Goal: Task Accomplishment & Management: Manage account settings

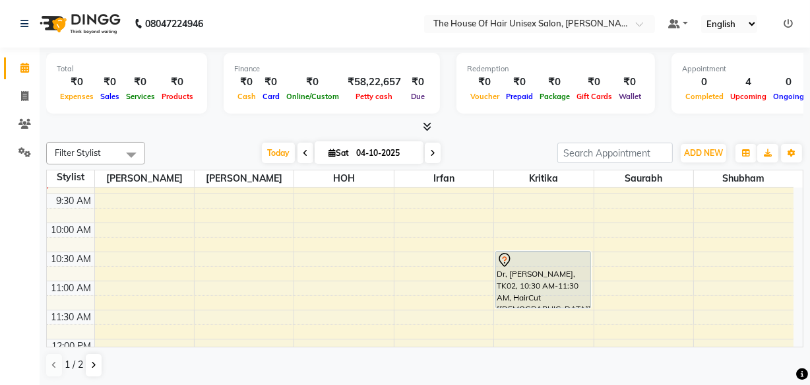
scroll to position [143, 0]
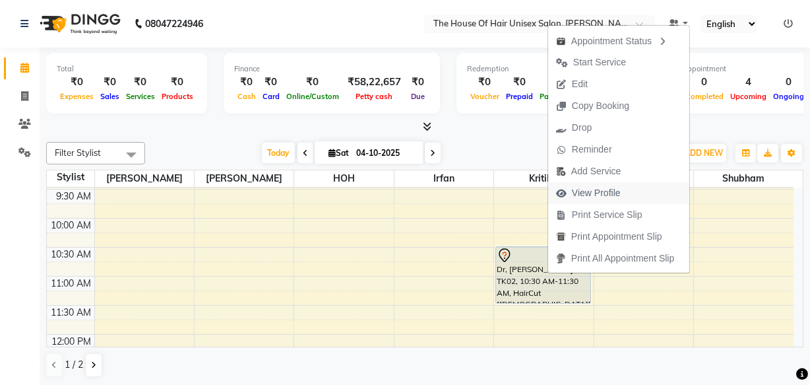
click at [579, 197] on span "View Profile" at bounding box center [596, 193] width 49 height 14
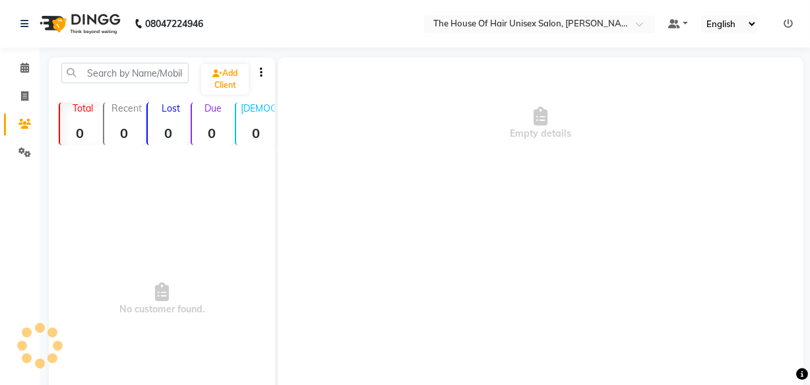
click at [579, 197] on div "Empty details" at bounding box center [541, 255] width 526 height 396
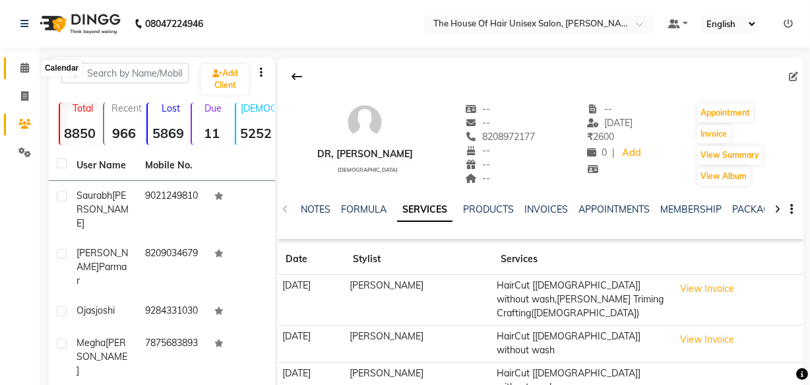
click at [26, 69] on icon at bounding box center [24, 68] width 9 height 10
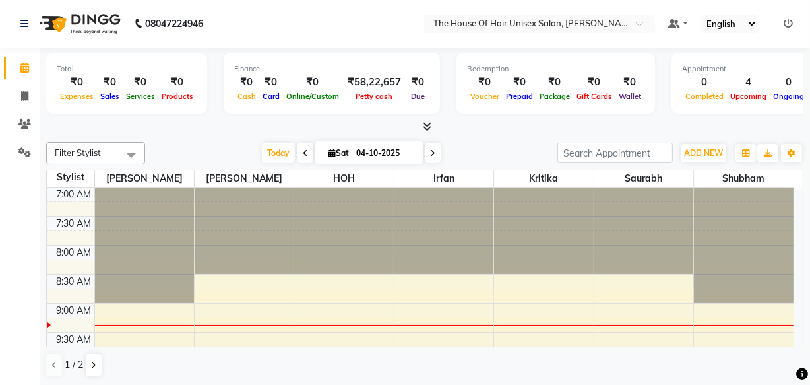
scroll to position [154, 0]
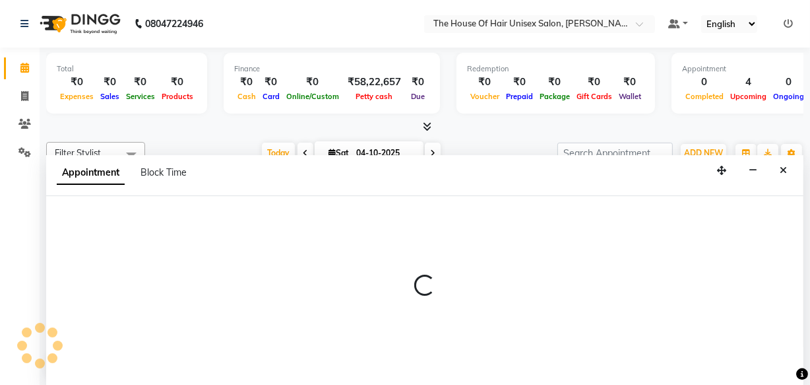
select select "85989"
select select "tentative"
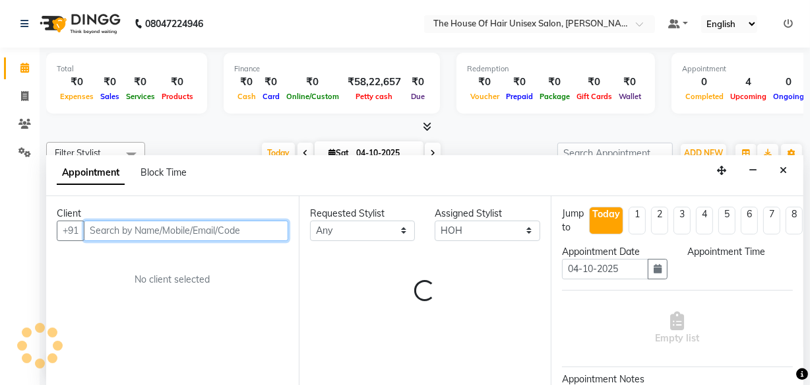
scroll to position [0, 0]
select select "630"
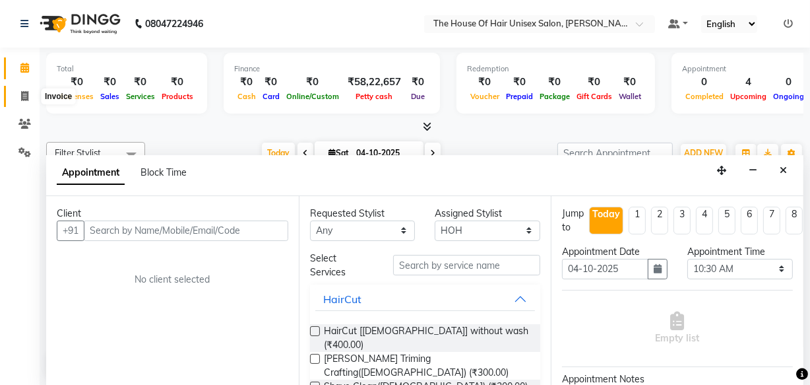
click at [24, 94] on icon at bounding box center [24, 96] width 7 height 10
select select "service"
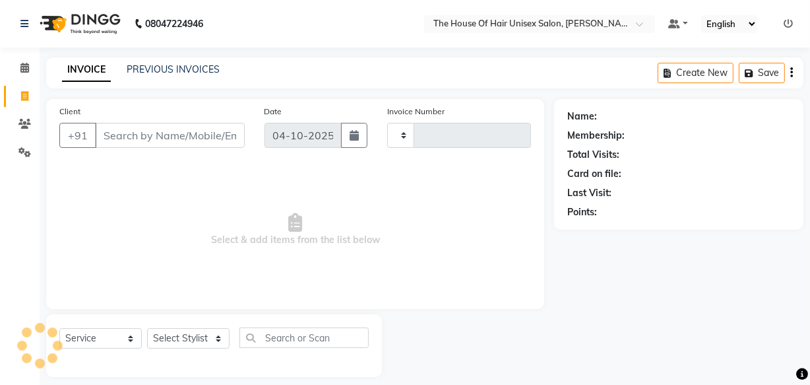
type input "3111"
select select "598"
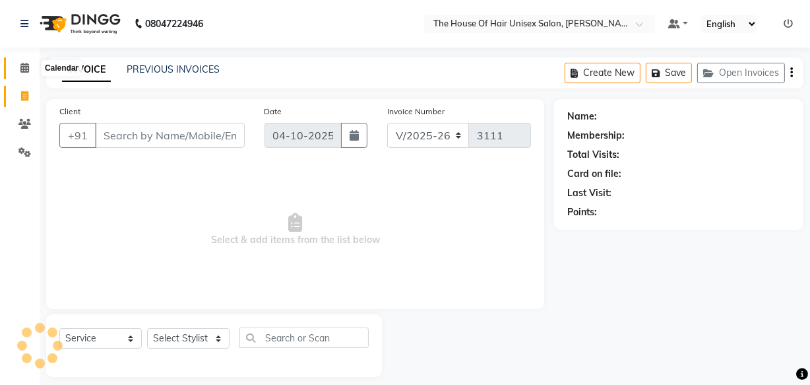
click at [24, 66] on icon at bounding box center [24, 68] width 9 height 10
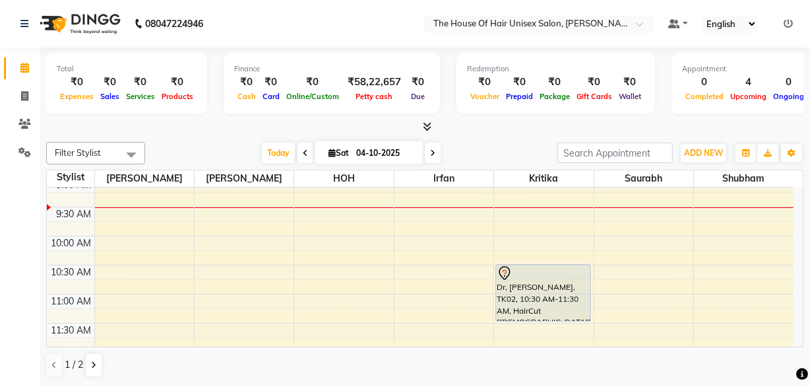
scroll to position [125, 0]
select select "85989"
select select "tentative"
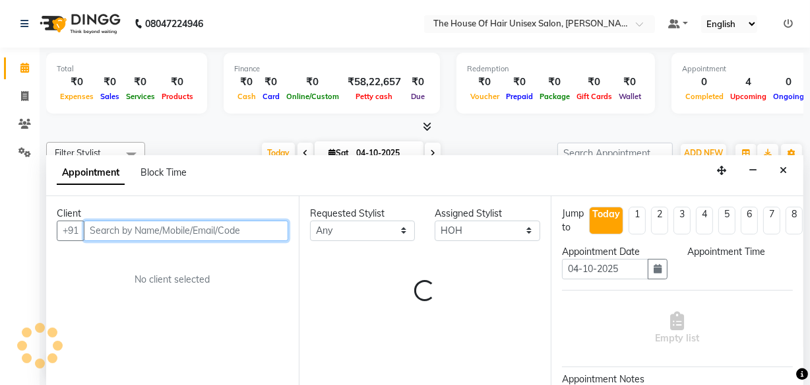
select select "600"
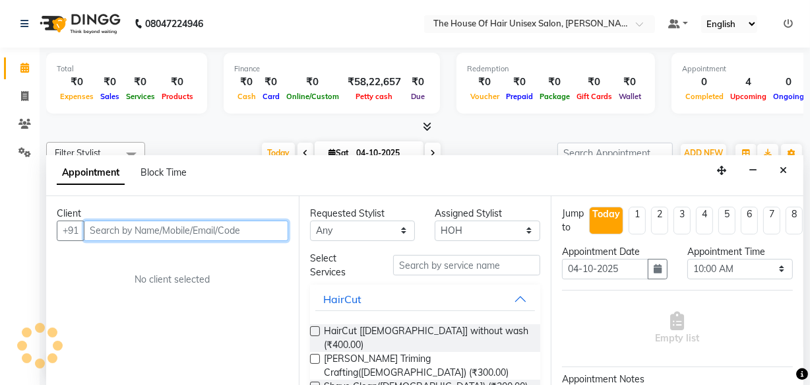
scroll to position [0, 0]
click at [100, 228] on input "text" at bounding box center [186, 230] width 205 height 20
type input "77"
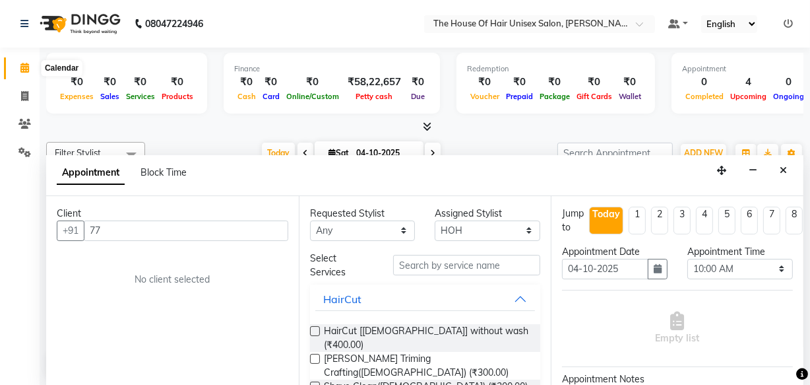
click at [24, 63] on icon at bounding box center [24, 68] width 9 height 10
click at [313, 329] on label at bounding box center [315, 331] width 10 height 10
click at [313, 329] on input "checkbox" at bounding box center [314, 332] width 9 height 9
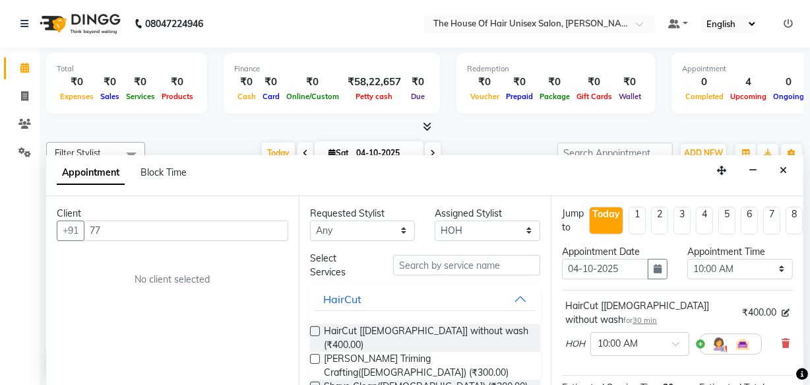
click at [312, 331] on label at bounding box center [315, 331] width 10 height 10
click at [312, 331] on input "checkbox" at bounding box center [314, 332] width 9 height 9
checkbox input "false"
click at [312, 354] on label at bounding box center [315, 359] width 10 height 10
click at [312, 356] on input "checkbox" at bounding box center [314, 360] width 9 height 9
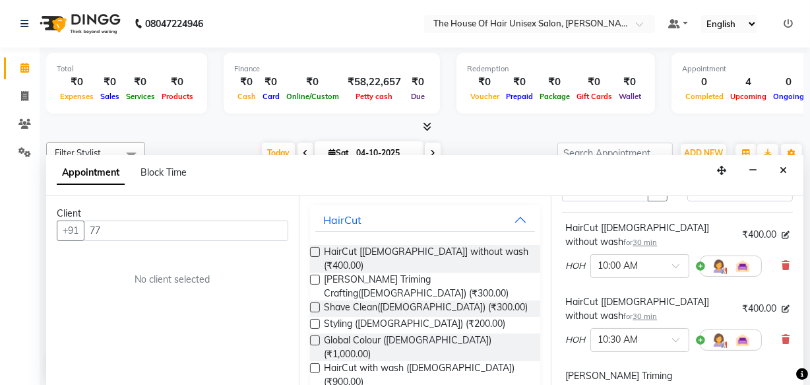
scroll to position [114, 0]
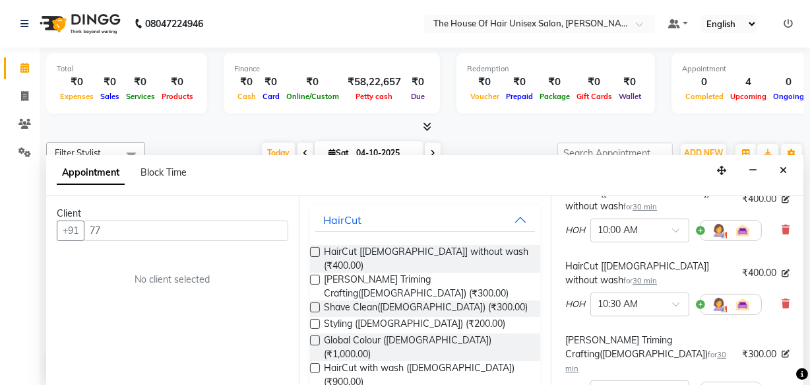
click at [782, 384] on icon at bounding box center [786, 391] width 8 height 9
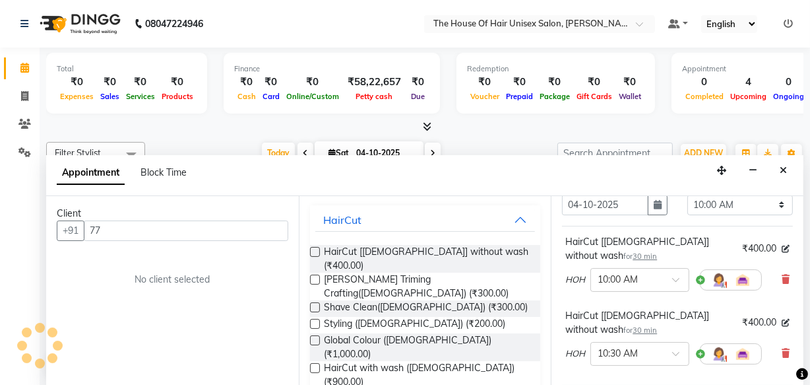
scroll to position [62, 0]
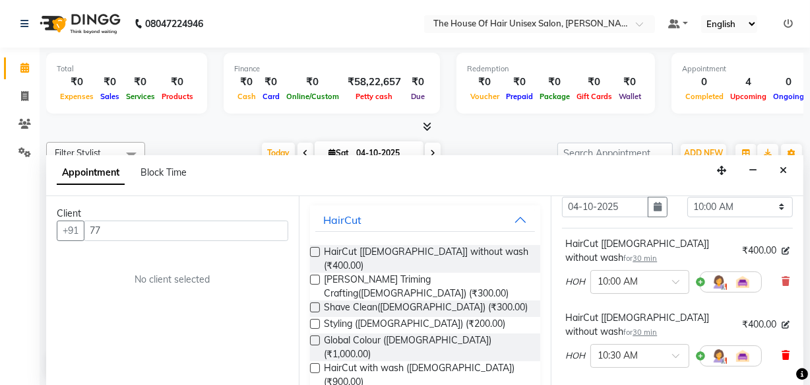
click at [782, 350] on icon at bounding box center [786, 354] width 8 height 9
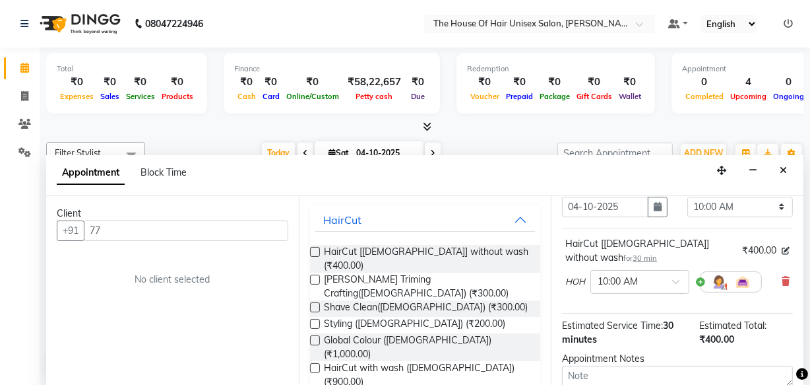
click at [316, 275] on label at bounding box center [315, 280] width 10 height 10
click at [316, 277] on input "checkbox" at bounding box center [314, 281] width 9 height 9
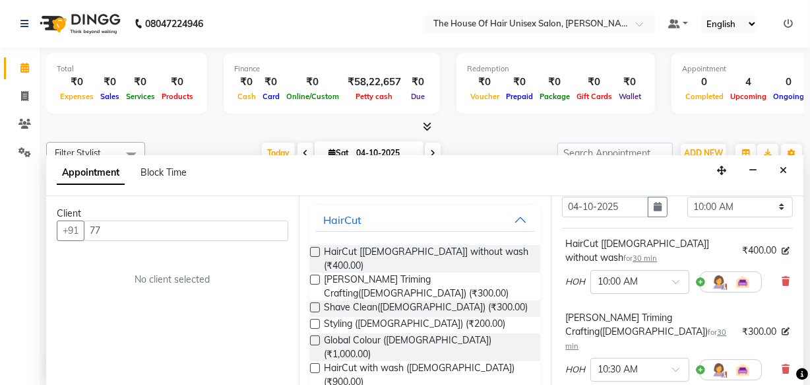
click at [316, 275] on label at bounding box center [315, 280] width 10 height 10
click at [316, 277] on input "checkbox" at bounding box center [314, 281] width 9 height 9
checkbox input "false"
click at [234, 238] on input "77" at bounding box center [186, 230] width 205 height 20
click at [781, 168] on icon "Close" at bounding box center [783, 170] width 7 height 9
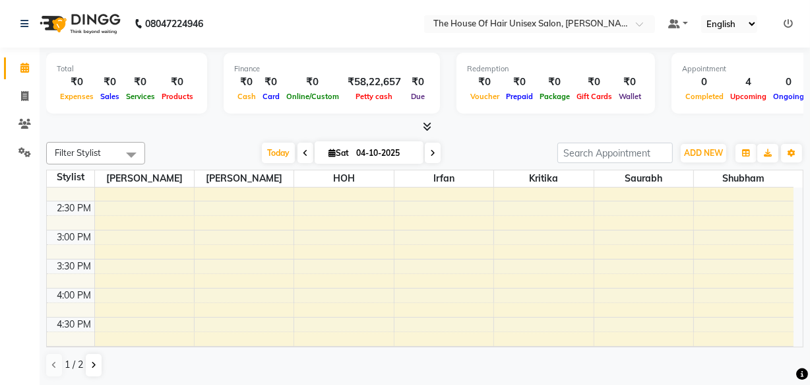
scroll to position [454, 0]
click at [629, 317] on div "7:00 AM 7:30 AM 8:00 AM 8:30 AM 9:00 AM 9:30 AM 10:00 AM 10:30 AM 11:00 AM 11:3…" at bounding box center [420, 168] width 747 height 870
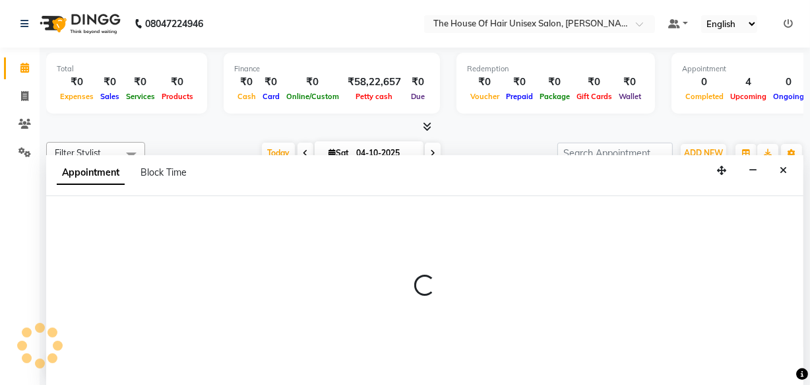
select select "86145"
select select "1020"
select select "tentative"
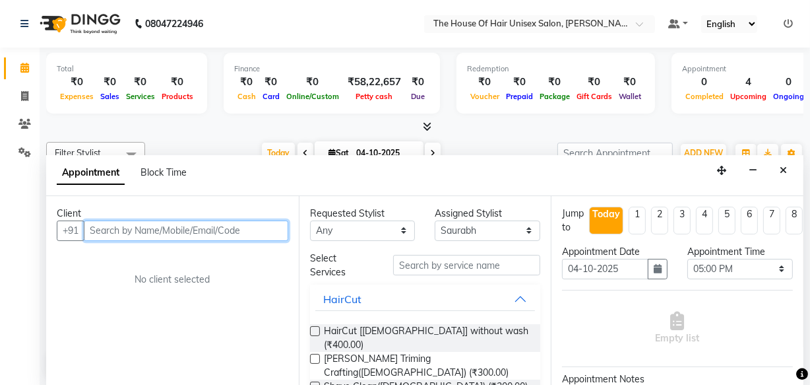
click at [115, 232] on input "text" at bounding box center [186, 230] width 205 height 20
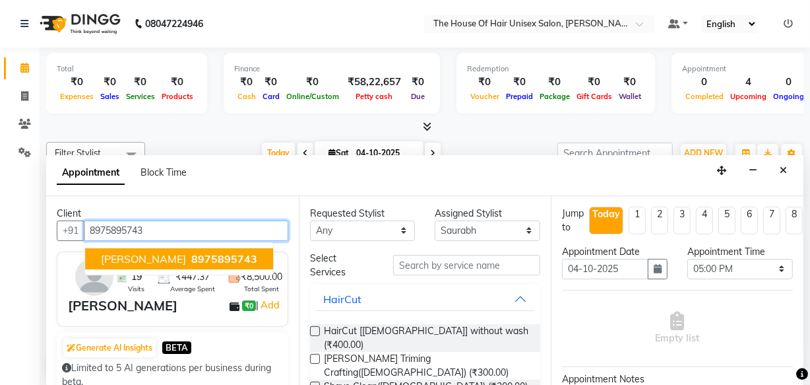
click at [152, 257] on span "[PERSON_NAME]" at bounding box center [143, 258] width 85 height 13
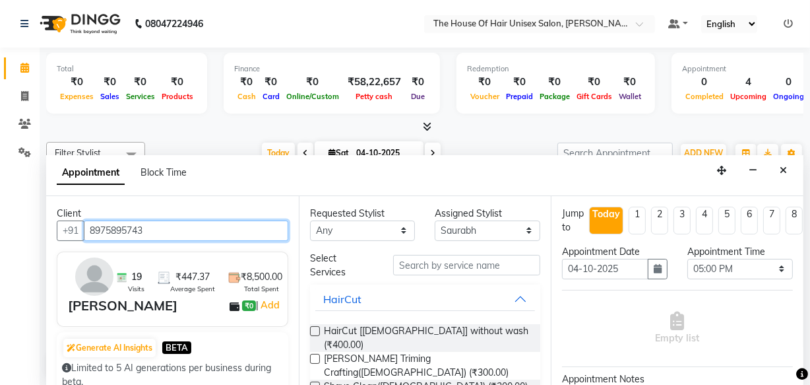
type input "8975895743"
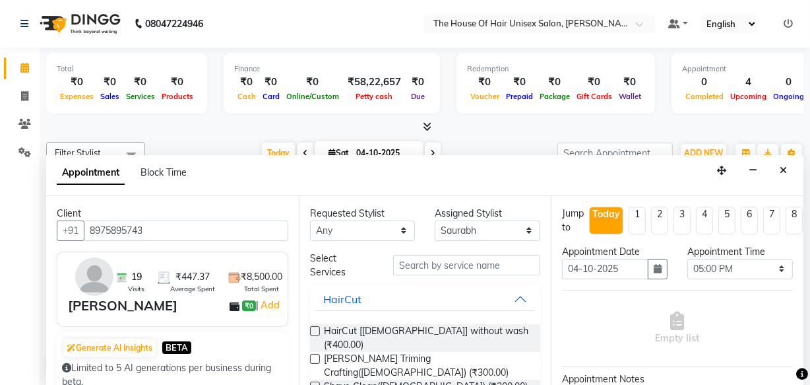
click at [313, 354] on label at bounding box center [315, 359] width 10 height 10
click at [313, 356] on input "checkbox" at bounding box center [314, 360] width 9 height 9
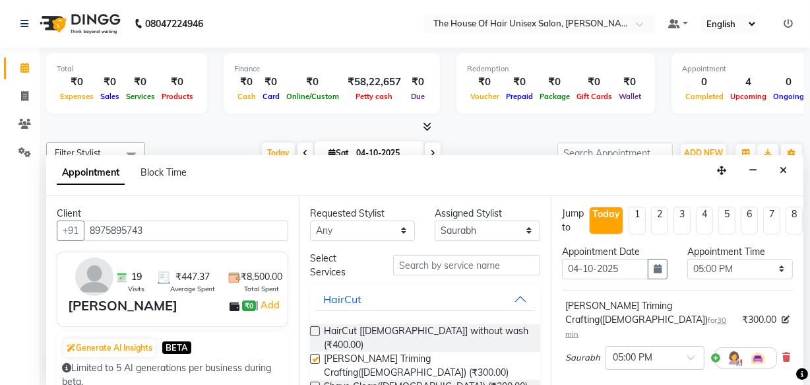
checkbox input "false"
click at [313, 329] on label at bounding box center [315, 331] width 10 height 10
click at [313, 329] on input "checkbox" at bounding box center [314, 332] width 9 height 9
checkbox input "false"
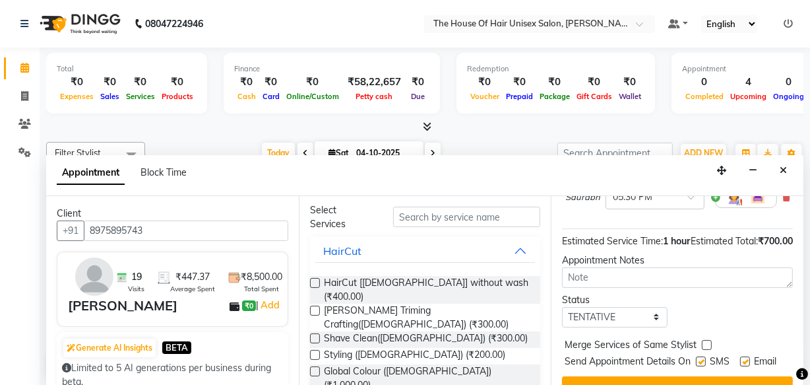
scroll to position [235, 0]
click at [708, 339] on label at bounding box center [707, 344] width 10 height 10
click at [708, 341] on input "checkbox" at bounding box center [706, 345] width 9 height 9
checkbox input "true"
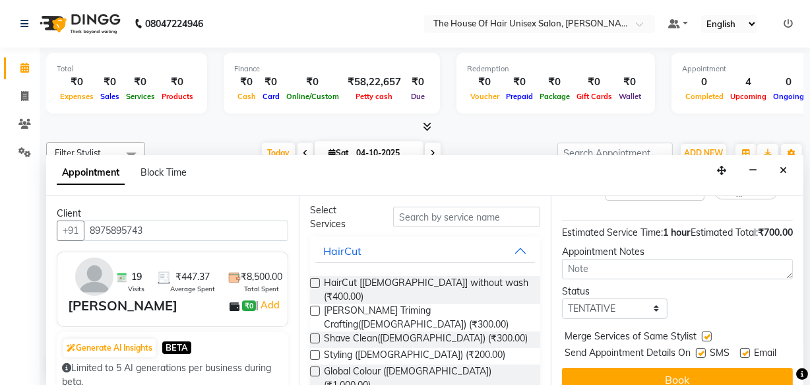
scroll to position [251, 0]
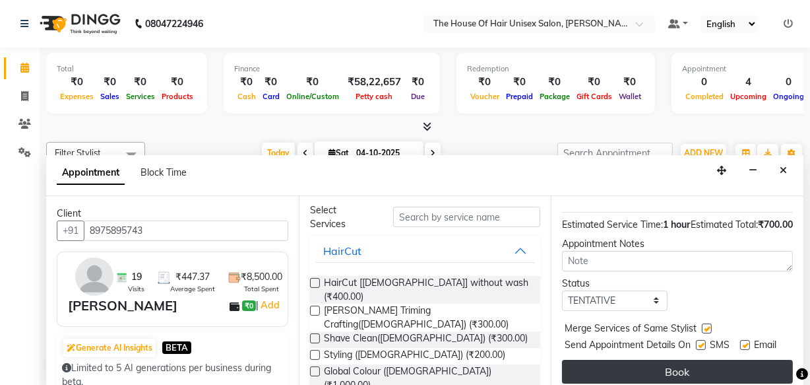
click at [676, 360] on button "Book" at bounding box center [677, 372] width 231 height 24
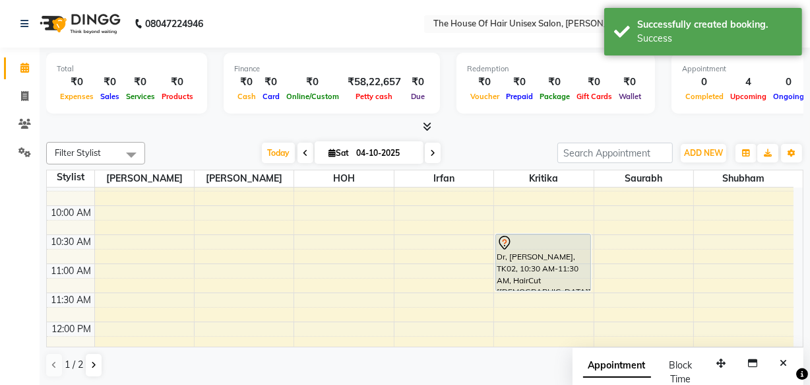
scroll to position [160, 0]
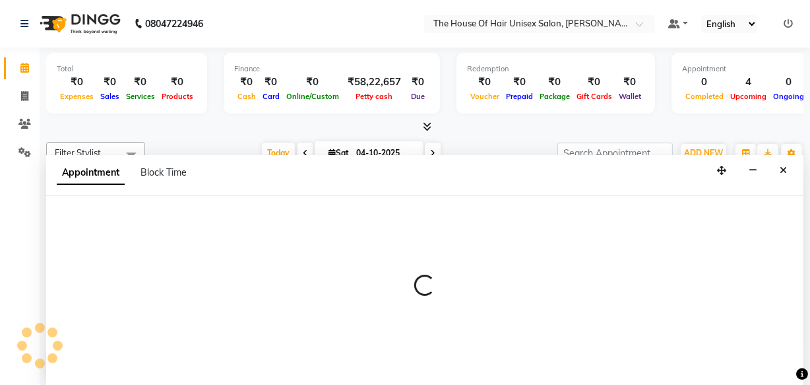
select select "85989"
select select "600"
select select "tentative"
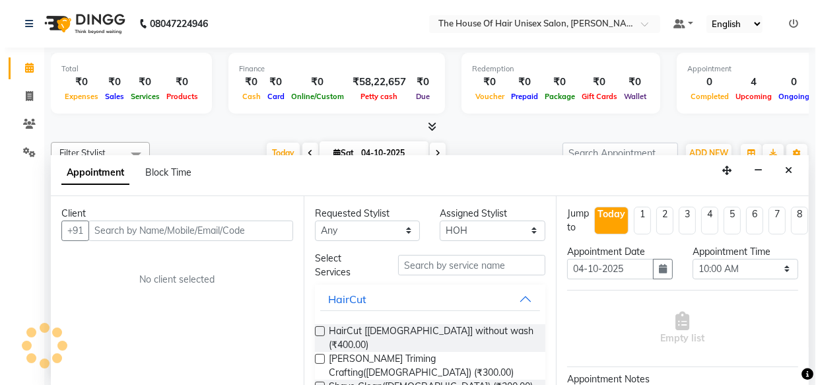
scroll to position [0, 0]
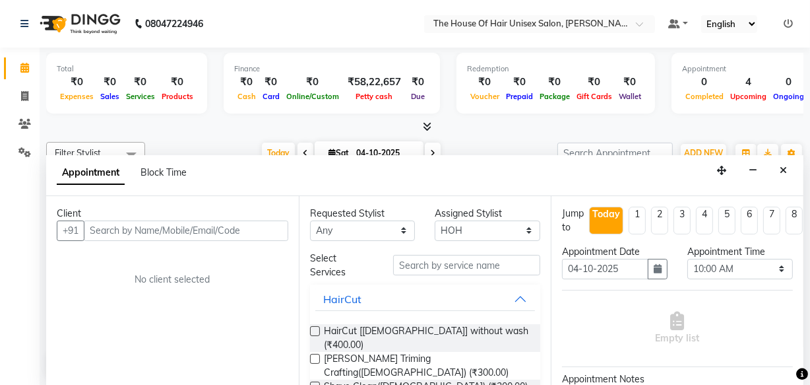
click at [154, 228] on input "text" at bounding box center [186, 230] width 205 height 20
type input "7770001860"
click at [269, 221] on button "Add Client" at bounding box center [261, 230] width 55 height 20
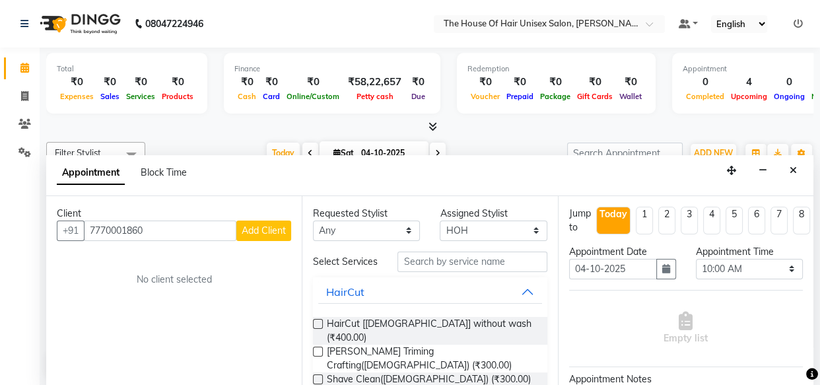
select select "22"
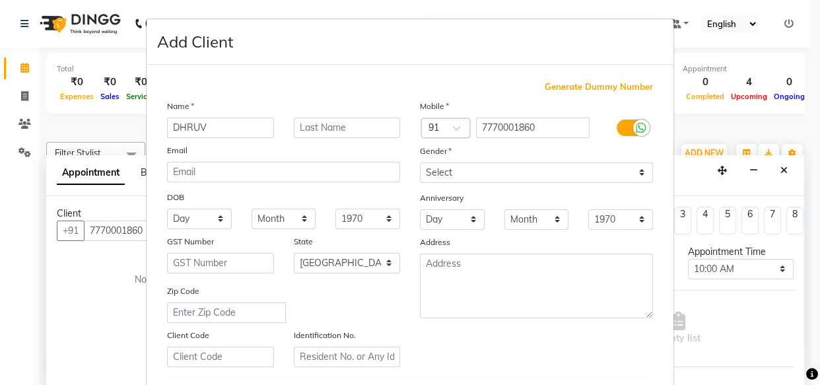
type input "DHRUV"
click at [305, 125] on input "text" at bounding box center [347, 127] width 107 height 20
type input "PATIL"
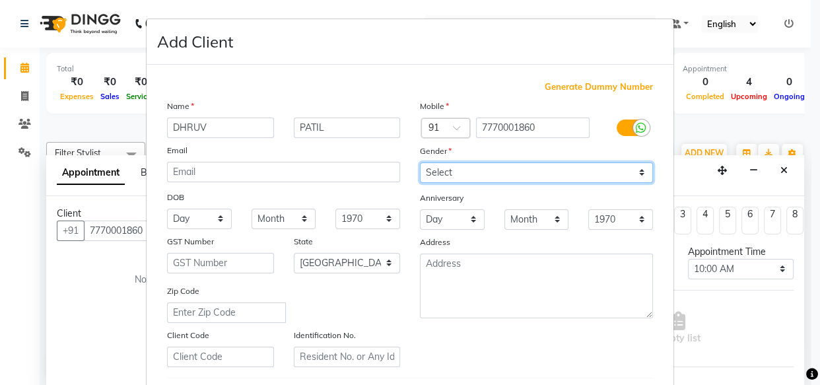
click at [634, 169] on select "Select [DEMOGRAPHIC_DATA] [DEMOGRAPHIC_DATA] Other Prefer Not To Say" at bounding box center [536, 172] width 233 height 20
select select "[DEMOGRAPHIC_DATA]"
click at [420, 162] on select "Select [DEMOGRAPHIC_DATA] [DEMOGRAPHIC_DATA] Other Prefer Not To Say" at bounding box center [536, 172] width 233 height 20
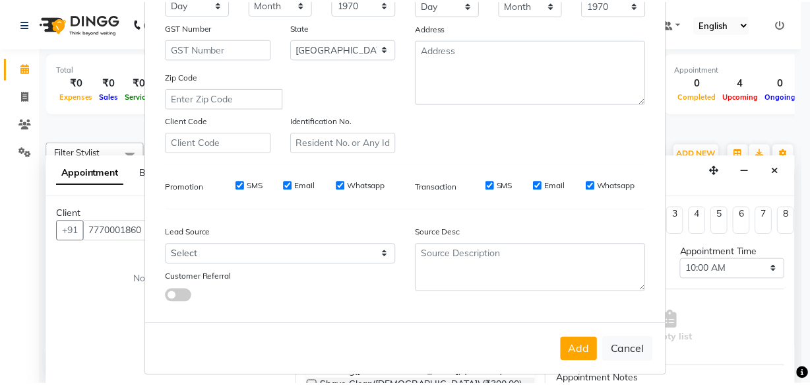
scroll to position [228, 0]
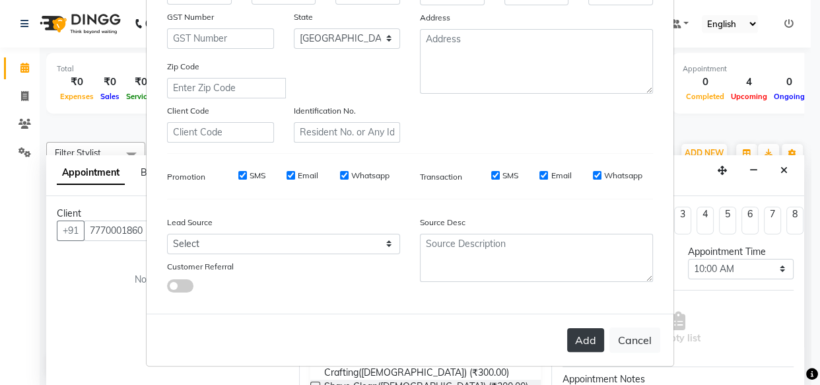
click at [570, 334] on button "Add" at bounding box center [585, 340] width 37 height 24
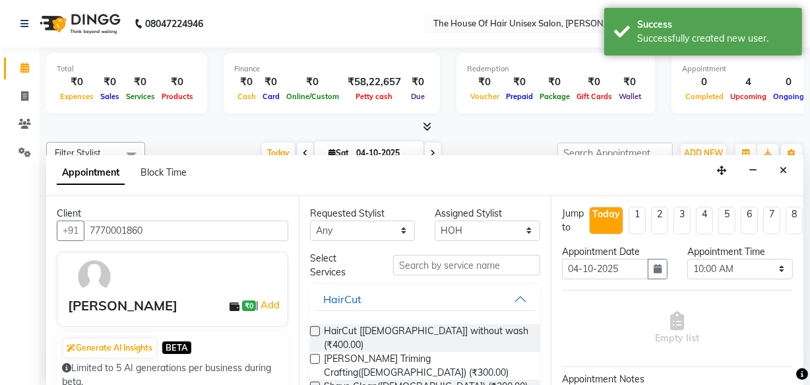
click at [316, 328] on label at bounding box center [315, 331] width 10 height 10
click at [316, 328] on input "checkbox" at bounding box center [314, 332] width 9 height 9
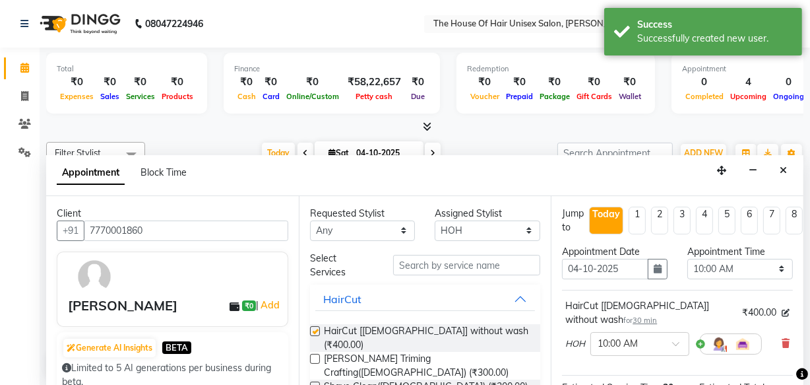
checkbox input "false"
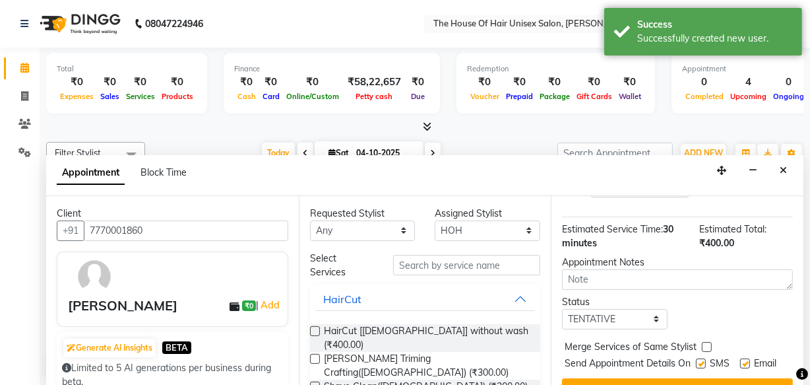
scroll to position [191, 0]
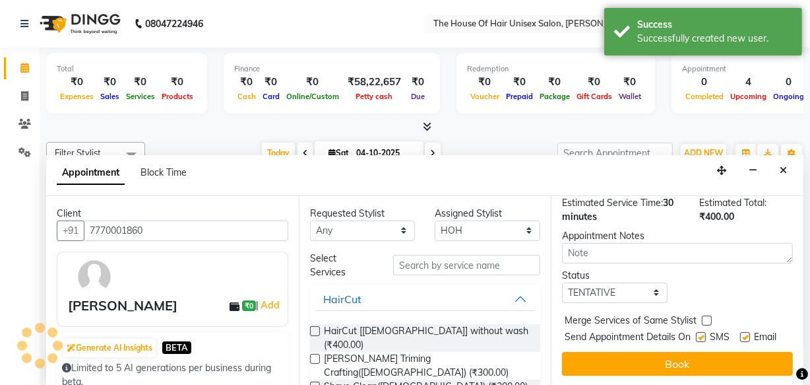
click at [707, 315] on label at bounding box center [707, 320] width 10 height 10
click at [707, 317] on input "checkbox" at bounding box center [706, 321] width 9 height 9
checkbox input "true"
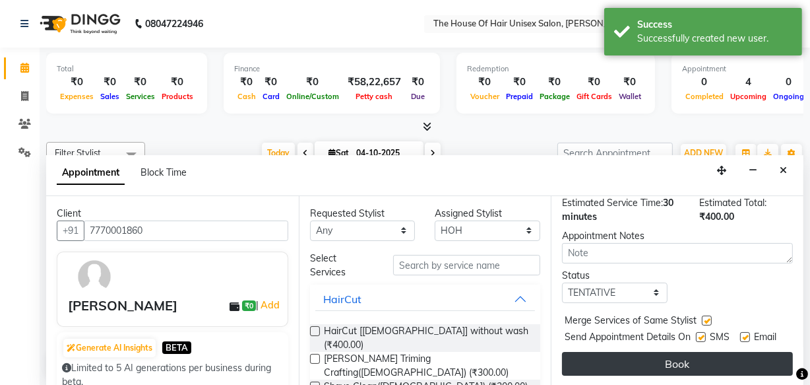
click at [645, 352] on button "Book" at bounding box center [677, 364] width 231 height 24
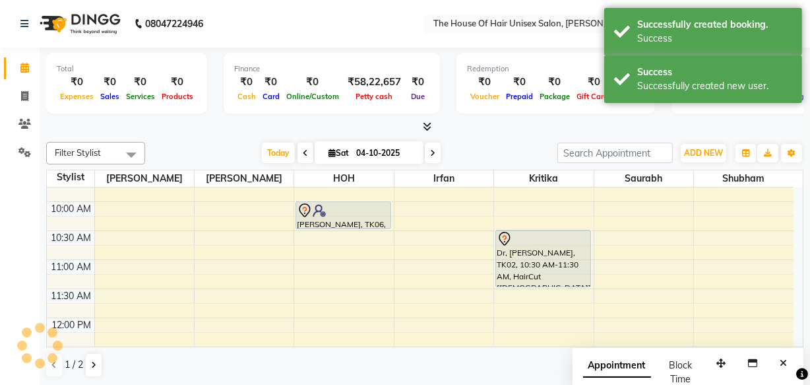
scroll to position [0, 0]
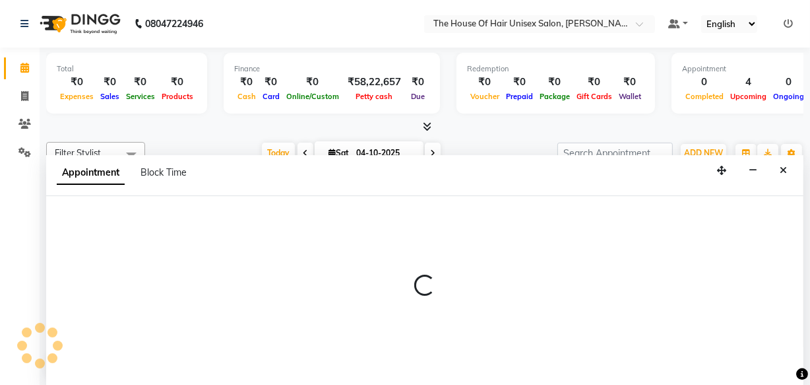
select select "13497"
select select "660"
select select "tentative"
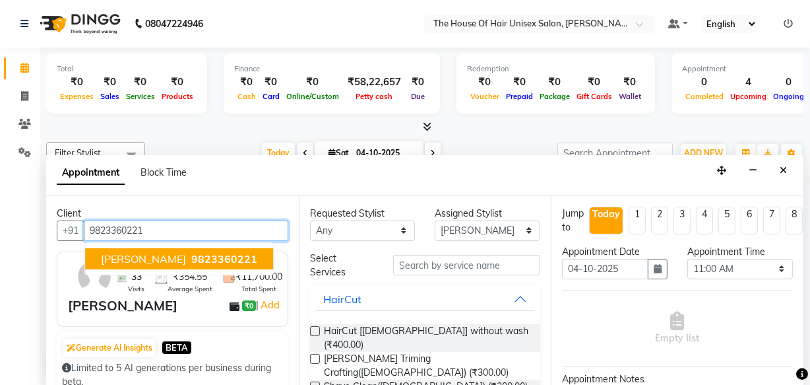
click at [145, 257] on span "[PERSON_NAME]" at bounding box center [143, 258] width 85 height 13
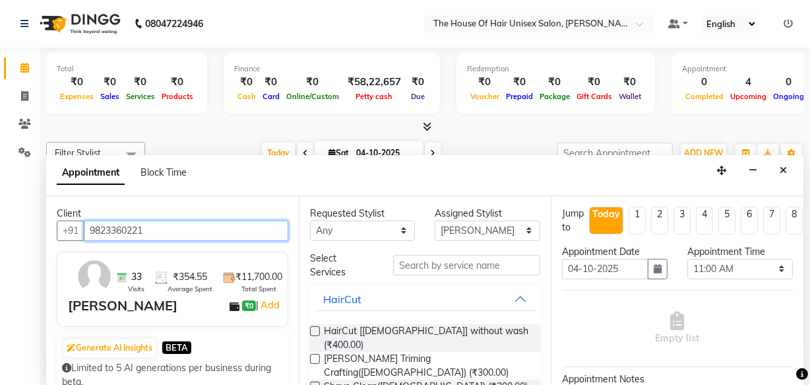
type input "9823360221"
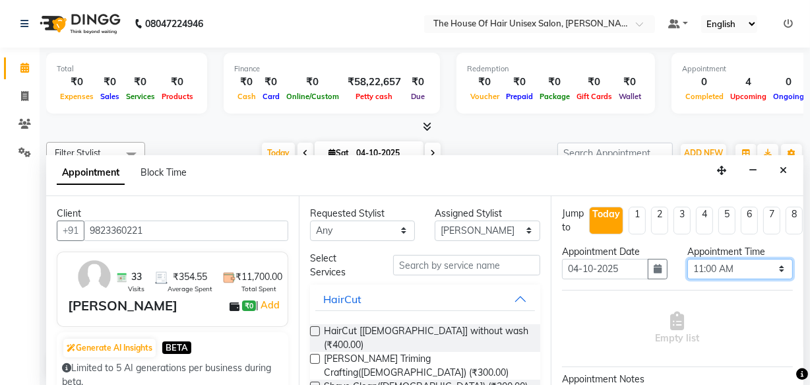
click at [773, 267] on select "Select 08:00 AM 08:15 AM 08:30 AM 08:45 AM 09:00 AM 09:15 AM 09:30 AM 09:45 AM …" at bounding box center [741, 269] width 106 height 20
select select "675"
click at [688, 259] on select "Select 08:00 AM 08:15 AM 08:30 AM 08:45 AM 09:00 AM 09:15 AM 09:30 AM 09:45 AM …" at bounding box center [741, 269] width 106 height 20
click at [312, 329] on label at bounding box center [315, 331] width 10 height 10
click at [312, 329] on input "checkbox" at bounding box center [314, 332] width 9 height 9
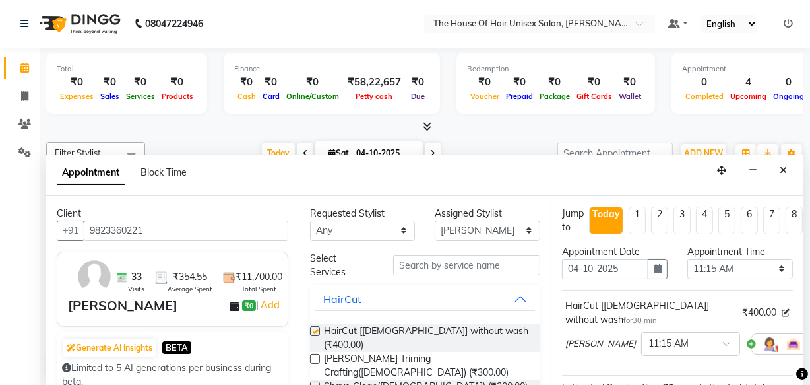
checkbox input "false"
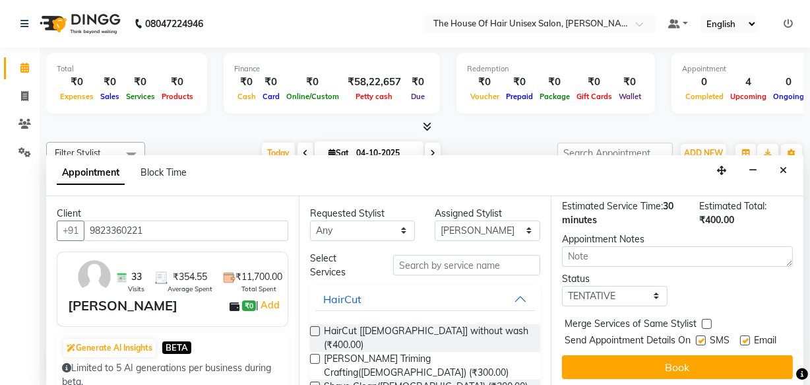
scroll to position [191, 0]
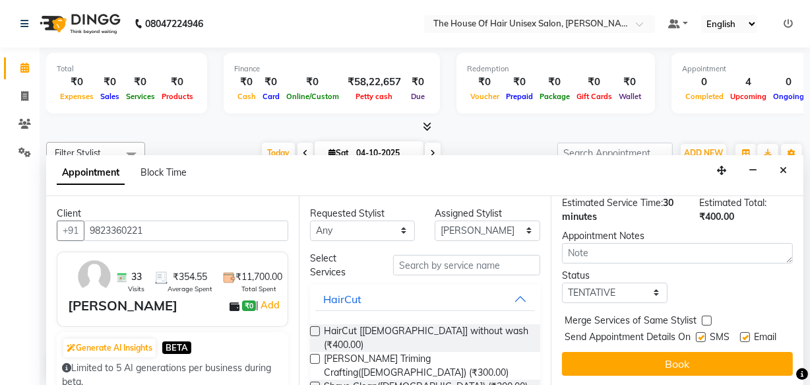
click at [706, 315] on label at bounding box center [707, 320] width 10 height 10
click at [706, 317] on input "checkbox" at bounding box center [706, 321] width 9 height 9
checkbox input "true"
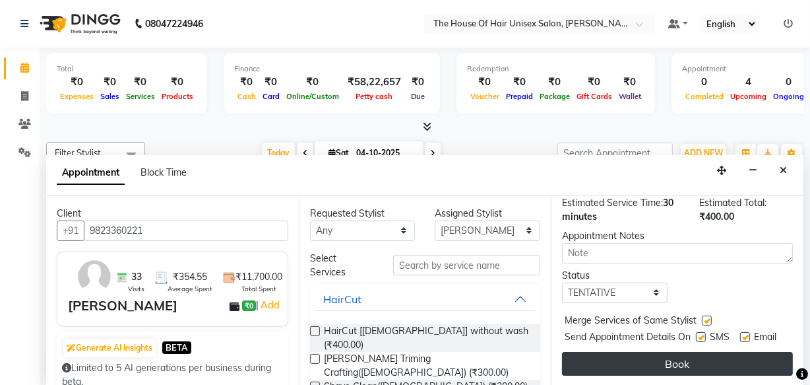
click at [628, 352] on button "Book" at bounding box center [677, 364] width 231 height 24
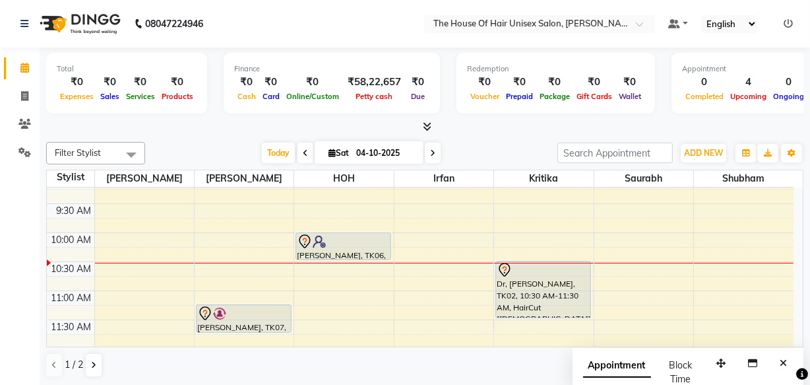
scroll to position [129, 0]
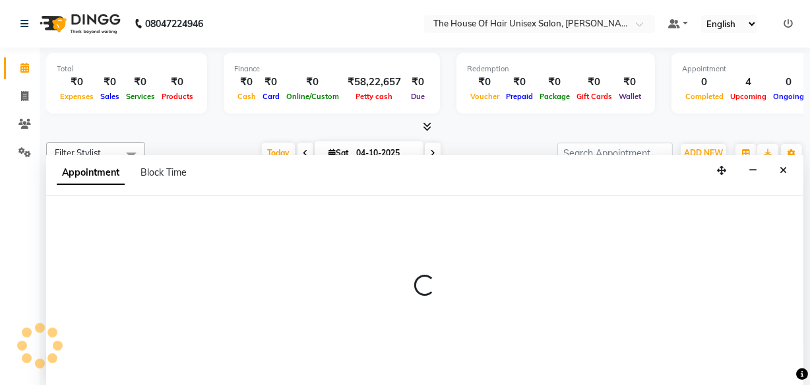
scroll to position [0, 0]
select select "85989"
select select "645"
select select "tentative"
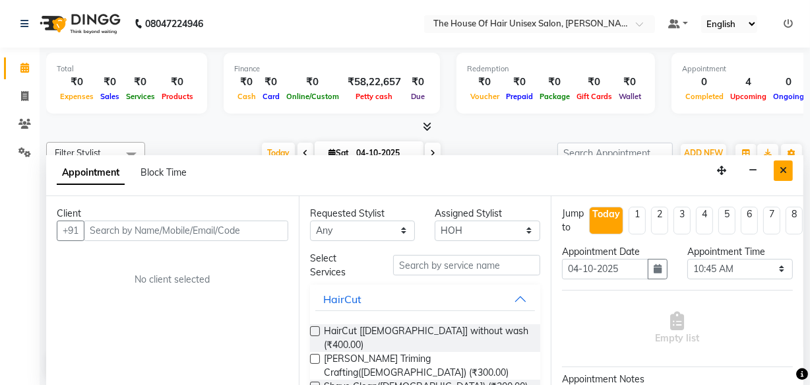
click at [785, 166] on icon "Close" at bounding box center [783, 170] width 7 height 9
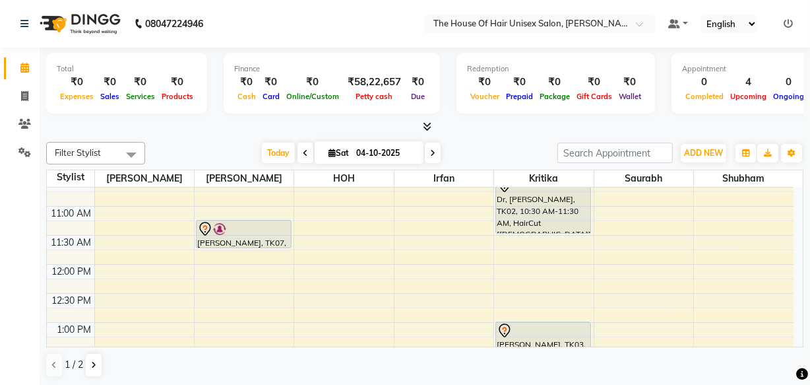
scroll to position [214, 0]
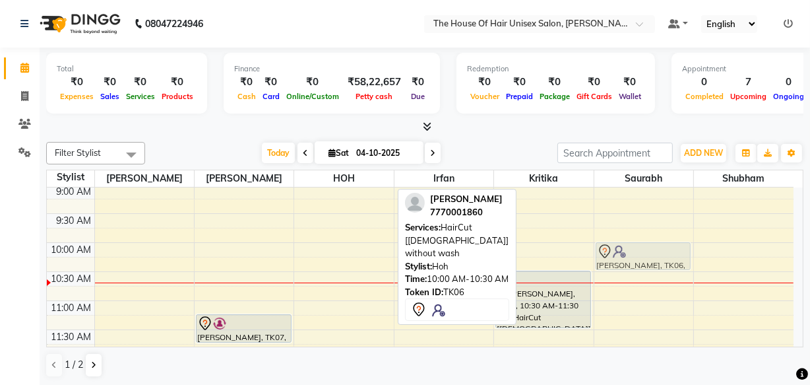
drag, startPoint x: 335, startPoint y: 258, endPoint x: 617, endPoint y: 261, distance: 281.8
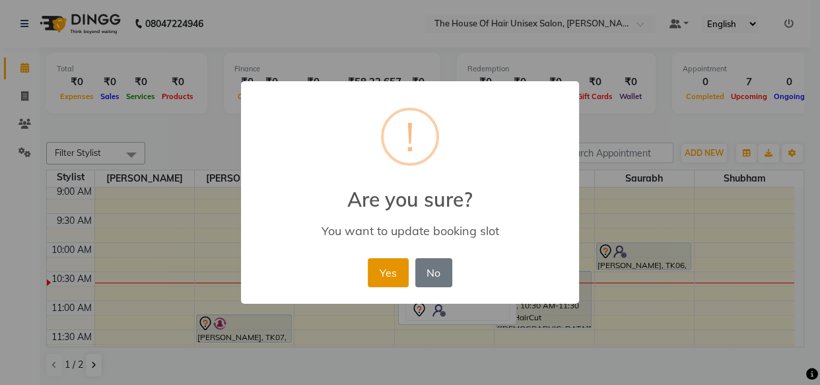
click at [391, 269] on button "Yes" at bounding box center [388, 272] width 40 height 29
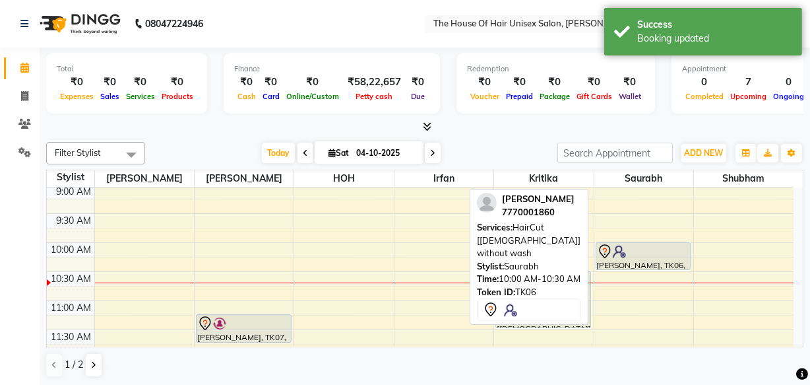
click at [646, 254] on div at bounding box center [643, 252] width 93 height 16
click at [630, 252] on div at bounding box center [643, 252] width 93 height 16
select select "7"
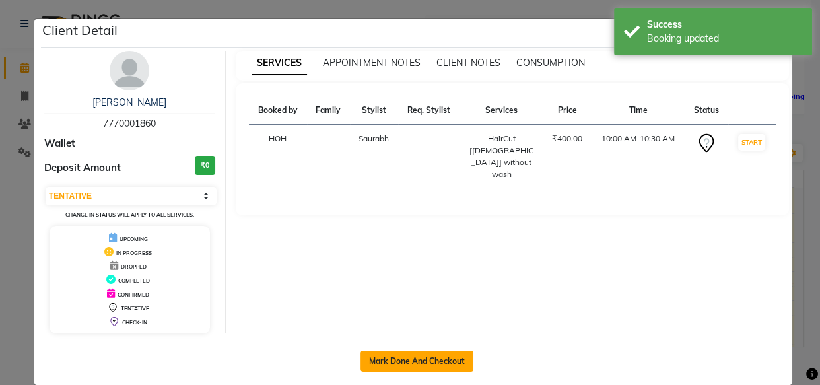
click at [381, 356] on button "Mark Done And Checkout" at bounding box center [416, 360] width 113 height 21
select select "service"
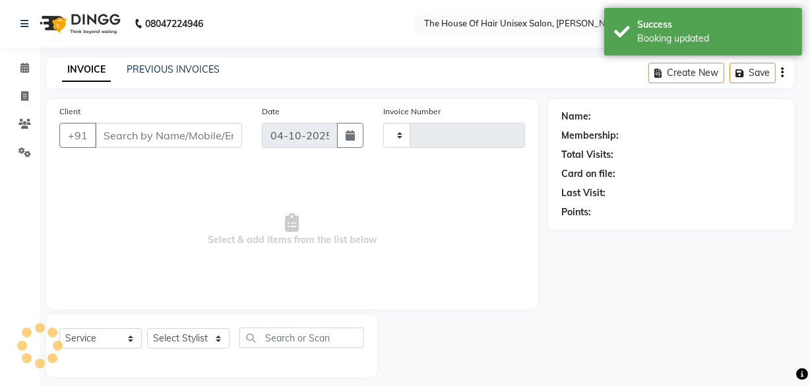
type input "3111"
select select "598"
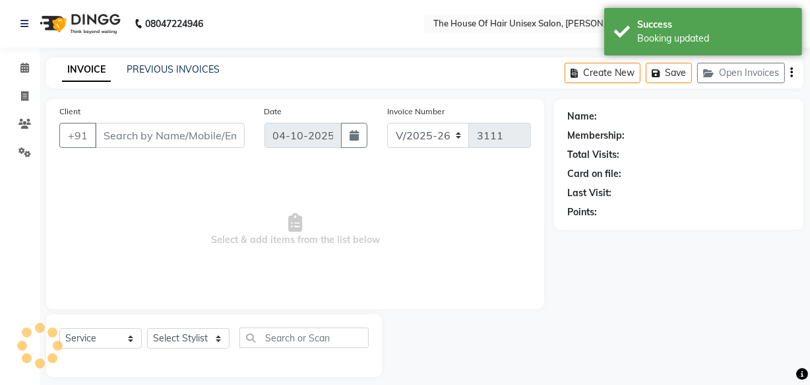
type input "7770001860"
select select "86145"
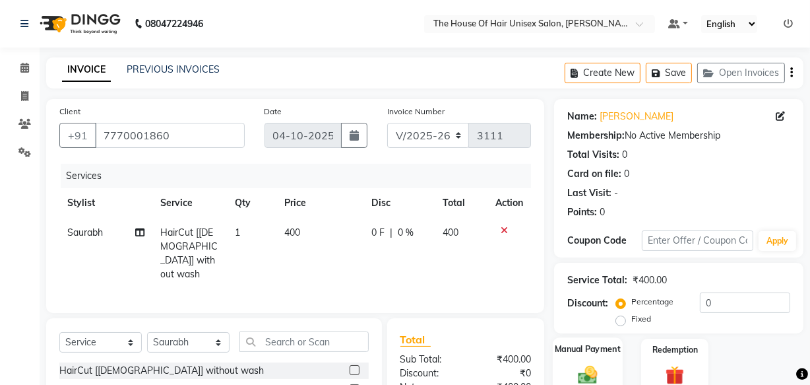
click at [597, 358] on div "Manual Payment" at bounding box center [588, 366] width 70 height 59
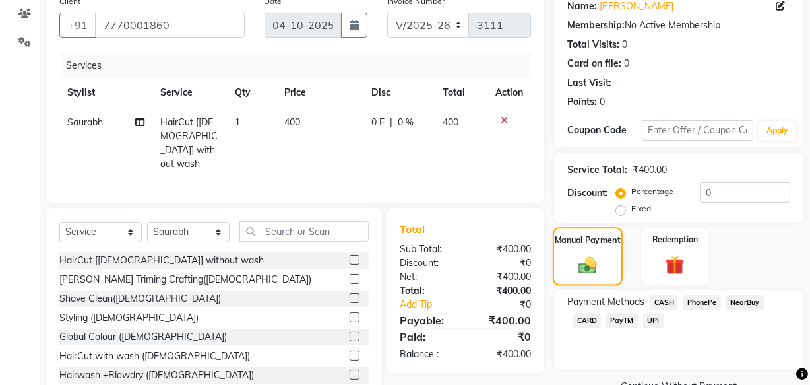
scroll to position [121, 0]
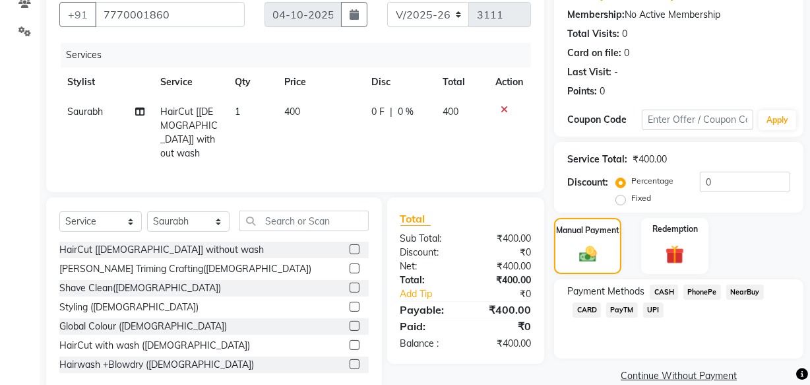
click at [661, 290] on span "CASH" at bounding box center [664, 291] width 28 height 15
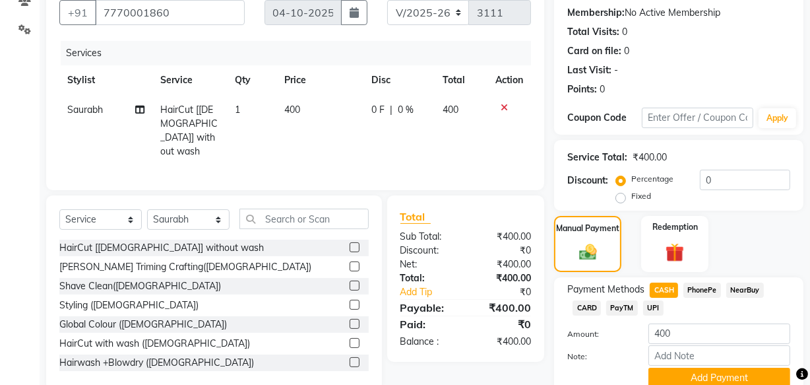
scroll to position [178, 0]
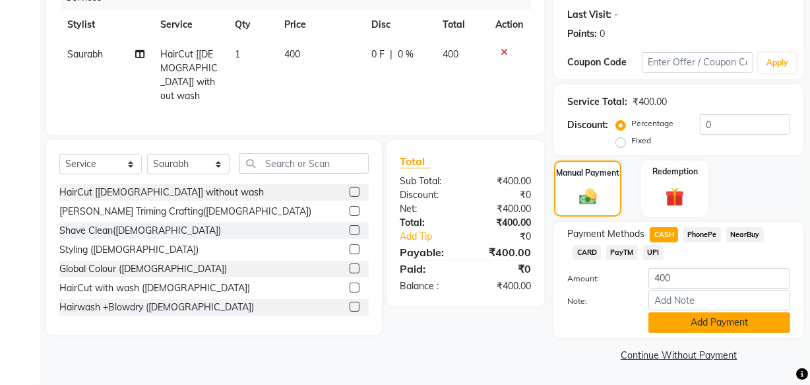
click at [718, 319] on button "Add Payment" at bounding box center [720, 322] width 142 height 20
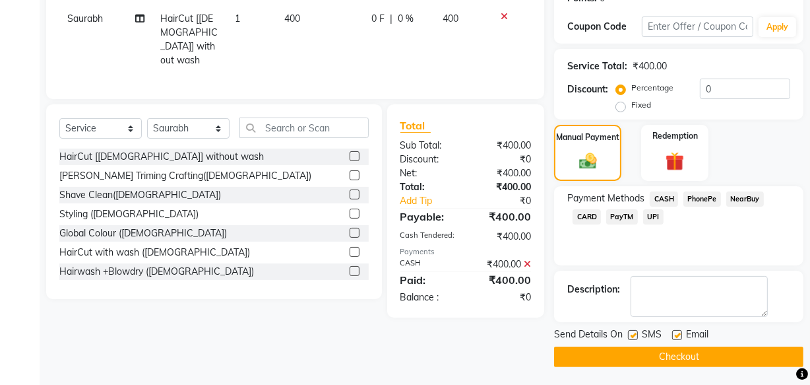
scroll to position [215, 0]
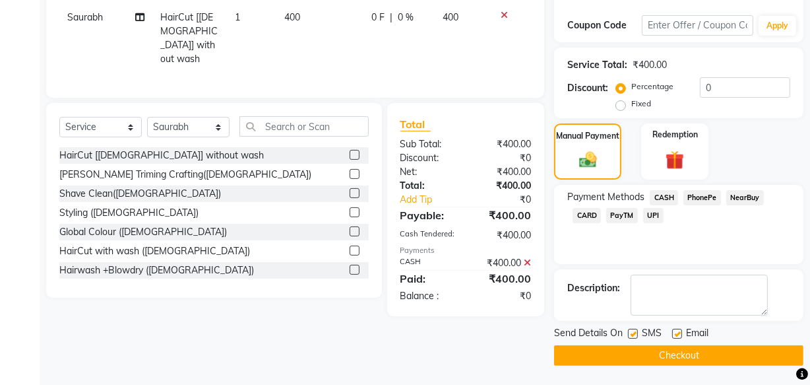
click at [608, 349] on button "Checkout" at bounding box center [678, 355] width 249 height 20
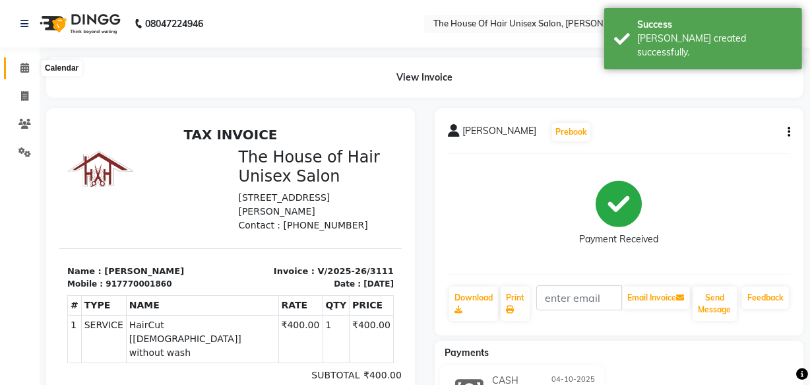
click at [20, 66] on icon at bounding box center [24, 68] width 9 height 10
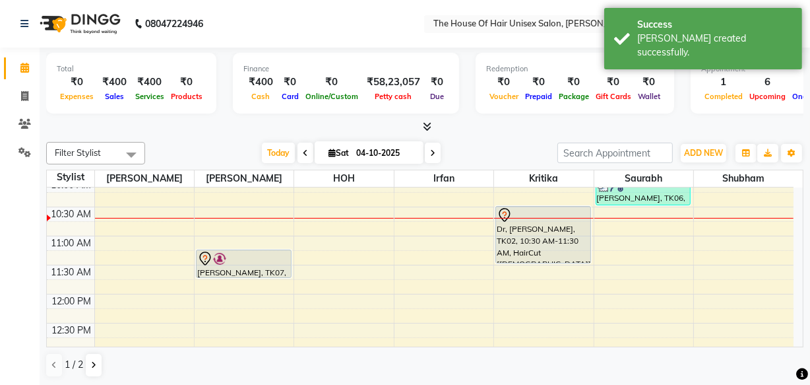
scroll to position [183, 0]
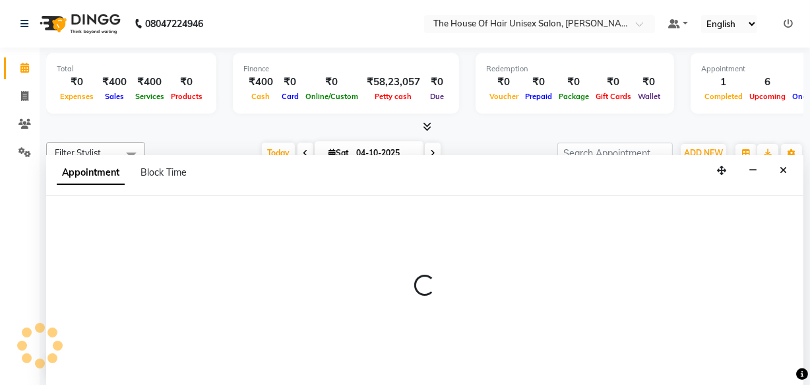
select select "85989"
select select "tentative"
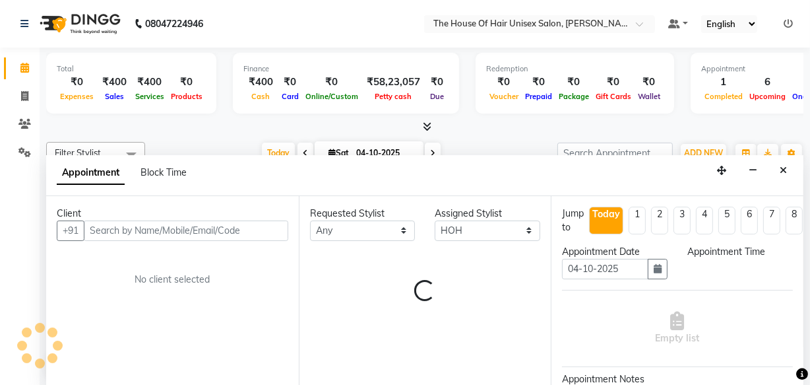
scroll to position [0, 0]
select select "720"
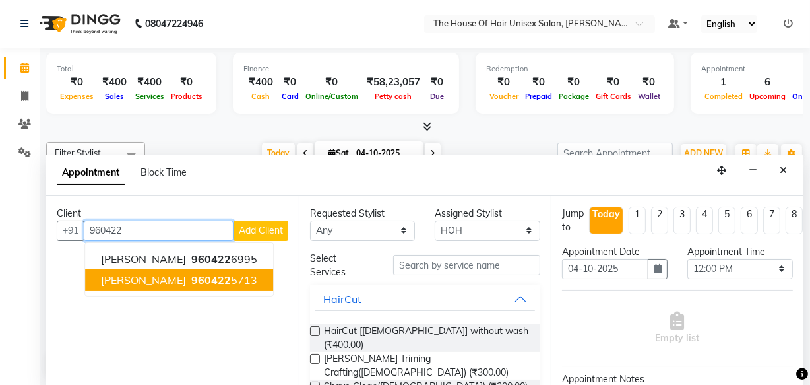
click at [245, 277] on ngb-highlight "960422 5713" at bounding box center [223, 279] width 69 height 13
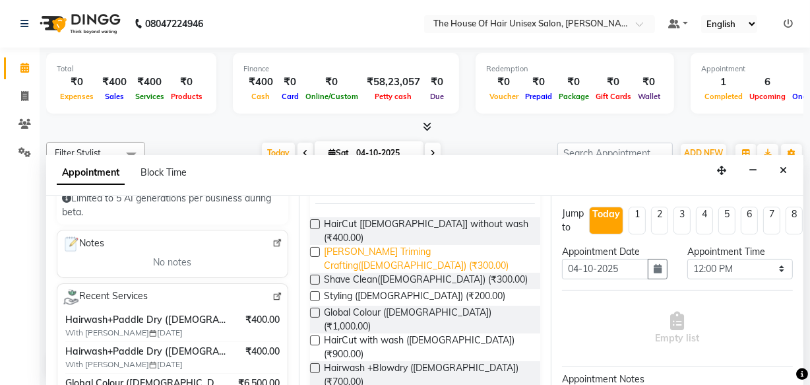
scroll to position [108, 0]
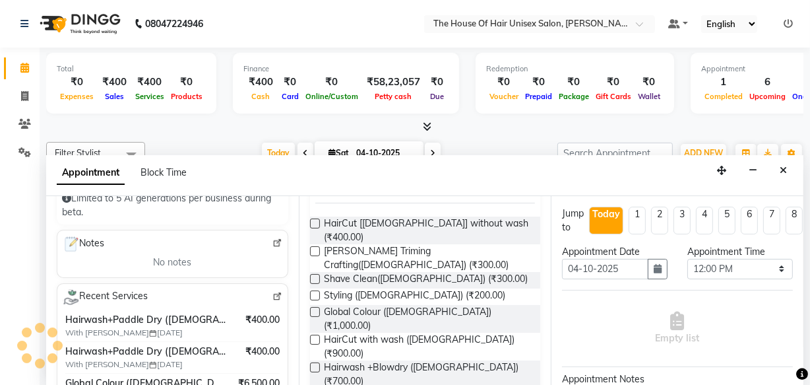
type input "9604225713"
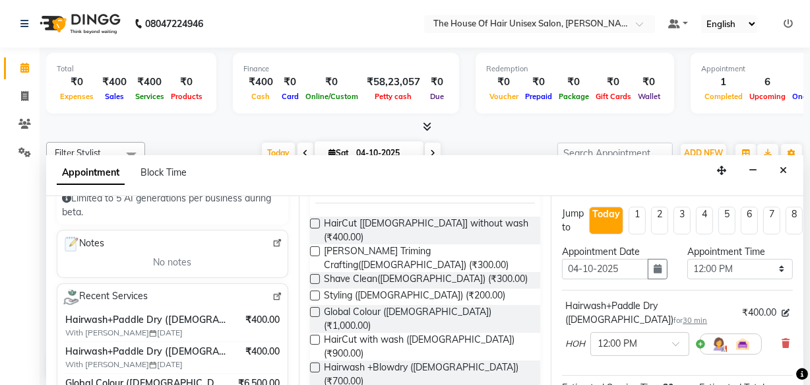
checkbox input "false"
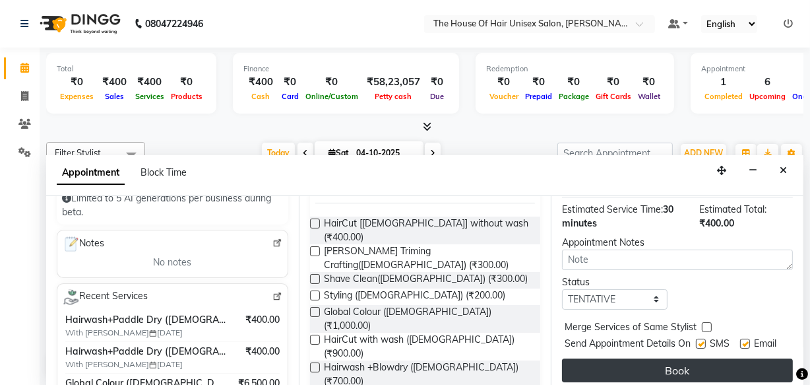
scroll to position [205, 0]
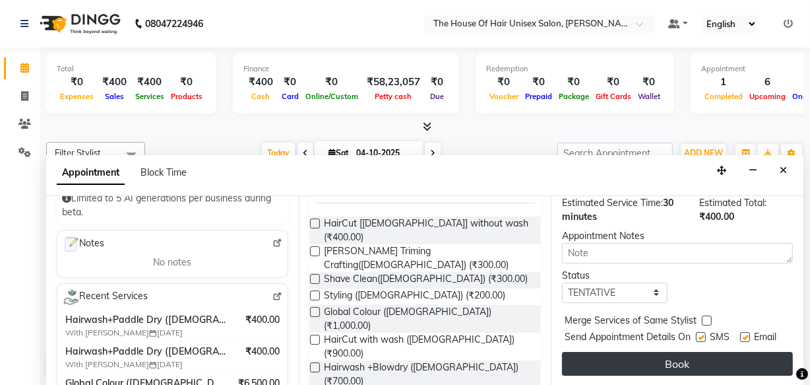
click at [672, 352] on button "Book" at bounding box center [677, 364] width 231 height 24
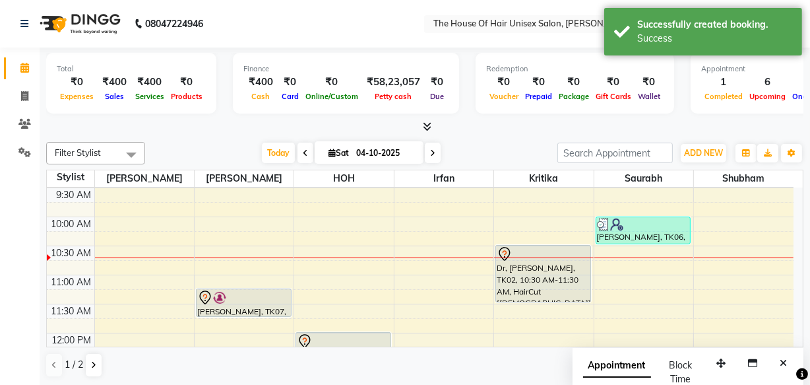
scroll to position [152, 0]
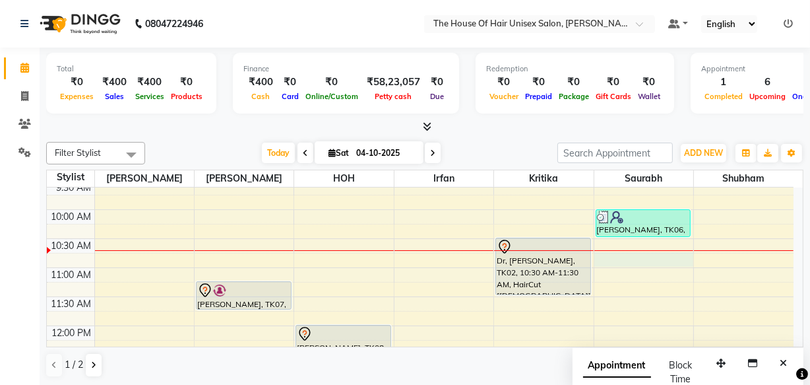
select select "86145"
select select "645"
select select "tentative"
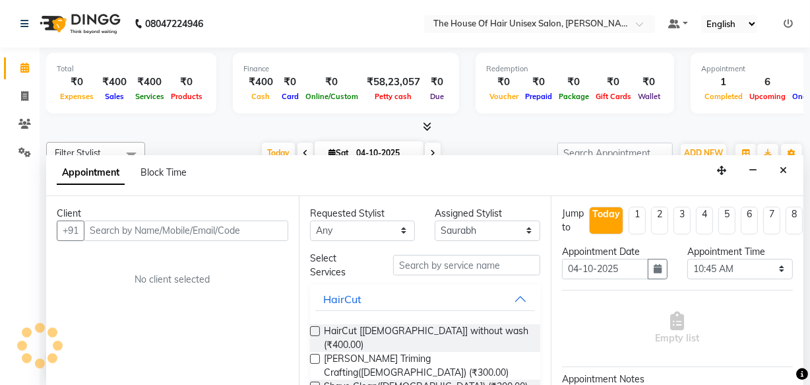
scroll to position [0, 0]
click at [276, 228] on input "text" at bounding box center [186, 230] width 205 height 20
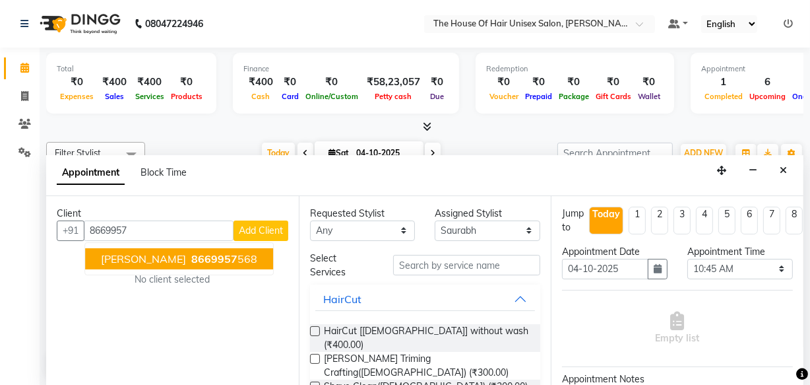
click at [236, 252] on span "8669957" at bounding box center [214, 258] width 46 height 13
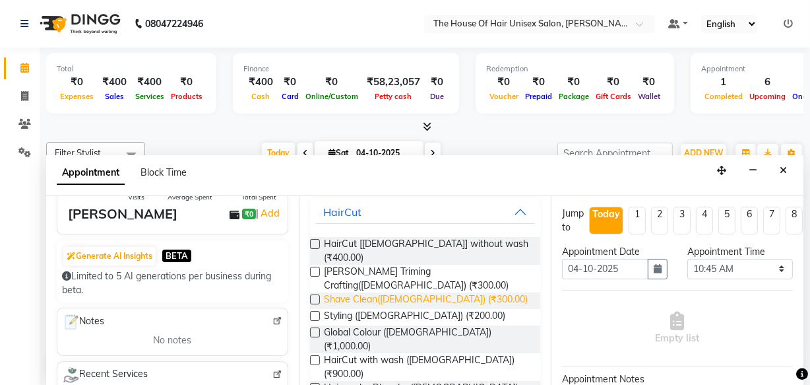
scroll to position [168, 0]
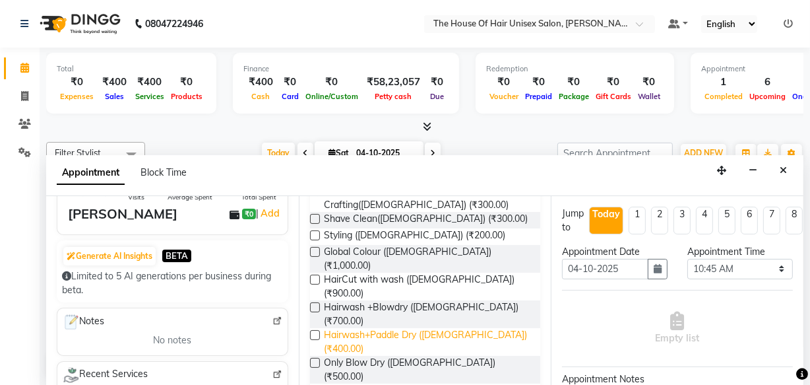
type input "8669957568"
click at [379, 328] on span "Hairwash+Paddle Dry ([DEMOGRAPHIC_DATA]) (₹400.00)" at bounding box center [427, 342] width 207 height 28
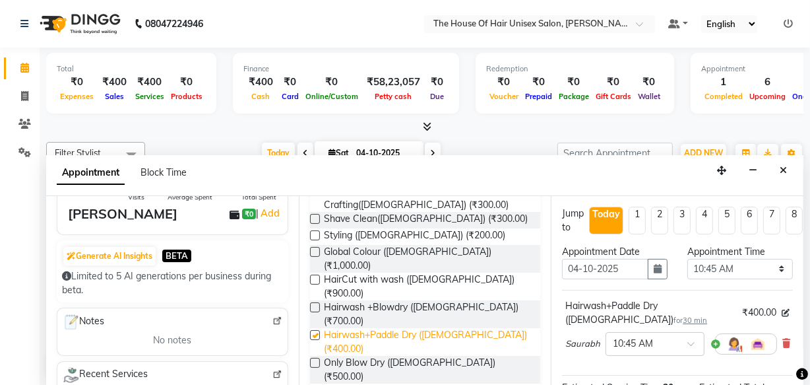
checkbox input "false"
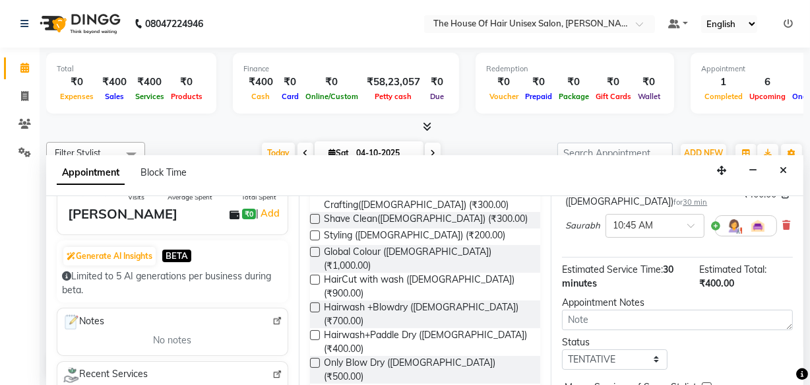
scroll to position [205, 0]
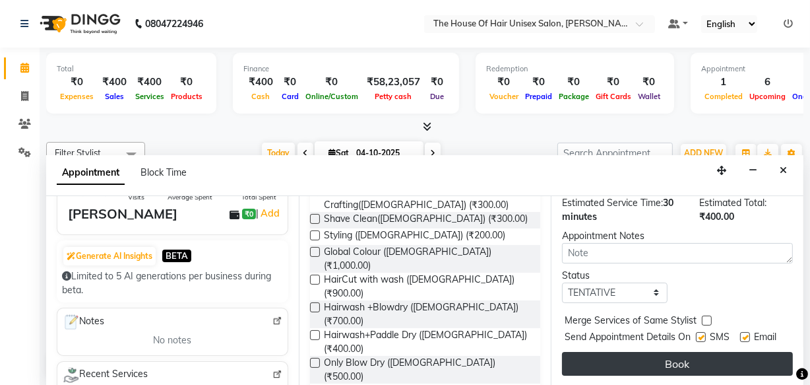
click at [671, 355] on button "Book" at bounding box center [677, 364] width 231 height 24
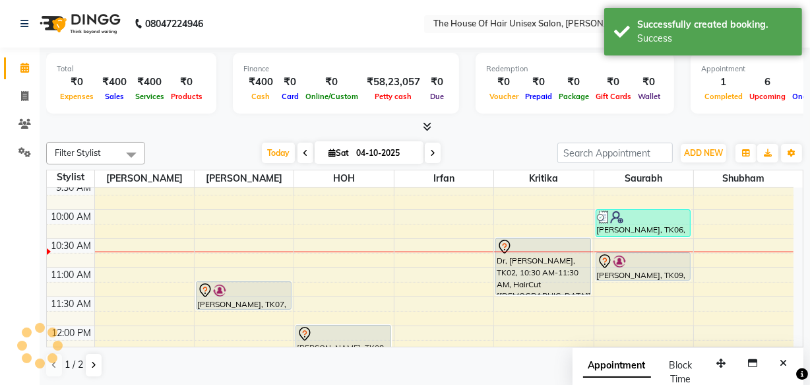
scroll to position [0, 0]
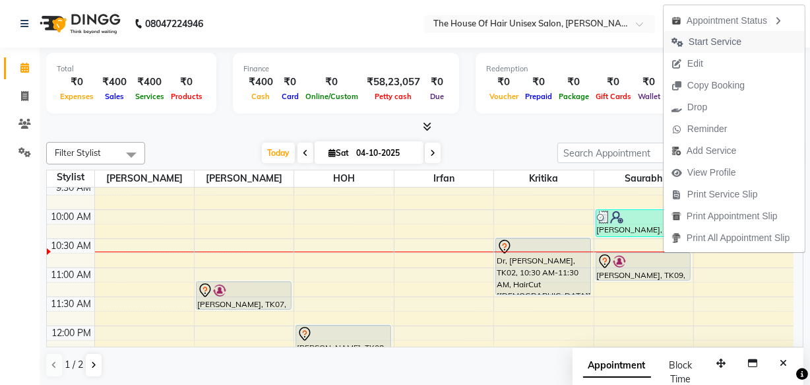
click at [692, 39] on span "Start Service" at bounding box center [715, 42] width 53 height 14
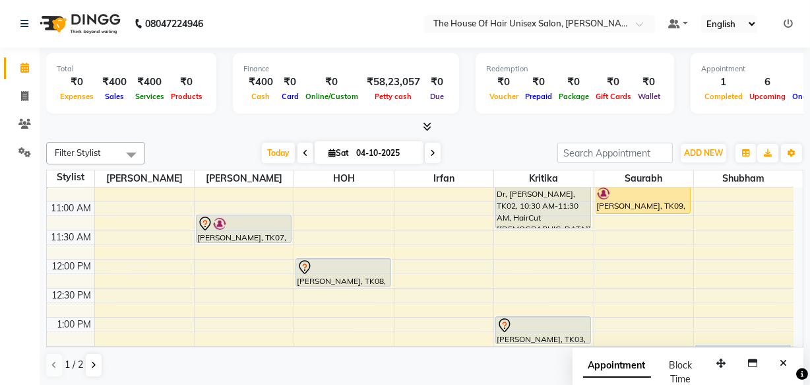
scroll to position [216, 0]
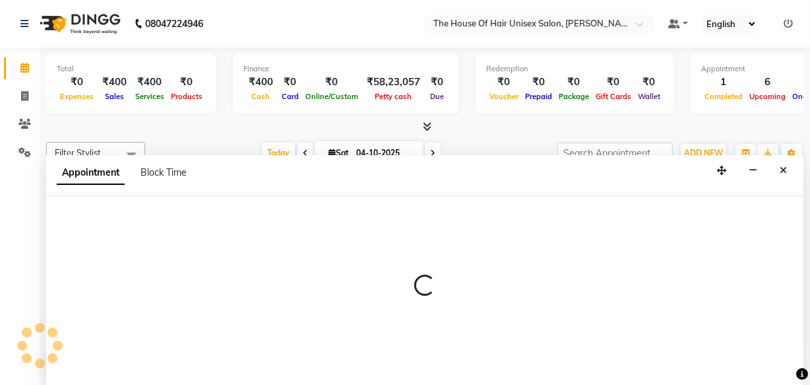
select select "93676"
select select "720"
select select "tentative"
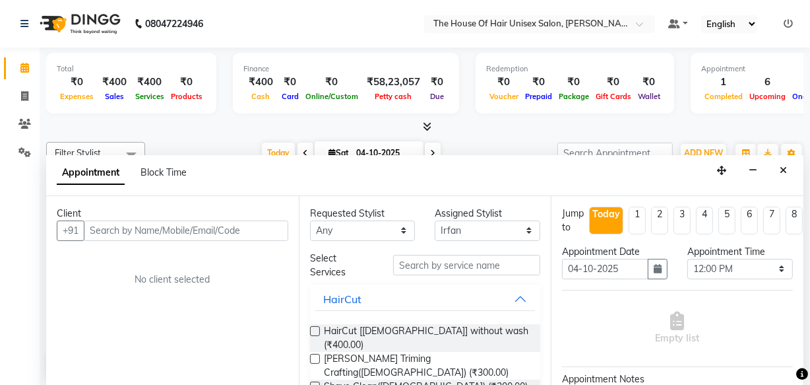
scroll to position [0, 0]
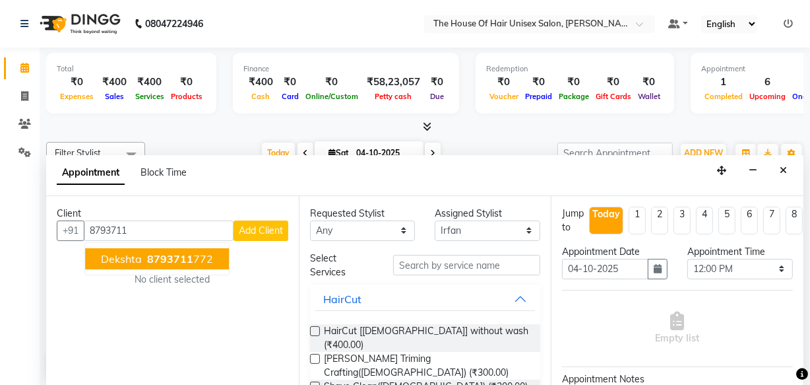
click at [176, 255] on span "8793711" at bounding box center [170, 258] width 46 height 13
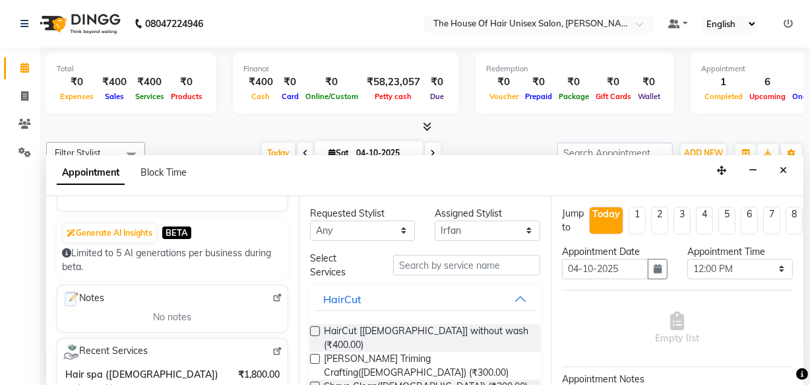
scroll to position [30, 0]
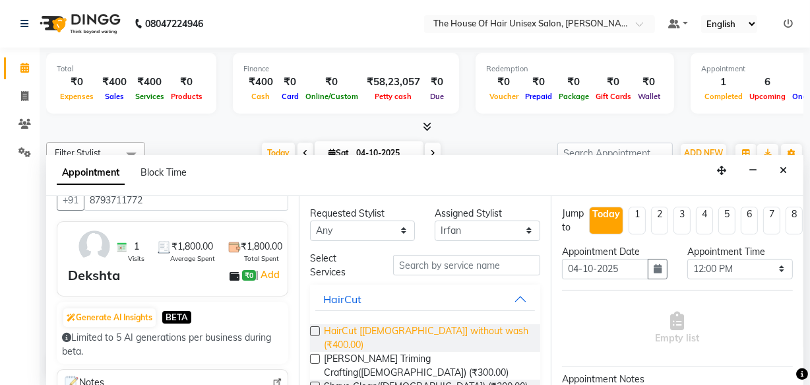
type input "8793711772"
click at [355, 329] on span "HairCut [[DEMOGRAPHIC_DATA]] without wash (₹400.00)" at bounding box center [427, 338] width 207 height 28
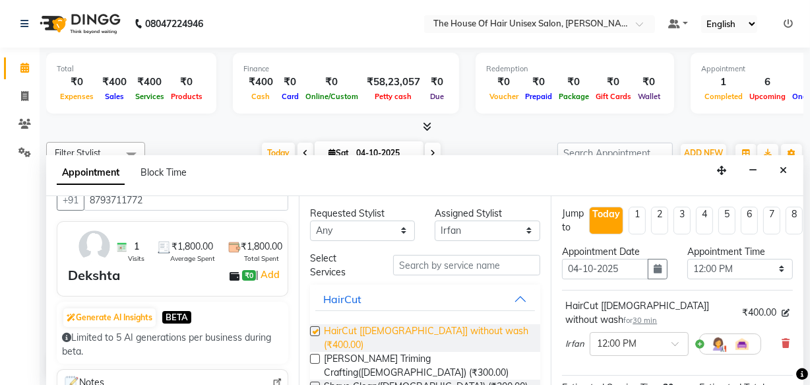
checkbox input "false"
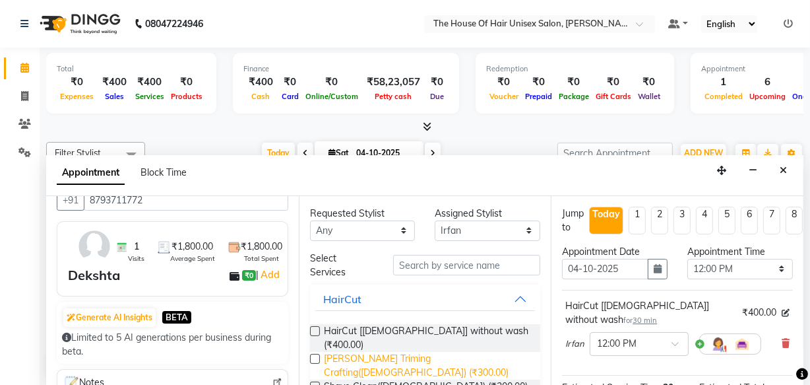
click at [355, 352] on span "[PERSON_NAME] Triming Crafting([DEMOGRAPHIC_DATA]) (₹300.00)" at bounding box center [427, 366] width 207 height 28
checkbox input "false"
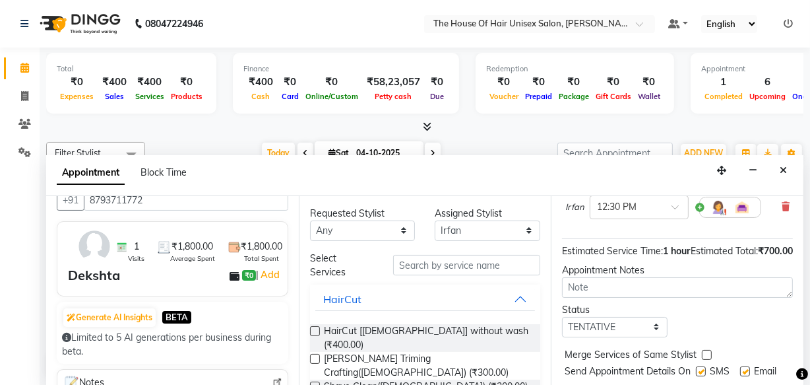
scroll to position [251, 0]
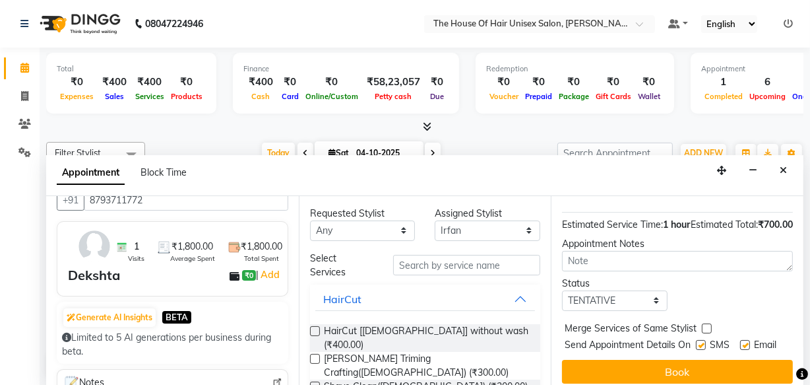
click at [706, 323] on label at bounding box center [707, 328] width 10 height 10
click at [706, 325] on input "checkbox" at bounding box center [706, 329] width 9 height 9
checkbox input "true"
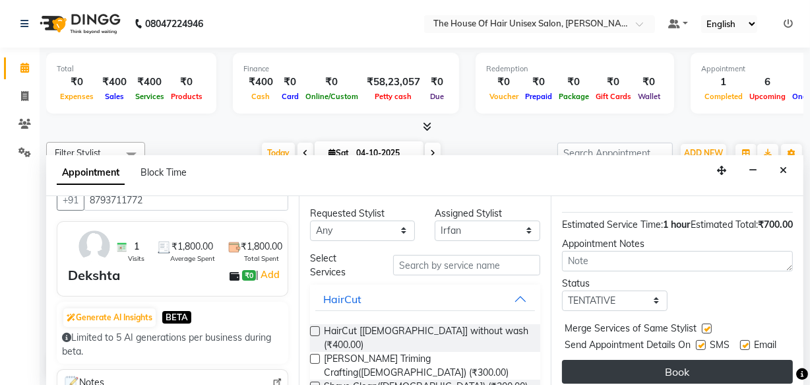
click at [689, 360] on button "Book" at bounding box center [677, 372] width 231 height 24
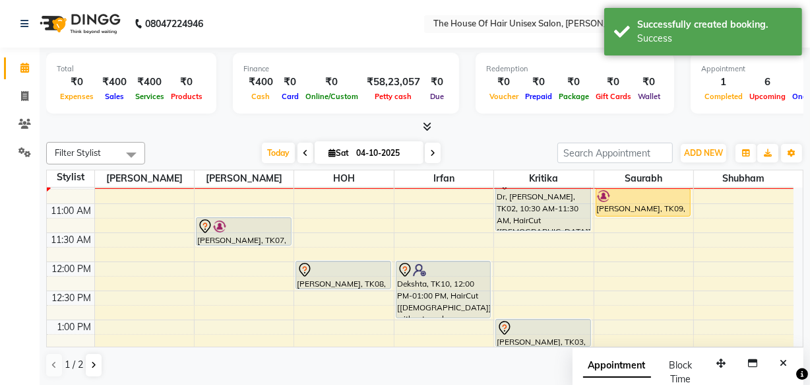
scroll to position [0, 0]
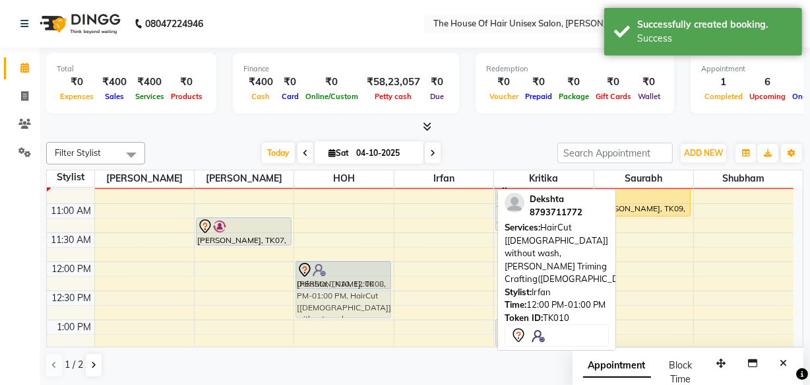
drag, startPoint x: 449, startPoint y: 271, endPoint x: 395, endPoint y: 271, distance: 54.8
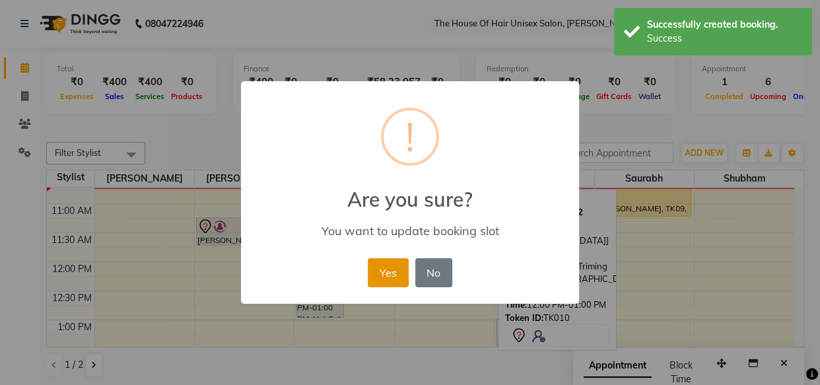
click at [394, 271] on button "Yes" at bounding box center [388, 272] width 40 height 29
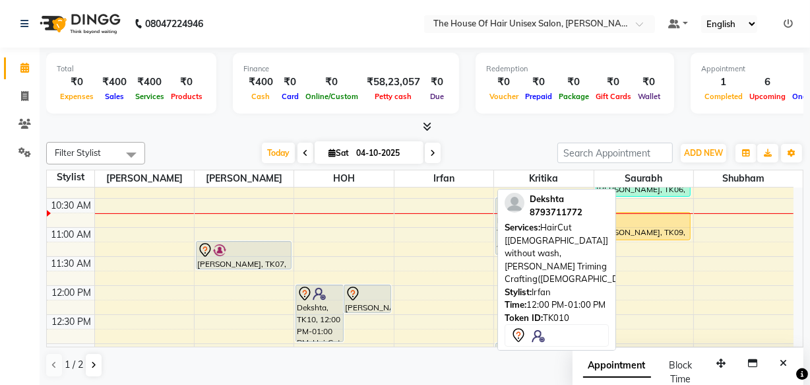
scroll to position [193, 0]
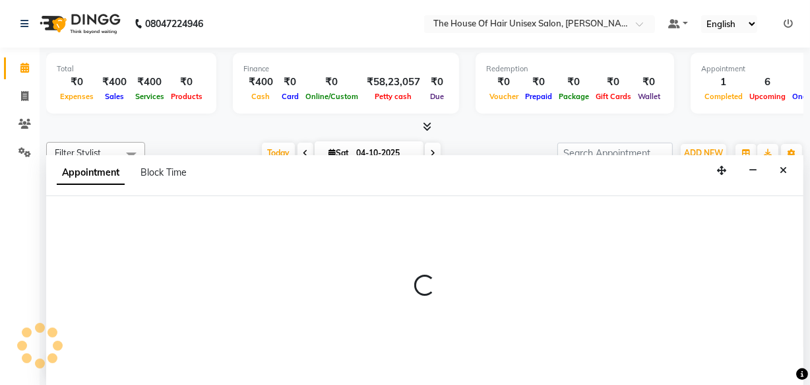
select select "85989"
select select "645"
select select "tentative"
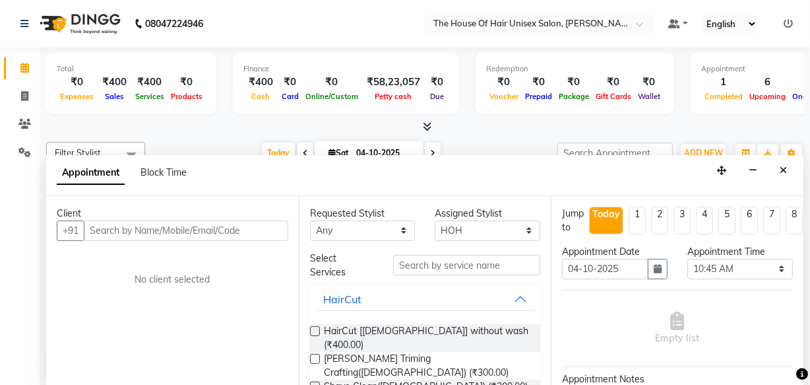
click at [265, 228] on input "text" at bounding box center [186, 230] width 205 height 20
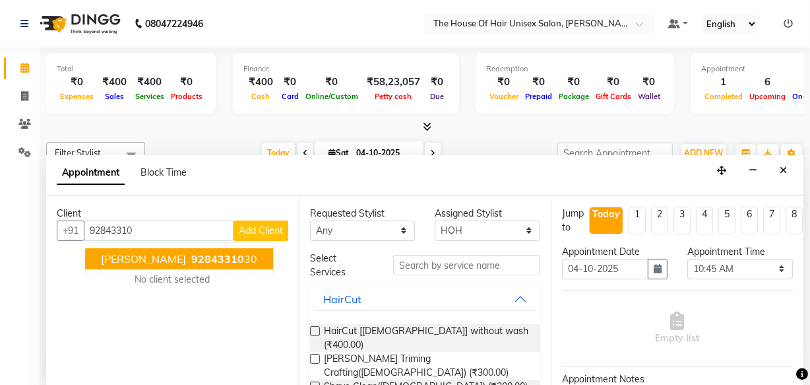
click at [191, 259] on span "92843310" at bounding box center [217, 258] width 53 height 13
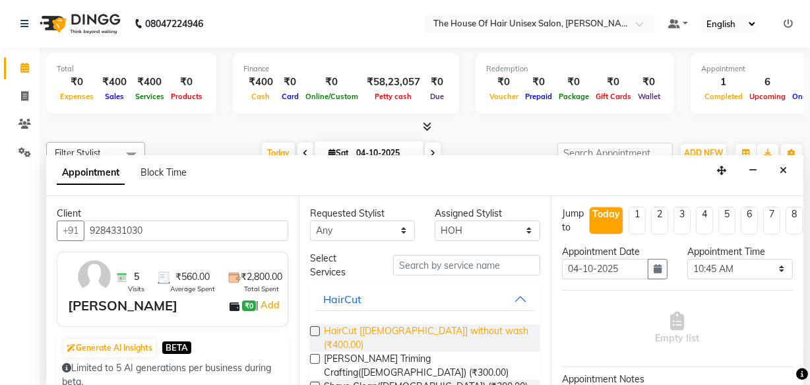
type input "9284331030"
click at [375, 328] on span "HairCut [[DEMOGRAPHIC_DATA]] without wash (₹400.00)" at bounding box center [427, 338] width 207 height 28
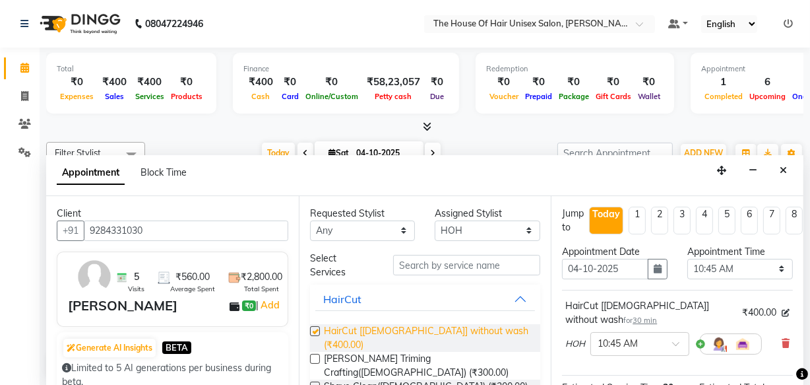
checkbox input "false"
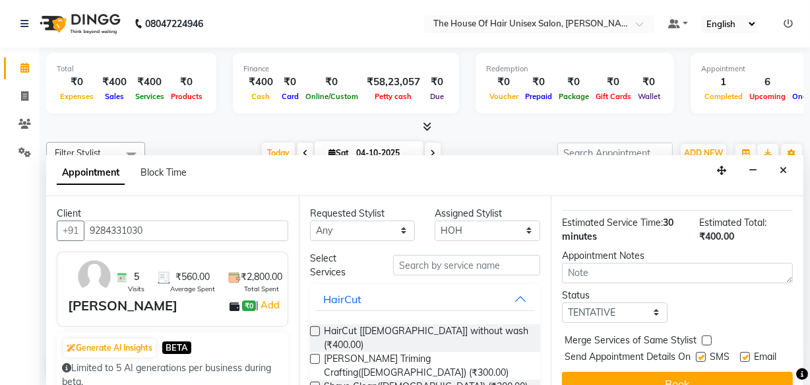
scroll to position [191, 0]
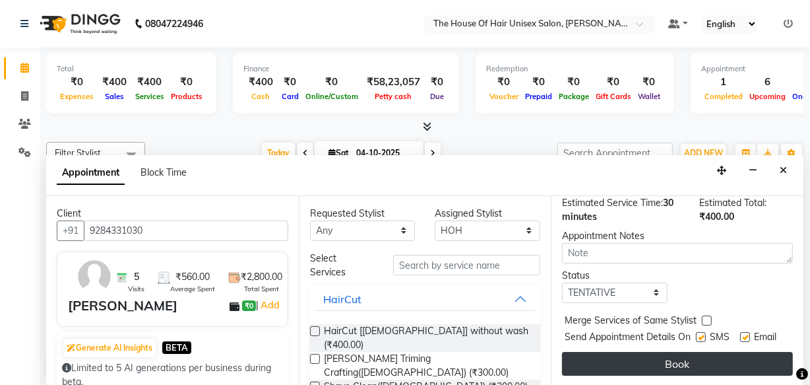
click at [645, 354] on button "Book" at bounding box center [677, 364] width 231 height 24
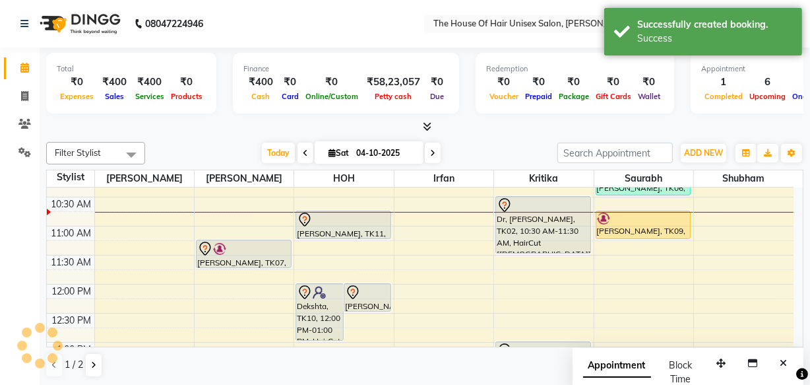
scroll to position [0, 0]
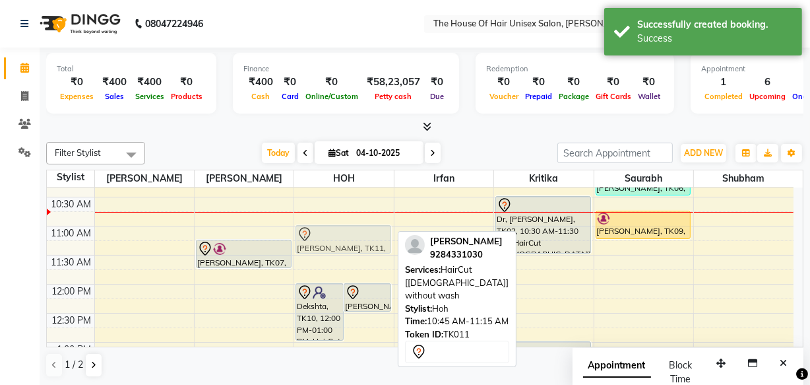
drag, startPoint x: 361, startPoint y: 224, endPoint x: 362, endPoint y: 240, distance: 15.9
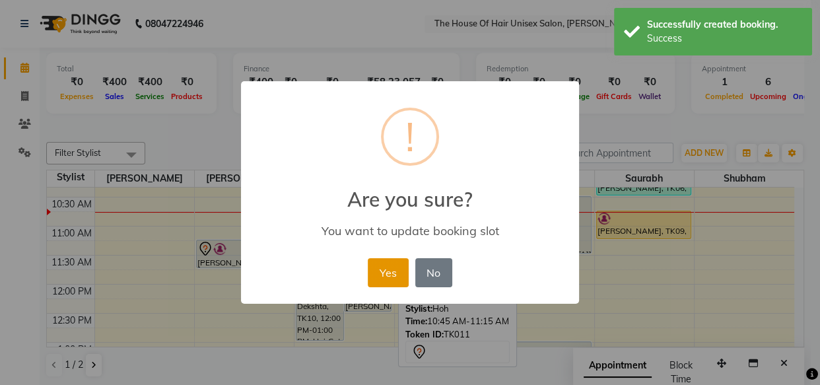
click at [397, 275] on button "Yes" at bounding box center [388, 272] width 40 height 29
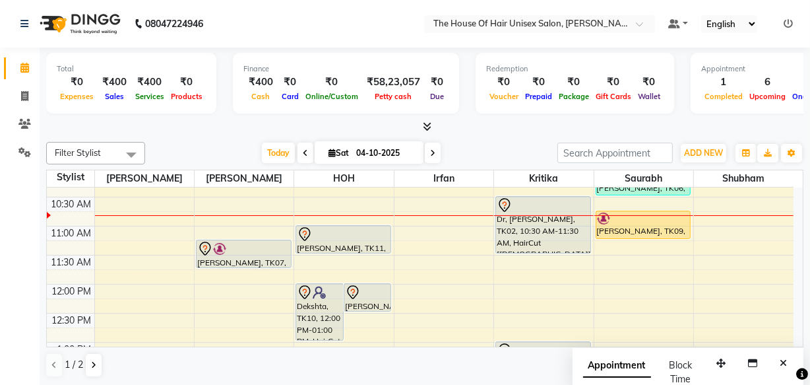
click at [430, 150] on icon at bounding box center [432, 153] width 5 height 8
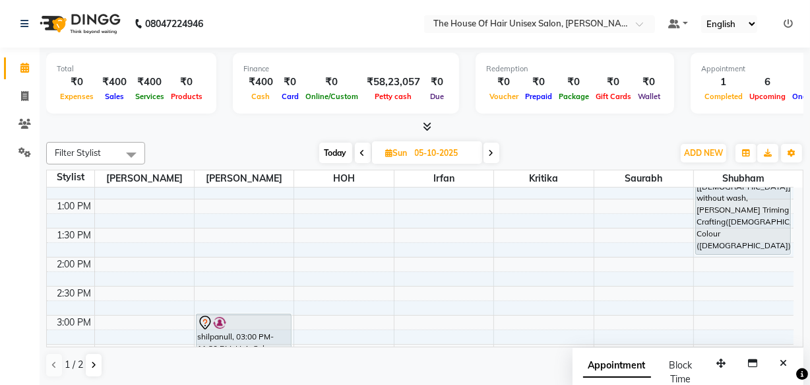
scroll to position [337, 0]
click at [331, 152] on span "Today" at bounding box center [335, 153] width 33 height 20
type input "04-10-2025"
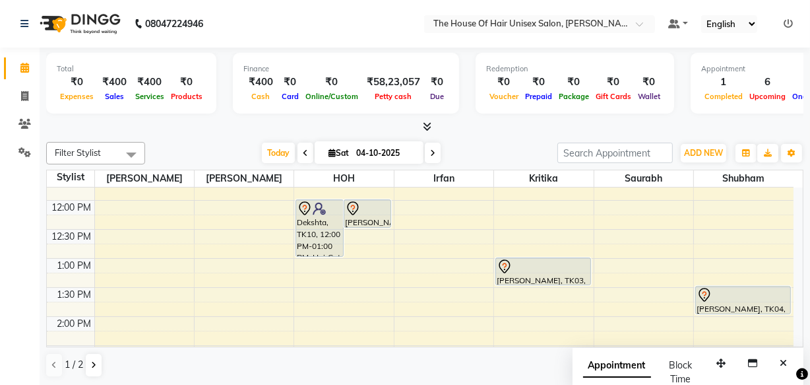
scroll to position [280, 0]
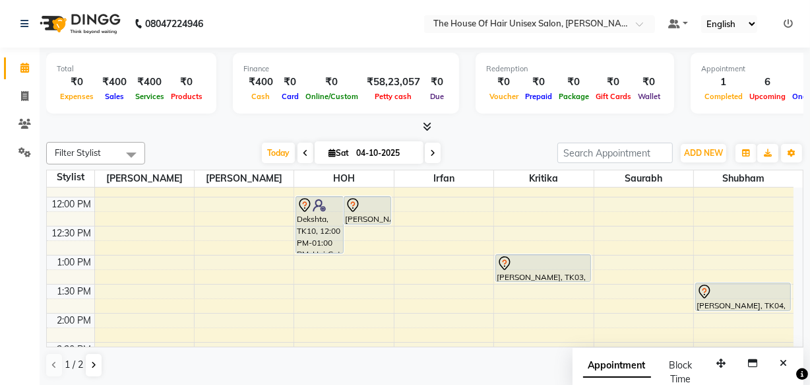
click at [131, 154] on span at bounding box center [131, 154] width 26 height 25
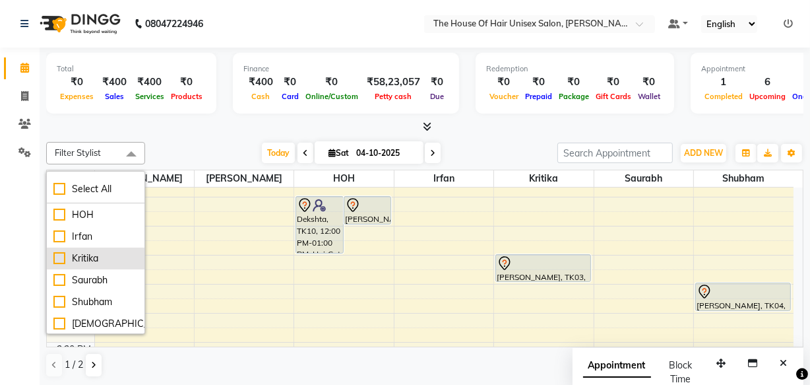
scroll to position [44, 0]
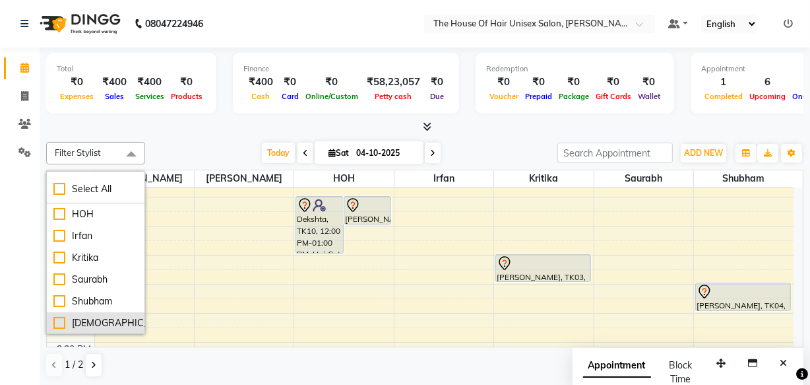
click at [98, 321] on div "[DEMOGRAPHIC_DATA]" at bounding box center [95, 323] width 84 height 14
checkbox input "true"
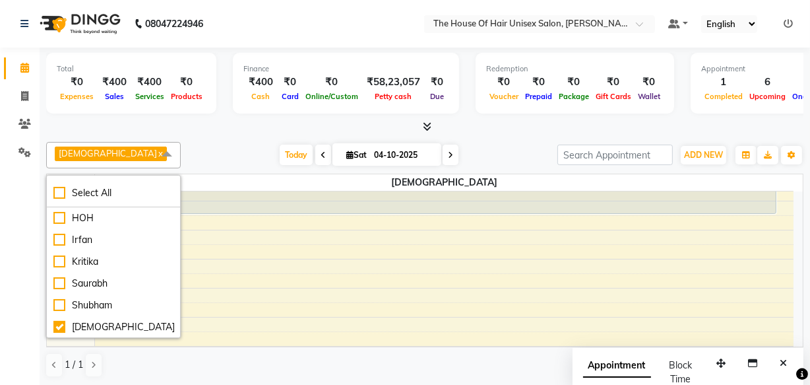
click at [157, 153] on link "x" at bounding box center [160, 153] width 6 height 11
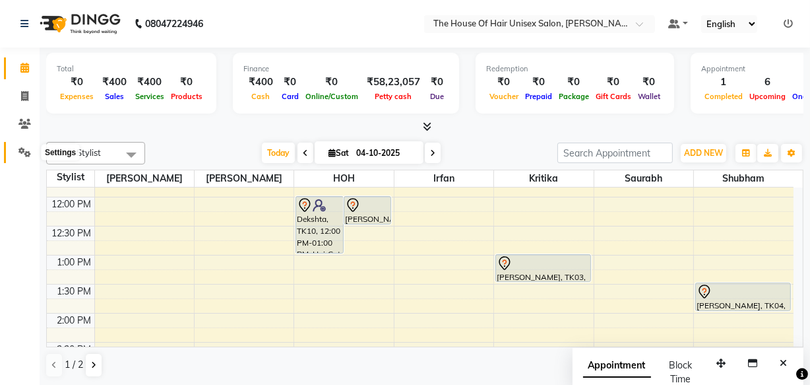
click at [20, 147] on icon at bounding box center [24, 152] width 13 height 10
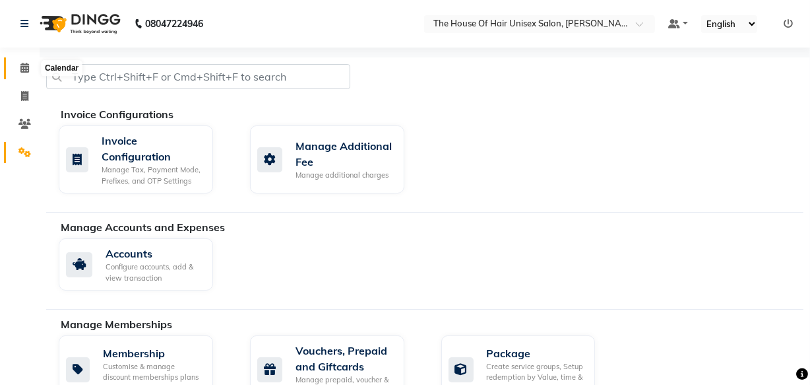
click at [21, 66] on icon at bounding box center [24, 68] width 9 height 10
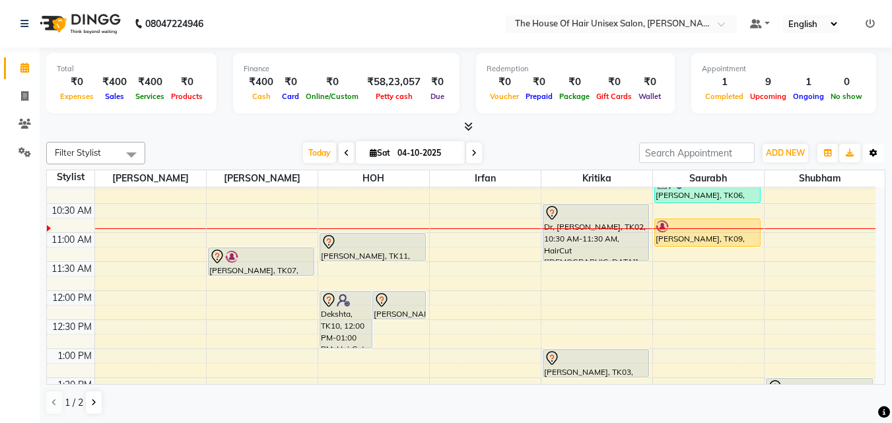
click at [810, 150] on icon "button" at bounding box center [873, 153] width 8 height 8
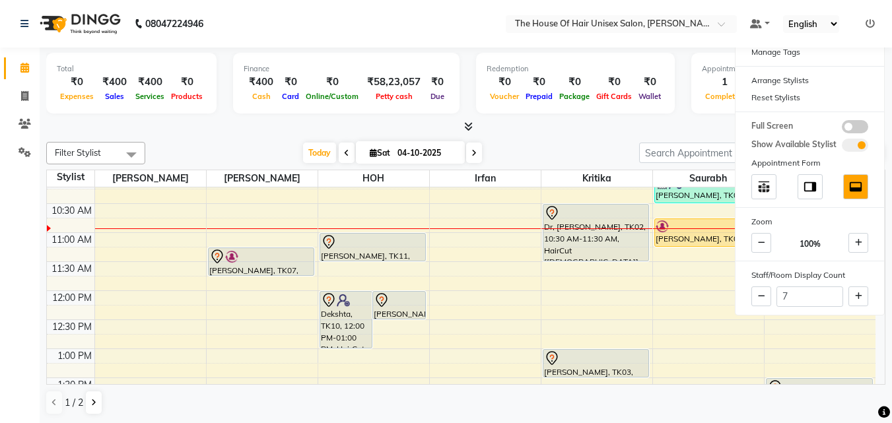
click at [731, 34] on nav "08047224946 Select Location × The House Of Hair Unisex Salon, [PERSON_NAME] Nag…" at bounding box center [446, 24] width 892 height 48
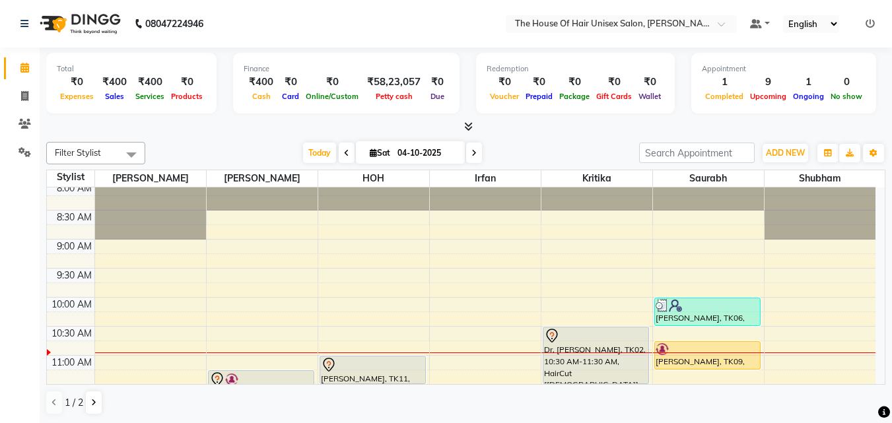
scroll to position [65, 0]
click at [86, 177] on div "Stylist" at bounding box center [71, 177] width 48 height 14
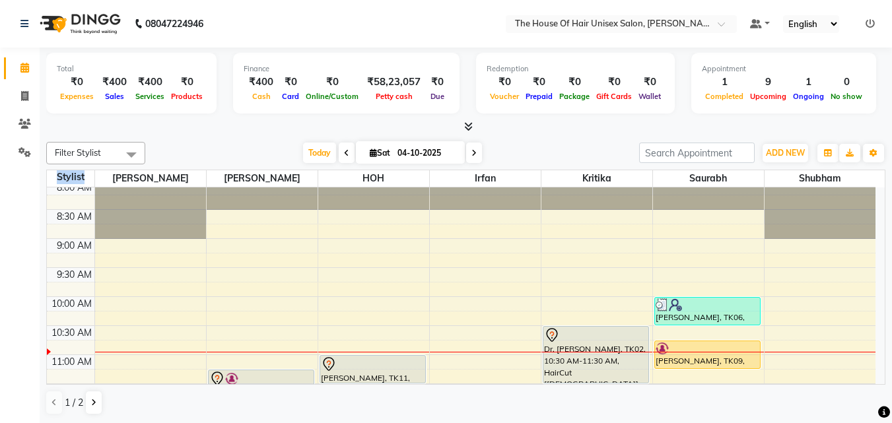
click at [86, 173] on div "Stylist" at bounding box center [71, 177] width 48 height 14
click at [131, 156] on span at bounding box center [131, 154] width 26 height 25
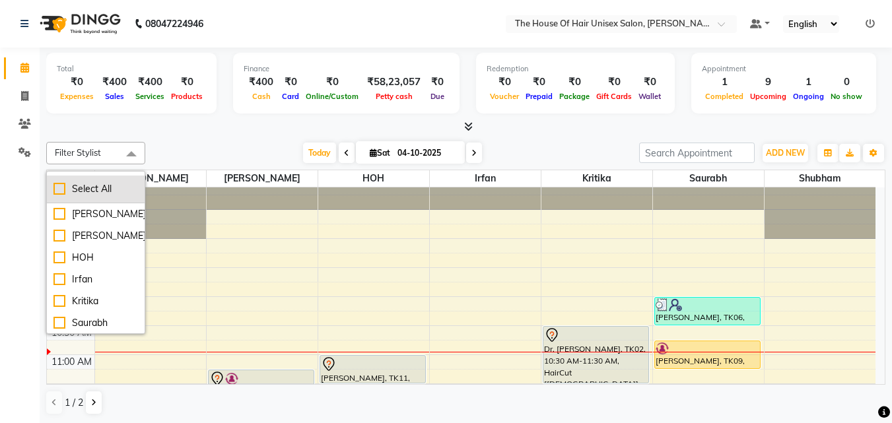
click at [99, 183] on div "Select All" at bounding box center [95, 189] width 84 height 14
checkbox input "true"
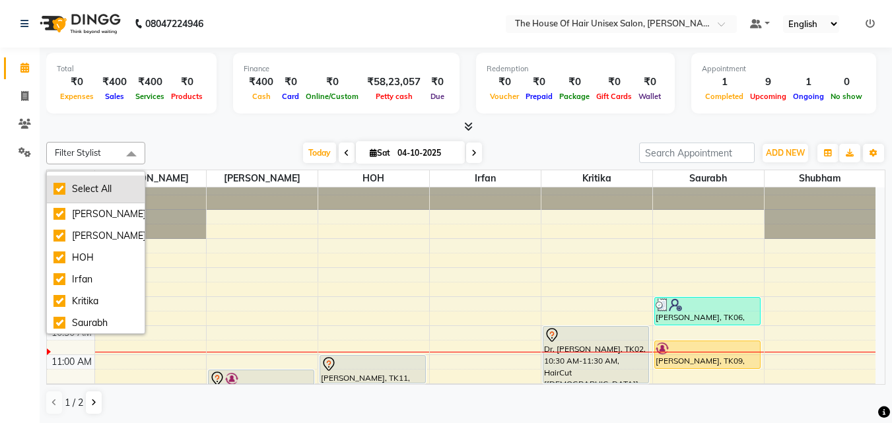
checkbox input "true"
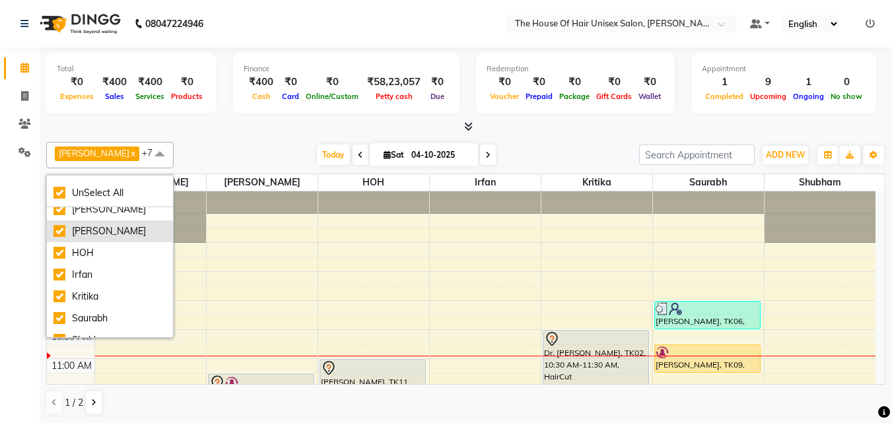
scroll to position [0, 0]
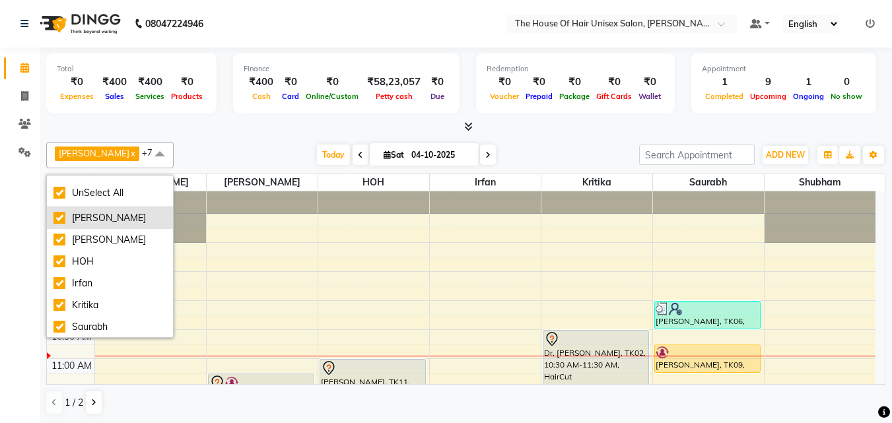
click at [55, 216] on div "[PERSON_NAME]" at bounding box center [109, 218] width 113 height 14
checkbox input "false"
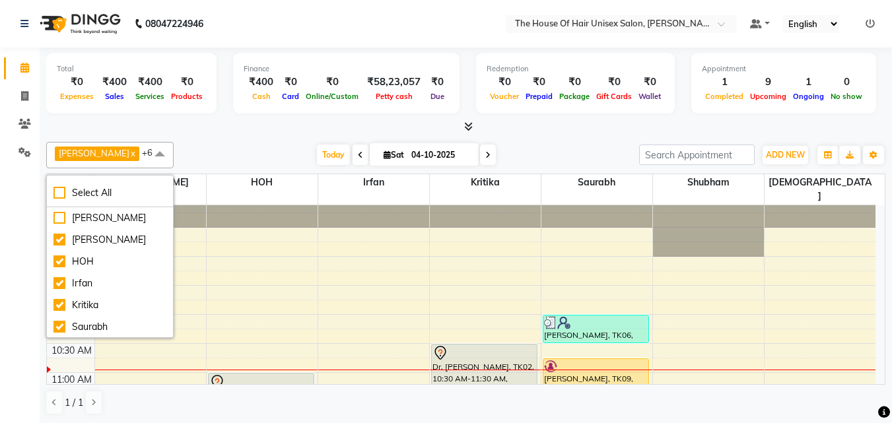
click at [146, 153] on span at bounding box center [159, 154] width 26 height 25
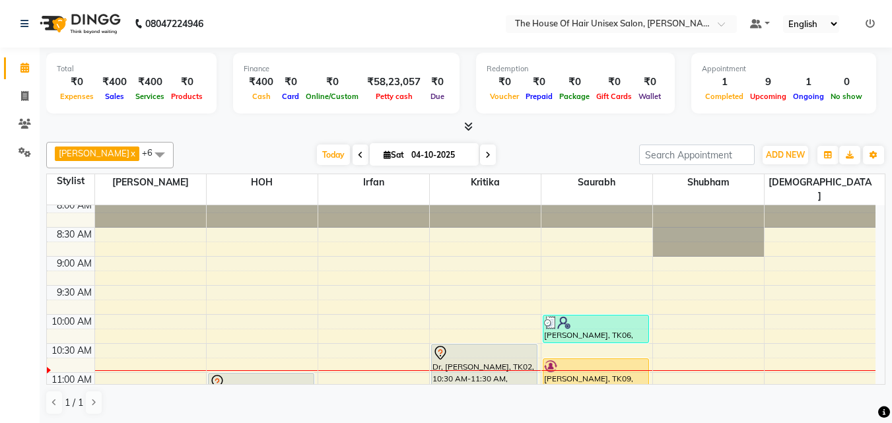
click at [146, 152] on span at bounding box center [159, 154] width 26 height 25
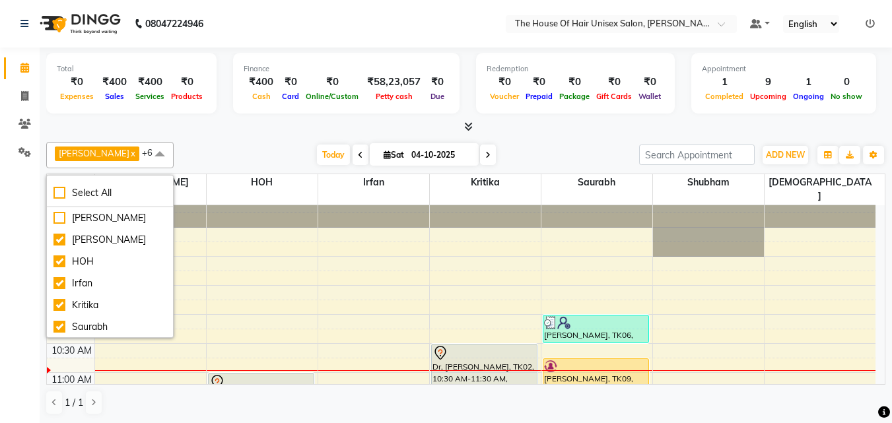
click at [146, 152] on span at bounding box center [159, 154] width 26 height 25
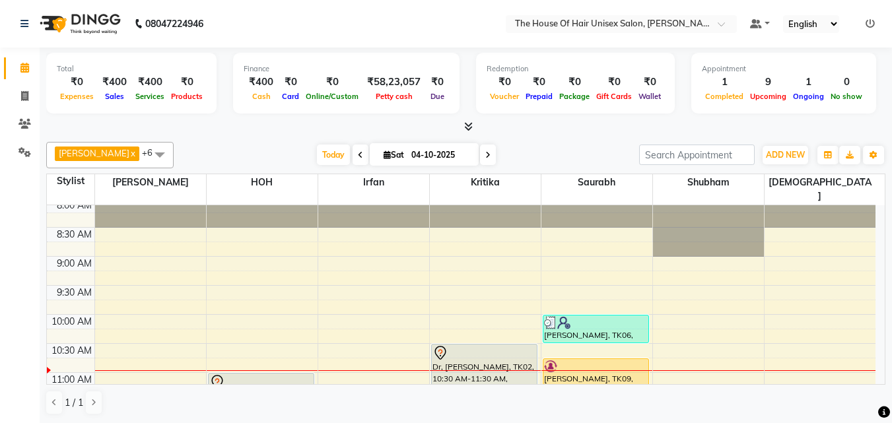
click at [83, 180] on div "Stylist" at bounding box center [71, 181] width 48 height 14
click at [170, 127] on div at bounding box center [465, 127] width 839 height 14
click at [129, 153] on link "x" at bounding box center [132, 153] width 6 height 11
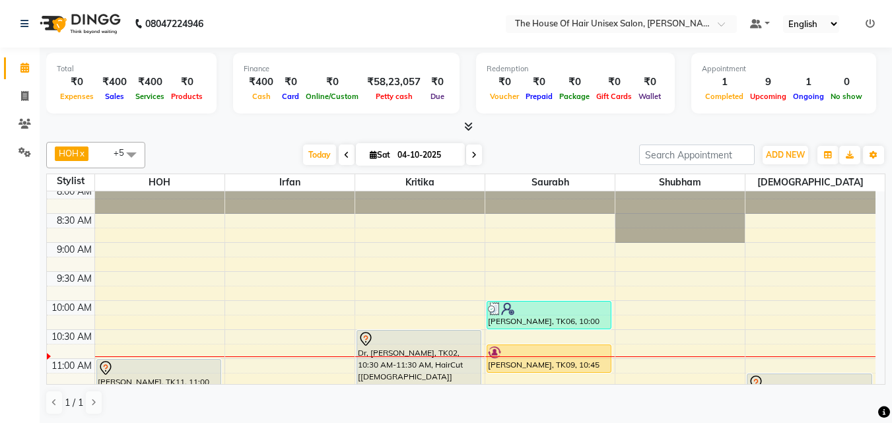
click at [127, 152] on span at bounding box center [131, 154] width 26 height 25
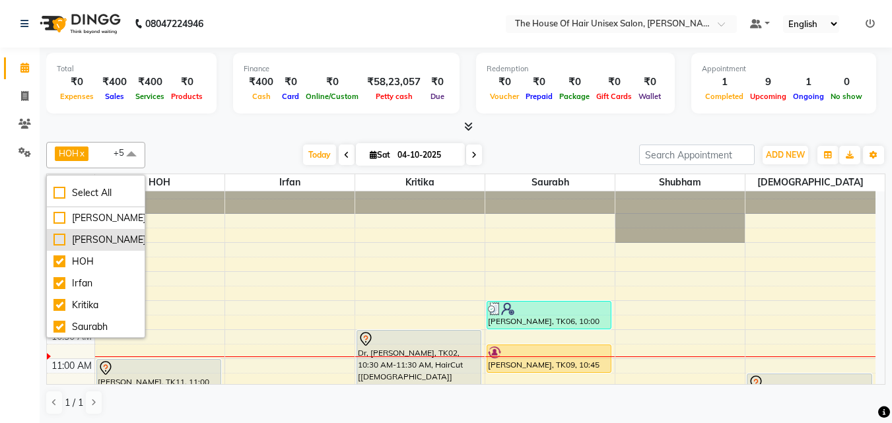
click at [89, 242] on div "[PERSON_NAME]" at bounding box center [95, 240] width 84 height 14
checkbox input "true"
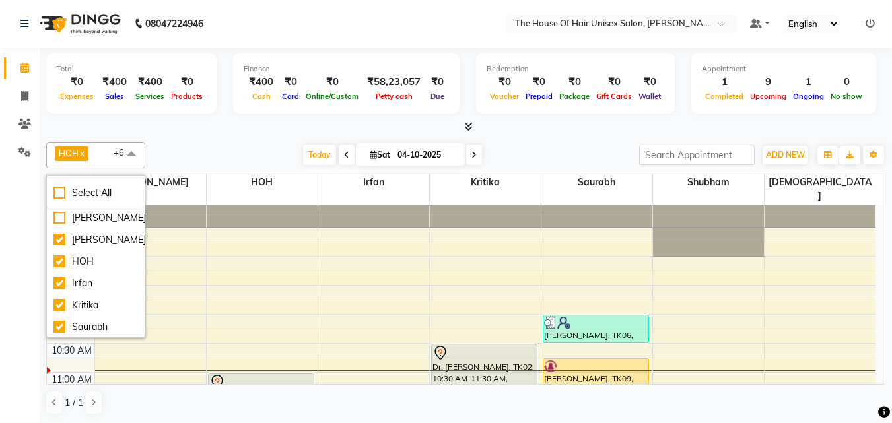
click at [131, 149] on span at bounding box center [131, 154] width 26 height 25
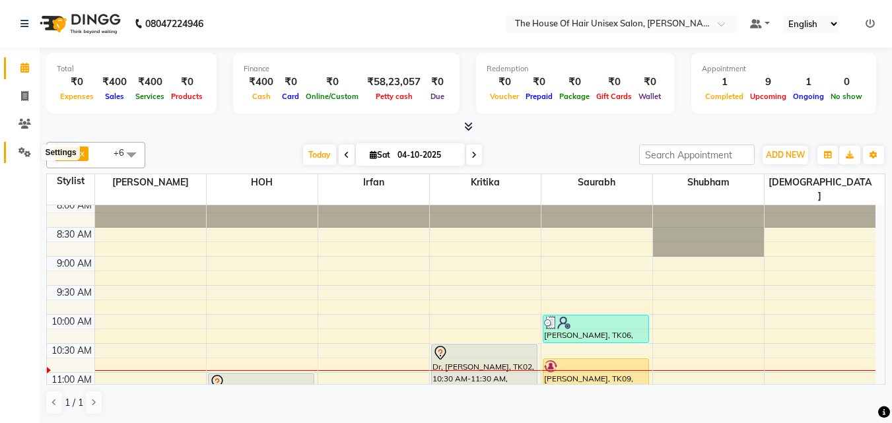
click at [24, 148] on icon at bounding box center [24, 152] width 13 height 10
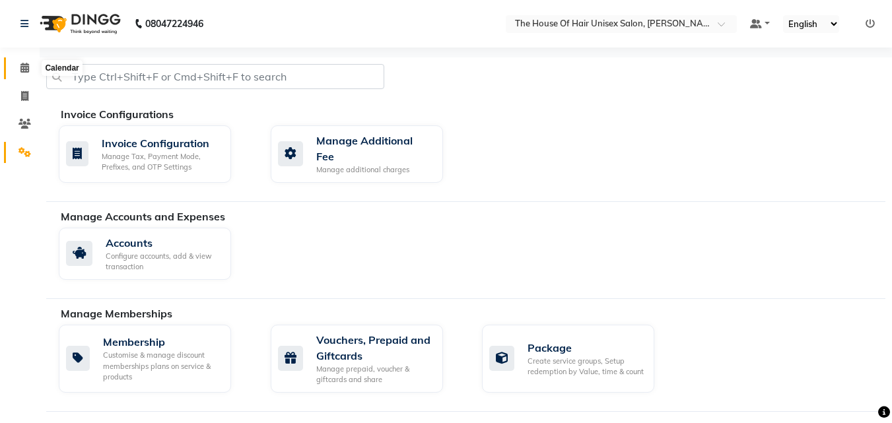
click at [22, 67] on icon at bounding box center [24, 68] width 9 height 10
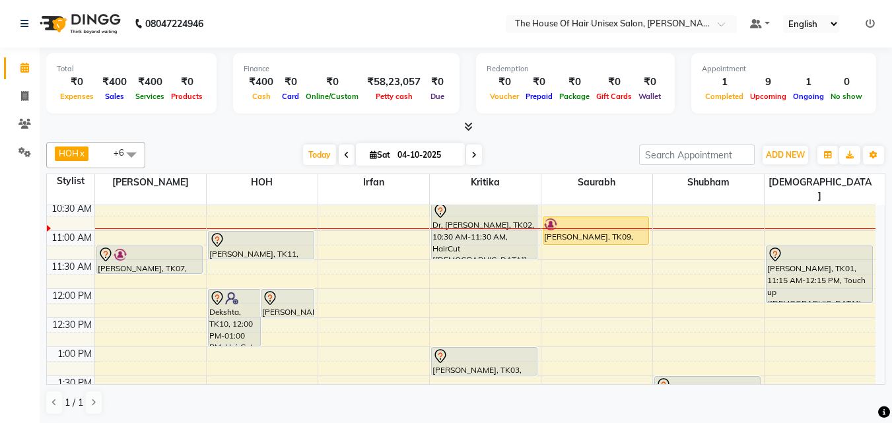
scroll to position [207, 0]
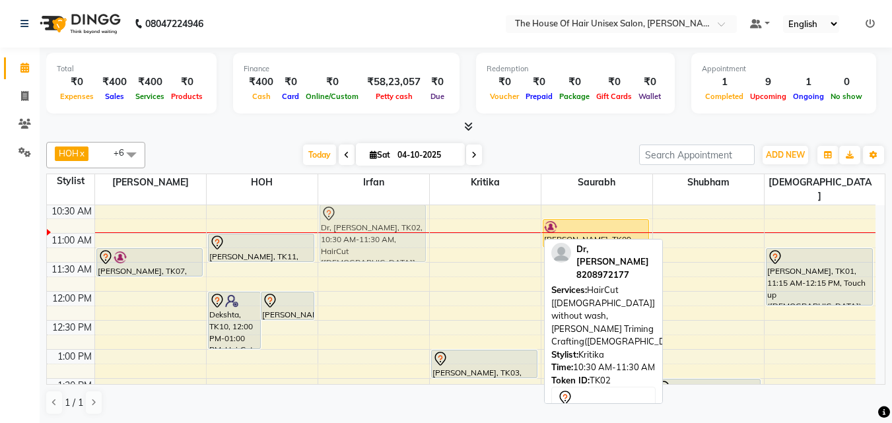
drag, startPoint x: 487, startPoint y: 214, endPoint x: 394, endPoint y: 218, distance: 93.2
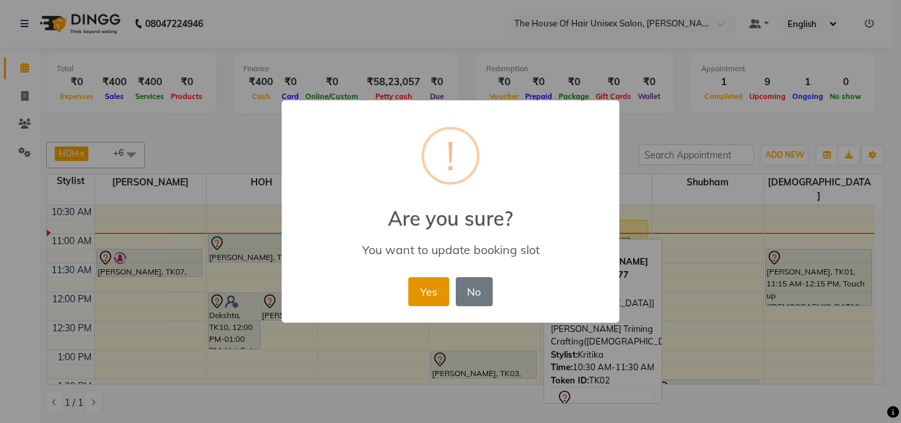
click at [424, 284] on button "Yes" at bounding box center [428, 291] width 40 height 29
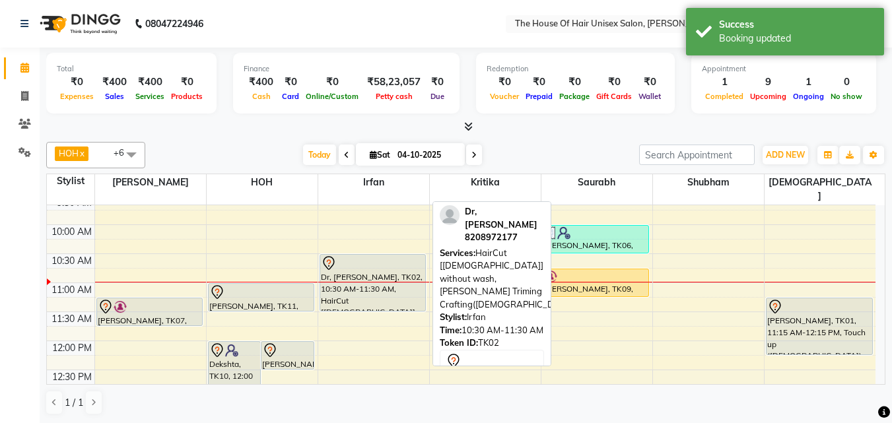
scroll to position [155, 0]
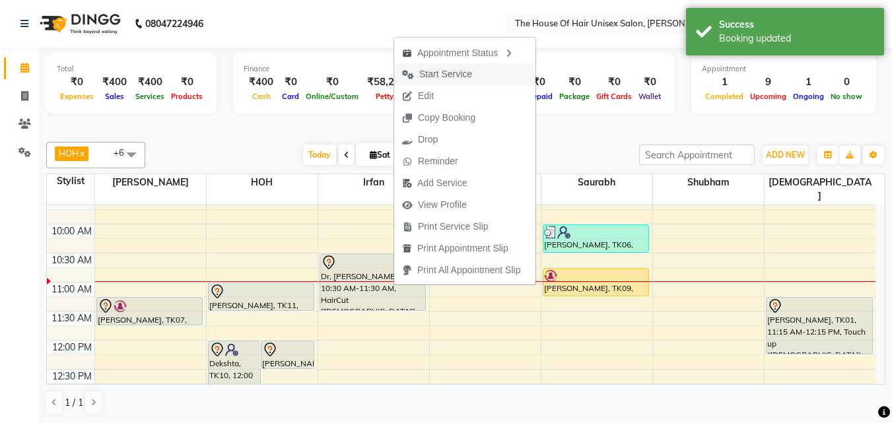
click at [445, 73] on span "Start Service" at bounding box center [445, 74] width 53 height 14
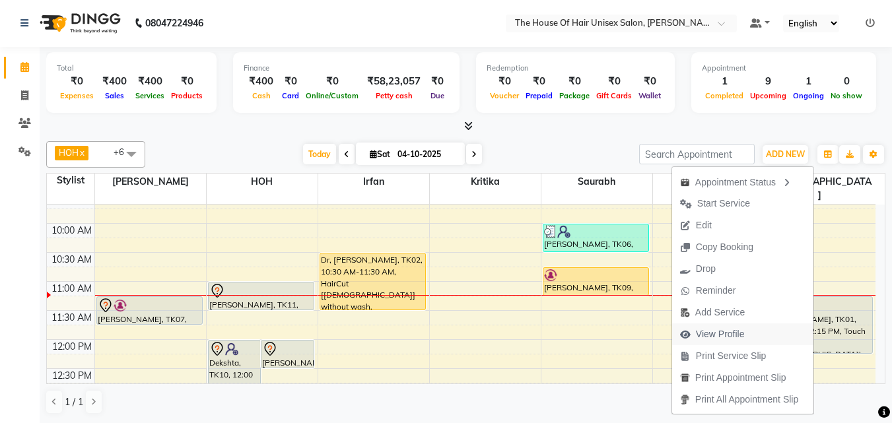
click at [715, 330] on span "View Profile" at bounding box center [720, 334] width 49 height 14
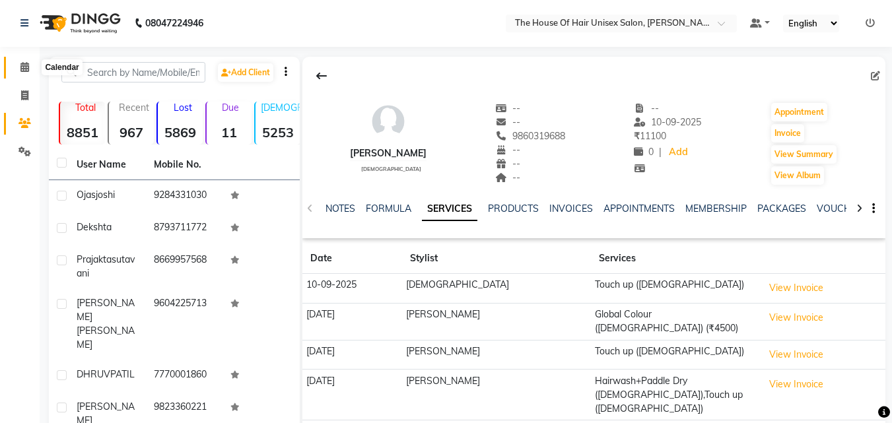
click at [23, 65] on icon at bounding box center [24, 67] width 9 height 10
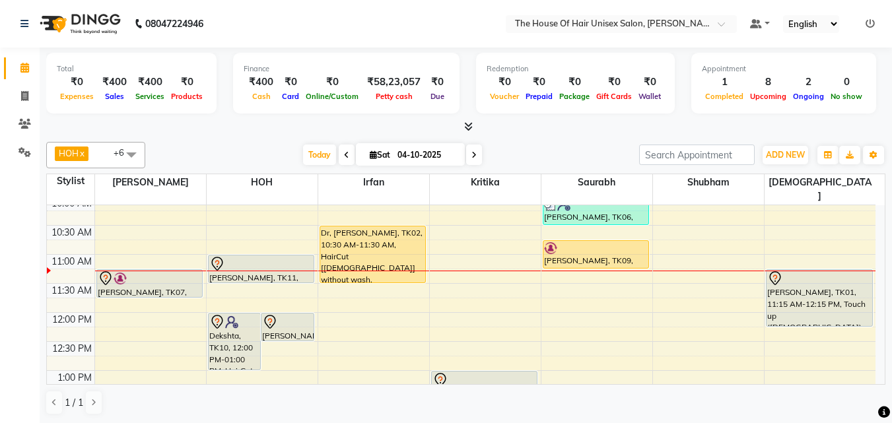
scroll to position [183, 0]
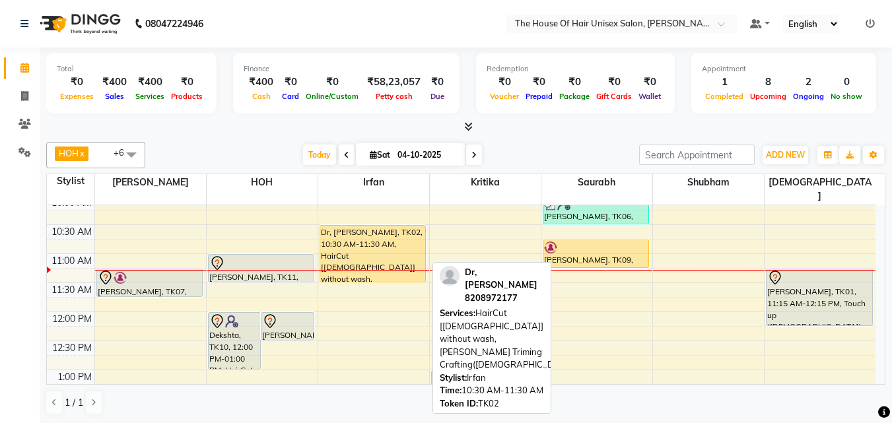
click at [350, 242] on div "Dr, [PERSON_NAME], TK02, 10:30 AM-11:30 AM, HairCut [[DEMOGRAPHIC_DATA]] withou…" at bounding box center [373, 254] width 106 height 56
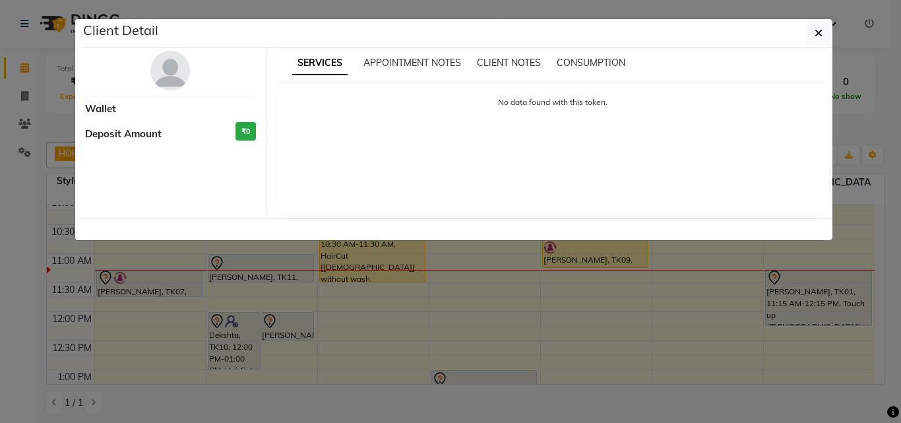
select select "1"
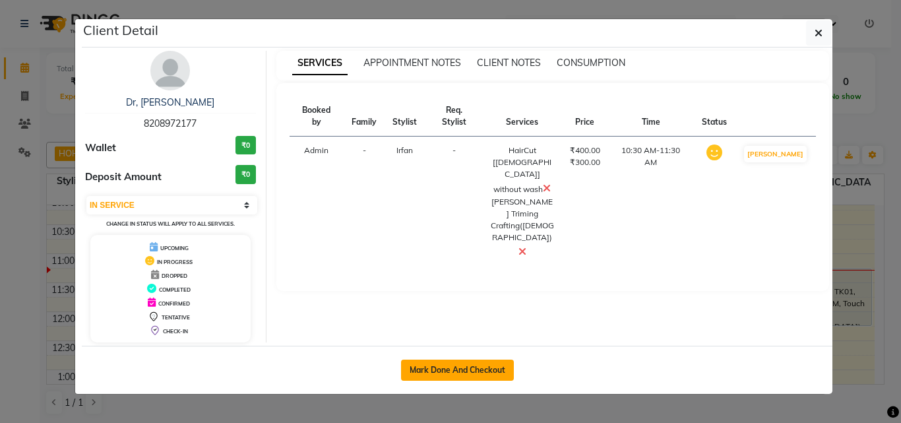
click at [469, 369] on button "Mark Done And Checkout" at bounding box center [457, 370] width 113 height 21
select select "service"
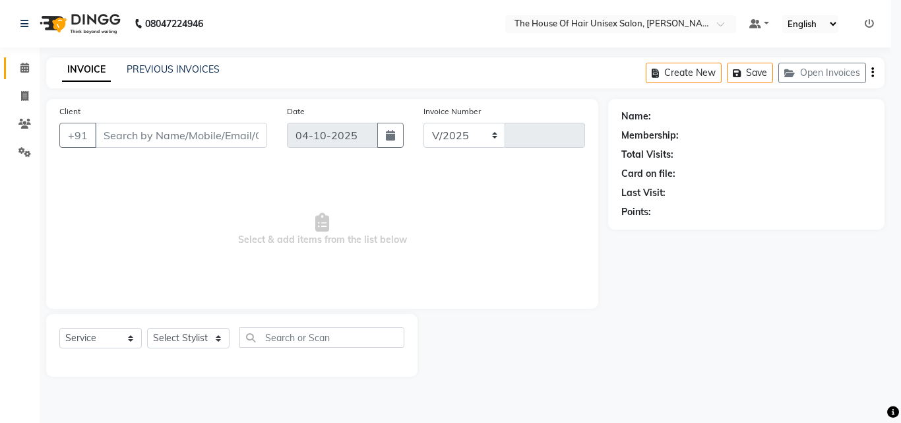
select select "598"
type input "3112"
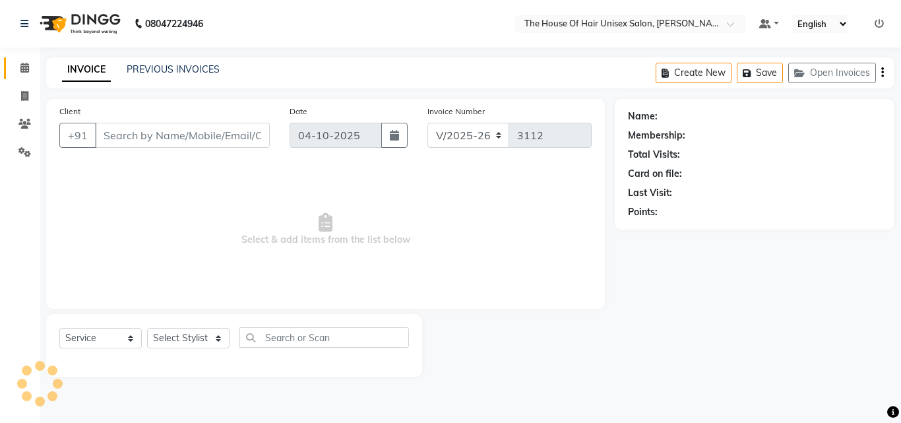
type input "8208972177"
select select "93676"
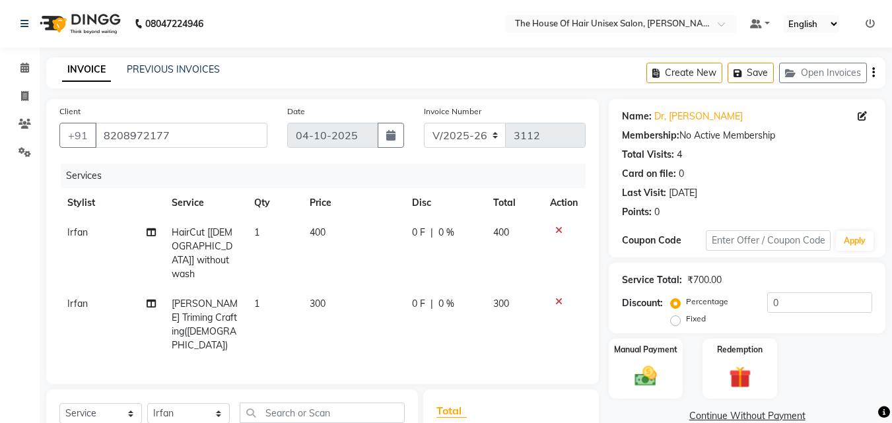
click at [315, 232] on span "400" at bounding box center [317, 232] width 16 height 12
select select "93676"
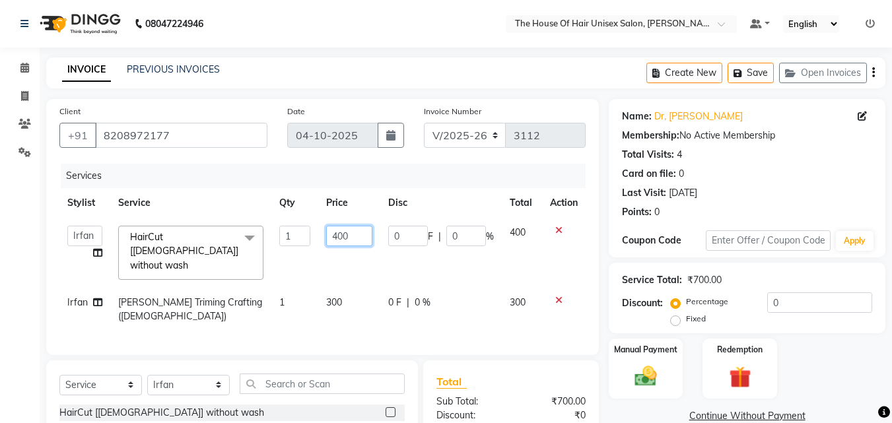
click at [337, 235] on input "400" at bounding box center [349, 236] width 46 height 20
type input "500"
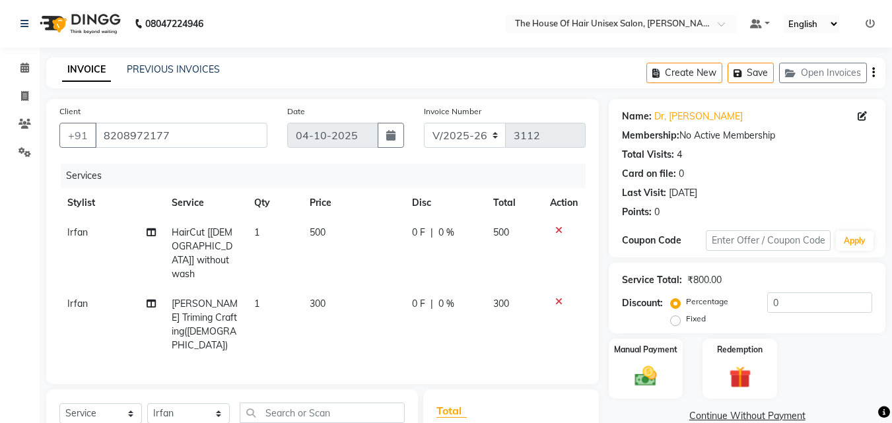
click at [595, 323] on div "Client [PHONE_NUMBER] Date [DATE] Invoice Number V/2025 V/[PHONE_NUMBER] Servic…" at bounding box center [322, 241] width 552 height 285
click at [655, 368] on img at bounding box center [645, 376] width 37 height 26
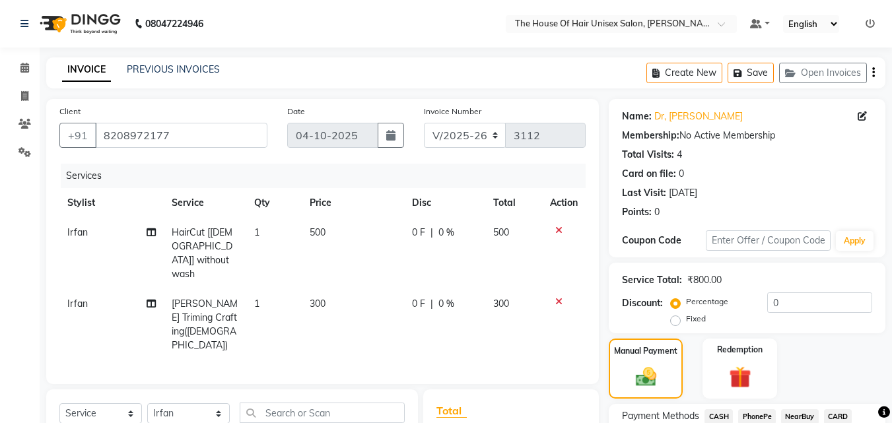
scroll to position [135, 0]
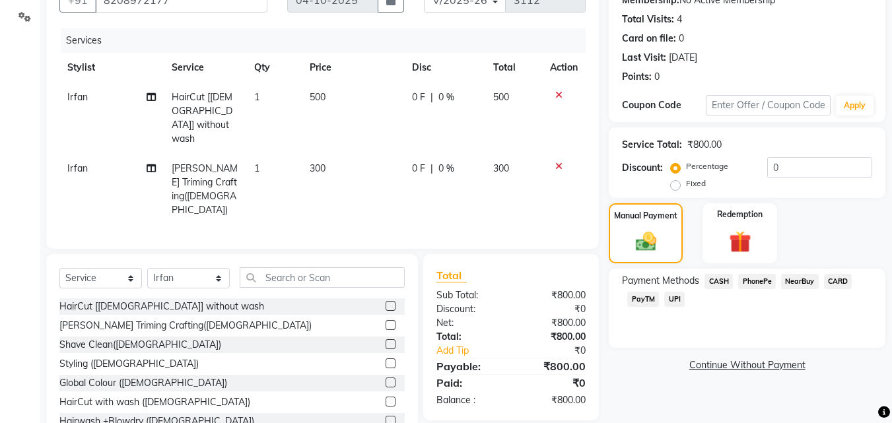
click at [672, 292] on span "UPI" at bounding box center [674, 299] width 20 height 15
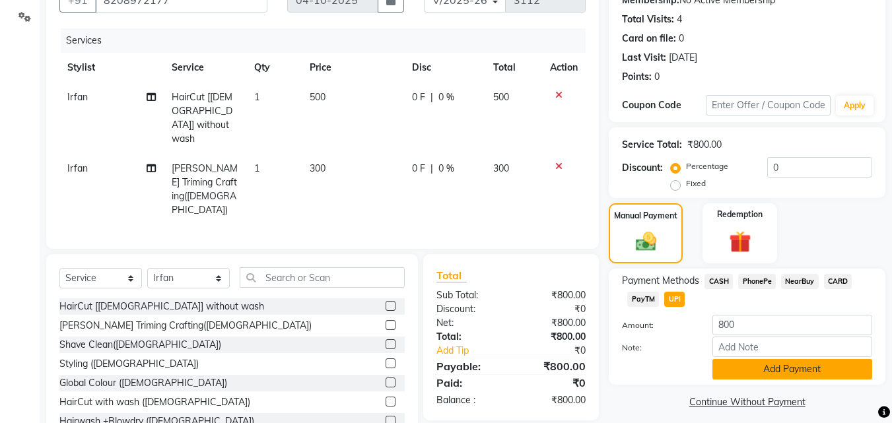
click at [766, 366] on button "Add Payment" at bounding box center [792, 369] width 160 height 20
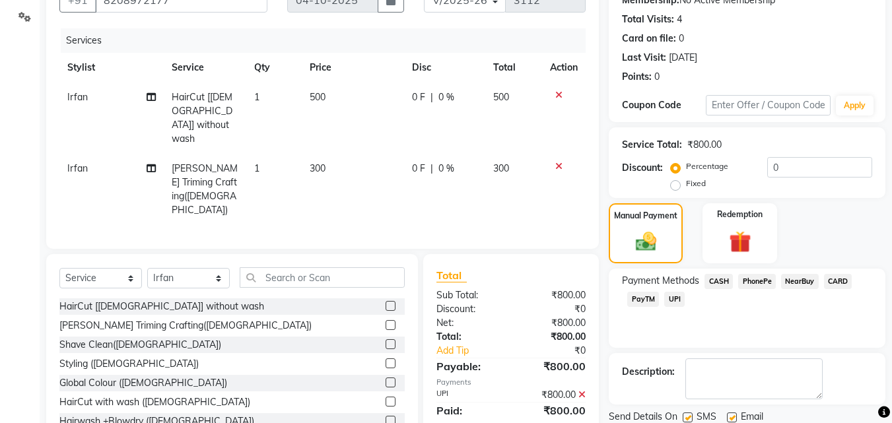
scroll to position [181, 0]
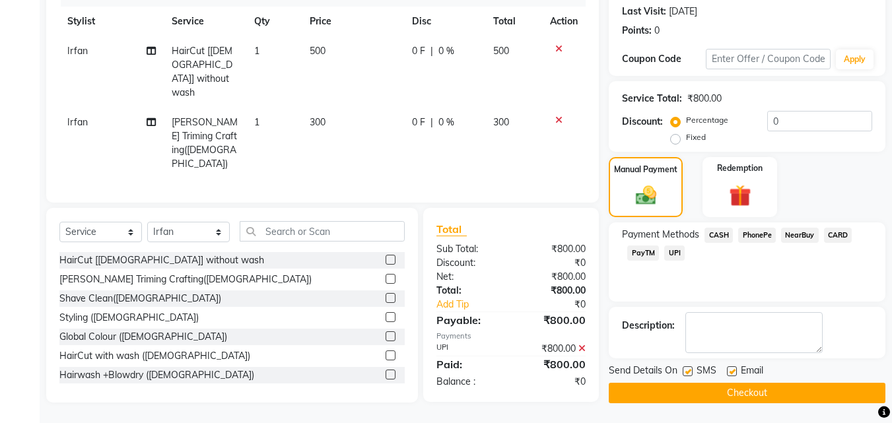
click at [742, 384] on button "Checkout" at bounding box center [746, 393] width 277 height 20
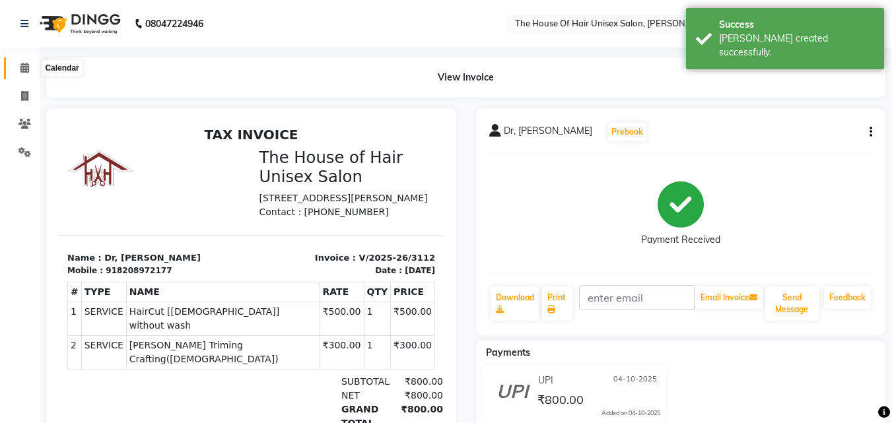
click at [22, 69] on icon at bounding box center [24, 68] width 9 height 10
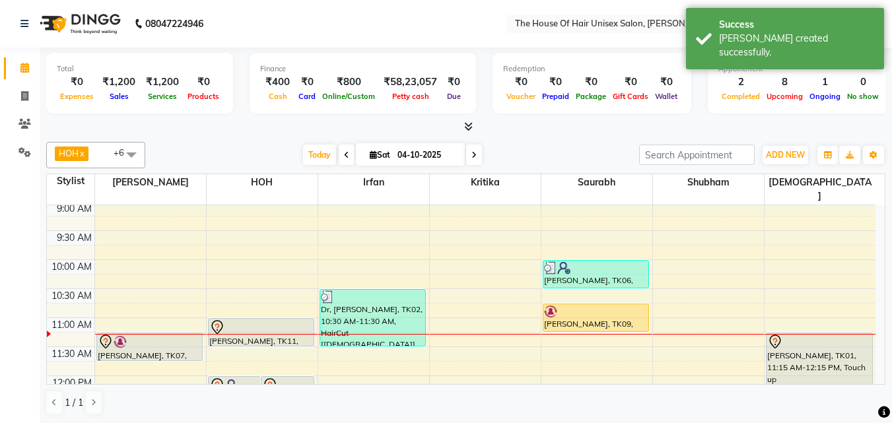
scroll to position [166, 0]
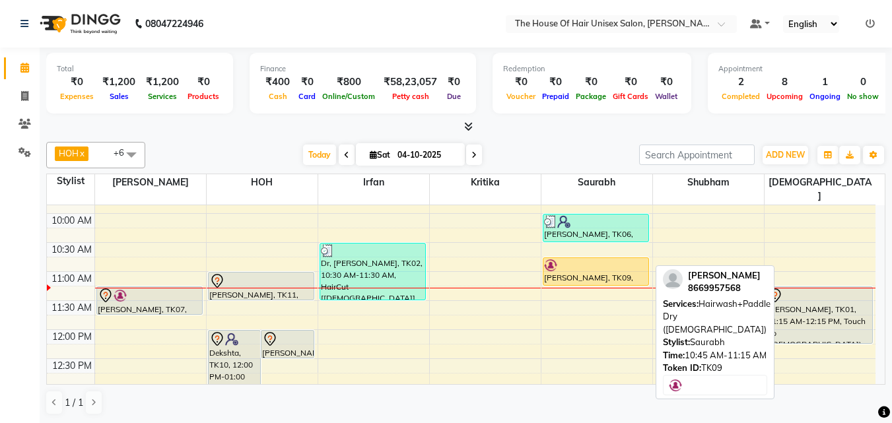
click at [568, 261] on div "[PERSON_NAME], TK09, 10:45 AM-11:15 AM, Hairwash+Paddle Dry ([DEMOGRAPHIC_DATA])" at bounding box center [596, 271] width 106 height 27
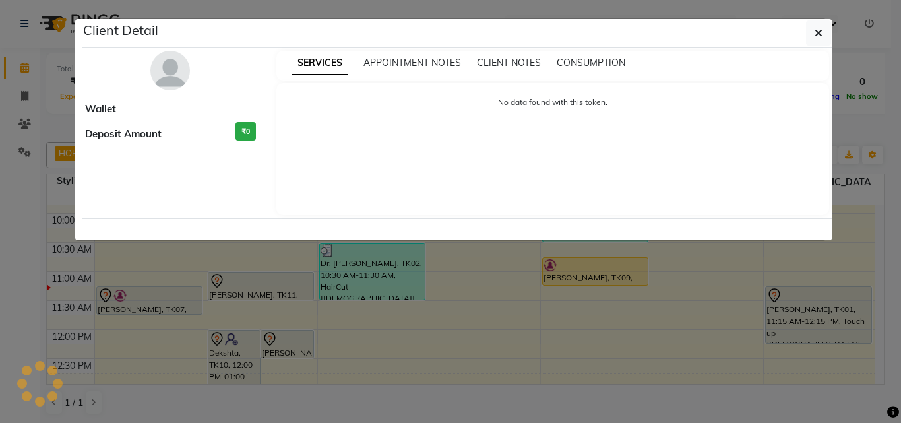
select select "1"
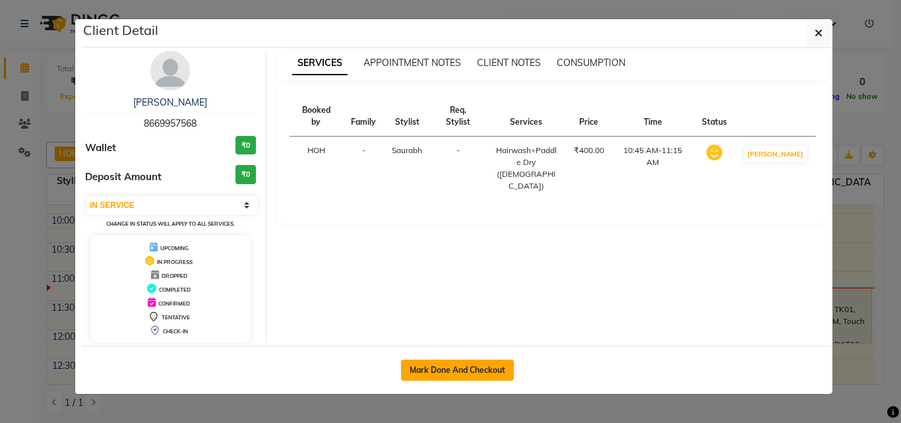
click at [447, 366] on button "Mark Done And Checkout" at bounding box center [457, 370] width 113 height 21
select select "service"
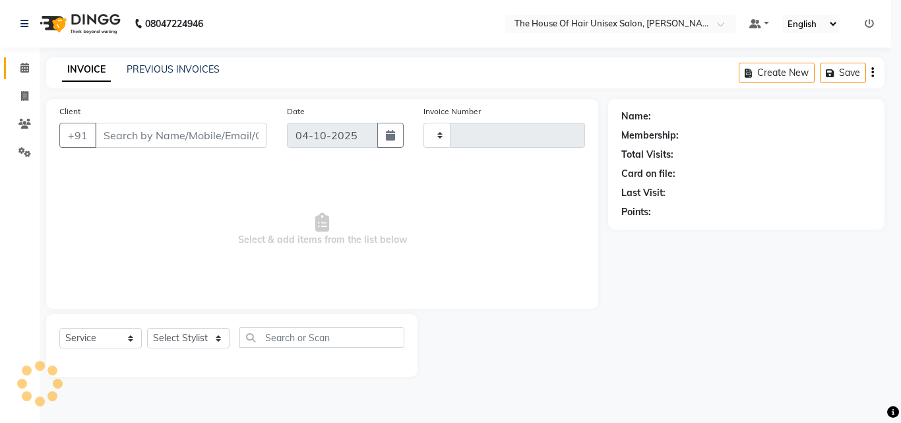
type input "3113"
select select "598"
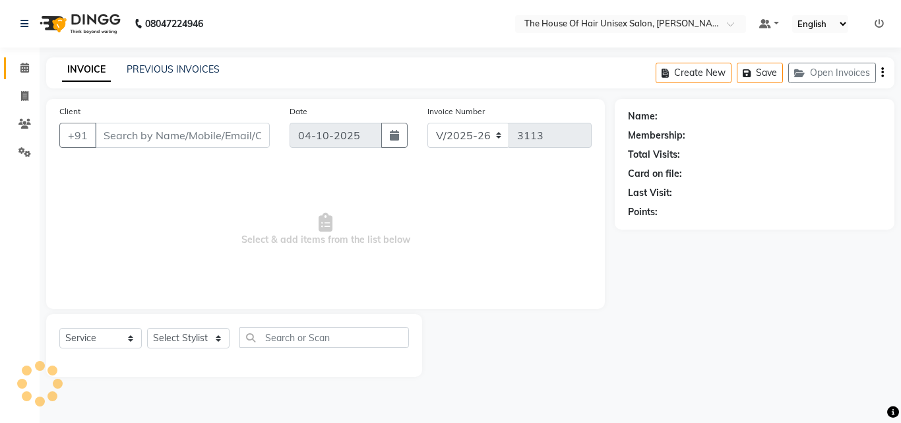
type input "8669957568"
select select "86145"
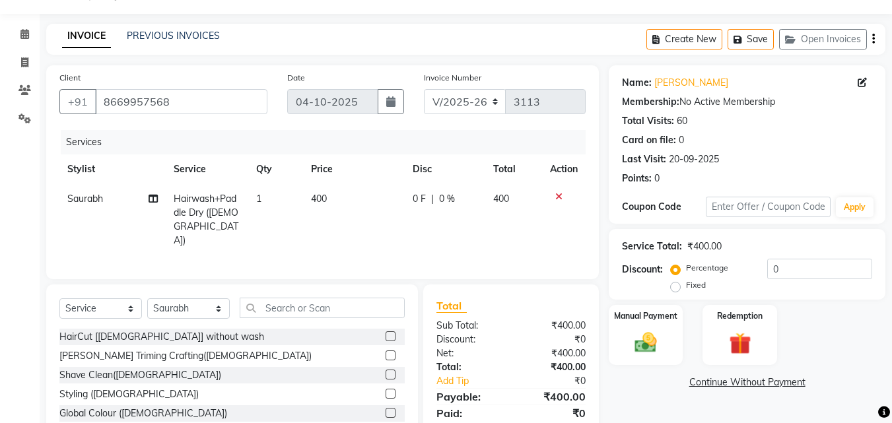
scroll to position [75, 0]
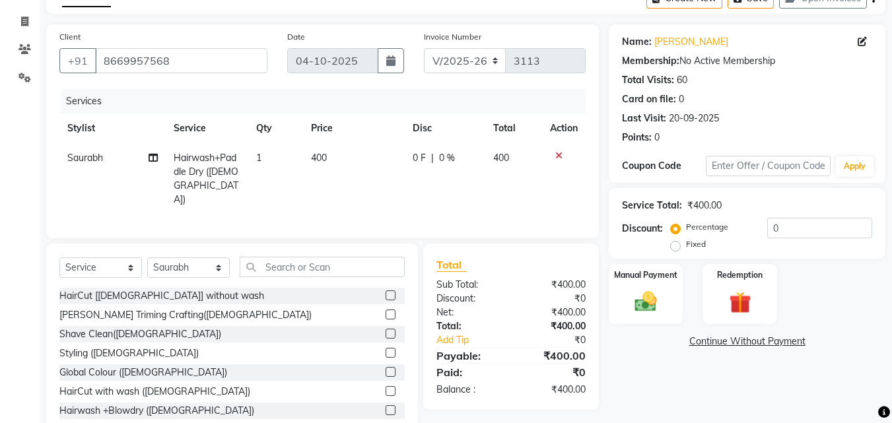
drag, startPoint x: 248, startPoint y: 297, endPoint x: 162, endPoint y: 404, distance: 137.1
click at [162, 384] on div "Hairwash +Blowdry ([DEMOGRAPHIC_DATA])" at bounding box center [156, 411] width 195 height 14
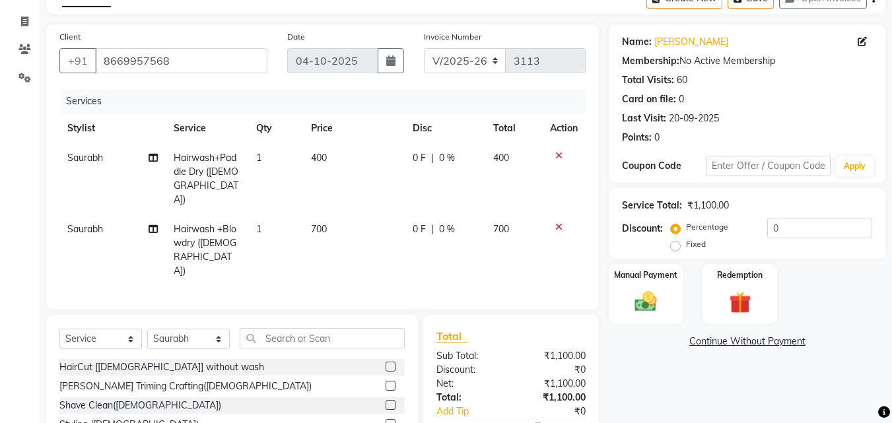
checkbox input "false"
click at [558, 152] on icon at bounding box center [558, 155] width 7 height 9
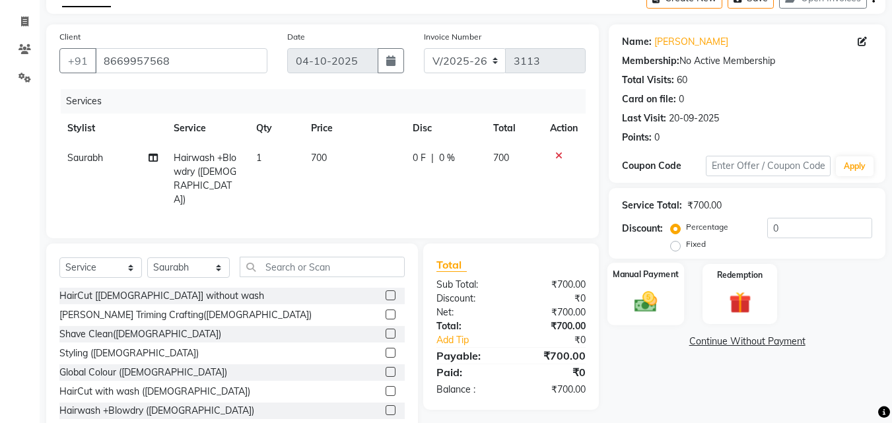
click at [638, 289] on img at bounding box center [645, 301] width 37 height 26
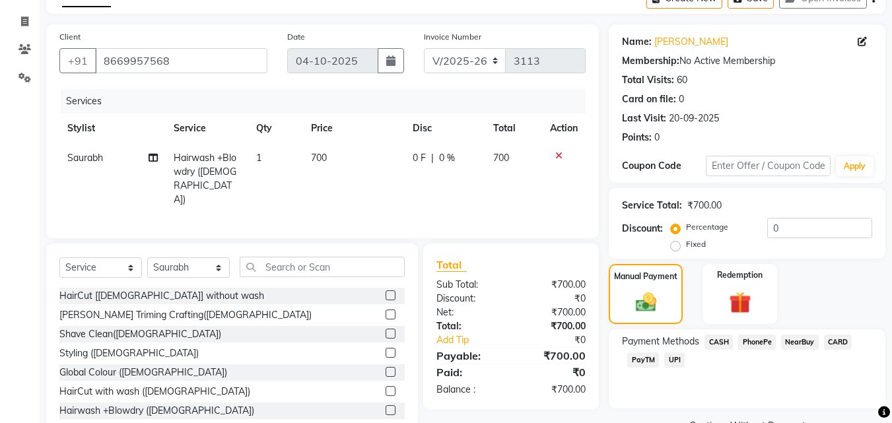
scroll to position [107, 0]
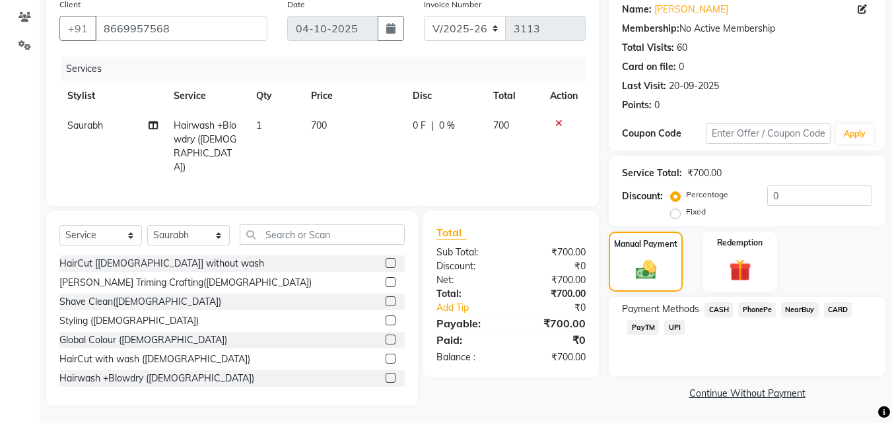
click at [680, 327] on span "UPI" at bounding box center [674, 327] width 20 height 15
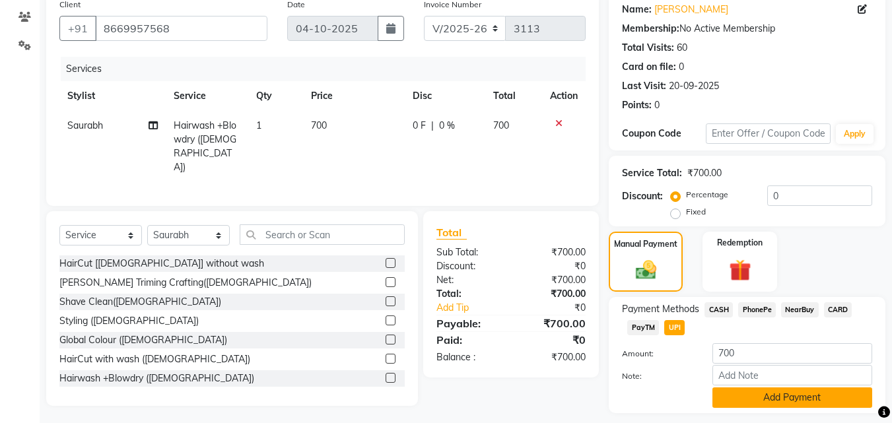
click at [749, 384] on button "Add Payment" at bounding box center [792, 397] width 160 height 20
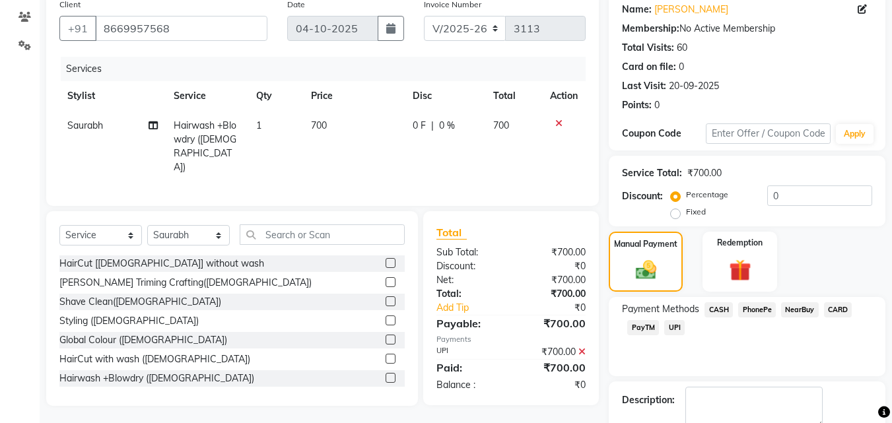
scroll to position [181, 0]
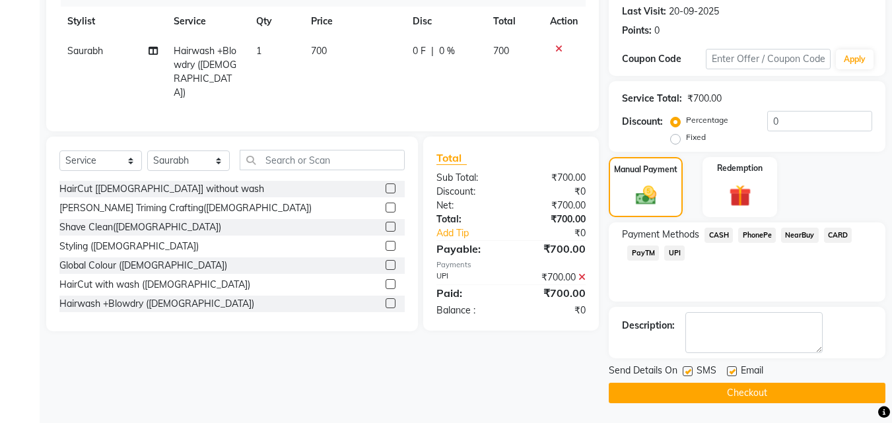
click at [729, 384] on button "Checkout" at bounding box center [746, 393] width 277 height 20
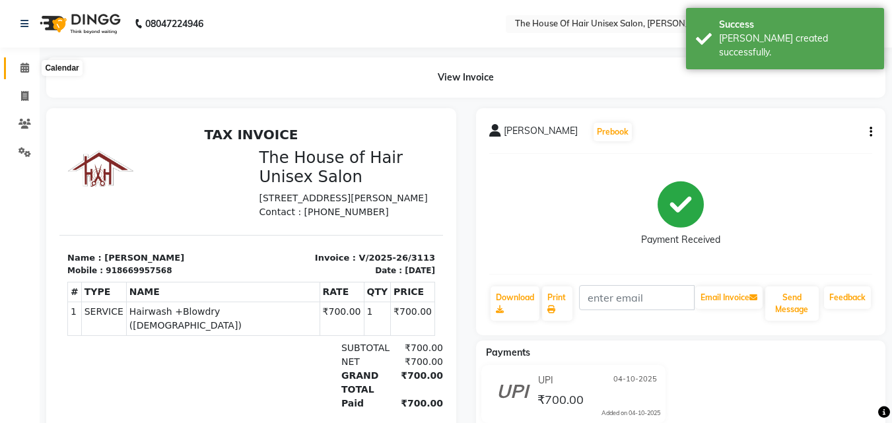
click at [22, 66] on icon at bounding box center [24, 68] width 9 height 10
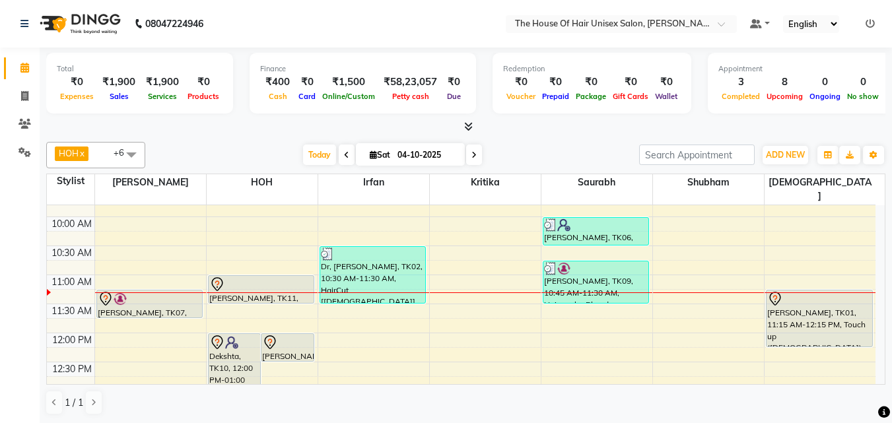
scroll to position [163, 0]
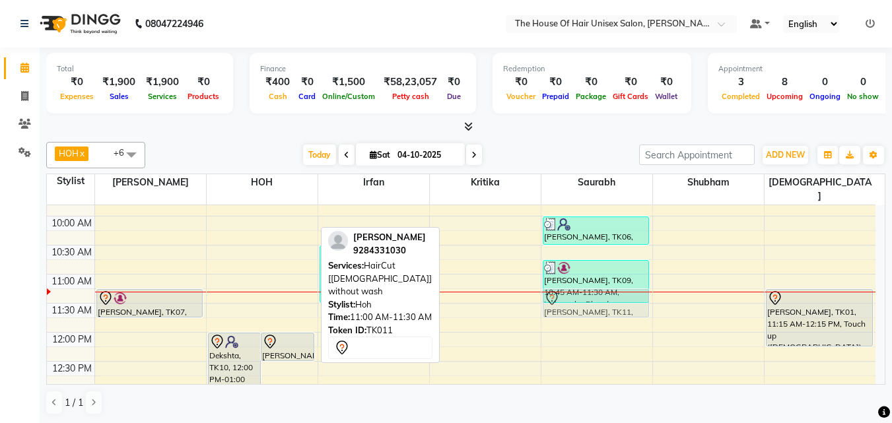
drag, startPoint x: 261, startPoint y: 272, endPoint x: 599, endPoint y: 280, distance: 338.0
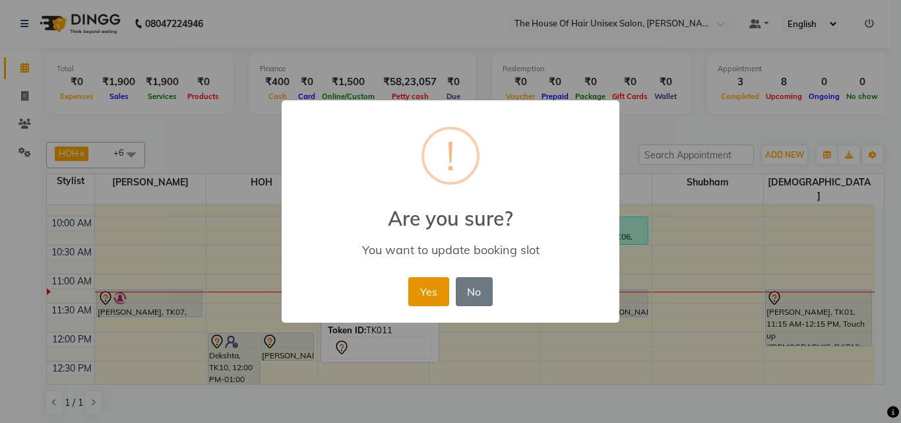
click at [422, 293] on button "Yes" at bounding box center [428, 291] width 40 height 29
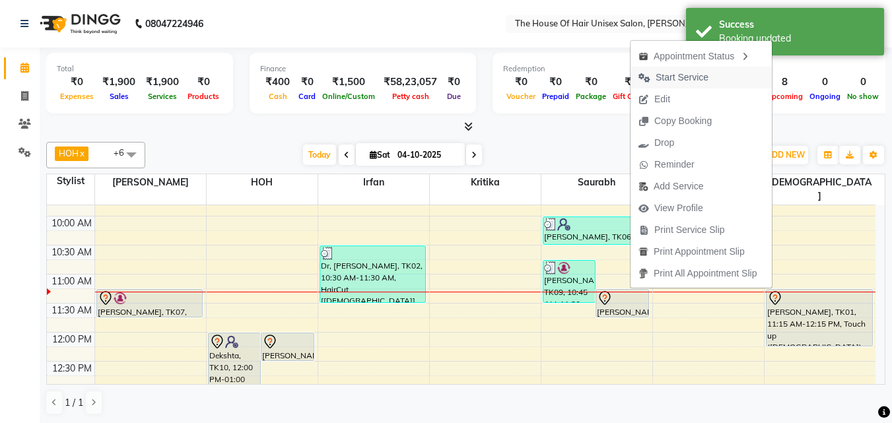
click at [674, 75] on span "Start Service" at bounding box center [681, 78] width 53 height 14
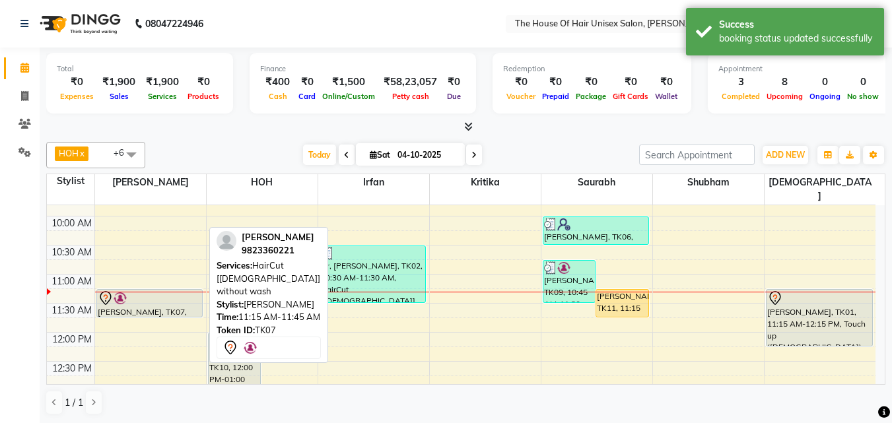
click at [168, 290] on div at bounding box center [150, 298] width 104 height 16
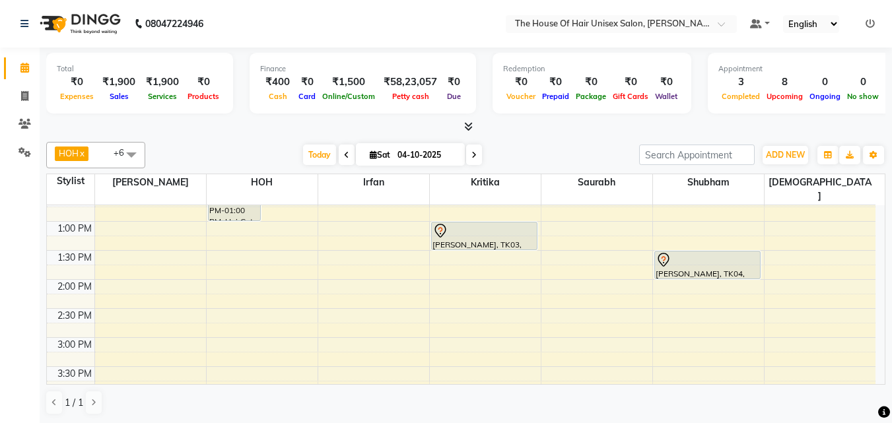
scroll to position [330, 0]
click at [172, 303] on div "7:00 AM 7:30 AM 8:00 AM 8:30 AM 9:00 AM 9:30 AM 10:00 AM 10:30 AM 11:00 AM 11:3…" at bounding box center [461, 310] width 828 height 870
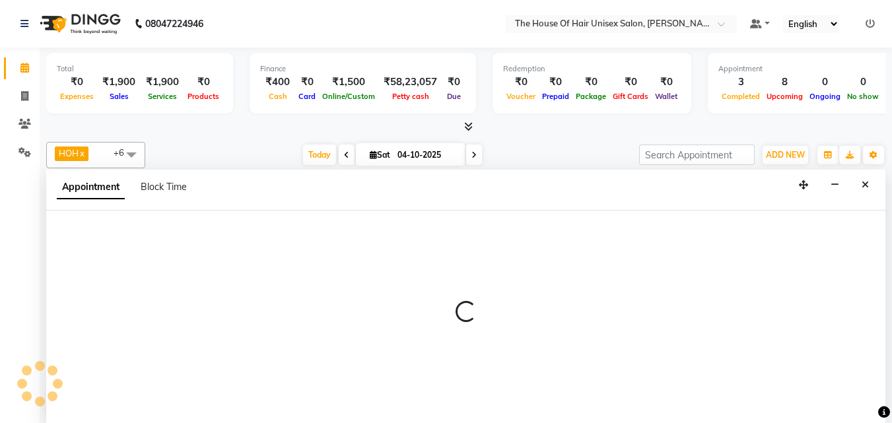
scroll to position [1, 0]
select select "13497"
select select "870"
select select "tentative"
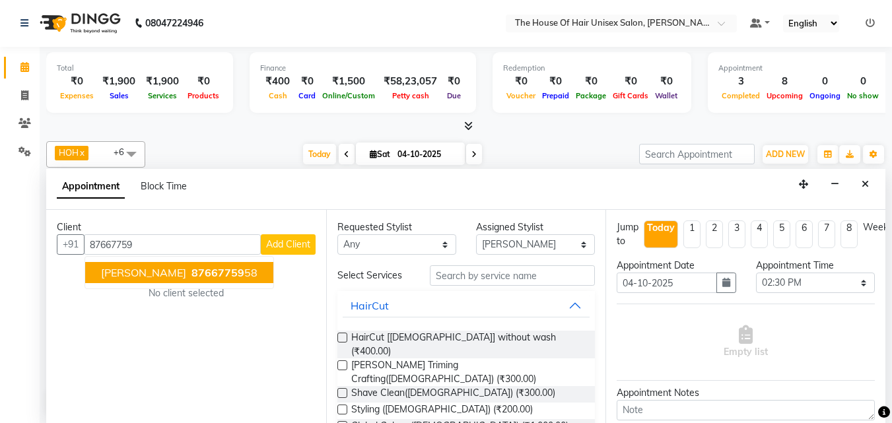
click at [184, 268] on span "[PERSON_NAME]" at bounding box center [143, 272] width 85 height 13
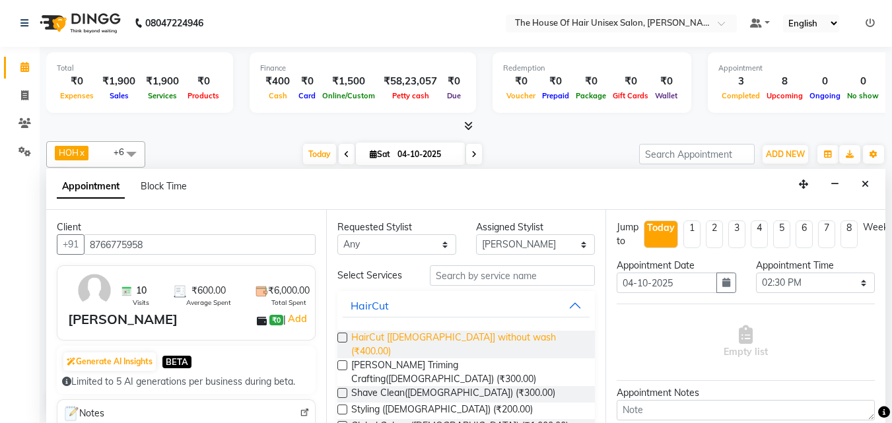
type input "8766775958"
click at [377, 339] on span "HairCut [[DEMOGRAPHIC_DATA]] without wash (₹400.00)" at bounding box center [468, 345] width 234 height 28
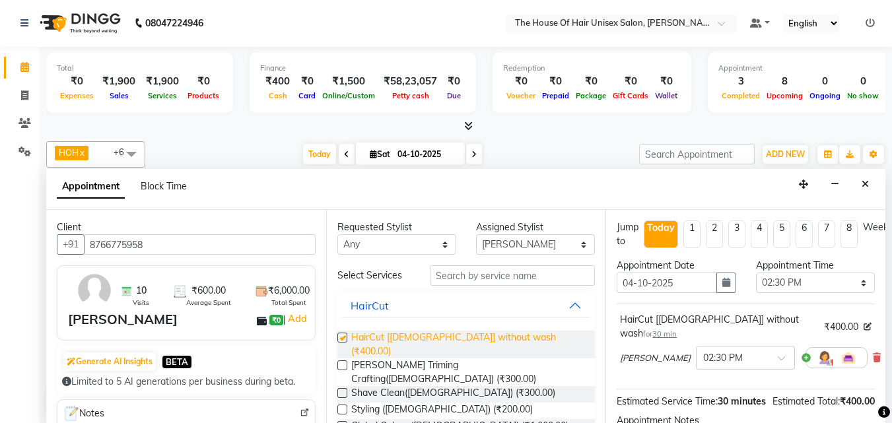
checkbox input "false"
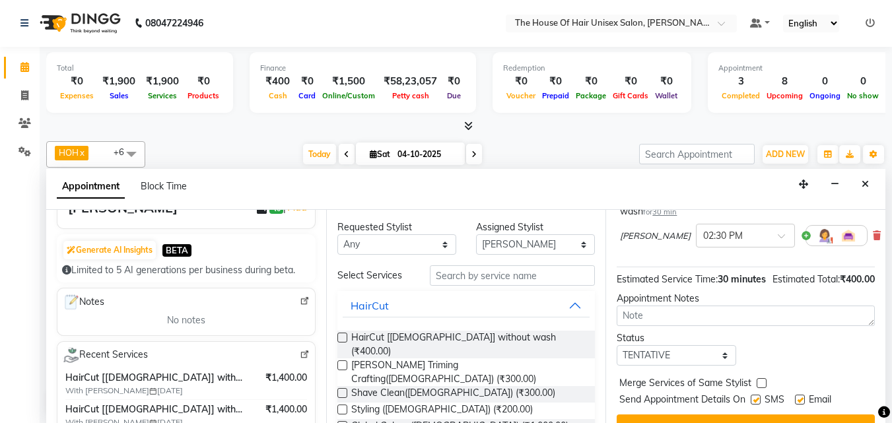
scroll to position [158, 0]
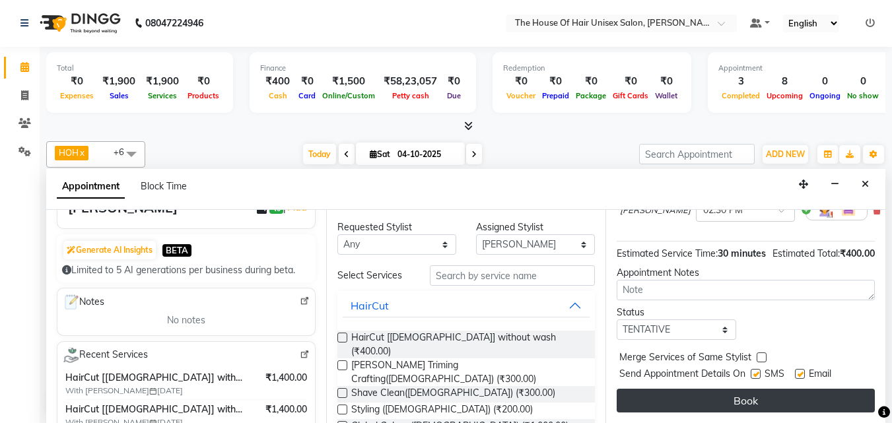
click at [746, 384] on button "Book" at bounding box center [745, 401] width 258 height 24
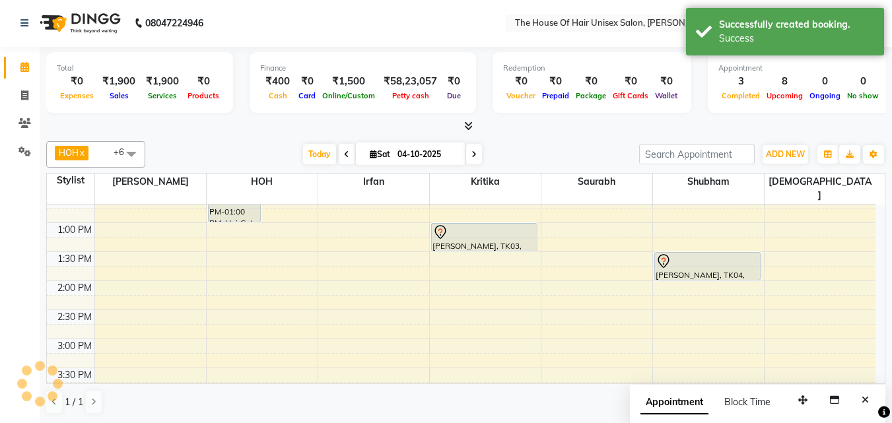
scroll to position [0, 0]
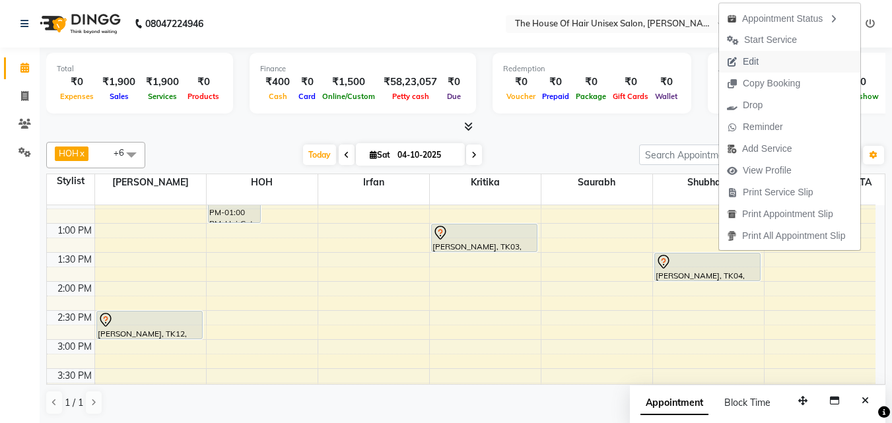
click at [754, 60] on span "Edit" at bounding box center [750, 62] width 16 height 14
select select "tentative"
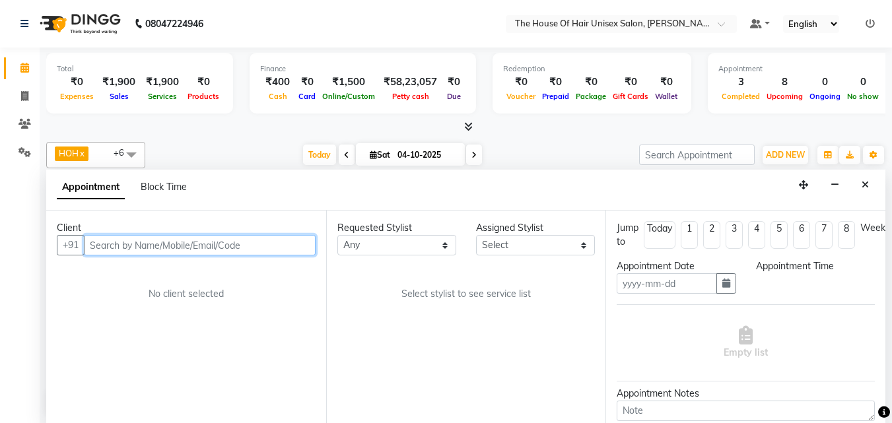
type input "04-10-2025"
select select "8430"
select select "810"
select select "160"
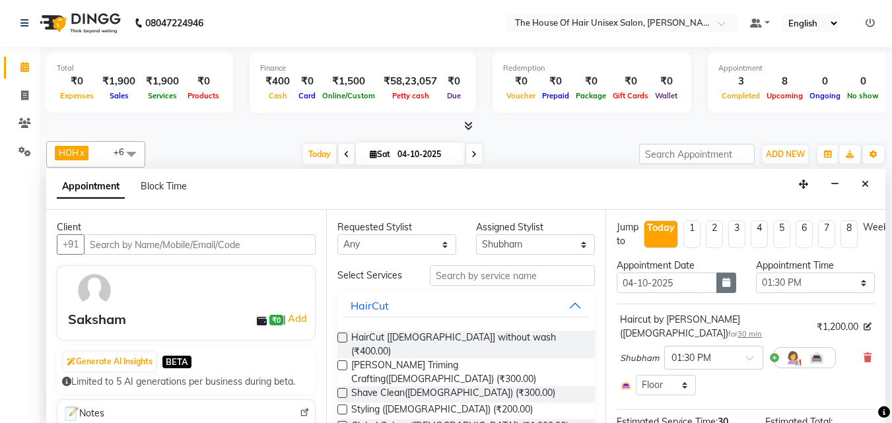
click at [724, 282] on icon "button" at bounding box center [726, 282] width 8 height 9
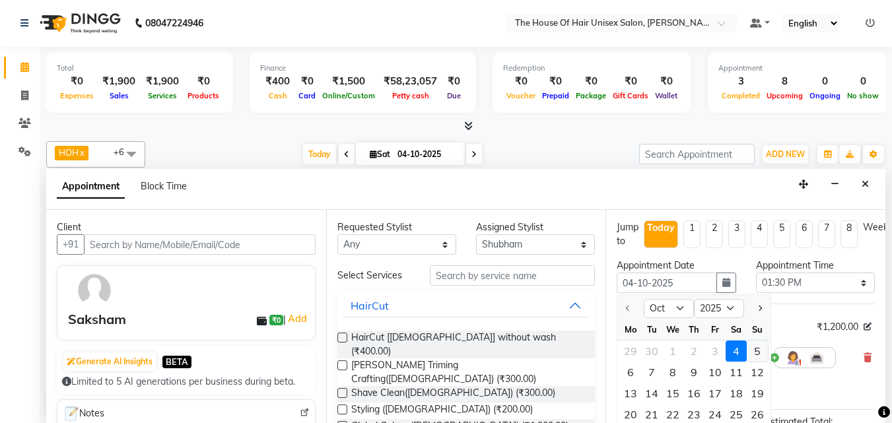
click at [755, 352] on div "5" at bounding box center [756, 351] width 21 height 21
type input "05-10-2025"
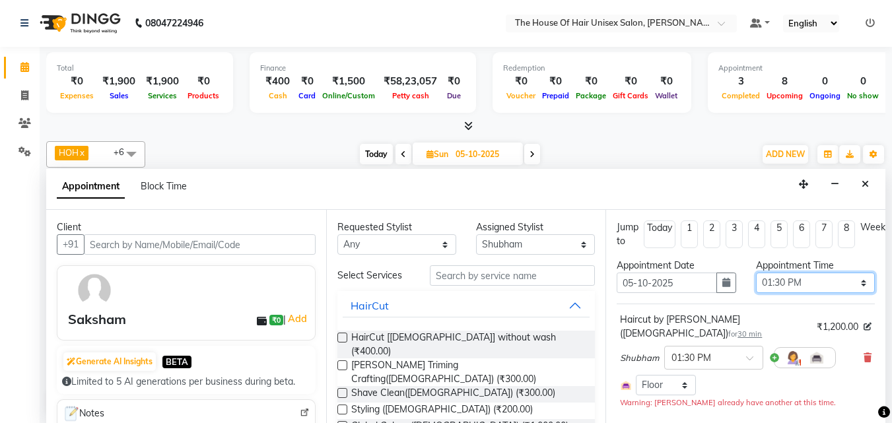
click at [810, 282] on select "Select 08:00 AM 08:15 AM 08:30 AM 08:45 AM 09:00 AM 09:15 AM 09:30 AM 09:45 AM …" at bounding box center [815, 283] width 119 height 20
select select "840"
click at [756, 273] on select "Select 08:00 AM 08:15 AM 08:30 AM 08:45 AM 09:00 AM 09:15 AM 09:30 AM 09:45 AM …" at bounding box center [815, 283] width 119 height 20
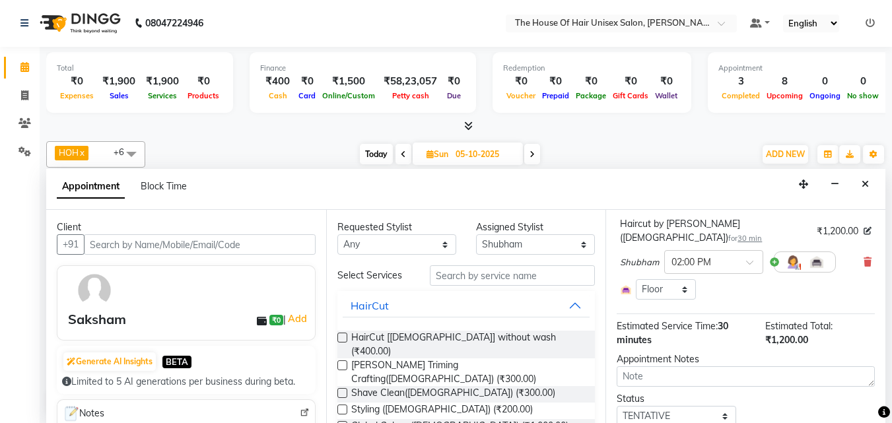
scroll to position [140, 0]
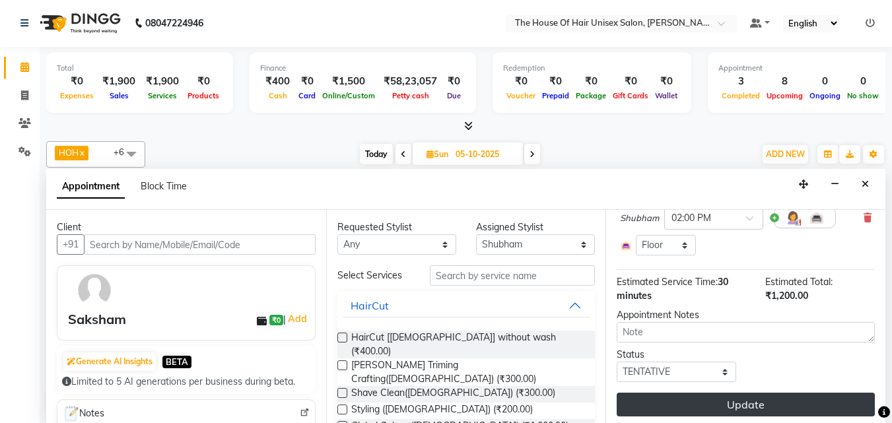
click at [690, 384] on button "Update" at bounding box center [745, 405] width 258 height 24
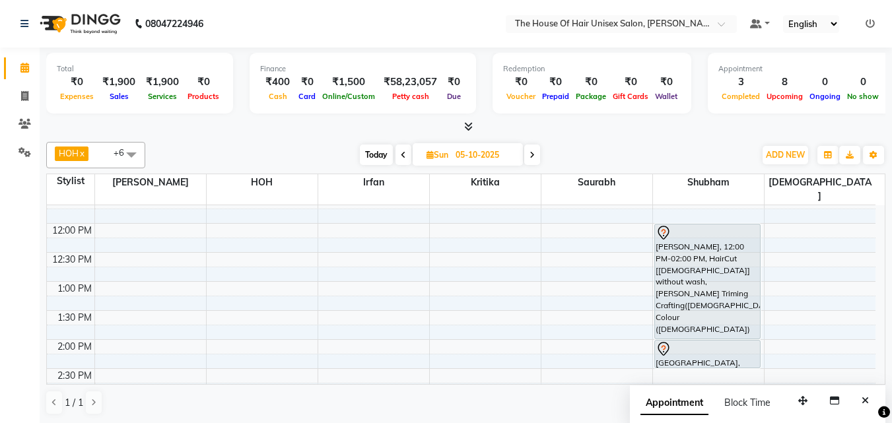
scroll to position [269, 0]
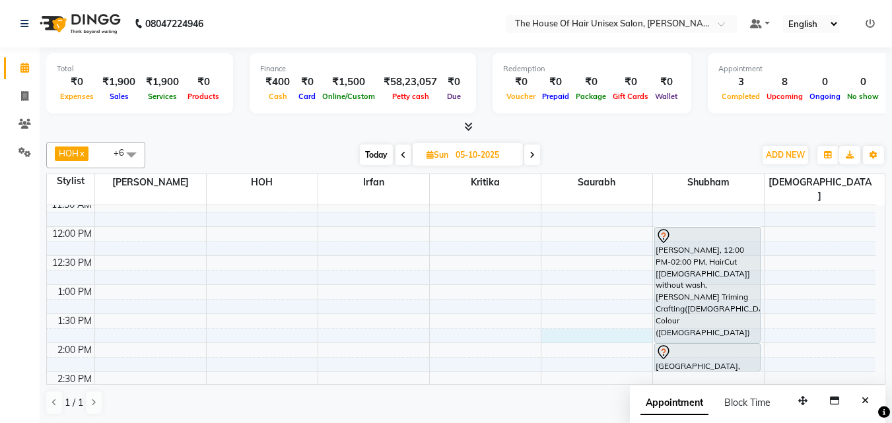
click at [603, 315] on div "7:00 AM 7:30 AM 8:00 AM 8:30 AM 9:00 AM 9:30 AM 10:00 AM 10:30 AM 11:00 AM 11:3…" at bounding box center [461, 372] width 828 height 870
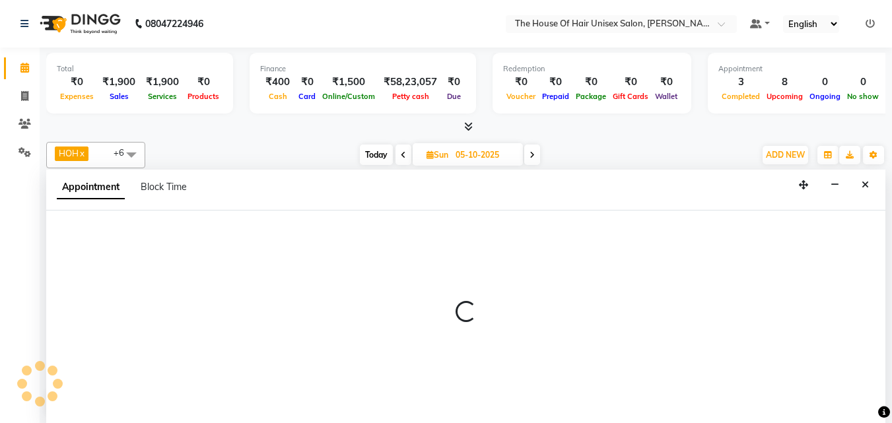
scroll to position [1, 0]
select select "86145"
select select "tentative"
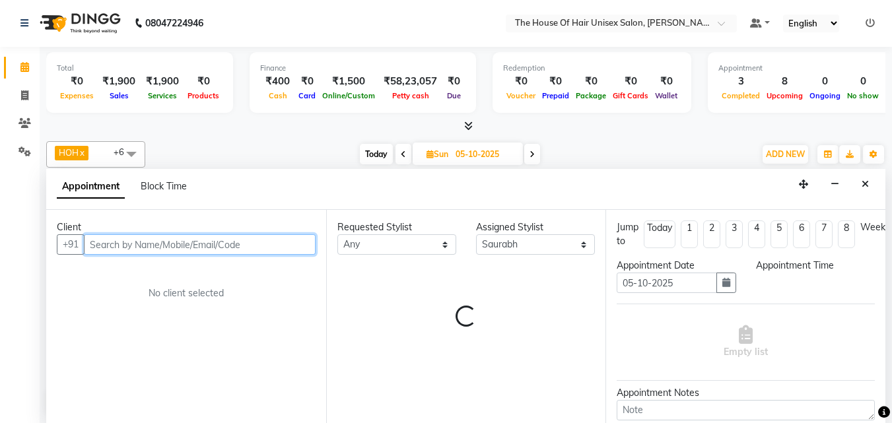
select select "825"
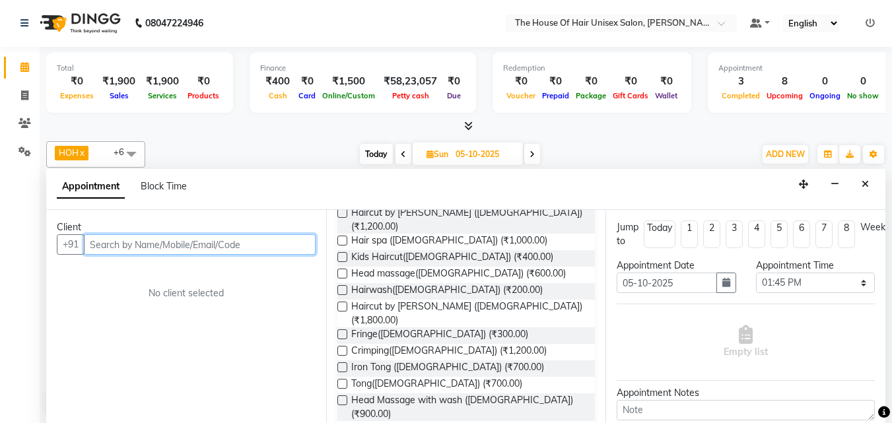
scroll to position [372, 0]
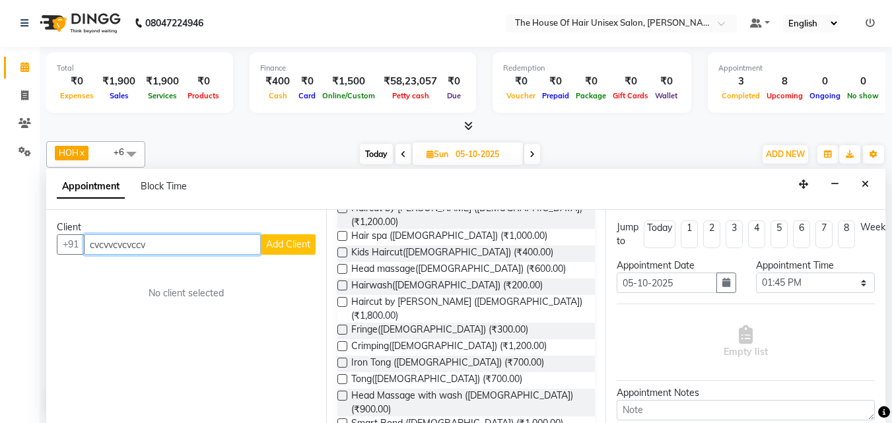
type input "cvcvvcvcvccv"
drag, startPoint x: 654, startPoint y: 350, endPoint x: 578, endPoint y: 120, distance: 241.9
click at [578, 120] on div at bounding box center [465, 126] width 839 height 14
click at [810, 181] on icon "Close" at bounding box center [864, 183] width 7 height 9
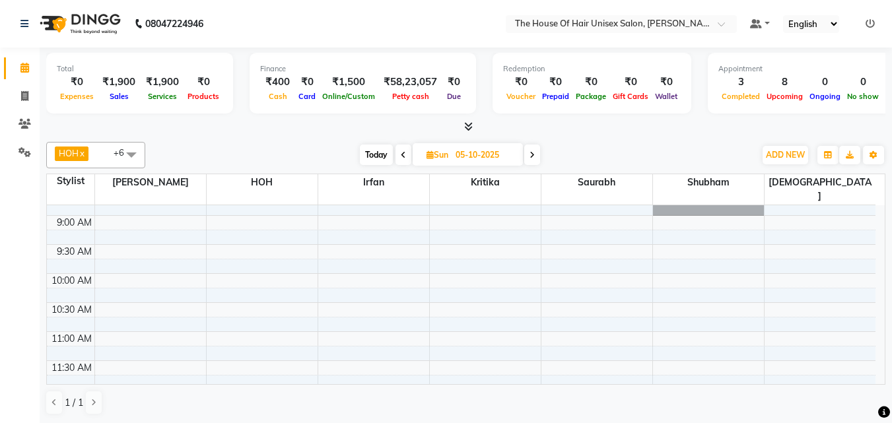
scroll to position [125, 0]
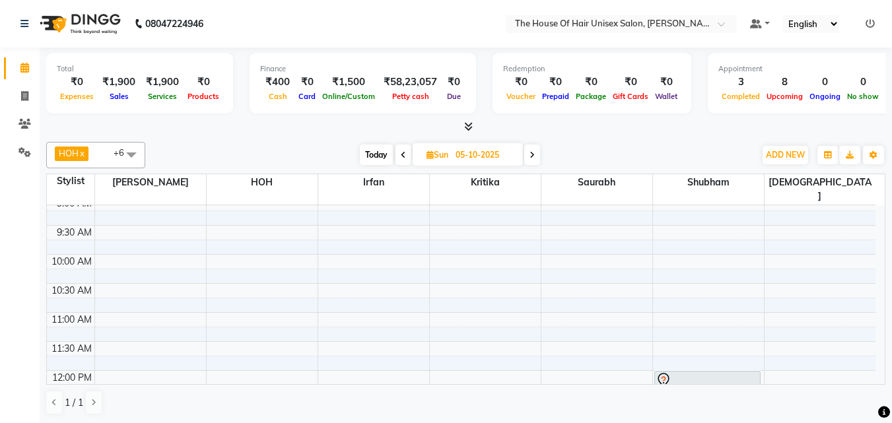
click at [374, 156] on span "Today" at bounding box center [376, 155] width 33 height 20
type input "04-10-2025"
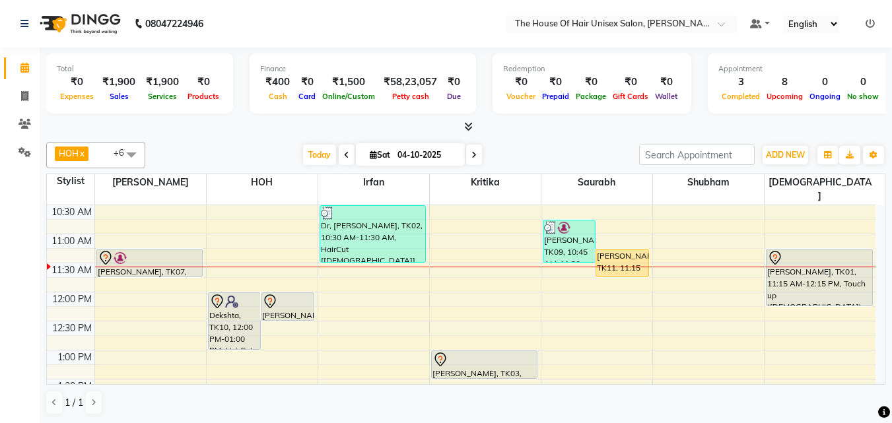
scroll to position [199, 0]
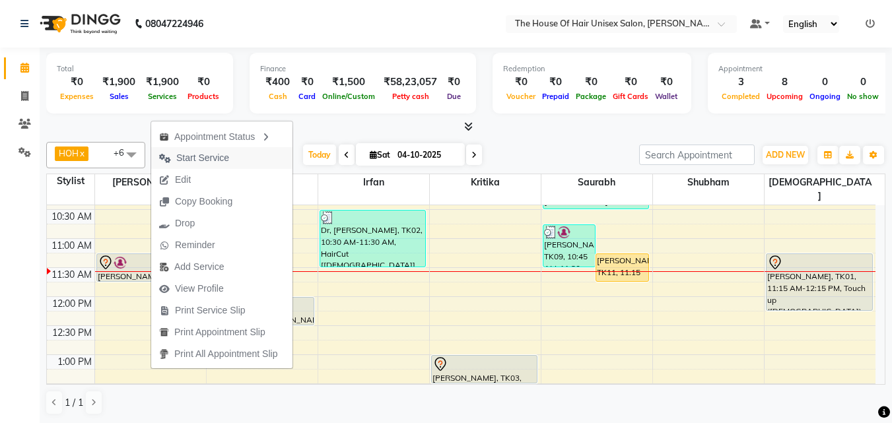
click at [202, 156] on span "Start Service" at bounding box center [202, 158] width 53 height 14
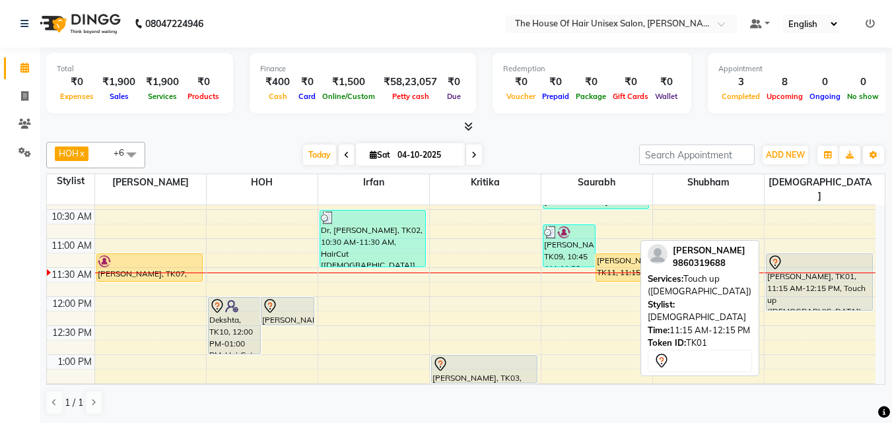
click at [791, 270] on div "[PERSON_NAME], TK01, 11:15 AM-12:15 PM, Touch up ([DEMOGRAPHIC_DATA])" at bounding box center [819, 282] width 106 height 56
select select "7"
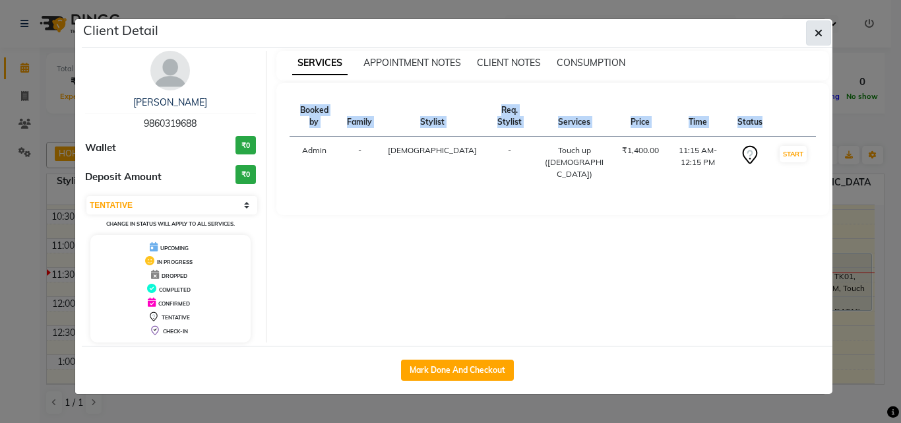
click at [810, 28] on icon "button" at bounding box center [819, 33] width 8 height 11
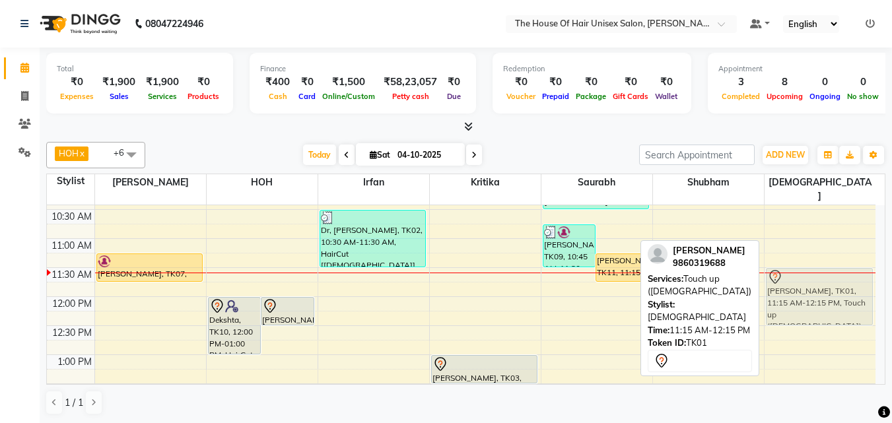
drag, startPoint x: 817, startPoint y: 286, endPoint x: 816, endPoint y: 303, distance: 17.2
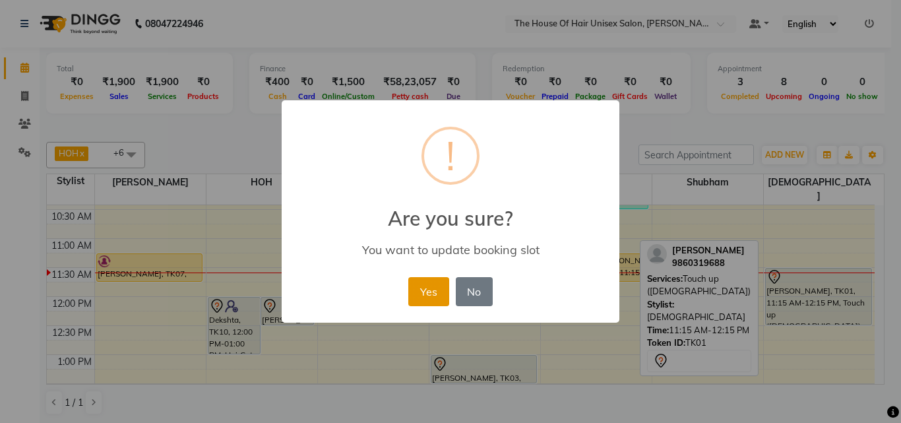
click at [422, 284] on button "Yes" at bounding box center [428, 291] width 40 height 29
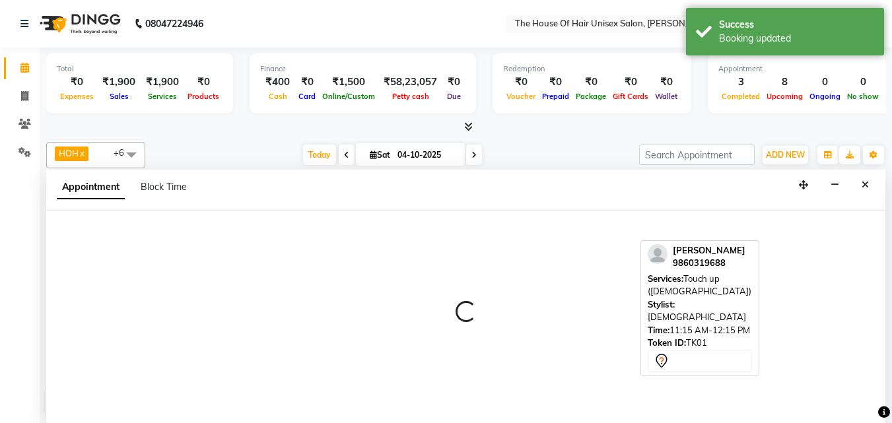
scroll to position [1, 0]
select select "93676"
select select "720"
select select "tentative"
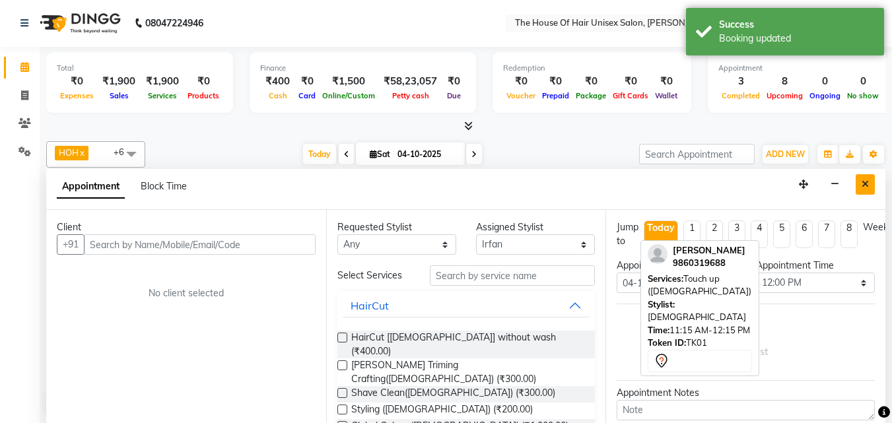
click at [810, 182] on icon "Close" at bounding box center [864, 183] width 7 height 9
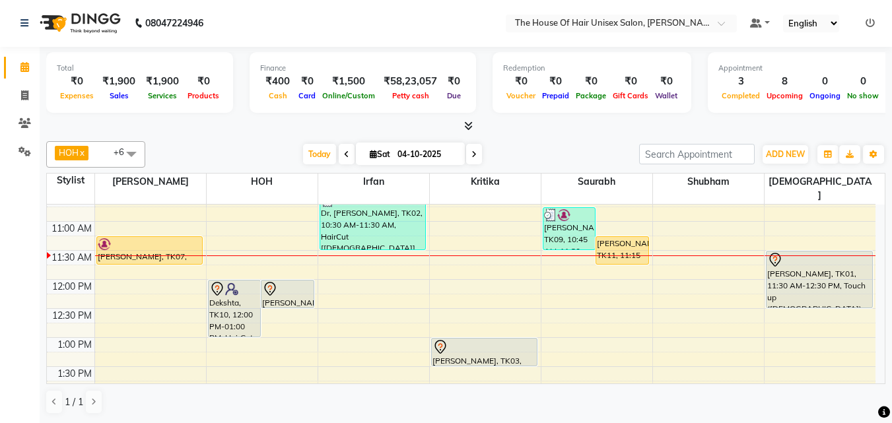
scroll to position [216, 0]
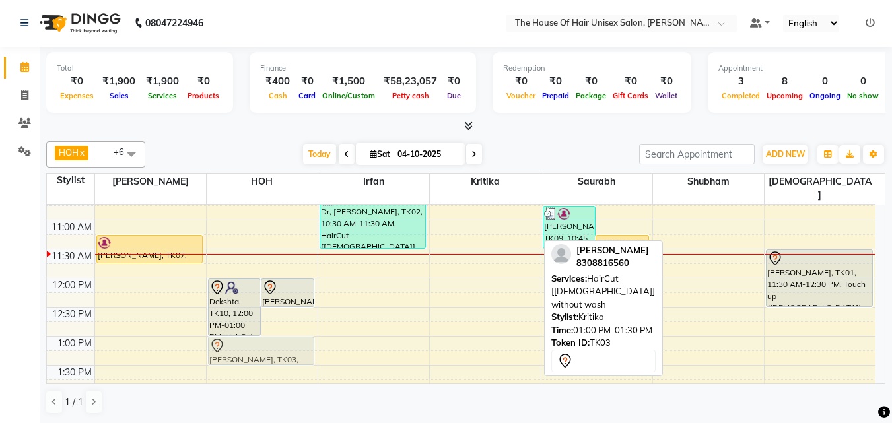
drag, startPoint x: 490, startPoint y: 334, endPoint x: 273, endPoint y: 336, distance: 216.5
click at [273, 336] on tr "[PERSON_NAME], TK07, 11:15 AM-11:45 AM, HairCut [[DEMOGRAPHIC_DATA]] without wa…" at bounding box center [461, 423] width 828 height 870
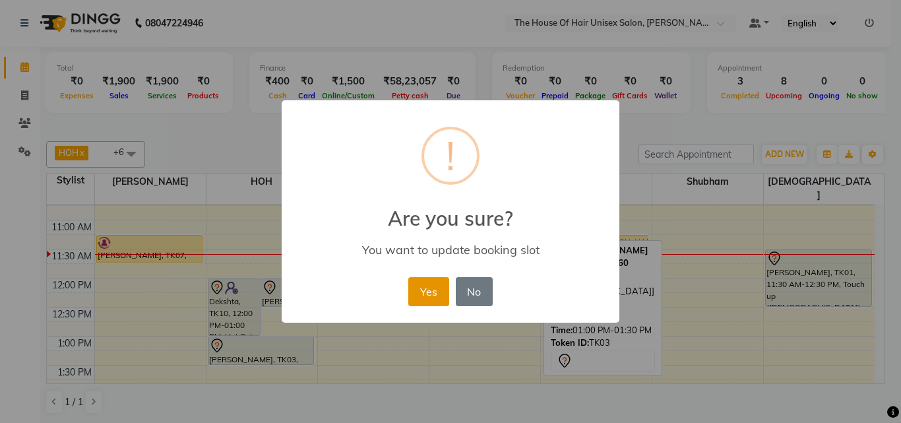
click at [418, 290] on button "Yes" at bounding box center [428, 291] width 40 height 29
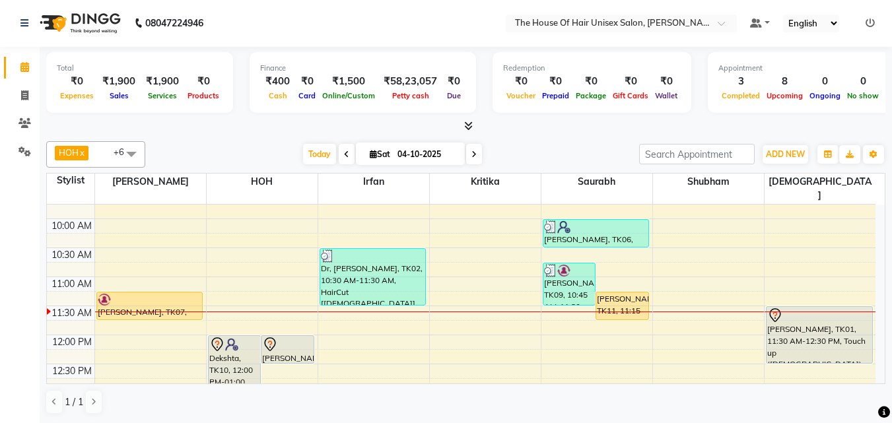
scroll to position [160, 0]
click at [471, 151] on icon at bounding box center [473, 154] width 5 height 8
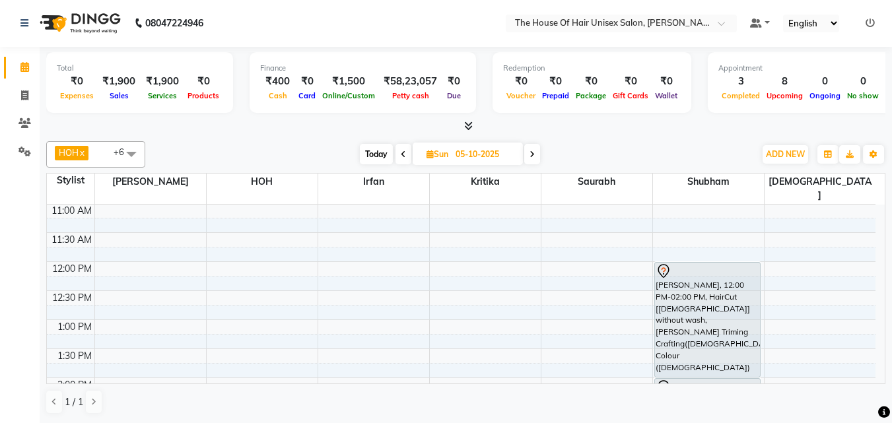
click at [532, 156] on icon at bounding box center [531, 154] width 5 height 8
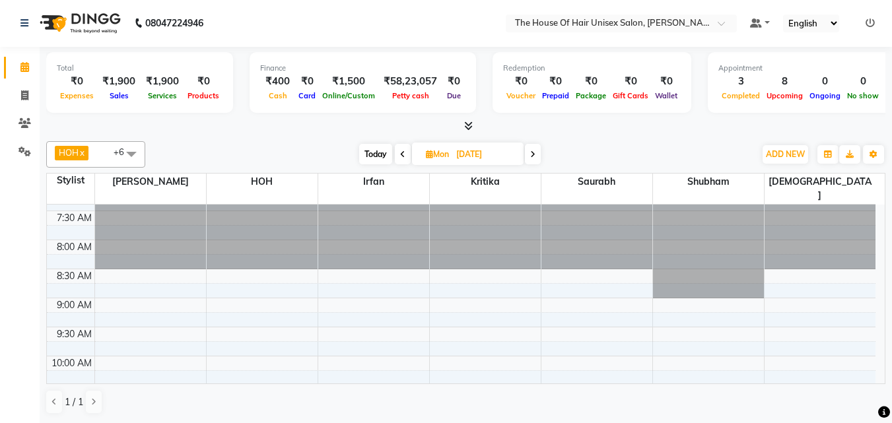
scroll to position [22, 0]
click at [400, 154] on icon at bounding box center [402, 154] width 5 height 8
type input "05-10-2025"
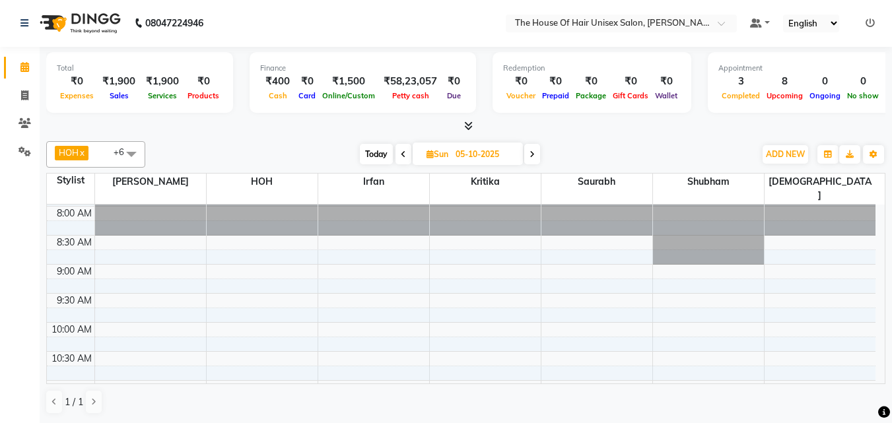
scroll to position [54, 0]
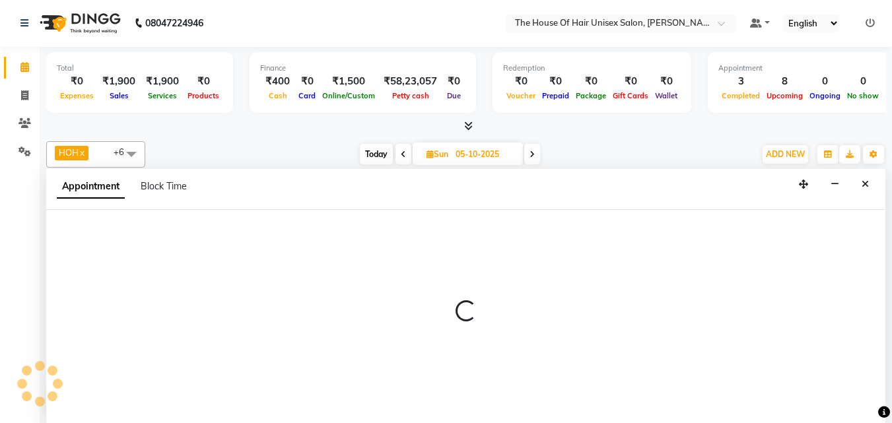
select select "13497"
select select "570"
select select "tentative"
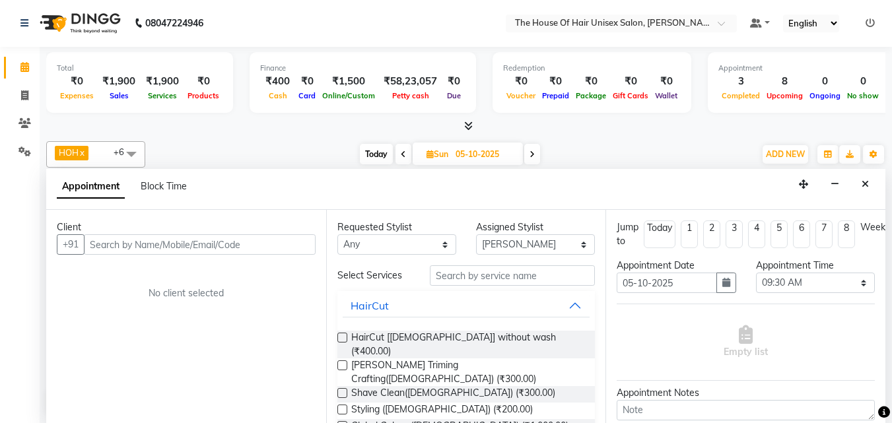
click at [157, 242] on input "text" at bounding box center [200, 244] width 232 height 20
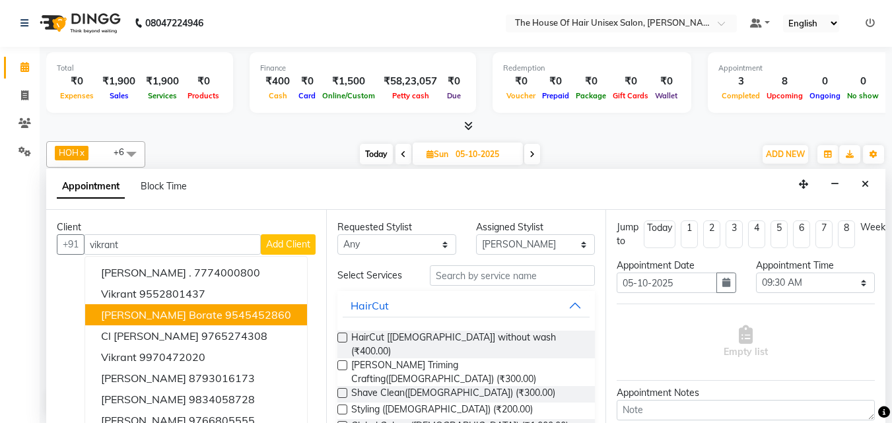
click at [158, 315] on span "[PERSON_NAME] Borate" at bounding box center [161, 314] width 121 height 13
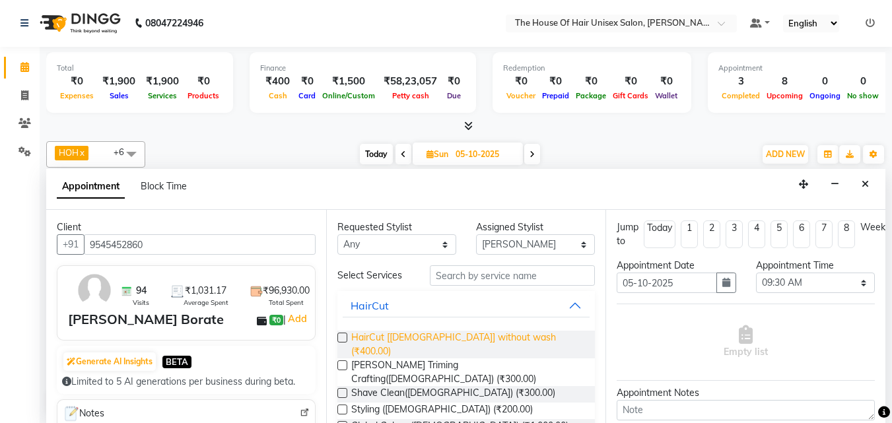
type input "9545452860"
click at [374, 335] on span "HairCut [[DEMOGRAPHIC_DATA]] without wash (₹400.00)" at bounding box center [468, 345] width 234 height 28
checkbox input "false"
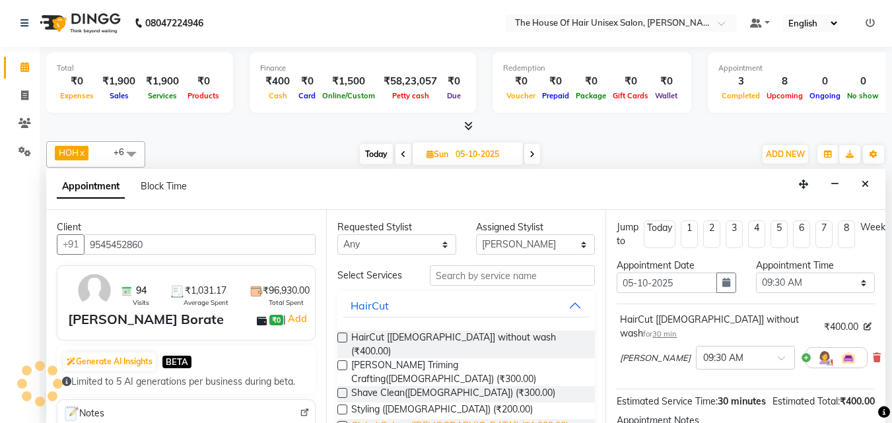
click at [387, 384] on span "Global Colour ([DEMOGRAPHIC_DATA]) (₹1,000.00)" at bounding box center [459, 427] width 217 height 16
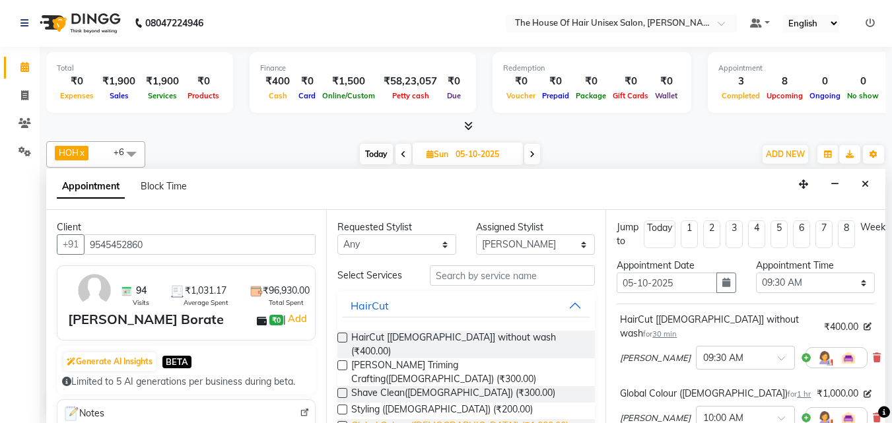
checkbox input "false"
click at [378, 358] on span "[PERSON_NAME] Triming Crafting([DEMOGRAPHIC_DATA]) (₹300.00)" at bounding box center [468, 372] width 234 height 28
checkbox input "false"
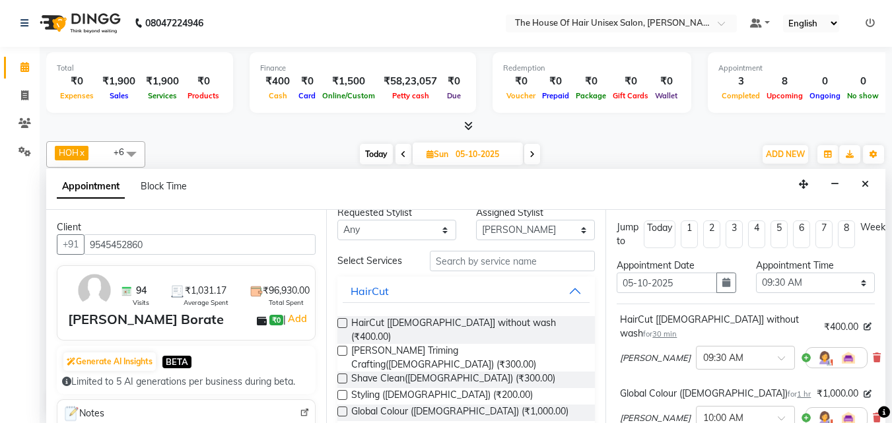
scroll to position [0, 0]
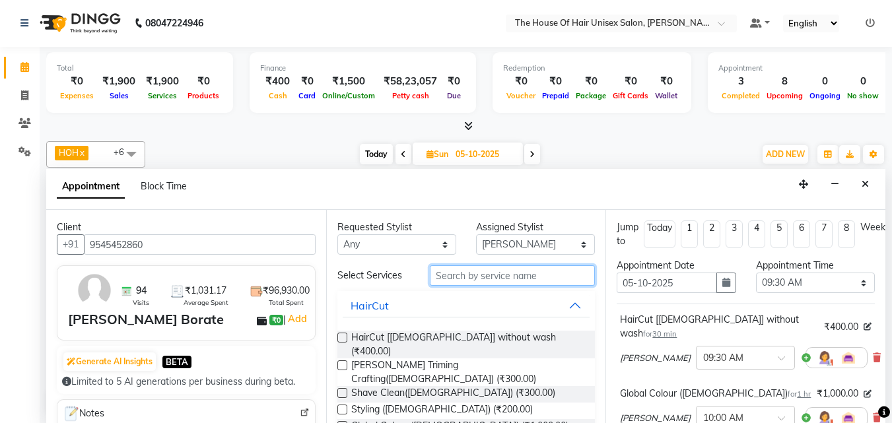
click at [465, 274] on input "text" at bounding box center [512, 275] width 165 height 20
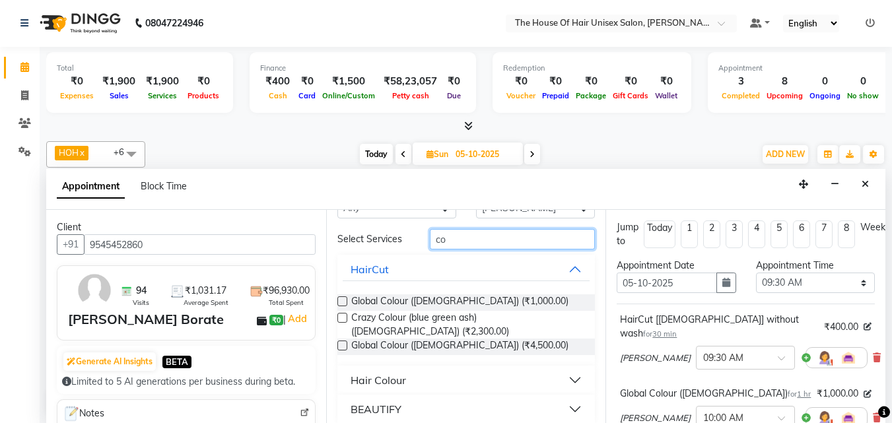
scroll to position [36, 0]
type input "co"
click at [566, 370] on button "Hair Colour" at bounding box center [465, 381] width 247 height 24
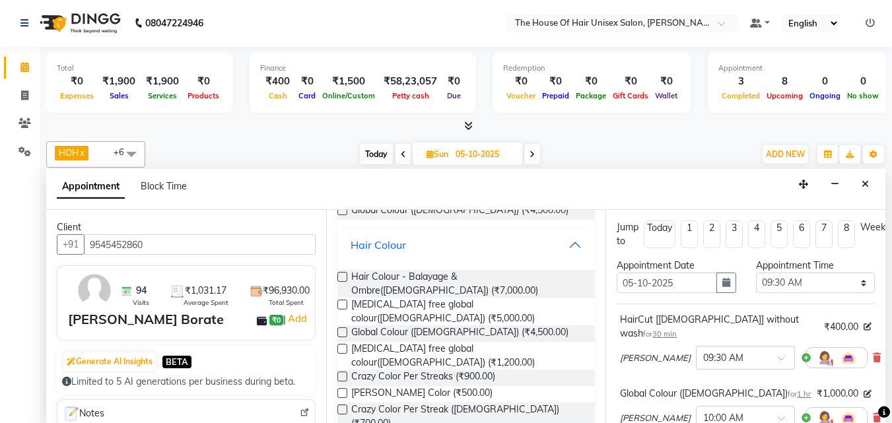
scroll to position [184, 0]
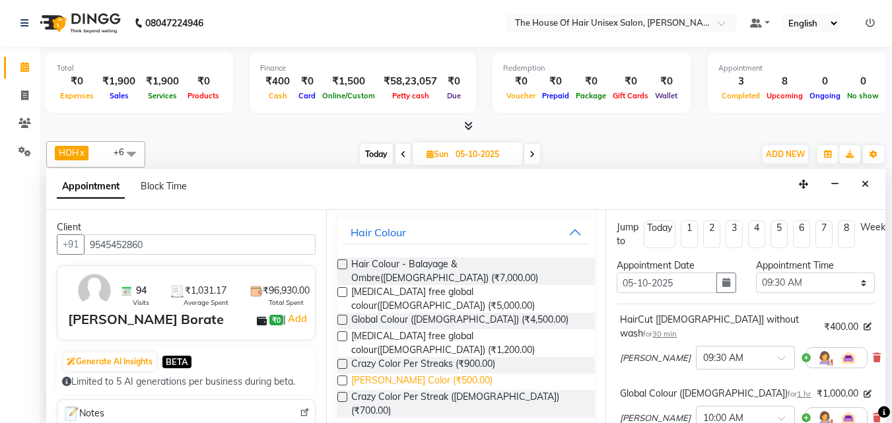
click at [428, 374] on span "[PERSON_NAME] Color (₹500.00)" at bounding box center [421, 382] width 141 height 16
checkbox input "false"
click at [565, 222] on button "Hair Colour" at bounding box center [465, 232] width 247 height 24
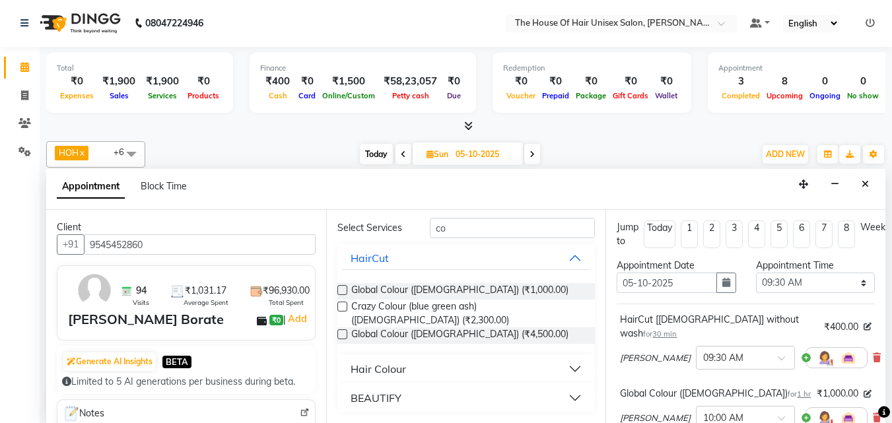
scroll to position [36, 0]
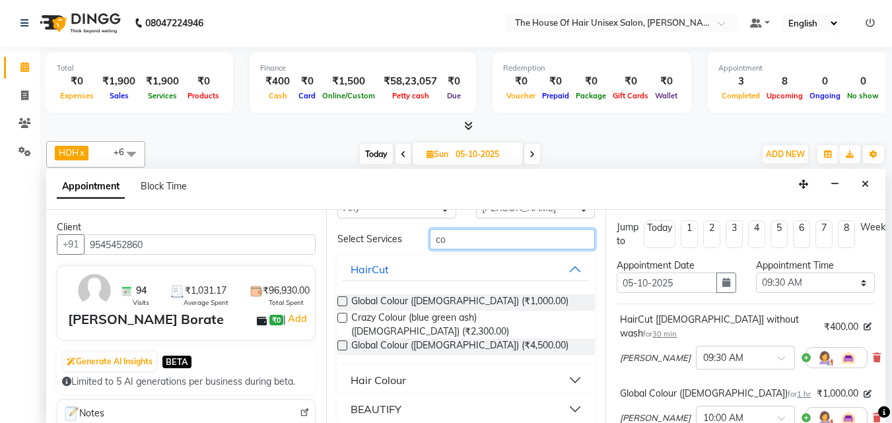
click at [531, 244] on input "co" at bounding box center [512, 239] width 165 height 20
type input "c"
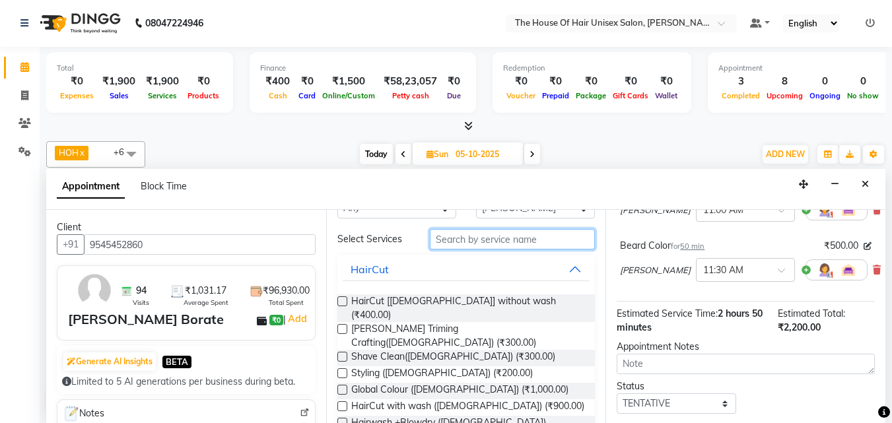
scroll to position [313, 0]
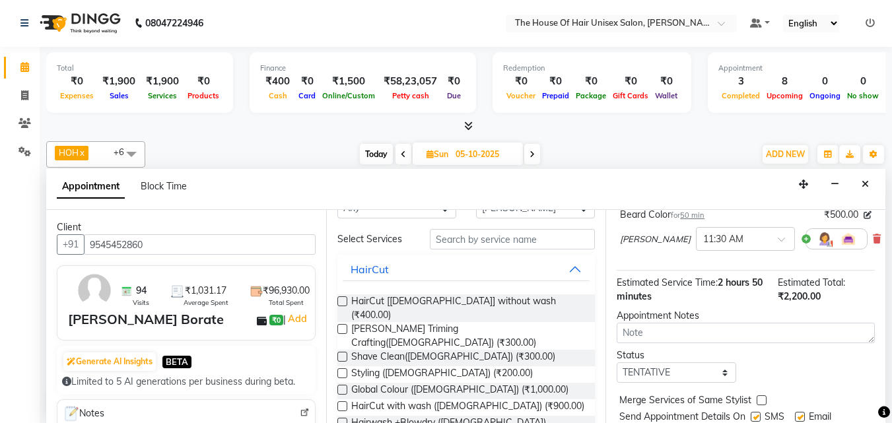
click at [761, 384] on label at bounding box center [761, 400] width 10 height 10
click at [761, 384] on input "checkbox" at bounding box center [760, 401] width 9 height 9
checkbox input "true"
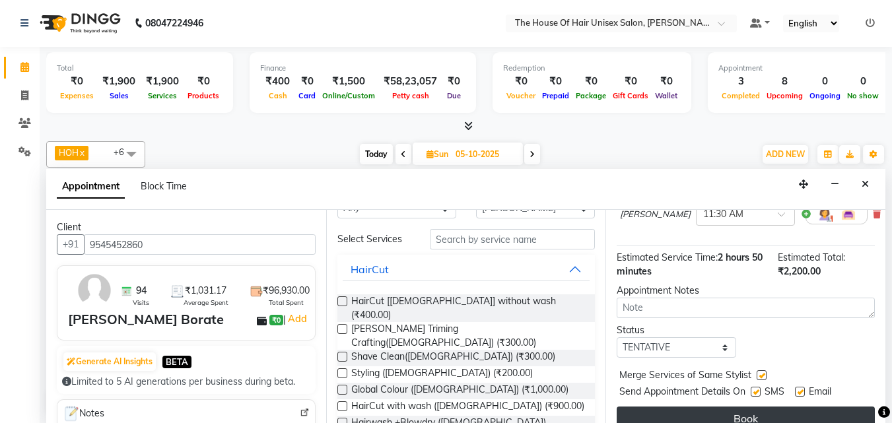
click at [745, 384] on button "Book" at bounding box center [745, 419] width 258 height 24
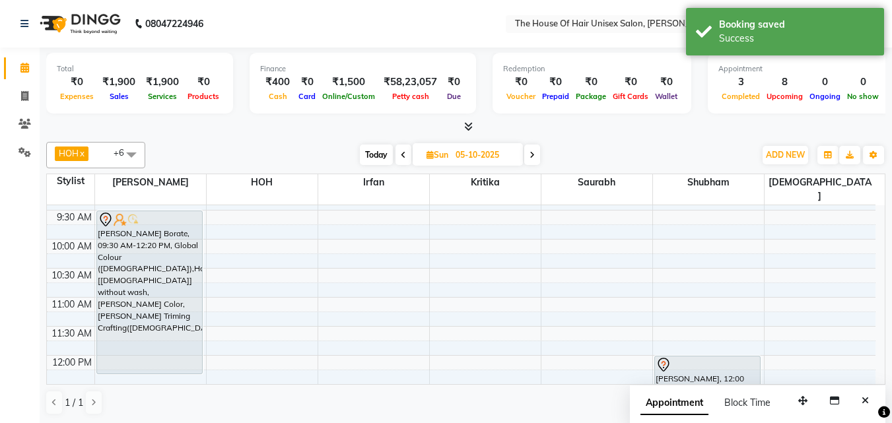
scroll to position [143, 0]
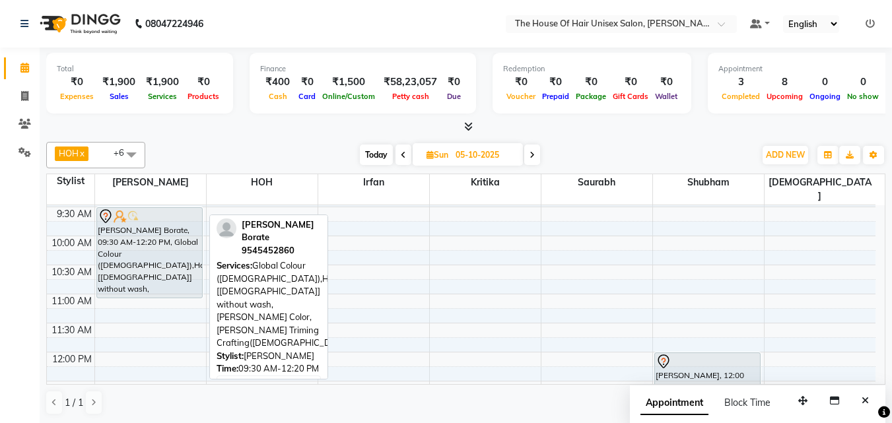
drag, startPoint x: 110, startPoint y: 354, endPoint x: 117, endPoint y: 292, distance: 62.4
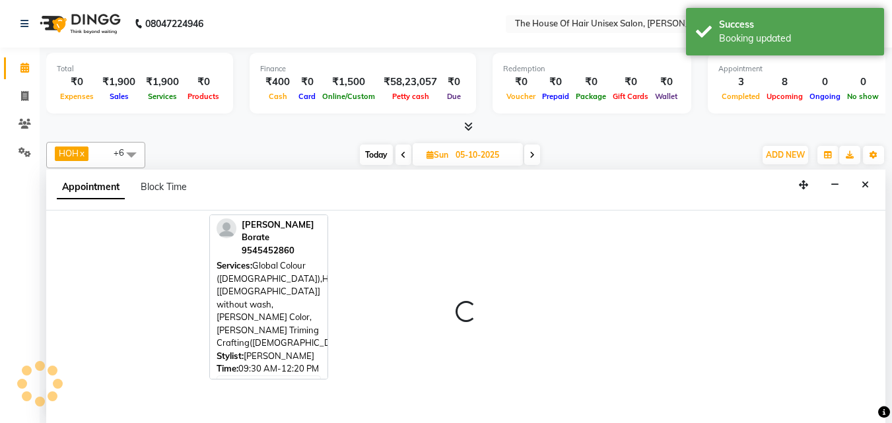
select select "13497"
select select "tentative"
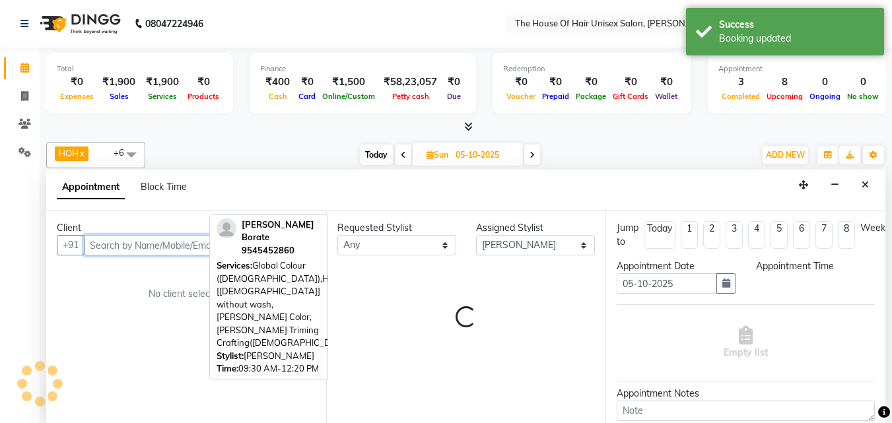
select select "660"
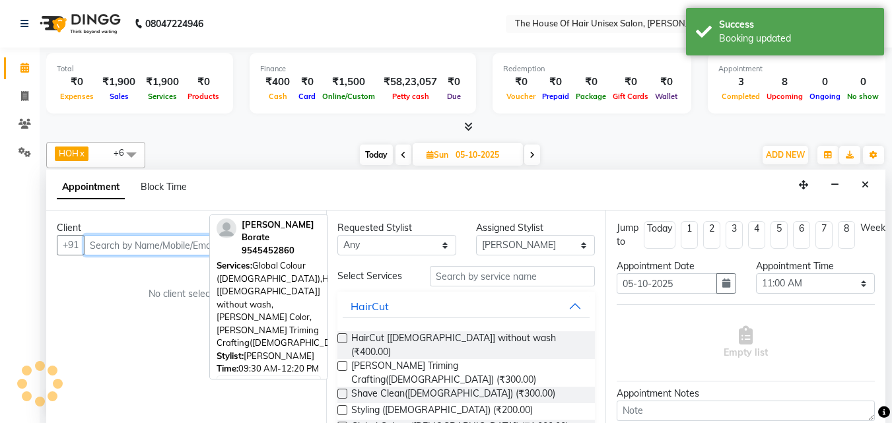
scroll to position [1, 0]
click at [158, 242] on input "text" at bounding box center [200, 244] width 232 height 20
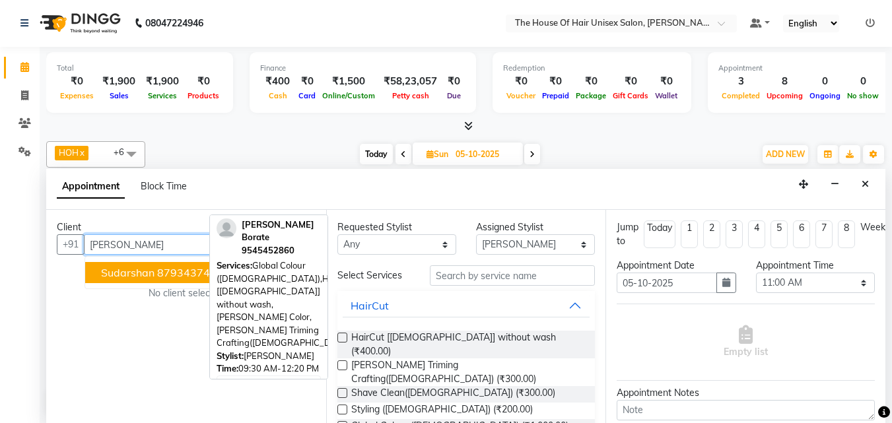
click at [141, 272] on span "Sudarshan" at bounding box center [127, 272] width 53 height 13
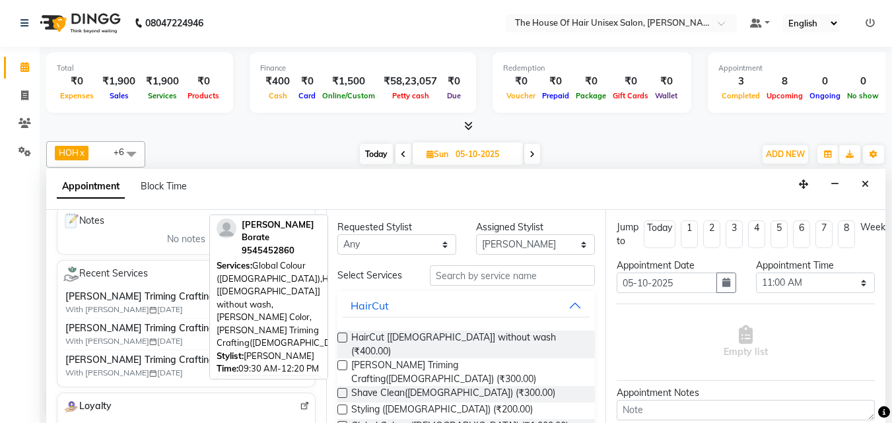
scroll to position [193, 0]
type input "8793437447"
click at [373, 336] on span "HairCut [[DEMOGRAPHIC_DATA]] without wash (₹400.00)" at bounding box center [468, 345] width 234 height 28
checkbox input "false"
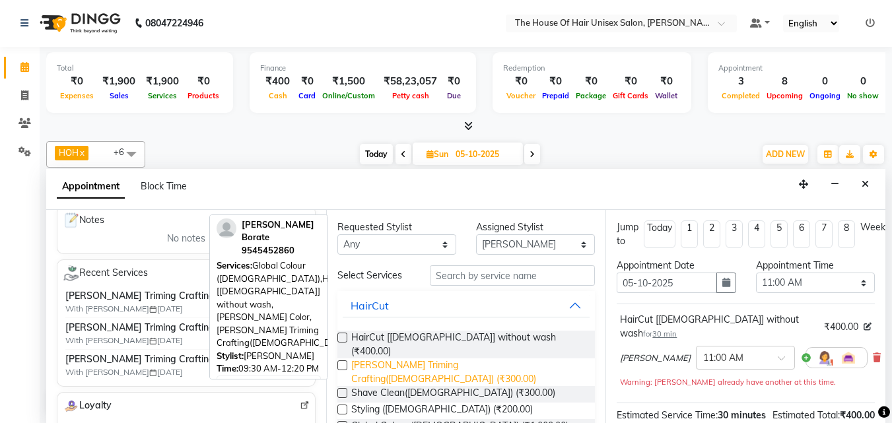
click at [372, 358] on span "[PERSON_NAME] Triming Crafting([DEMOGRAPHIC_DATA]) (₹300.00)" at bounding box center [468, 372] width 234 height 28
checkbox input "false"
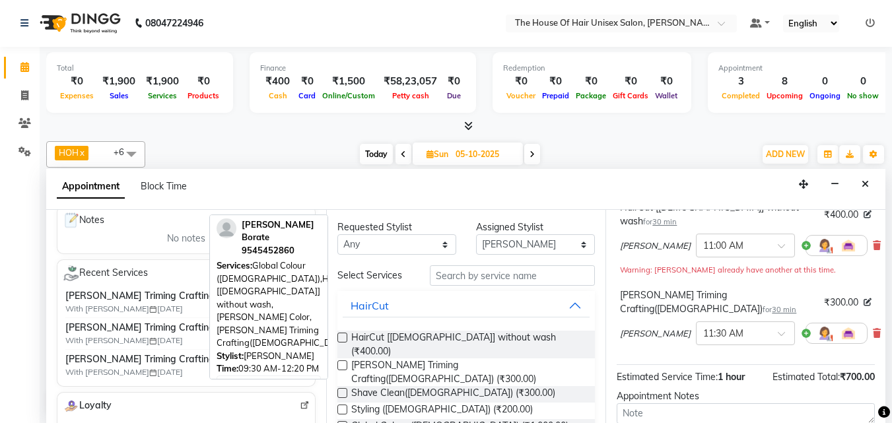
scroll to position [205, 0]
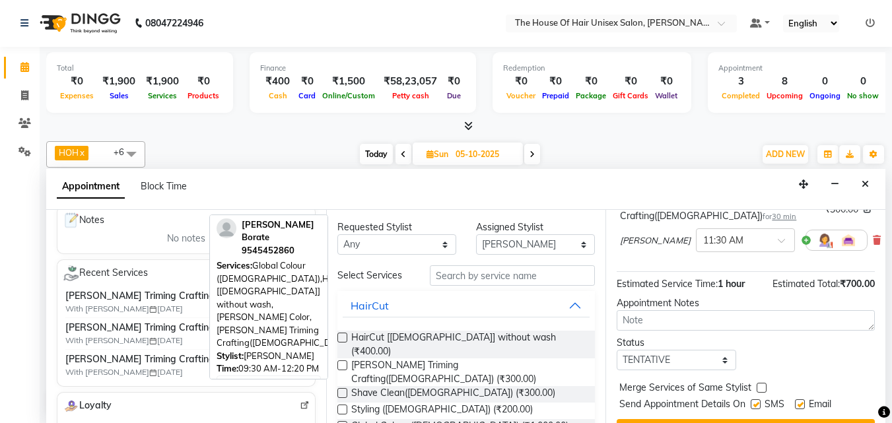
click at [758, 383] on label at bounding box center [761, 388] width 10 height 10
click at [758, 384] on input "checkbox" at bounding box center [760, 389] width 9 height 9
checkbox input "true"
click at [752, 384] on button "Book" at bounding box center [745, 431] width 258 height 24
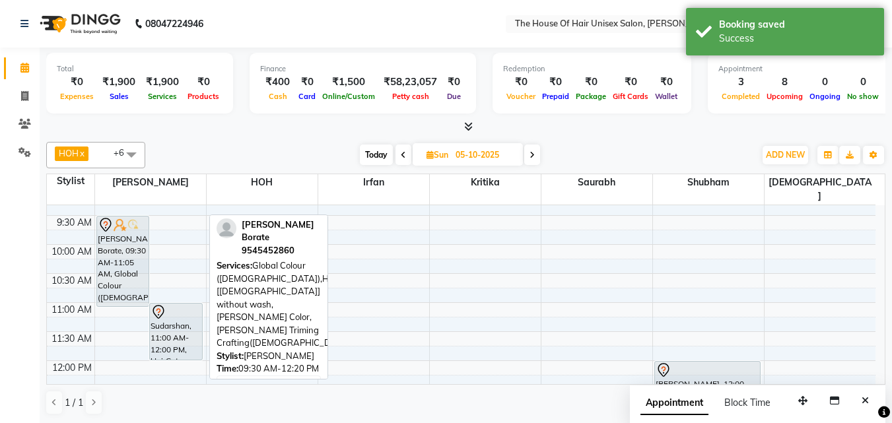
scroll to position [135, 0]
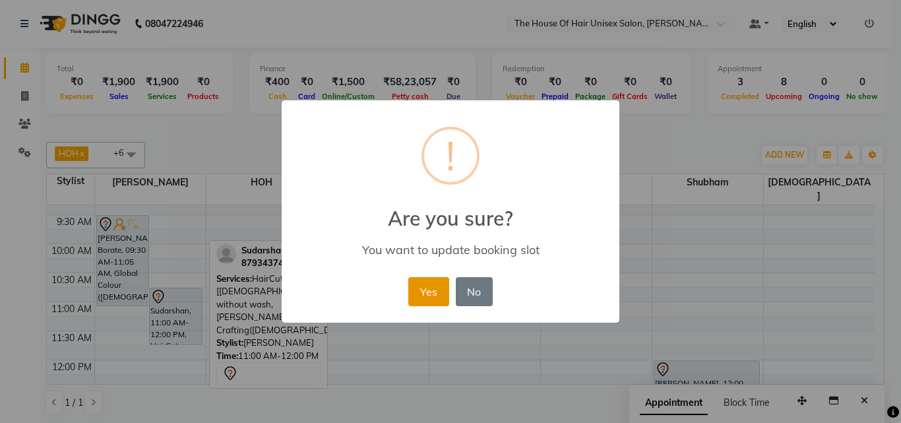
click at [417, 285] on button "Yes" at bounding box center [428, 291] width 40 height 29
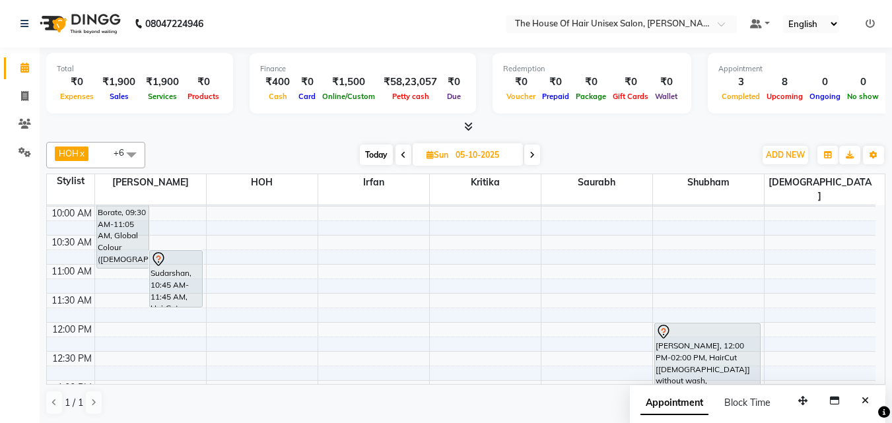
scroll to position [113, 0]
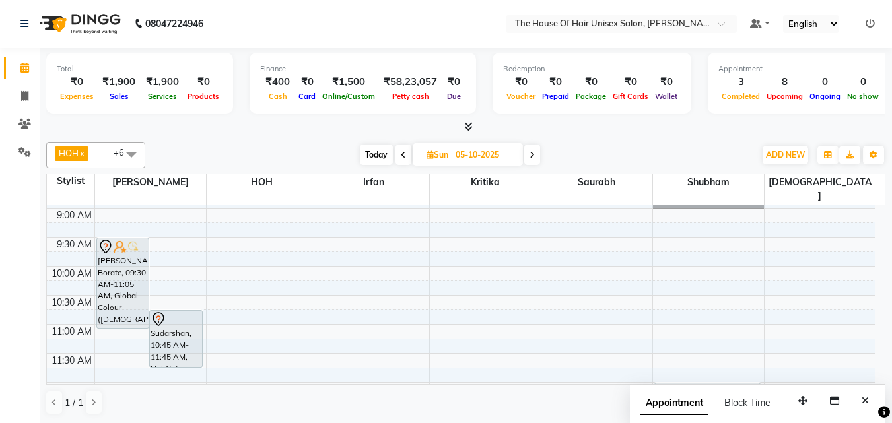
click at [375, 154] on span "Today" at bounding box center [376, 155] width 33 height 20
type input "04-10-2025"
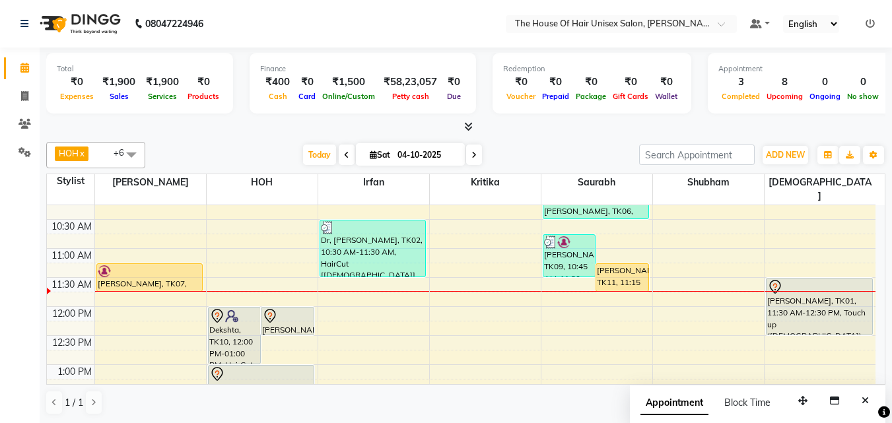
scroll to position [187, 0]
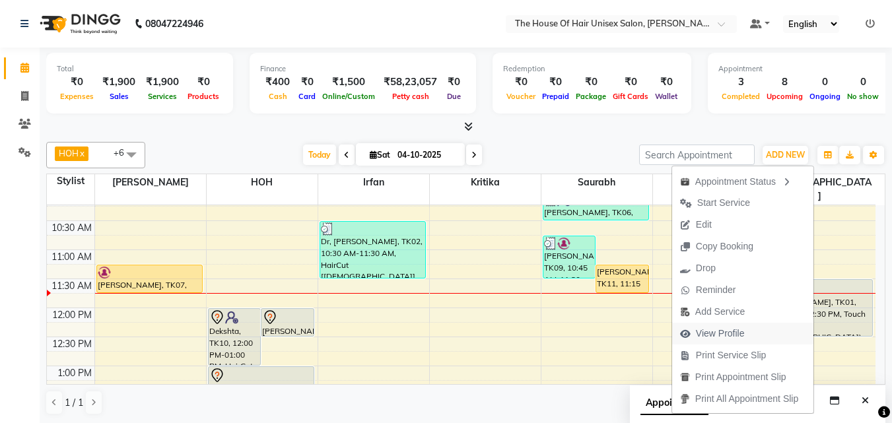
click at [721, 332] on span "View Profile" at bounding box center [720, 334] width 49 height 14
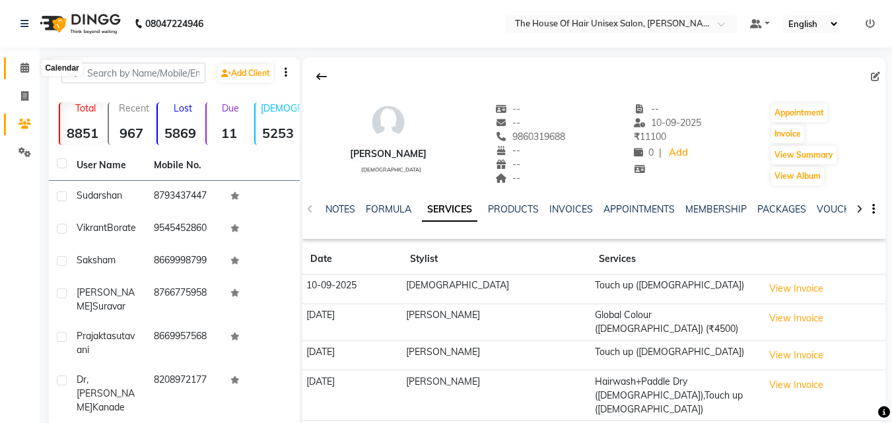
click at [24, 65] on icon at bounding box center [24, 68] width 9 height 10
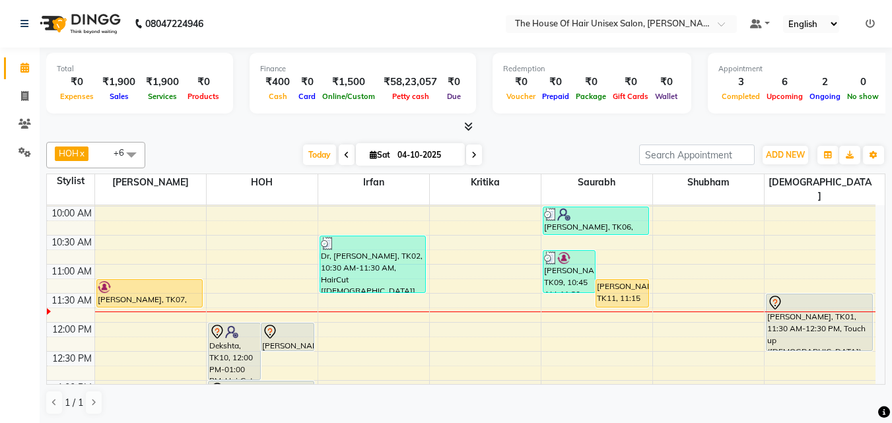
scroll to position [174, 0]
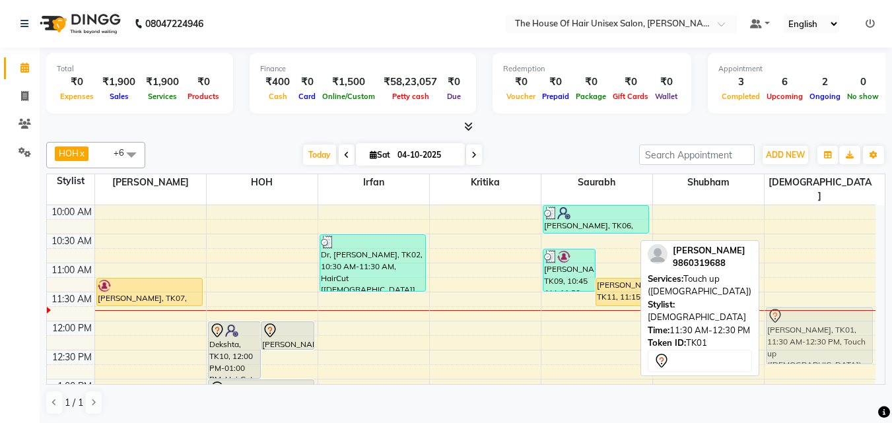
drag, startPoint x: 818, startPoint y: 314, endPoint x: 818, endPoint y: 321, distance: 7.3
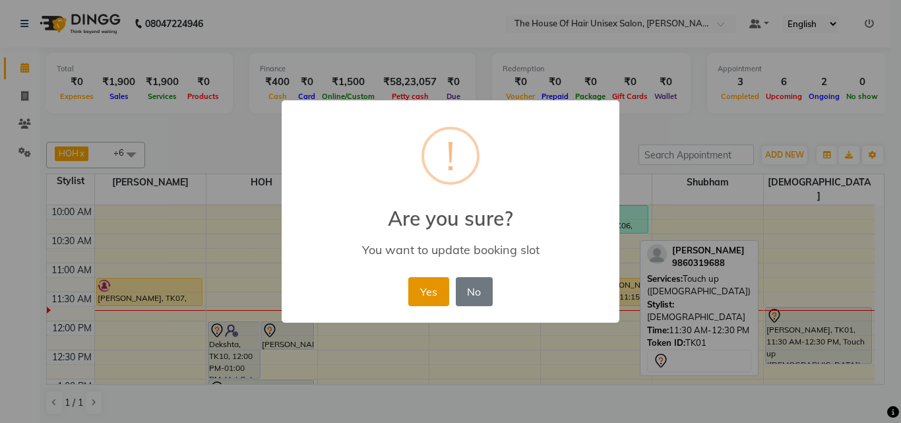
click at [434, 288] on button "Yes" at bounding box center [428, 291] width 40 height 29
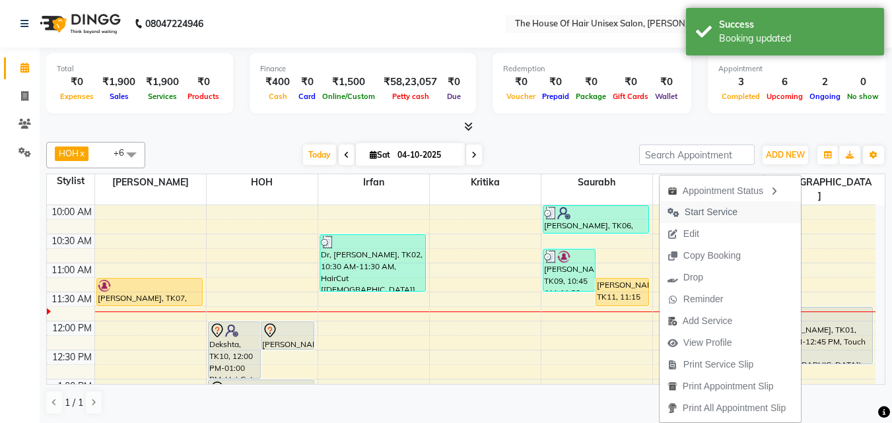
click at [699, 207] on span "Start Service" at bounding box center [710, 212] width 53 height 14
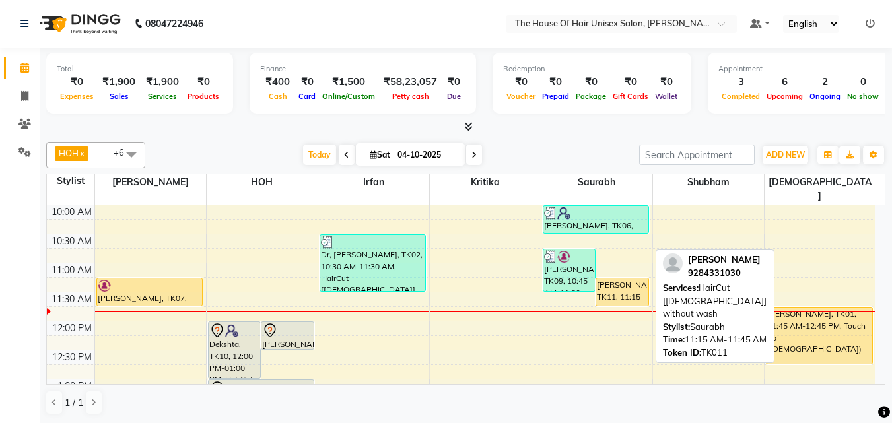
click at [612, 278] on div "[PERSON_NAME], TK11, 11:15 AM-11:45 AM, HairCut [[DEMOGRAPHIC_DATA]] without wa…" at bounding box center [622, 291] width 52 height 27
click at [619, 280] on div "[PERSON_NAME], TK11, 11:15 AM-11:45 AM, HairCut [[DEMOGRAPHIC_DATA]] without wa…" at bounding box center [622, 291] width 52 height 27
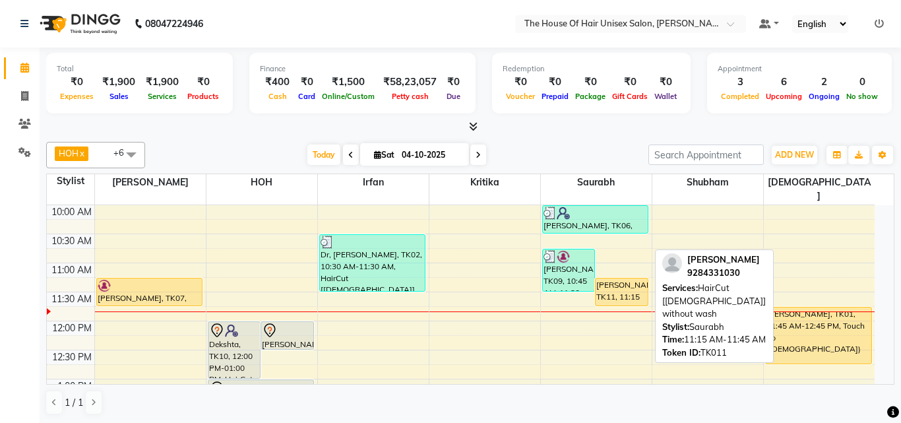
select select "1"
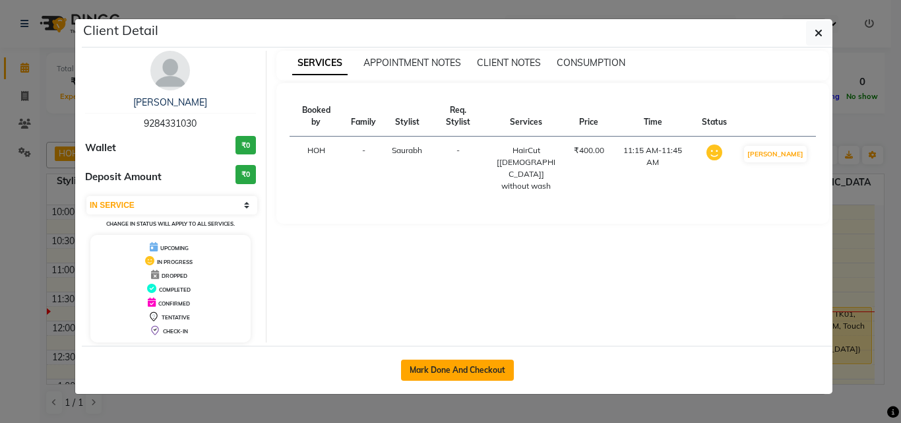
click at [467, 368] on button "Mark Done And Checkout" at bounding box center [457, 370] width 113 height 21
select select "service"
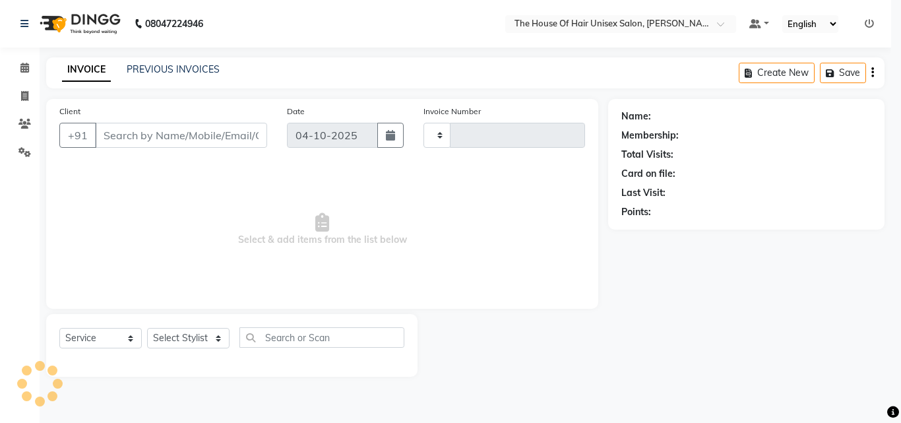
type input "3114"
select select "598"
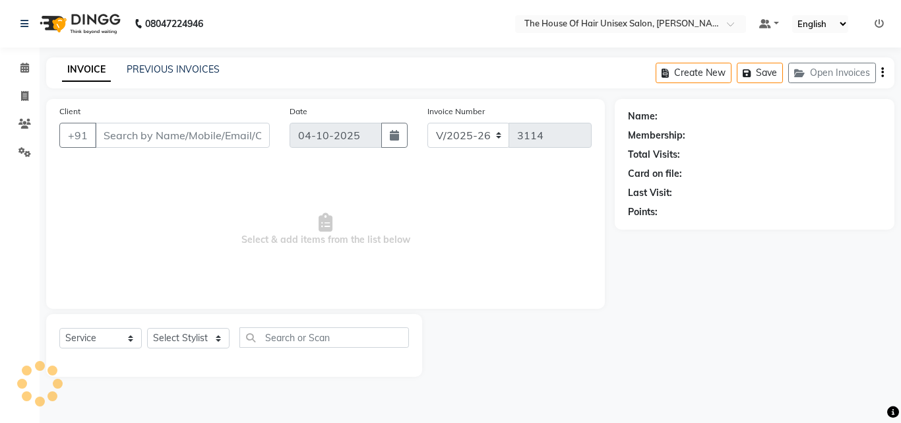
type input "9284331030"
select select "86145"
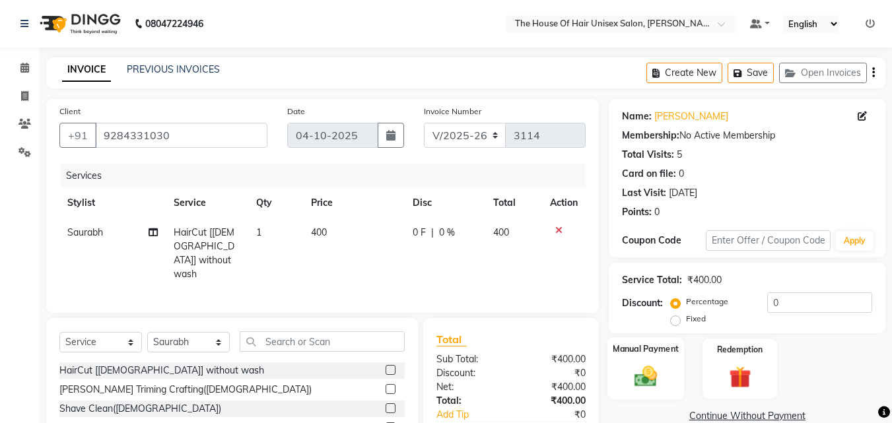
click at [643, 361] on div "Manual Payment" at bounding box center [645, 368] width 77 height 63
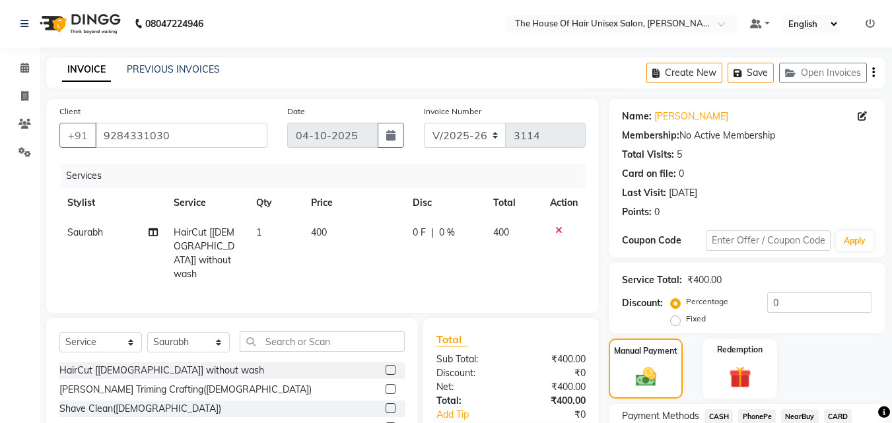
scroll to position [81, 0]
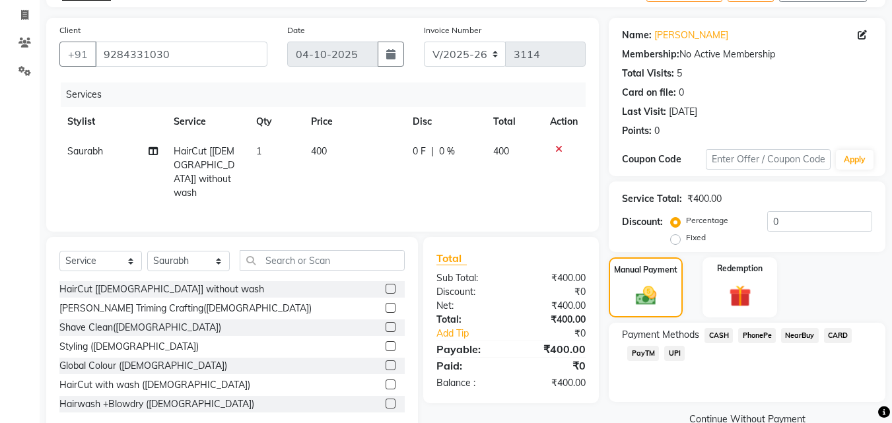
click at [673, 352] on span "UPI" at bounding box center [674, 353] width 20 height 15
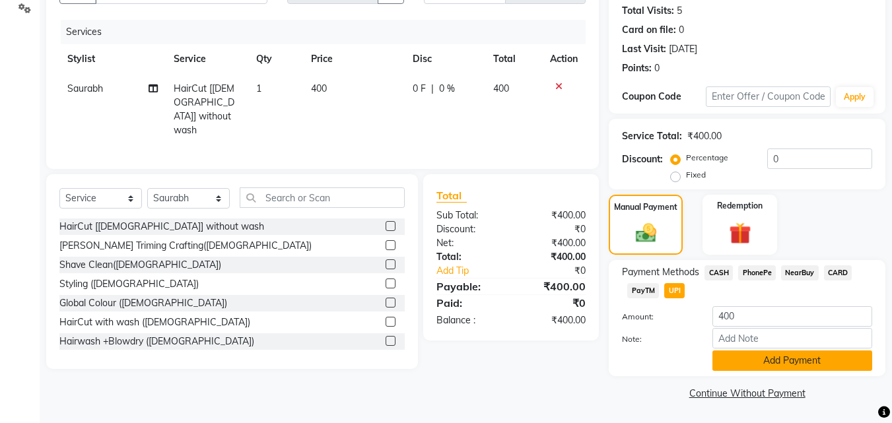
click at [729, 360] on button "Add Payment" at bounding box center [792, 360] width 160 height 20
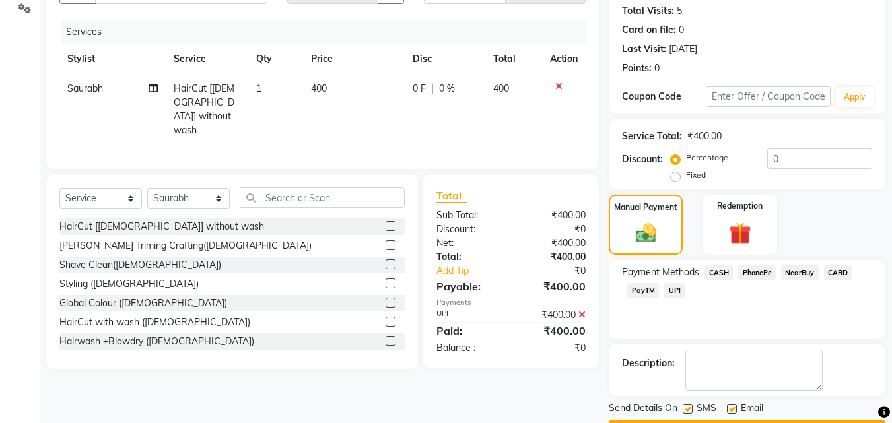
scroll to position [181, 0]
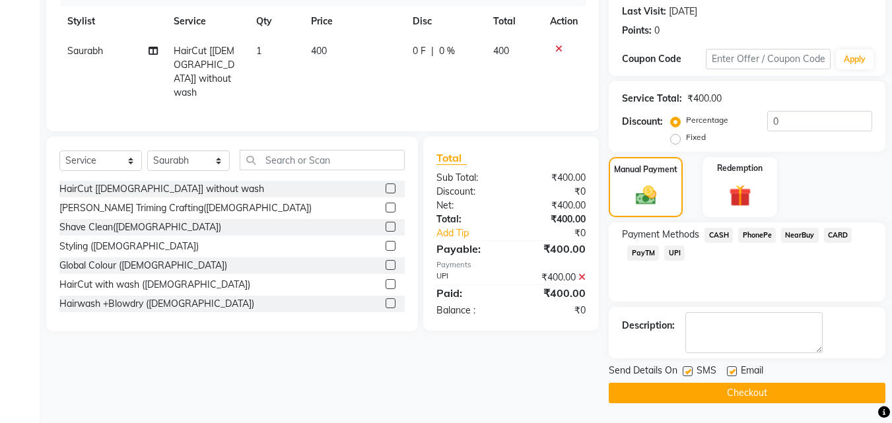
click at [703, 384] on button "Checkout" at bounding box center [746, 393] width 277 height 20
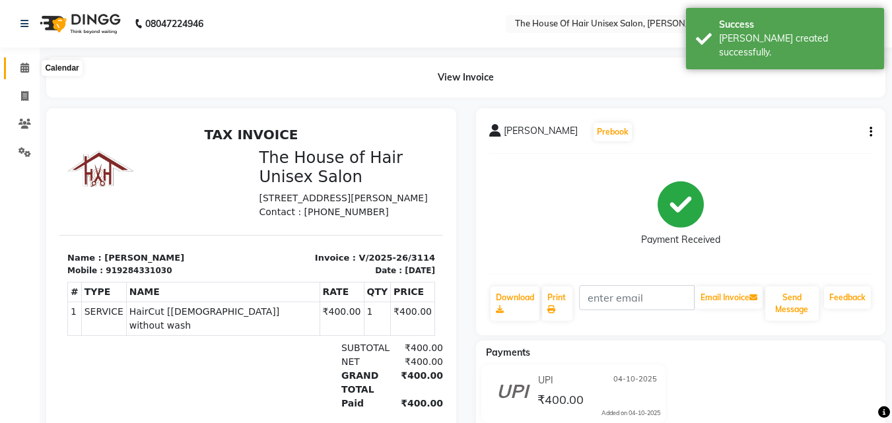
click at [24, 61] on span at bounding box center [24, 68] width 23 height 15
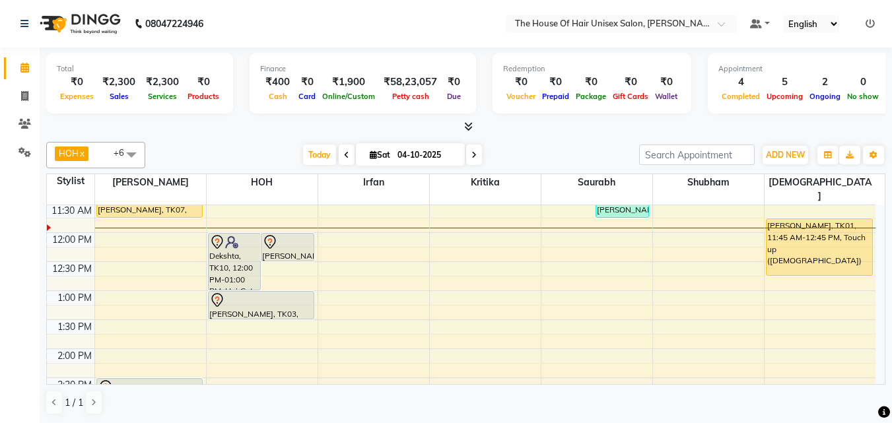
scroll to position [263, 0]
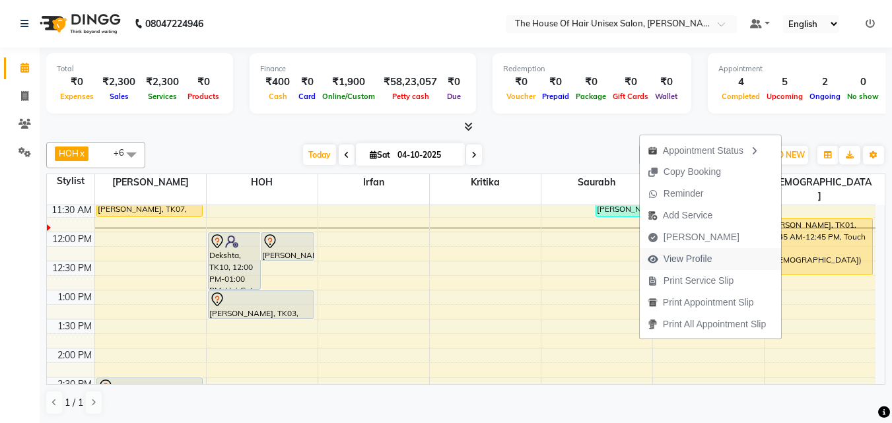
click at [690, 259] on span "View Profile" at bounding box center [687, 259] width 49 height 14
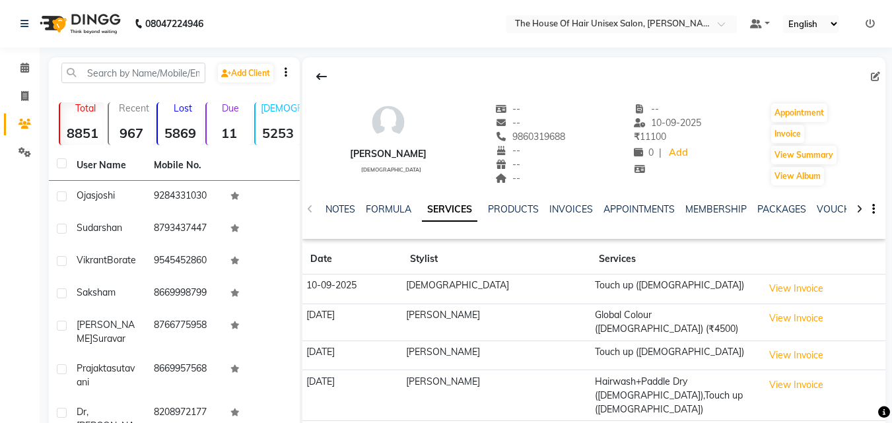
click at [690, 259] on th "Services" at bounding box center [675, 259] width 168 height 30
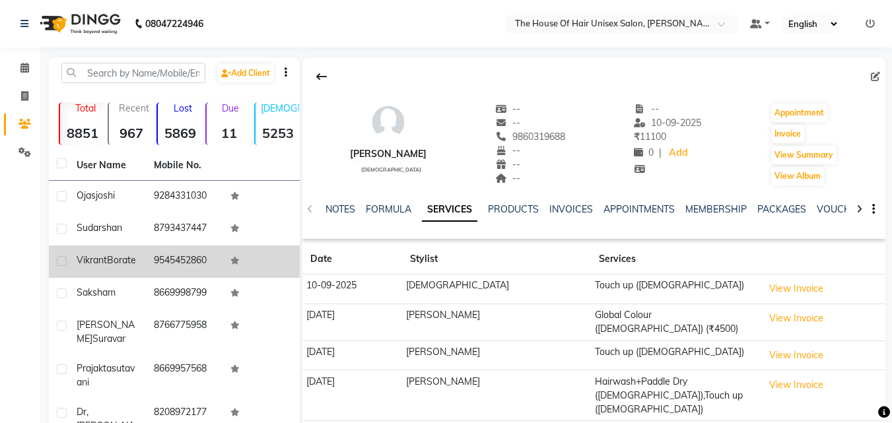
click at [258, 272] on td at bounding box center [260, 261] width 77 height 32
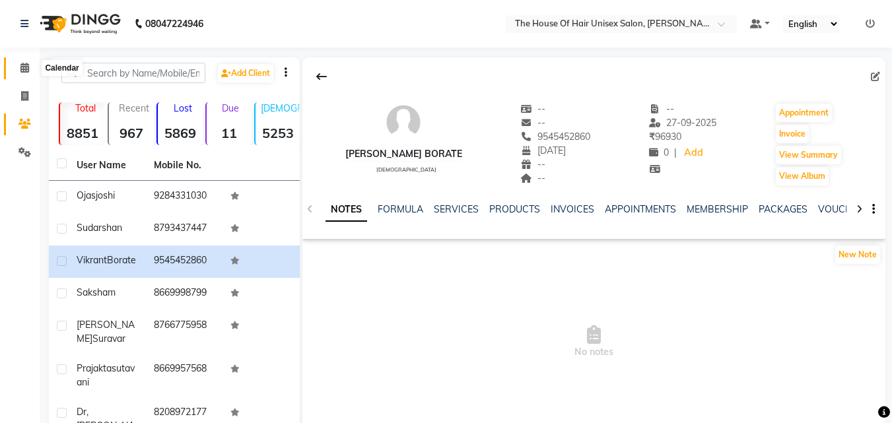
click at [24, 66] on icon at bounding box center [24, 68] width 9 height 10
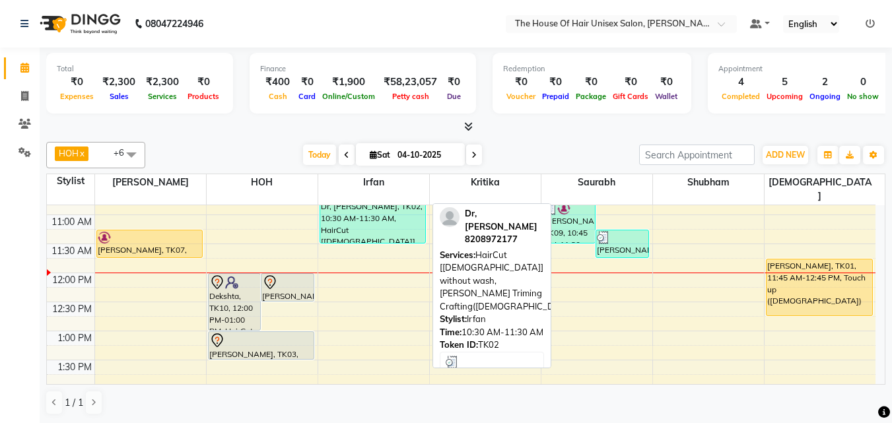
scroll to position [224, 0]
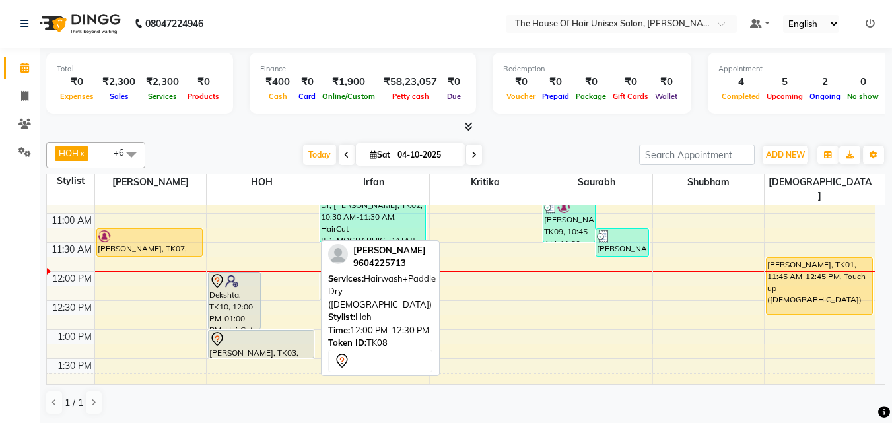
drag, startPoint x: 297, startPoint y: 266, endPoint x: 359, endPoint y: 269, distance: 62.1
click at [359, 269] on div "HOH x [PERSON_NAME] x [PERSON_NAME] x Saurabh x [PERSON_NAME] x [PERSON_NAME] x…" at bounding box center [465, 279] width 839 height 284
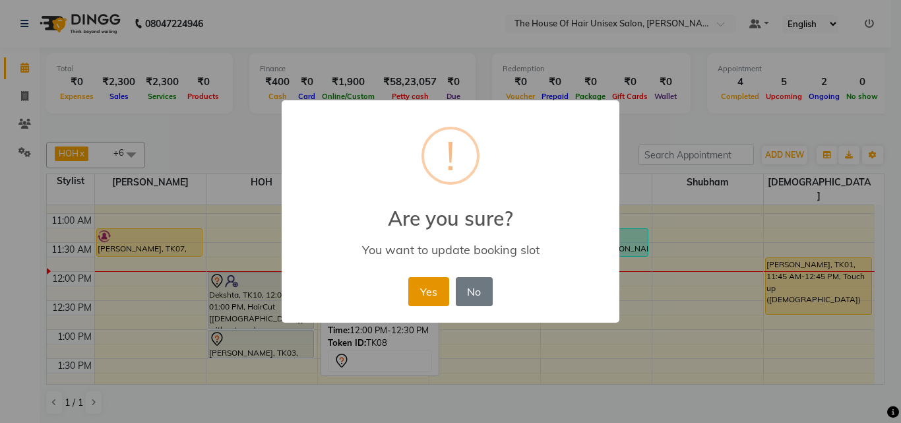
click at [434, 288] on button "Yes" at bounding box center [428, 291] width 40 height 29
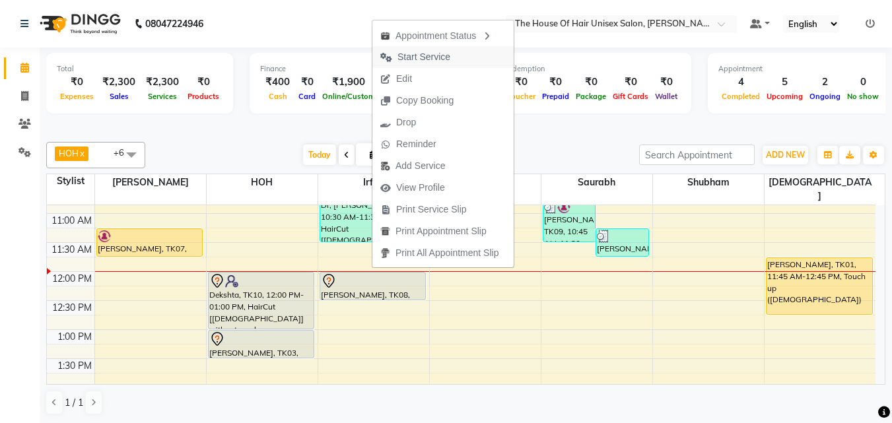
click at [431, 53] on span "Start Service" at bounding box center [423, 57] width 53 height 14
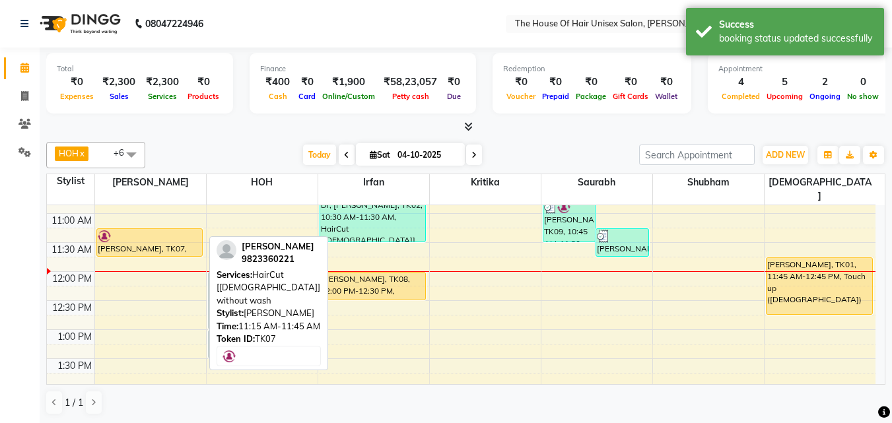
click at [133, 230] on div at bounding box center [150, 236] width 104 height 13
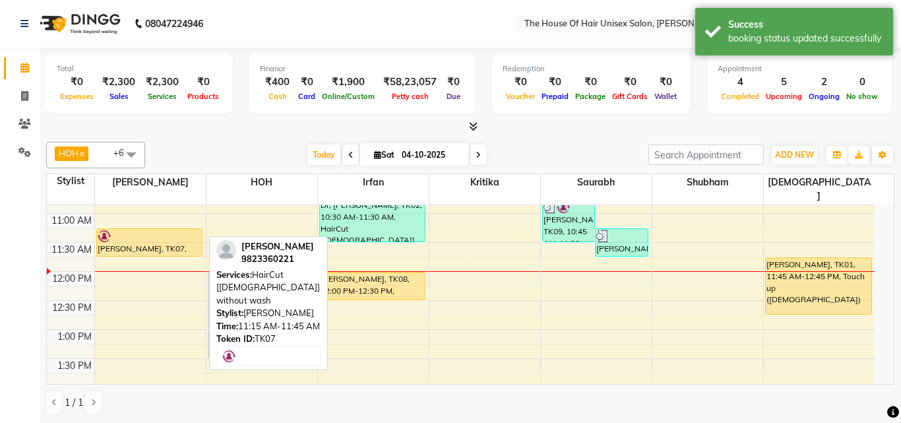
select select "1"
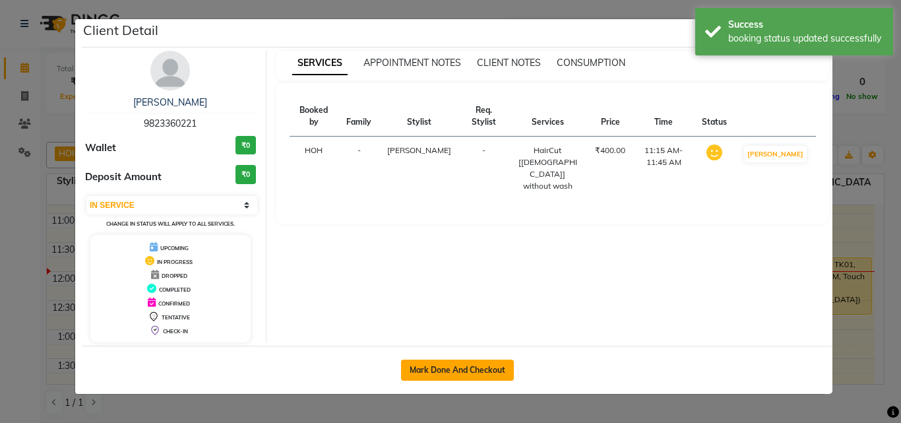
click at [431, 362] on button "Mark Done And Checkout" at bounding box center [457, 370] width 113 height 21
select select "598"
select select "service"
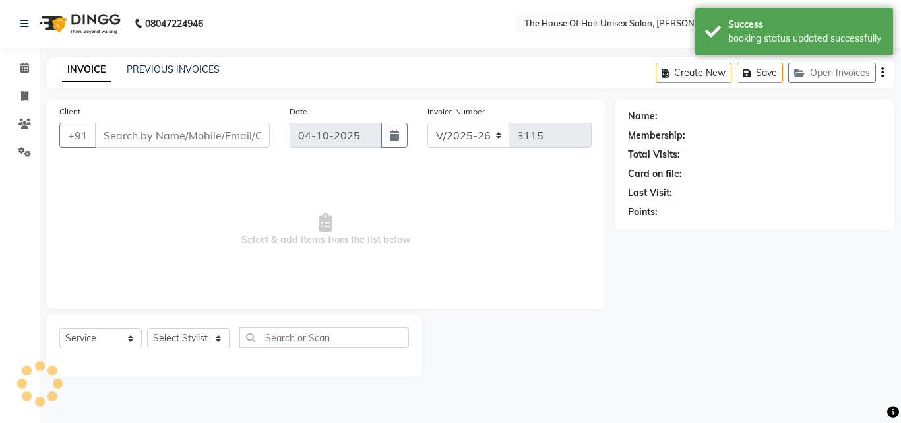
type input "9823360221"
select select "13497"
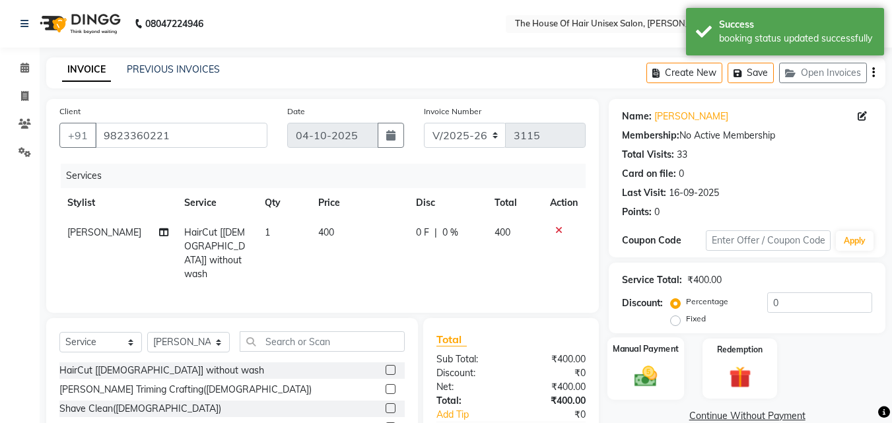
click at [651, 377] on img at bounding box center [645, 376] width 37 height 26
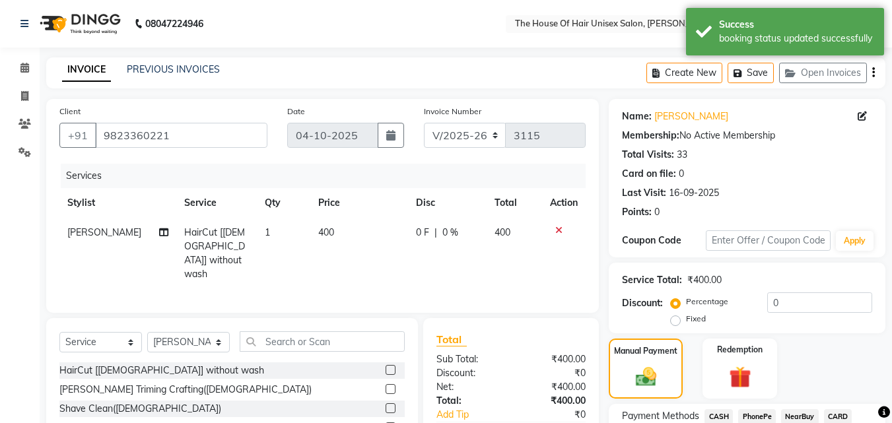
scroll to position [79, 0]
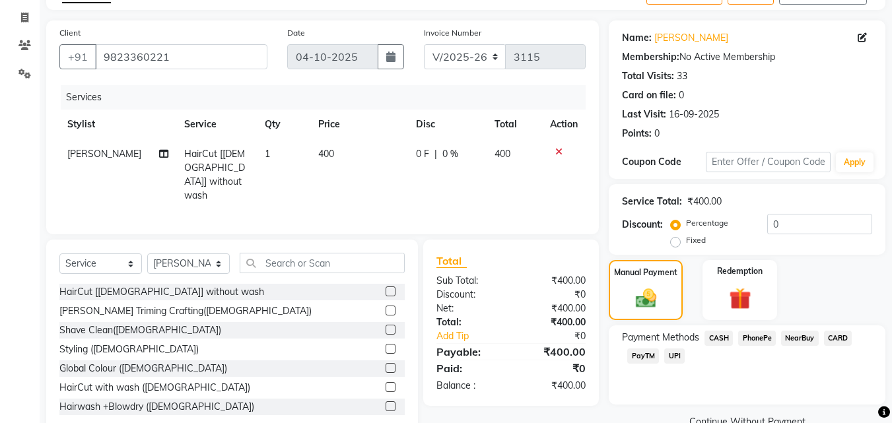
click at [670, 354] on span "UPI" at bounding box center [674, 355] width 20 height 15
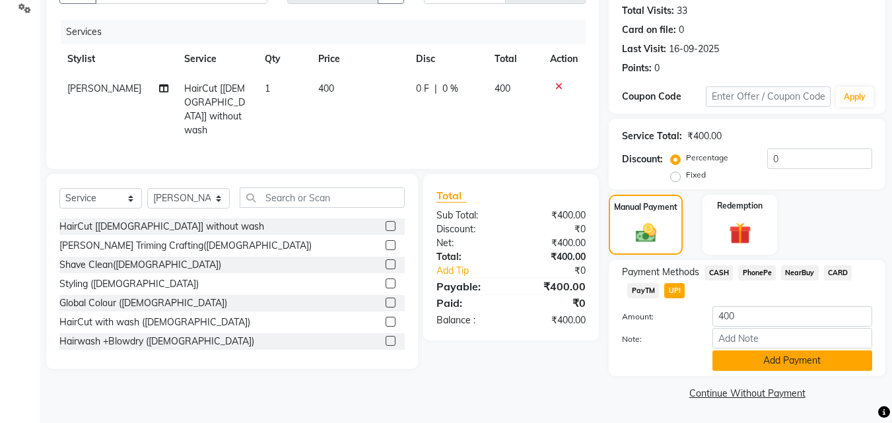
click at [724, 356] on button "Add Payment" at bounding box center [792, 360] width 160 height 20
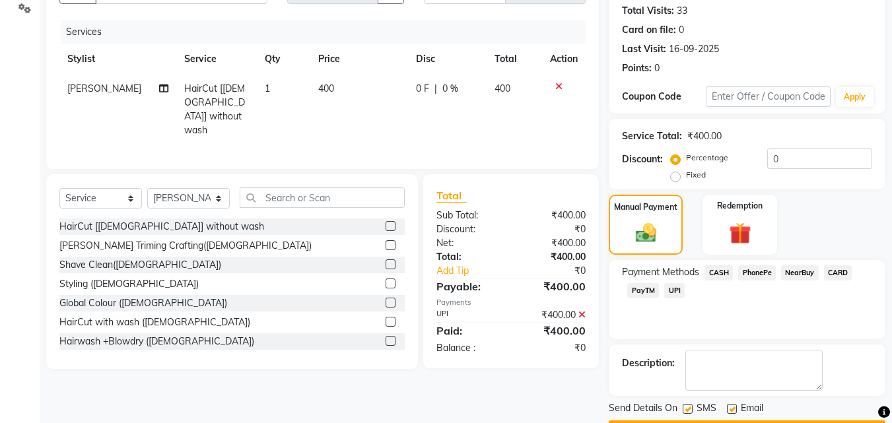
scroll to position [181, 0]
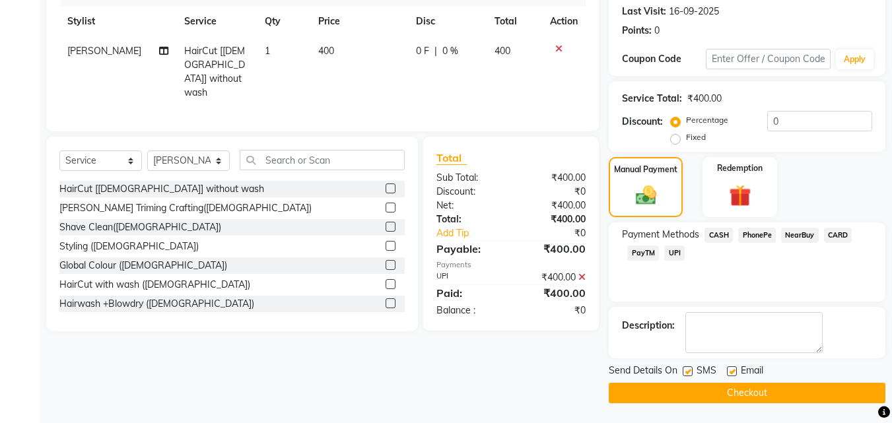
click at [703, 384] on button "Checkout" at bounding box center [746, 393] width 277 height 20
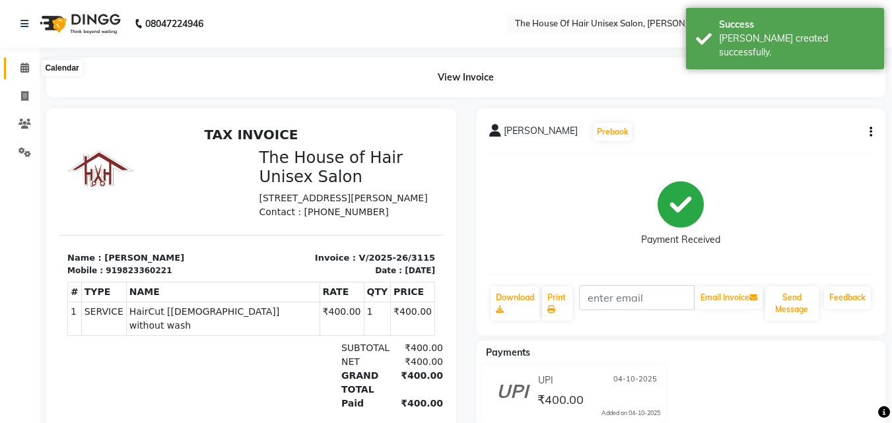
click at [30, 65] on span at bounding box center [24, 68] width 23 height 15
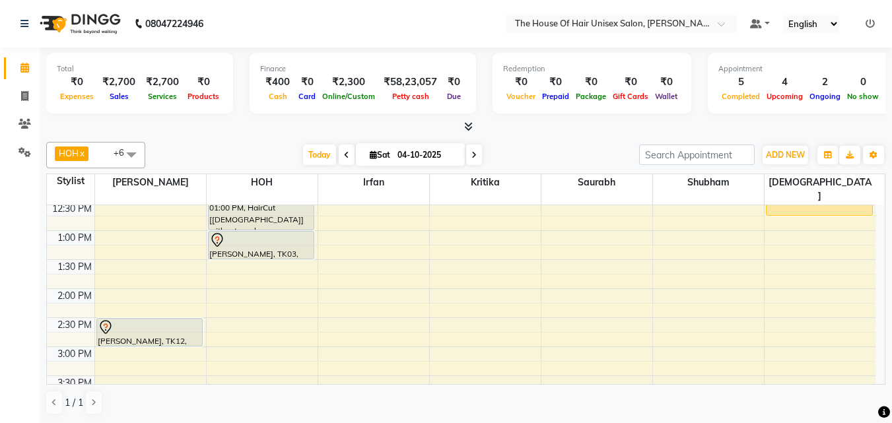
scroll to position [326, 0]
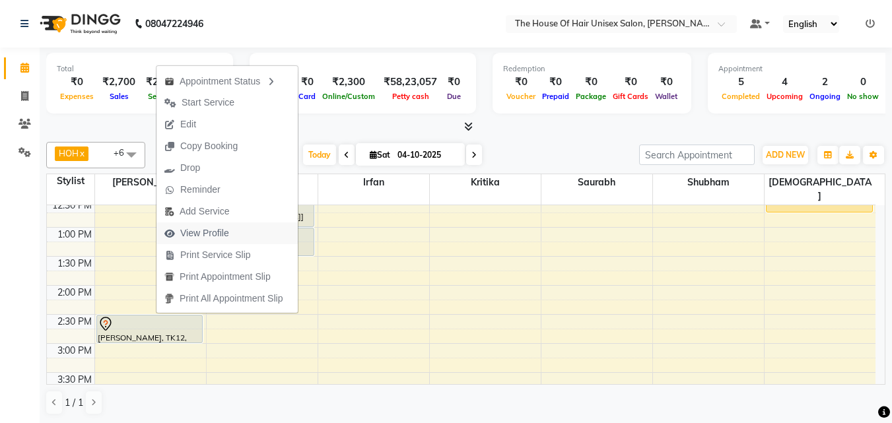
click at [191, 229] on span "View Profile" at bounding box center [204, 233] width 49 height 14
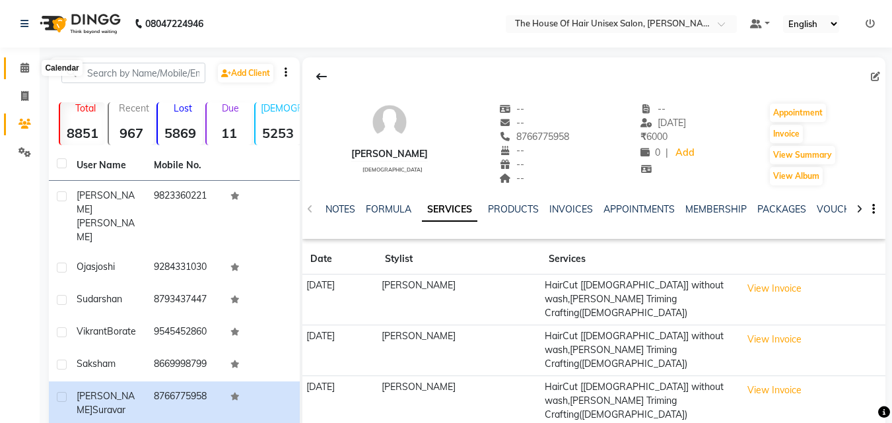
click at [18, 65] on span at bounding box center [24, 68] width 23 height 15
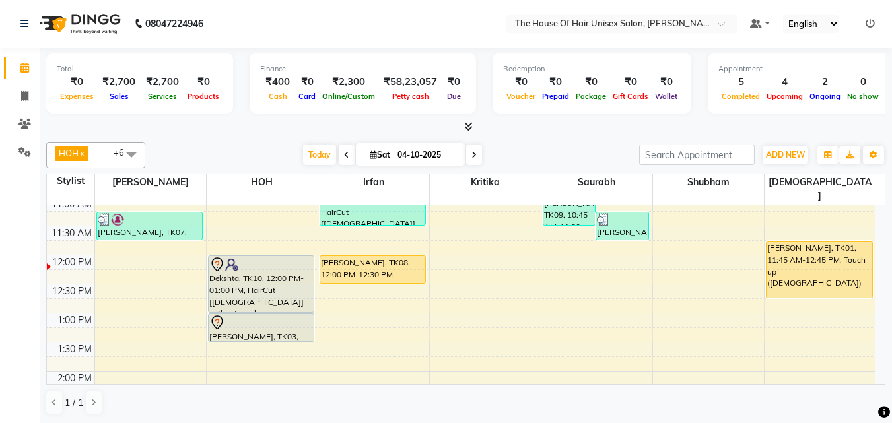
scroll to position [237, 0]
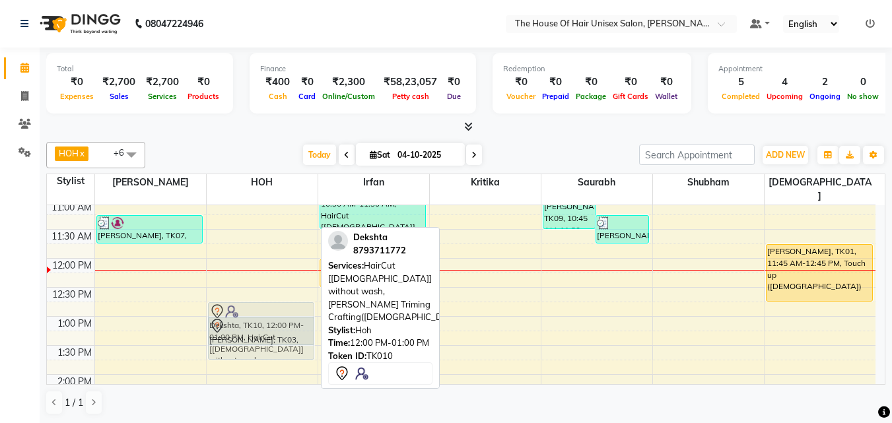
drag, startPoint x: 274, startPoint y: 279, endPoint x: 273, endPoint y: 323, distance: 43.6
click at [273, 323] on div "Dekshta, TK10, 12:00 PM-01:00 PM, HairCut [[DEMOGRAPHIC_DATA]] without wash,[PE…" at bounding box center [262, 403] width 111 height 870
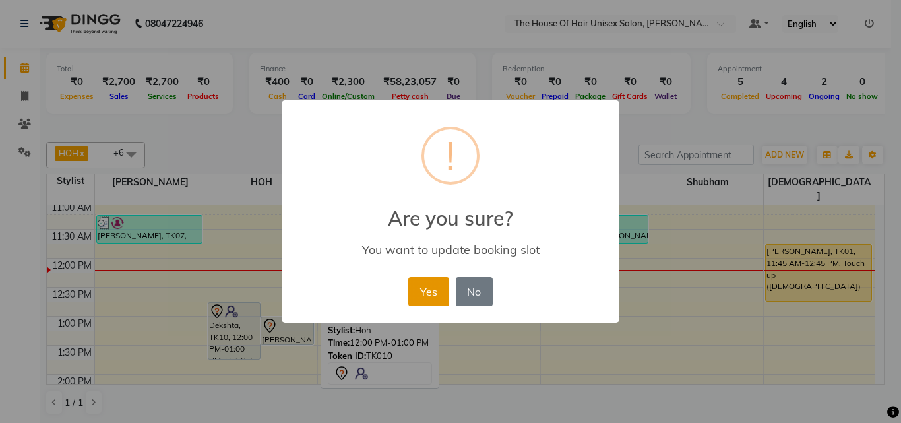
click at [434, 286] on button "Yes" at bounding box center [428, 291] width 40 height 29
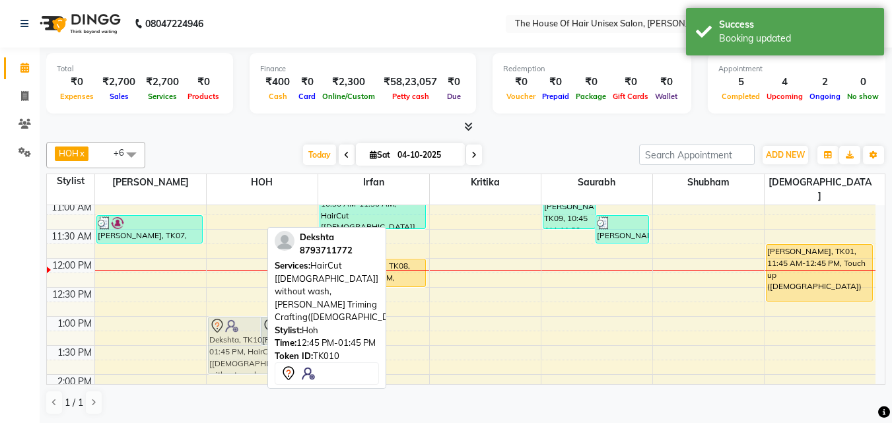
drag, startPoint x: 242, startPoint y: 318, endPoint x: 242, endPoint y: 331, distance: 13.2
click at [242, 331] on div "Dekshta, TK10, 12:45 PM-01:45 PM, HairCut [[DEMOGRAPHIC_DATA]] without wash,[PE…" at bounding box center [262, 403] width 111 height 870
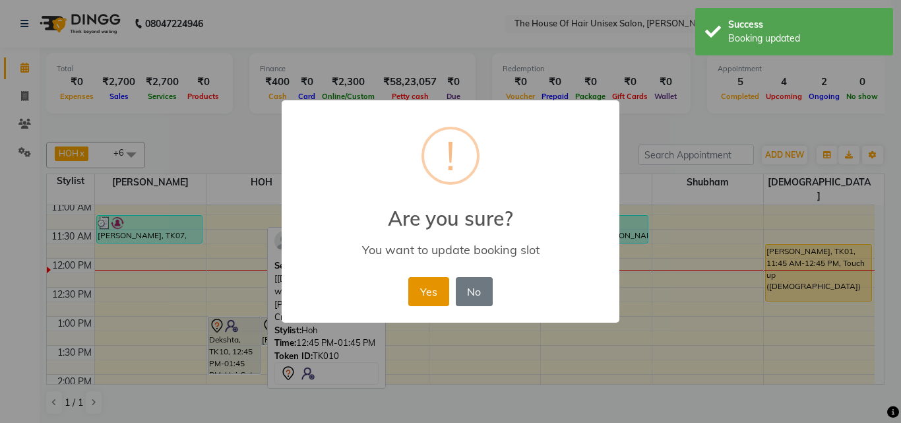
click at [431, 291] on button "Yes" at bounding box center [428, 291] width 40 height 29
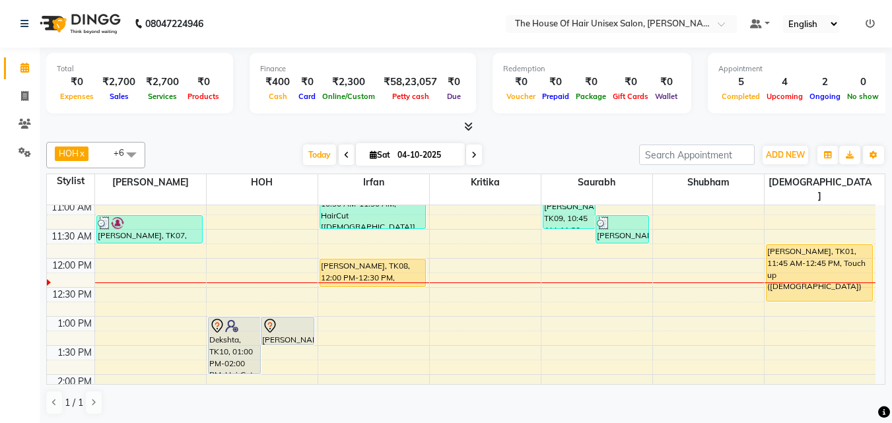
click at [471, 152] on icon at bounding box center [473, 155] width 5 height 8
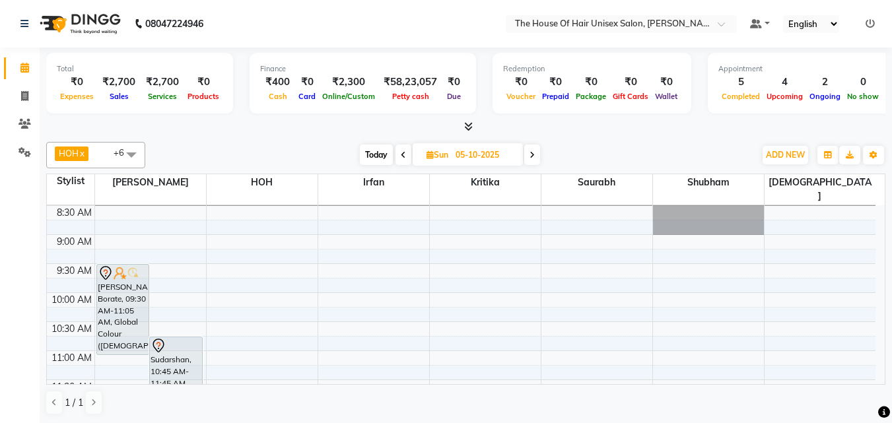
scroll to position [84, 0]
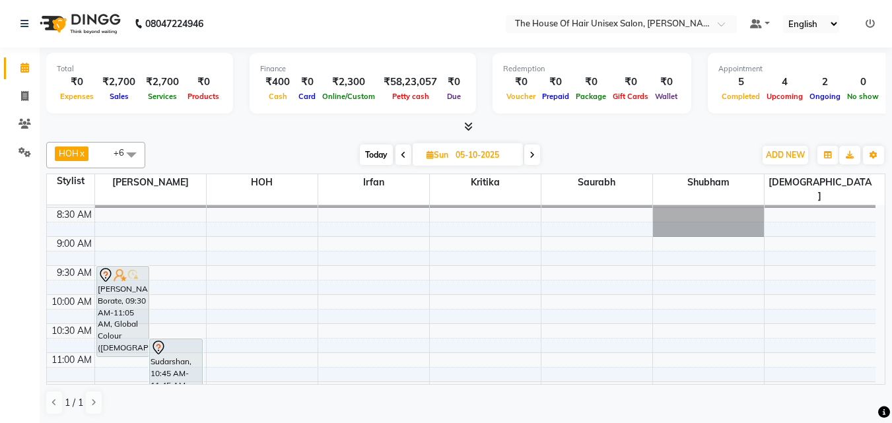
click at [377, 147] on span "Today" at bounding box center [376, 155] width 33 height 20
type input "04-10-2025"
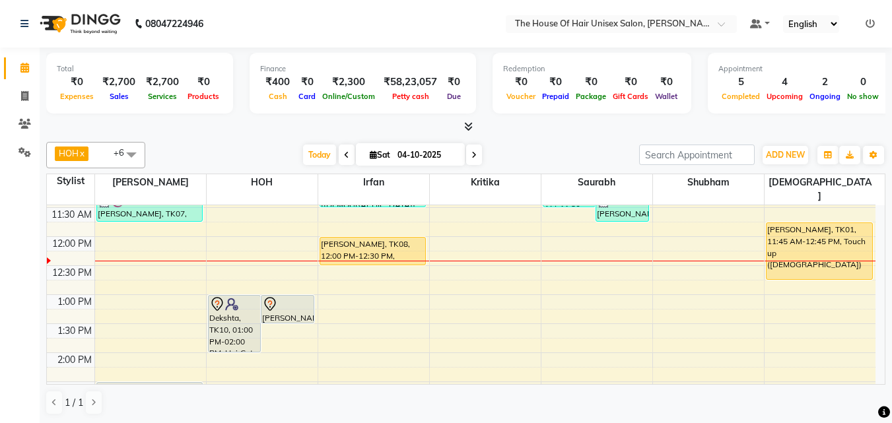
scroll to position [253, 0]
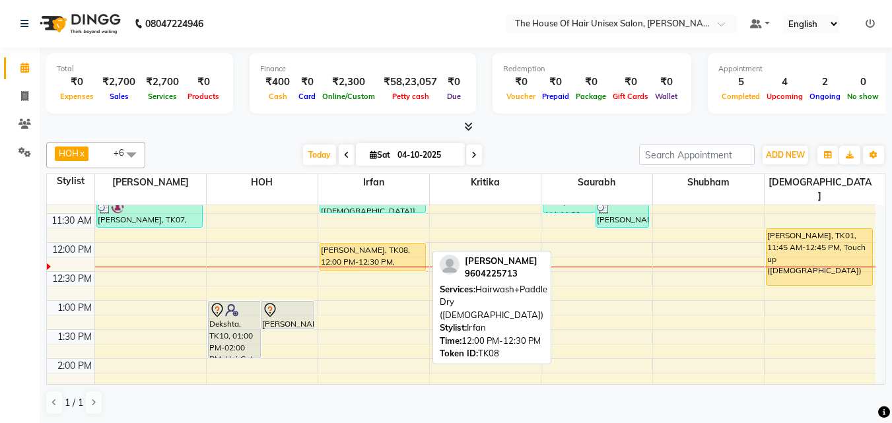
click at [397, 244] on div "[PERSON_NAME], TK08, 12:00 PM-12:30 PM, Hairwash+Paddle Dry ([DEMOGRAPHIC_DATA])" at bounding box center [373, 257] width 106 height 27
select select "1"
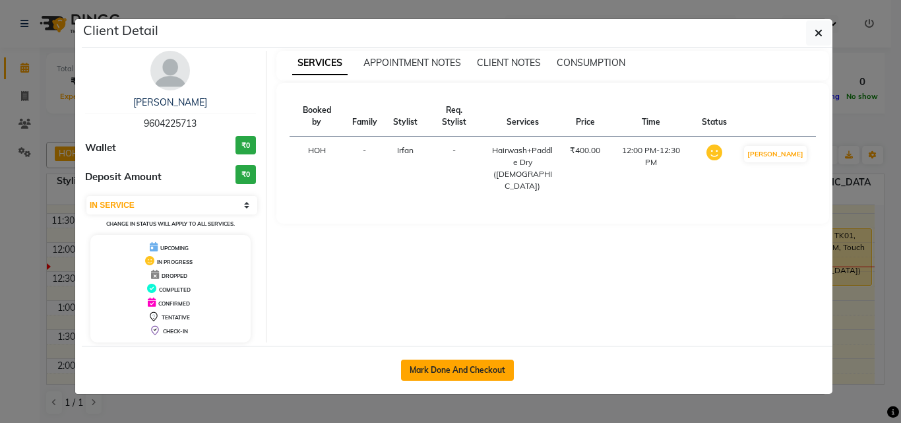
click at [438, 364] on button "Mark Done And Checkout" at bounding box center [457, 370] width 113 height 21
select select "service"
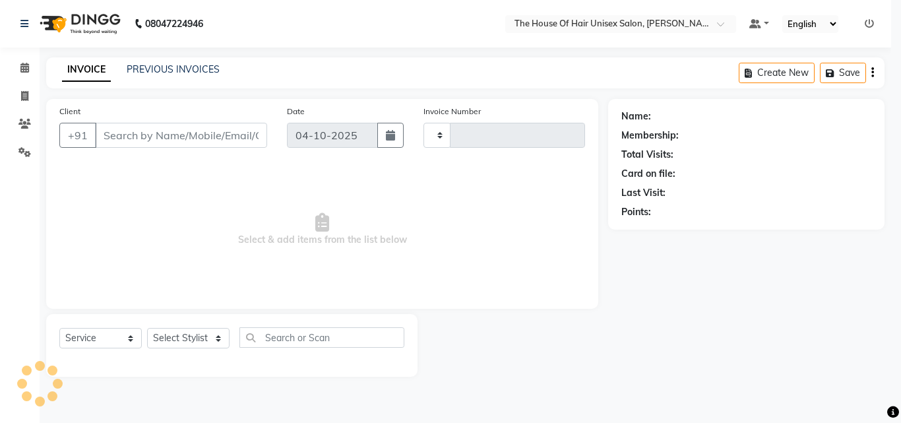
select select "3"
type input "3116"
select select "598"
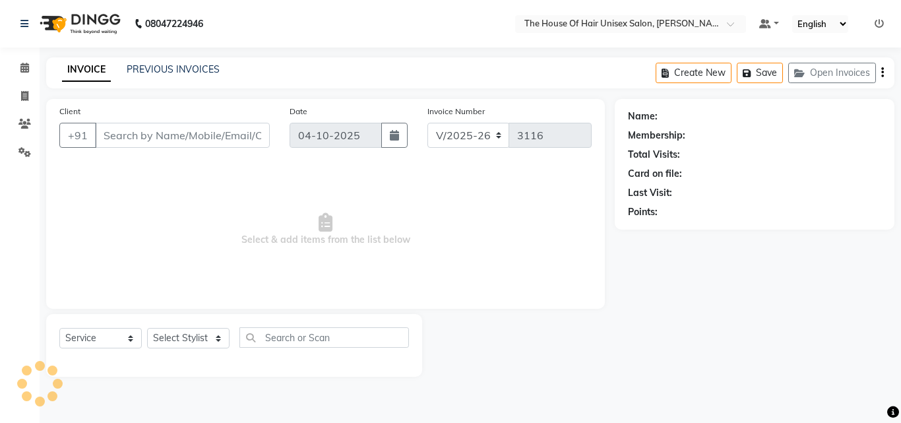
type input "9604225713"
select select "93676"
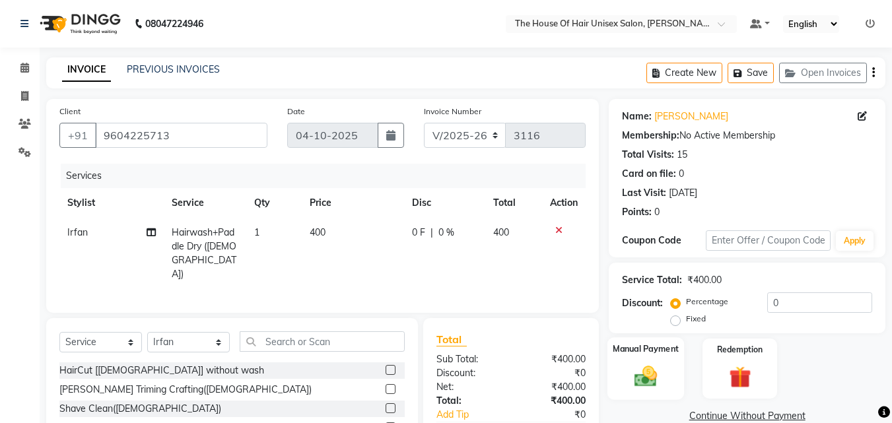
click at [628, 368] on img at bounding box center [645, 376] width 37 height 26
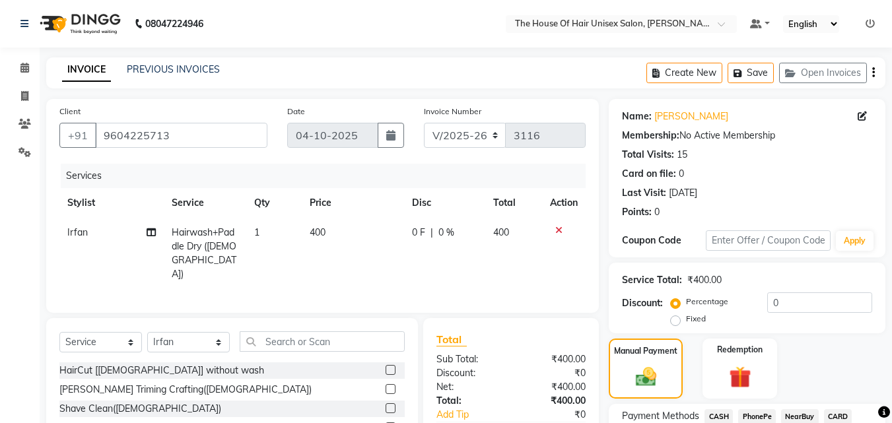
scroll to position [107, 0]
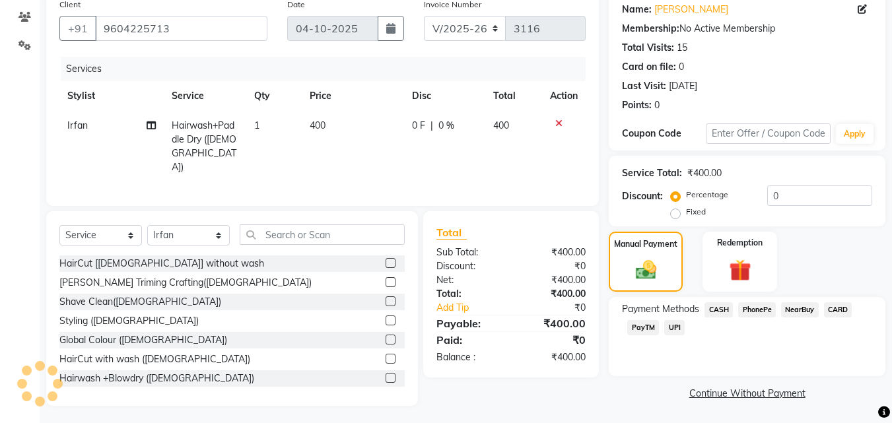
click at [671, 328] on span "UPI" at bounding box center [674, 327] width 20 height 15
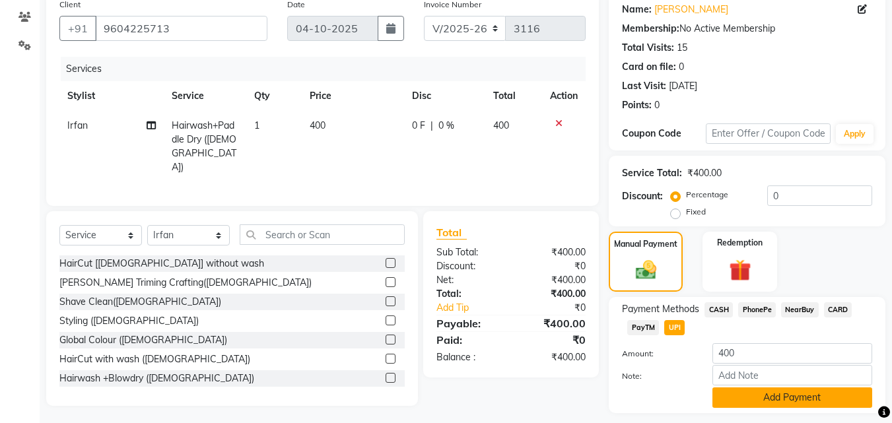
click at [788, 384] on button "Add Payment" at bounding box center [792, 397] width 160 height 20
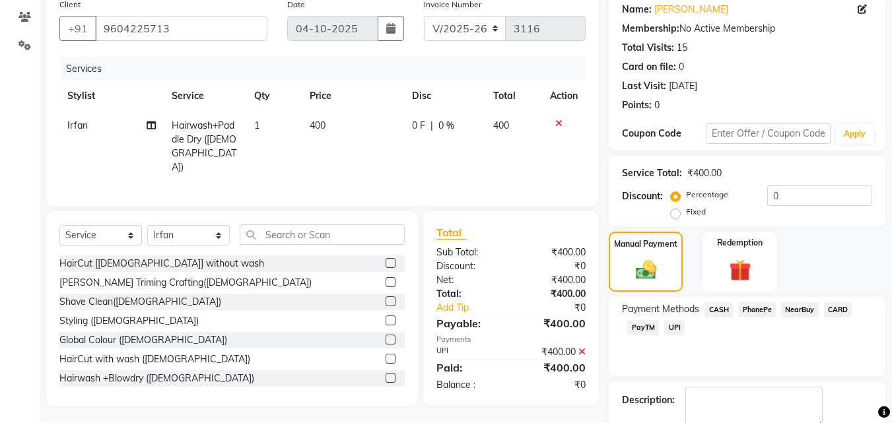
scroll to position [181, 0]
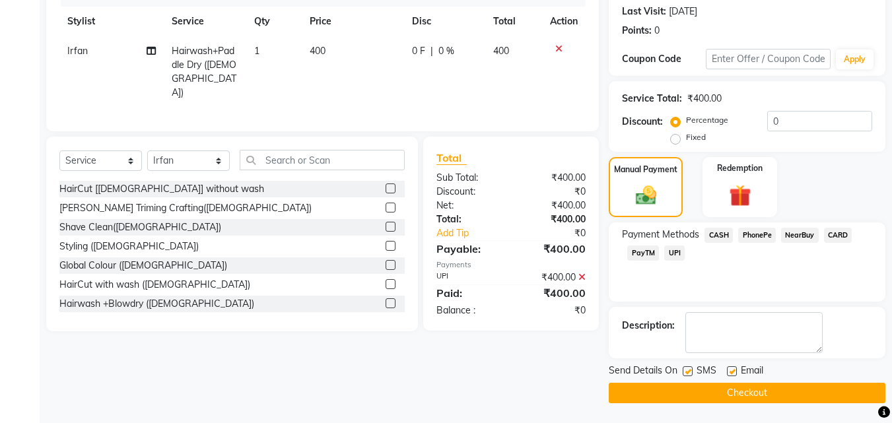
click at [766, 384] on button "Checkout" at bounding box center [746, 393] width 277 height 20
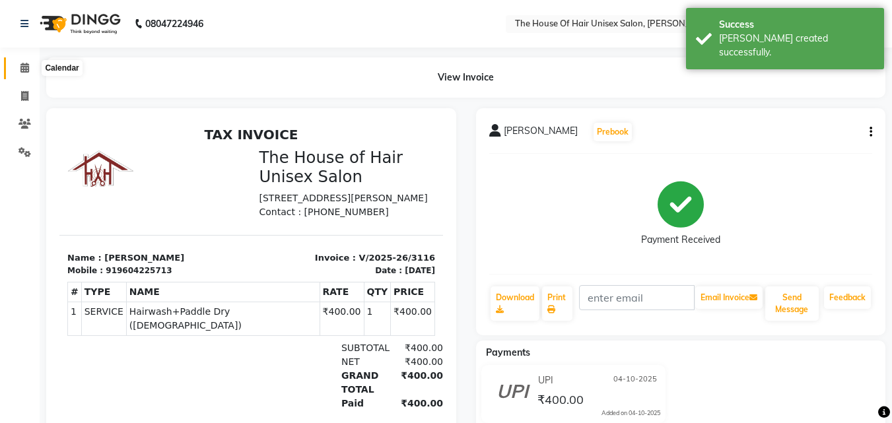
click at [23, 65] on icon at bounding box center [24, 68] width 9 height 10
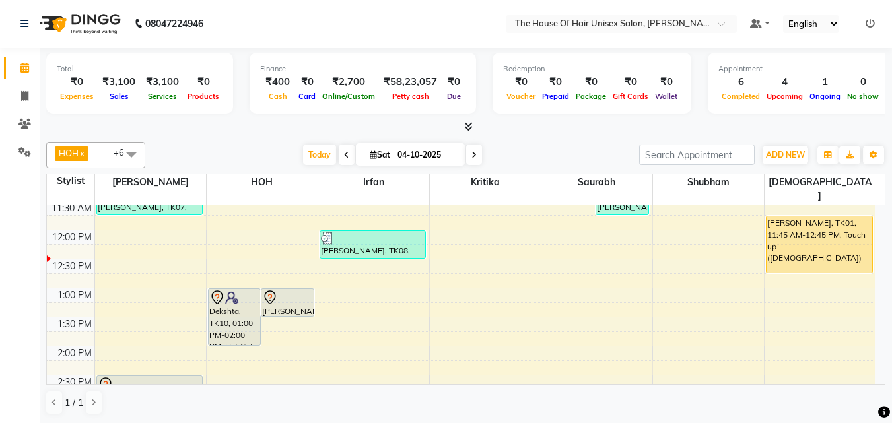
scroll to position [264, 0]
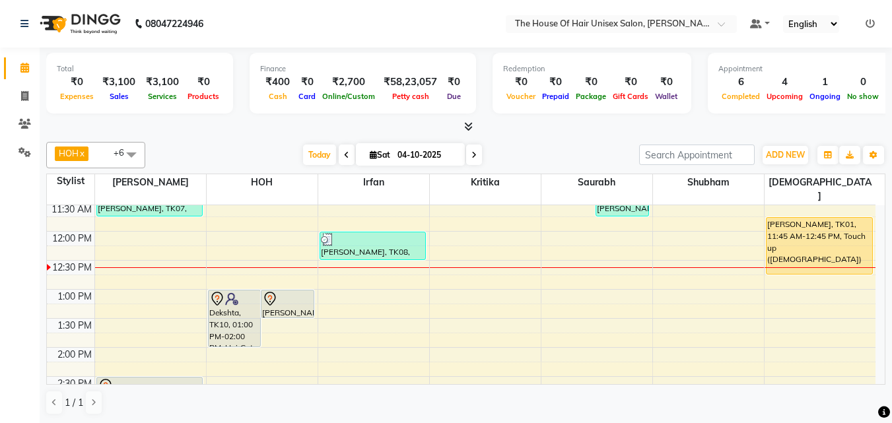
drag, startPoint x: 399, startPoint y: 302, endPoint x: 659, endPoint y: 133, distance: 309.7
click at [659, 133] on div at bounding box center [465, 127] width 839 height 14
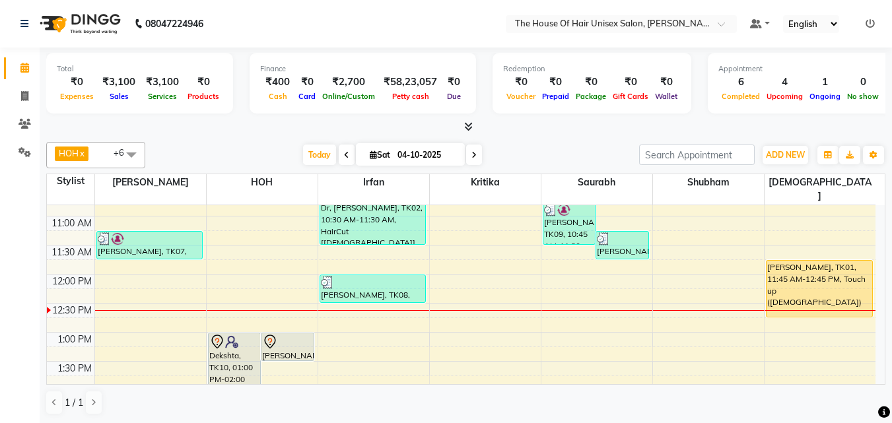
scroll to position [220, 0]
click at [375, 335] on div "7:00 AM 7:30 AM 8:00 AM 8:30 AM 9:00 AM 9:30 AM 10:00 AM 10:30 AM 11:00 AM 11:3…" at bounding box center [461, 420] width 828 height 870
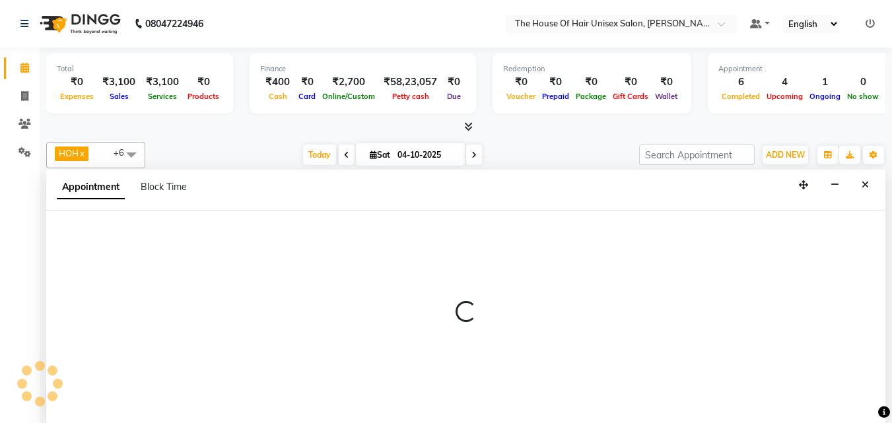
select select "93676"
select select "tentative"
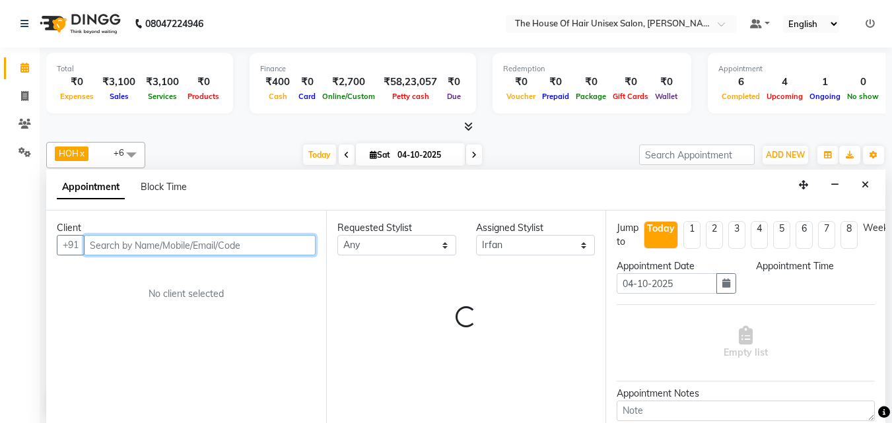
scroll to position [1, 0]
select select "795"
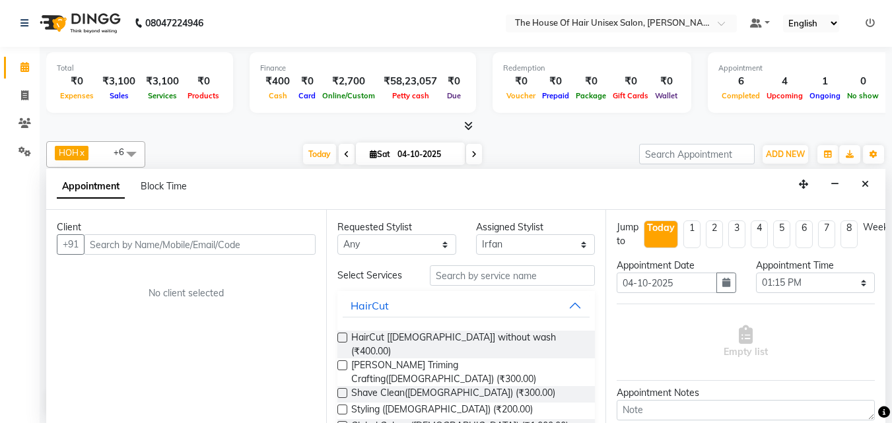
click at [375, 335] on span "HairCut [[DEMOGRAPHIC_DATA]] without wash (₹400.00)" at bounding box center [468, 345] width 234 height 28
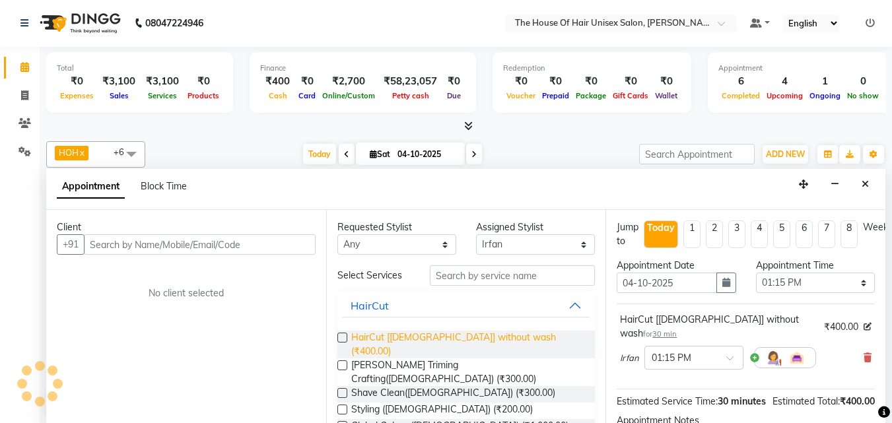
click at [375, 335] on span "HairCut [[DEMOGRAPHIC_DATA]] without wash (₹400.00)" at bounding box center [468, 345] width 234 height 28
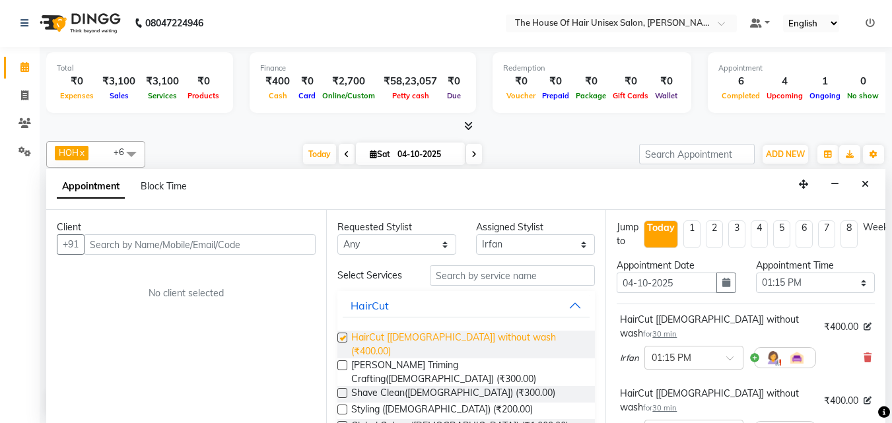
checkbox input "false"
click at [309, 150] on span "Today" at bounding box center [319, 154] width 33 height 20
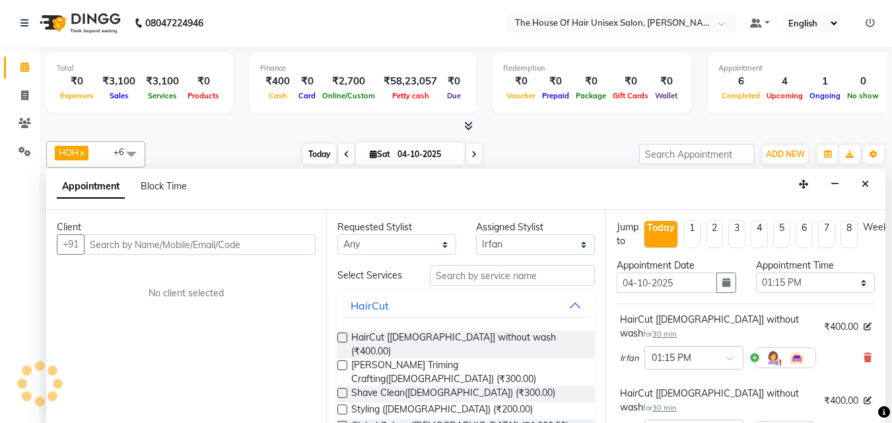
scroll to position [291, 0]
click at [810, 185] on button "Close" at bounding box center [864, 184] width 19 height 20
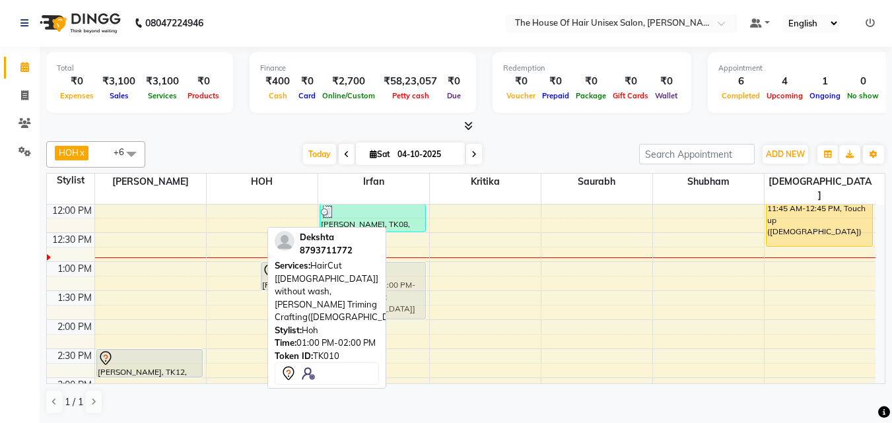
drag, startPoint x: 229, startPoint y: 263, endPoint x: 376, endPoint y: 265, distance: 147.2
click at [376, 265] on div "HOH x [PERSON_NAME] x [PERSON_NAME] x Saurabh x [PERSON_NAME] x [PERSON_NAME] x…" at bounding box center [465, 278] width 839 height 284
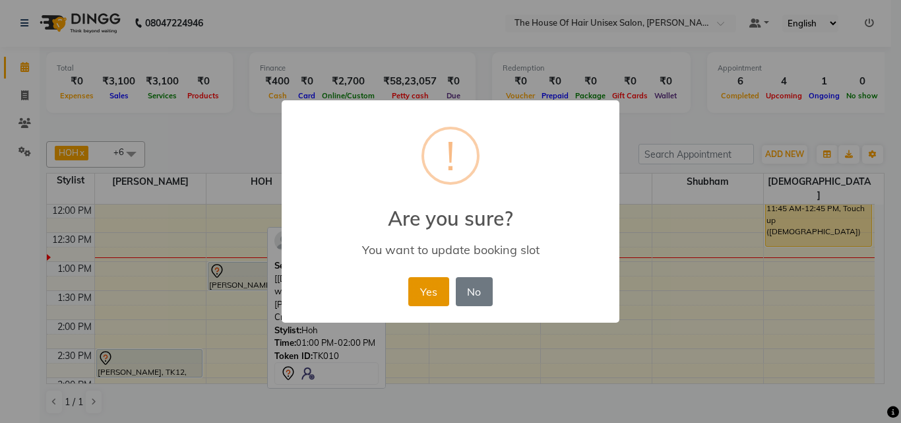
click at [423, 284] on button "Yes" at bounding box center [428, 291] width 40 height 29
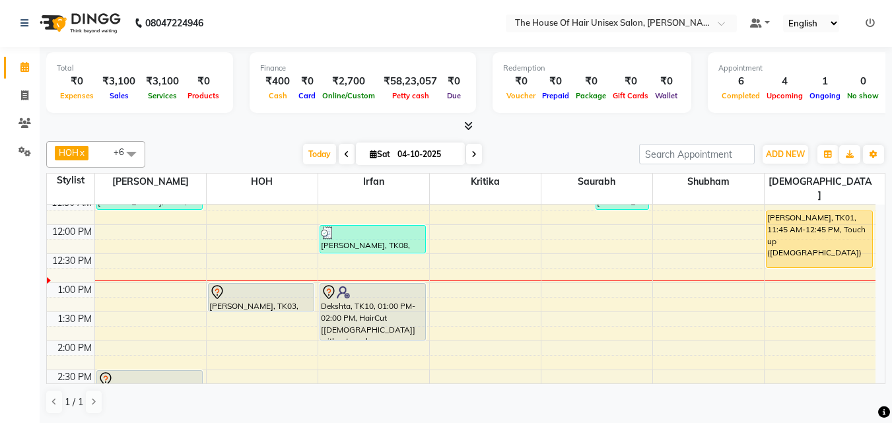
scroll to position [269, 0]
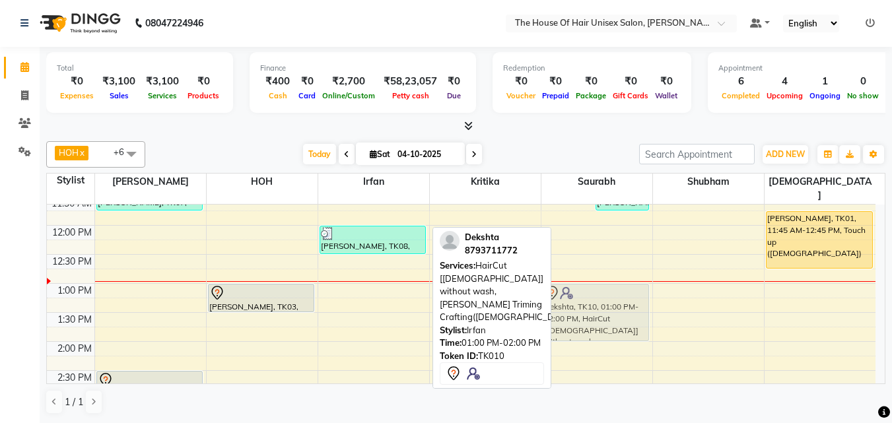
drag, startPoint x: 379, startPoint y: 286, endPoint x: 614, endPoint y: 285, distance: 235.6
click at [614, 285] on tr "[PERSON_NAME], TK07, 11:15 AM-11:45 AM, HairCut [[DEMOGRAPHIC_DATA]] without wa…" at bounding box center [461, 370] width 828 height 870
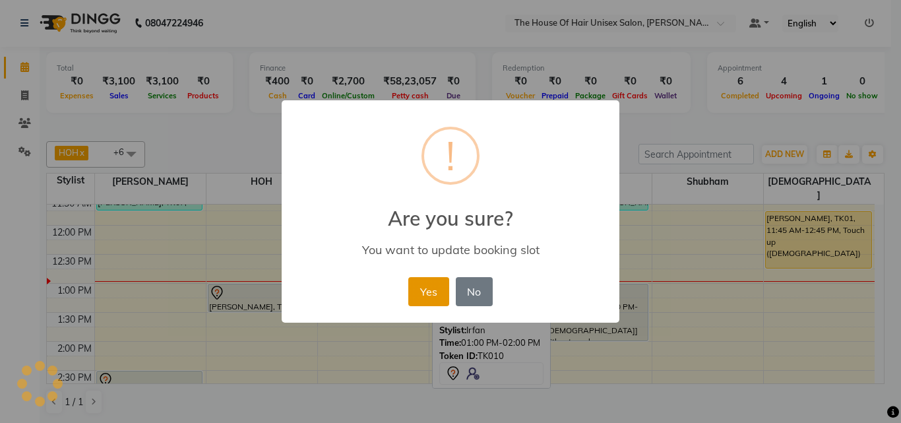
click at [438, 284] on button "Yes" at bounding box center [428, 291] width 40 height 29
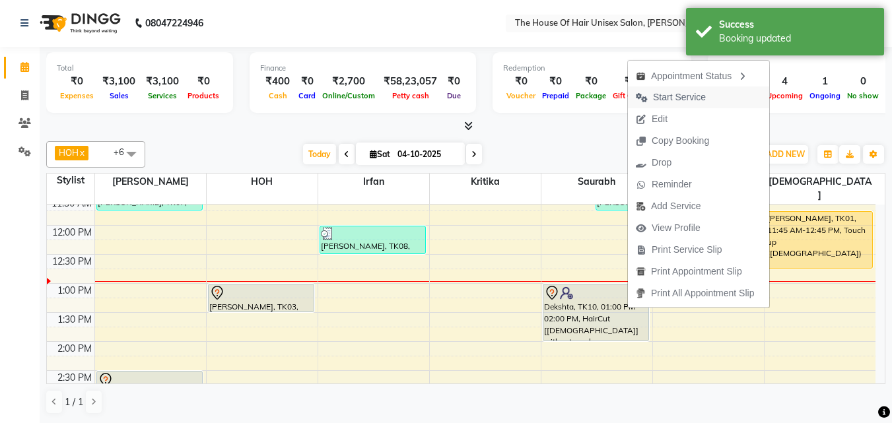
click at [667, 94] on span "Start Service" at bounding box center [679, 97] width 53 height 14
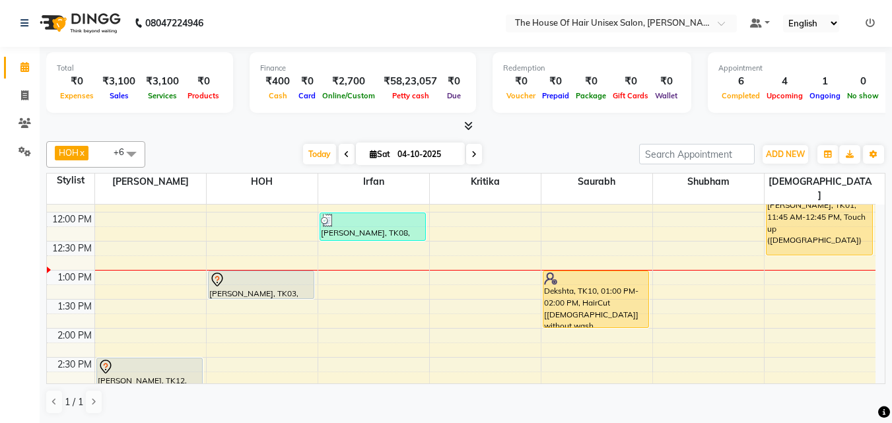
scroll to position [286, 0]
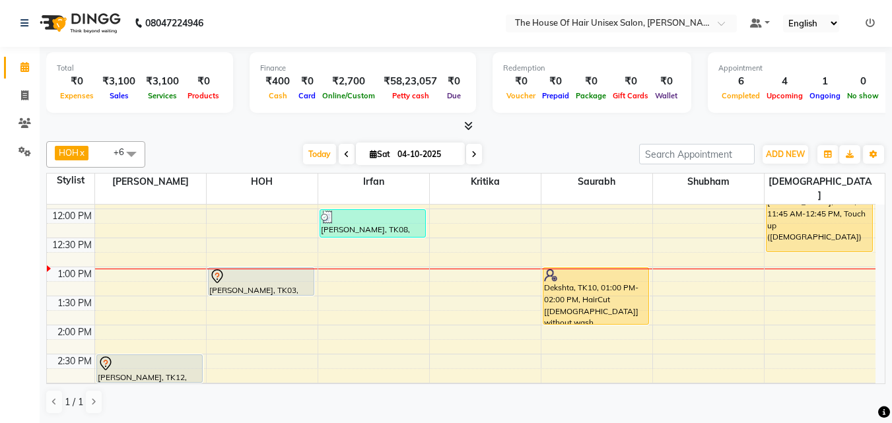
click at [329, 273] on div "7:00 AM 7:30 AM 8:00 AM 8:30 AM 9:00 AM 9:30 AM 10:00 AM 10:30 AM 11:00 AM 11:3…" at bounding box center [461, 354] width 828 height 870
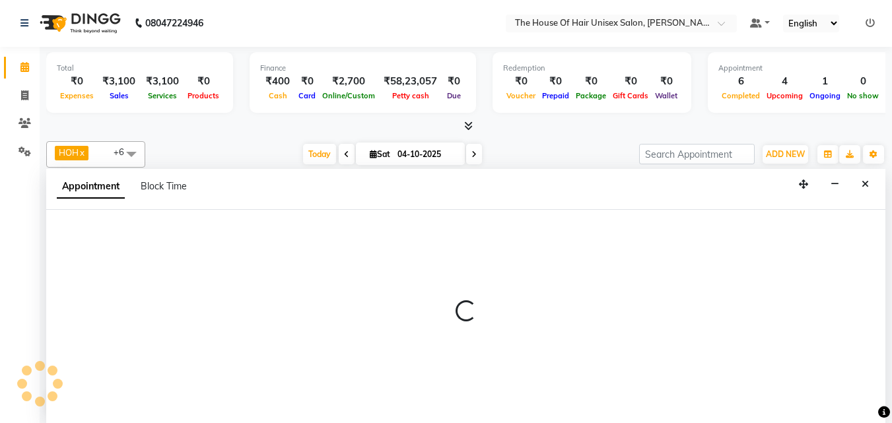
select select "93676"
select select "tentative"
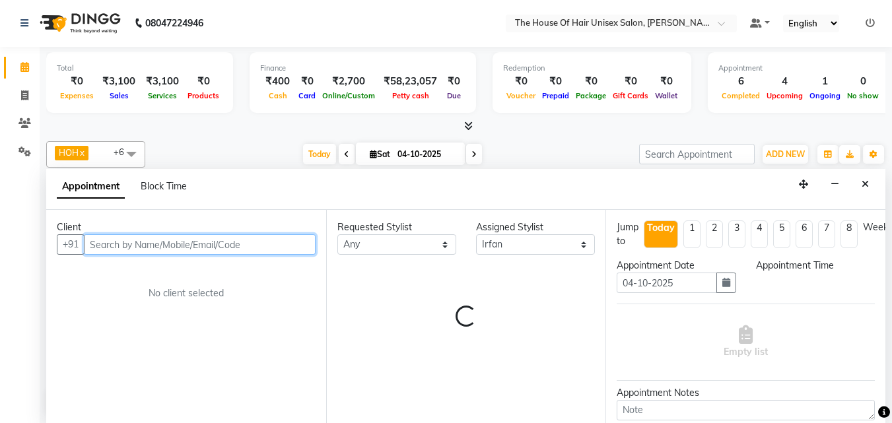
select select "795"
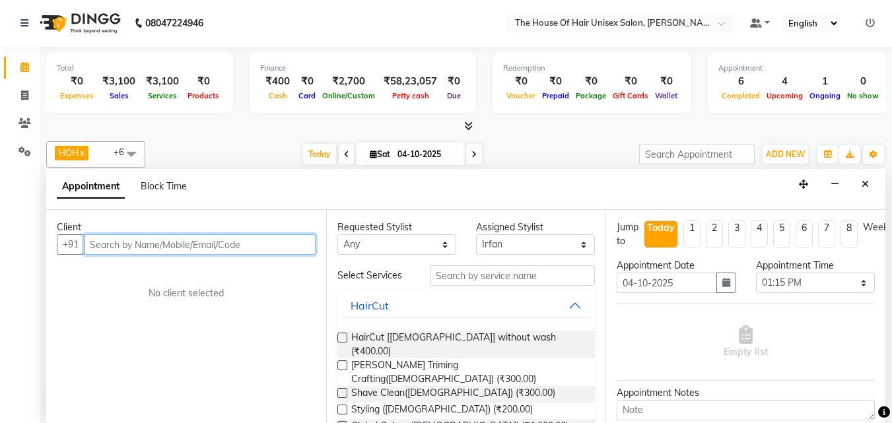
click at [233, 242] on input "text" at bounding box center [200, 244] width 232 height 20
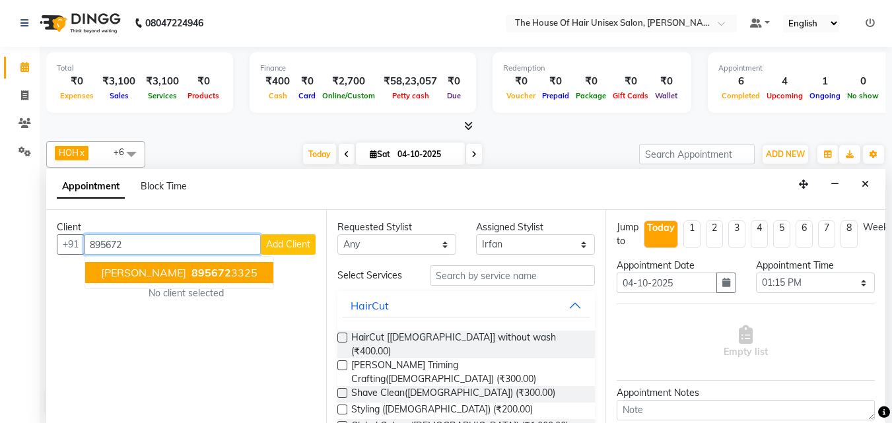
click at [218, 273] on span "895672" at bounding box center [211, 272] width 40 height 13
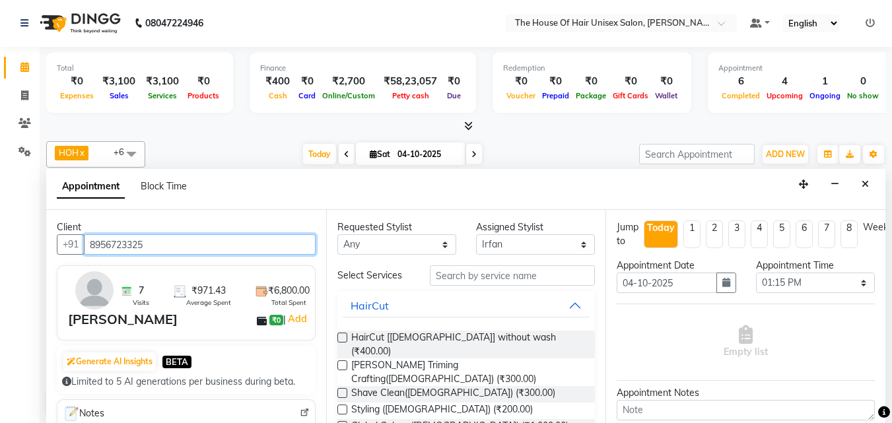
type input "8956723325"
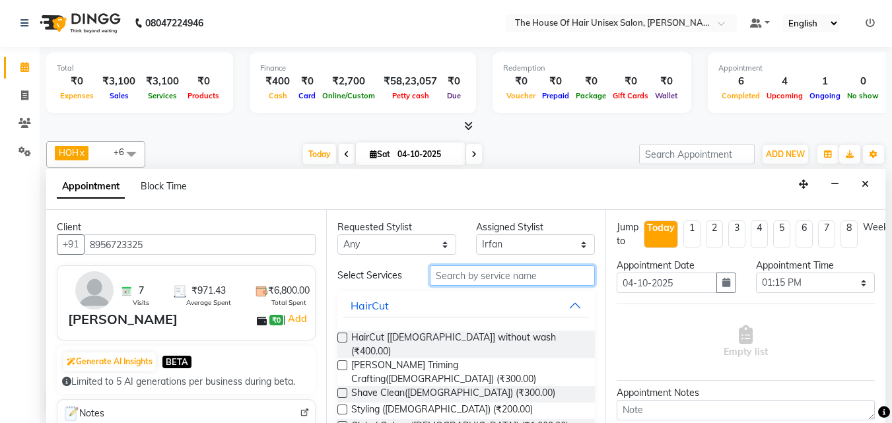
click at [454, 280] on input "text" at bounding box center [512, 275] width 165 height 20
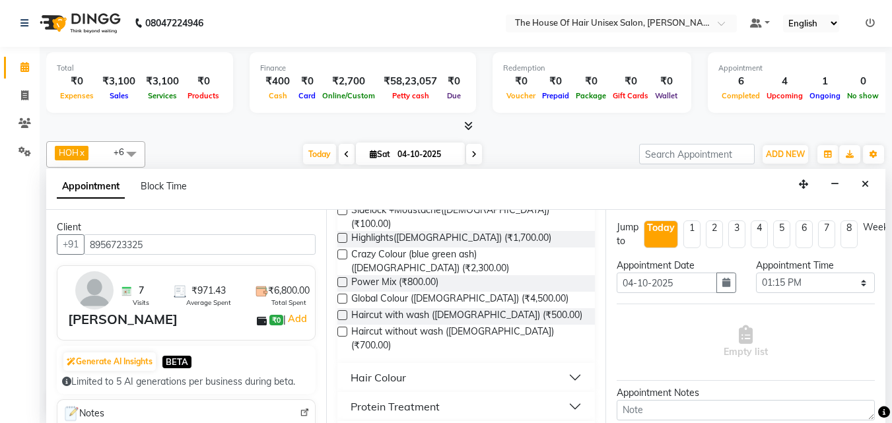
scroll to position [674, 0]
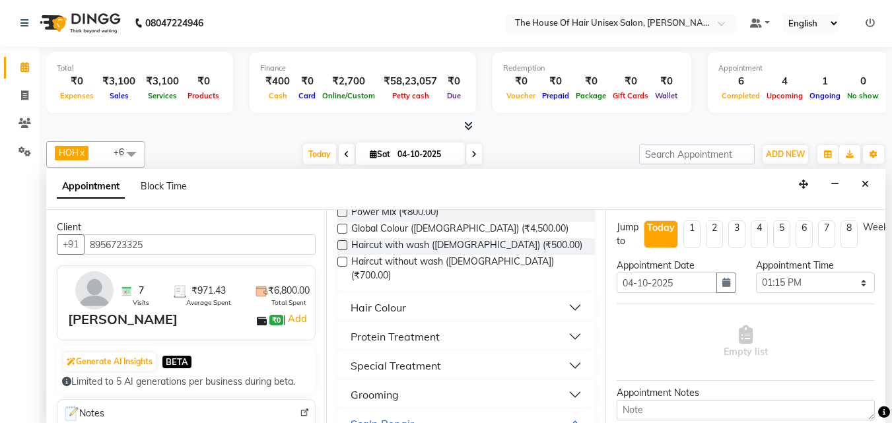
scroll to position [747, 0]
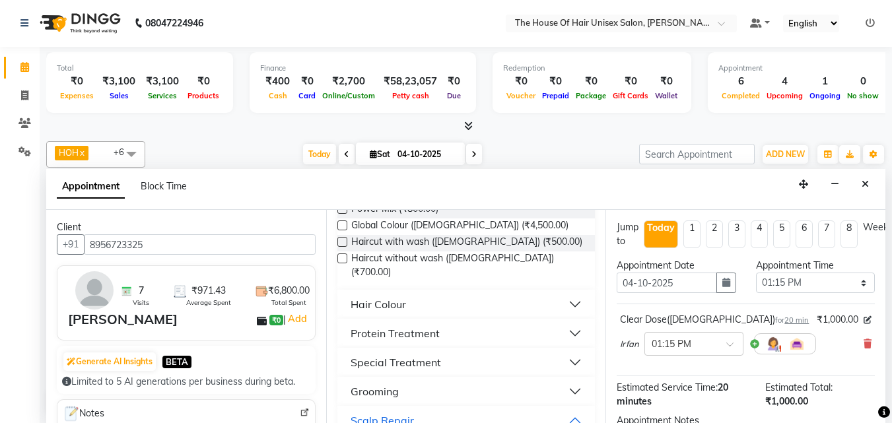
checkbox input "false"
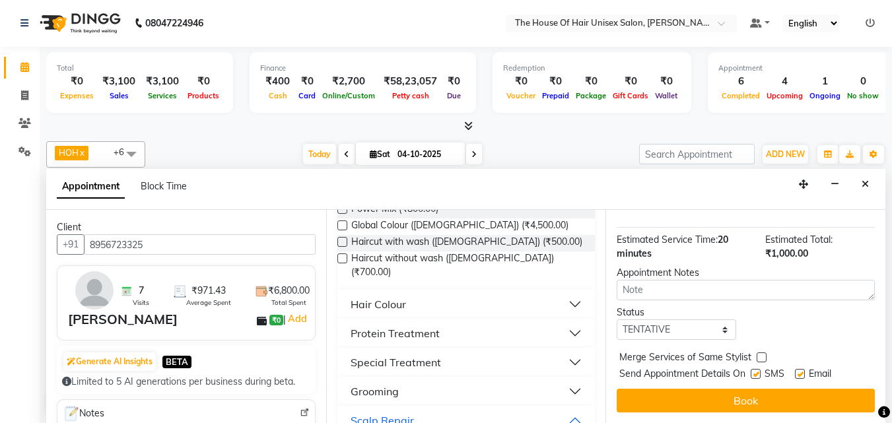
scroll to position [158, 0]
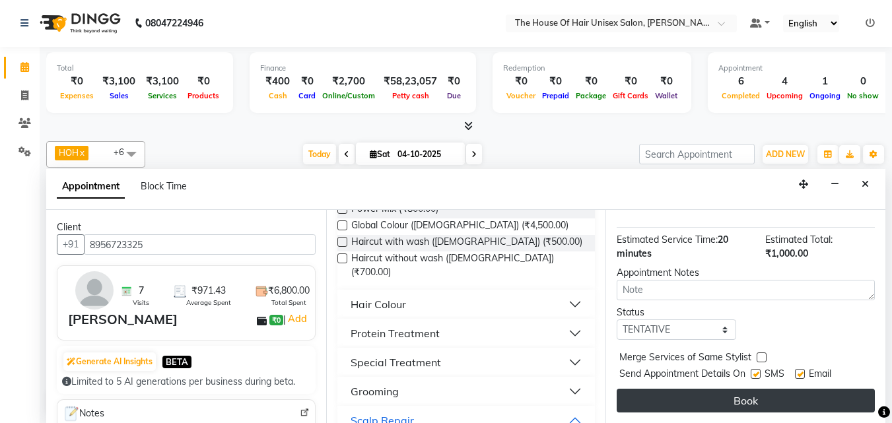
click at [754, 384] on button "Book" at bounding box center [745, 401] width 258 height 24
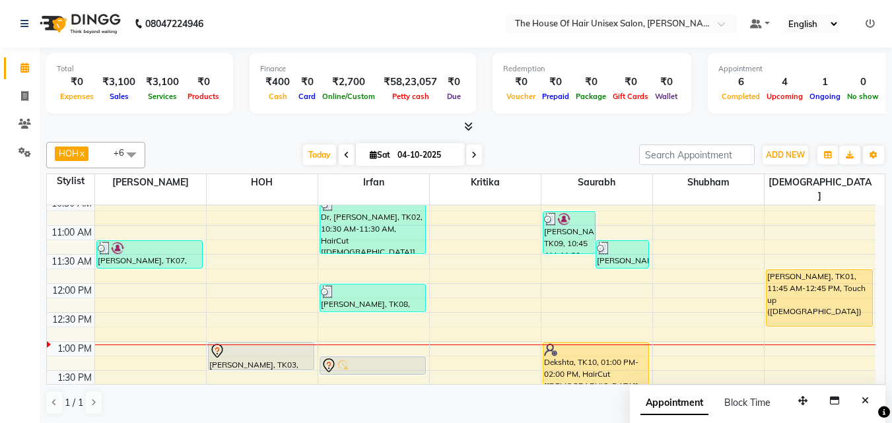
scroll to position [244, 0]
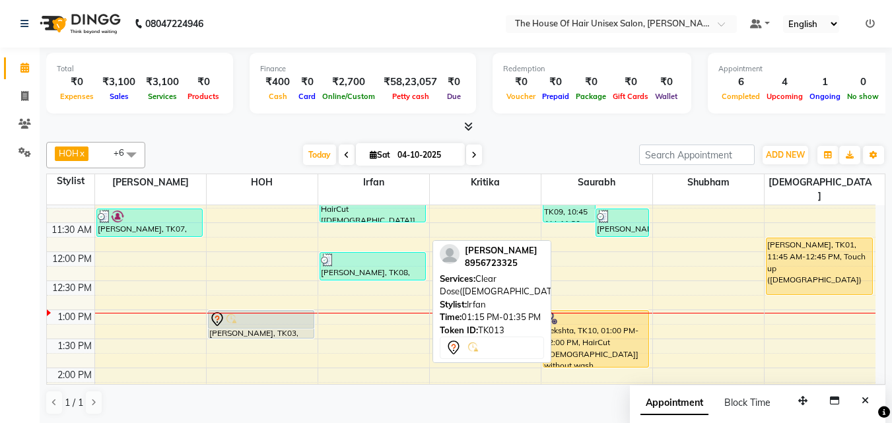
drag, startPoint x: 396, startPoint y: 319, endPoint x: 327, endPoint y: 304, distance: 70.9
click at [327, 304] on div "7:00 AM 7:30 AM 8:00 AM 8:30 AM 9:00 AM 9:30 AM 10:00 AM 10:30 AM 11:00 AM 11:3…" at bounding box center [461, 397] width 828 height 870
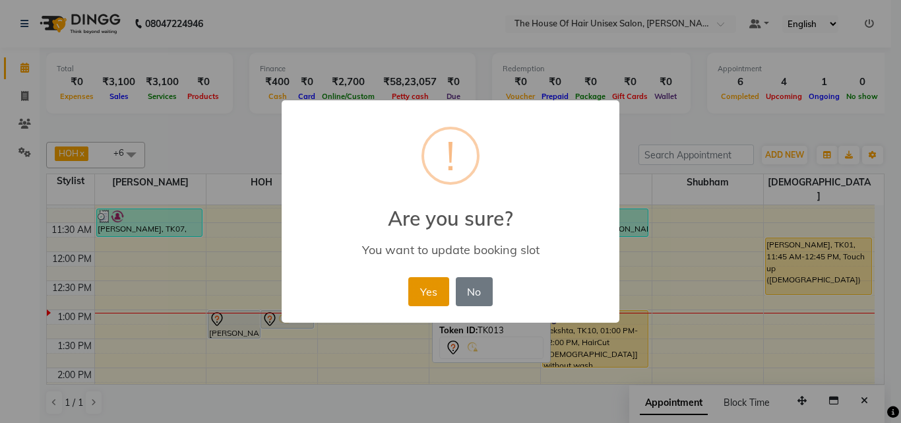
click at [428, 295] on button "Yes" at bounding box center [428, 291] width 40 height 29
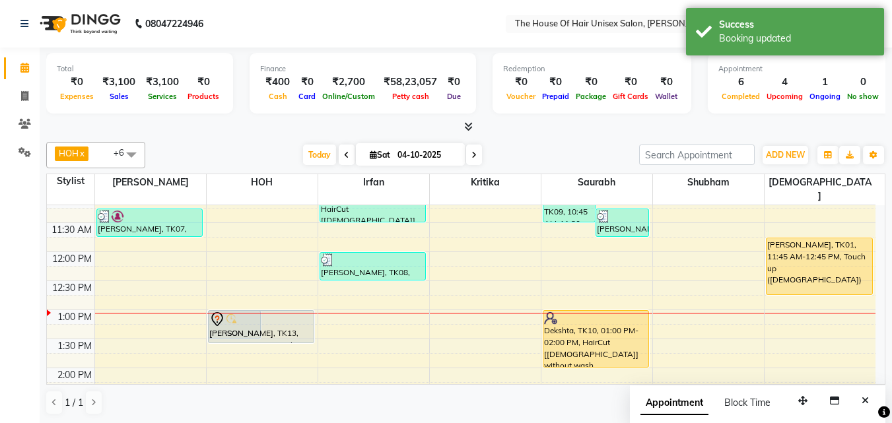
drag, startPoint x: 294, startPoint y: 315, endPoint x: 294, endPoint y: 328, distance: 13.2
click at [294, 328] on div "[PERSON_NAME], TK03, 01:00 PM-01:30 PM, HairCut [[DEMOGRAPHIC_DATA]] without wa…" at bounding box center [262, 397] width 111 height 870
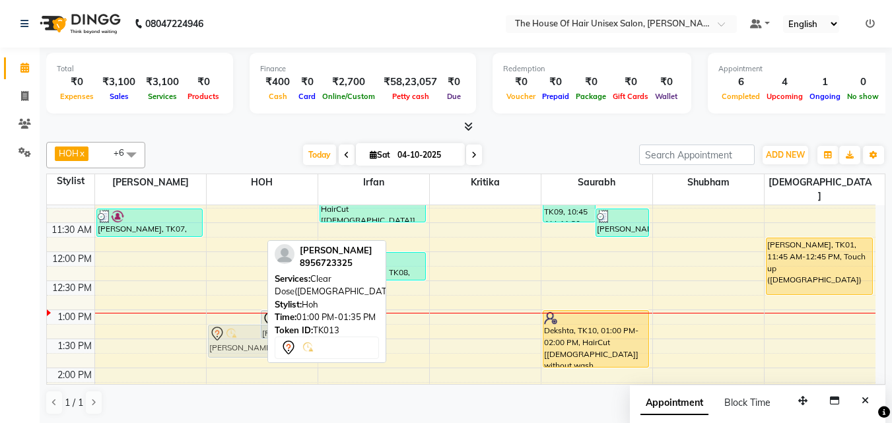
drag, startPoint x: 228, startPoint y: 312, endPoint x: 228, endPoint y: 323, distance: 11.2
click at [228, 323] on div "[PERSON_NAME], TK13, 01:00 PM-01:35 PM, Clear Dose([DEMOGRAPHIC_DATA]) [PERSON_…" at bounding box center [262, 397] width 111 height 870
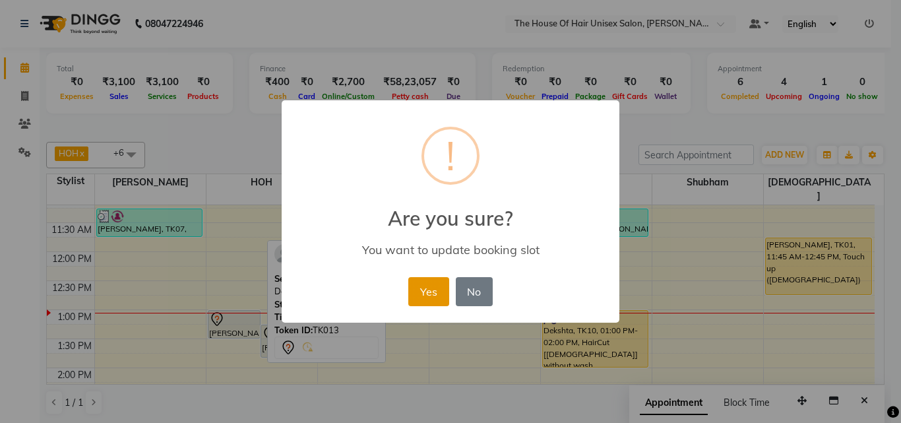
click at [428, 286] on button "Yes" at bounding box center [428, 291] width 40 height 29
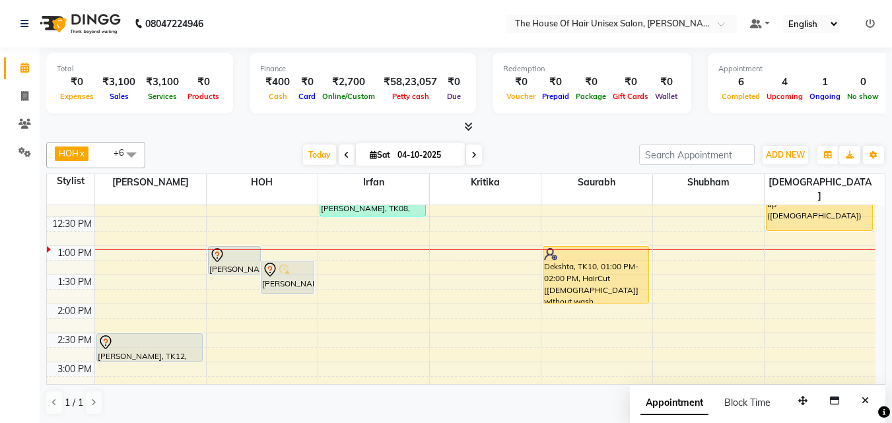
scroll to position [308, 0]
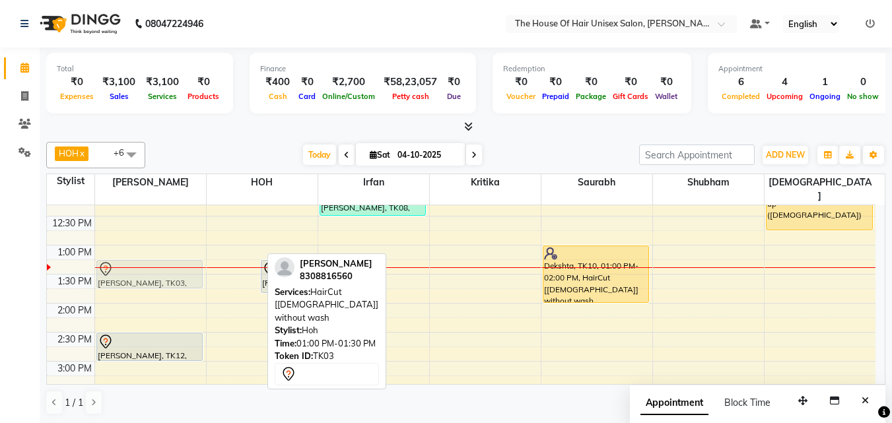
drag, startPoint x: 232, startPoint y: 247, endPoint x: 160, endPoint y: 269, distance: 75.0
click at [160, 269] on tr "[PERSON_NAME], TK07, 11:15 AM-11:45 AM, HairCut [[DEMOGRAPHIC_DATA]] without wa…" at bounding box center [461, 332] width 828 height 870
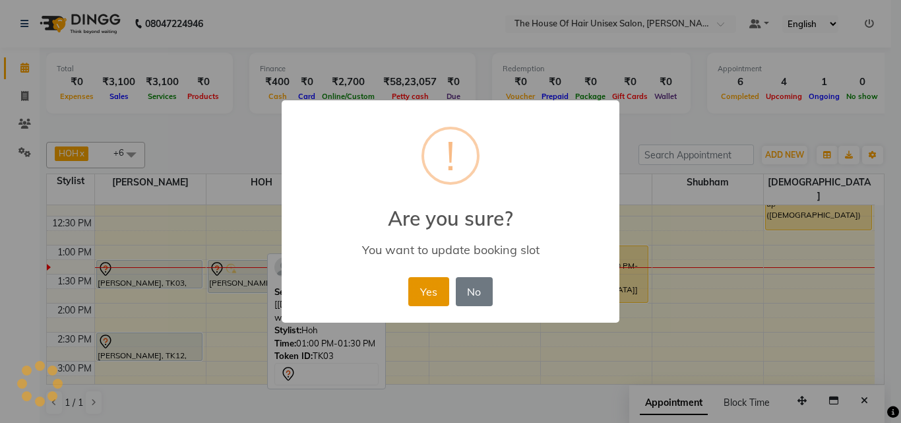
click at [426, 286] on button "Yes" at bounding box center [428, 291] width 40 height 29
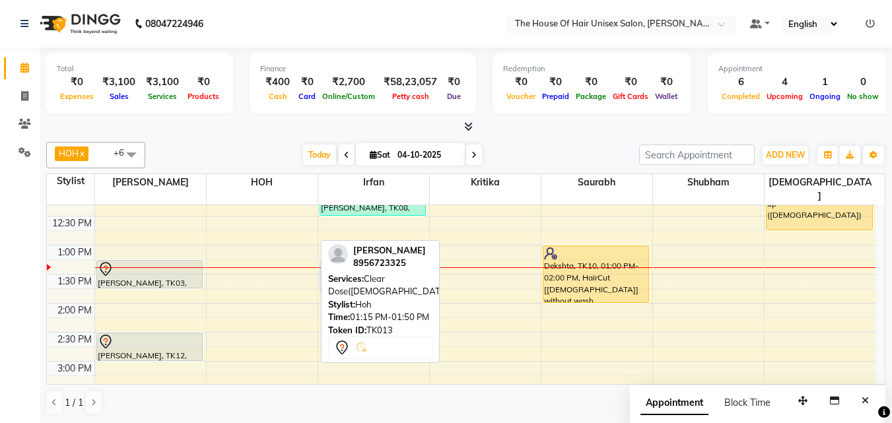
drag, startPoint x: 284, startPoint y: 269, endPoint x: 368, endPoint y: 273, distance: 83.9
click at [368, 273] on div "HOH x [PERSON_NAME] x [PERSON_NAME] x Saurabh x [PERSON_NAME] x [PERSON_NAME] x…" at bounding box center [465, 279] width 839 height 284
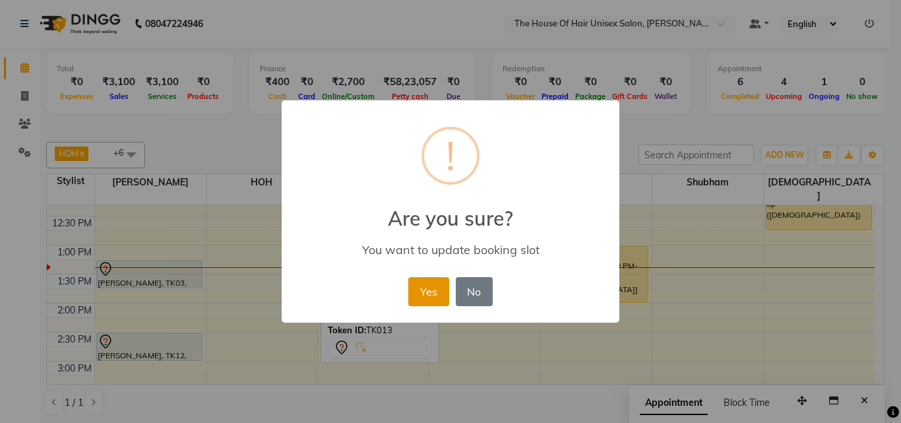
click at [431, 290] on button "Yes" at bounding box center [428, 291] width 40 height 29
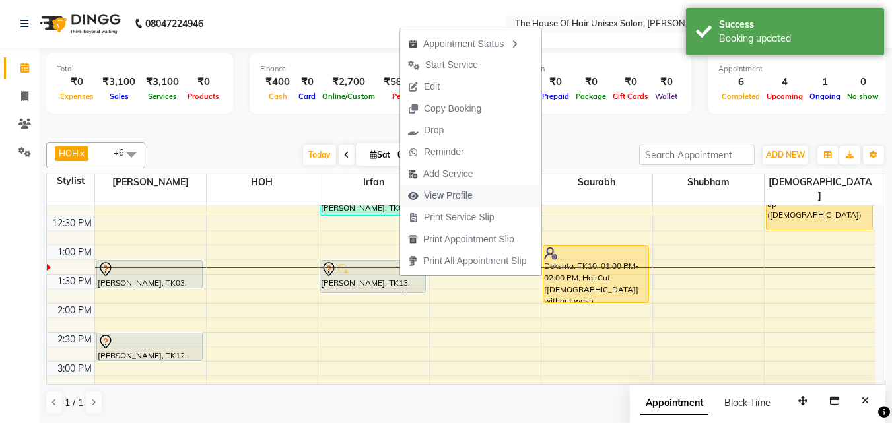
click at [445, 194] on span "View Profile" at bounding box center [448, 196] width 49 height 14
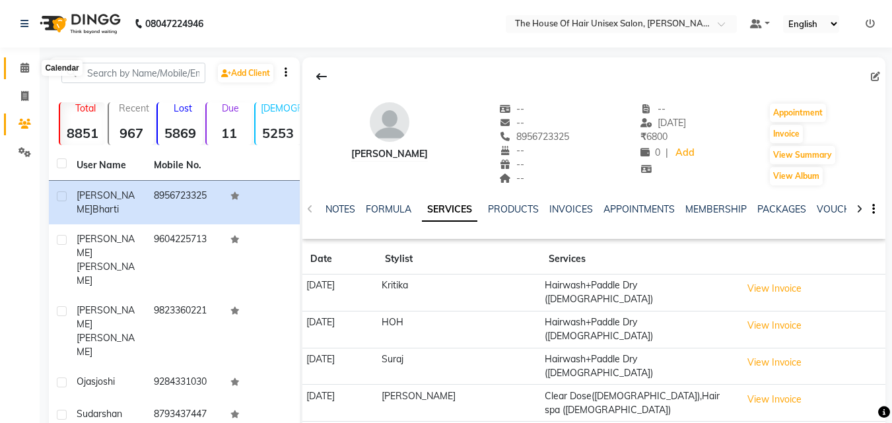
click at [26, 65] on icon at bounding box center [24, 68] width 9 height 10
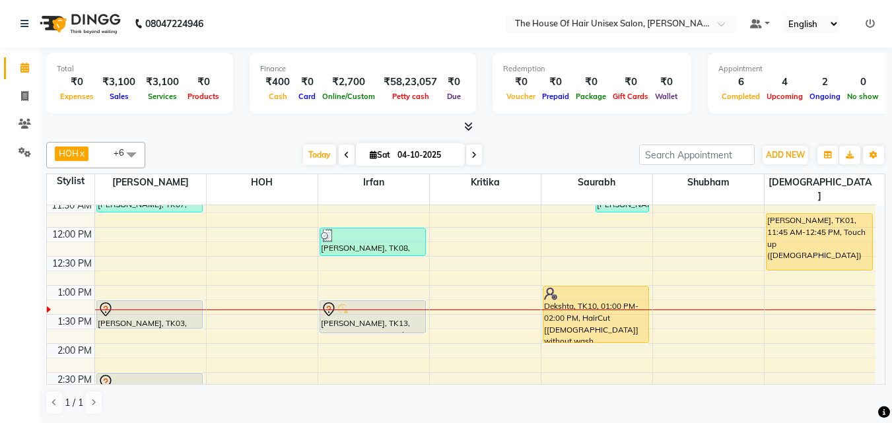
scroll to position [301, 0]
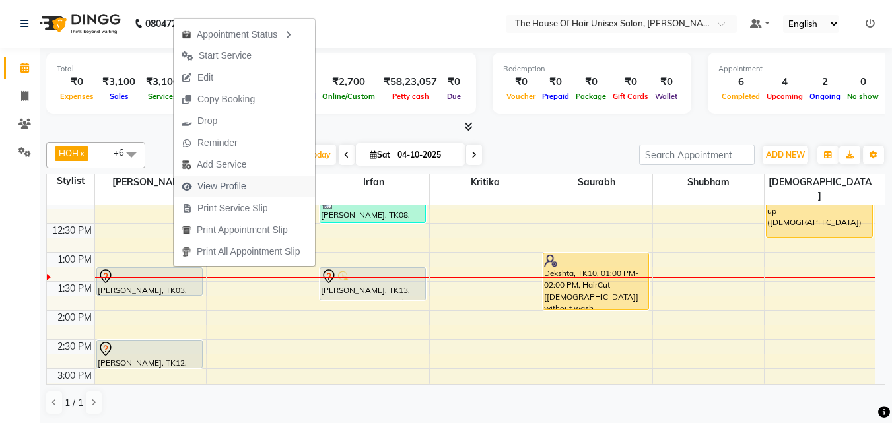
click at [224, 181] on span "View Profile" at bounding box center [221, 186] width 49 height 14
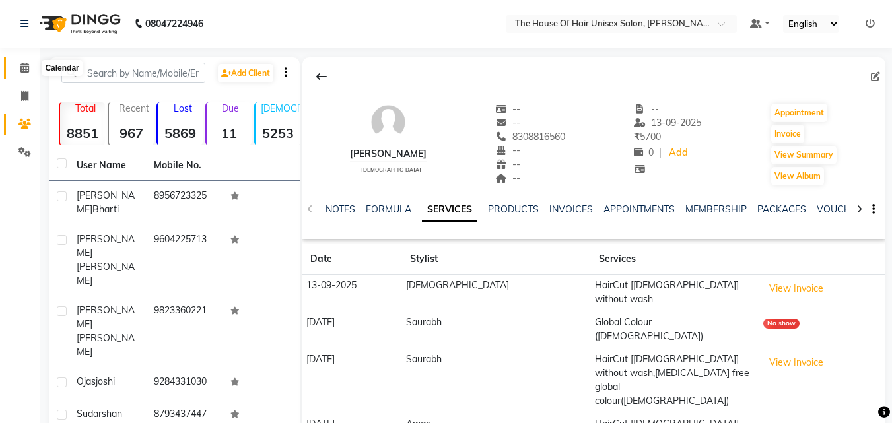
click at [23, 70] on icon at bounding box center [24, 68] width 9 height 10
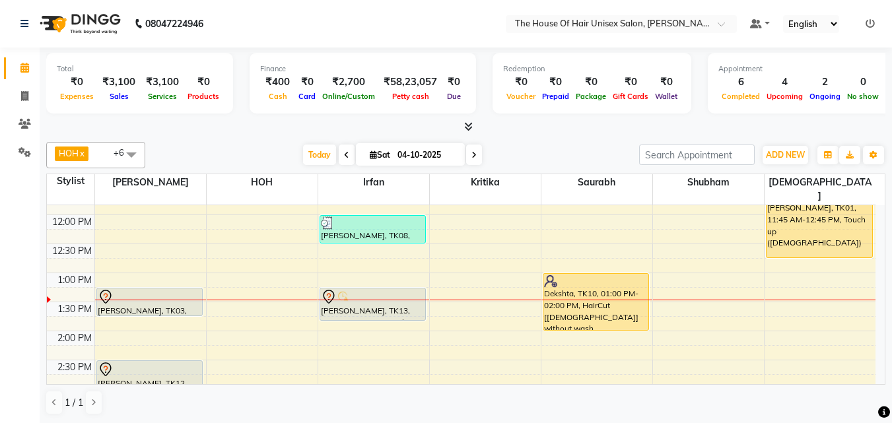
scroll to position [281, 0]
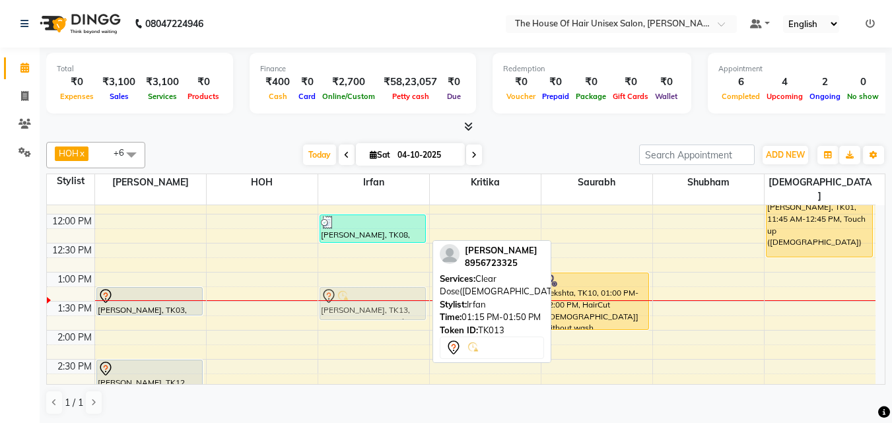
click at [405, 290] on div "Dr, [PERSON_NAME], TK02, 10:30 AM-11:30 AM, HairCut [[DEMOGRAPHIC_DATA]] withou…" at bounding box center [373, 359] width 111 height 870
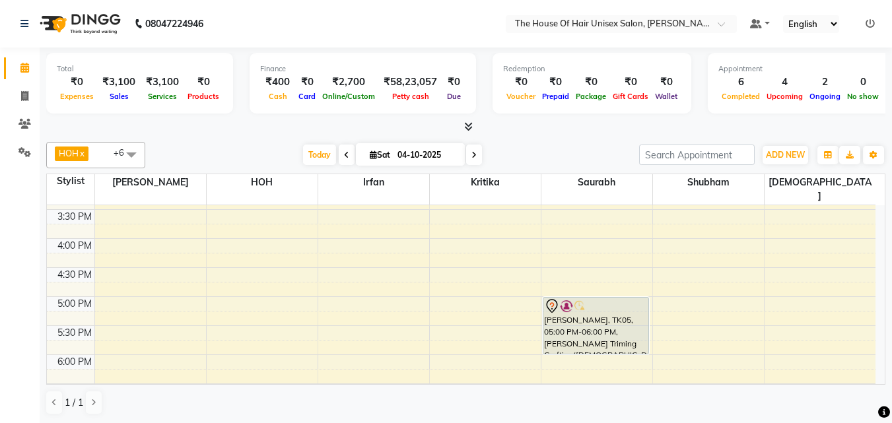
scroll to position [492, 0]
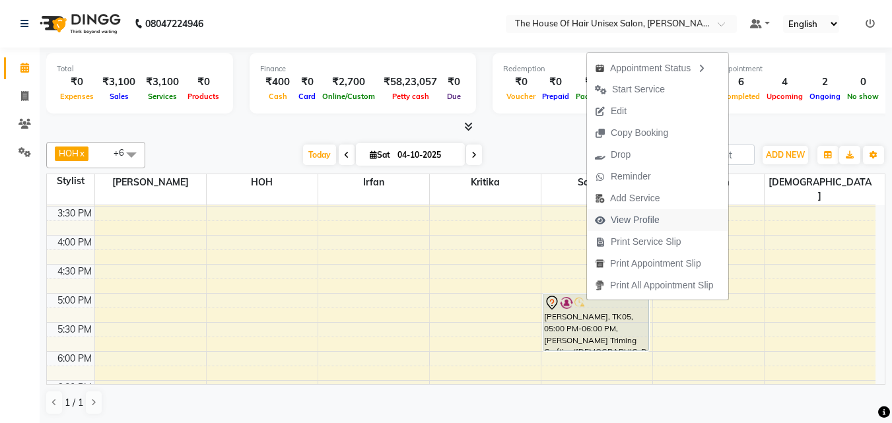
click at [620, 222] on span "View Profile" at bounding box center [634, 220] width 49 height 14
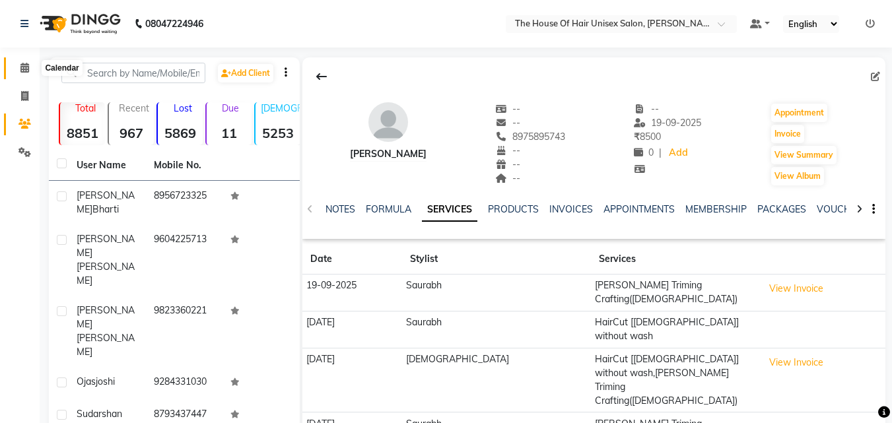
click at [20, 71] on icon at bounding box center [24, 68] width 9 height 10
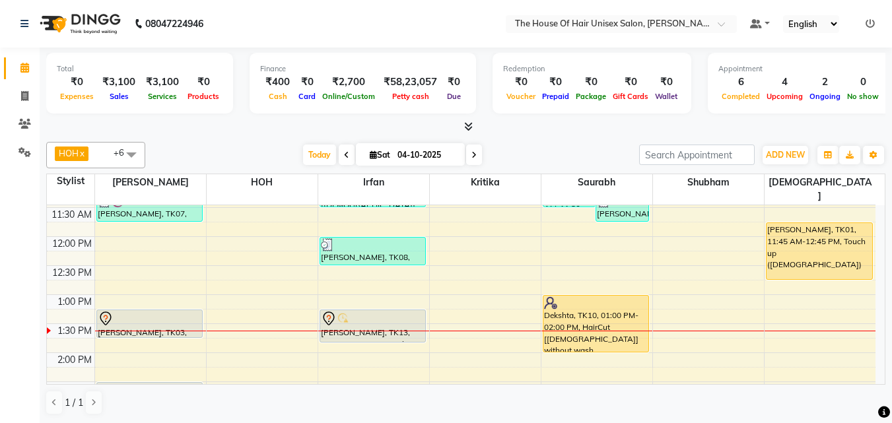
scroll to position [408, 0]
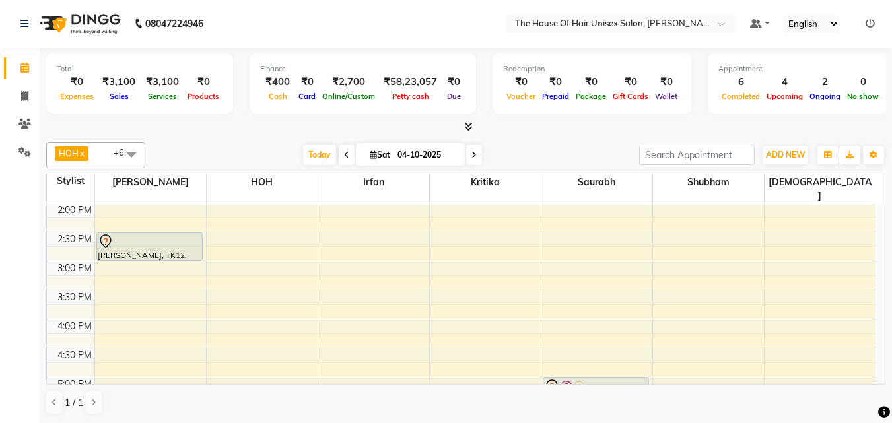
click at [466, 153] on span at bounding box center [474, 155] width 16 height 20
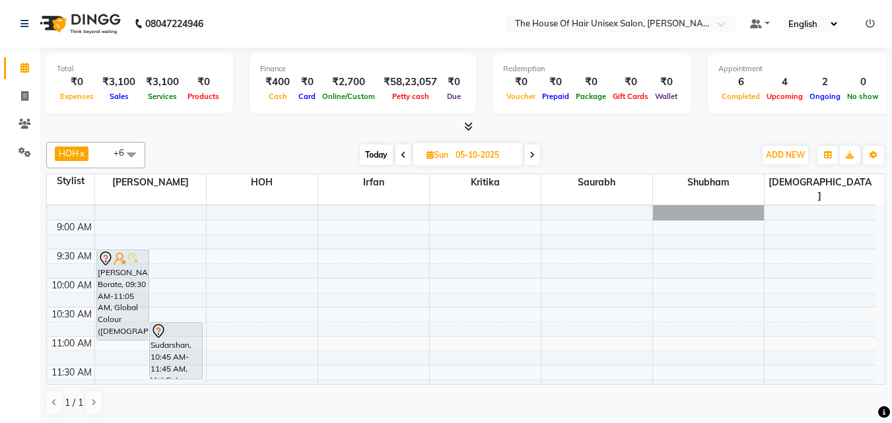
scroll to position [70, 0]
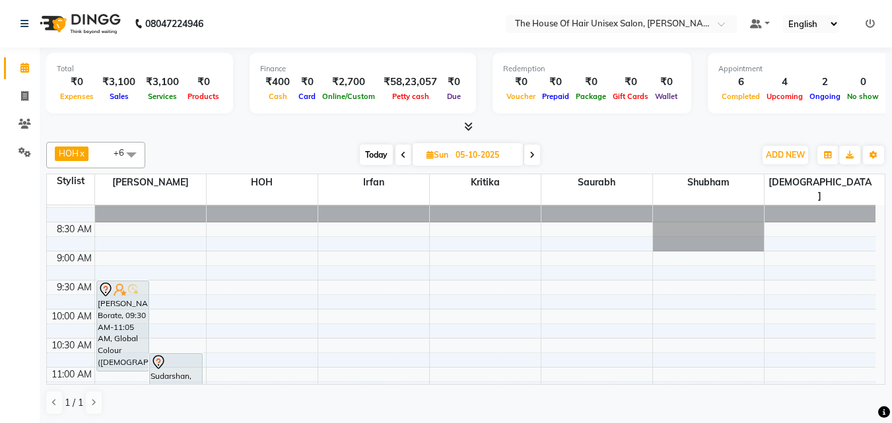
click at [367, 156] on span "Today" at bounding box center [376, 155] width 33 height 20
type input "04-10-2025"
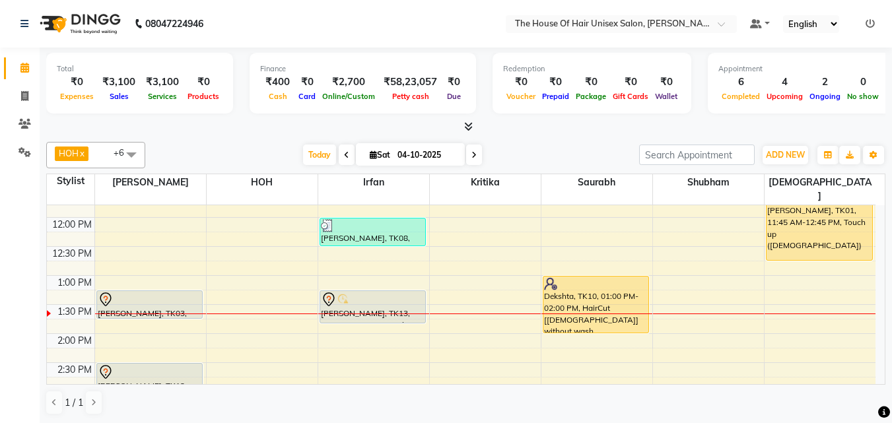
scroll to position [295, 0]
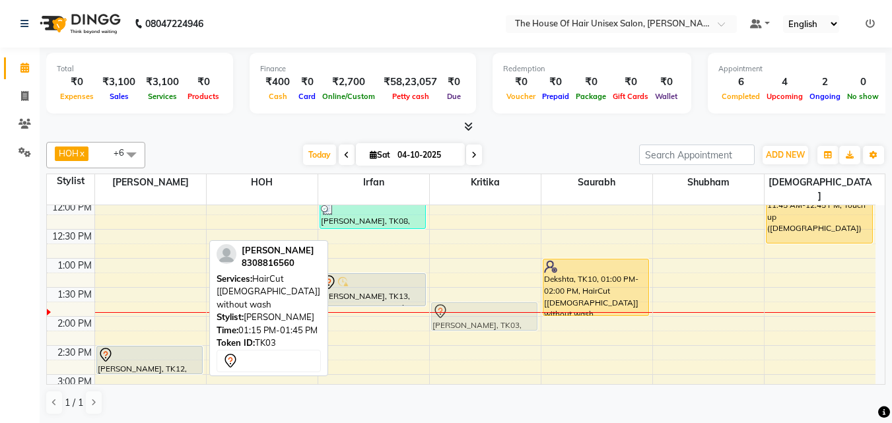
click at [677, 269] on tr "[PERSON_NAME], TK07, 11:15 AM-11:45 AM, HairCut [[DEMOGRAPHIC_DATA]] without wa…" at bounding box center [461, 345] width 828 height 870
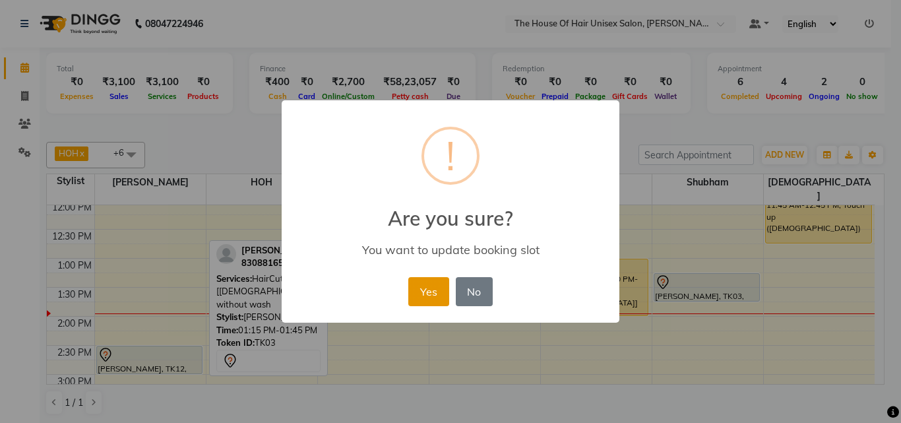
click at [428, 288] on button "Yes" at bounding box center [428, 291] width 40 height 29
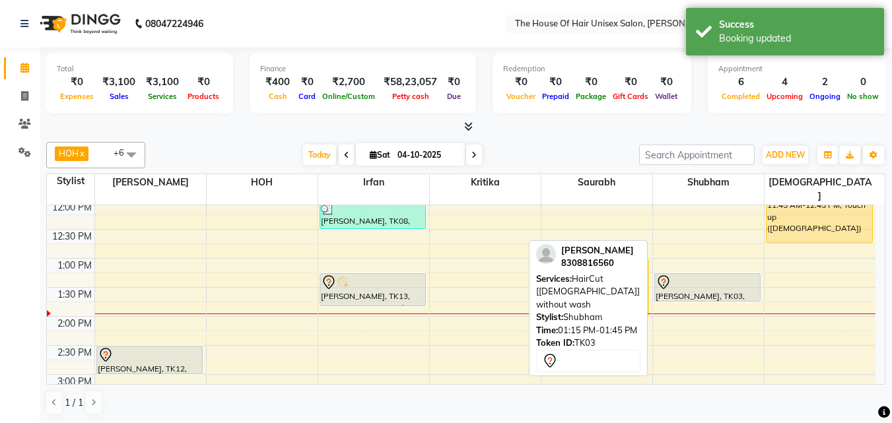
click at [694, 275] on div at bounding box center [707, 283] width 104 height 16
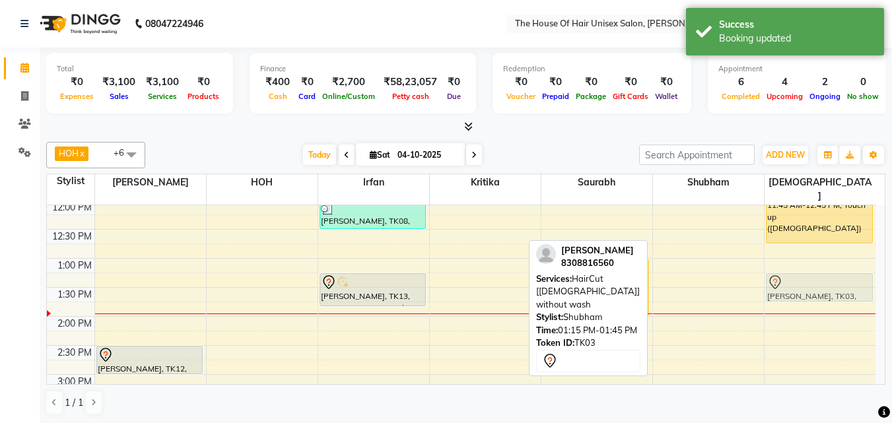
drag, startPoint x: 718, startPoint y: 269, endPoint x: 810, endPoint y: 271, distance: 92.4
click at [810, 271] on tr "[PERSON_NAME], TK07, 11:15 AM-11:45 AM, HairCut [[DEMOGRAPHIC_DATA]] without wa…" at bounding box center [461, 345] width 828 height 870
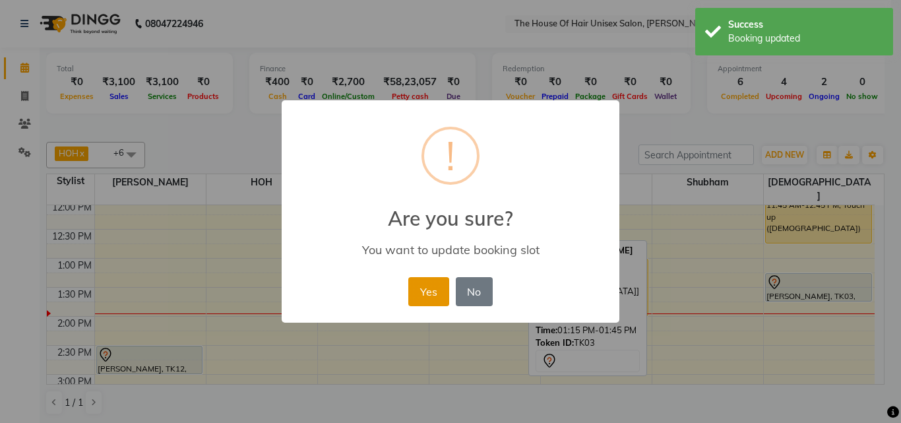
click at [426, 292] on button "Yes" at bounding box center [428, 291] width 40 height 29
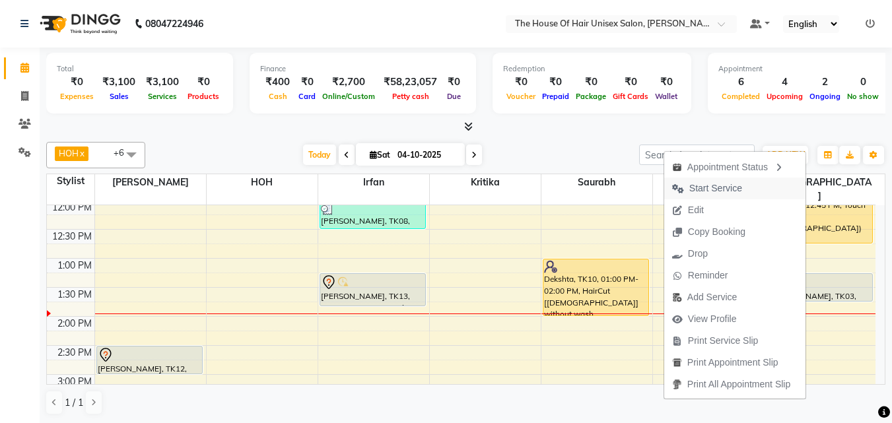
click at [724, 182] on span "Start Service" at bounding box center [715, 188] width 53 height 14
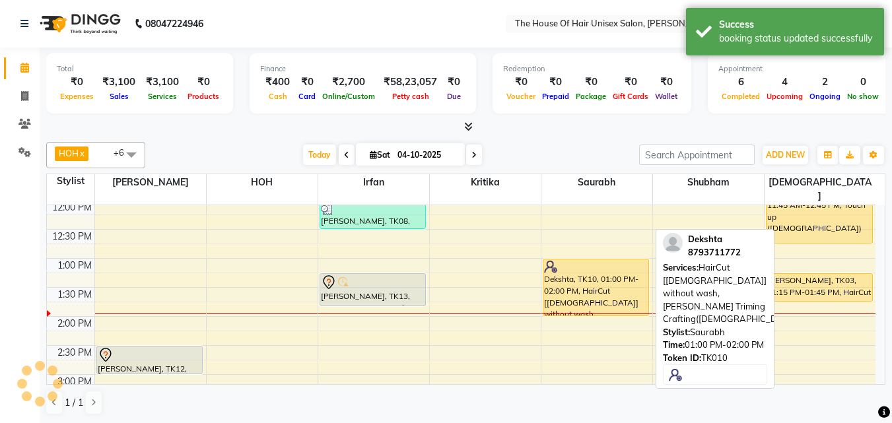
click at [575, 276] on div "Dekshta, TK10, 01:00 PM-02:00 PM, HairCut [[DEMOGRAPHIC_DATA]] without wash,[PE…" at bounding box center [596, 287] width 106 height 56
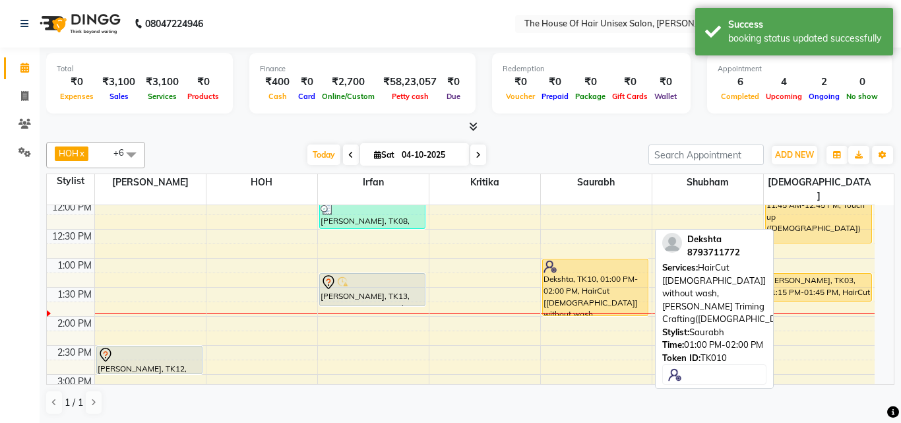
select select "1"
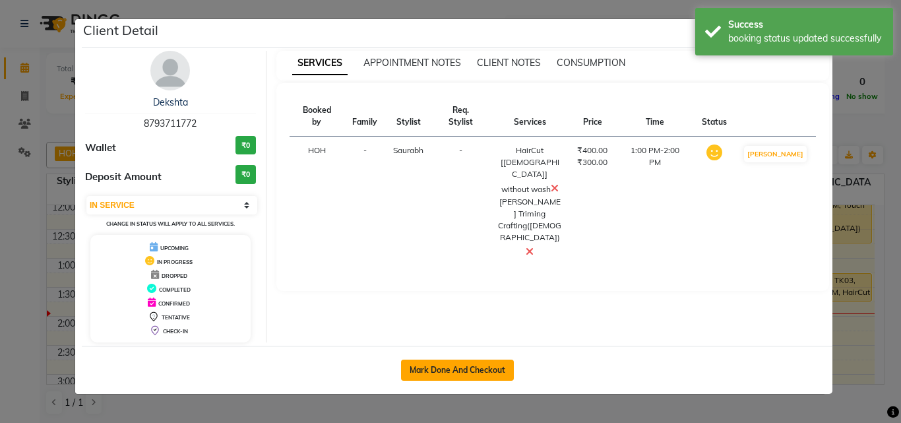
click at [486, 365] on button "Mark Done And Checkout" at bounding box center [457, 370] width 113 height 21
select select "service"
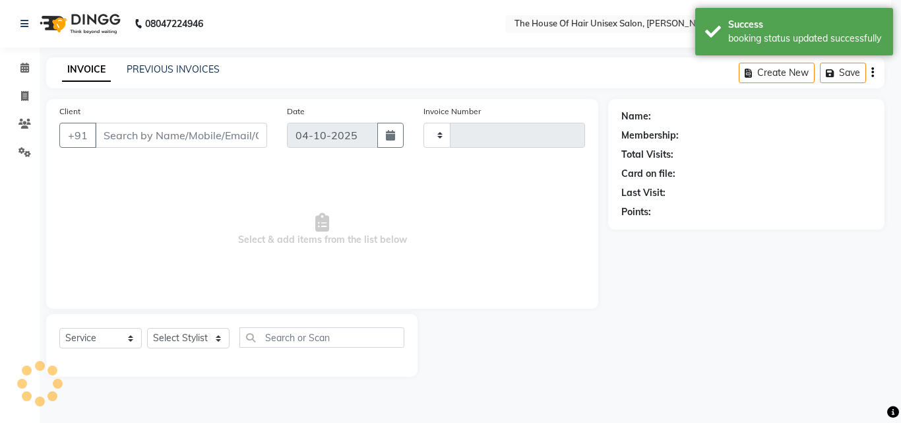
type input "3117"
select select "598"
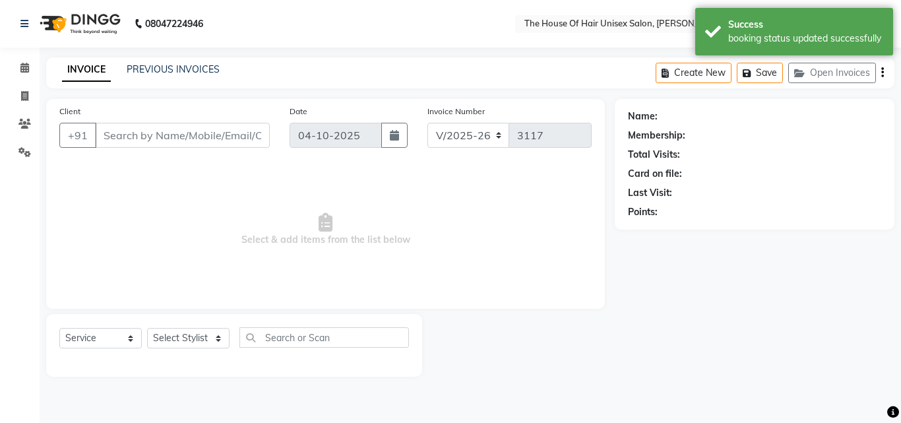
type input "8793711772"
select select "86145"
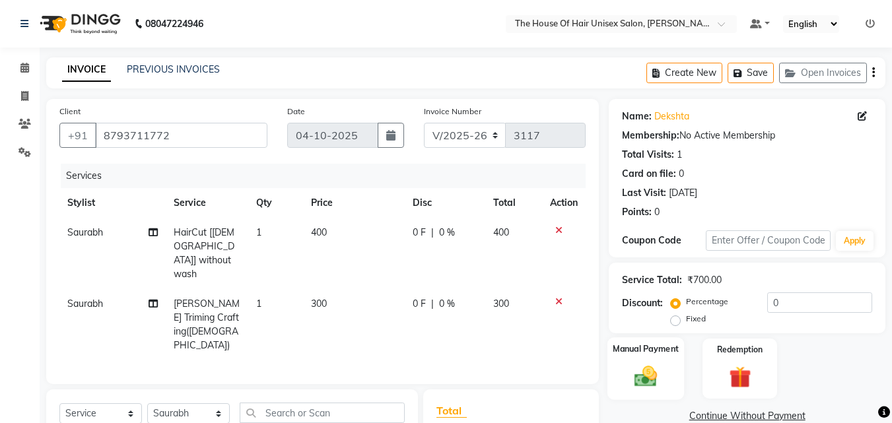
scroll to position [44, 0]
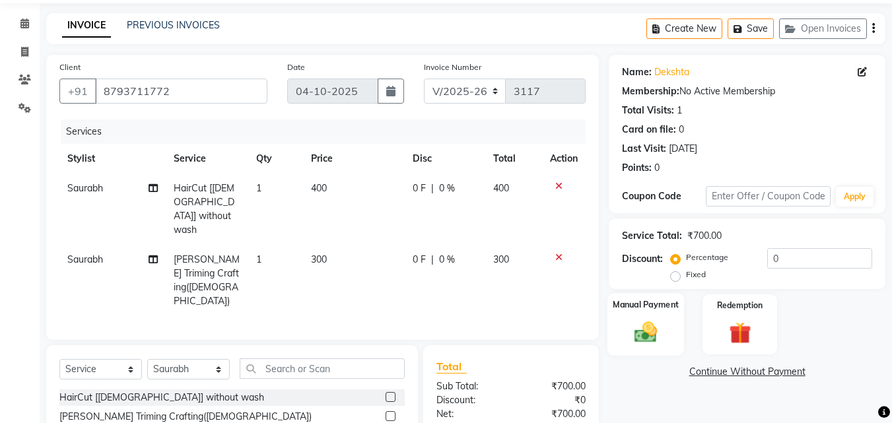
click at [643, 333] on img at bounding box center [645, 332] width 37 height 26
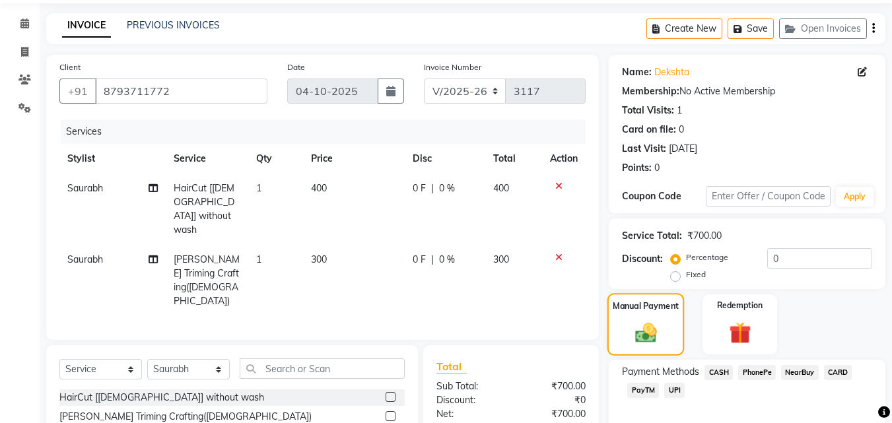
scroll to position [135, 0]
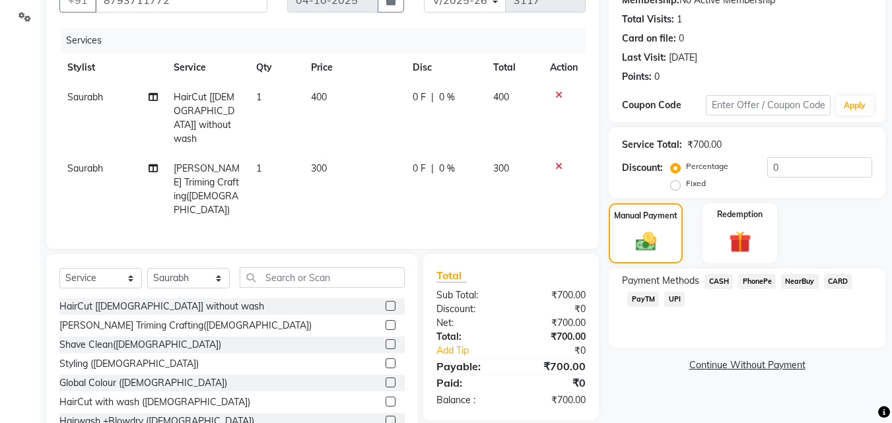
click at [674, 299] on span "UPI" at bounding box center [674, 299] width 20 height 15
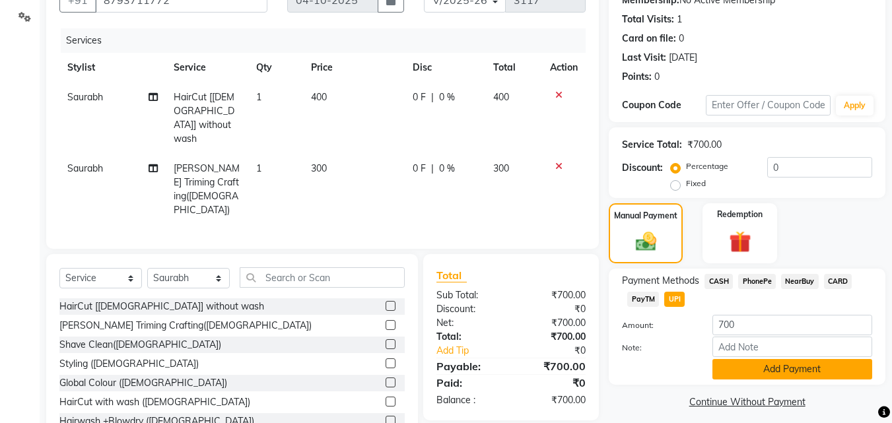
click at [756, 366] on button "Add Payment" at bounding box center [792, 369] width 160 height 20
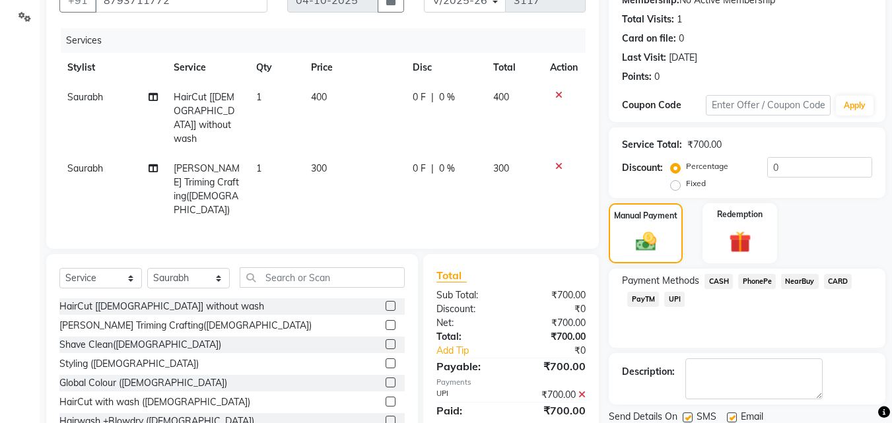
scroll to position [181, 0]
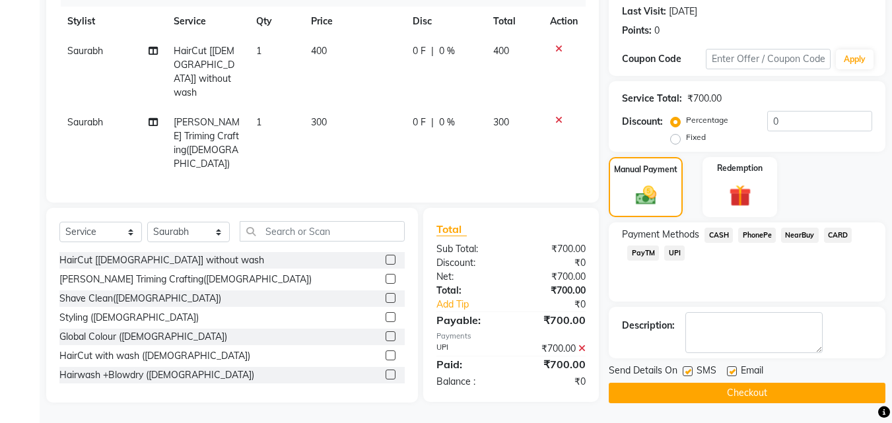
click at [721, 384] on button "Checkout" at bounding box center [746, 393] width 277 height 20
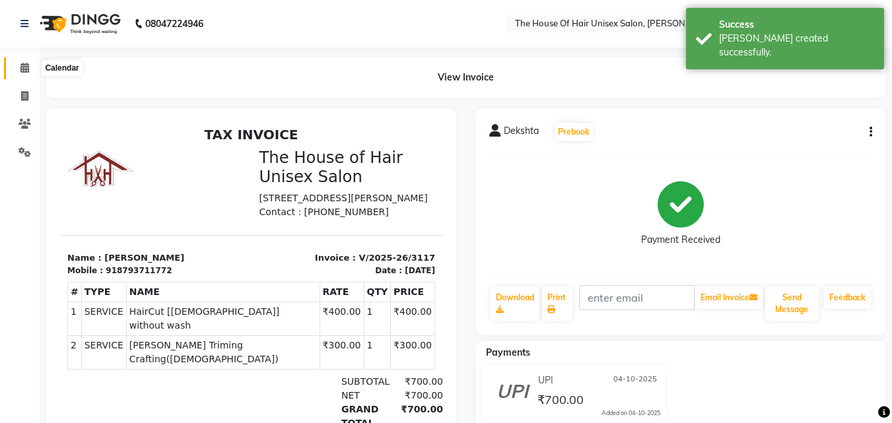
click at [24, 69] on icon at bounding box center [24, 68] width 9 height 10
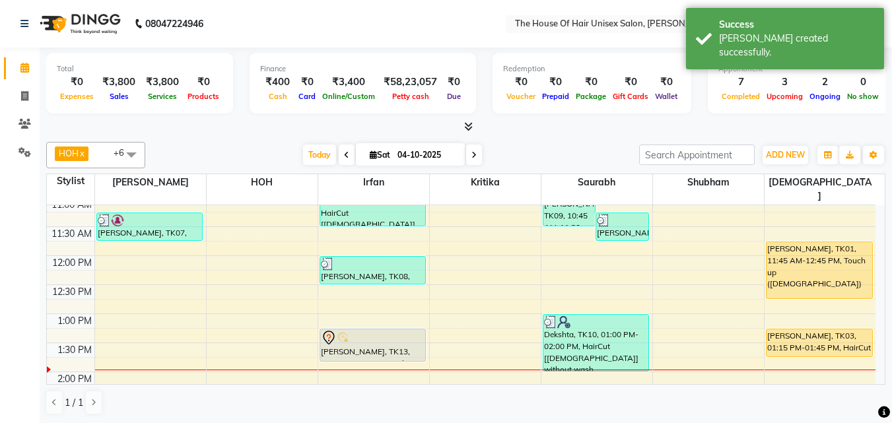
scroll to position [239, 0]
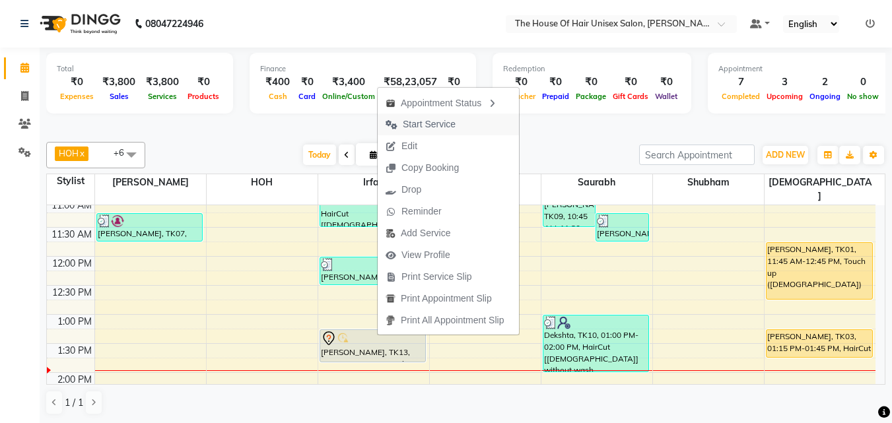
click at [408, 121] on span "Start Service" at bounding box center [429, 124] width 53 height 14
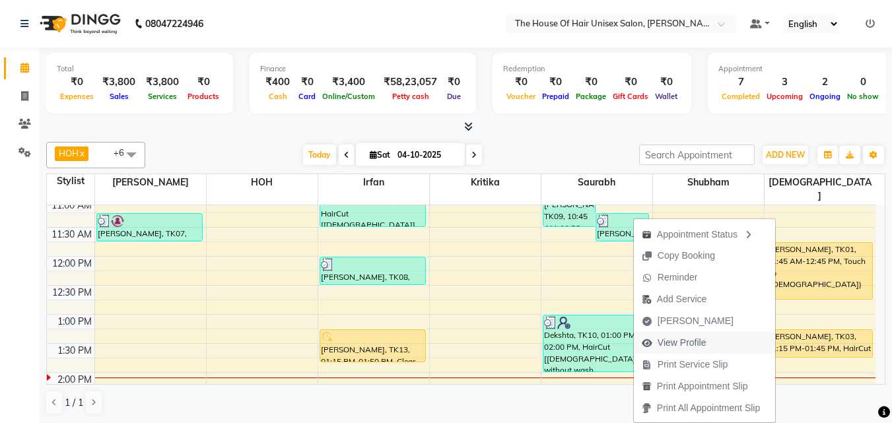
click at [684, 343] on span "View Profile" at bounding box center [681, 343] width 49 height 14
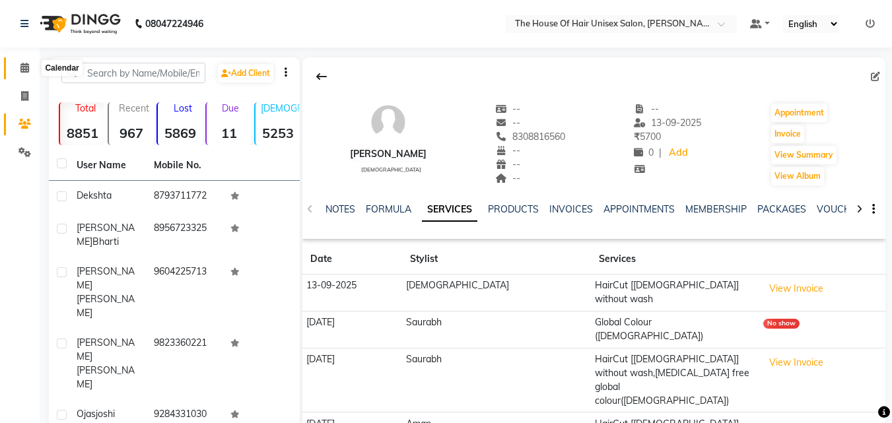
click at [23, 69] on icon at bounding box center [24, 68] width 9 height 10
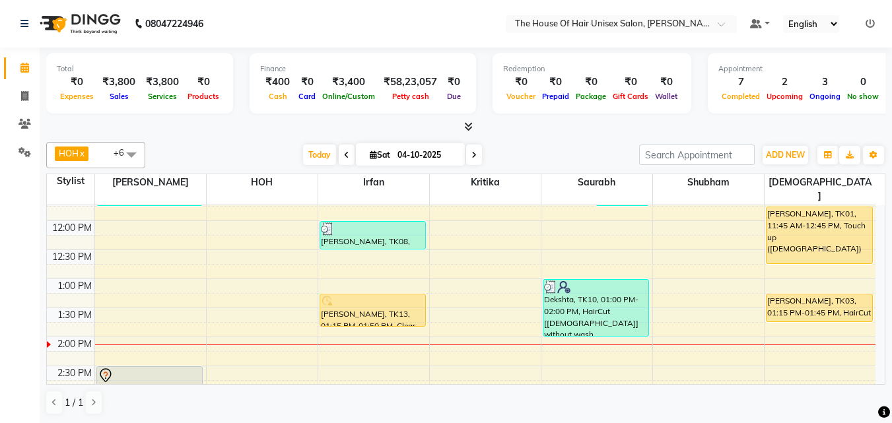
scroll to position [267, 0]
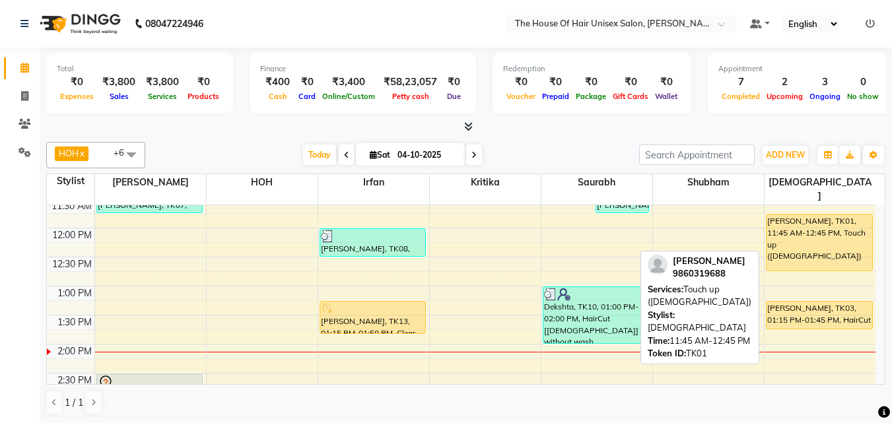
click at [810, 214] on div "[PERSON_NAME], TK01, 11:45 AM-12:45 PM, Touch up ([DEMOGRAPHIC_DATA])" at bounding box center [819, 242] width 106 height 56
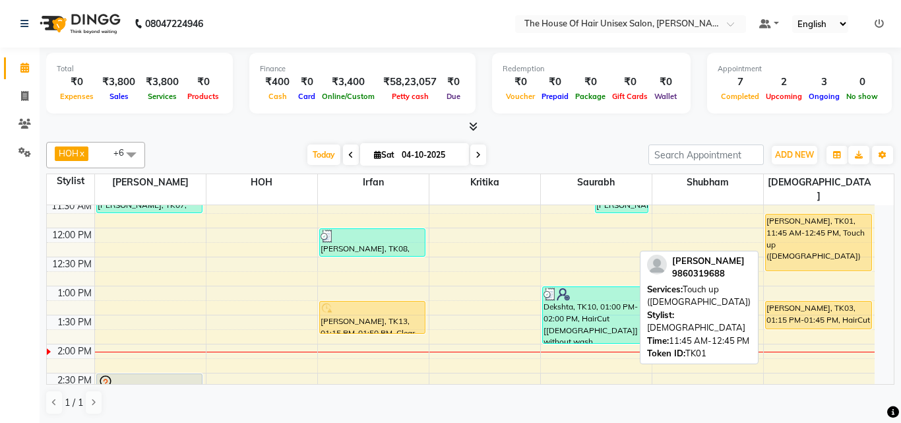
select select "1"
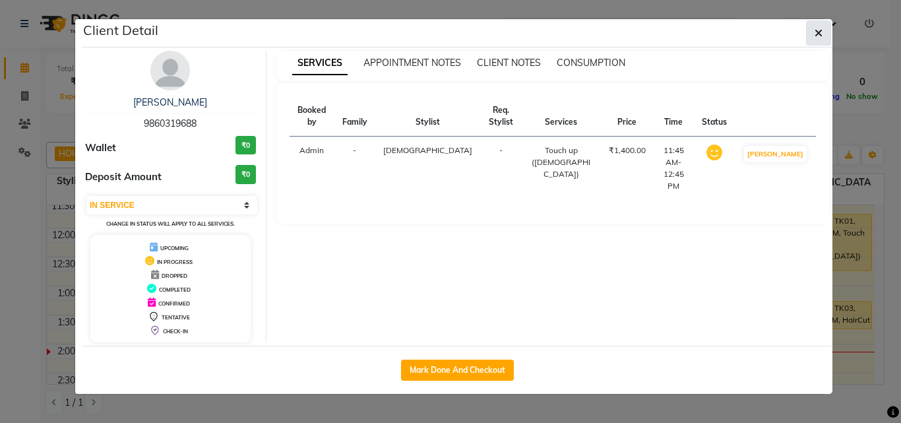
click at [810, 30] on icon "button" at bounding box center [819, 33] width 8 height 11
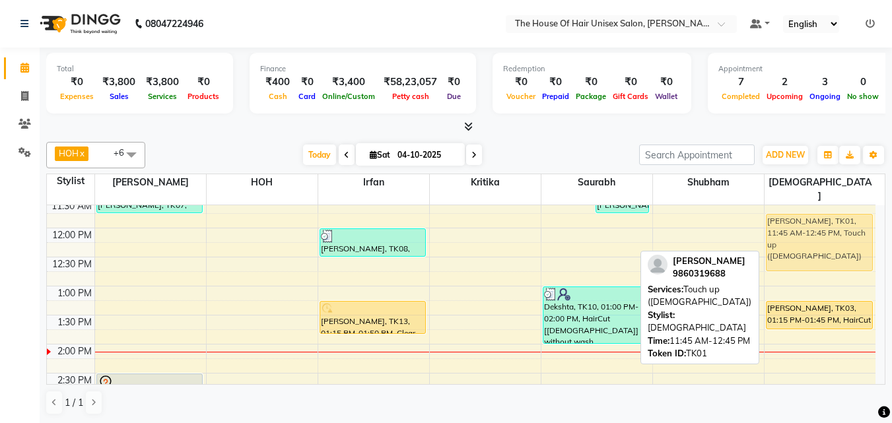
click at [810, 224] on div "[PERSON_NAME], TK01, 11:45 AM-12:45 PM, Touch up ([DEMOGRAPHIC_DATA]) [PERSON_N…" at bounding box center [820, 373] width 112 height 870
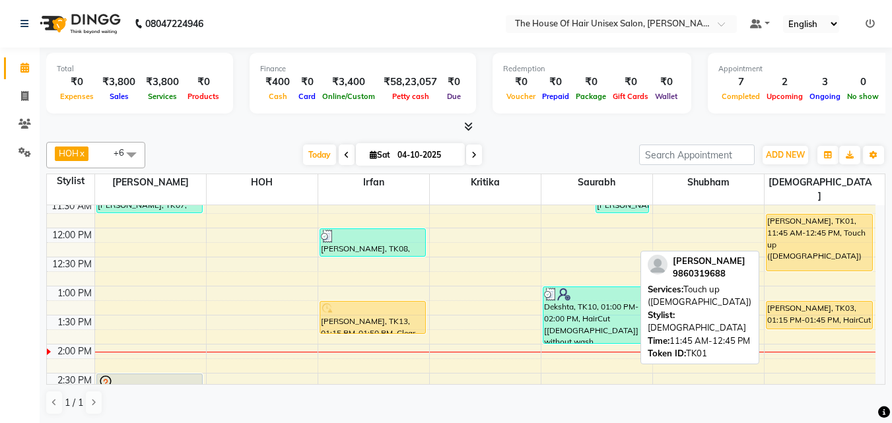
click at [810, 218] on div "[PERSON_NAME], TK01, 11:45 AM-12:45 PM, Touch up ([DEMOGRAPHIC_DATA])" at bounding box center [819, 242] width 106 height 56
select select "1"
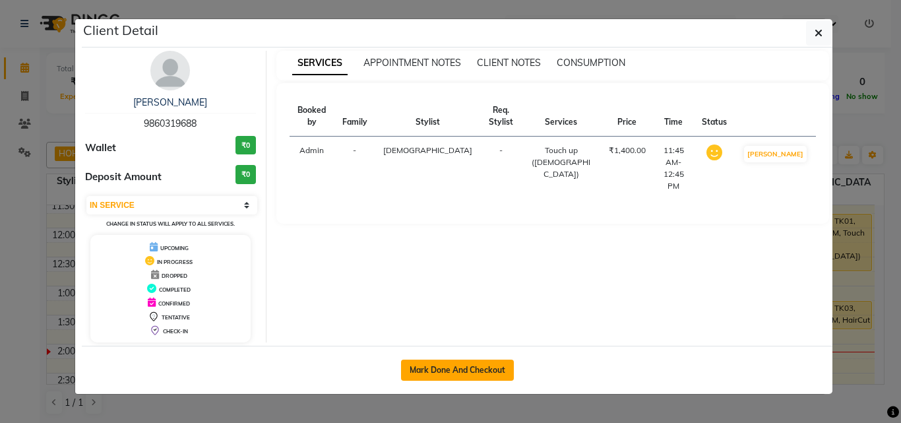
click at [472, 367] on button "Mark Done And Checkout" at bounding box center [457, 370] width 113 height 21
select select "service"
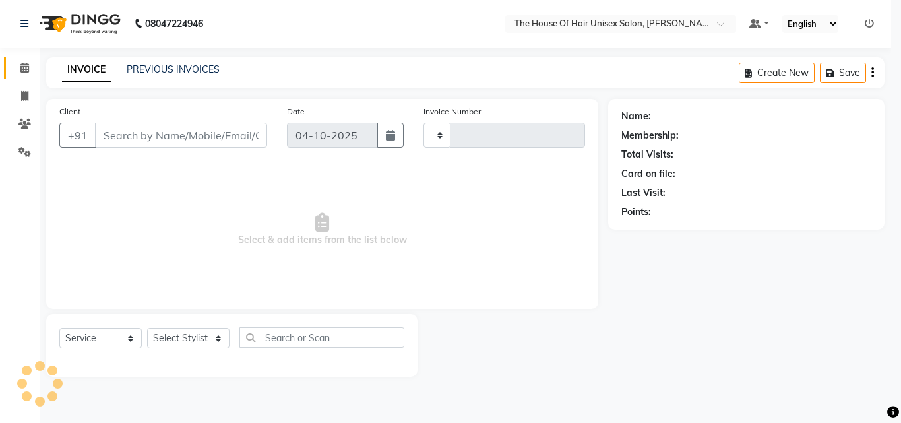
type input "3118"
select select "598"
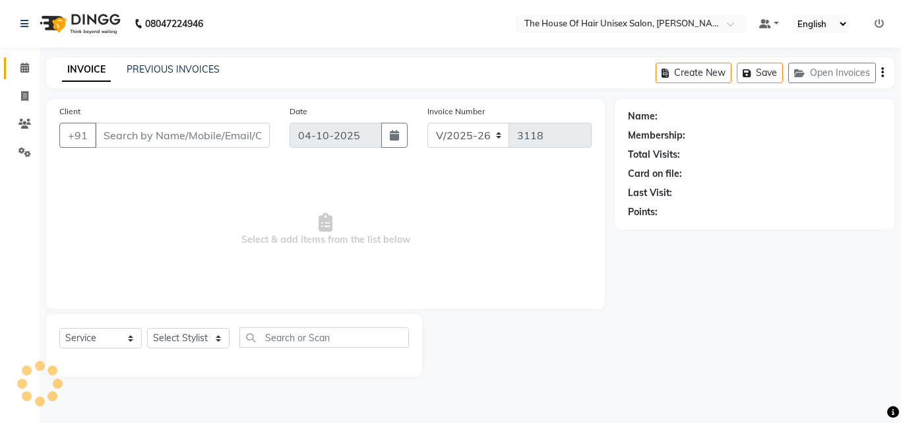
type input "9860319688"
select select "89756"
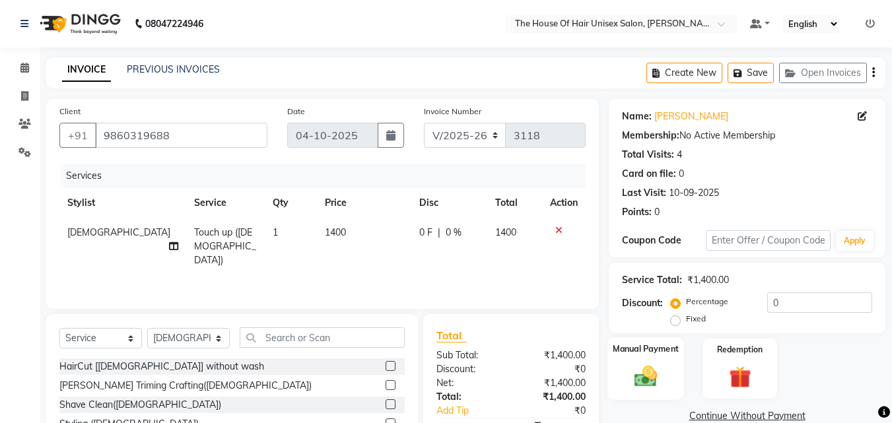
click at [647, 375] on img at bounding box center [645, 376] width 37 height 26
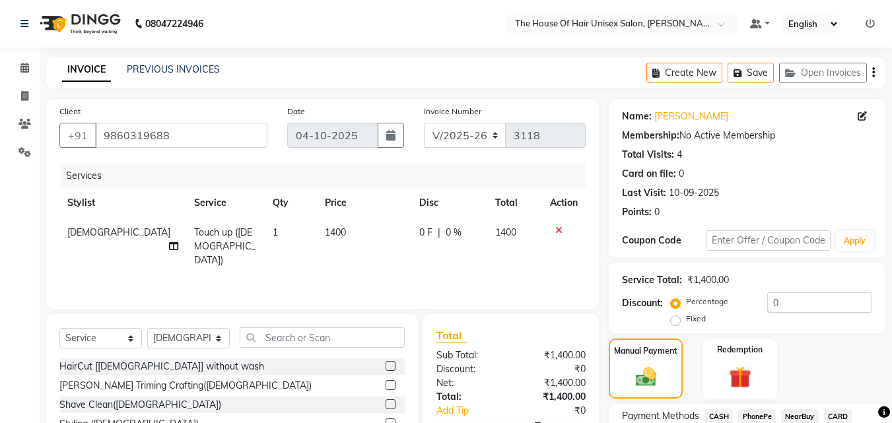
scroll to position [107, 0]
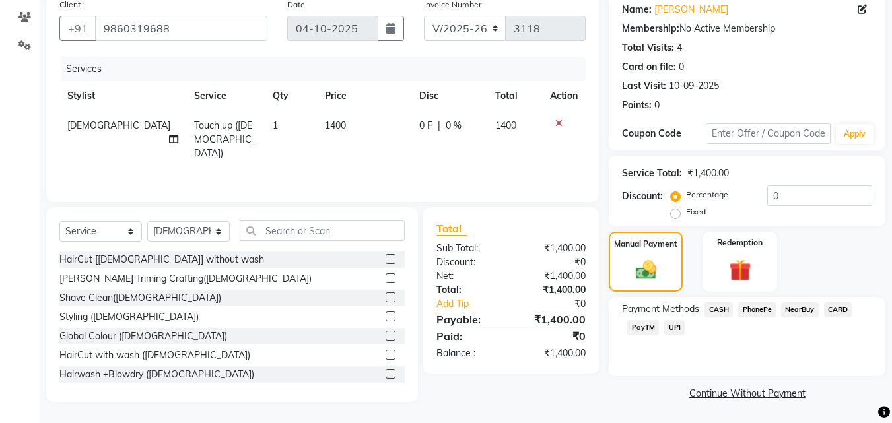
click at [671, 325] on span "UPI" at bounding box center [674, 327] width 20 height 15
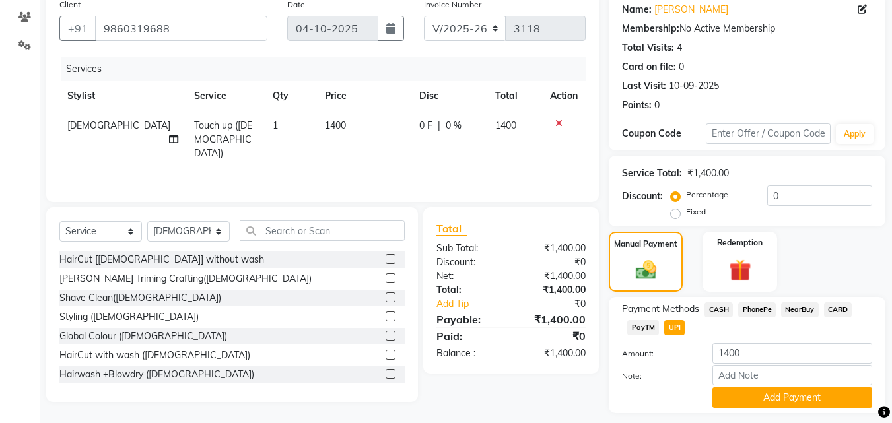
scroll to position [144, 0]
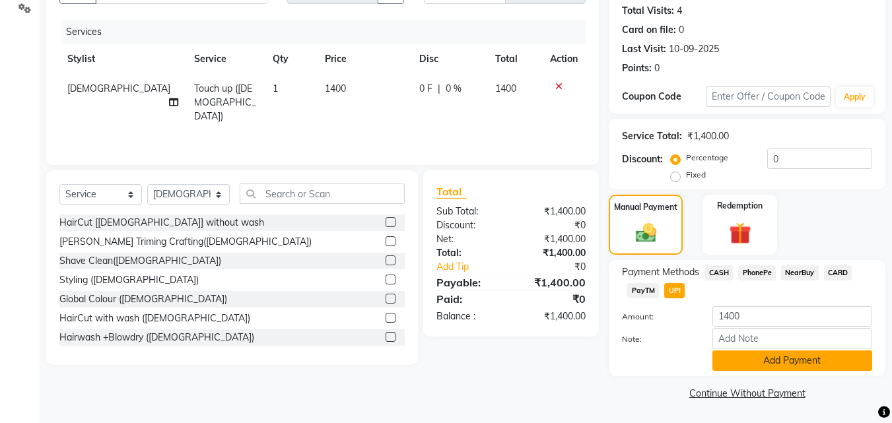
click at [733, 351] on button "Add Payment" at bounding box center [792, 360] width 160 height 20
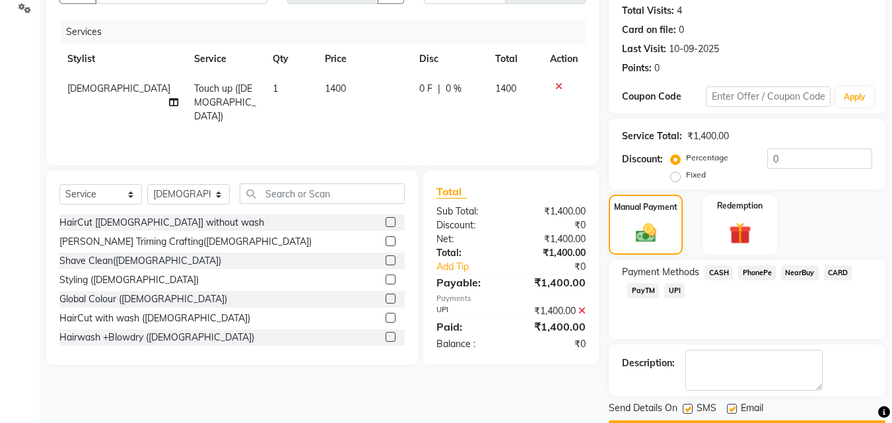
scroll to position [181, 0]
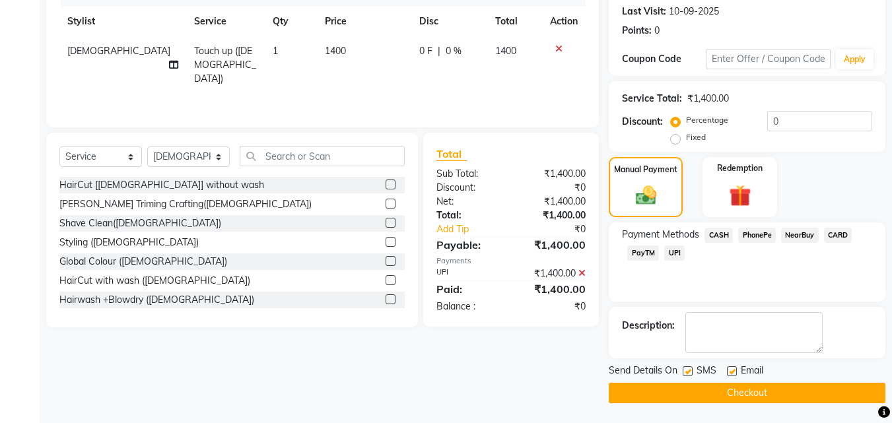
click at [727, 384] on button "Checkout" at bounding box center [746, 393] width 277 height 20
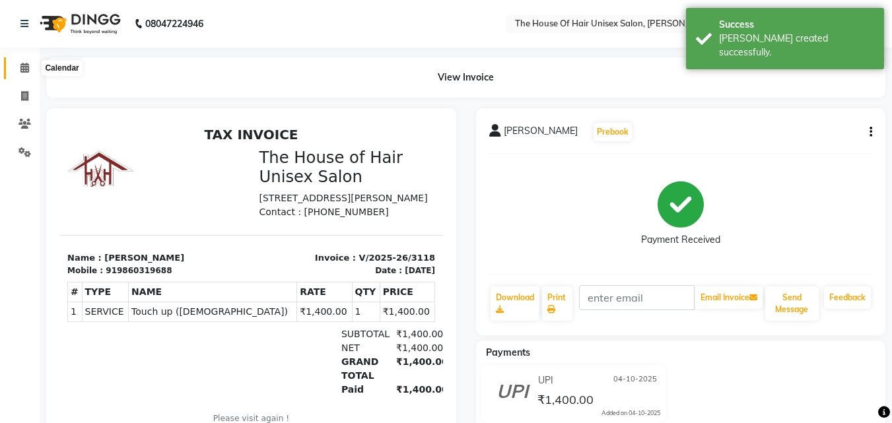
click at [22, 67] on icon at bounding box center [24, 68] width 9 height 10
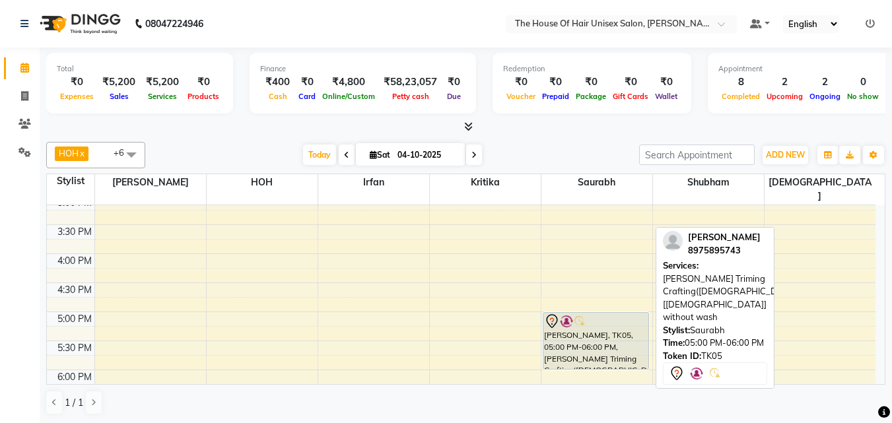
scroll to position [469, 0]
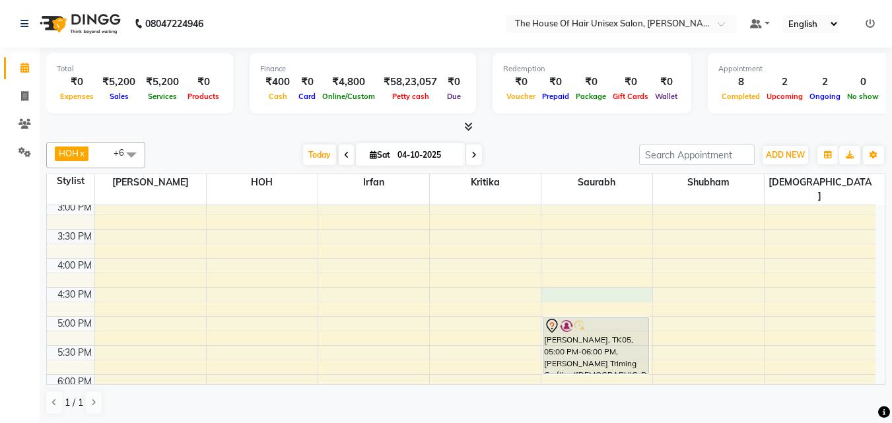
click at [573, 277] on div "7:00 AM 7:30 AM 8:00 AM 8:30 AM 9:00 AM 9:30 AM 10:00 AM 10:30 AM 11:00 AM 11:3…" at bounding box center [461, 171] width 828 height 870
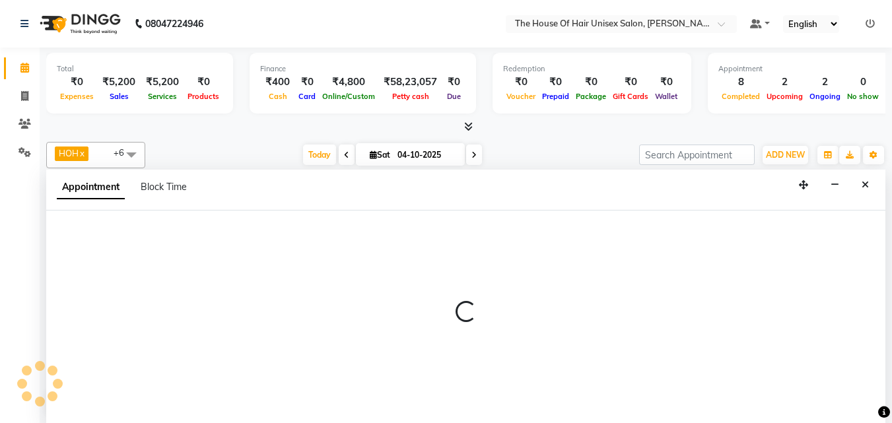
select select "86145"
select select "tentative"
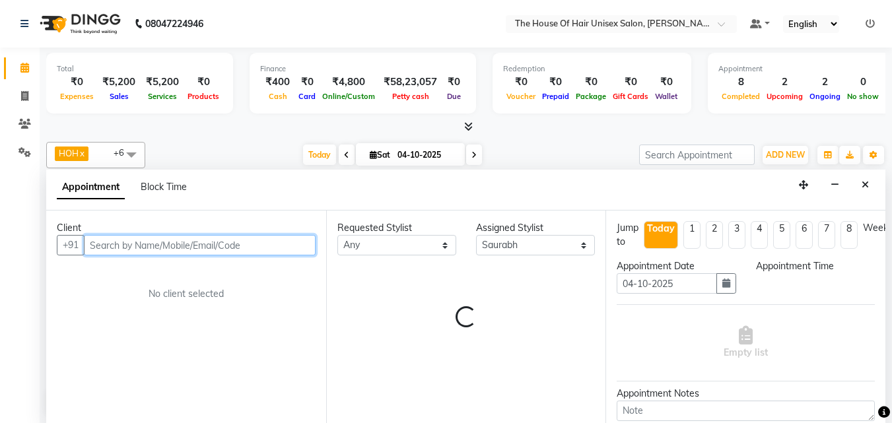
scroll to position [1, 0]
select select "990"
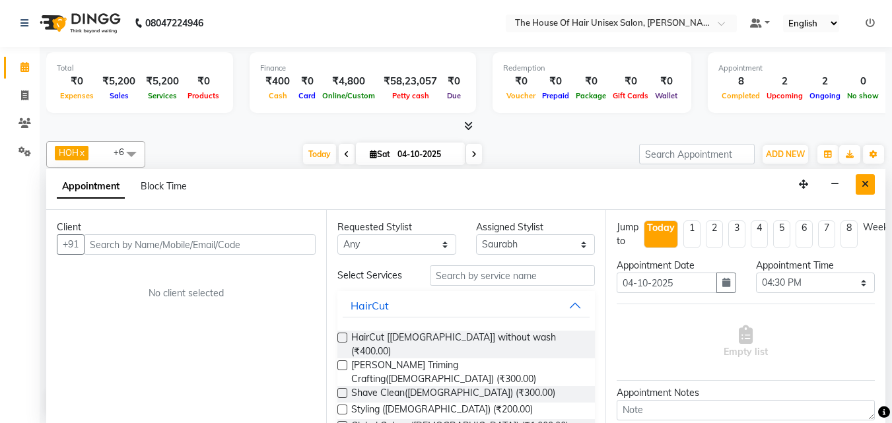
click at [810, 181] on icon "Close" at bounding box center [864, 183] width 7 height 9
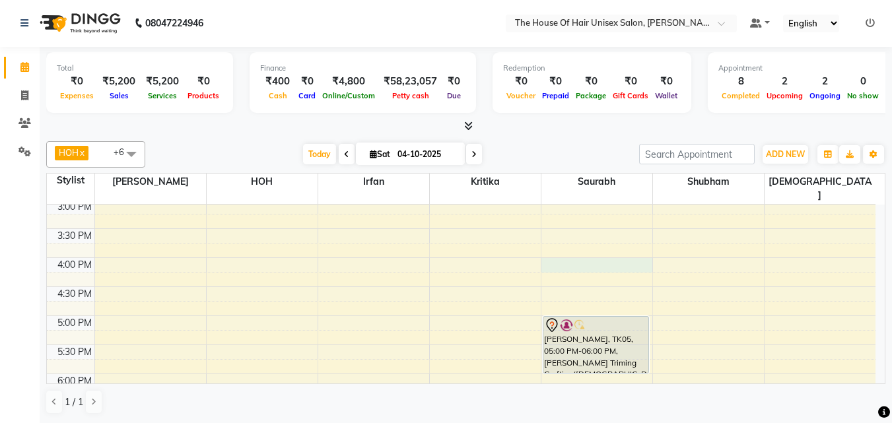
click at [568, 249] on div "7:00 AM 7:30 AM 8:00 AM 8:30 AM 9:00 AM 9:30 AM 10:00 AM 10:30 AM 11:00 AM 11:3…" at bounding box center [461, 170] width 828 height 870
select select "86145"
select select "tentative"
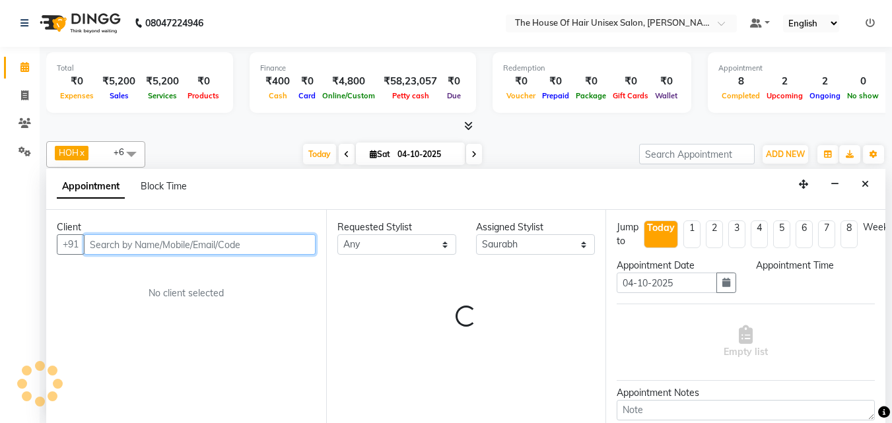
select select "960"
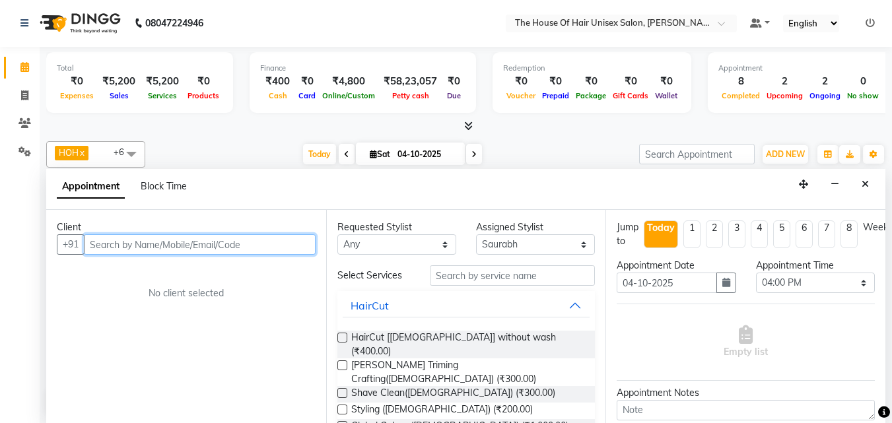
click at [277, 238] on input "text" at bounding box center [200, 244] width 232 height 20
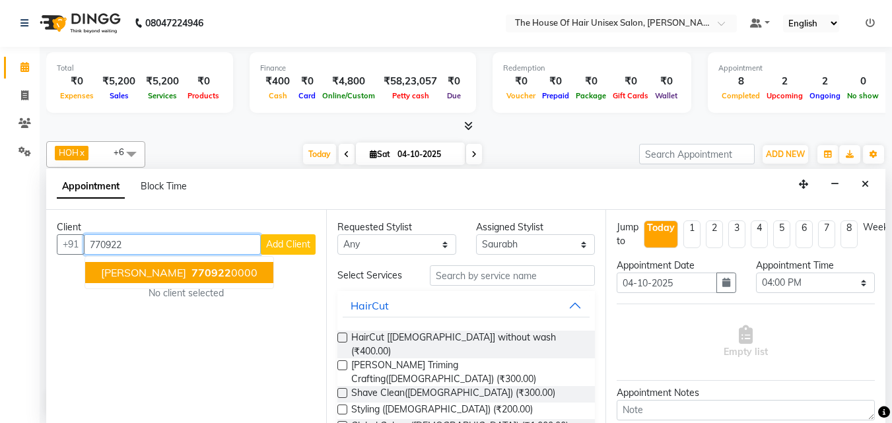
click at [189, 269] on ngb-highlight "770922 0000" at bounding box center [223, 272] width 69 height 13
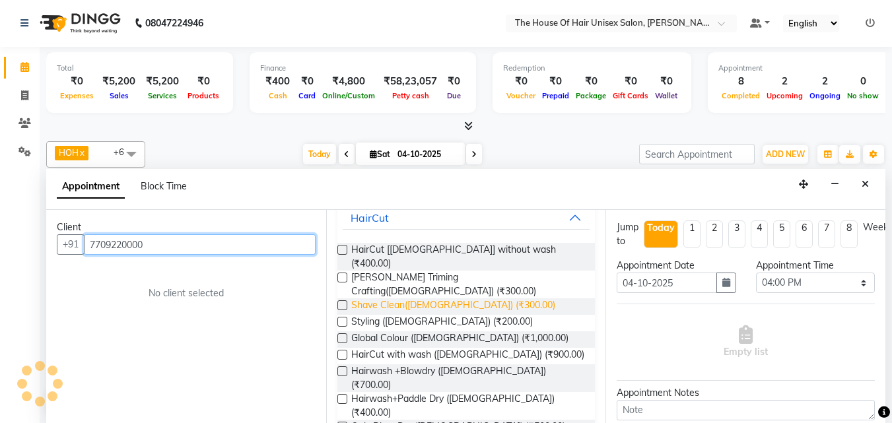
scroll to position [88, 0]
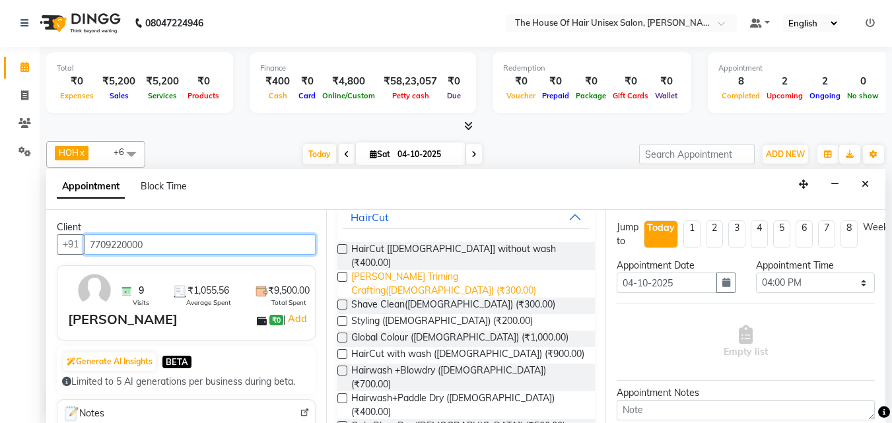
type input "7709220000"
click at [387, 270] on span "[PERSON_NAME] Triming Crafting([DEMOGRAPHIC_DATA]) (₹300.00)" at bounding box center [468, 284] width 234 height 28
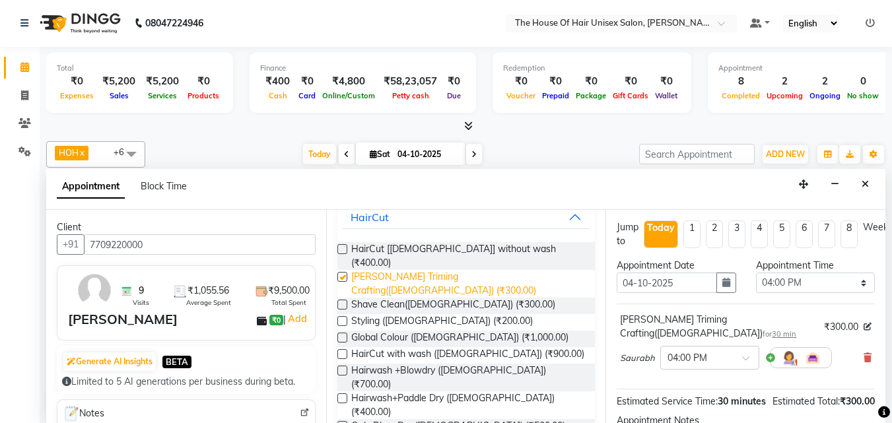
checkbox input "false"
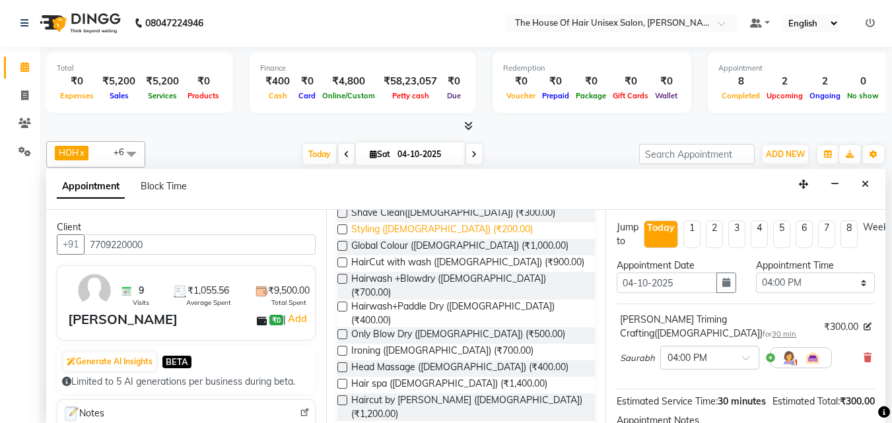
scroll to position [183, 0]
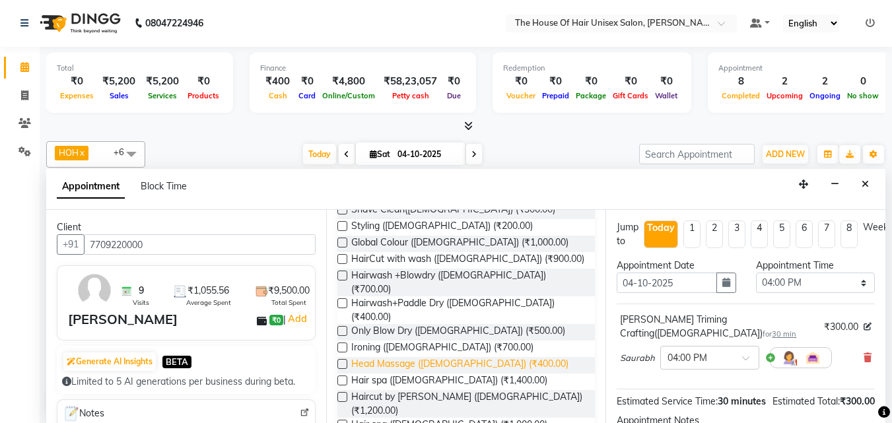
click at [391, 357] on span "Head Massage ([DEMOGRAPHIC_DATA]) (₹400.00)" at bounding box center [459, 365] width 217 height 16
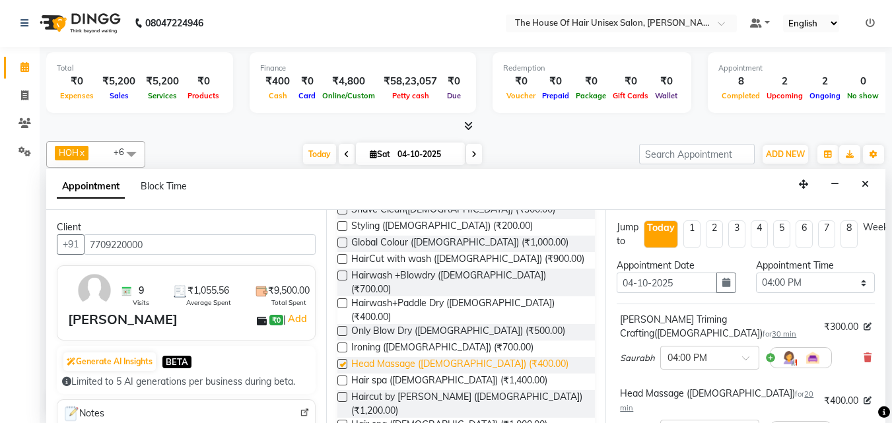
checkbox input "false"
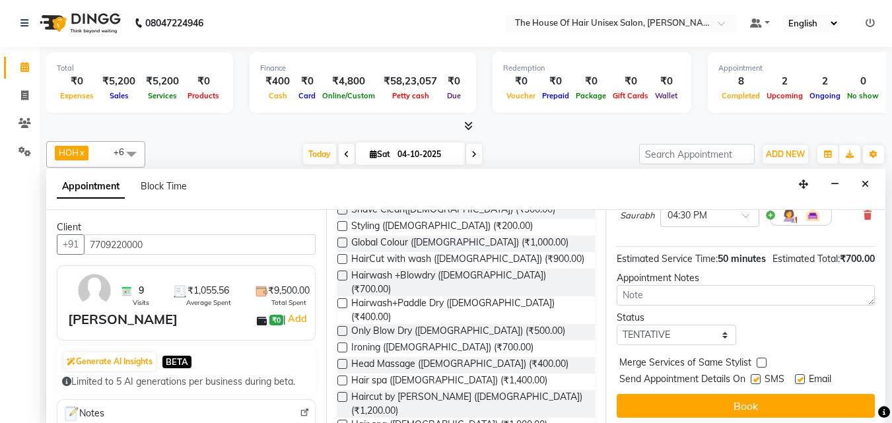
scroll to position [218, 0]
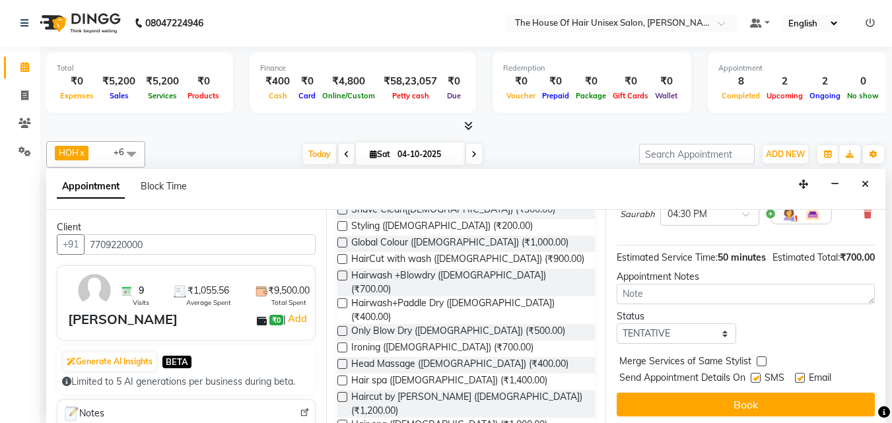
click at [761, 356] on label at bounding box center [761, 361] width 10 height 10
click at [761, 358] on input "checkbox" at bounding box center [760, 362] width 9 height 9
checkbox input "true"
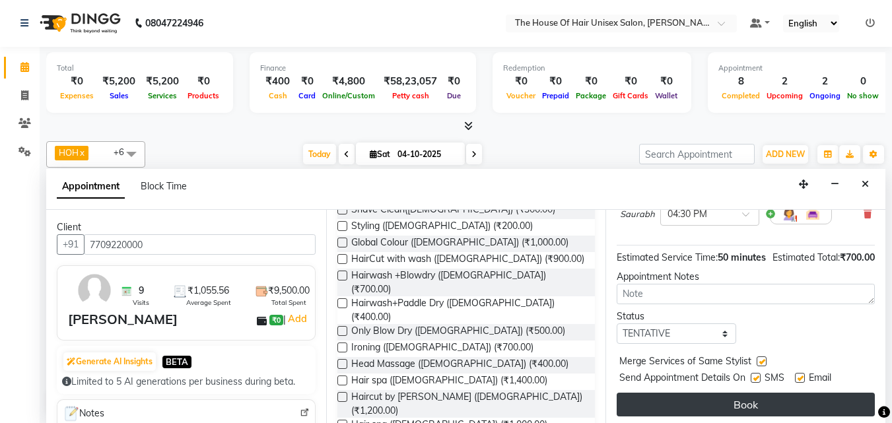
click at [754, 384] on button "Book" at bounding box center [745, 405] width 258 height 24
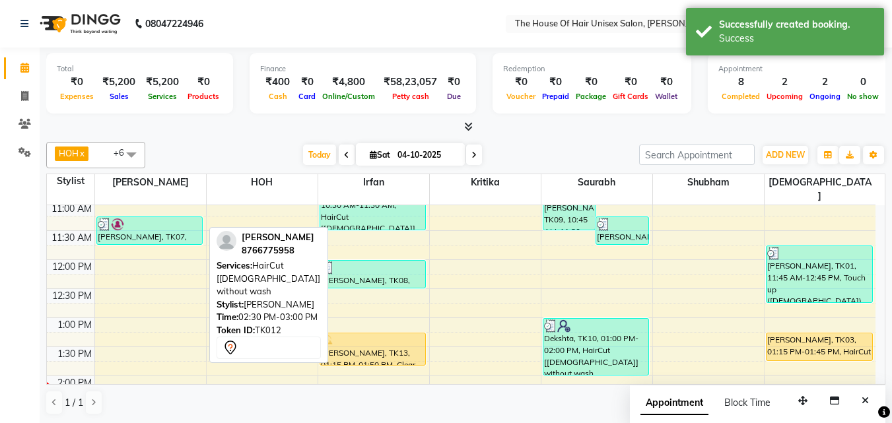
scroll to position [194, 0]
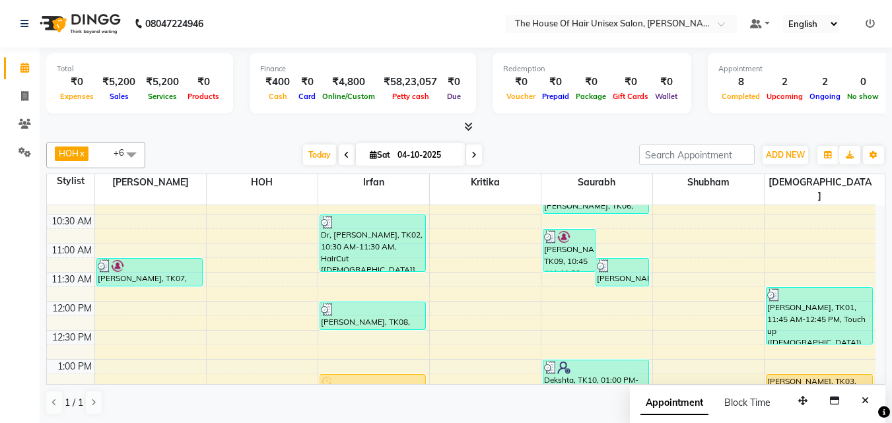
click at [471, 149] on span at bounding box center [474, 155] width 16 height 20
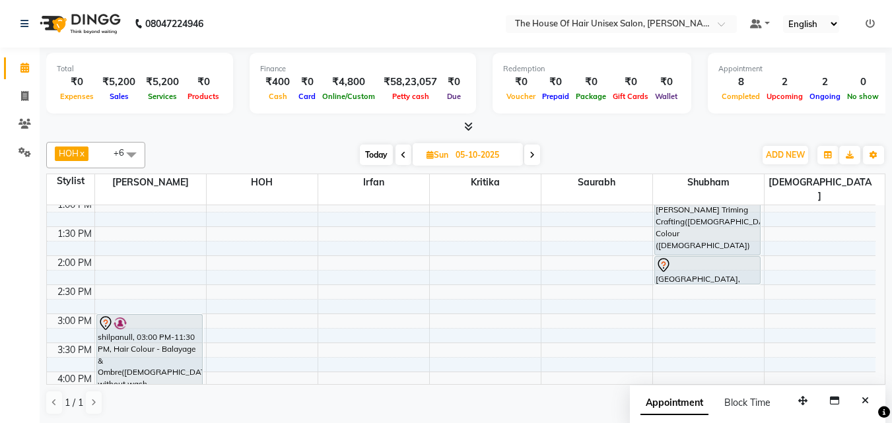
scroll to position [356, 0]
click at [375, 153] on span "Today" at bounding box center [376, 155] width 33 height 20
type input "04-10-2025"
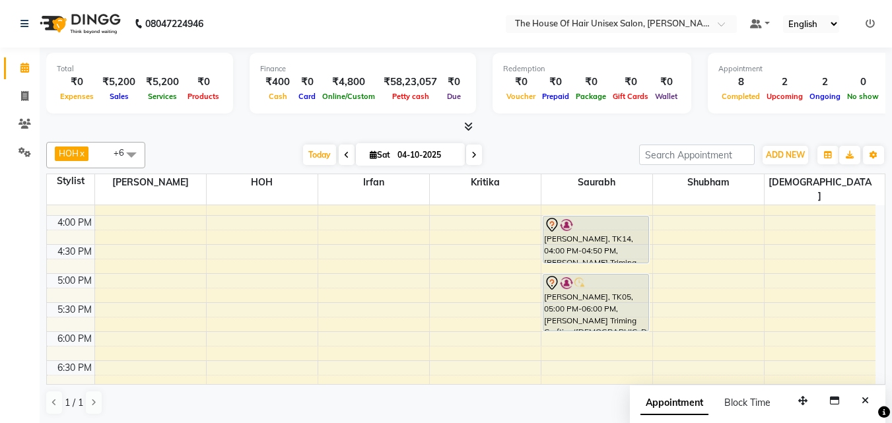
scroll to position [499, 0]
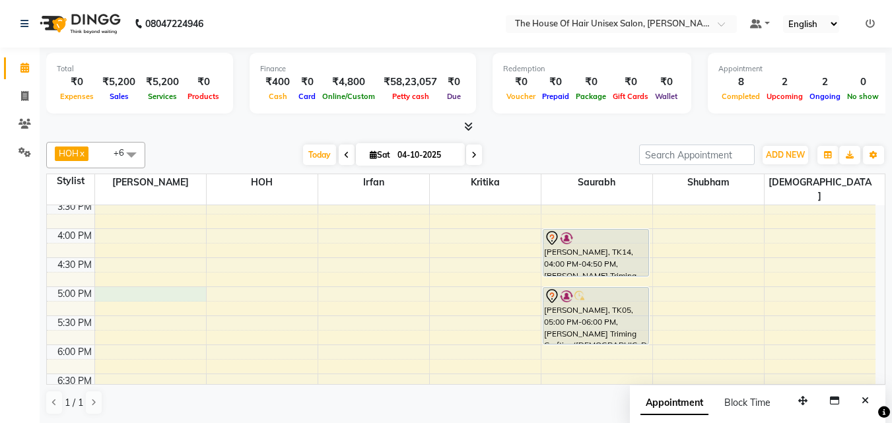
click at [131, 282] on div "7:00 AM 7:30 AM 8:00 AM 8:30 AM 9:00 AM 9:30 AM 10:00 AM 10:30 AM 11:00 AM 11:3…" at bounding box center [461, 141] width 828 height 870
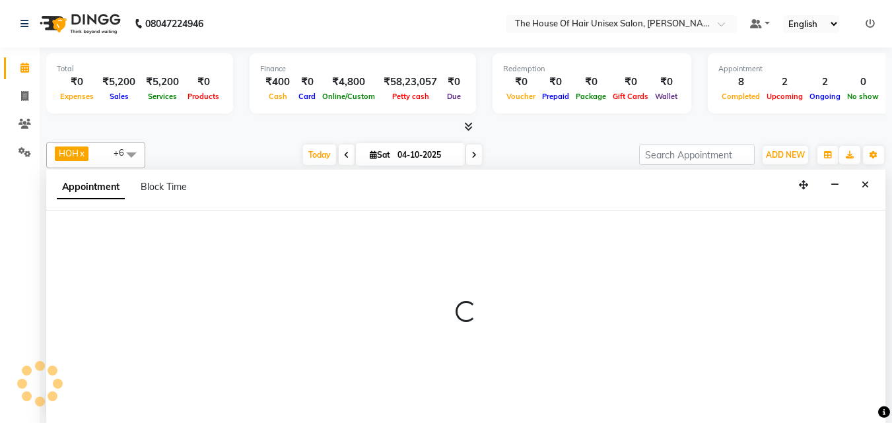
select select "13497"
select select "tentative"
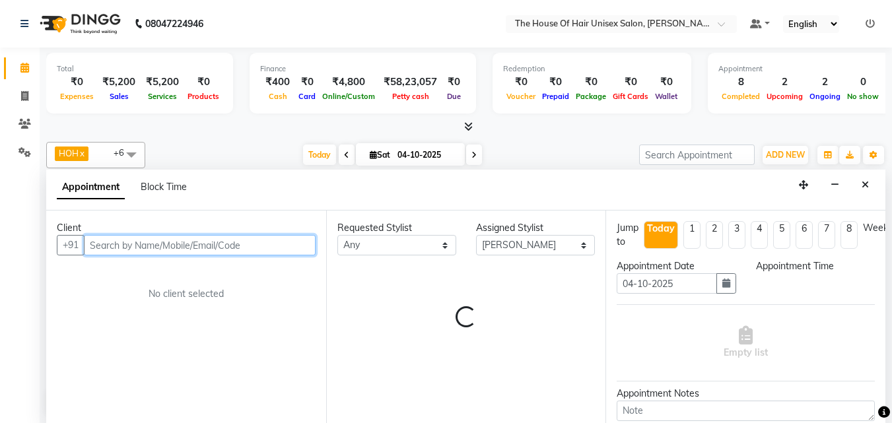
select select "1020"
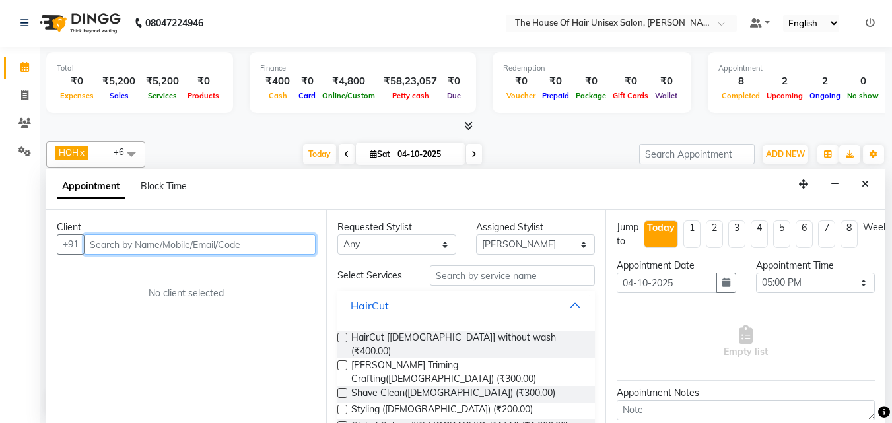
click at [169, 245] on input "text" at bounding box center [200, 244] width 232 height 20
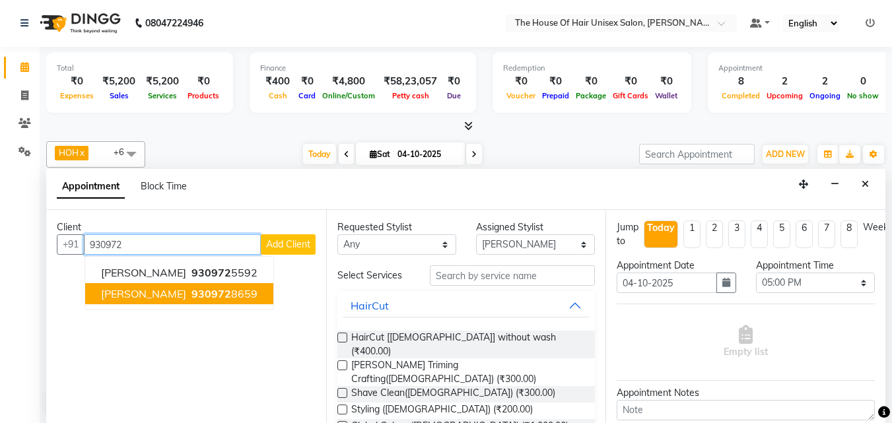
click at [189, 289] on ngb-highlight "930972 8659" at bounding box center [223, 293] width 69 height 13
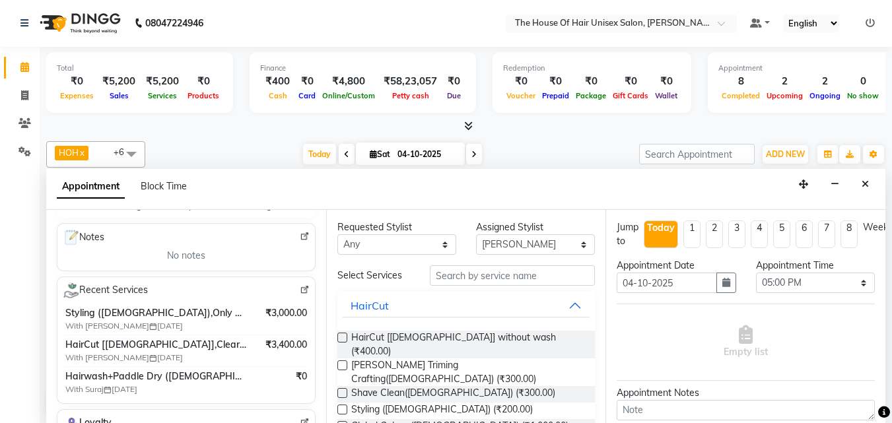
scroll to position [178, 0]
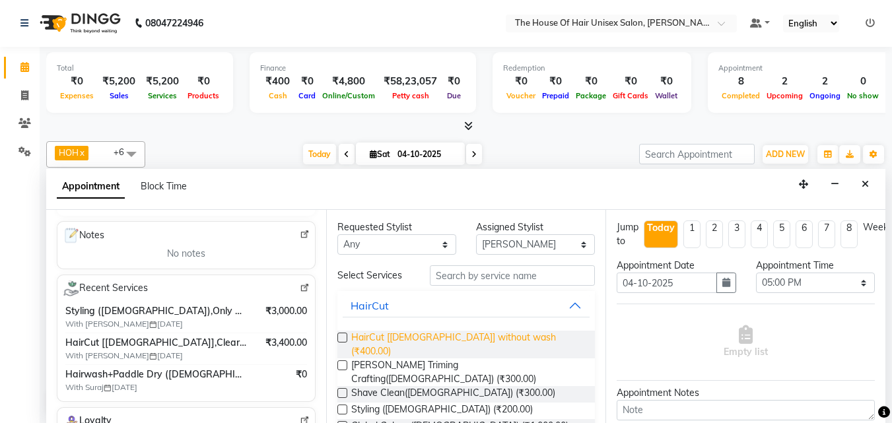
type input "9309728659"
click at [397, 334] on span "HairCut [[DEMOGRAPHIC_DATA]] without wash (₹400.00)" at bounding box center [468, 345] width 234 height 28
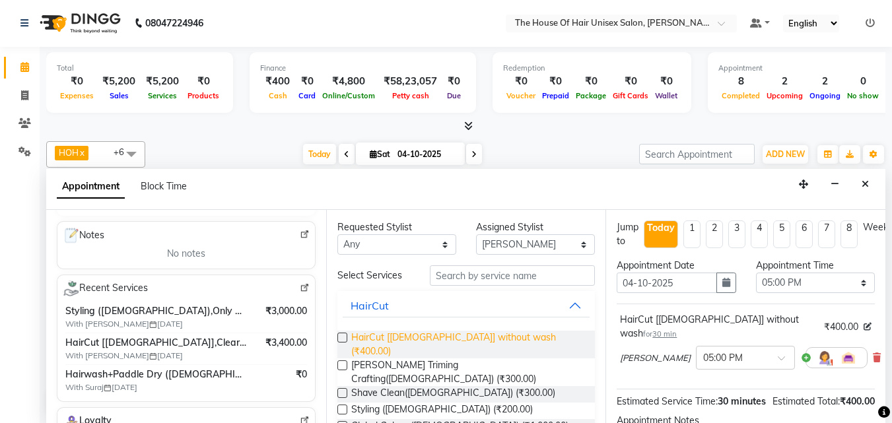
click at [397, 334] on span "HairCut [[DEMOGRAPHIC_DATA]] without wash (₹400.00)" at bounding box center [468, 345] width 234 height 28
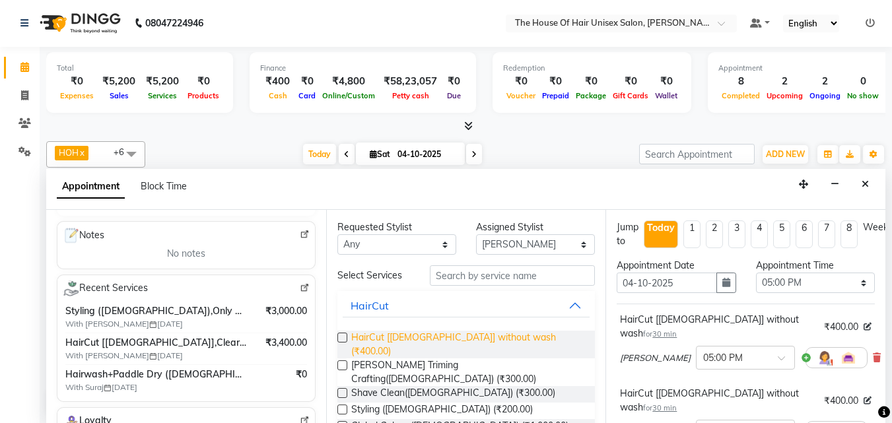
click at [397, 334] on span "HairCut [[DEMOGRAPHIC_DATA]] without wash (₹400.00)" at bounding box center [468, 345] width 234 height 28
checkbox input "false"
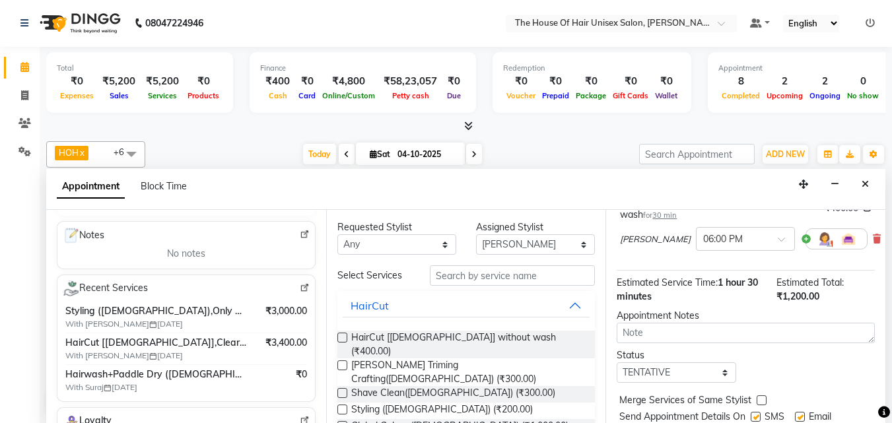
scroll to position [278, 0]
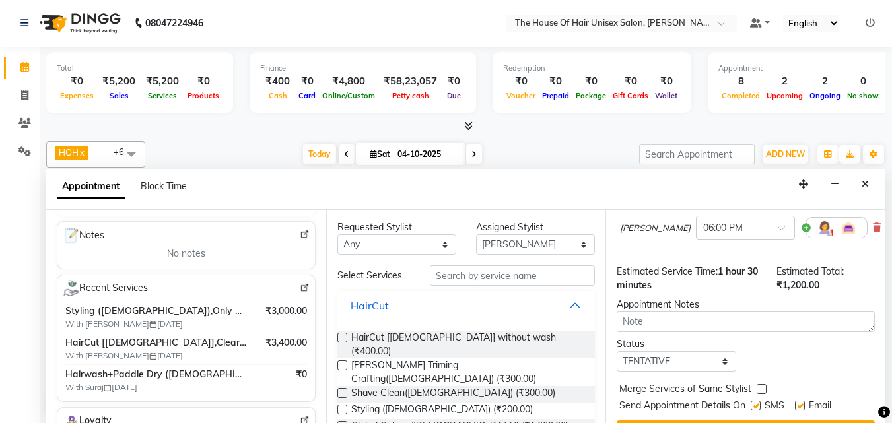
click at [760, 384] on label at bounding box center [761, 389] width 10 height 10
click at [760, 384] on input "checkbox" at bounding box center [760, 390] width 9 height 9
checkbox input "true"
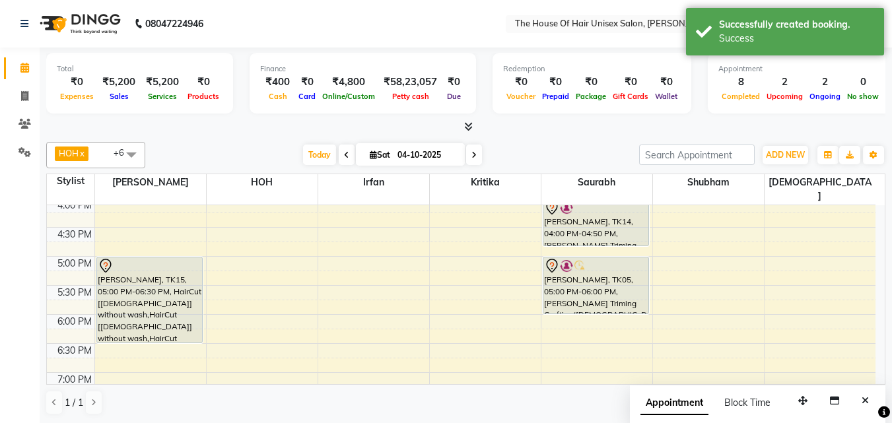
scroll to position [529, 0]
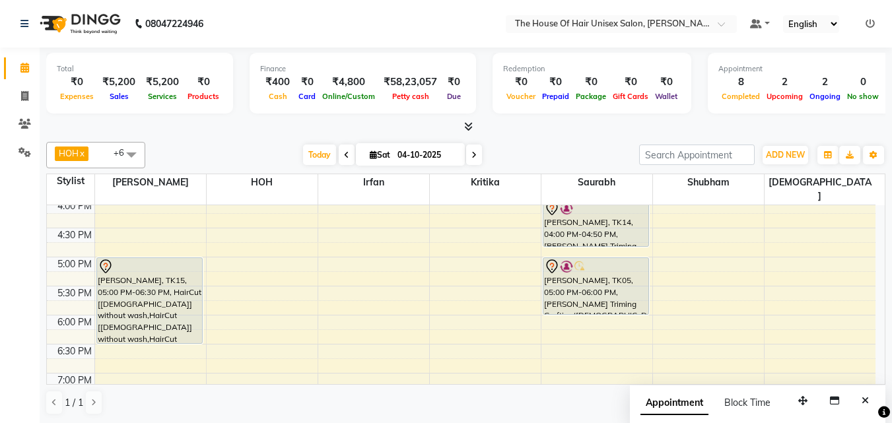
click at [276, 313] on div "7:00 AM 7:30 AM 8:00 AM 8:30 AM 9:00 AM 9:30 AM 10:00 AM 10:30 AM 11:00 AM 11:3…" at bounding box center [461, 112] width 828 height 870
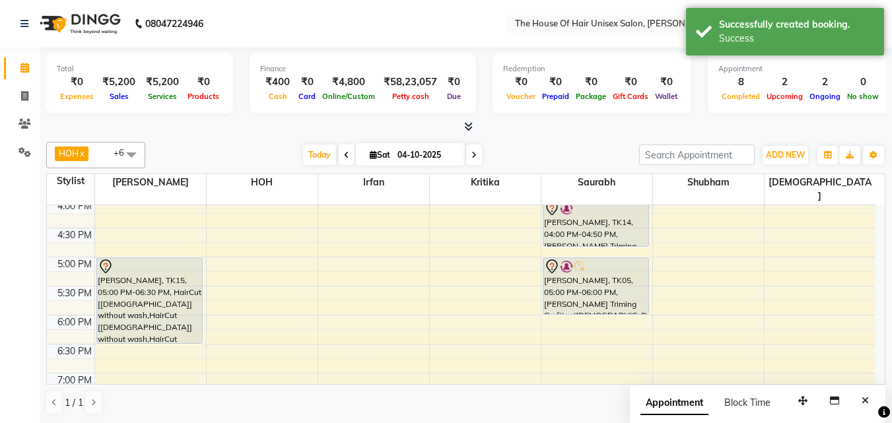
select select "85989"
select select "tentative"
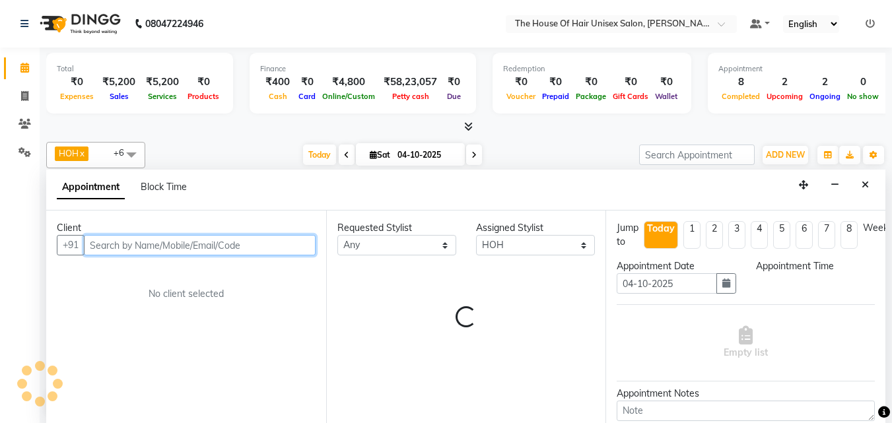
select select "1080"
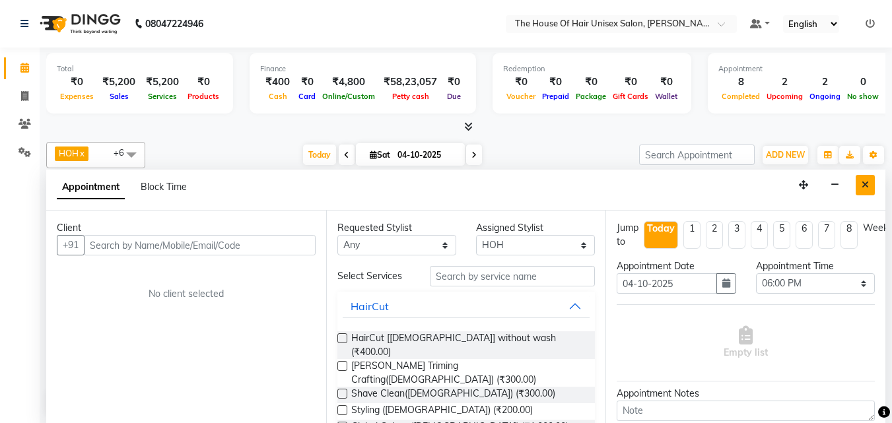
click at [810, 185] on icon "Close" at bounding box center [864, 184] width 7 height 9
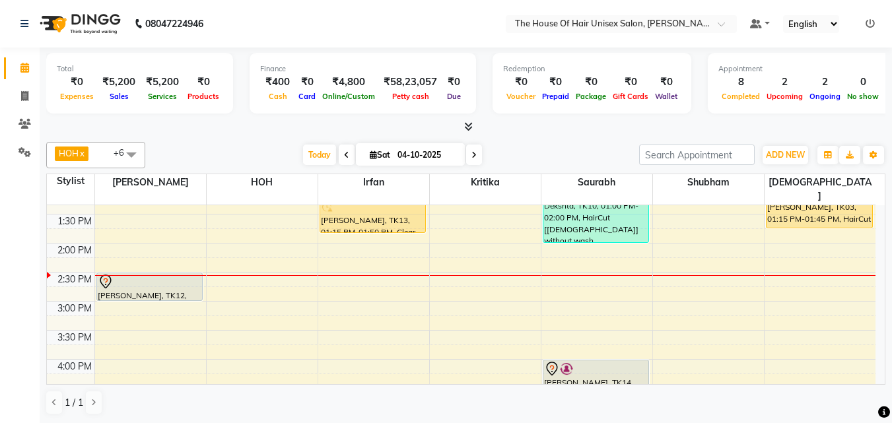
scroll to position [368, 0]
click at [253, 269] on div "7:00 AM 7:30 AM 8:00 AM 8:30 AM 9:00 AM 9:30 AM 10:00 AM 10:30 AM 11:00 AM 11:3…" at bounding box center [461, 273] width 828 height 870
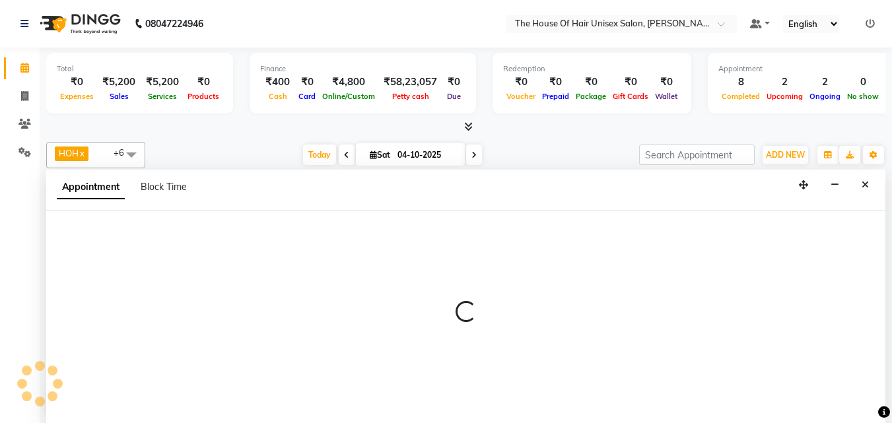
scroll to position [1, 0]
select select "85989"
select select "tentative"
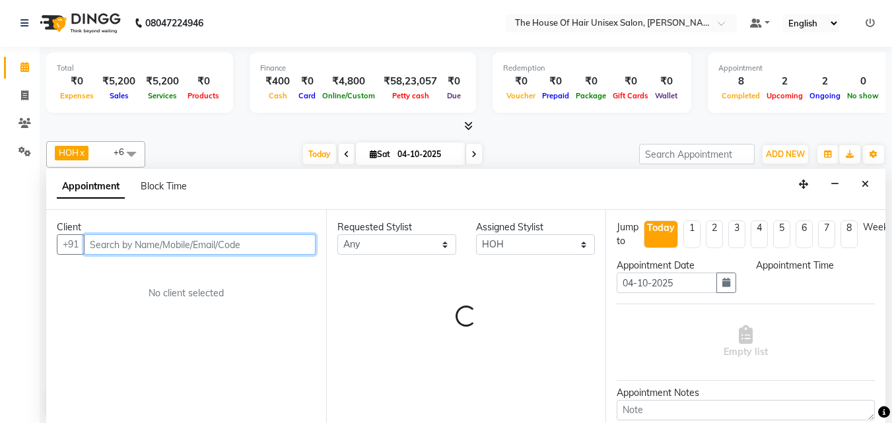
select select "870"
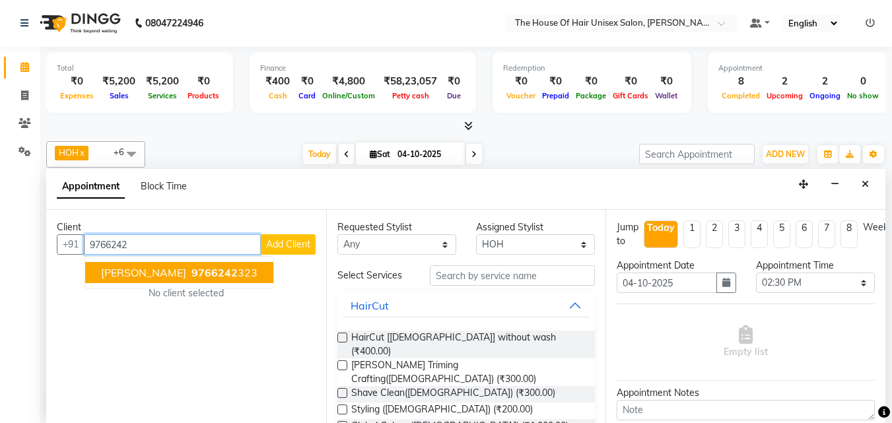
click at [222, 271] on span "9766242" at bounding box center [214, 272] width 46 height 13
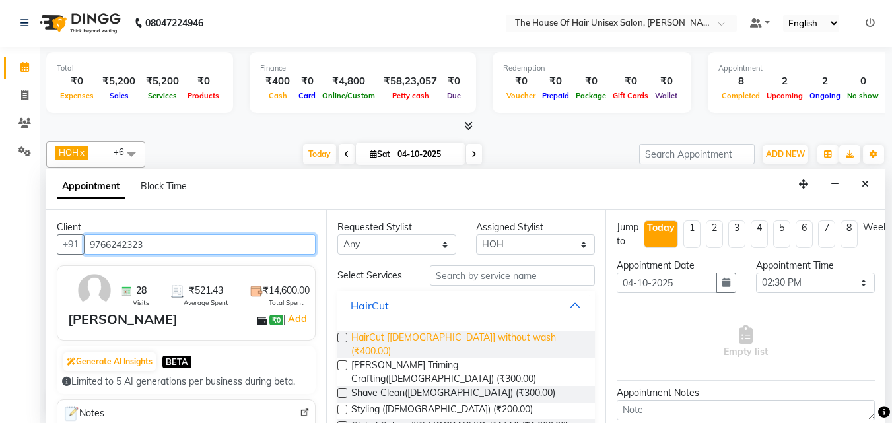
type input "9766242323"
click at [379, 336] on span "HairCut [[DEMOGRAPHIC_DATA]] without wash (₹400.00)" at bounding box center [468, 345] width 234 height 28
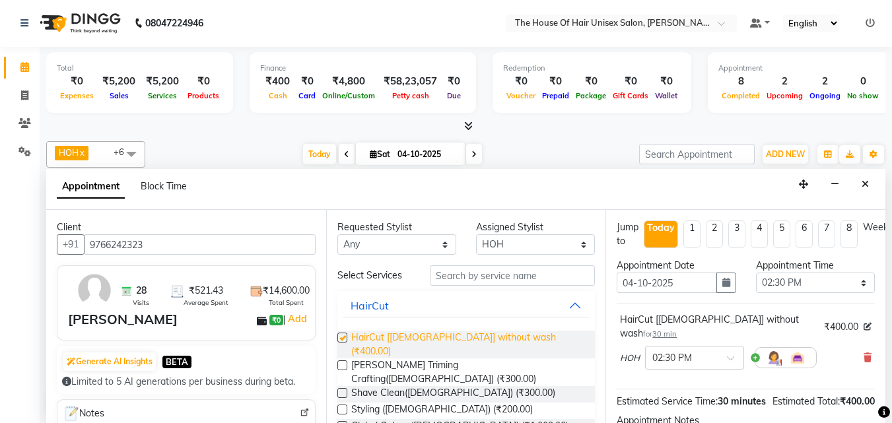
checkbox input "false"
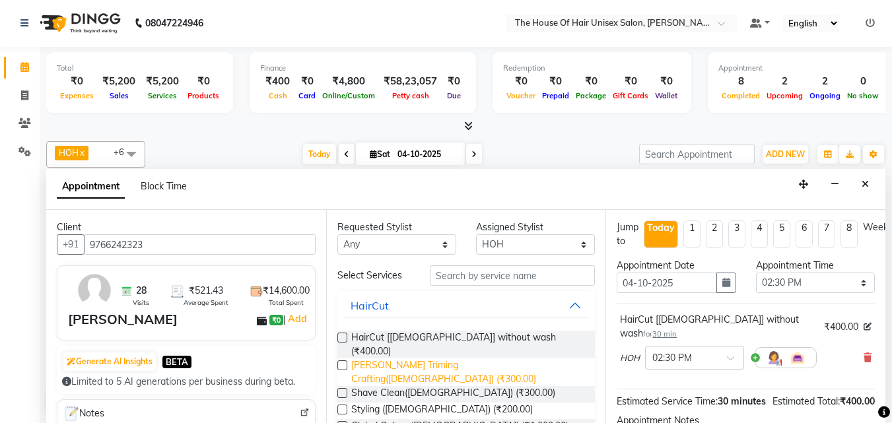
click at [379, 358] on span "[PERSON_NAME] Triming Crafting([DEMOGRAPHIC_DATA]) (₹300.00)" at bounding box center [468, 372] width 234 height 28
checkbox input "false"
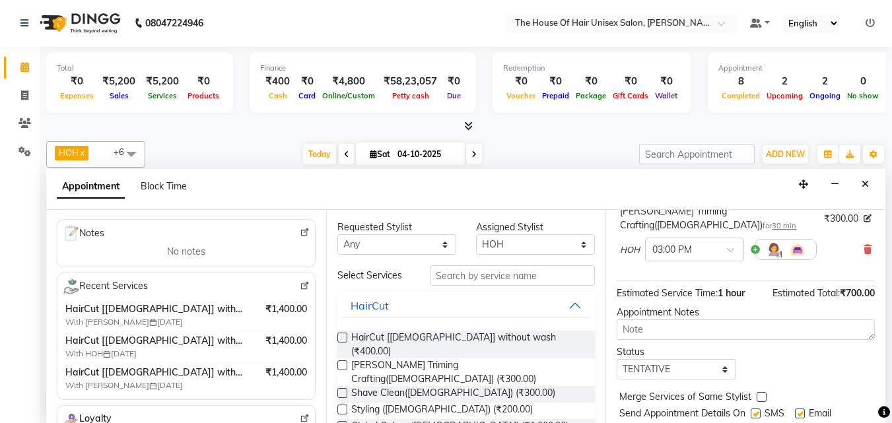
scroll to position [204, 0]
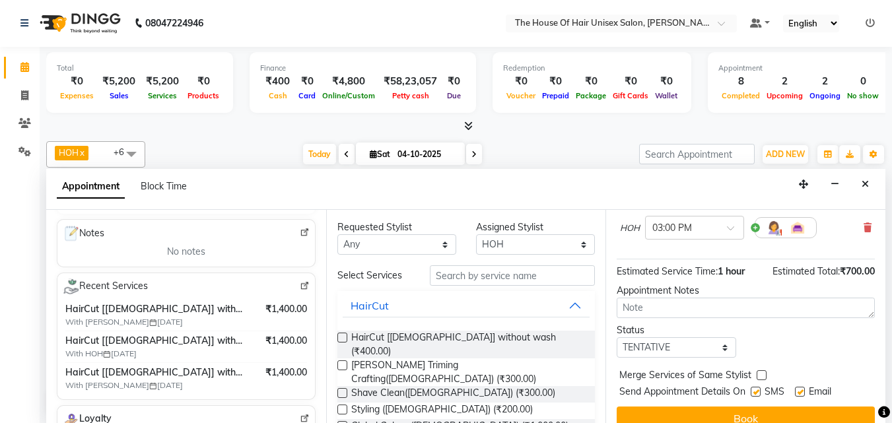
click at [759, 370] on label at bounding box center [761, 375] width 10 height 10
click at [759, 372] on input "checkbox" at bounding box center [760, 376] width 9 height 9
checkbox input "true"
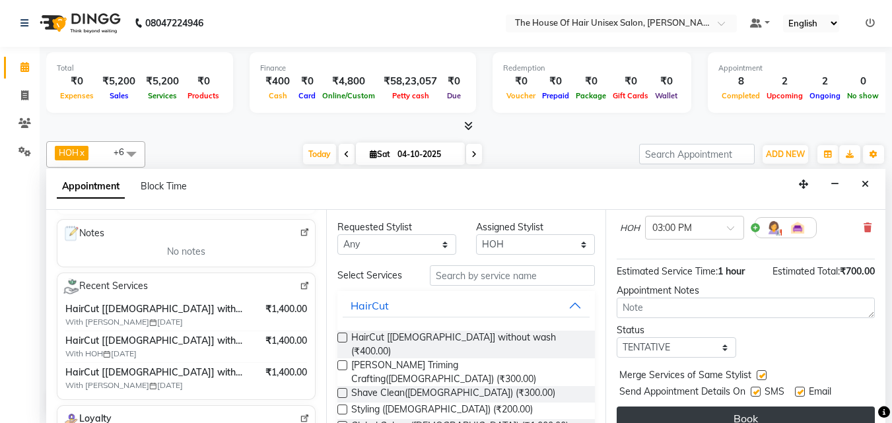
click at [746, 384] on button "Book" at bounding box center [745, 419] width 258 height 24
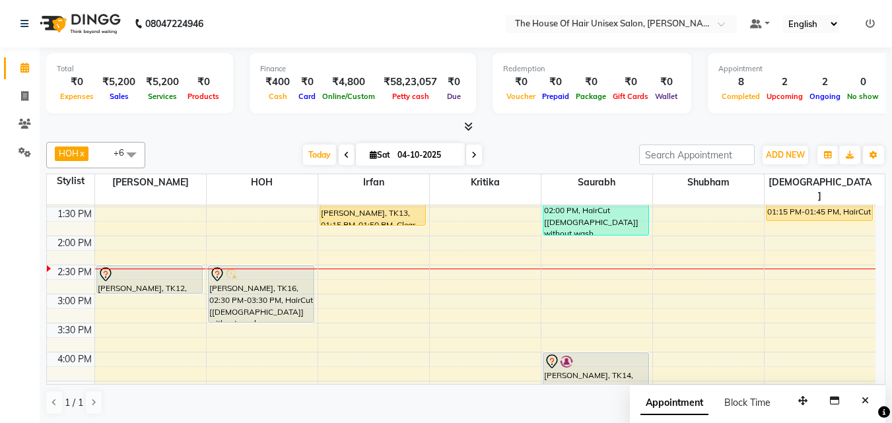
scroll to position [375, 0]
click at [564, 264] on div "7:00 AM 7:30 AM 8:00 AM 8:30 AM 9:00 AM 9:30 AM 10:00 AM 10:30 AM 11:00 AM 11:3…" at bounding box center [461, 265] width 828 height 870
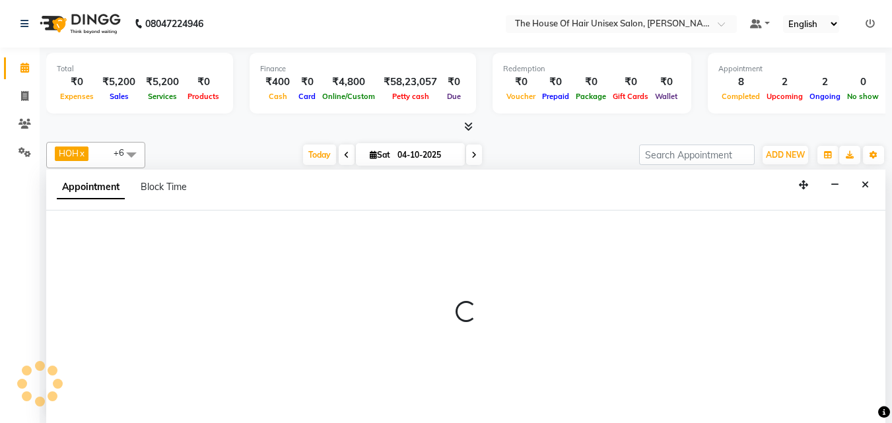
select select "86145"
select select "tentative"
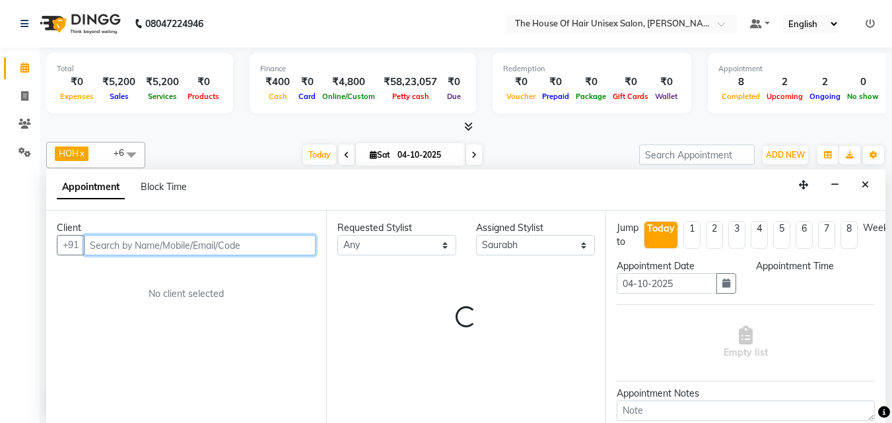
scroll to position [1, 0]
select select "870"
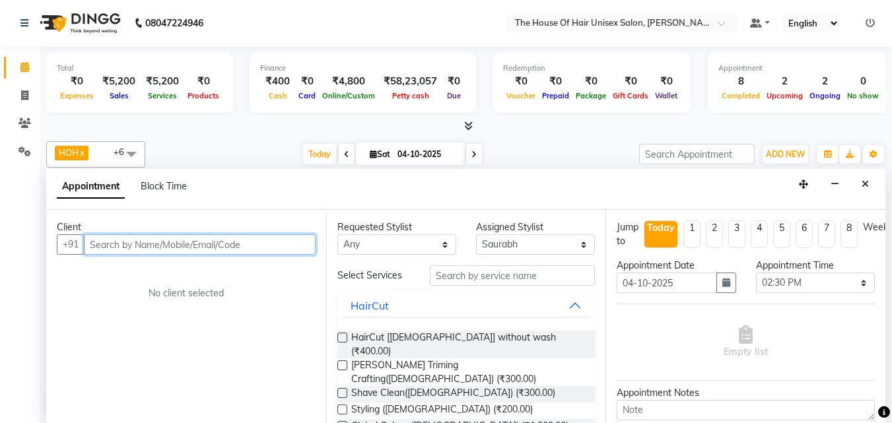
click at [259, 240] on input "text" at bounding box center [200, 244] width 232 height 20
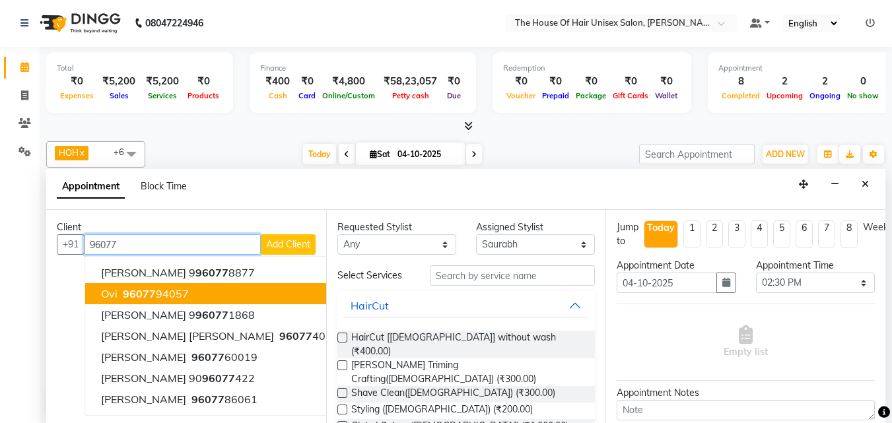
click at [176, 294] on ngb-highlight "96077 94057" at bounding box center [154, 293] width 69 height 13
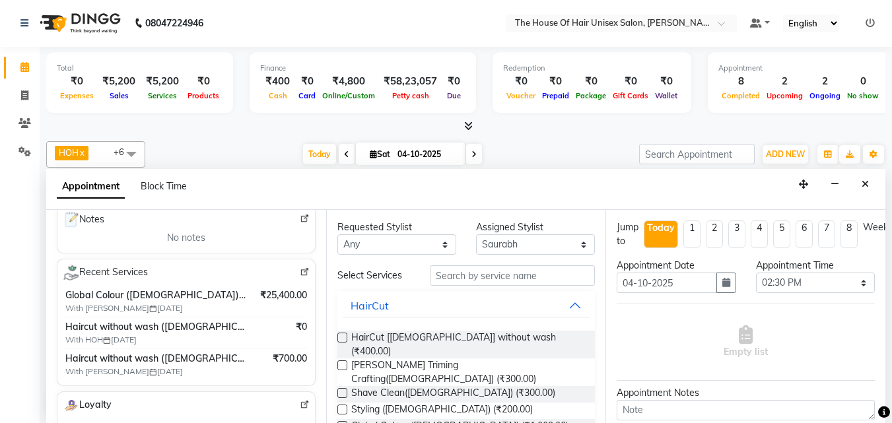
scroll to position [223, 0]
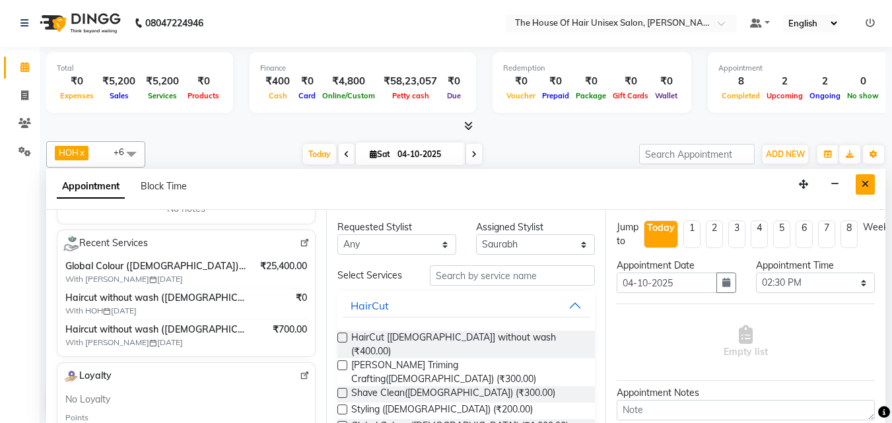
type input "9607794057"
click at [810, 183] on icon "Close" at bounding box center [864, 183] width 7 height 9
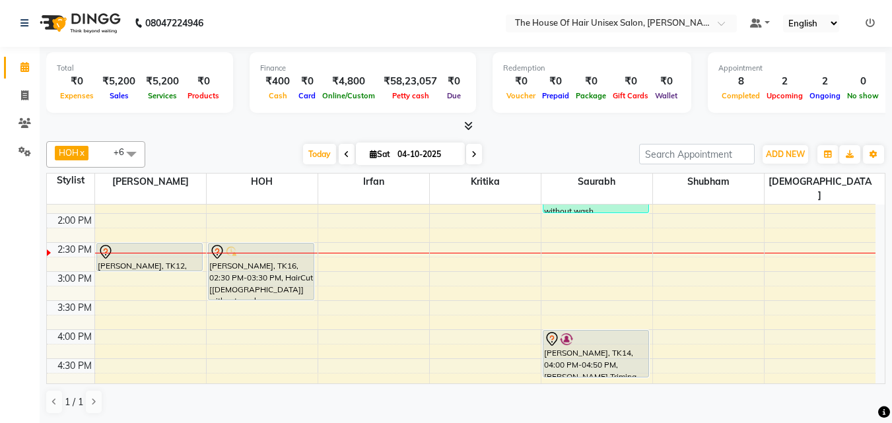
scroll to position [397, 0]
click at [351, 253] on div "7:00 AM 7:30 AM 8:00 AM 8:30 AM 9:00 AM 9:30 AM 10:00 AM 10:30 AM 11:00 AM 11:3…" at bounding box center [461, 243] width 828 height 870
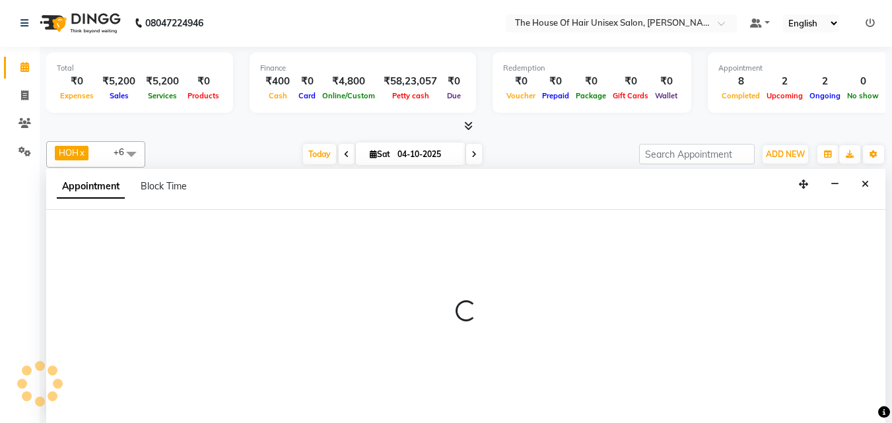
select select "93676"
select select "tentative"
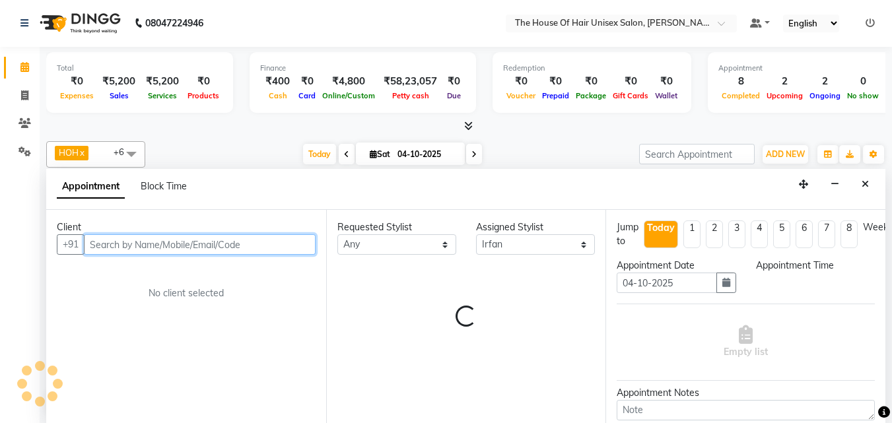
select select "885"
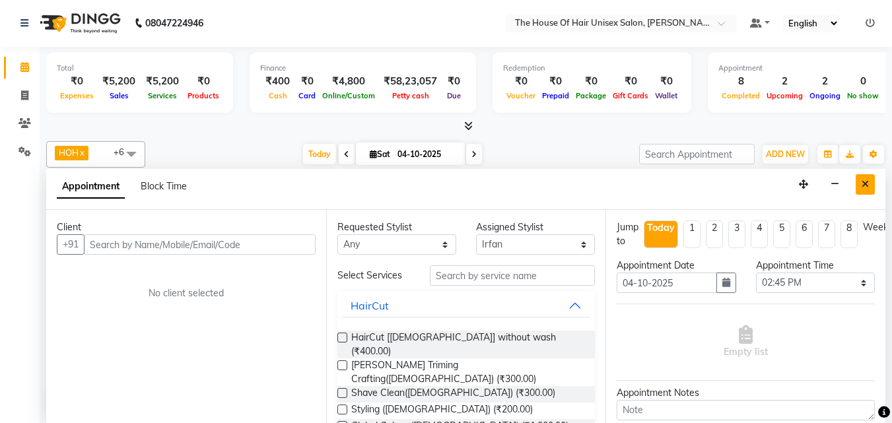
click at [810, 183] on icon "Close" at bounding box center [864, 183] width 7 height 9
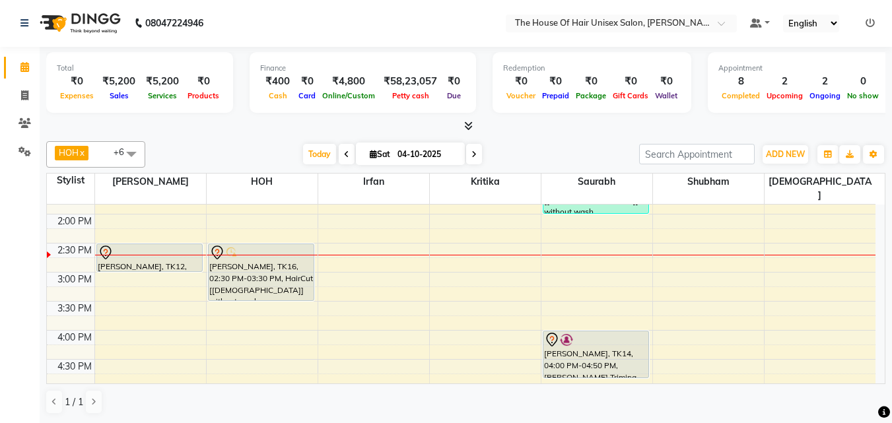
click at [338, 259] on div "7:00 AM 7:30 AM 8:00 AM 8:30 AM 9:00 AM 9:30 AM 10:00 AM 10:30 AM 11:00 AM 11:3…" at bounding box center [461, 243] width 828 height 870
select select "93676"
select select "tentative"
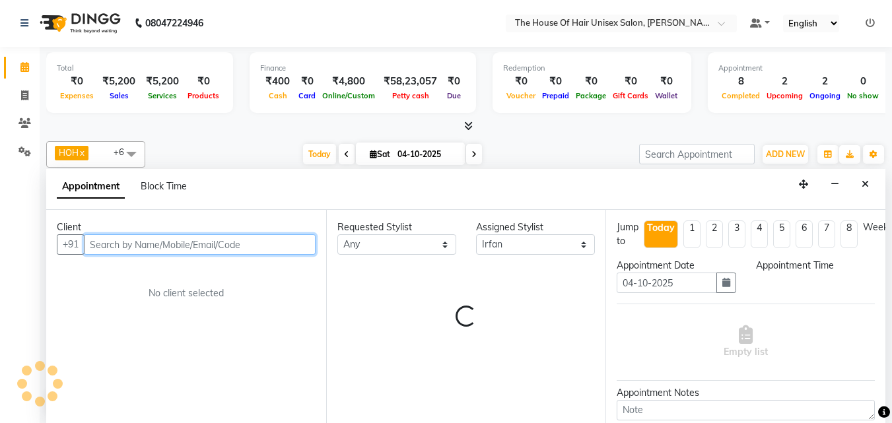
select select "900"
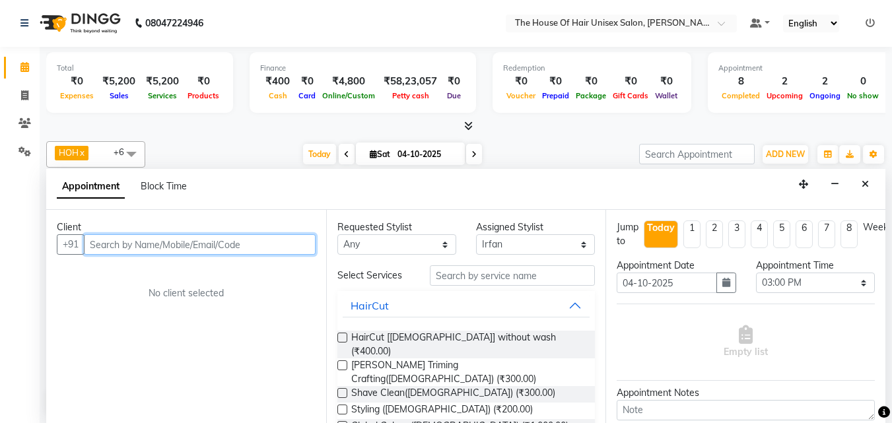
click at [240, 242] on input "text" at bounding box center [200, 244] width 232 height 20
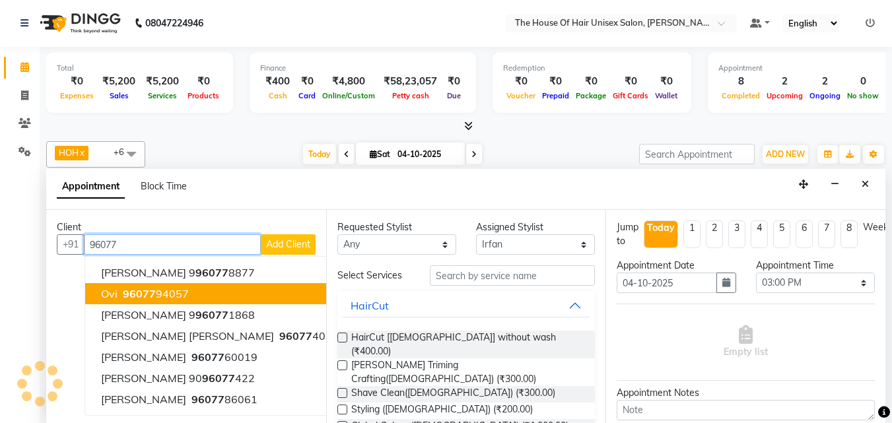
click at [171, 293] on ngb-highlight "96077 94057" at bounding box center [154, 293] width 69 height 13
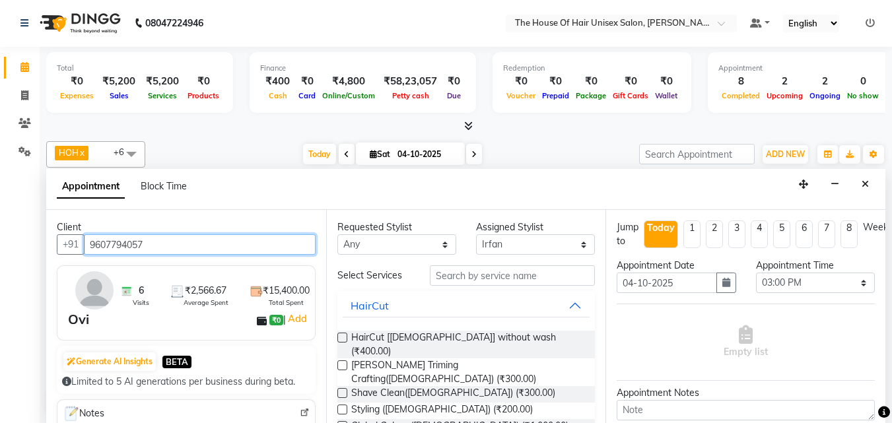
scroll to position [1, 0]
type input "9607794057"
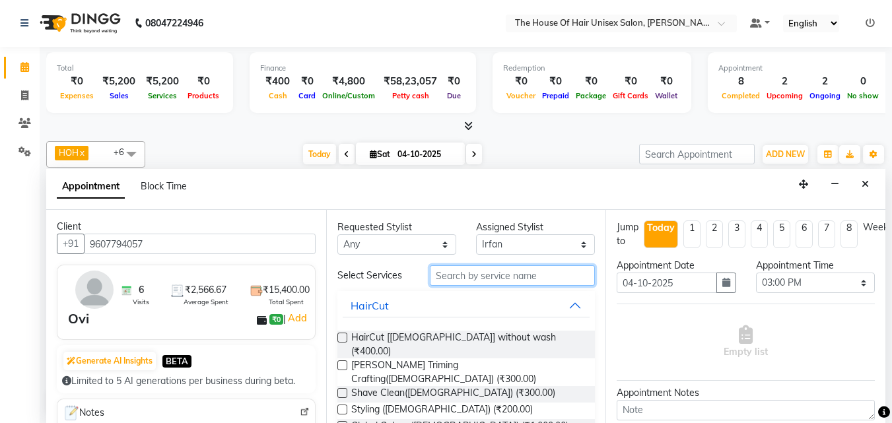
click at [471, 280] on input "text" at bounding box center [512, 275] width 165 height 20
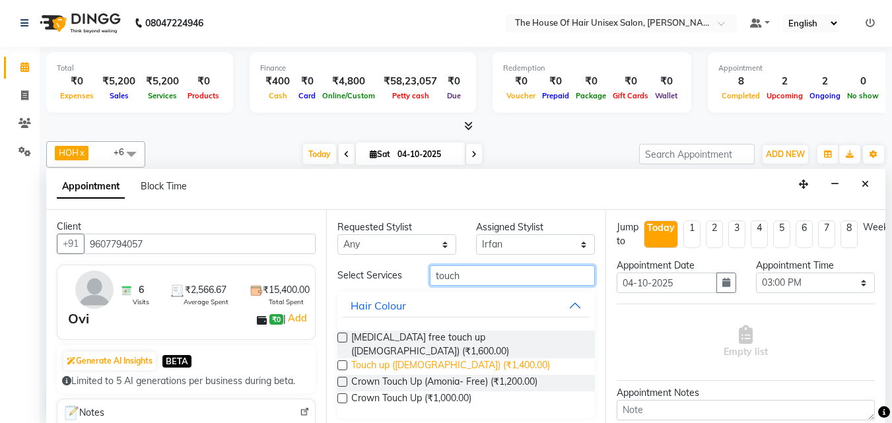
type input "touch"
click at [402, 358] on span "Touch up ([DEMOGRAPHIC_DATA]) (₹1,400.00)" at bounding box center [450, 366] width 199 height 16
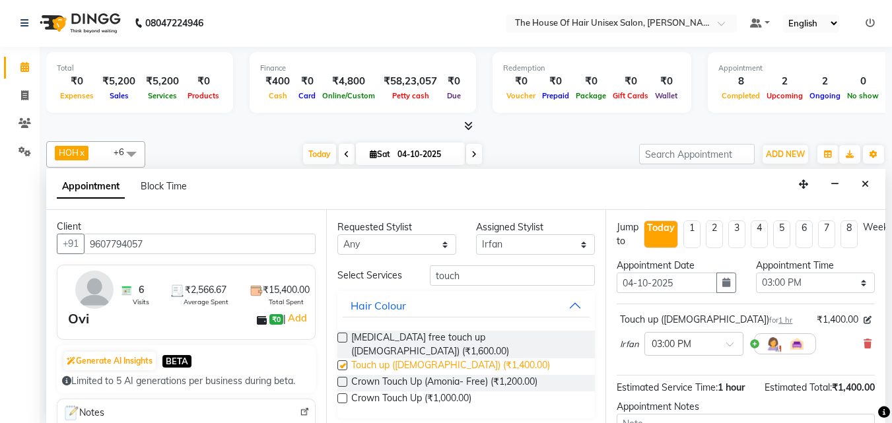
checkbox input "false"
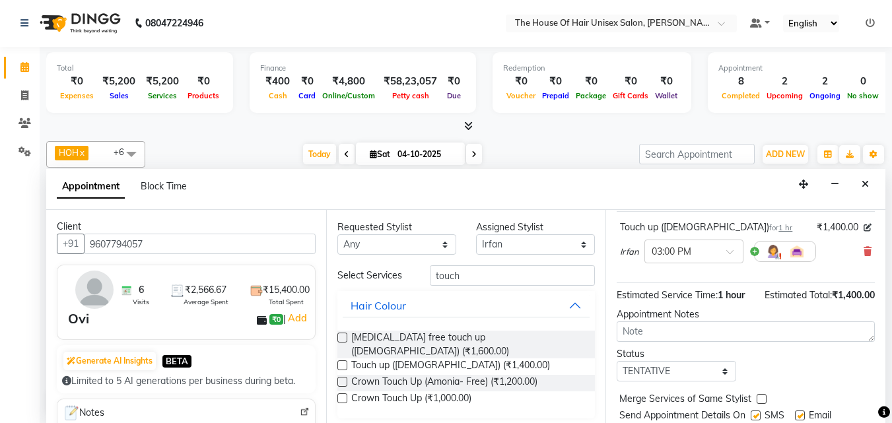
scroll to position [144, 0]
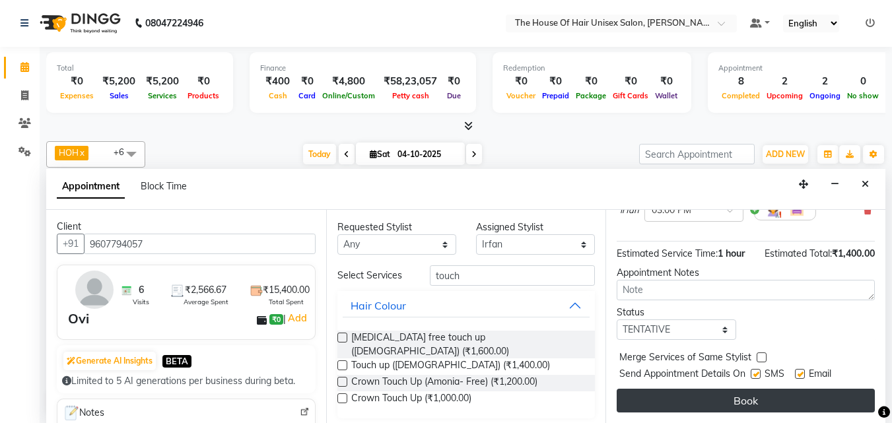
click at [670, 384] on button "Book" at bounding box center [745, 401] width 258 height 24
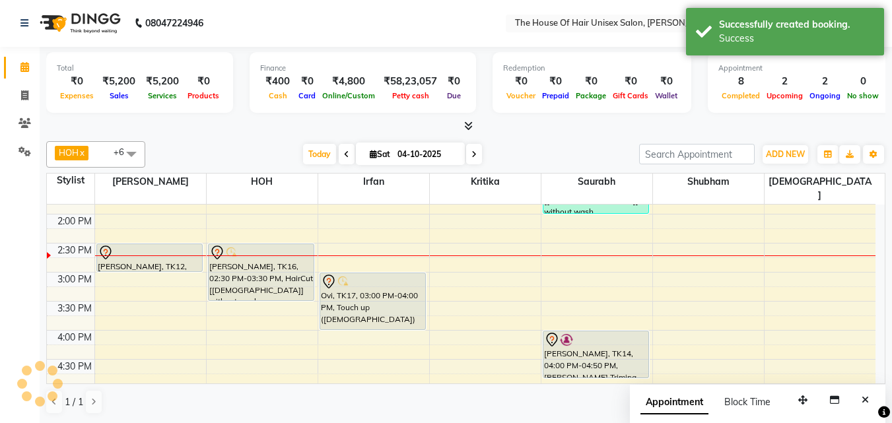
scroll to position [0, 0]
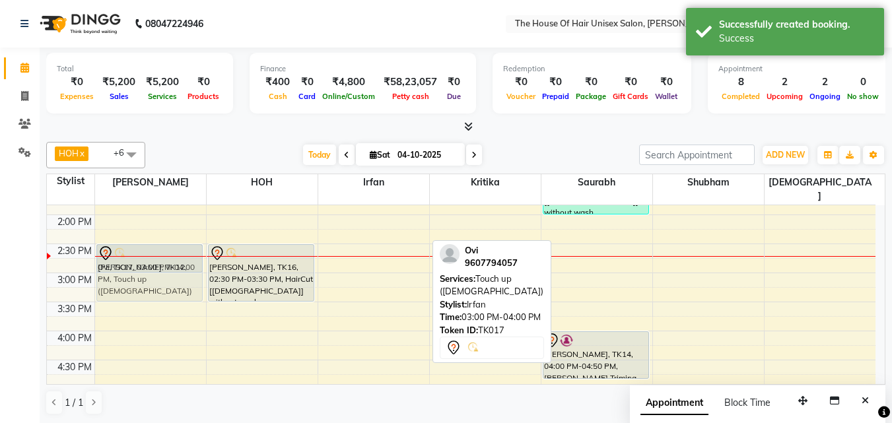
drag, startPoint x: 370, startPoint y: 280, endPoint x: 195, endPoint y: 246, distance: 178.2
click at [195, 246] on tr "[PERSON_NAME], TK07, 11:15 AM-11:45 AM, HairCut [[DEMOGRAPHIC_DATA]] without wa…" at bounding box center [461, 244] width 828 height 870
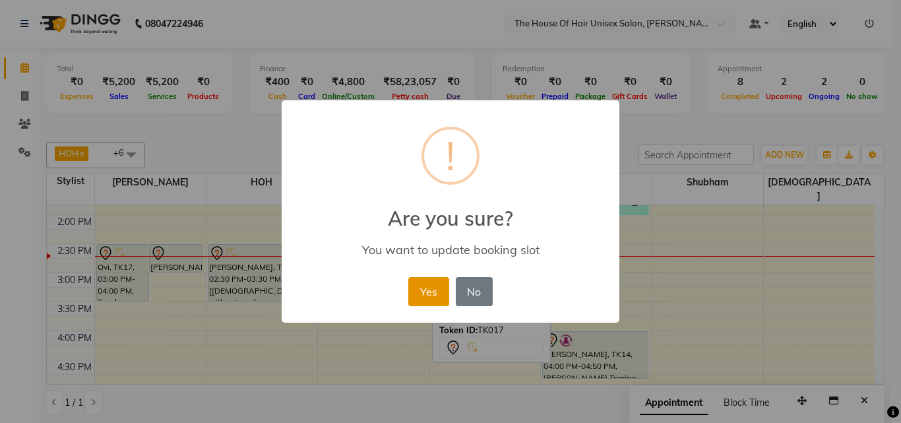
click at [424, 292] on button "Yes" at bounding box center [428, 291] width 40 height 29
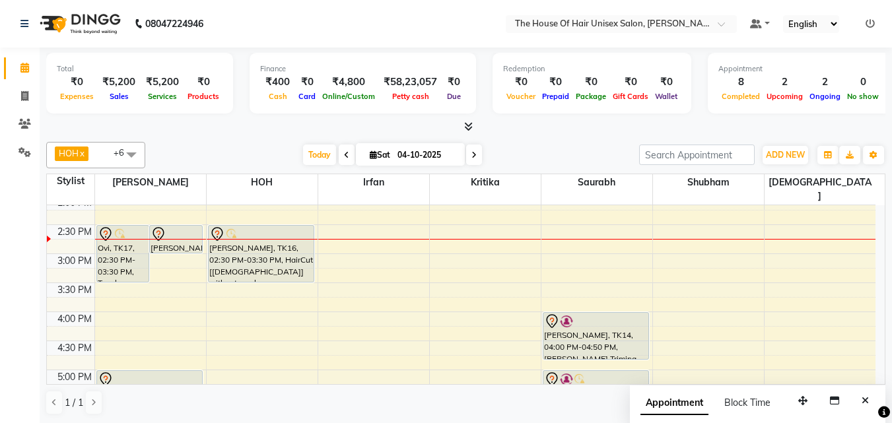
scroll to position [414, 0]
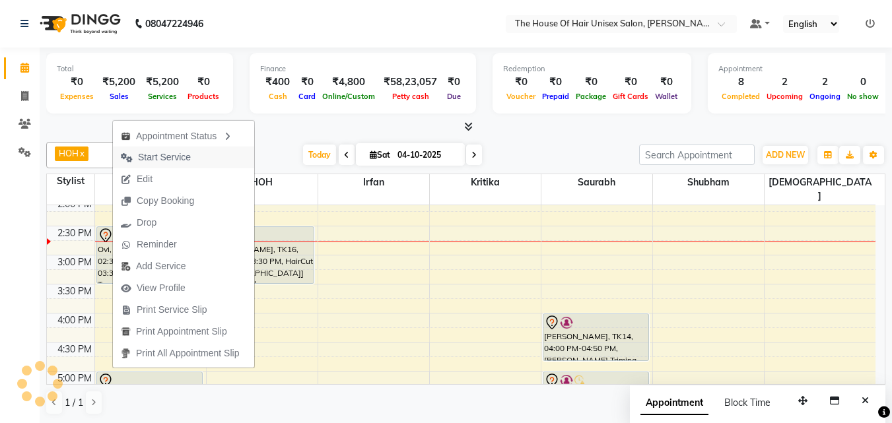
click at [173, 152] on span "Start Service" at bounding box center [164, 157] width 53 height 14
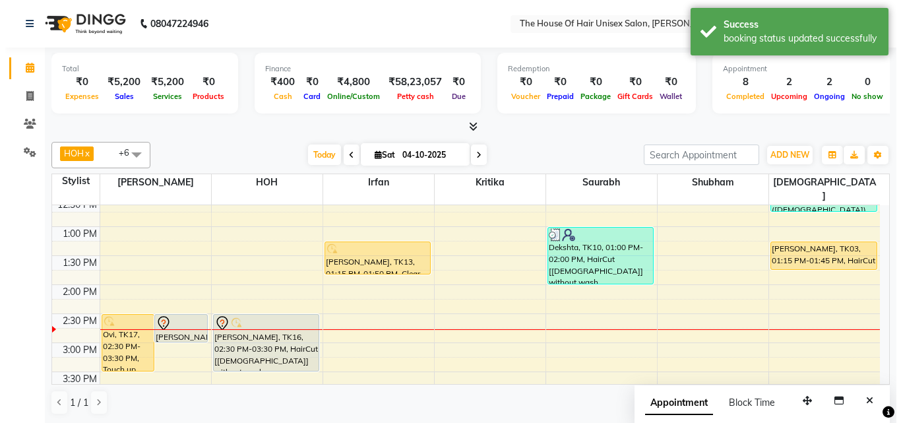
scroll to position [291, 0]
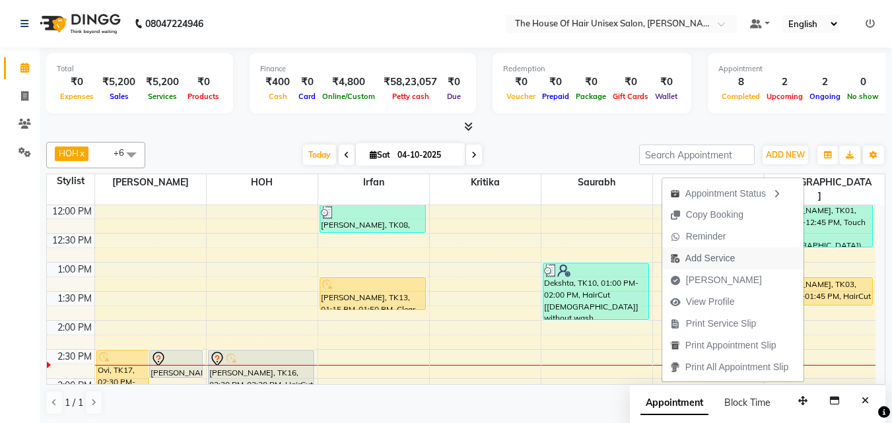
click at [713, 259] on span "Add Service" at bounding box center [709, 258] width 49 height 14
select select "89756"
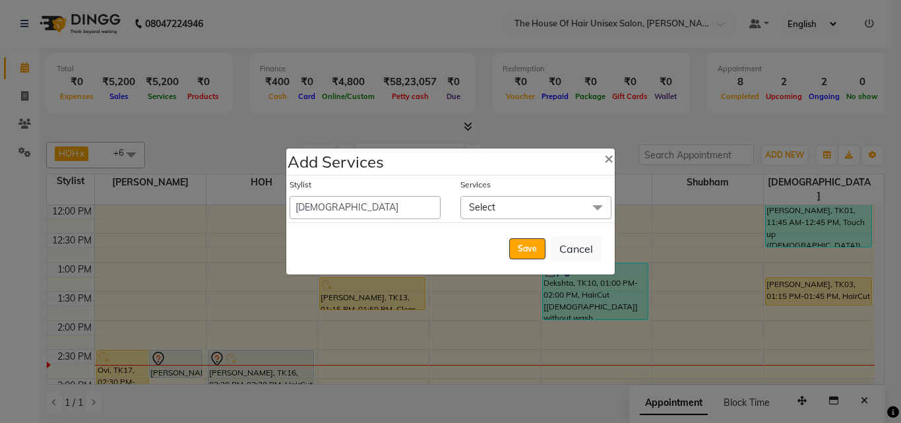
click at [595, 212] on span at bounding box center [598, 208] width 26 height 25
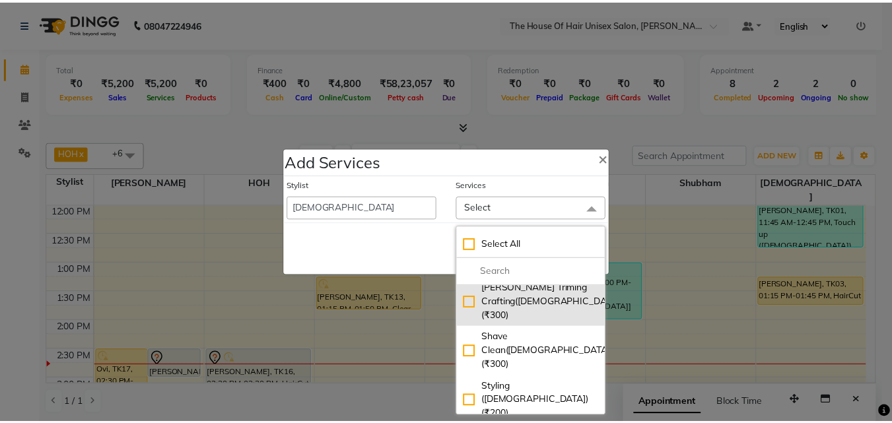
scroll to position [115, 0]
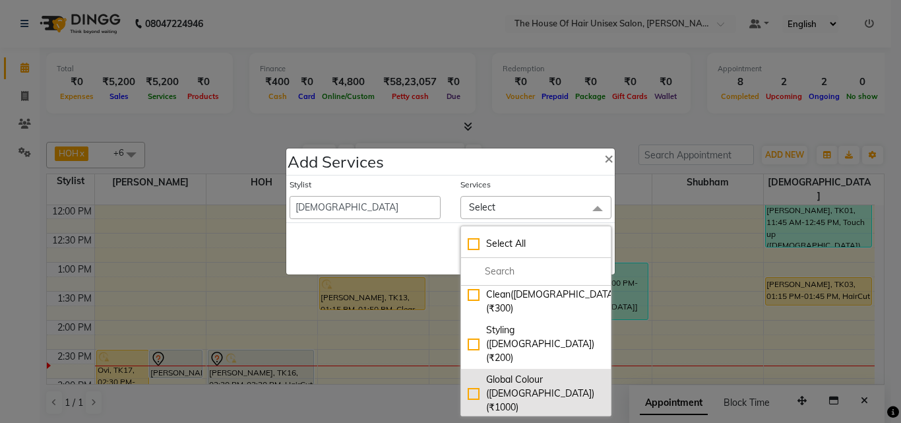
click at [499, 373] on div "Global Colour ([DEMOGRAPHIC_DATA]) (₹1000)" at bounding box center [536, 394] width 137 height 42
checkbox input "true"
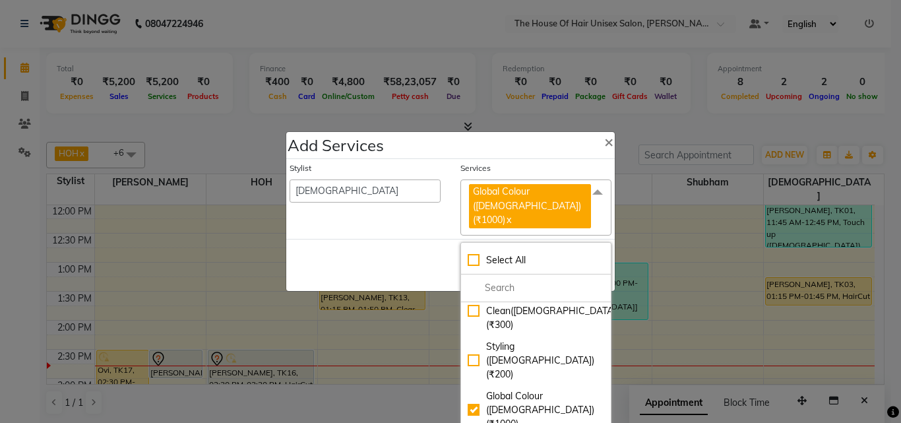
click at [585, 205] on span at bounding box center [598, 191] width 26 height 25
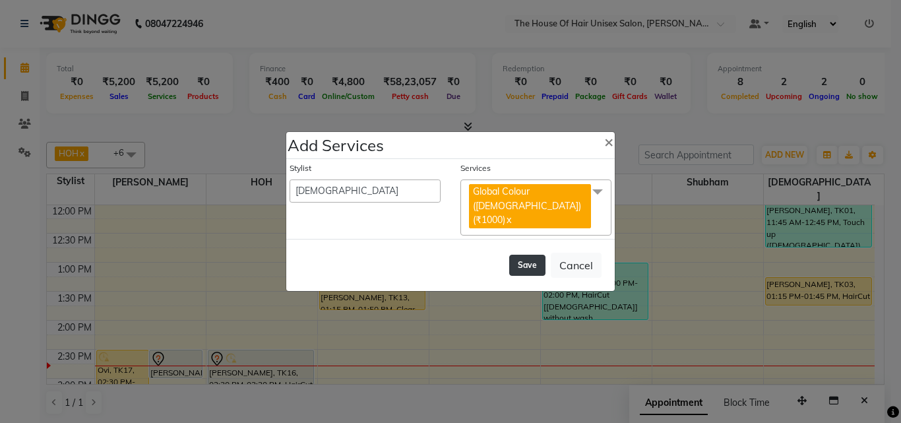
click at [529, 255] on button "Save" at bounding box center [527, 265] width 36 height 21
select select "13497"
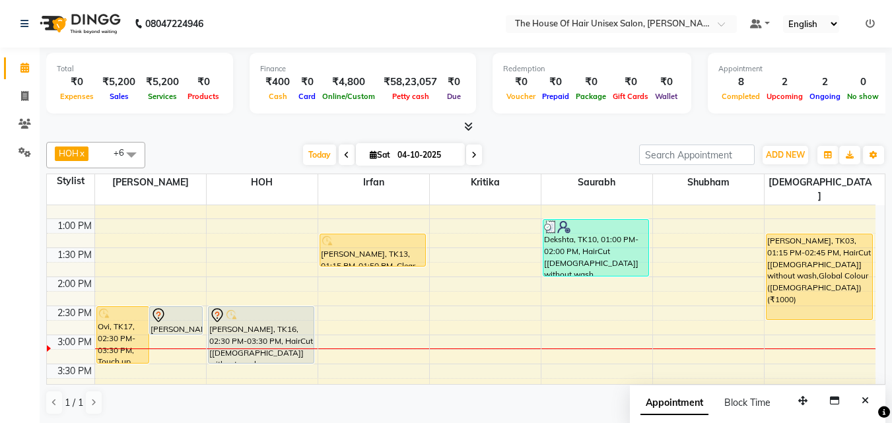
scroll to position [334, 0]
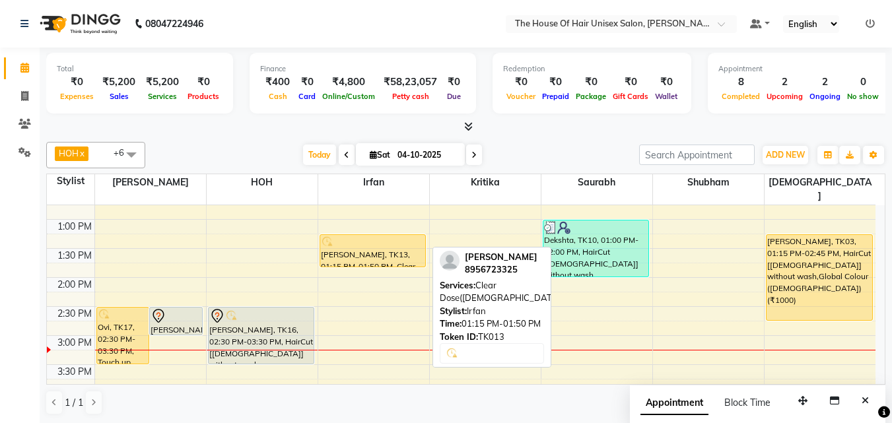
click at [379, 236] on div at bounding box center [373, 242] width 104 height 13
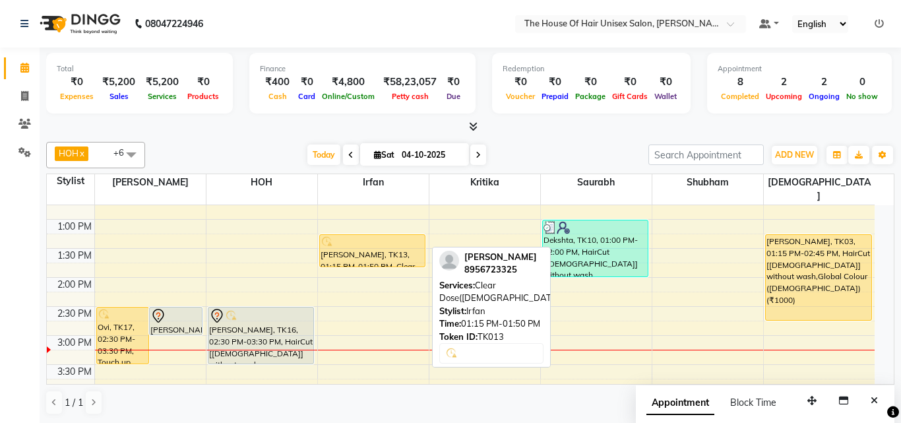
select select "1"
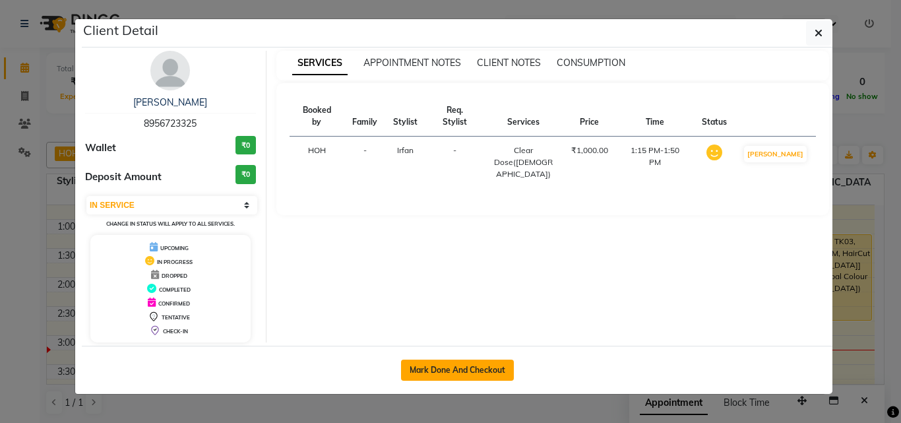
click at [465, 372] on button "Mark Done And Checkout" at bounding box center [457, 370] width 113 height 21
select select "service"
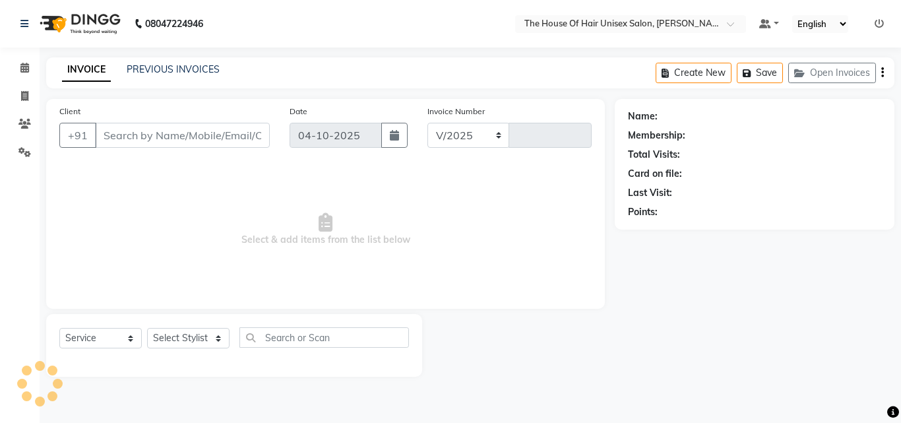
select select "598"
type input "3119"
type input "8956723325"
select select "93676"
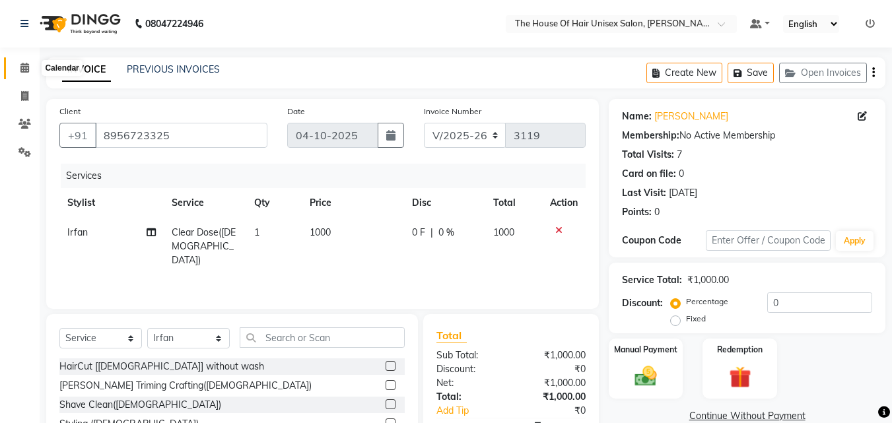
click at [22, 66] on icon at bounding box center [24, 68] width 9 height 10
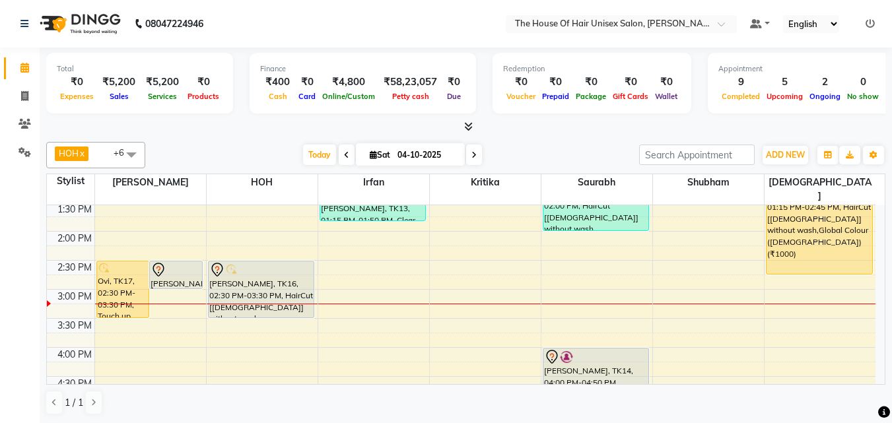
scroll to position [381, 0]
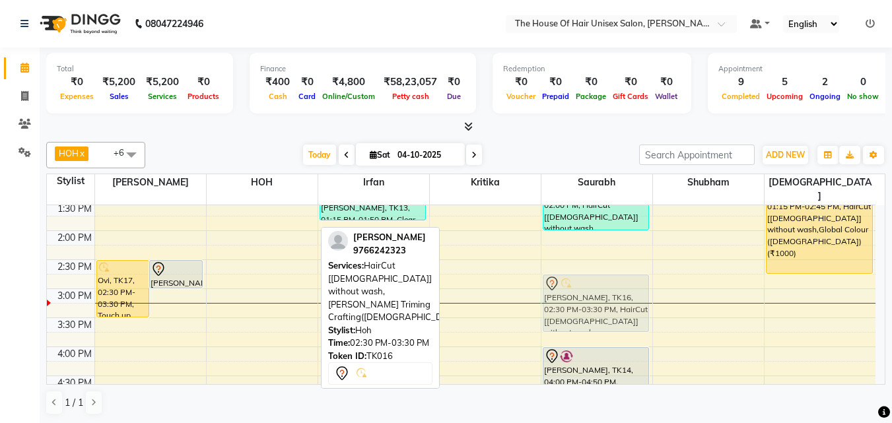
drag, startPoint x: 282, startPoint y: 259, endPoint x: 590, endPoint y: 275, distance: 308.0
click at [590, 275] on tr "Ovi, TK17, 02:30 PM-03:30 PM, Touch up ([DEMOGRAPHIC_DATA]) [PERSON_NAME] Surav…" at bounding box center [461, 259] width 828 height 870
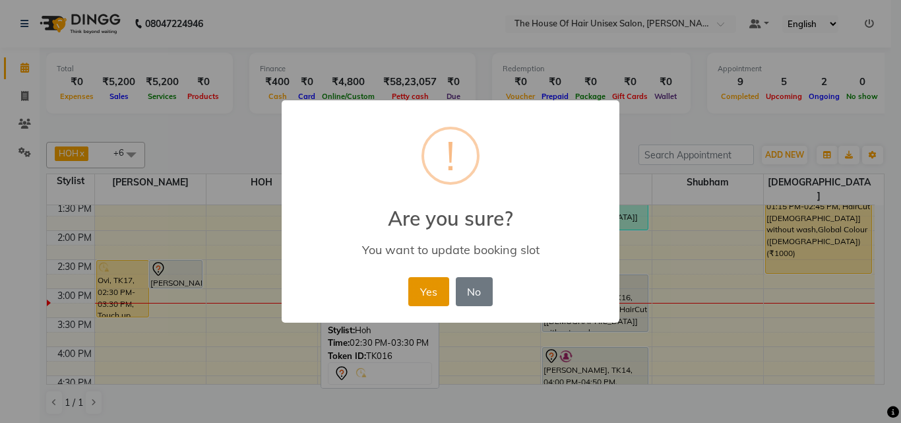
click at [416, 282] on button "Yes" at bounding box center [428, 291] width 40 height 29
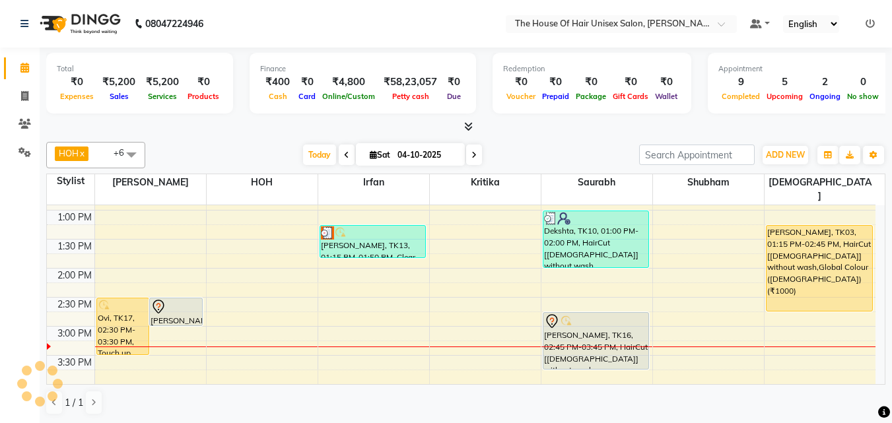
scroll to position [325, 0]
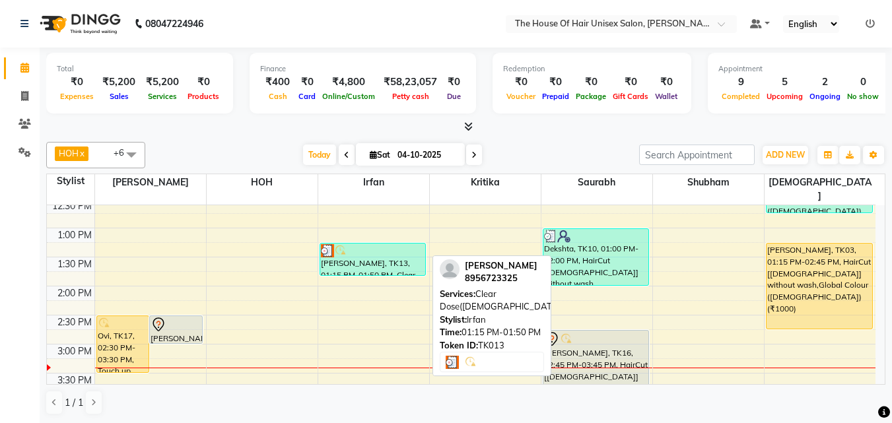
click at [364, 249] on div "[PERSON_NAME], TK13, 01:15 PM-01:50 PM, Clear Dose([DEMOGRAPHIC_DATA])" at bounding box center [373, 260] width 106 height 32
click at [353, 247] on div "[PERSON_NAME], TK13, 01:15 PM-01:50 PM, Clear Dose([DEMOGRAPHIC_DATA])" at bounding box center [373, 260] width 106 height 32
select select "3"
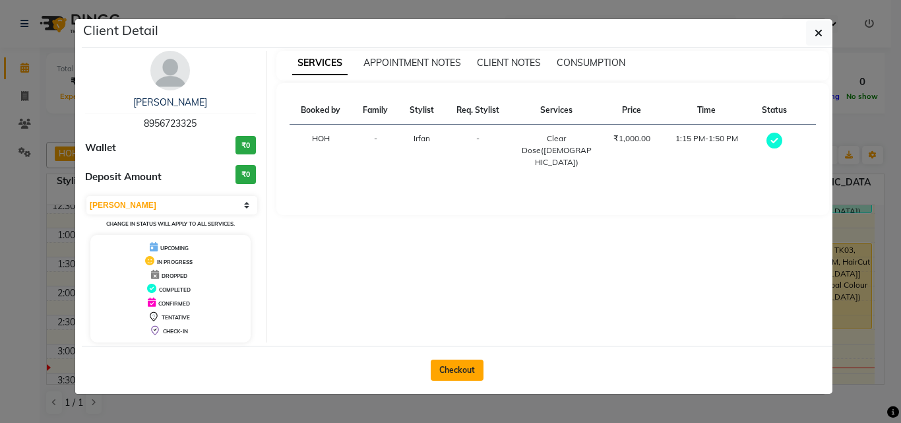
click at [463, 371] on button "Checkout" at bounding box center [457, 370] width 53 height 21
select select "598"
select select "service"
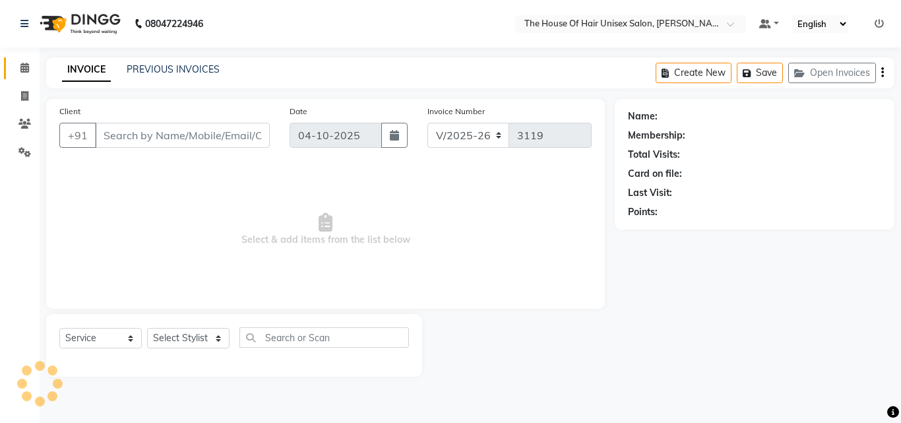
type input "8956723325"
select select "93676"
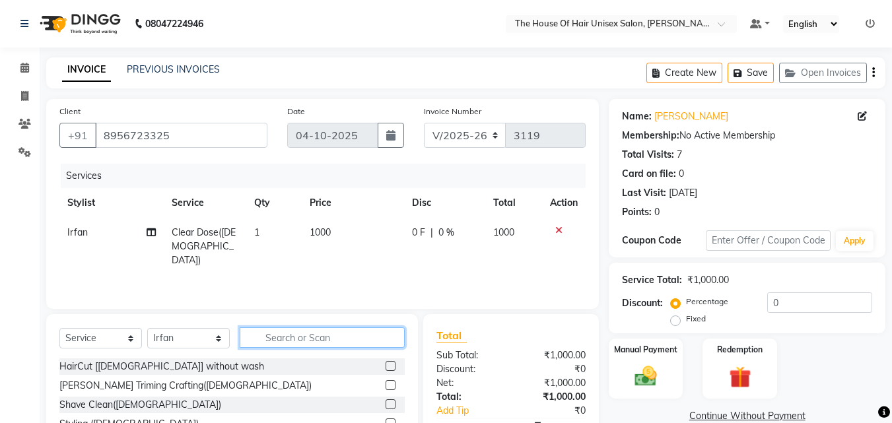
click at [319, 338] on input "text" at bounding box center [322, 337] width 165 height 20
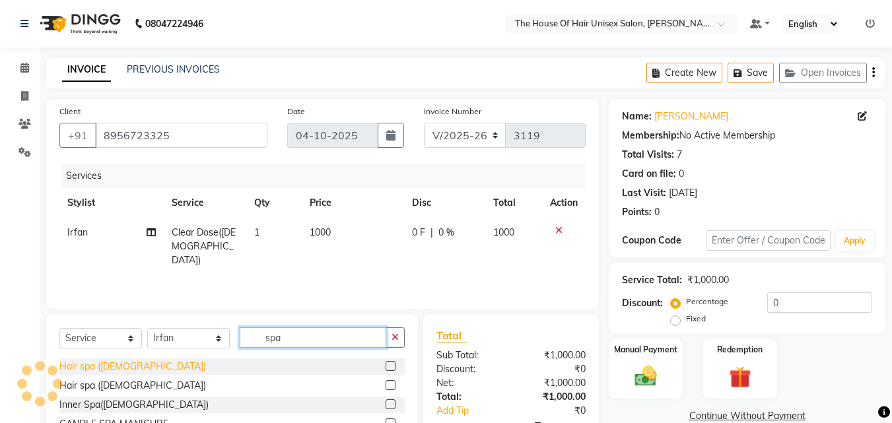
type input "spa"
click at [105, 364] on div "Hair spa ([DEMOGRAPHIC_DATA])" at bounding box center [132, 367] width 146 height 14
checkbox input "false"
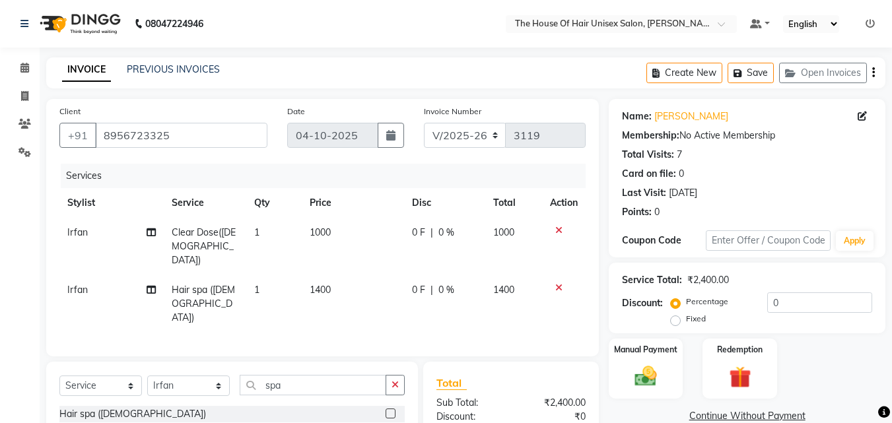
click at [560, 224] on td at bounding box center [564, 246] width 44 height 57
click at [558, 228] on icon at bounding box center [558, 230] width 7 height 9
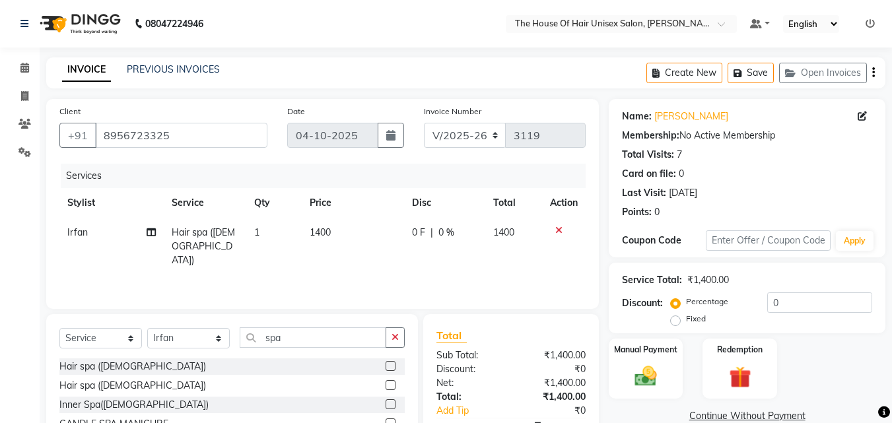
click at [319, 232] on span "1400" at bounding box center [319, 232] width 21 height 12
select select "93676"
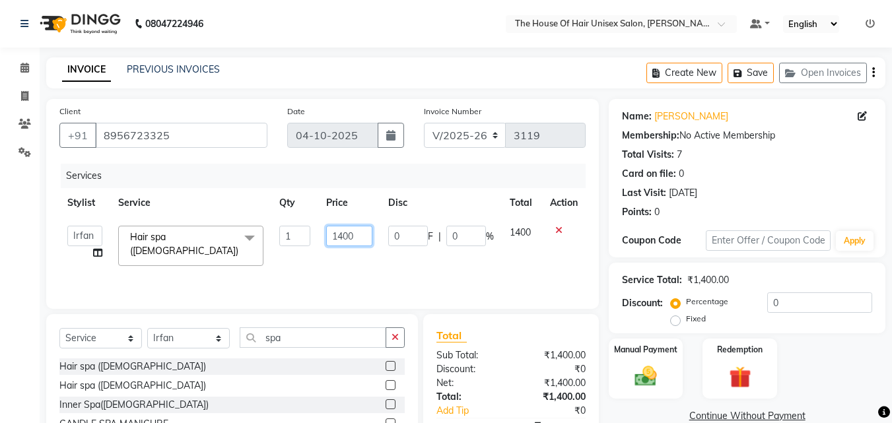
click at [342, 236] on input "1400" at bounding box center [349, 236] width 46 height 20
click at [23, 67] on icon at bounding box center [24, 68] width 9 height 10
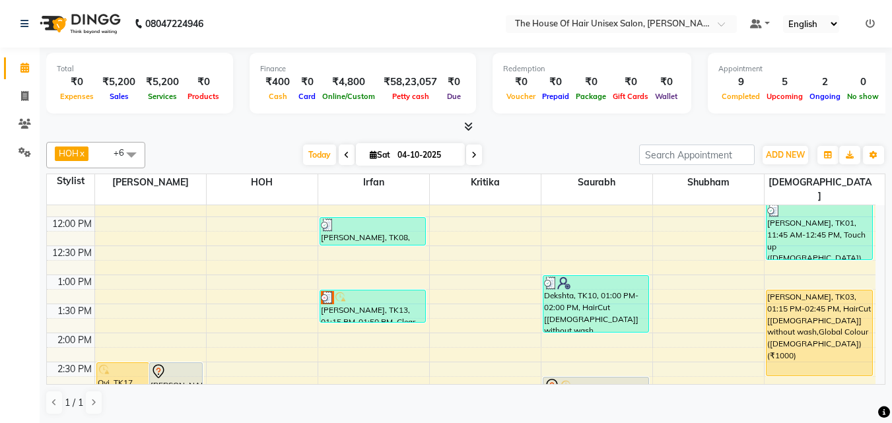
scroll to position [354, 0]
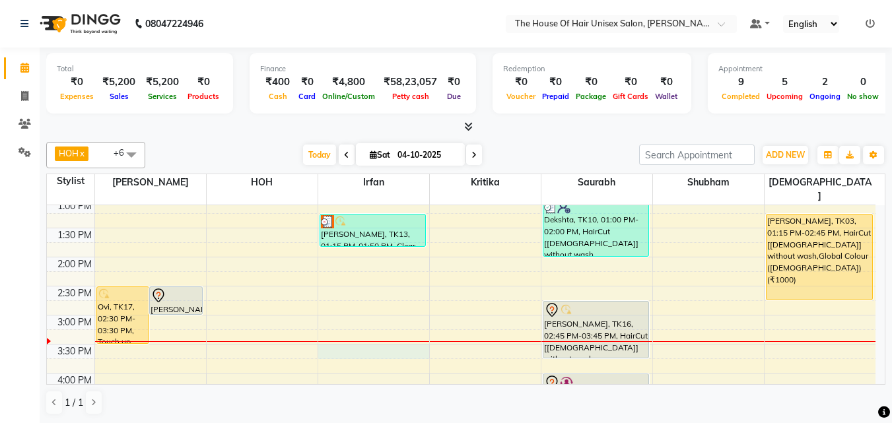
click at [363, 339] on div "7:00 AM 7:30 AM 8:00 AM 8:30 AM 9:00 AM 9:30 AM 10:00 AM 10:30 AM 11:00 AM 11:3…" at bounding box center [461, 286] width 828 height 870
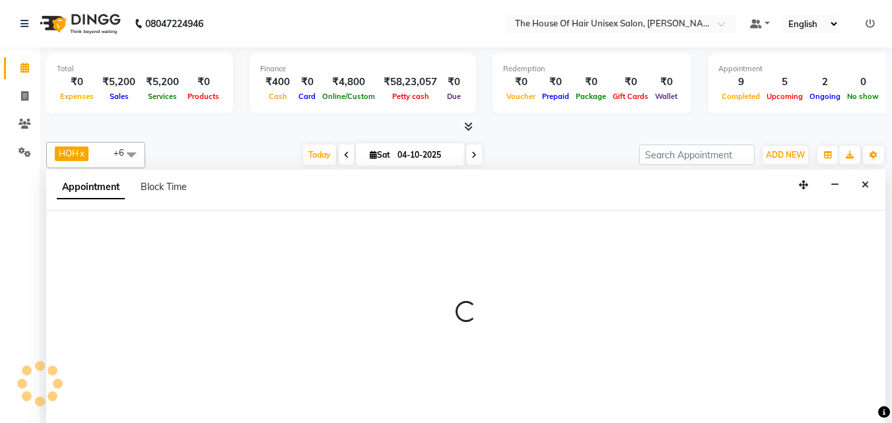
select select "93676"
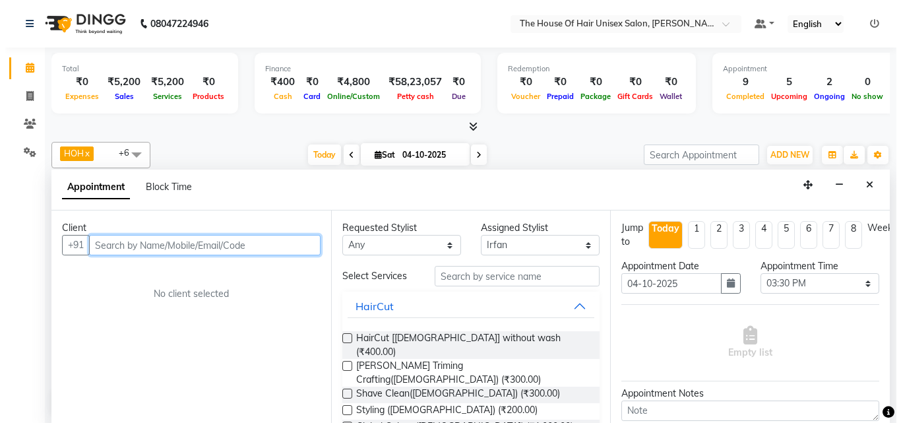
scroll to position [1, 0]
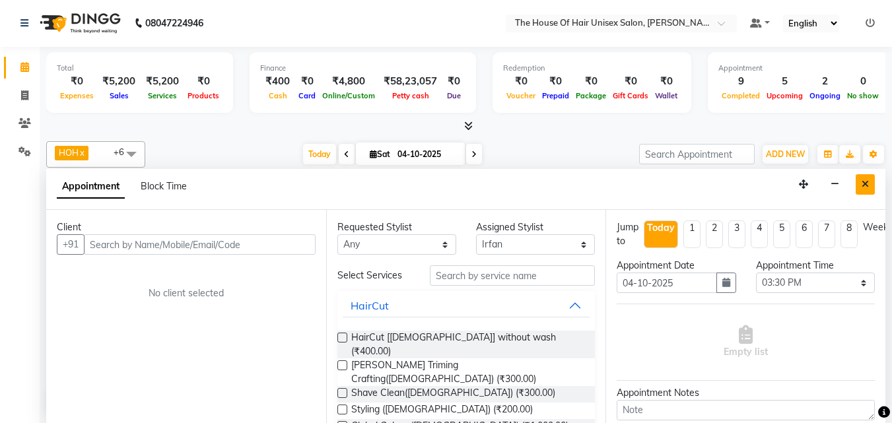
click at [810, 187] on icon "Close" at bounding box center [864, 183] width 7 height 9
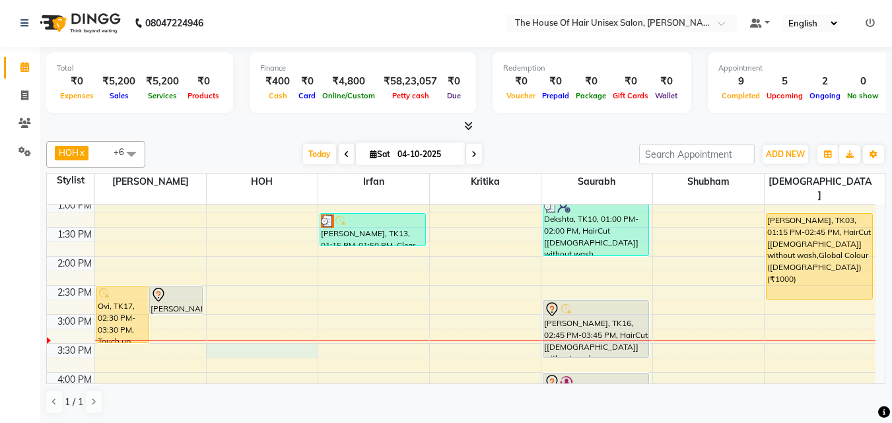
click at [274, 336] on div "7:00 AM 7:30 AM 8:00 AM 8:30 AM 9:00 AM 9:30 AM 10:00 AM 10:30 AM 11:00 AM 11:3…" at bounding box center [461, 285] width 828 height 870
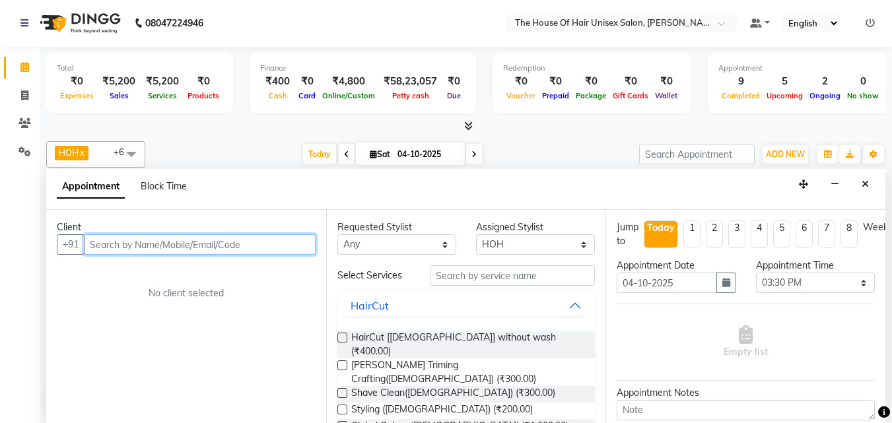
click at [221, 242] on input "text" at bounding box center [200, 244] width 232 height 20
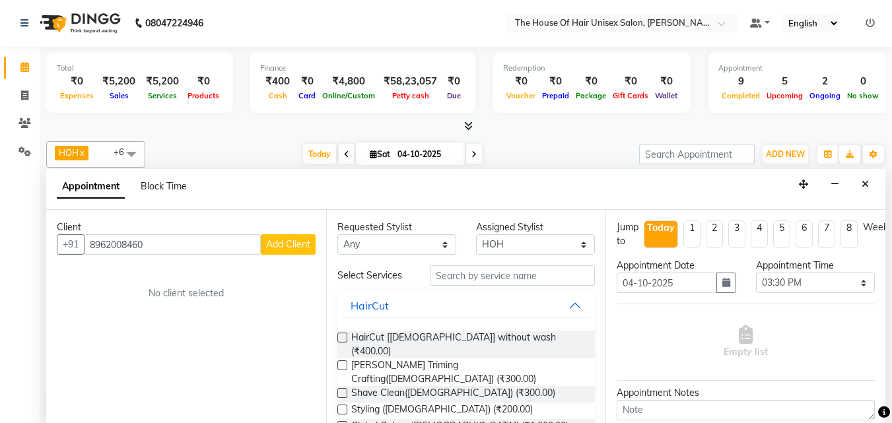
click at [280, 245] on span "Add Client" at bounding box center [288, 244] width 44 height 12
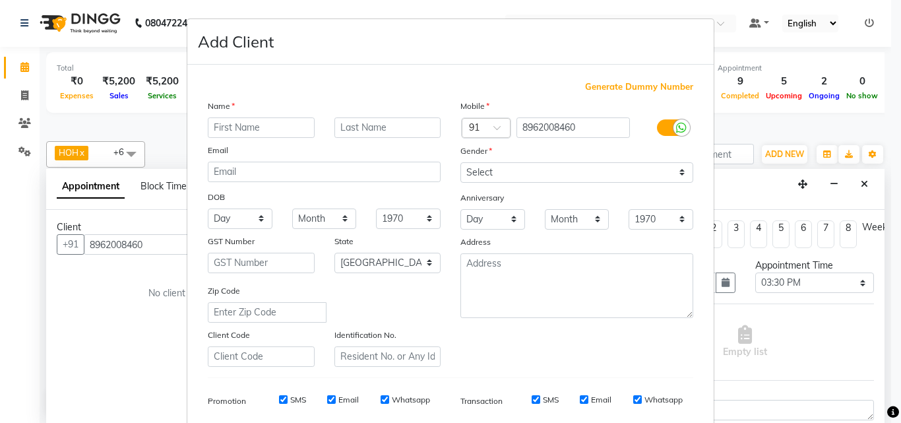
click at [227, 127] on input "text" at bounding box center [261, 127] width 107 height 20
click at [502, 166] on select "Select [DEMOGRAPHIC_DATA] [DEMOGRAPHIC_DATA] Other Prefer Not To Say" at bounding box center [577, 172] width 233 height 20
click at [461, 162] on select "Select [DEMOGRAPHIC_DATA] [DEMOGRAPHIC_DATA] Other Prefer Not To Say" at bounding box center [577, 172] width 233 height 20
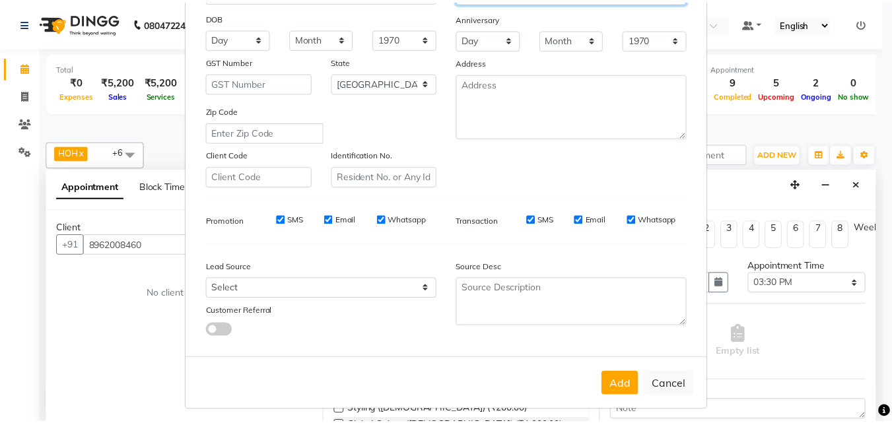
scroll to position [181, 0]
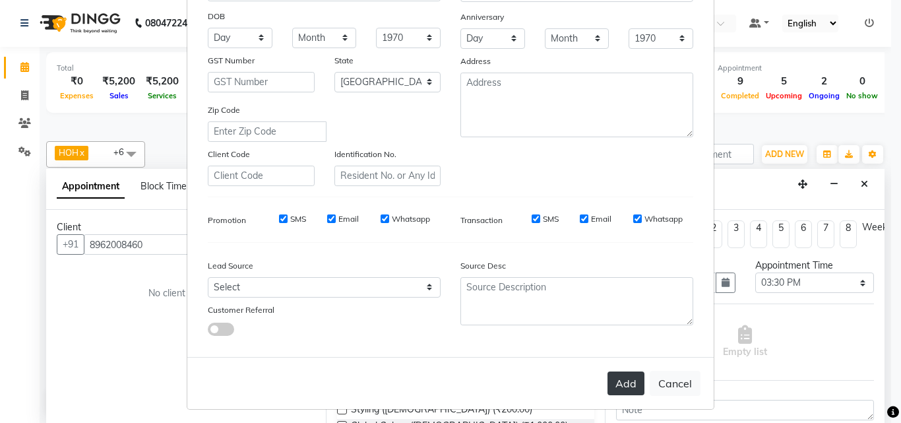
click at [618, 379] on button "Add" at bounding box center [626, 384] width 37 height 24
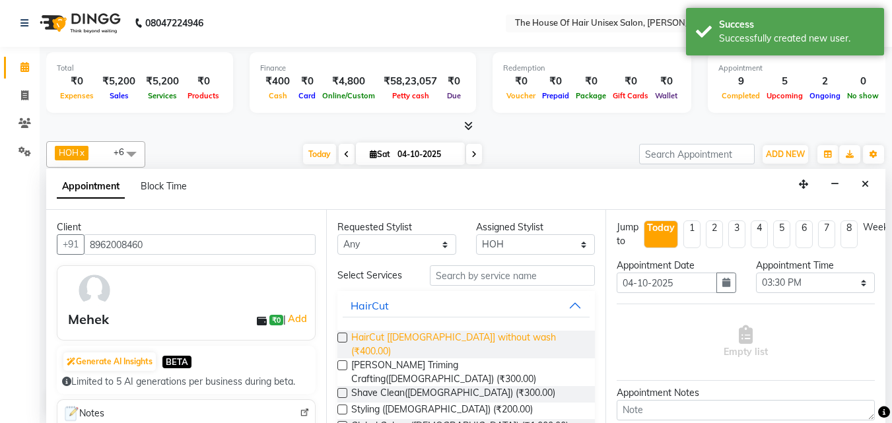
click at [406, 335] on span "HairCut [[DEMOGRAPHIC_DATA]] without wash (₹400.00)" at bounding box center [468, 345] width 234 height 28
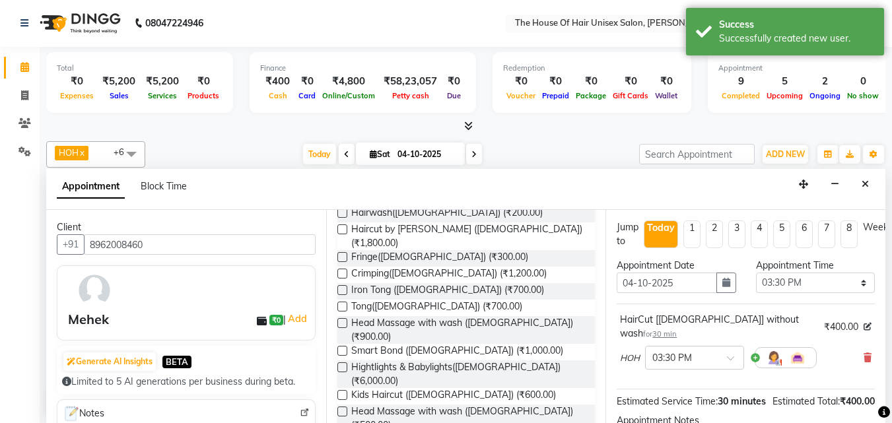
scroll to position [479, 0]
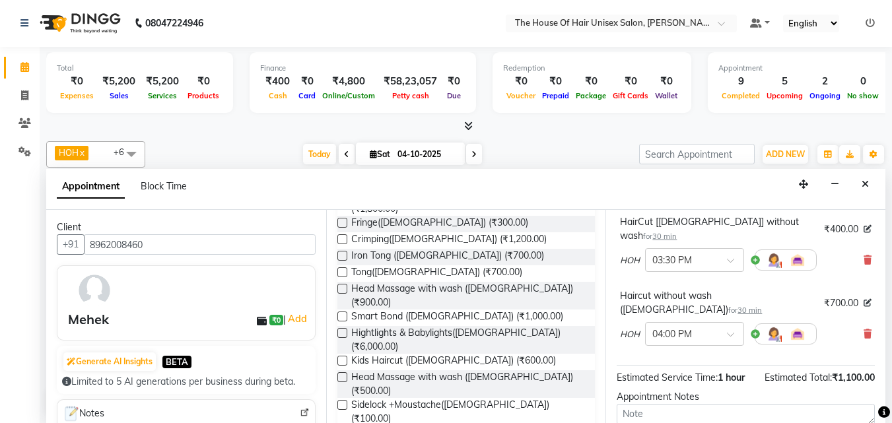
scroll to position [204, 0]
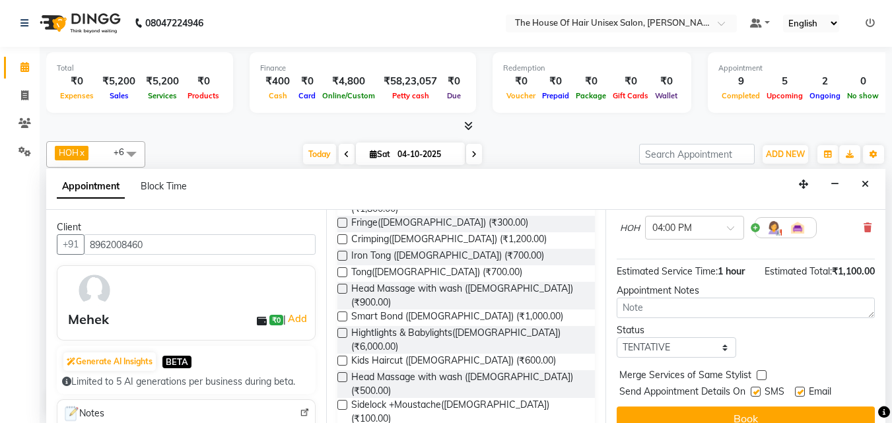
click at [758, 370] on label at bounding box center [761, 375] width 10 height 10
click at [758, 372] on input "checkbox" at bounding box center [760, 376] width 9 height 9
click at [758, 370] on label at bounding box center [761, 375] width 10 height 10
click at [758, 372] on input "checkbox" at bounding box center [760, 376] width 9 height 9
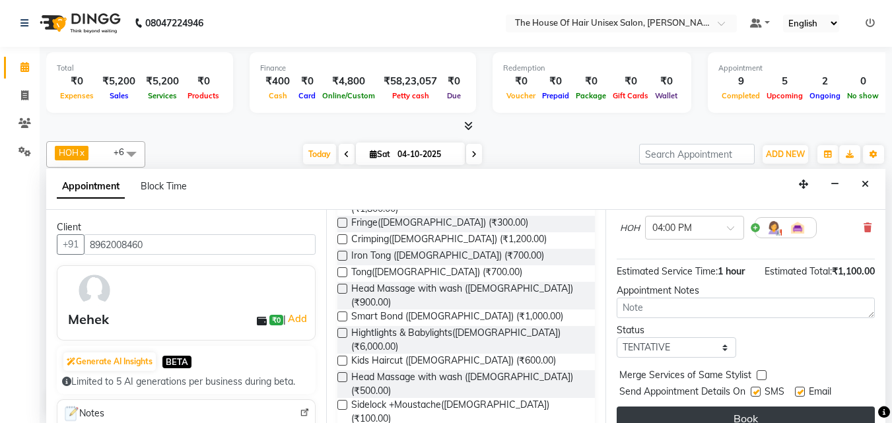
click at [749, 384] on button "Book" at bounding box center [745, 419] width 258 height 24
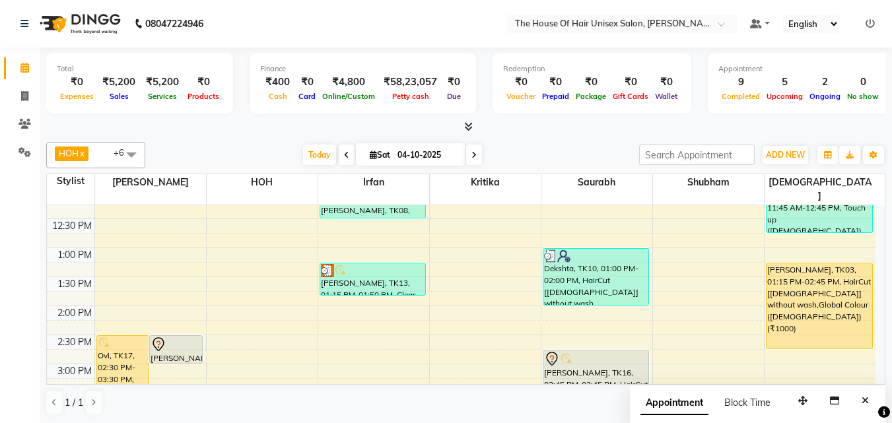
scroll to position [302, 0]
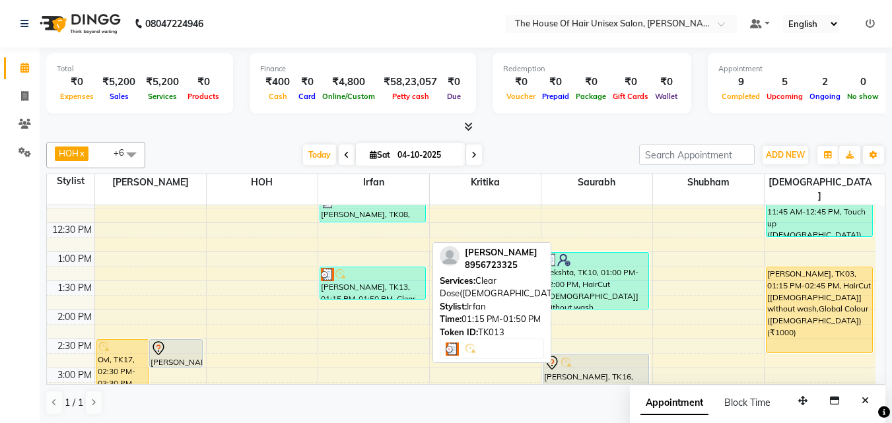
click at [385, 270] on div "[PERSON_NAME], TK13, 01:15 PM-01:50 PM, Clear Dose([DEMOGRAPHIC_DATA])" at bounding box center [373, 283] width 106 height 32
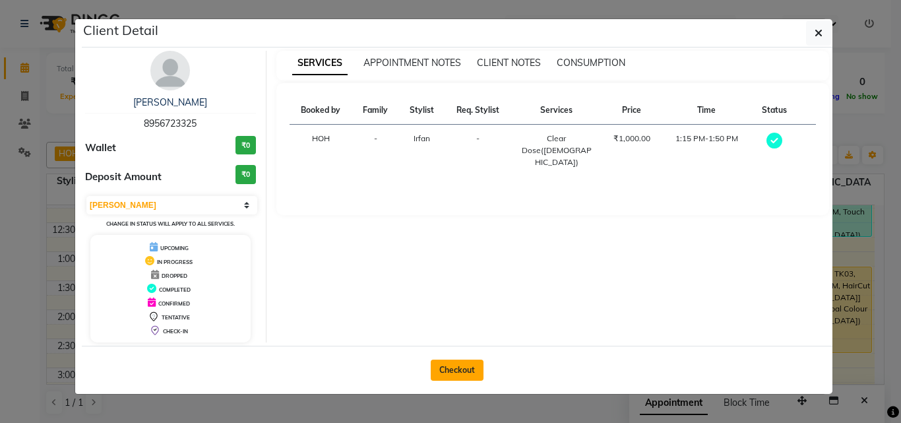
click at [451, 372] on button "Checkout" at bounding box center [457, 370] width 53 height 21
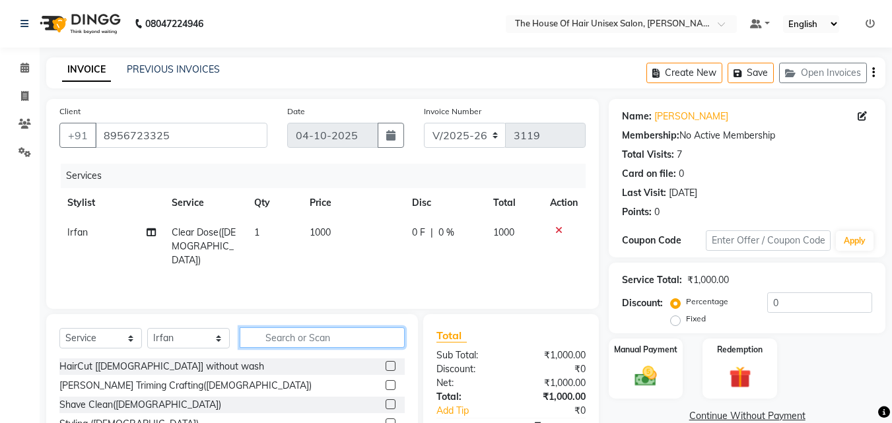
click at [319, 339] on input "text" at bounding box center [322, 337] width 165 height 20
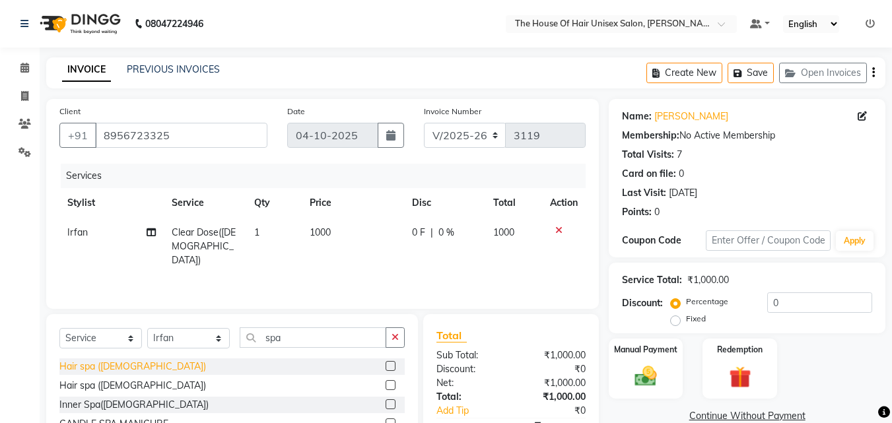
click at [116, 362] on div "Hair spa ([DEMOGRAPHIC_DATA])" at bounding box center [132, 367] width 146 height 14
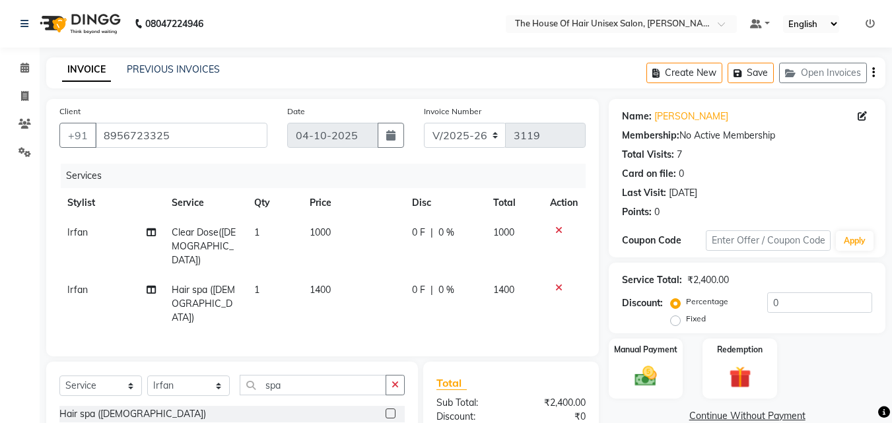
click at [560, 228] on icon at bounding box center [558, 230] width 7 height 9
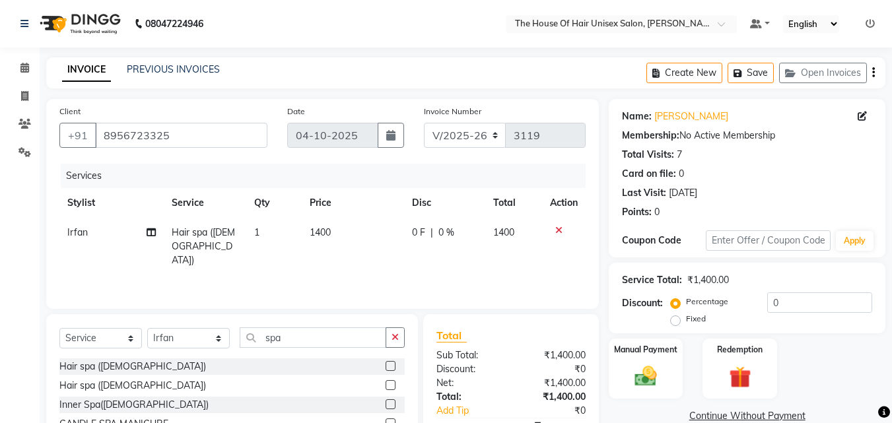
click at [317, 232] on span "1400" at bounding box center [319, 232] width 21 height 12
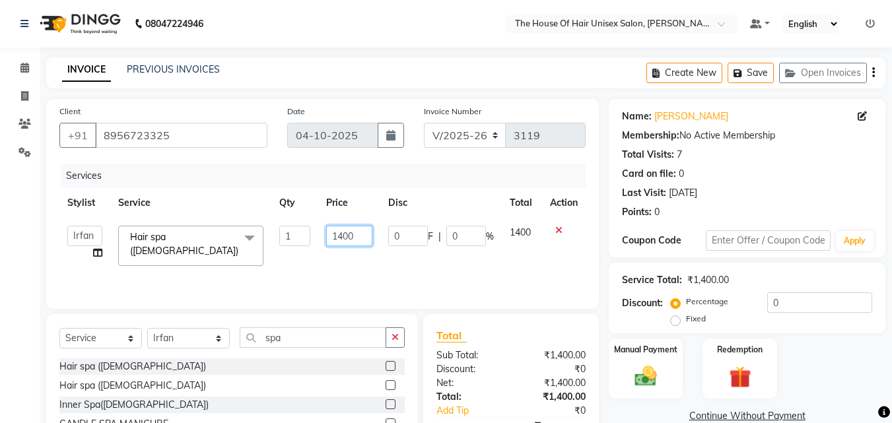
click at [342, 237] on input "1400" at bounding box center [349, 236] width 46 height 20
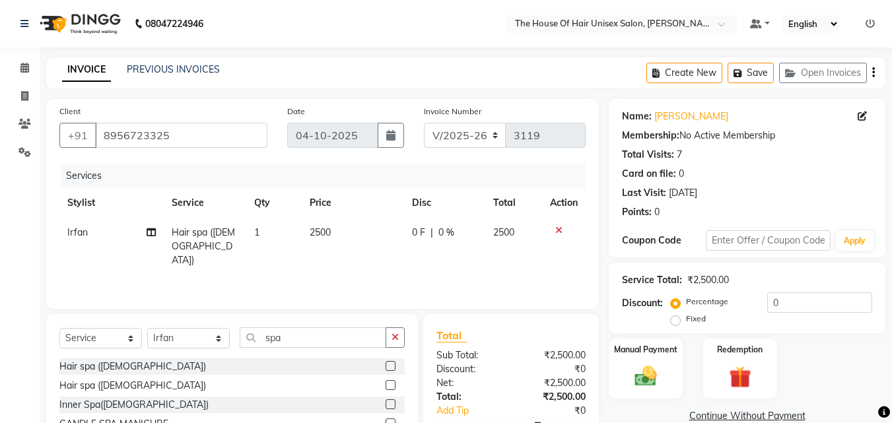
click at [604, 324] on div "Total Sub Total: ₹2,500.00 Discount: ₹0 Net: ₹2,500.00 Total: ₹2,500.00 Add Tip…" at bounding box center [513, 397] width 191 height 166
click at [639, 366] on img at bounding box center [645, 376] width 37 height 26
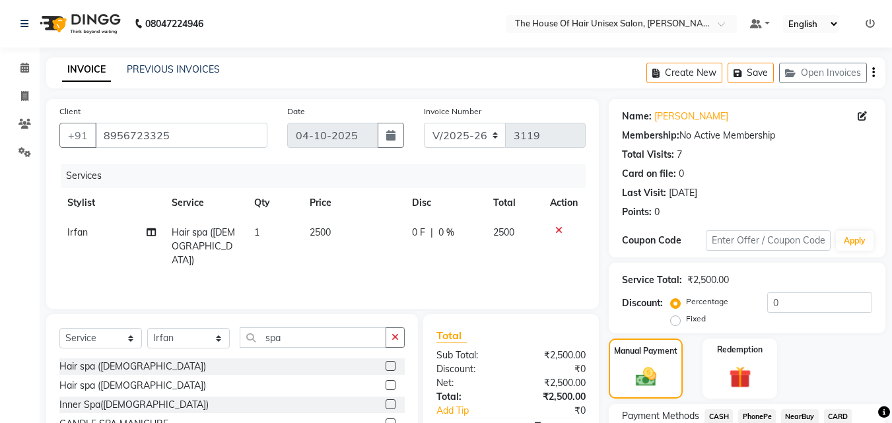
scroll to position [107, 0]
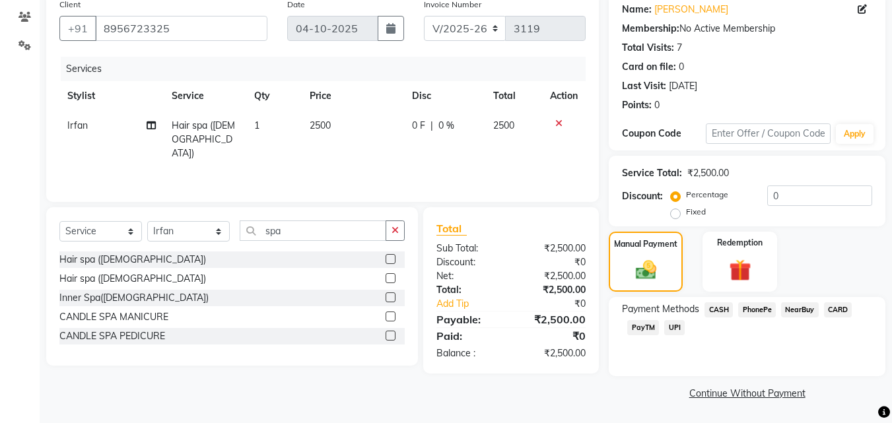
click at [671, 325] on span "UPI" at bounding box center [674, 327] width 20 height 15
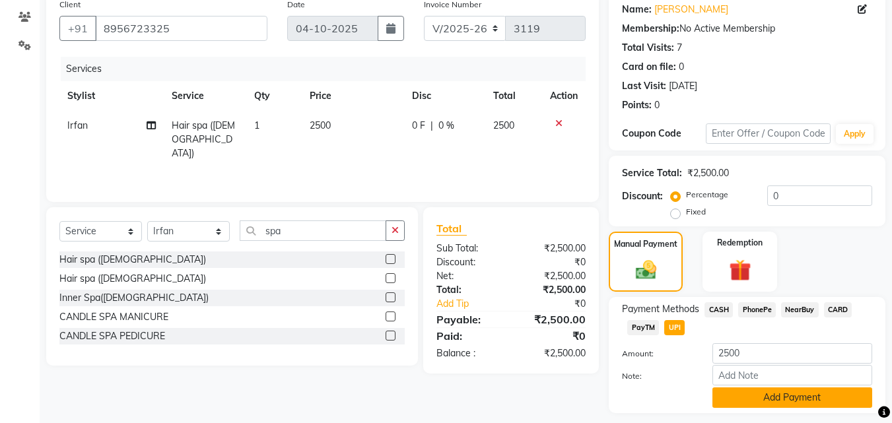
click at [773, 384] on button "Add Payment" at bounding box center [792, 397] width 160 height 20
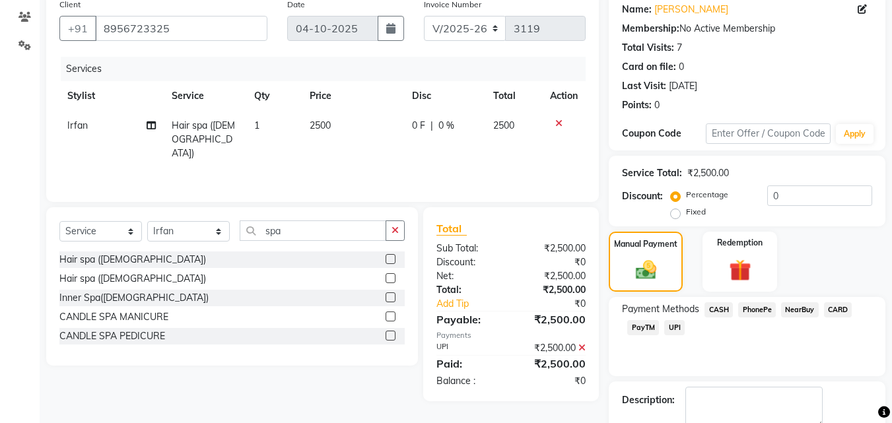
scroll to position [181, 0]
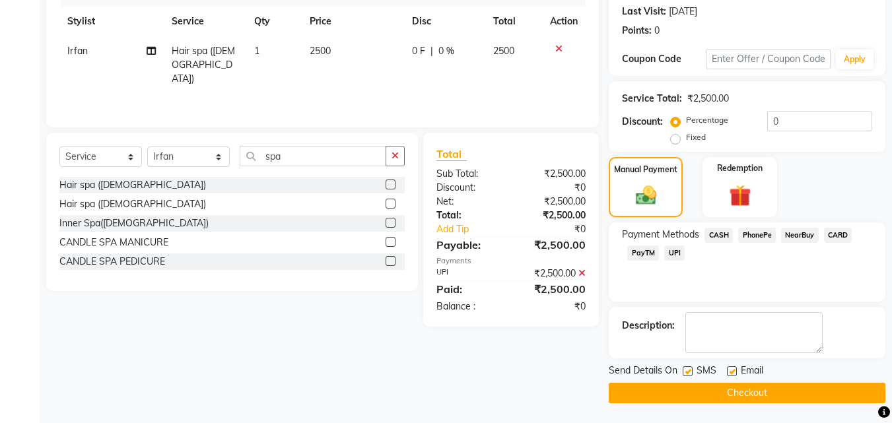
click at [749, 384] on button "Checkout" at bounding box center [746, 393] width 277 height 20
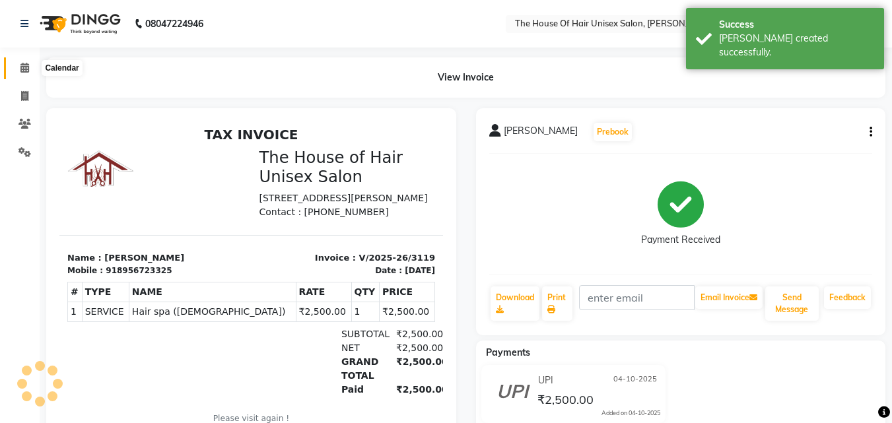
click at [21, 70] on icon at bounding box center [24, 68] width 9 height 10
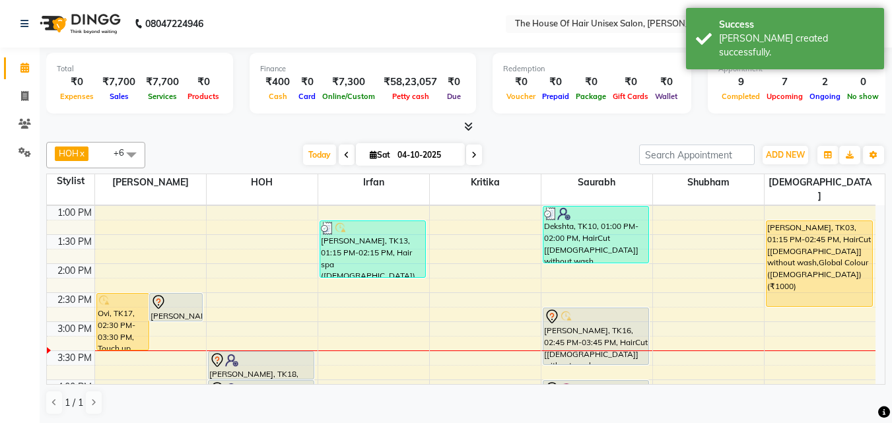
scroll to position [351, 0]
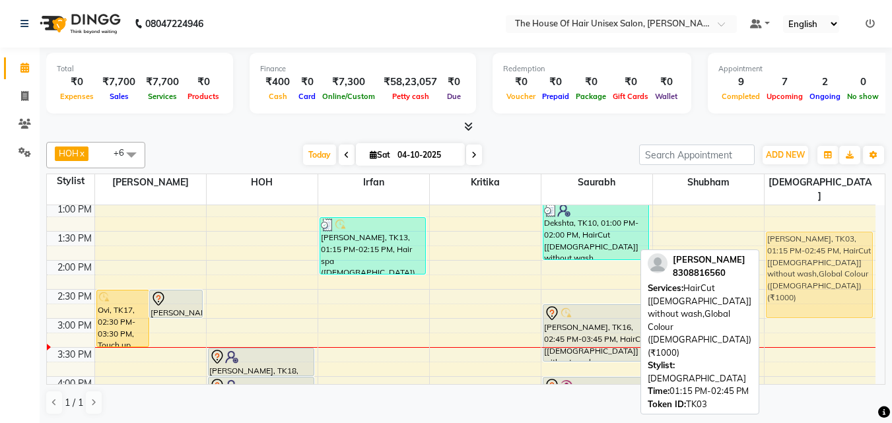
drag, startPoint x: 797, startPoint y: 265, endPoint x: 807, endPoint y: 281, distance: 19.6
click at [807, 281] on div "[PERSON_NAME], TK01, 11:45 AM-12:45 PM, Touch up ([DEMOGRAPHIC_DATA]) [PERSON_N…" at bounding box center [820, 289] width 112 height 870
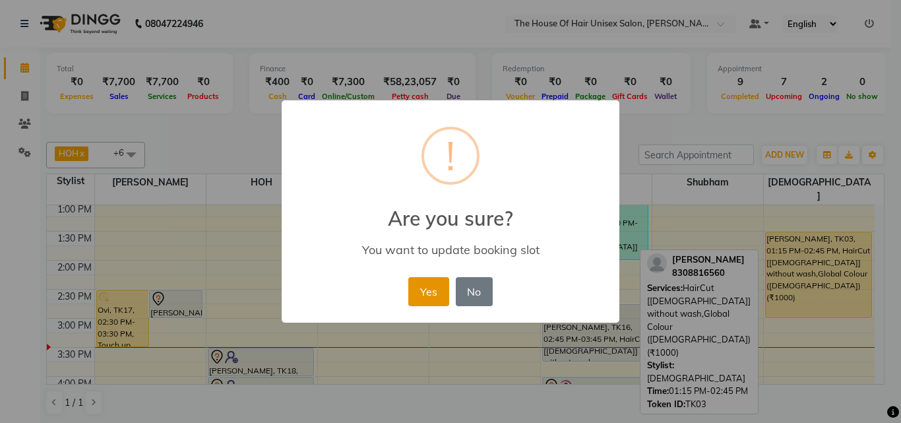
click at [428, 285] on button "Yes" at bounding box center [428, 291] width 40 height 29
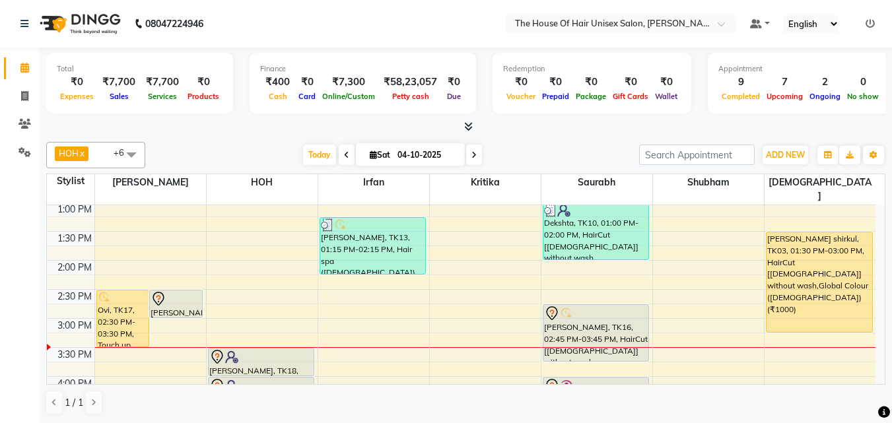
drag, startPoint x: 796, startPoint y: 303, endPoint x: 798, endPoint y: 315, distance: 12.7
click at [798, 315] on div "[PERSON_NAME], TK01, 11:45 AM-12:45 PM, Touch up ([DEMOGRAPHIC_DATA]) [PERSON_N…" at bounding box center [820, 289] width 112 height 870
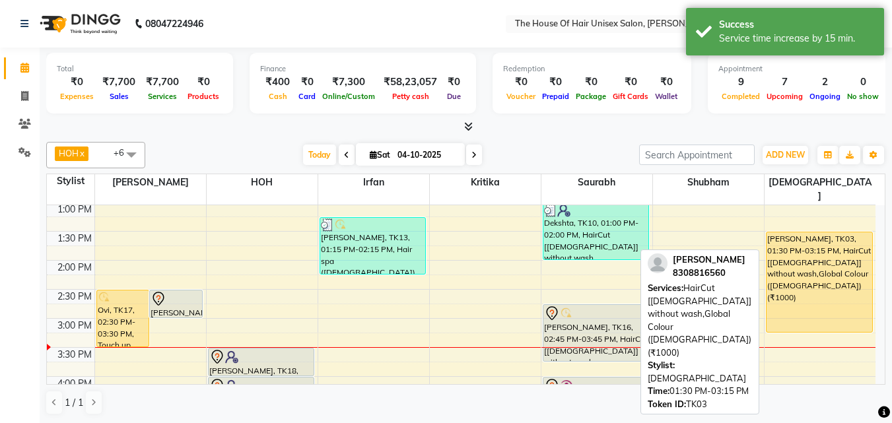
click at [801, 293] on div "[PERSON_NAME], TK03, 01:30 PM-03:15 PM, HairCut [[DEMOGRAPHIC_DATA]] without wa…" at bounding box center [819, 282] width 106 height 100
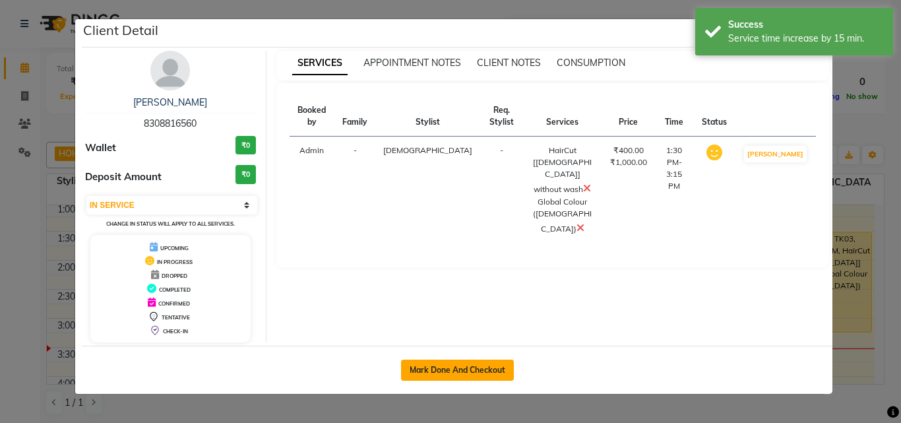
click at [483, 364] on button "Mark Done And Checkout" at bounding box center [457, 370] width 113 height 21
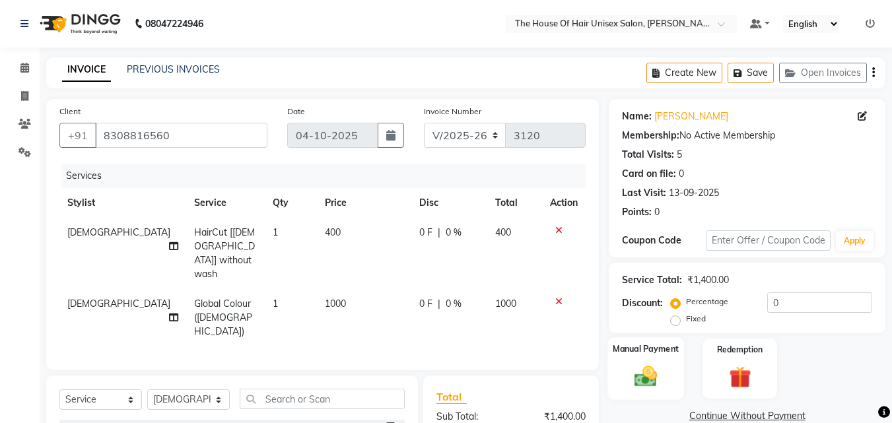
click at [643, 365] on img at bounding box center [645, 376] width 37 height 26
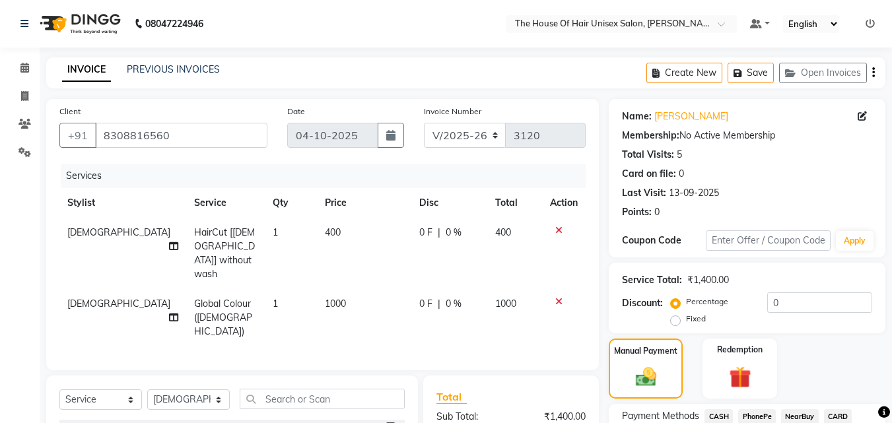
scroll to position [135, 0]
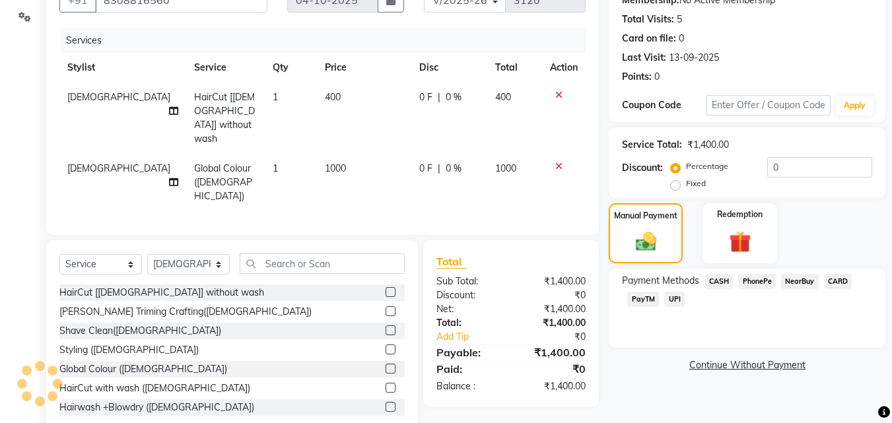
click at [672, 296] on span "UPI" at bounding box center [674, 299] width 20 height 15
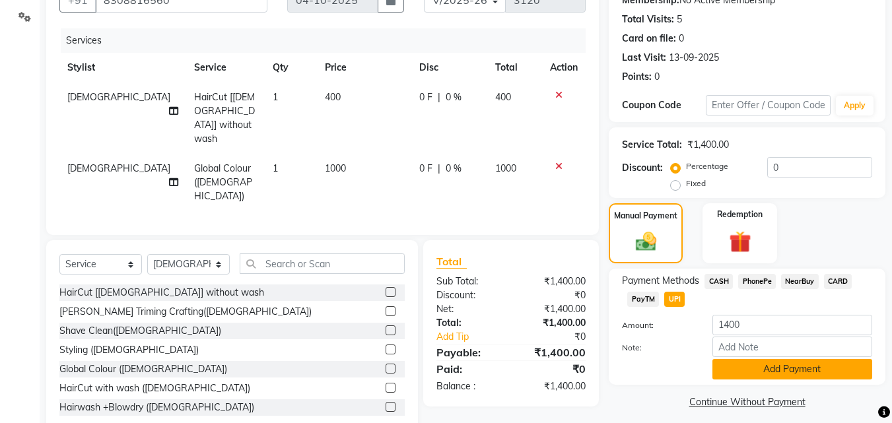
click at [760, 366] on button "Add Payment" at bounding box center [792, 369] width 160 height 20
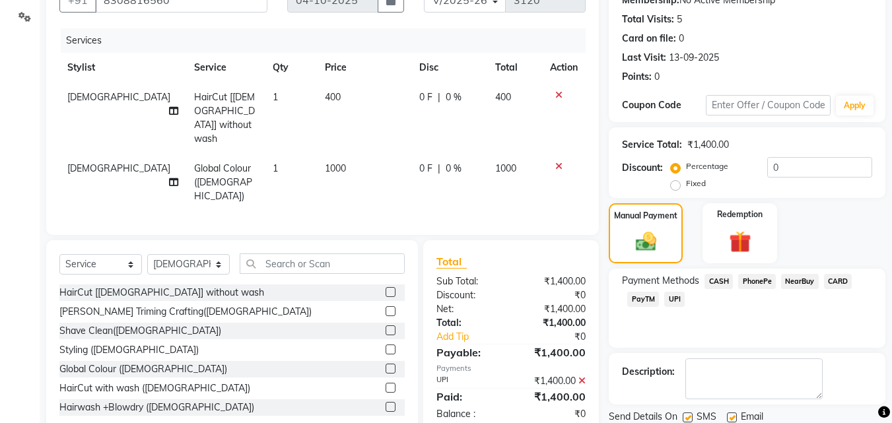
scroll to position [181, 0]
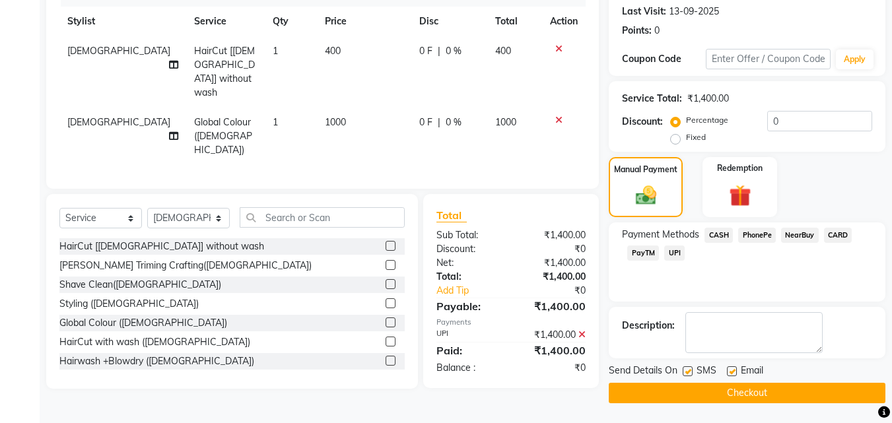
click at [731, 384] on button "Checkout" at bounding box center [746, 393] width 277 height 20
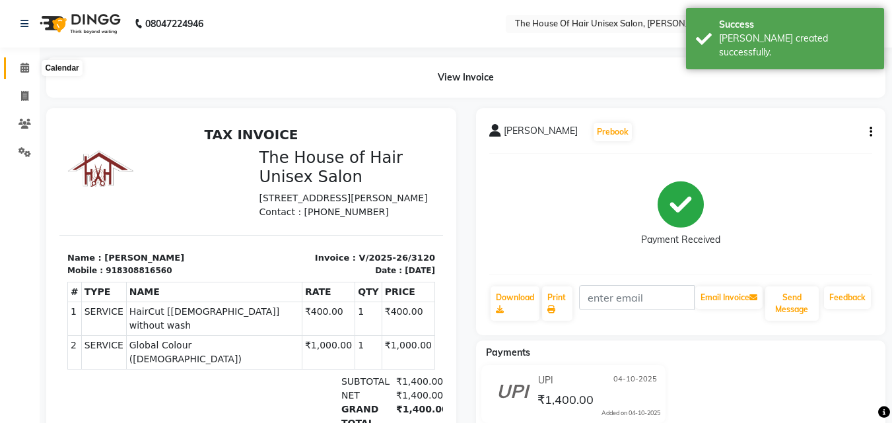
click at [22, 69] on icon at bounding box center [24, 68] width 9 height 10
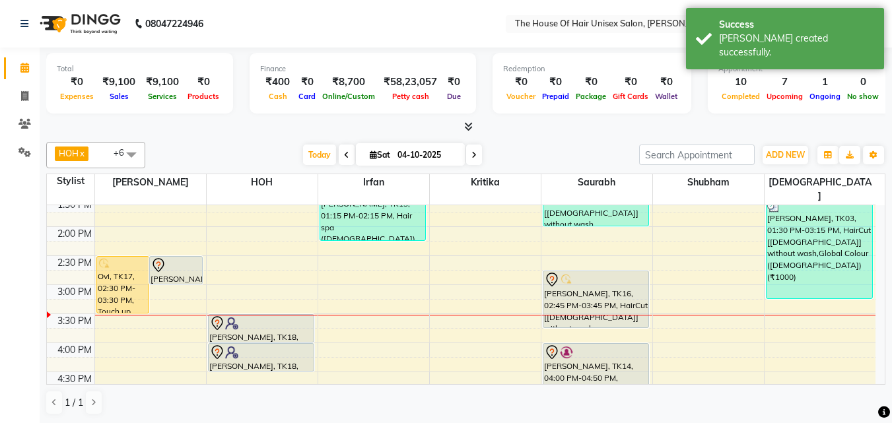
scroll to position [362, 0]
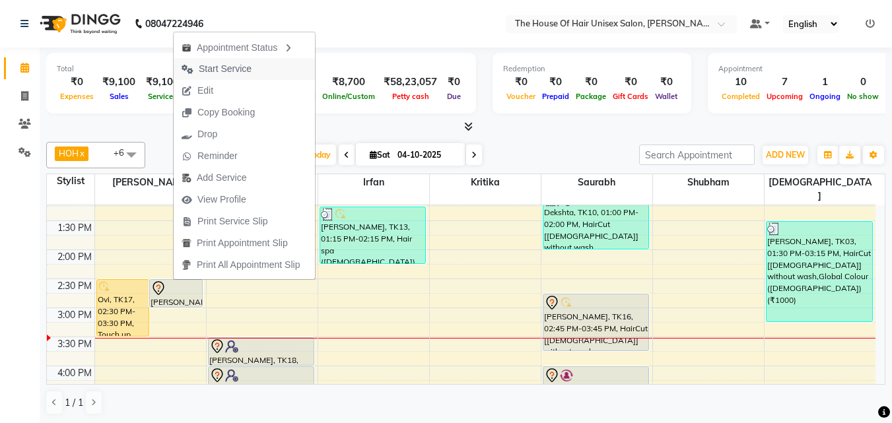
click at [221, 69] on span "Start Service" at bounding box center [225, 69] width 53 height 14
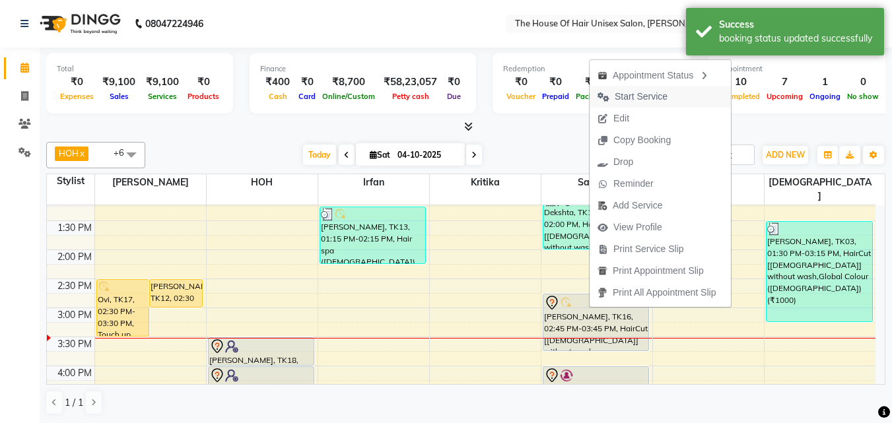
click at [632, 93] on span "Start Service" at bounding box center [640, 97] width 53 height 14
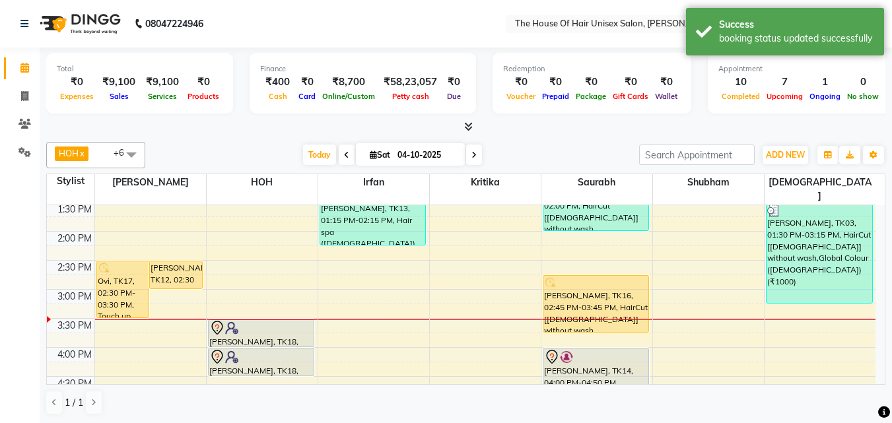
scroll to position [381, 0]
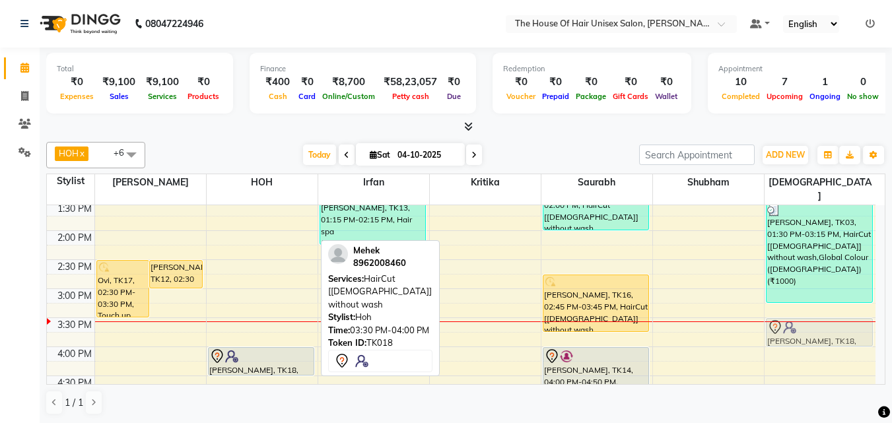
drag, startPoint x: 288, startPoint y: 315, endPoint x: 898, endPoint y: 319, distance: 610.4
click at [810, 319] on html "08047224946 Select Location × The House Of Hair Unisex Salon, [PERSON_NAME] Nag…" at bounding box center [446, 211] width 892 height 423
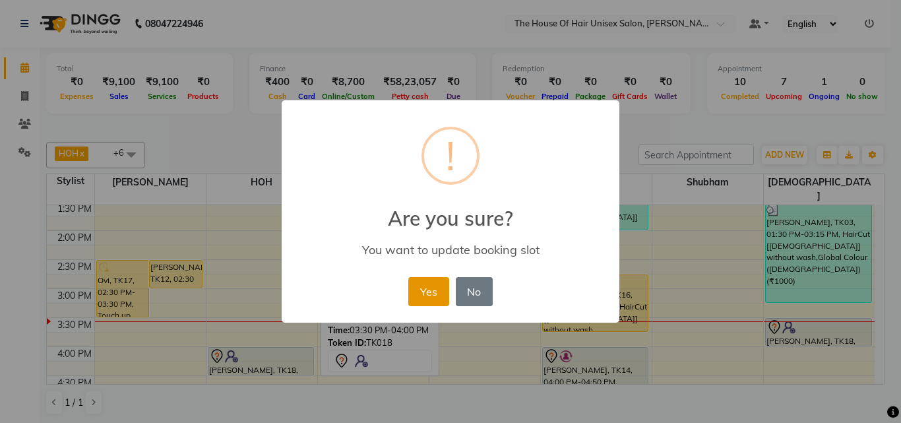
click at [420, 287] on button "Yes" at bounding box center [428, 291] width 40 height 29
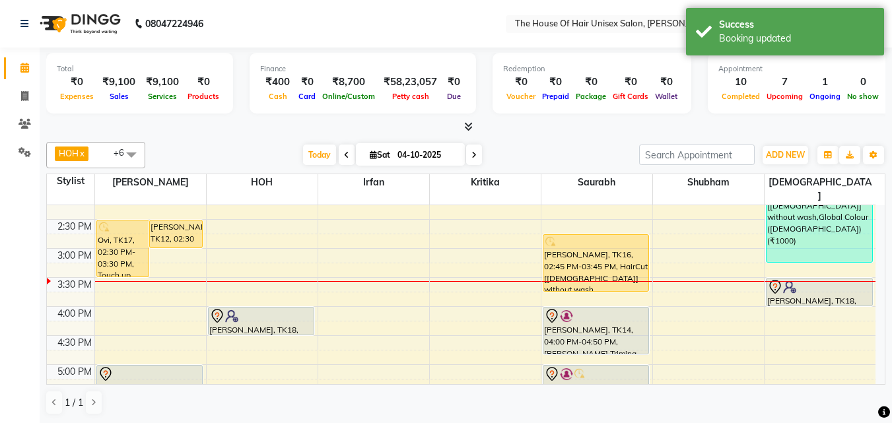
scroll to position [421, 0]
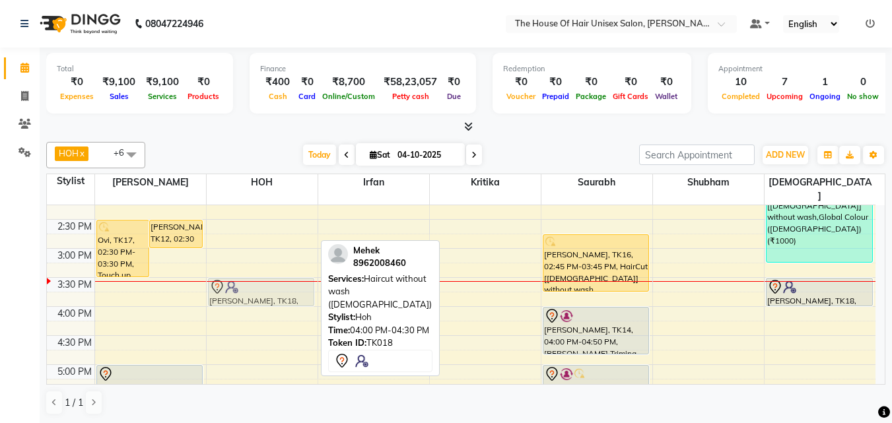
drag, startPoint x: 267, startPoint y: 306, endPoint x: 268, endPoint y: 282, distance: 23.1
click at [268, 282] on div "Mehek, TK18, 04:00 PM-04:30 PM, Haircut without wash ([DEMOGRAPHIC_DATA]) Mehek…" at bounding box center [262, 219] width 111 height 870
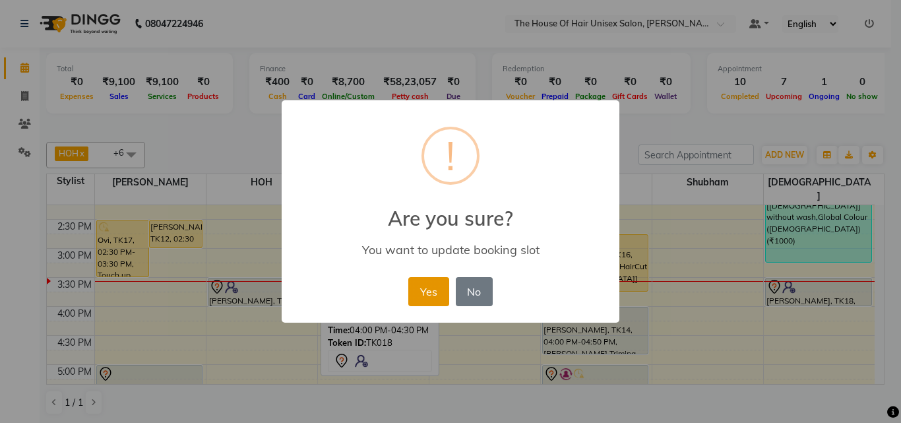
click at [432, 284] on button "Yes" at bounding box center [428, 291] width 40 height 29
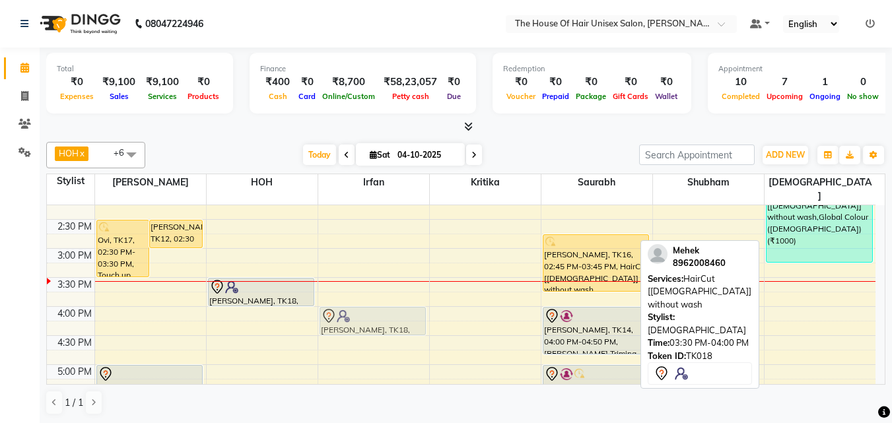
drag, startPoint x: 793, startPoint y: 277, endPoint x: 308, endPoint y: 299, distance: 485.6
click at [308, 299] on div "7:00 AM 7:30 AM 8:00 AM 8:30 AM 9:00 AM 9:30 AM 10:00 AM 10:30 AM 11:00 AM 11:3…" at bounding box center [461, 219] width 828 height 870
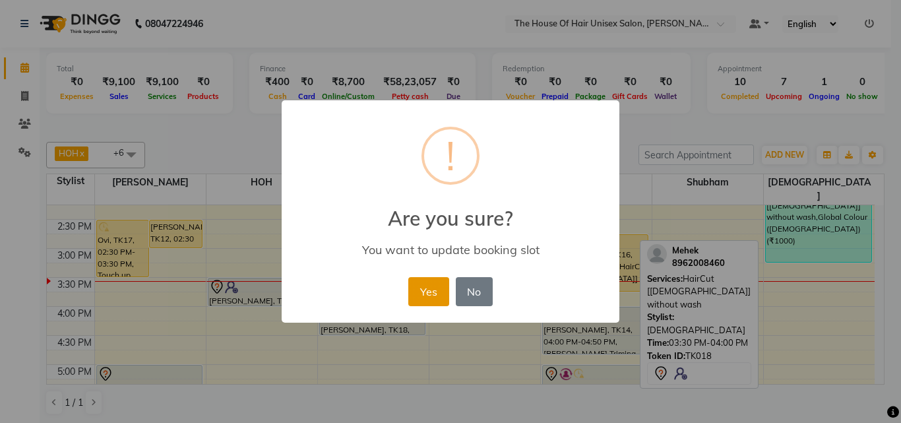
click at [438, 291] on button "Yes" at bounding box center [428, 291] width 40 height 29
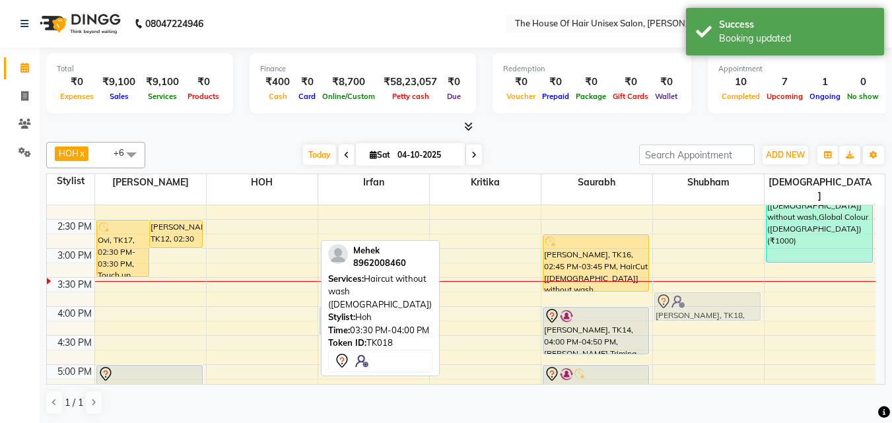
drag, startPoint x: 288, startPoint y: 280, endPoint x: 787, endPoint y: 289, distance: 499.0
click at [787, 289] on div "7:00 AM 7:30 AM 8:00 AM 8:30 AM 9:00 AM 9:30 AM 10:00 AM 10:30 AM 11:00 AM 11:3…" at bounding box center [461, 219] width 828 height 870
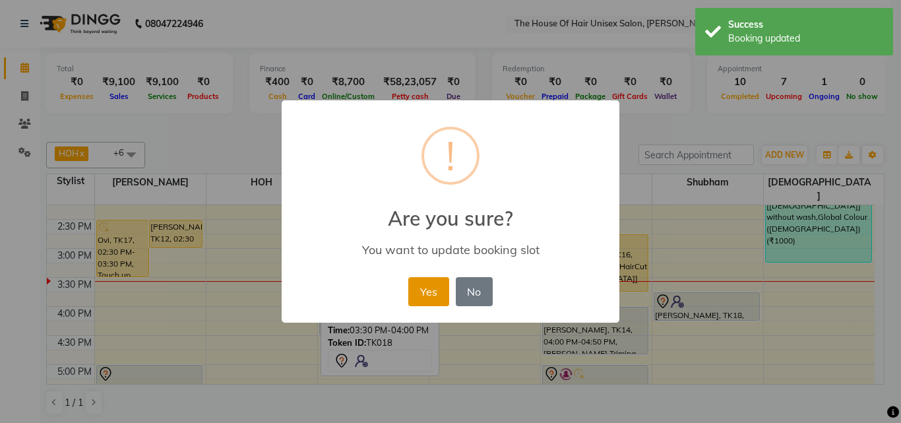
click at [422, 283] on button "Yes" at bounding box center [428, 291] width 40 height 29
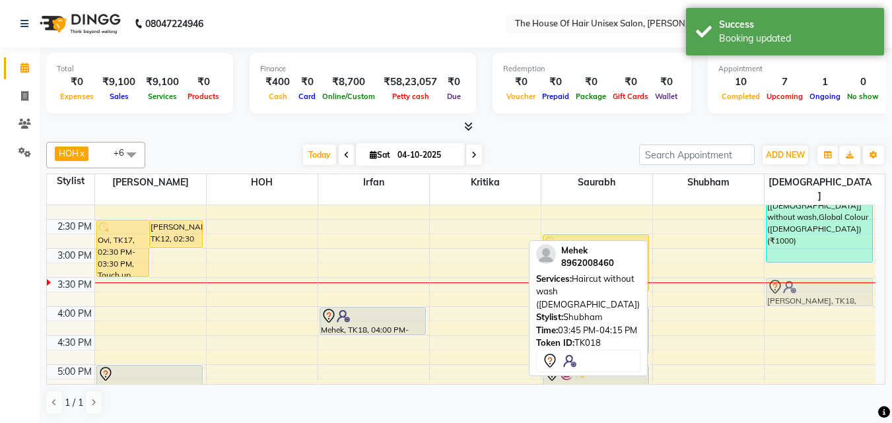
drag, startPoint x: 731, startPoint y: 298, endPoint x: 788, endPoint y: 278, distance: 59.9
click at [796, 278] on tr "Ovi, TK17, 02:30 PM-03:30 PM, Touch up ([DEMOGRAPHIC_DATA]) [PERSON_NAME] Surav…" at bounding box center [461, 219] width 828 height 870
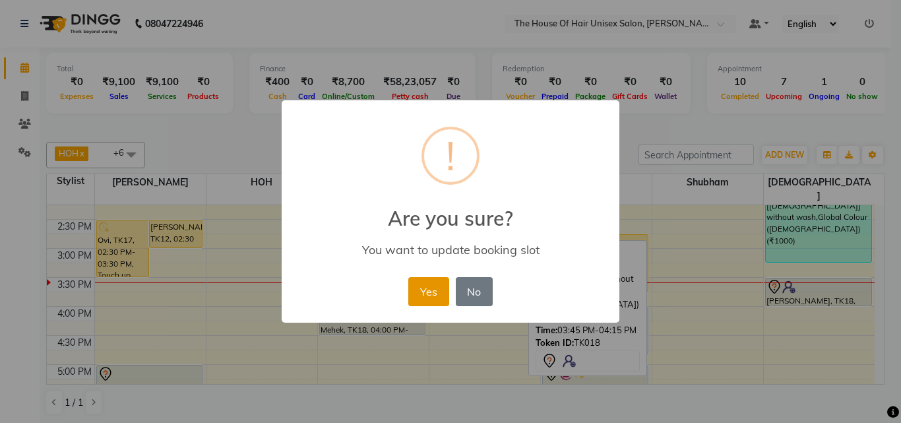
click at [426, 290] on button "Yes" at bounding box center [428, 291] width 40 height 29
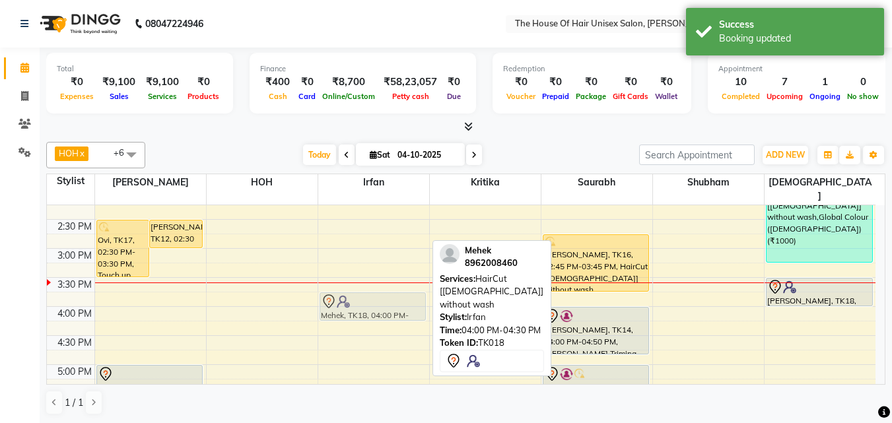
drag, startPoint x: 353, startPoint y: 304, endPoint x: 300, endPoint y: 284, distance: 56.8
click at [300, 284] on div "7:00 AM 7:30 AM 8:00 AM 8:30 AM 9:00 AM 9:30 AM 10:00 AM 10:30 AM 11:00 AM 11:3…" at bounding box center [461, 219] width 828 height 870
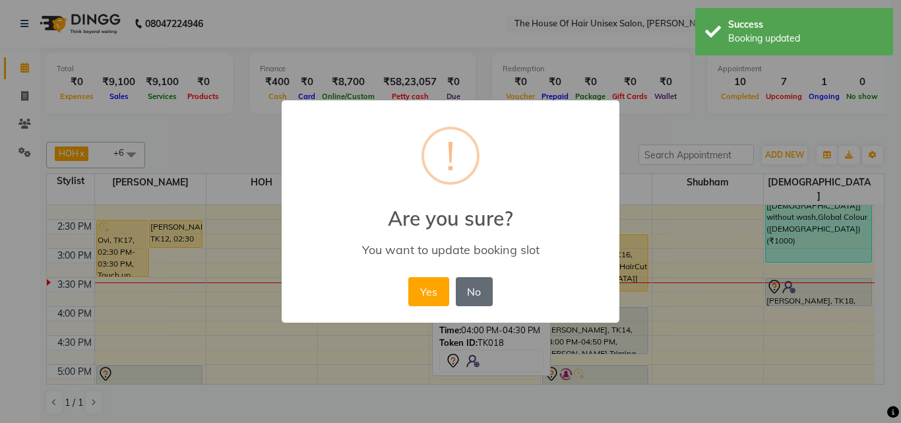
click at [480, 287] on button "No" at bounding box center [474, 291] width 37 height 29
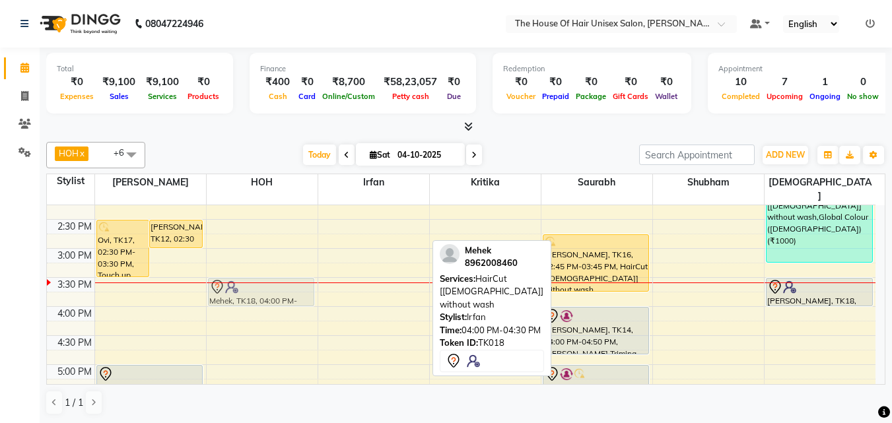
drag, startPoint x: 392, startPoint y: 300, endPoint x: 295, endPoint y: 269, distance: 102.0
click at [295, 269] on tr "Ovi, TK17, 02:30 PM-03:30 PM, Touch up ([DEMOGRAPHIC_DATA]) [PERSON_NAME] Surav…" at bounding box center [461, 219] width 828 height 870
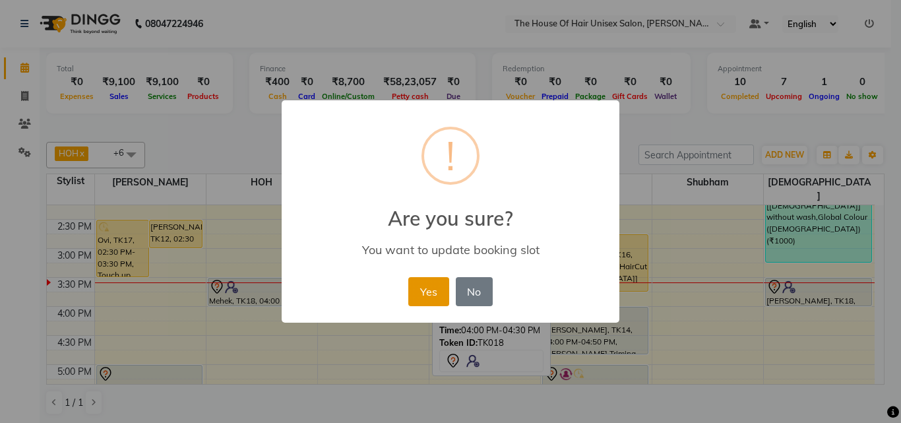
click at [435, 289] on button "Yes" at bounding box center [428, 291] width 40 height 29
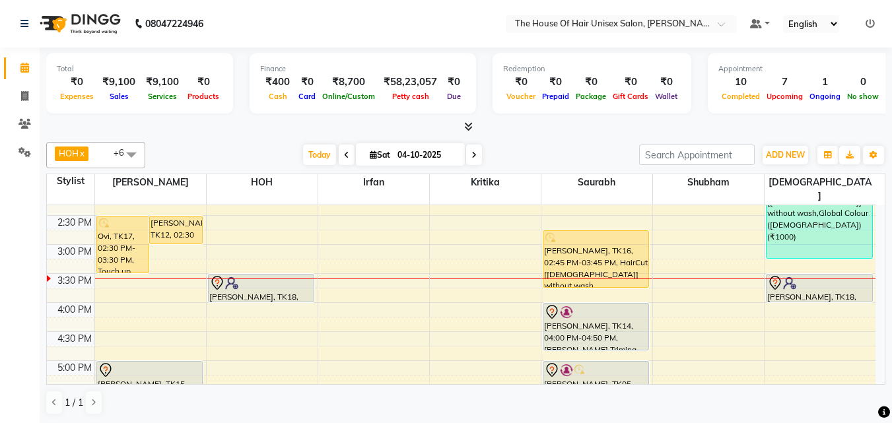
scroll to position [426, 0]
click at [471, 153] on icon at bounding box center [473, 155] width 5 height 8
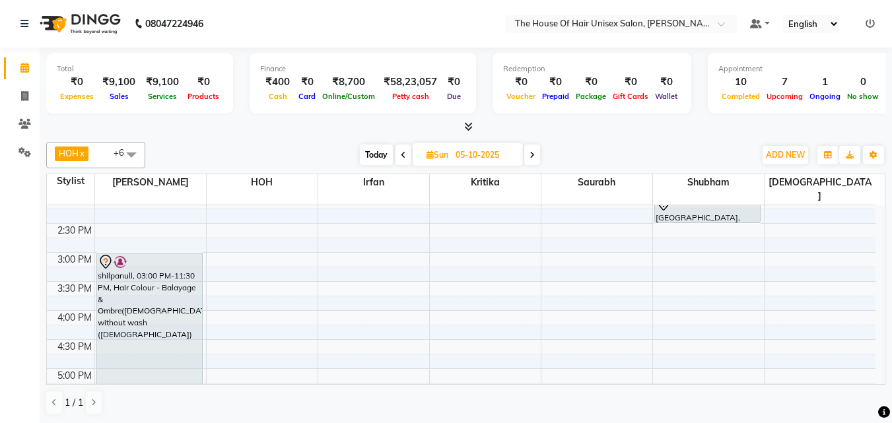
scroll to position [424, 0]
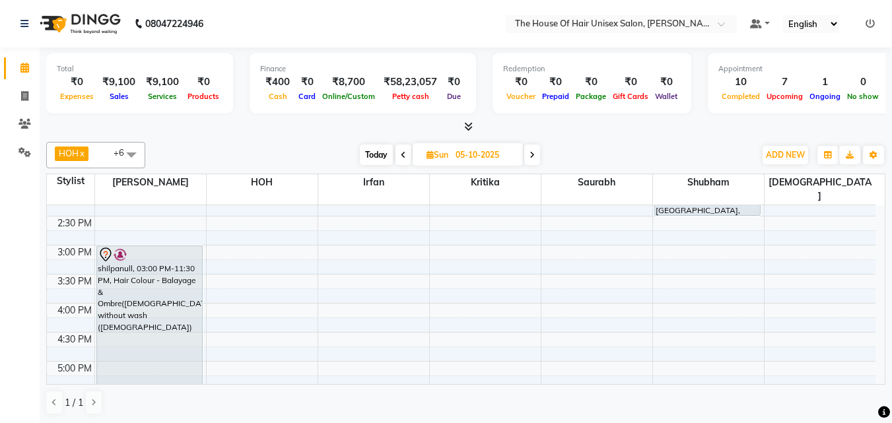
click at [371, 155] on span "Today" at bounding box center [376, 155] width 33 height 20
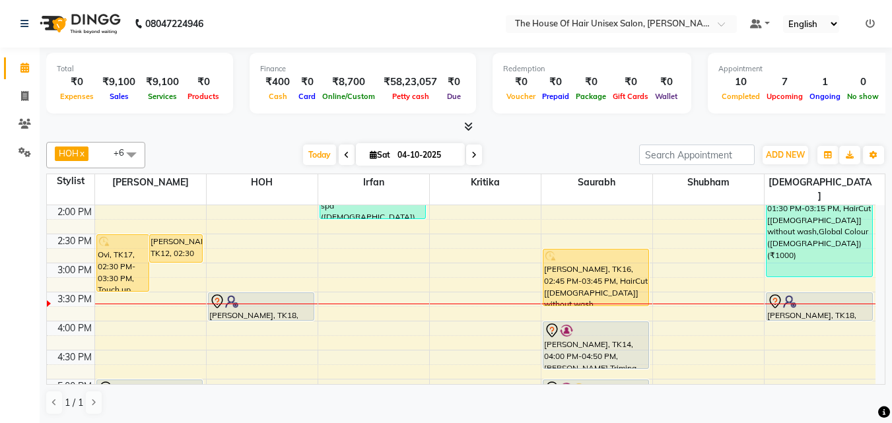
scroll to position [406, 0]
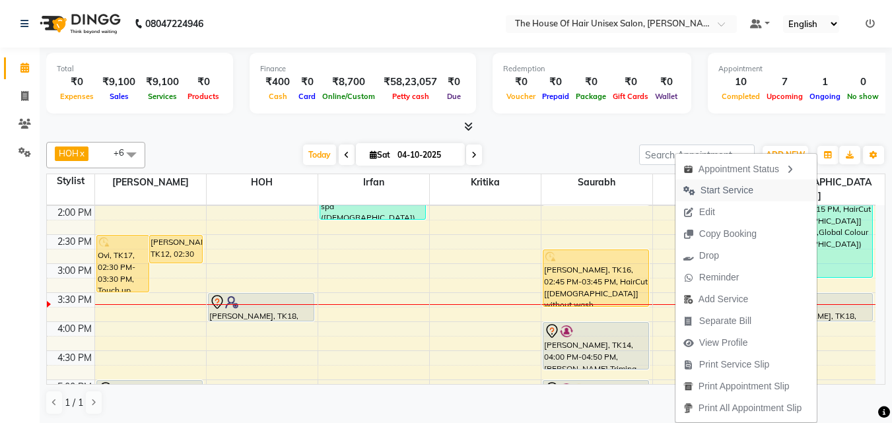
click at [719, 184] on span "Start Service" at bounding box center [726, 190] width 53 height 14
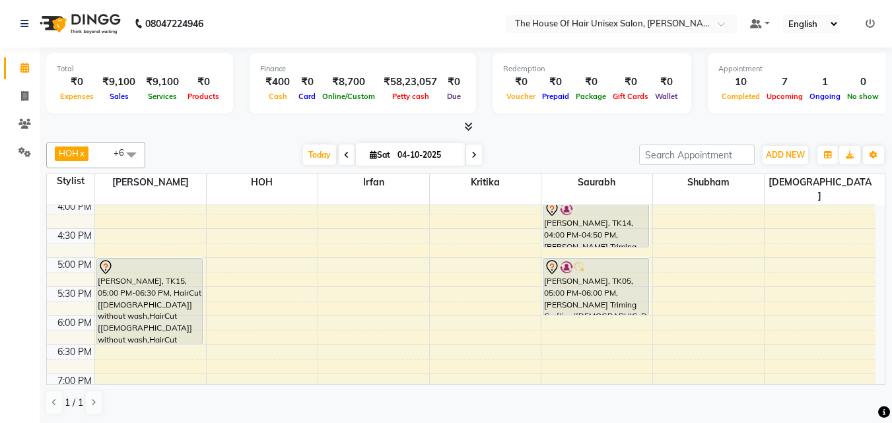
scroll to position [531, 0]
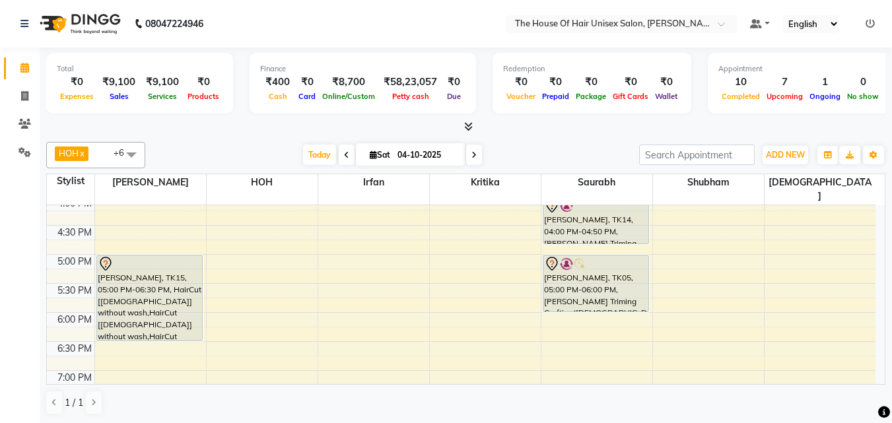
click at [471, 157] on icon at bounding box center [473, 155] width 5 height 8
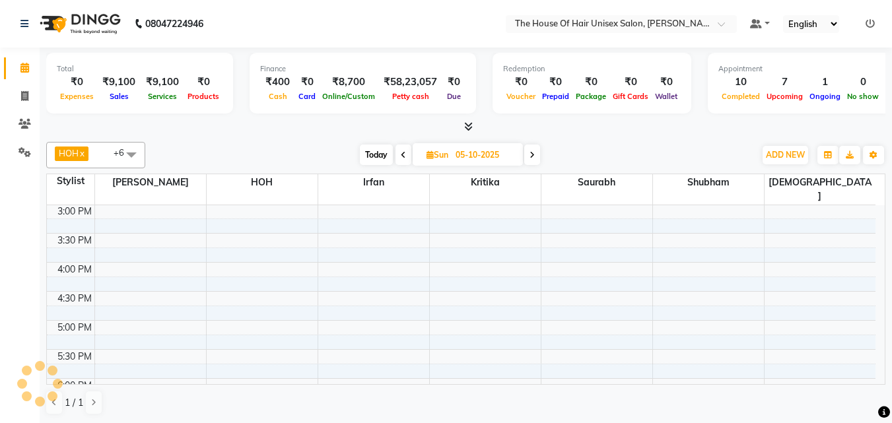
click at [471, 157] on input "05-10-2025" at bounding box center [484, 155] width 66 height 20
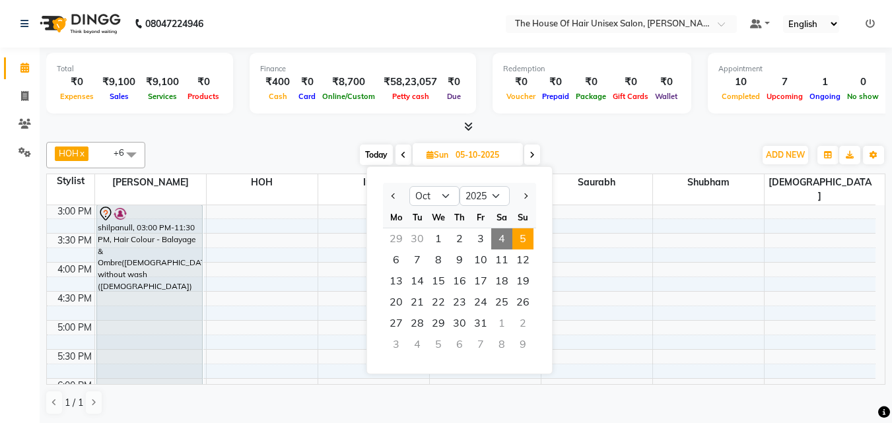
click at [535, 155] on span at bounding box center [532, 155] width 16 height 20
click at [535, 155] on icon at bounding box center [531, 155] width 5 height 8
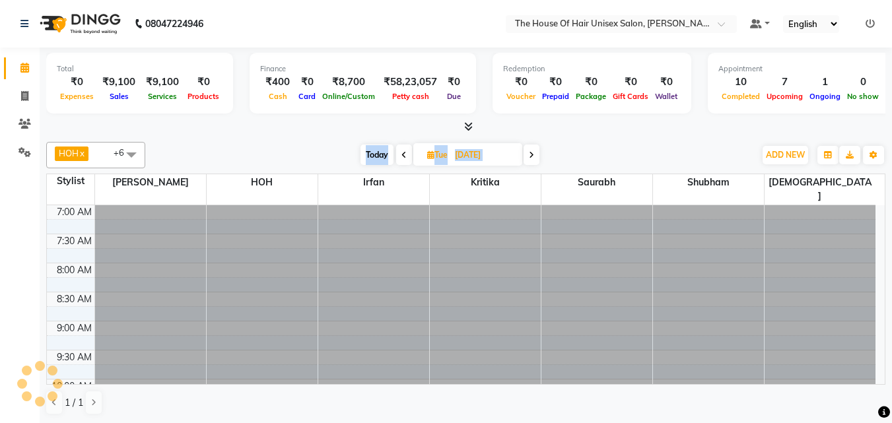
click at [535, 155] on span at bounding box center [531, 155] width 16 height 20
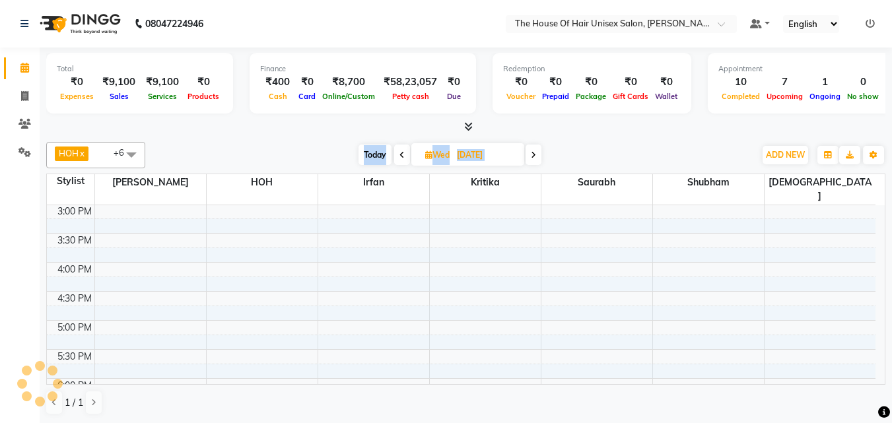
click at [535, 155] on icon at bounding box center [533, 155] width 5 height 8
click at [535, 155] on span at bounding box center [532, 155] width 16 height 20
click at [535, 155] on span at bounding box center [530, 155] width 16 height 20
click at [404, 154] on icon at bounding box center [403, 155] width 5 height 8
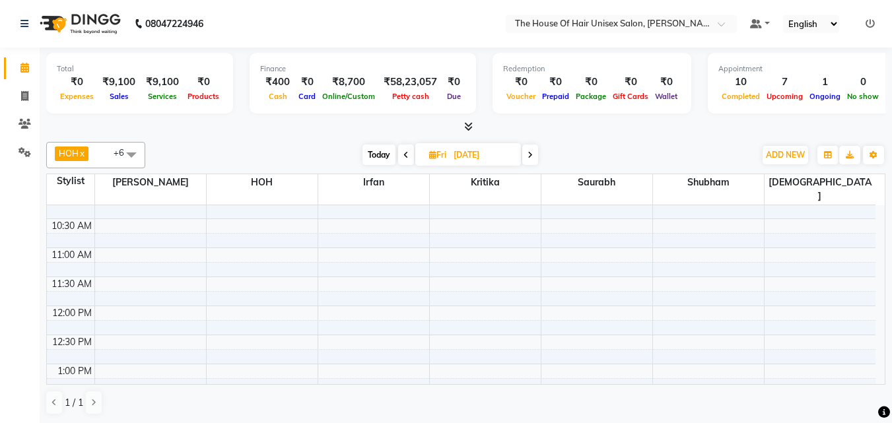
scroll to position [186, 0]
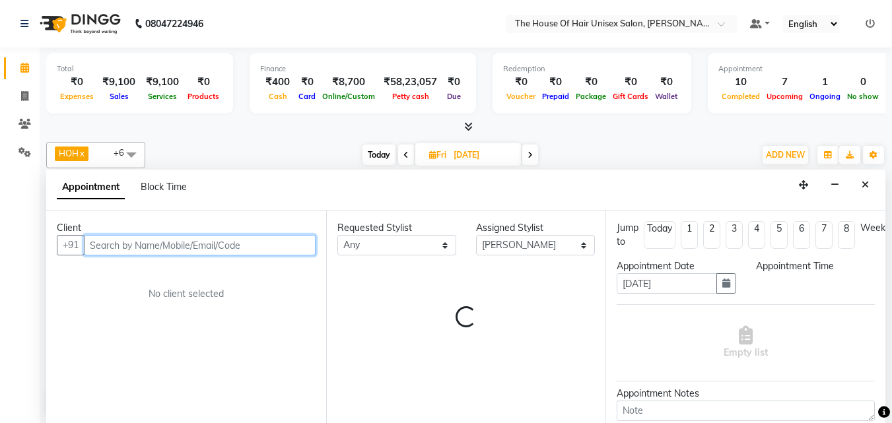
scroll to position [1, 0]
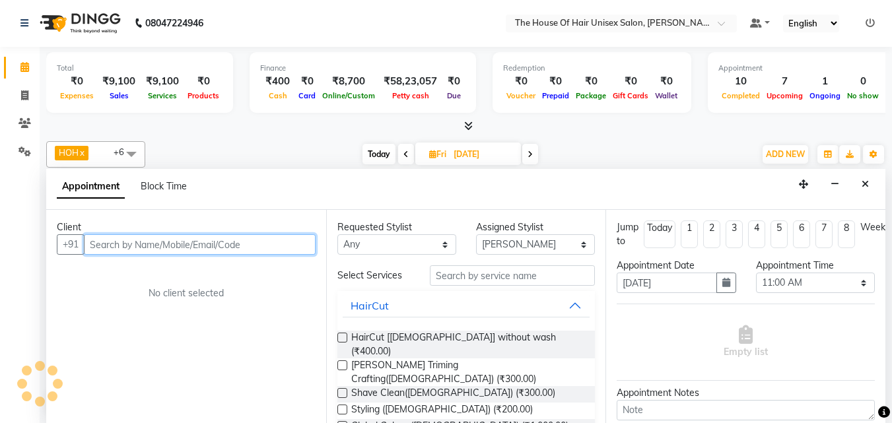
click at [127, 244] on input "text" at bounding box center [200, 244] width 232 height 20
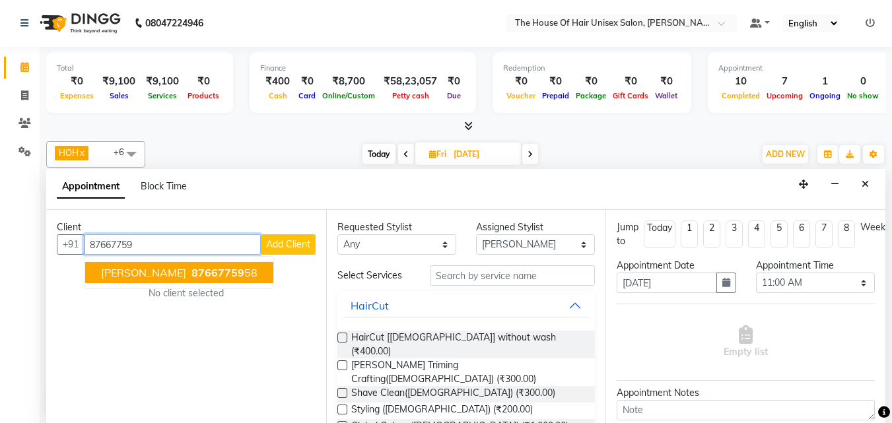
click at [146, 275] on span "[PERSON_NAME]" at bounding box center [143, 272] width 85 height 13
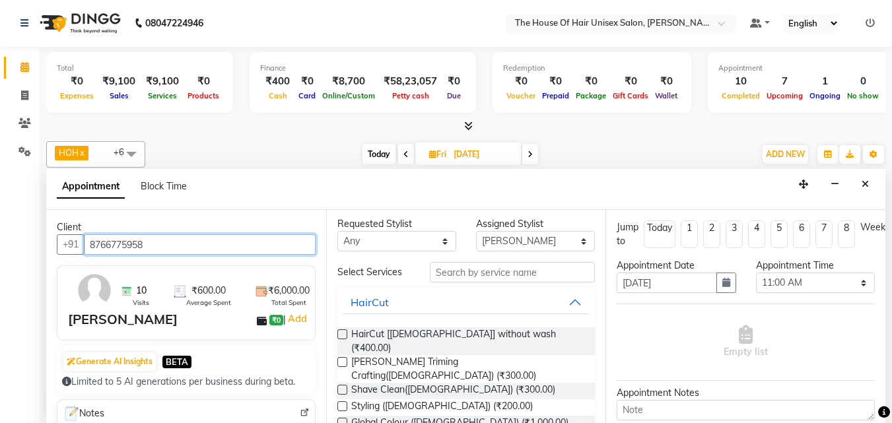
scroll to position [57, 0]
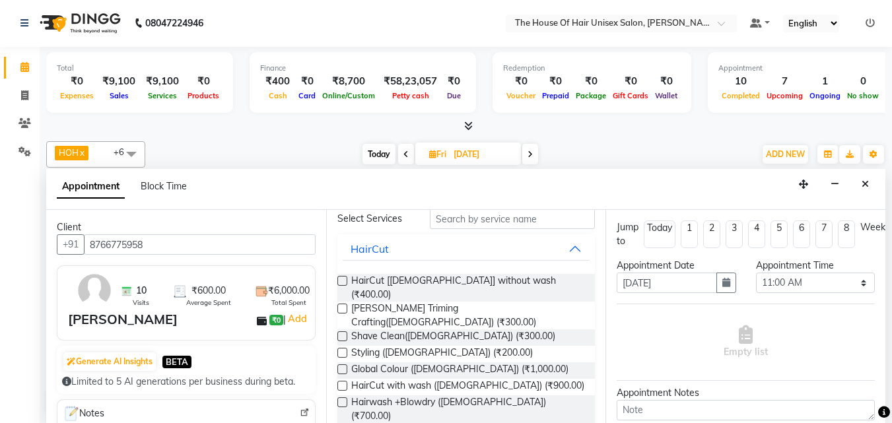
click at [344, 304] on label at bounding box center [342, 309] width 10 height 10
click at [344, 306] on input "checkbox" at bounding box center [341, 310] width 9 height 9
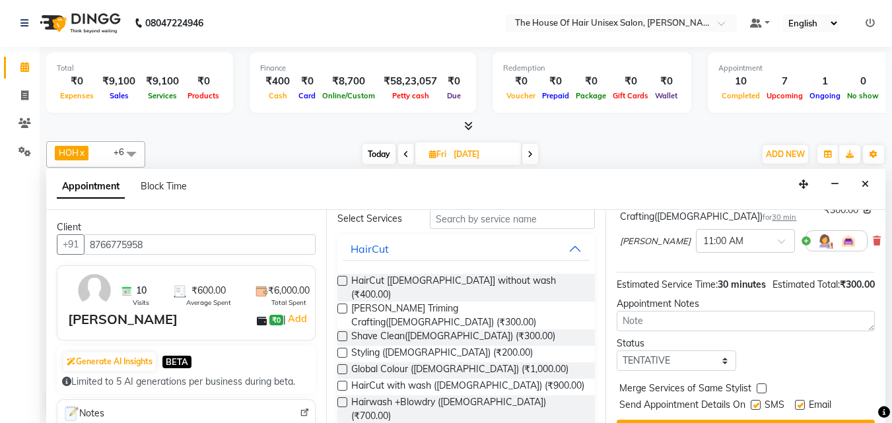
scroll to position [137, 0]
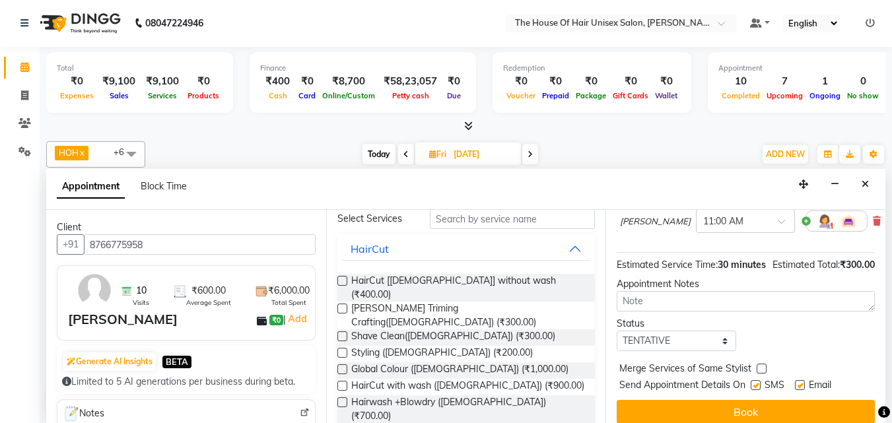
click at [810, 358] on div "Jump to [DATE] 1 2 3 4 5 6 7 8 Weeks Appointment Date [DATE] Appointment Time S…" at bounding box center [745, 316] width 280 height 213
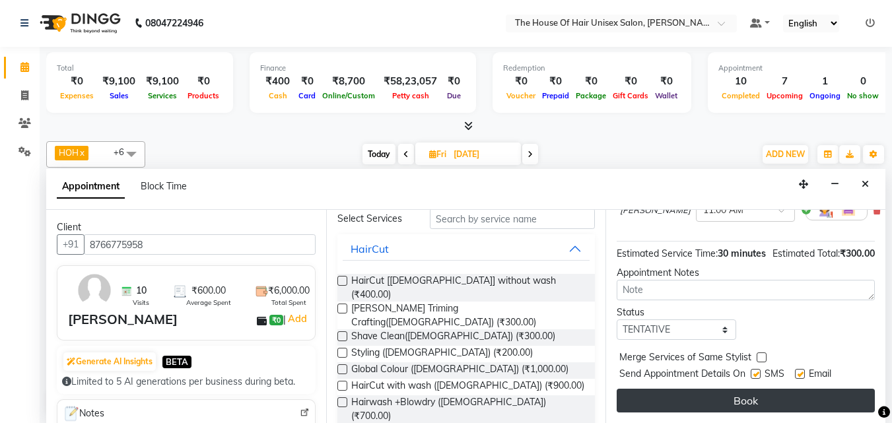
click at [810, 384] on button "Book" at bounding box center [745, 401] width 258 height 24
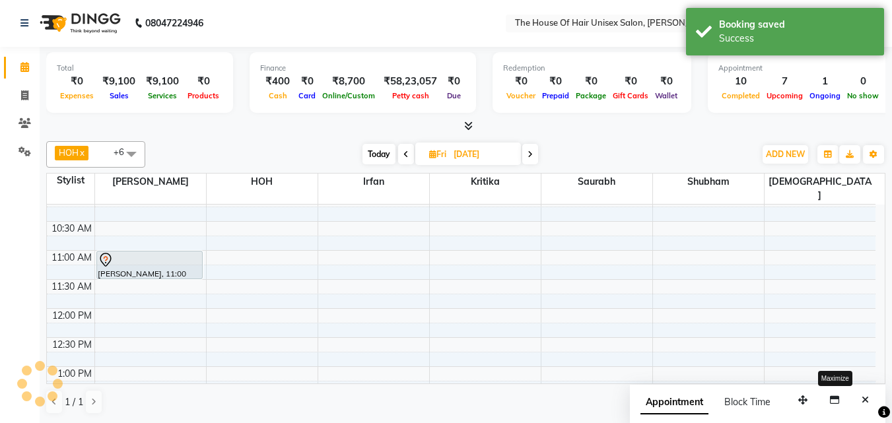
scroll to position [0, 0]
click at [374, 154] on span "Today" at bounding box center [378, 155] width 33 height 20
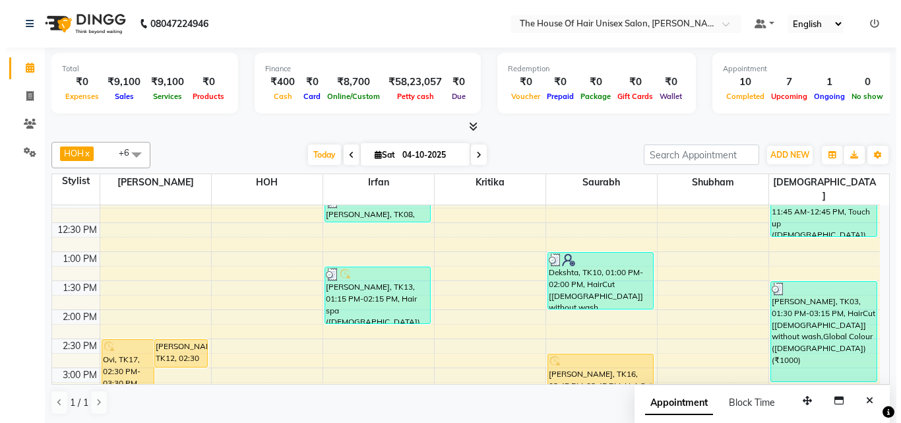
scroll to position [292, 0]
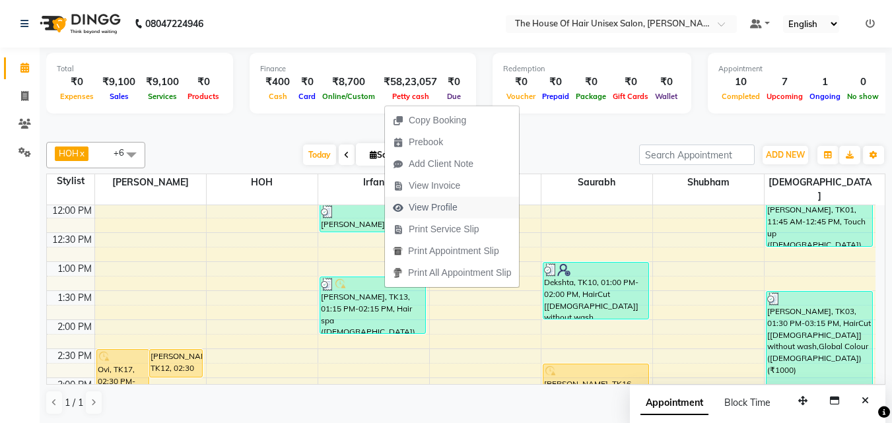
click at [431, 209] on span "View Profile" at bounding box center [432, 208] width 49 height 14
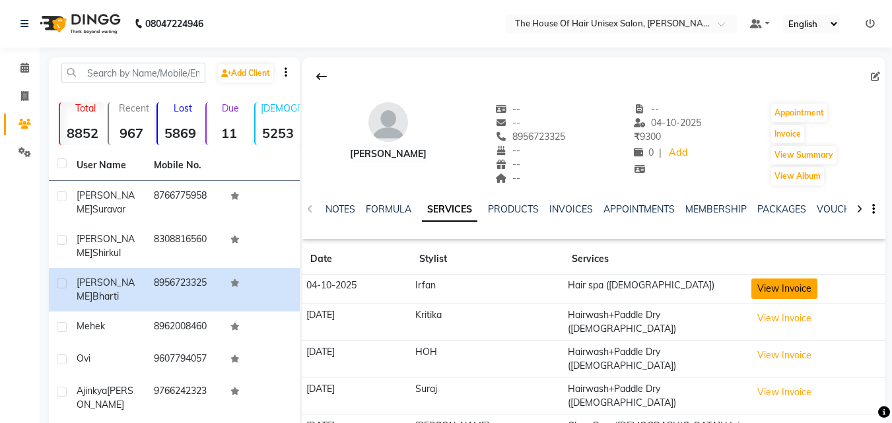
click at [755, 295] on button "View Invoice" at bounding box center [784, 288] width 66 height 20
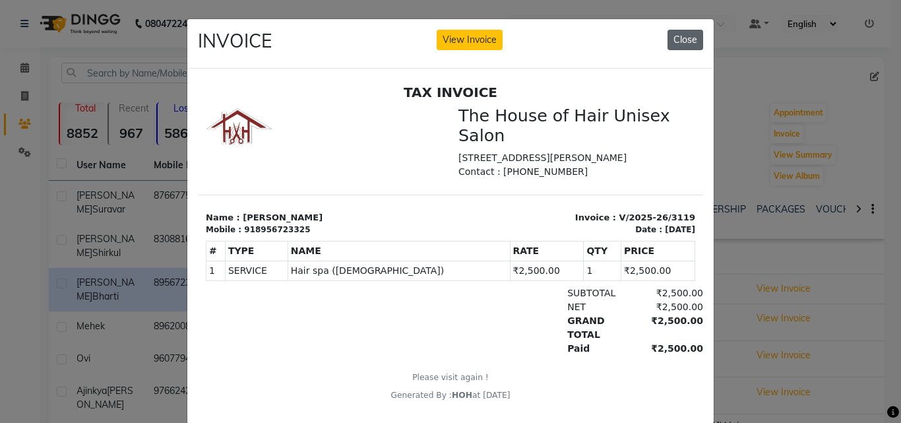
click at [681, 43] on button "Close" at bounding box center [686, 40] width 36 height 20
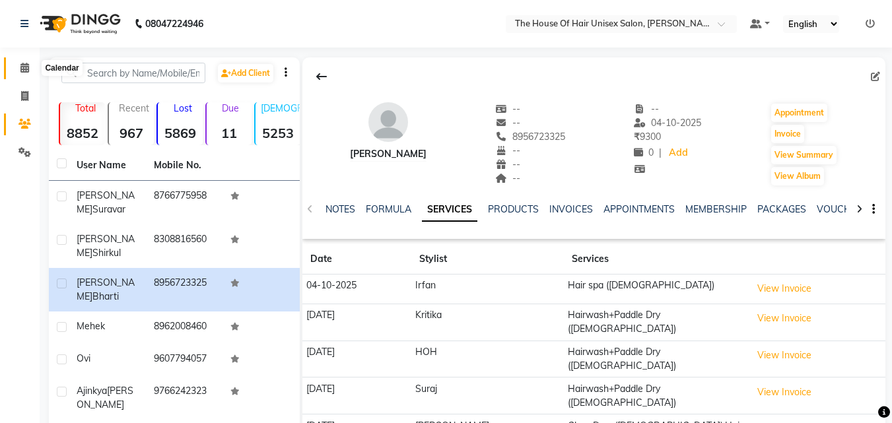
click at [22, 69] on icon at bounding box center [24, 68] width 9 height 10
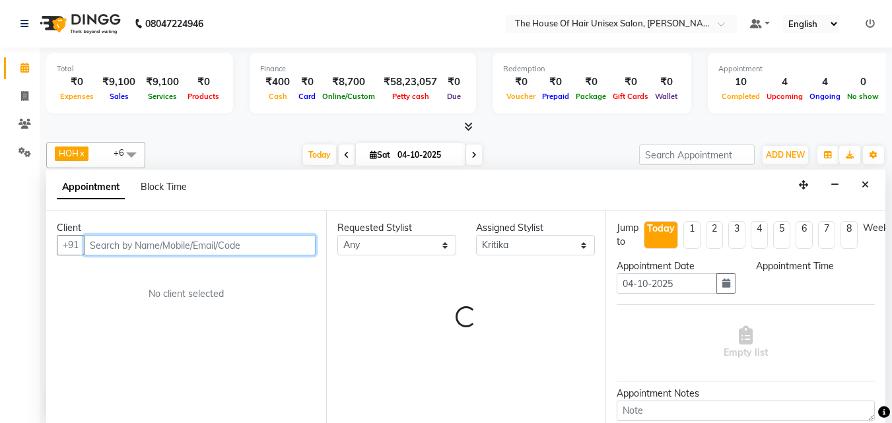
scroll to position [1, 0]
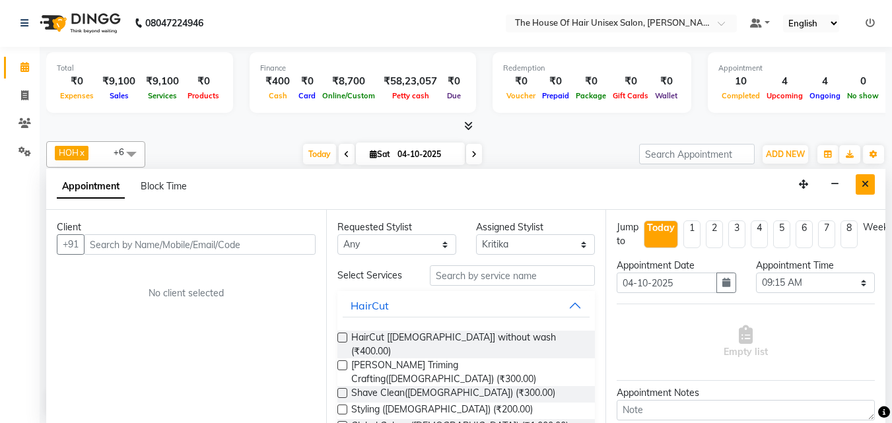
click at [810, 181] on button "Close" at bounding box center [864, 184] width 19 height 20
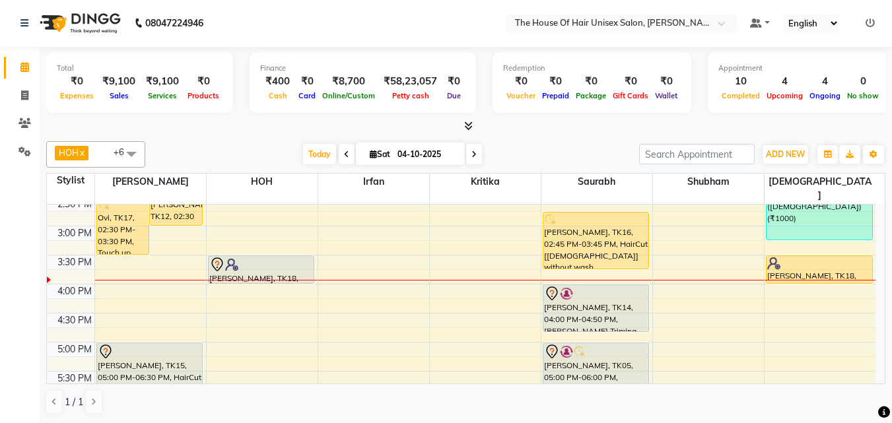
scroll to position [439, 0]
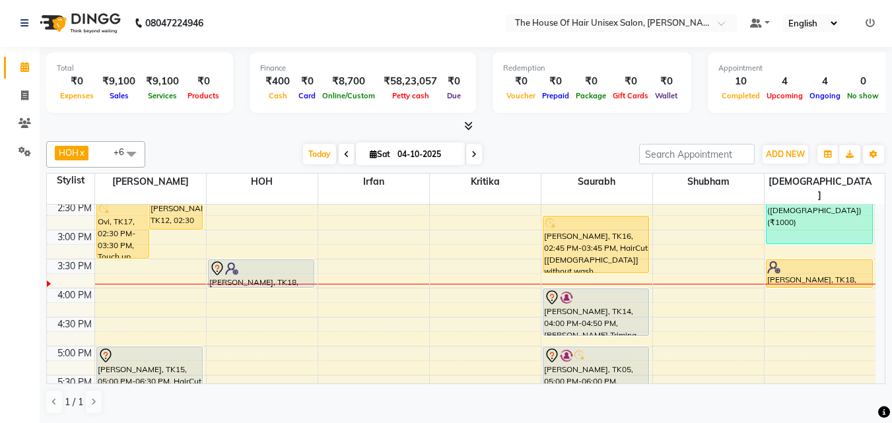
click at [343, 249] on div "7:00 AM 7:30 AM 8:00 AM 8:30 AM 9:00 AM 9:30 AM 10:00 AM 10:30 AM 11:00 AM 11:3…" at bounding box center [461, 201] width 828 height 870
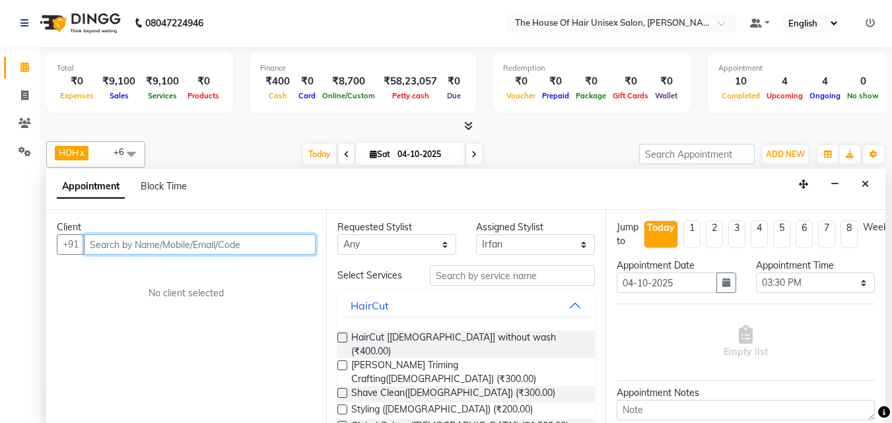
click at [244, 249] on input "text" at bounding box center [200, 244] width 232 height 20
click at [195, 249] on input "text" at bounding box center [200, 244] width 232 height 20
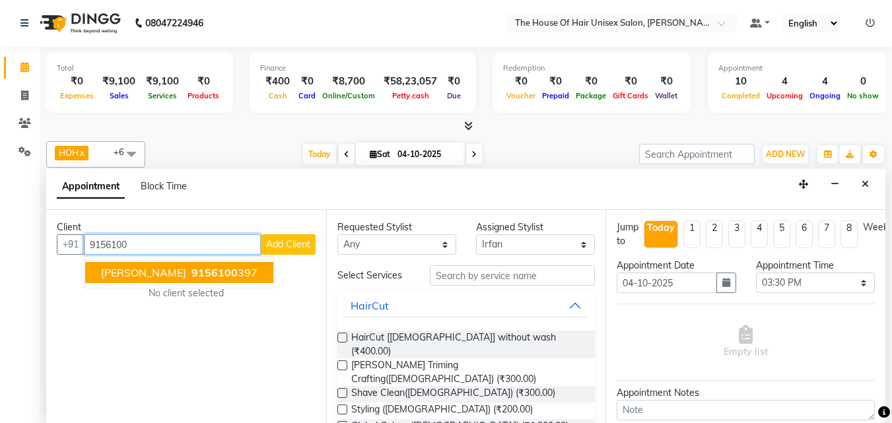
click at [170, 272] on span "[PERSON_NAME]" at bounding box center [143, 272] width 85 height 13
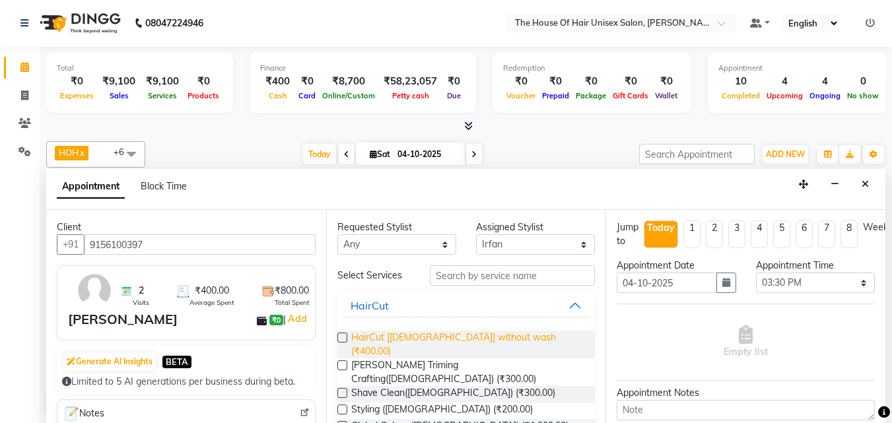
click at [383, 334] on span "HairCut [[DEMOGRAPHIC_DATA]] without wash (₹400.00)" at bounding box center [468, 345] width 234 height 28
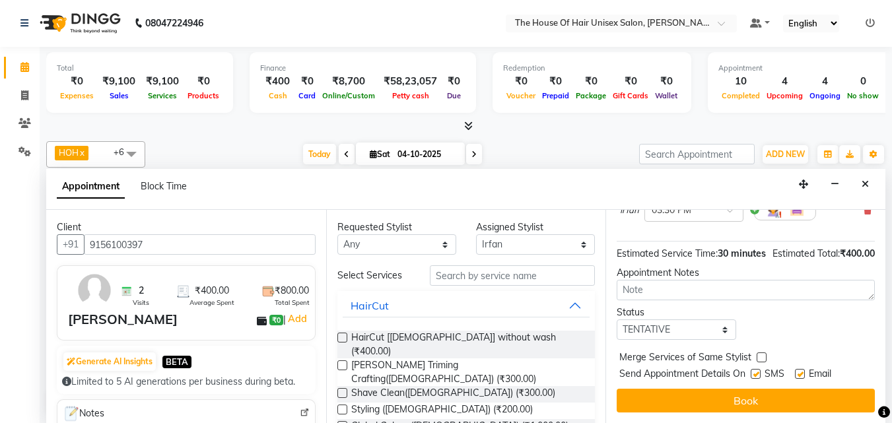
scroll to position [158, 0]
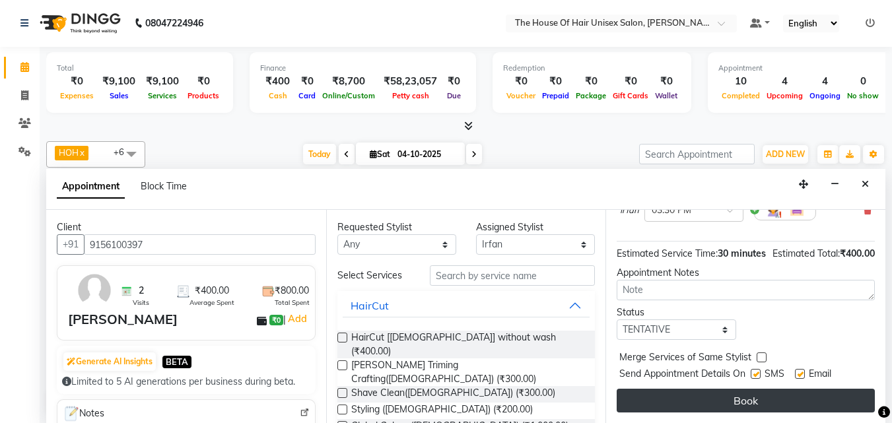
click at [698, 384] on button "Book" at bounding box center [745, 401] width 258 height 24
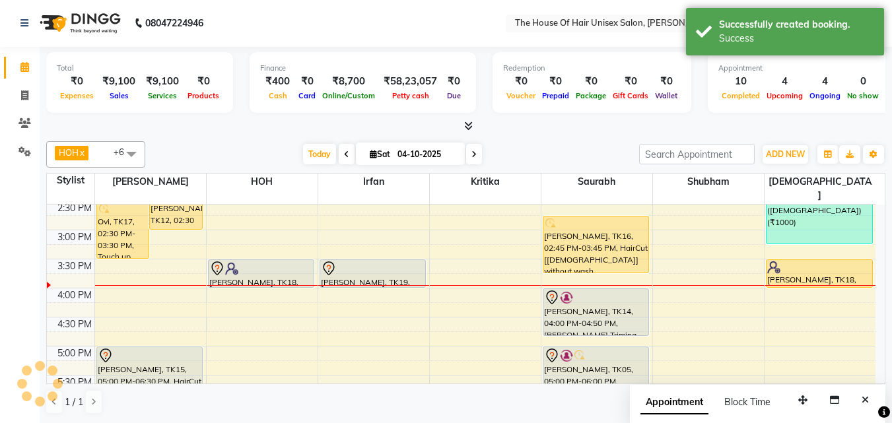
scroll to position [0, 0]
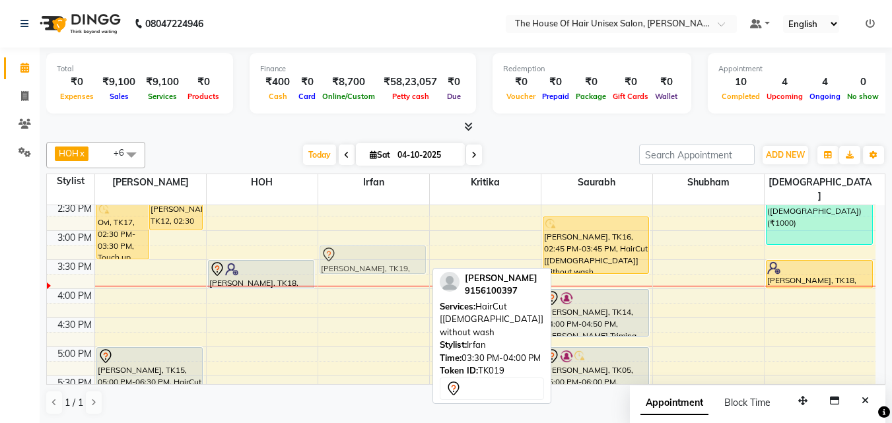
click at [384, 249] on div "Dr, [PERSON_NAME], TK02, 10:30 AM-11:30 AM, HairCut [[DEMOGRAPHIC_DATA]] withou…" at bounding box center [373, 201] width 111 height 870
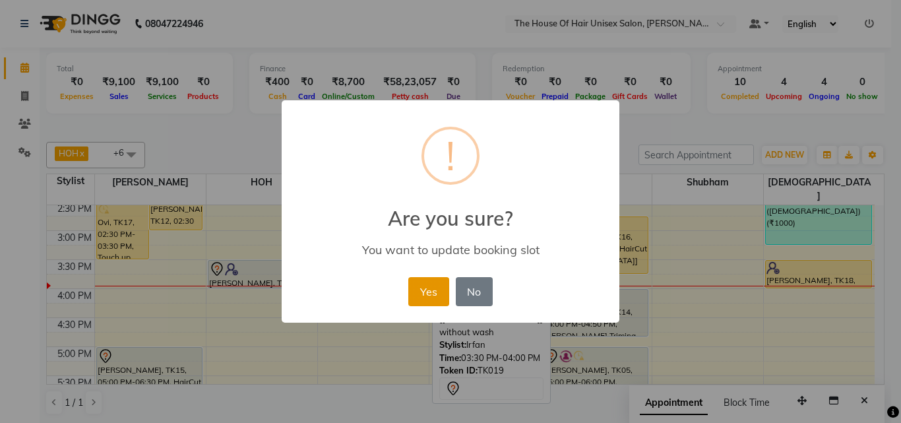
click at [434, 292] on button "Yes" at bounding box center [428, 291] width 40 height 29
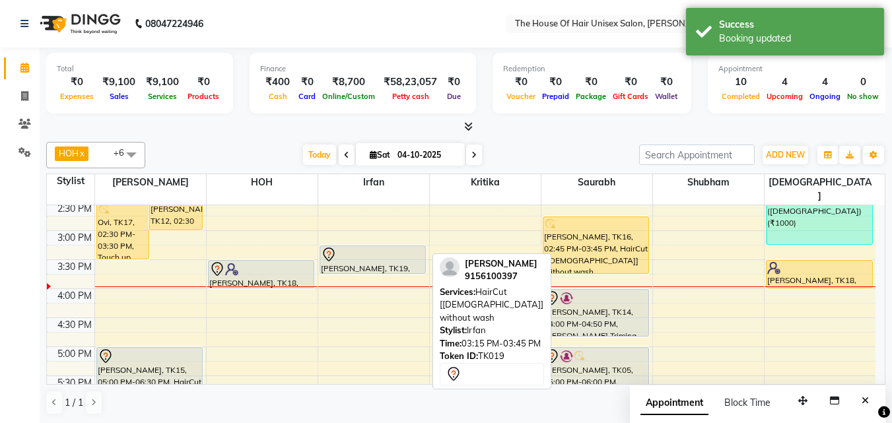
click at [387, 247] on div at bounding box center [373, 255] width 104 height 16
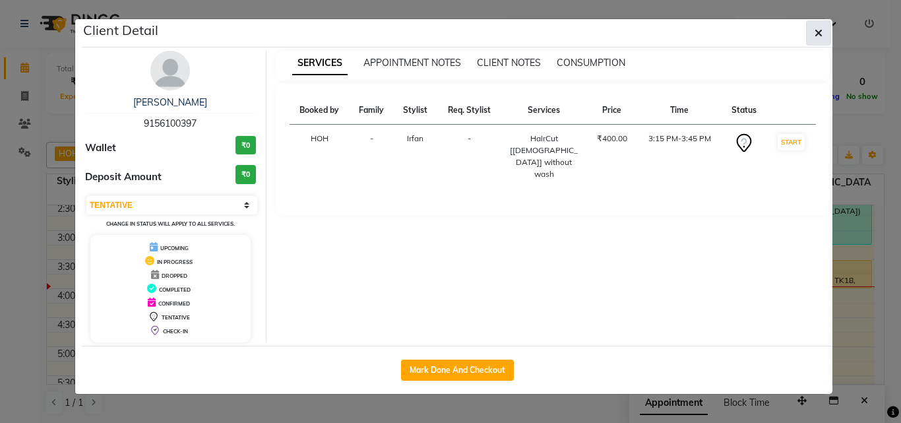
click at [810, 30] on icon "button" at bounding box center [819, 33] width 8 height 11
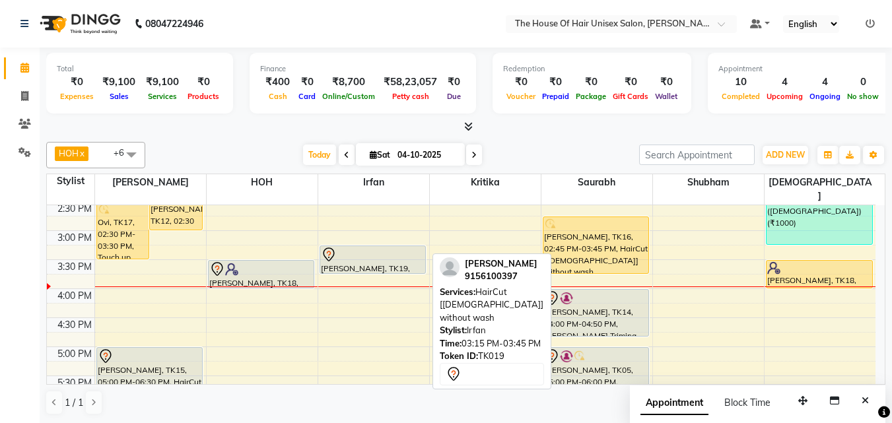
click at [362, 247] on div at bounding box center [373, 255] width 104 height 16
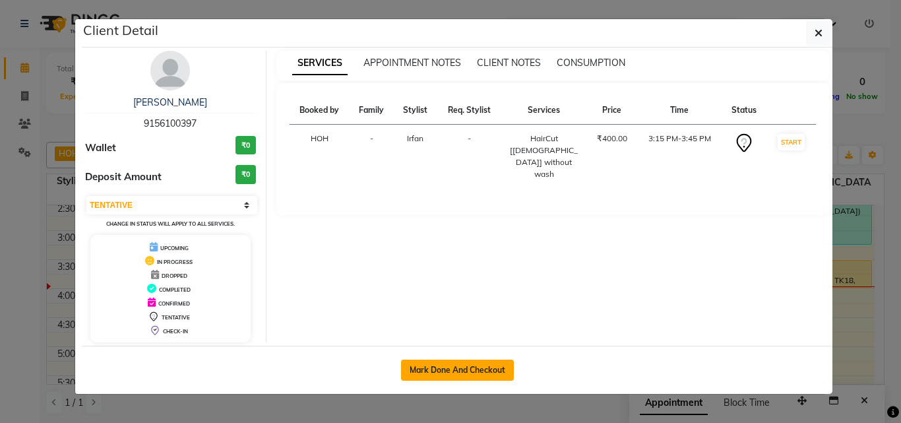
click at [475, 366] on button "Mark Done And Checkout" at bounding box center [457, 370] width 113 height 21
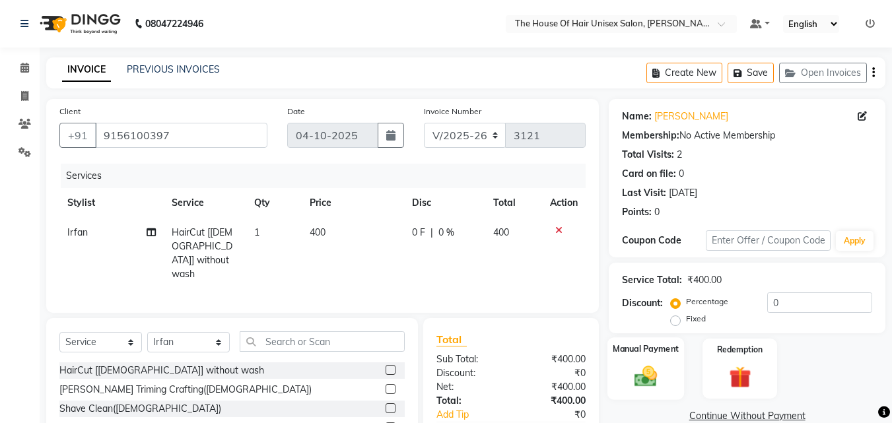
click at [650, 371] on img at bounding box center [645, 376] width 37 height 26
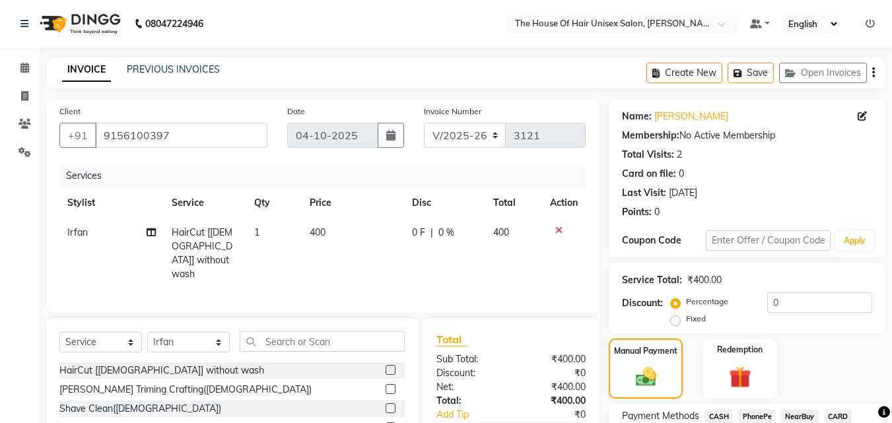
click at [714, 384] on span "CASH" at bounding box center [718, 416] width 28 height 15
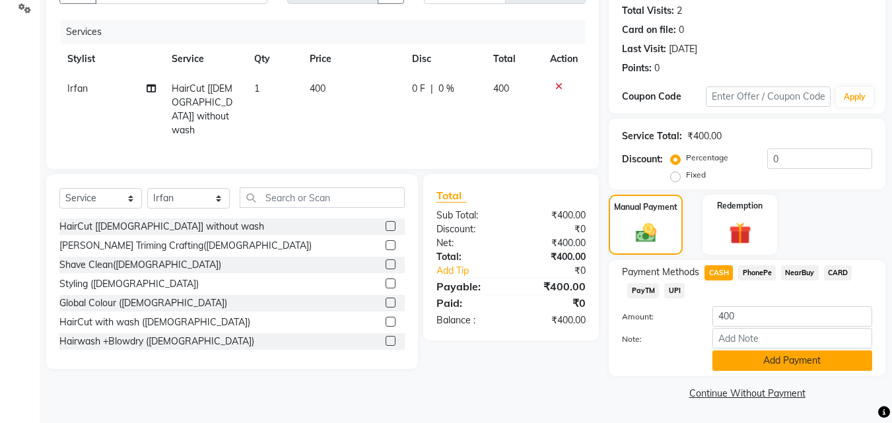
click at [776, 359] on button "Add Payment" at bounding box center [792, 360] width 160 height 20
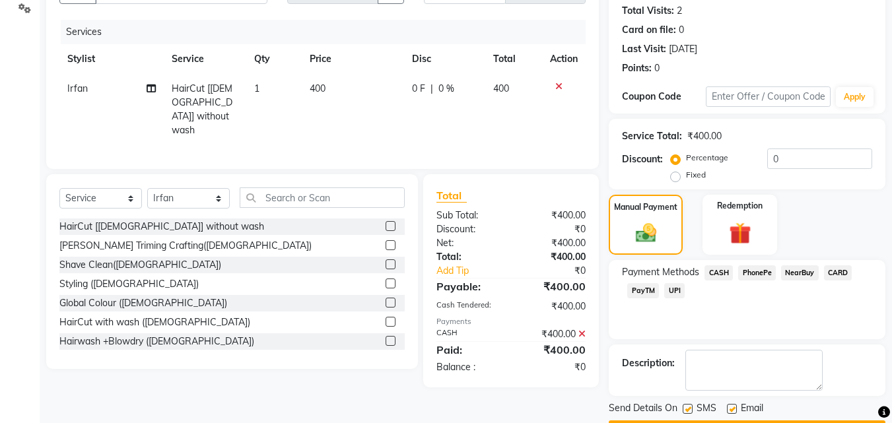
scroll to position [181, 0]
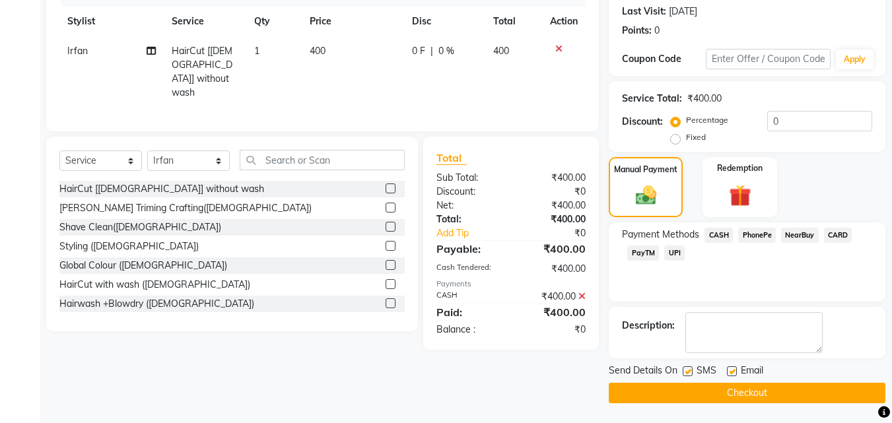
click at [730, 384] on button "Checkout" at bounding box center [746, 393] width 277 height 20
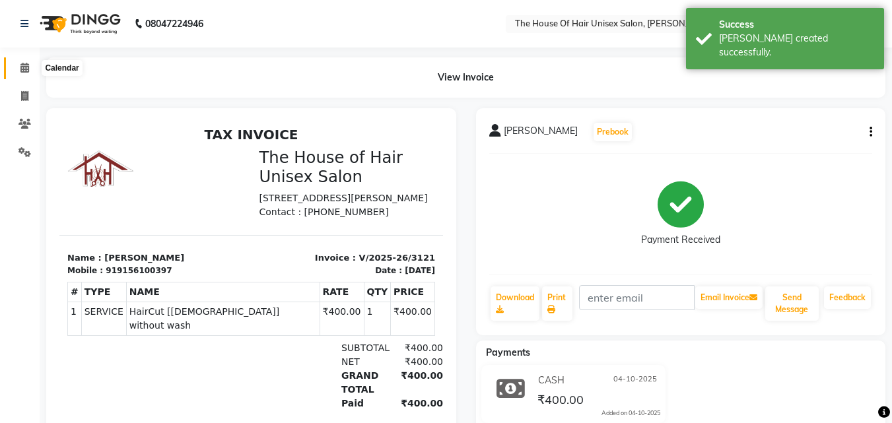
click at [26, 69] on icon at bounding box center [24, 68] width 9 height 10
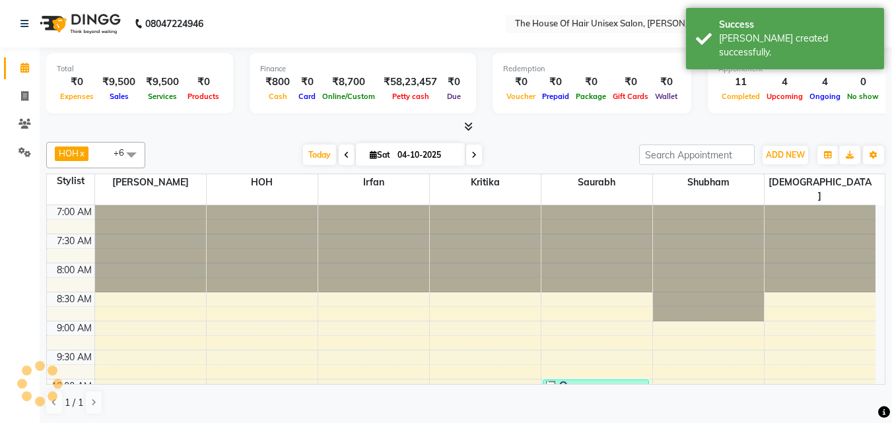
scroll to position [465, 0]
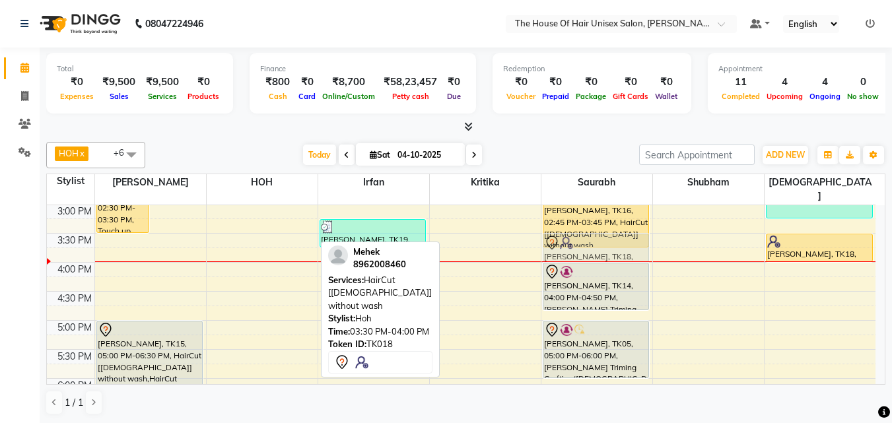
drag, startPoint x: 281, startPoint y: 233, endPoint x: 643, endPoint y: 240, distance: 361.7
click at [643, 240] on tr "Ovi, TK17, 02:30 PM-03:30 PM, Touch up ([DEMOGRAPHIC_DATA]) [PERSON_NAME] Surav…" at bounding box center [461, 175] width 828 height 870
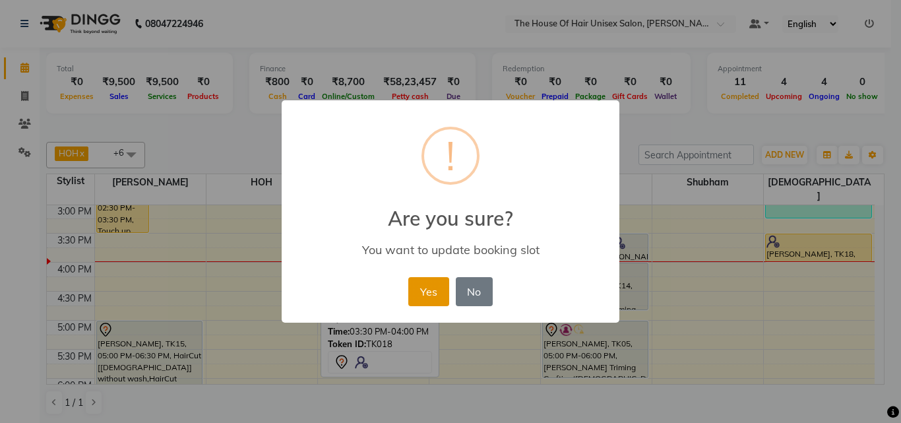
click at [420, 296] on button "Yes" at bounding box center [428, 291] width 40 height 29
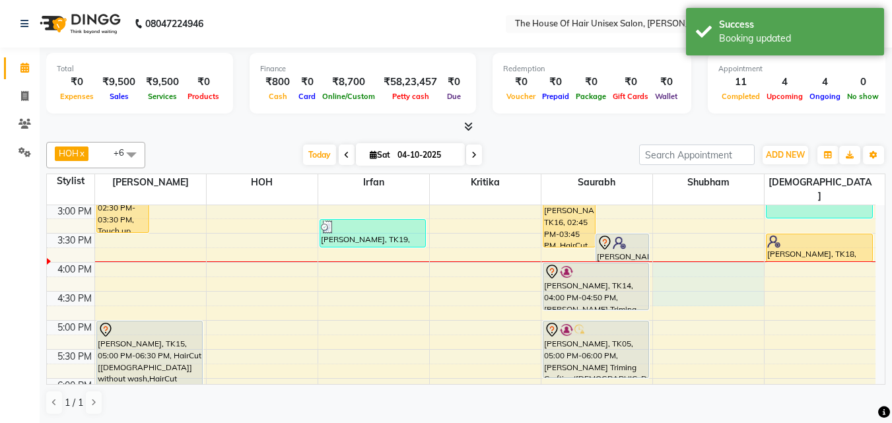
drag, startPoint x: 708, startPoint y: 285, endPoint x: 828, endPoint y: 244, distance: 126.3
click at [810, 244] on div "7:00 AM 7:30 AM 8:00 AM 8:30 AM 9:00 AM 9:30 AM 10:00 AM 10:30 AM 11:00 AM 11:3…" at bounding box center [461, 175] width 828 height 870
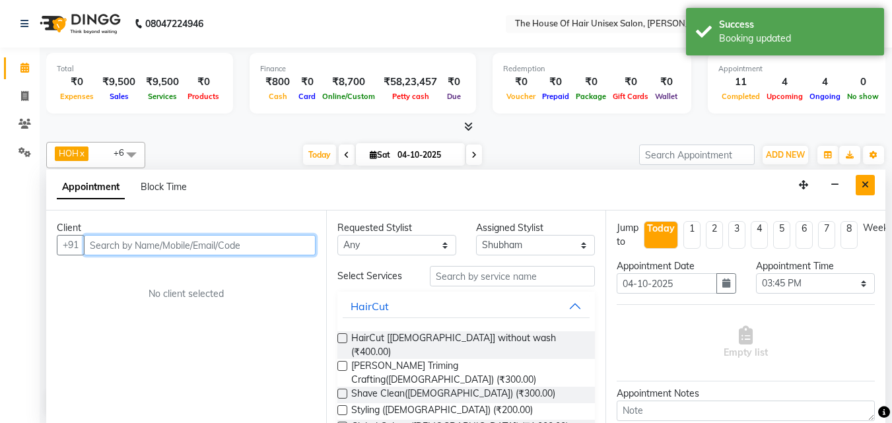
scroll to position [1, 0]
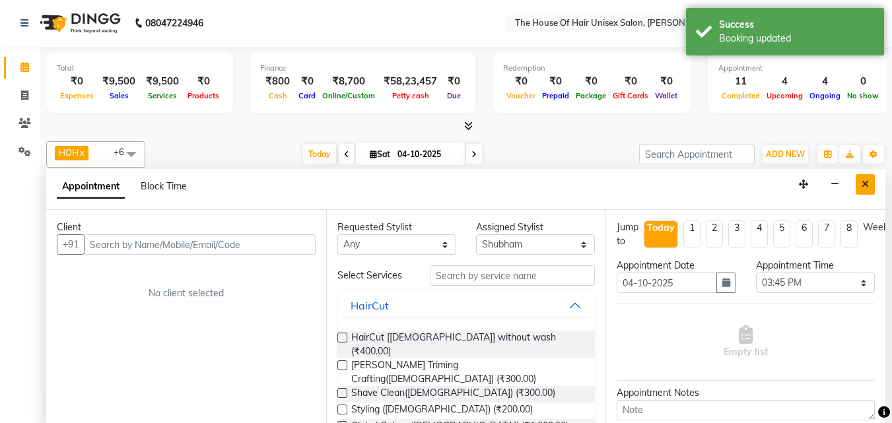
click at [810, 187] on icon "Close" at bounding box center [864, 183] width 7 height 9
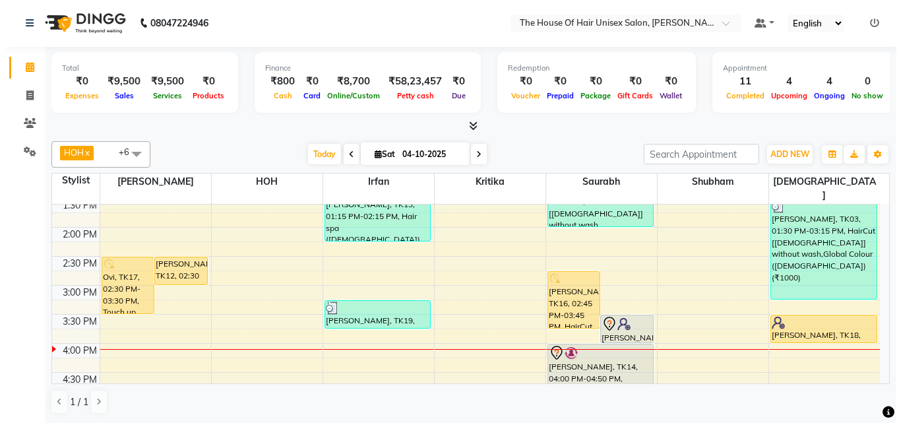
scroll to position [384, 0]
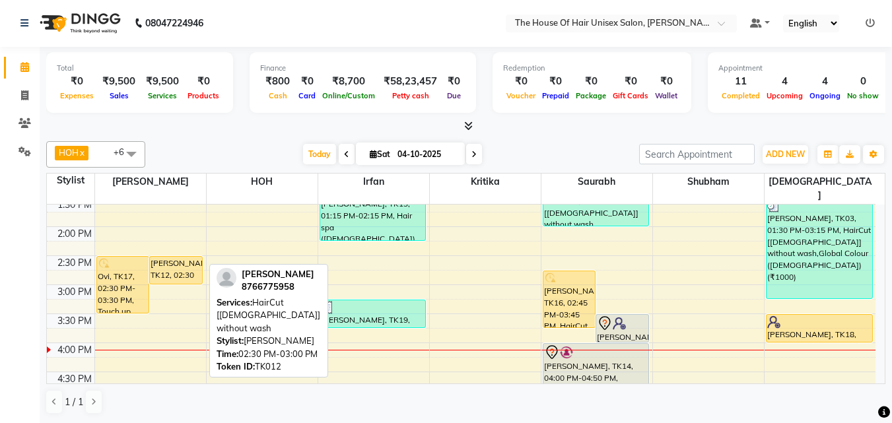
click at [164, 257] on div "[PERSON_NAME], TK12, 02:30 PM-03:00 PM, HairCut [[DEMOGRAPHIC_DATA]] without wa…" at bounding box center [176, 270] width 52 height 27
click at [181, 259] on div "[PERSON_NAME], TK12, 02:30 PM-03:00 PM, HairCut [[DEMOGRAPHIC_DATA]] without wa…" at bounding box center [176, 270] width 52 height 27
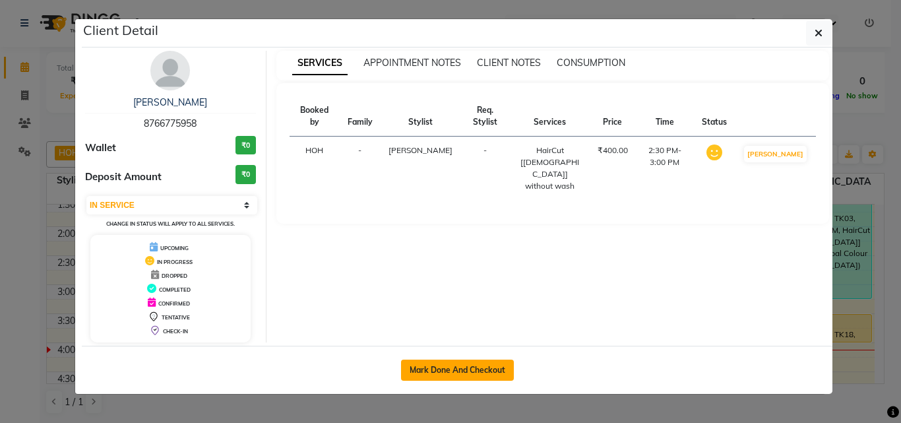
click at [459, 365] on button "Mark Done And Checkout" at bounding box center [457, 370] width 113 height 21
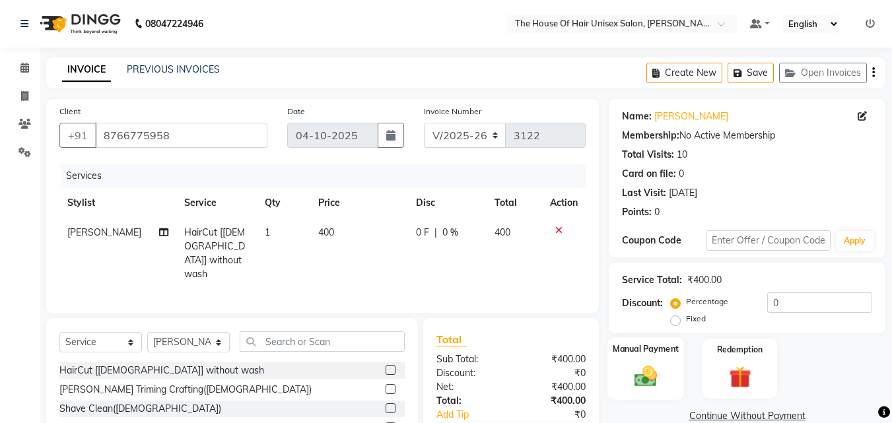
click at [640, 362] on div "Manual Payment" at bounding box center [645, 368] width 77 height 63
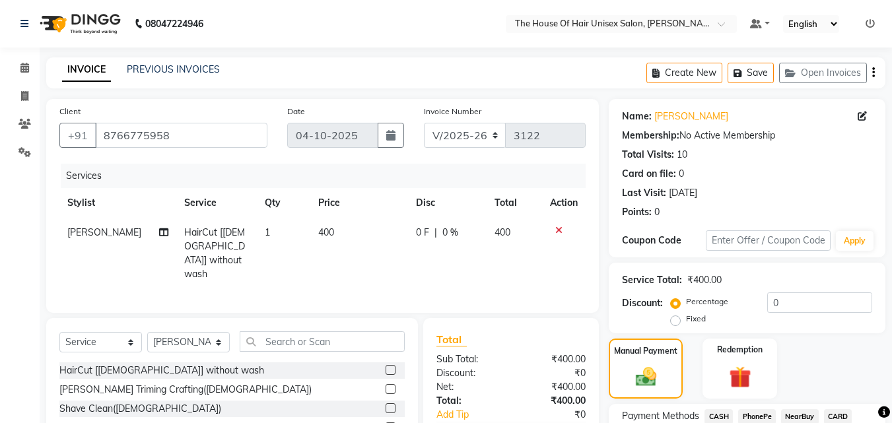
scroll to position [102, 0]
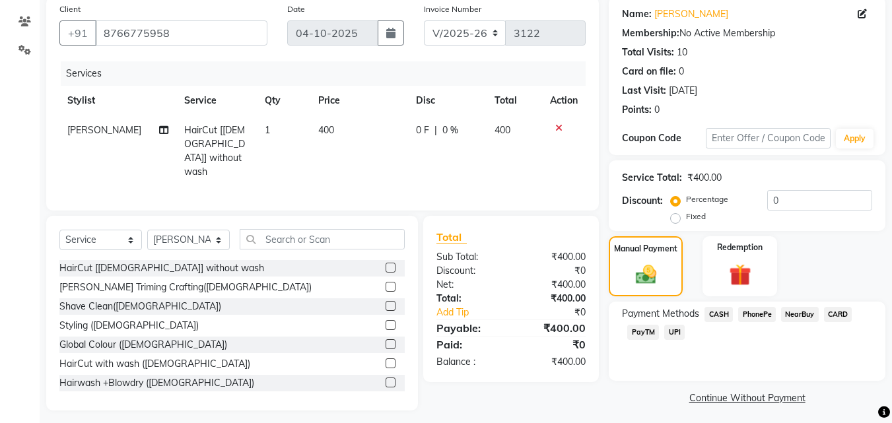
click at [675, 330] on span "UPI" at bounding box center [674, 332] width 20 height 15
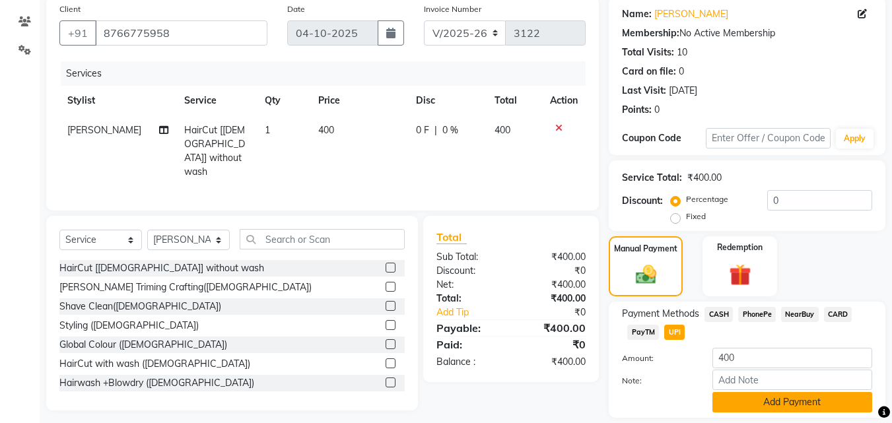
click at [752, 384] on button "Add Payment" at bounding box center [792, 402] width 160 height 20
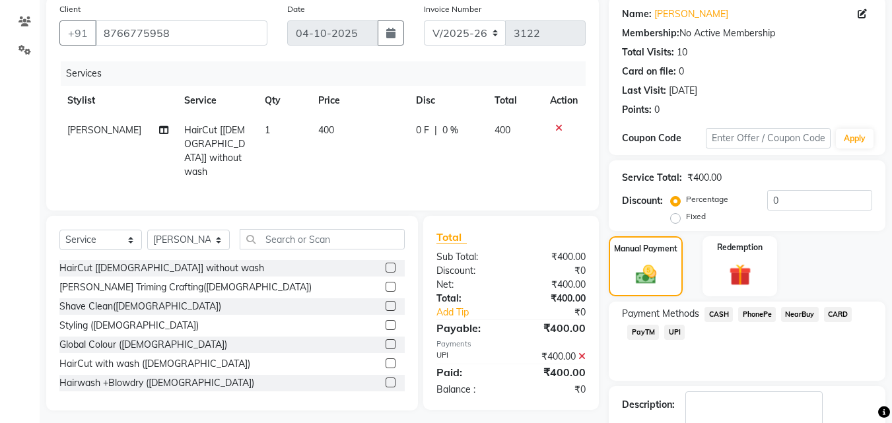
scroll to position [181, 0]
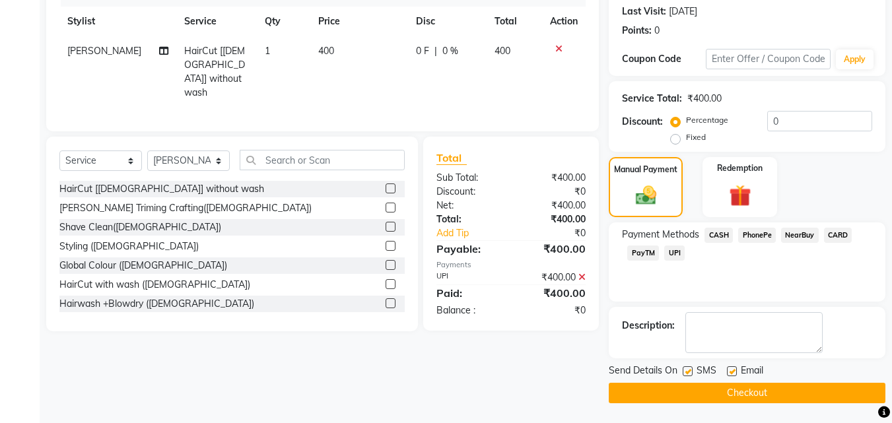
click at [722, 384] on button "Checkout" at bounding box center [746, 393] width 277 height 20
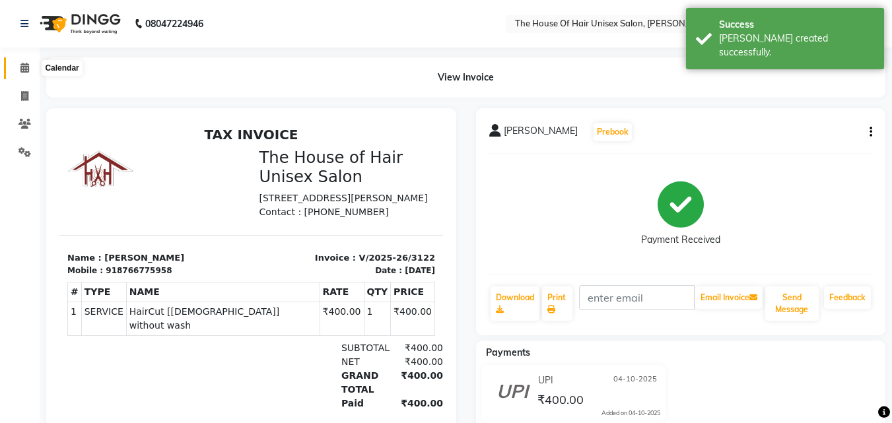
click at [20, 67] on icon at bounding box center [24, 68] width 9 height 10
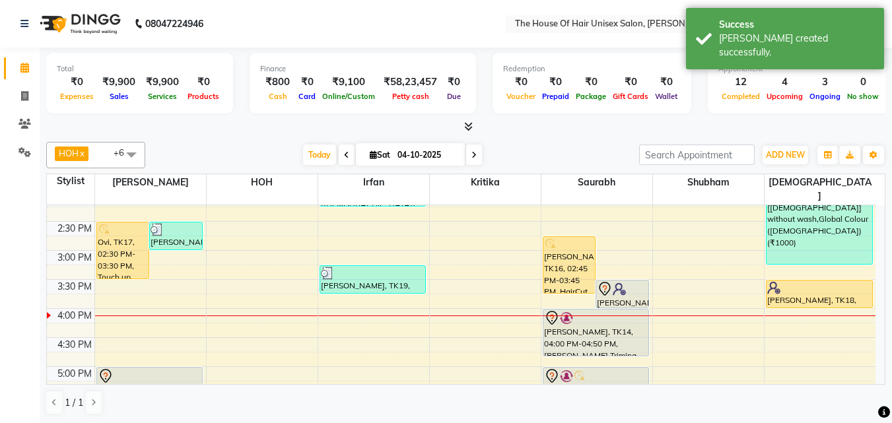
scroll to position [412, 0]
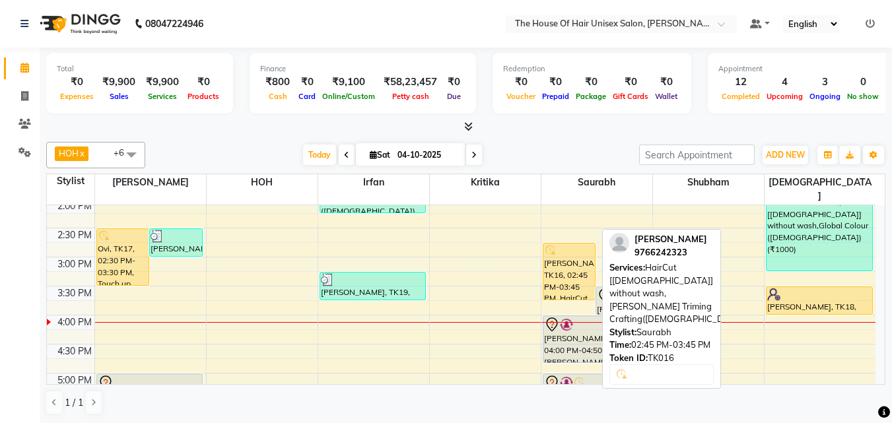
click at [564, 265] on div "[PERSON_NAME], TK16, 02:45 PM-03:45 PM, HairCut [[DEMOGRAPHIC_DATA]] without wa…" at bounding box center [569, 272] width 52 height 56
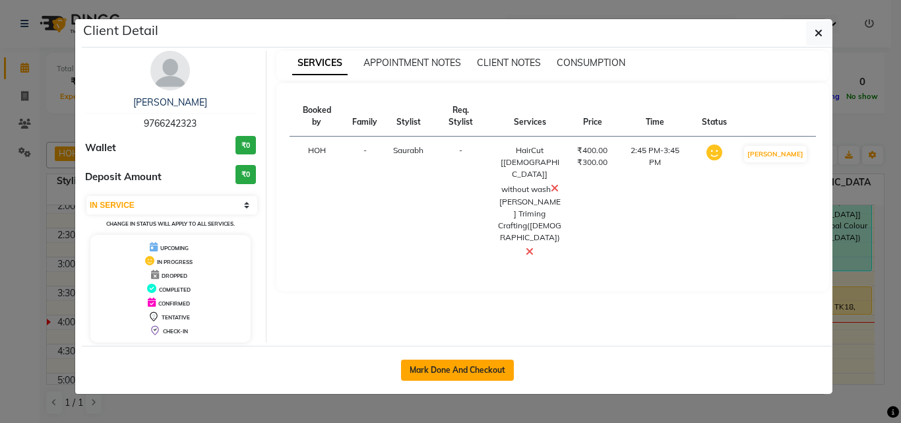
click at [483, 364] on button "Mark Done And Checkout" at bounding box center [457, 370] width 113 height 21
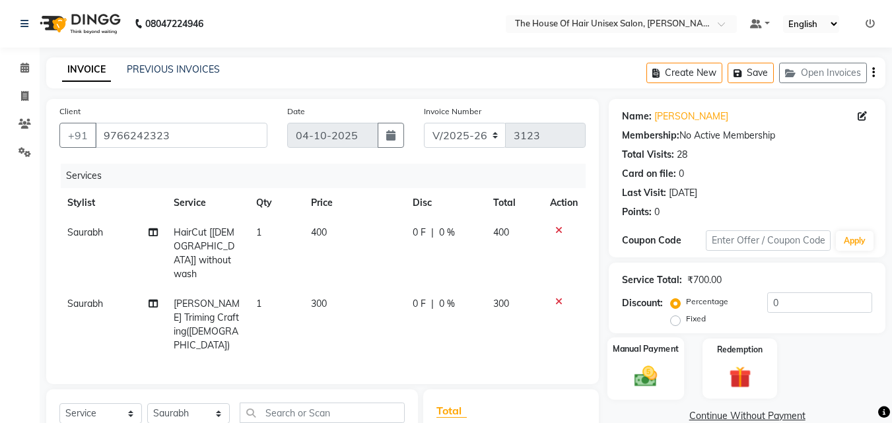
click at [653, 366] on img at bounding box center [645, 376] width 37 height 26
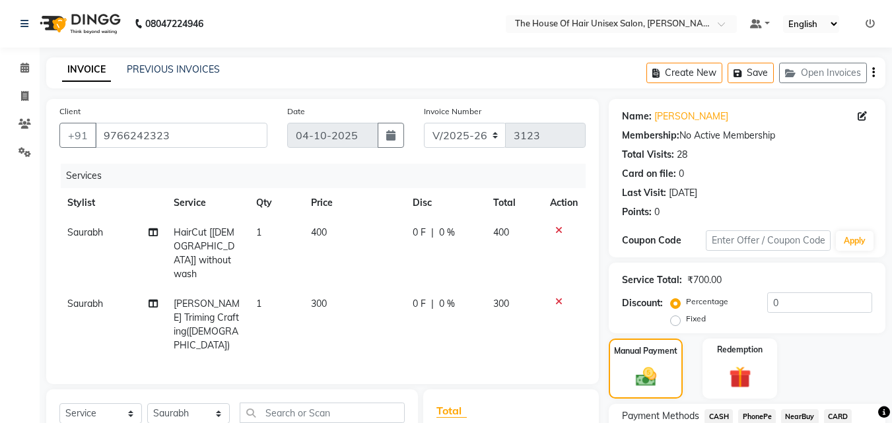
scroll to position [81, 0]
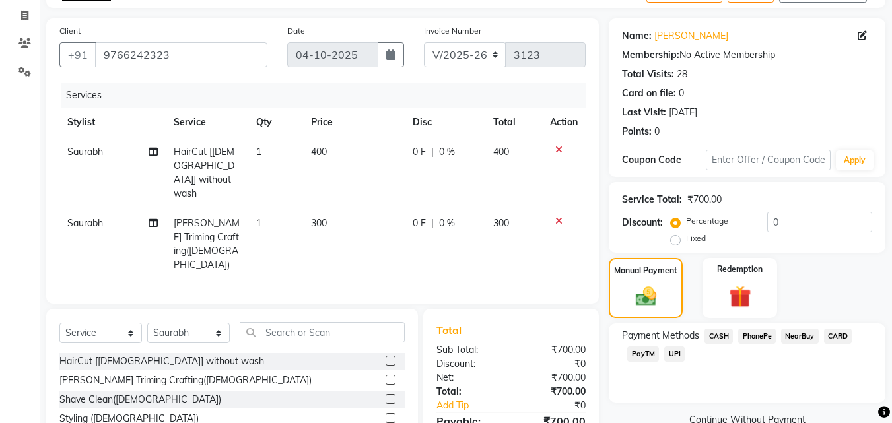
click at [673, 352] on span "UPI" at bounding box center [674, 353] width 20 height 15
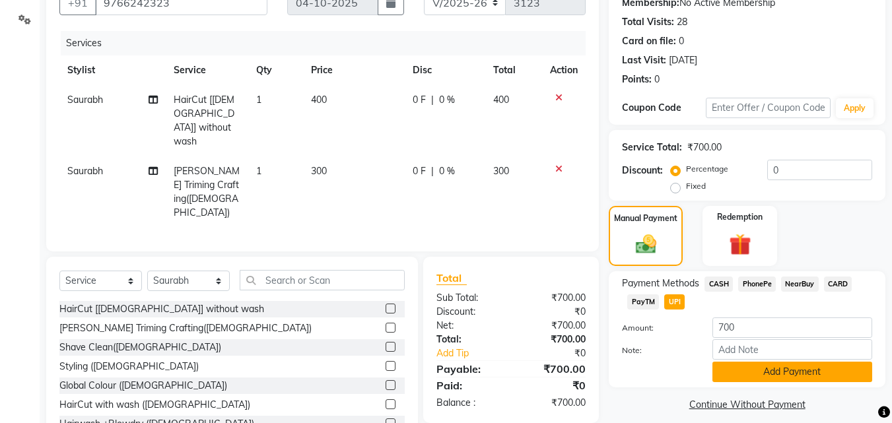
click at [741, 373] on button "Add Payment" at bounding box center [792, 372] width 160 height 20
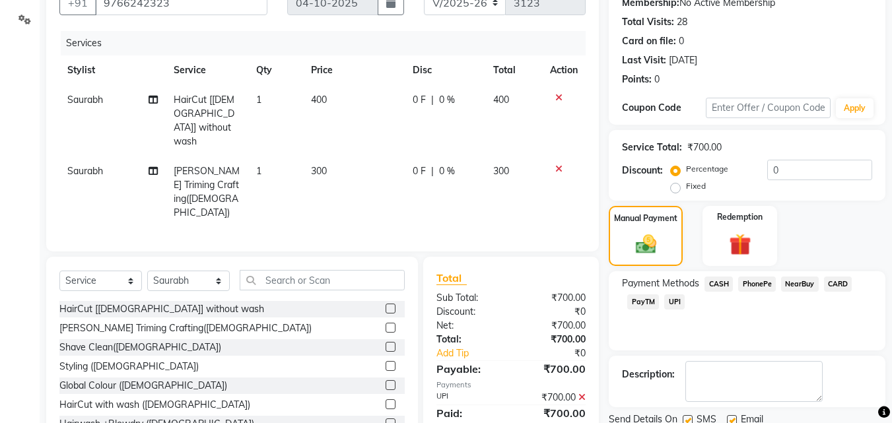
scroll to position [181, 0]
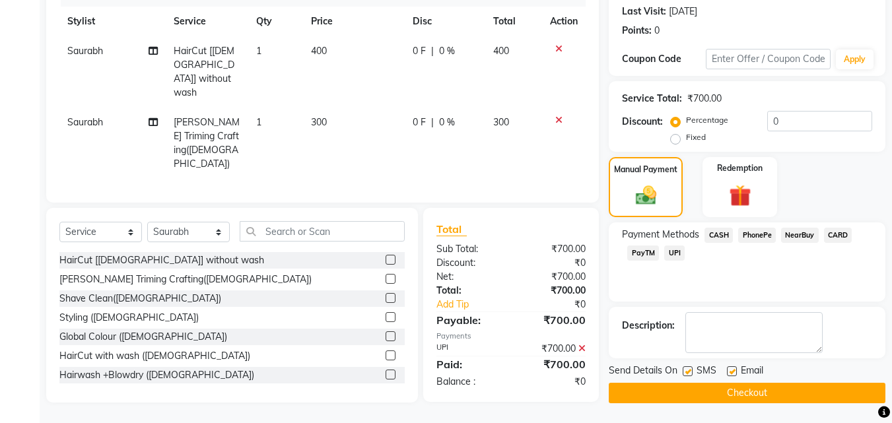
click at [692, 384] on button "Checkout" at bounding box center [746, 393] width 277 height 20
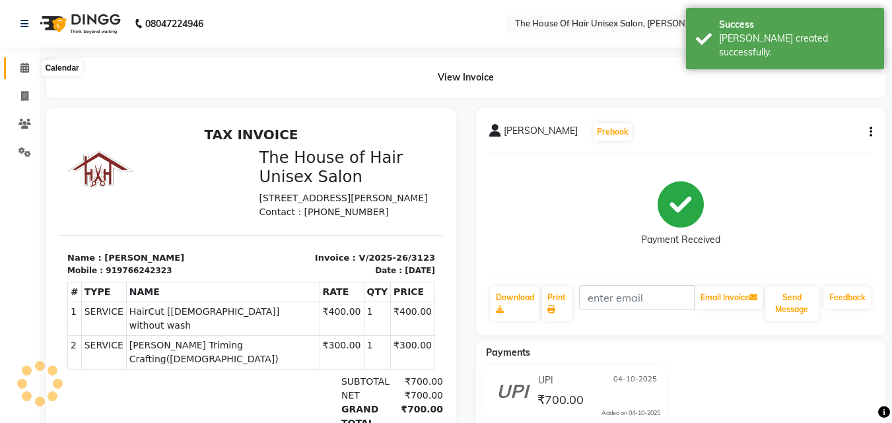
click at [24, 71] on icon at bounding box center [24, 68] width 9 height 10
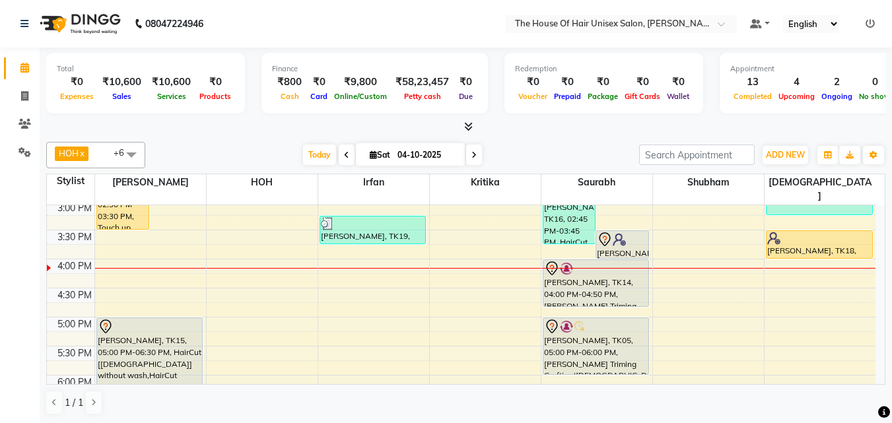
scroll to position [465, 0]
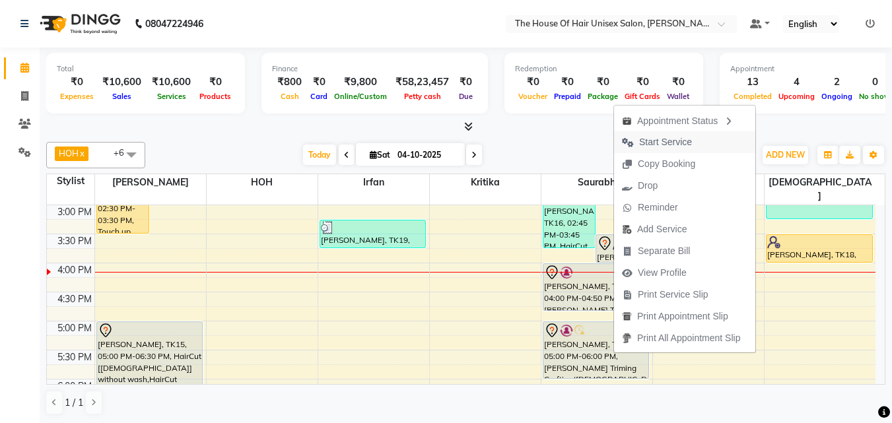
click at [671, 140] on span "Start Service" at bounding box center [665, 142] width 53 height 14
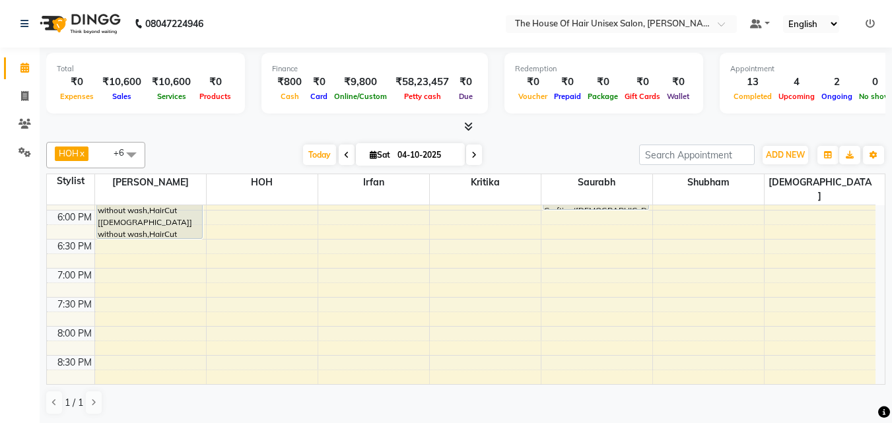
scroll to position [643, 0]
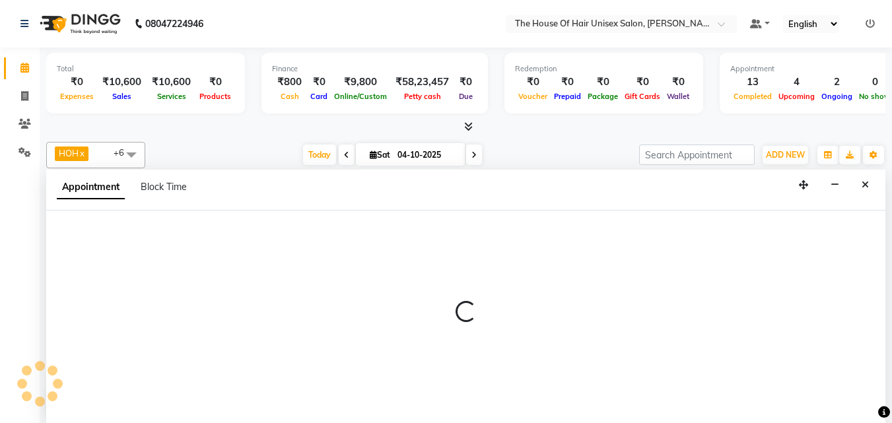
scroll to position [1, 0]
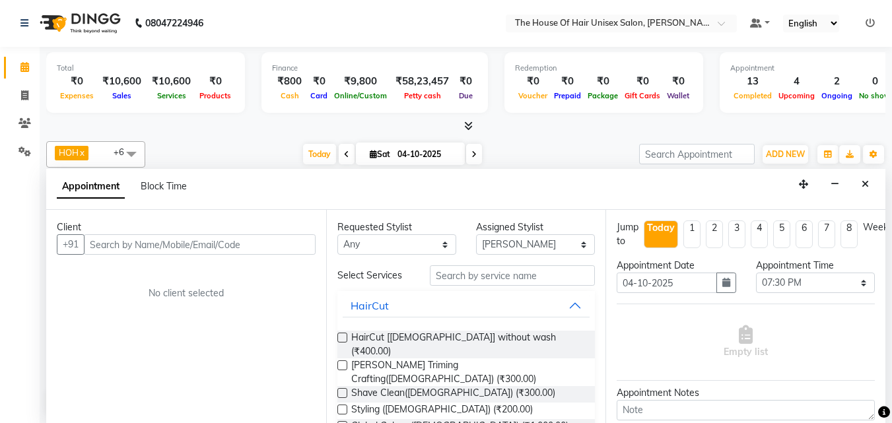
click at [218, 242] on input "text" at bounding box center [200, 244] width 232 height 20
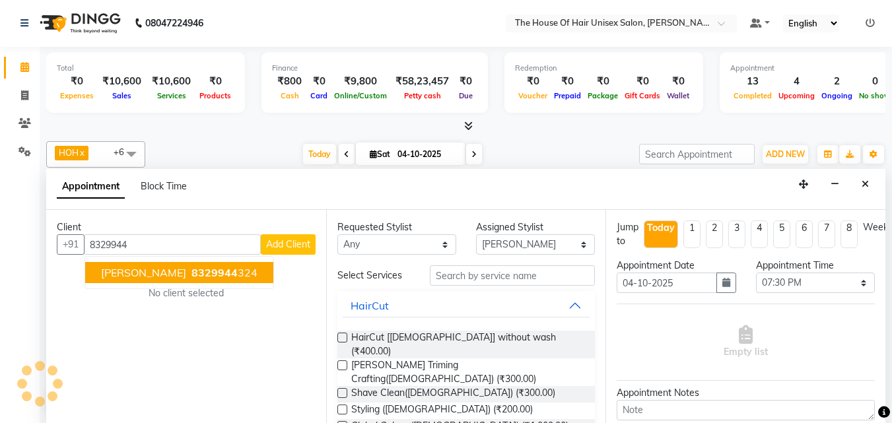
click at [218, 273] on ngb-highlight "8329944 324" at bounding box center [223, 272] width 69 height 13
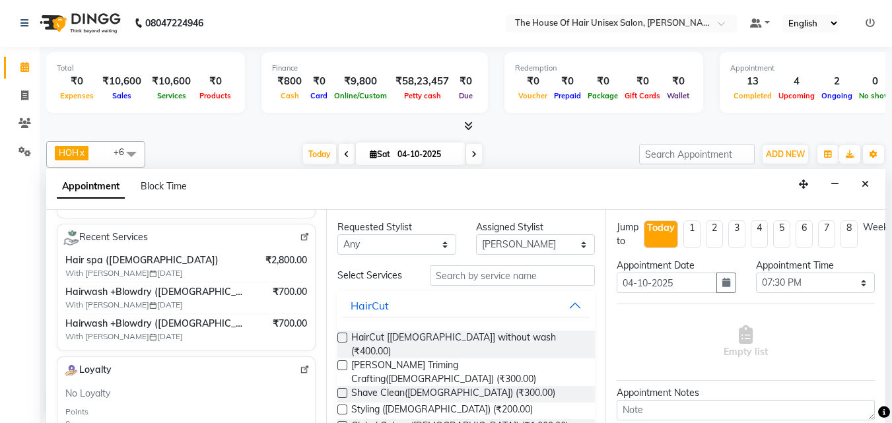
scroll to position [231, 0]
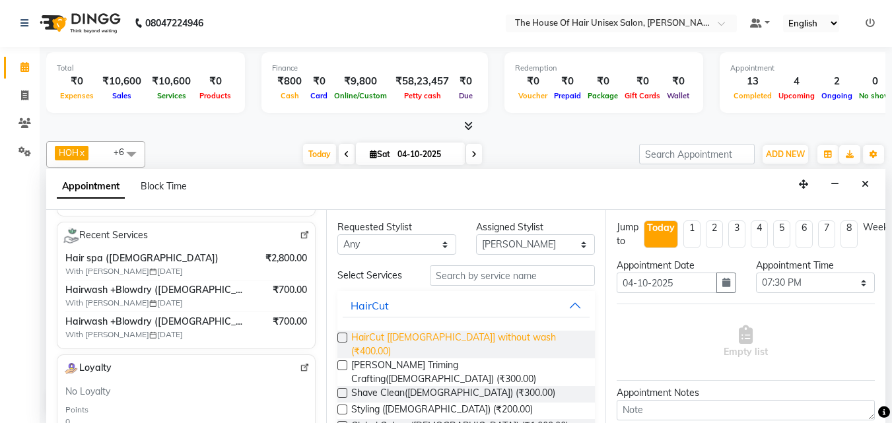
click at [373, 336] on span "HairCut [[DEMOGRAPHIC_DATA]] without wash (₹400.00)" at bounding box center [468, 345] width 234 height 28
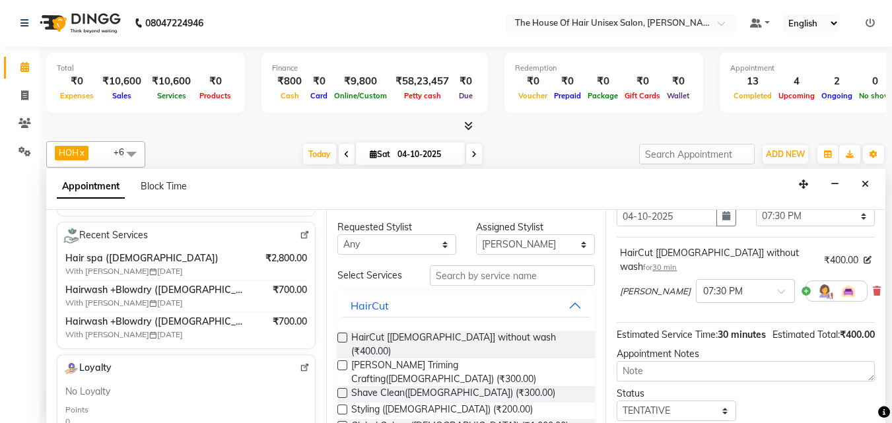
scroll to position [145, 0]
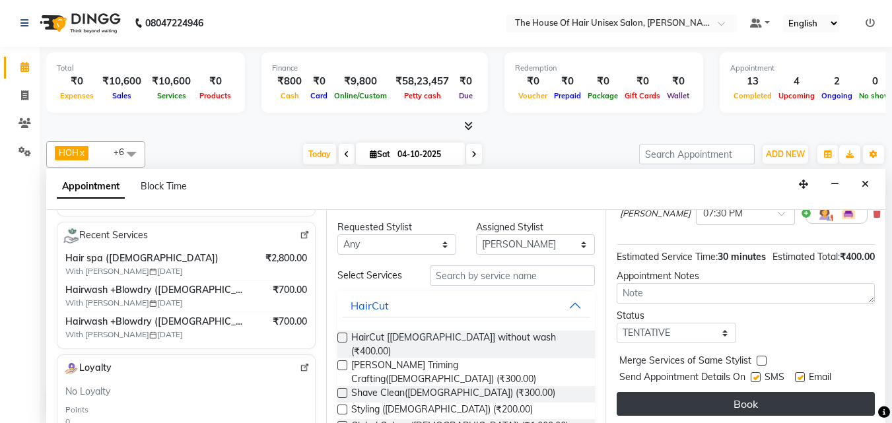
click at [723, 384] on button "Book" at bounding box center [745, 404] width 258 height 24
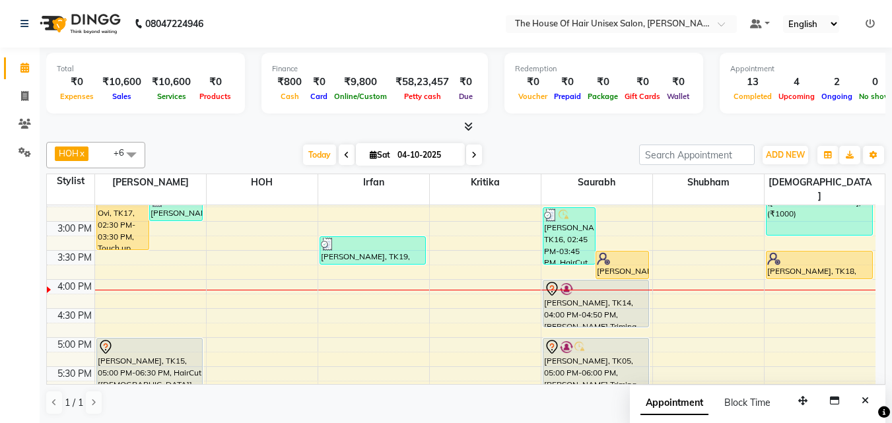
scroll to position [447, 0]
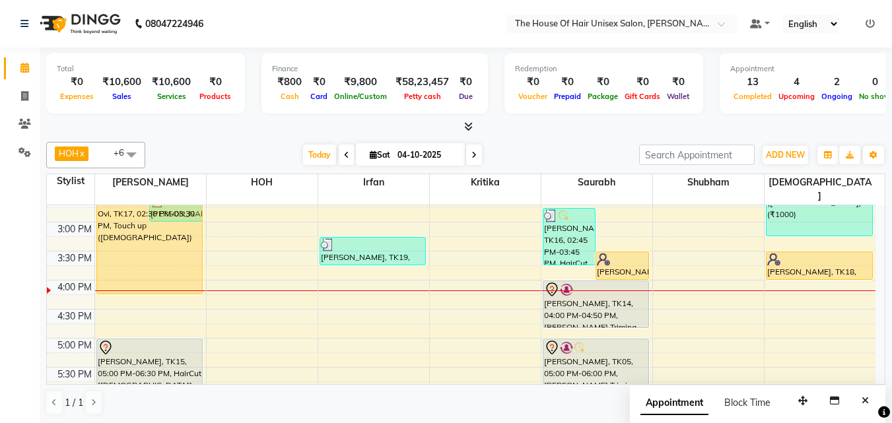
drag, startPoint x: 118, startPoint y: 236, endPoint x: 119, endPoint y: 268, distance: 32.3
click at [119, 268] on div "Ovi, TK17, 02:30 PM-03:30 PM, Touch up ([DEMOGRAPHIC_DATA]) [PERSON_NAME] Surav…" at bounding box center [150, 193] width 111 height 870
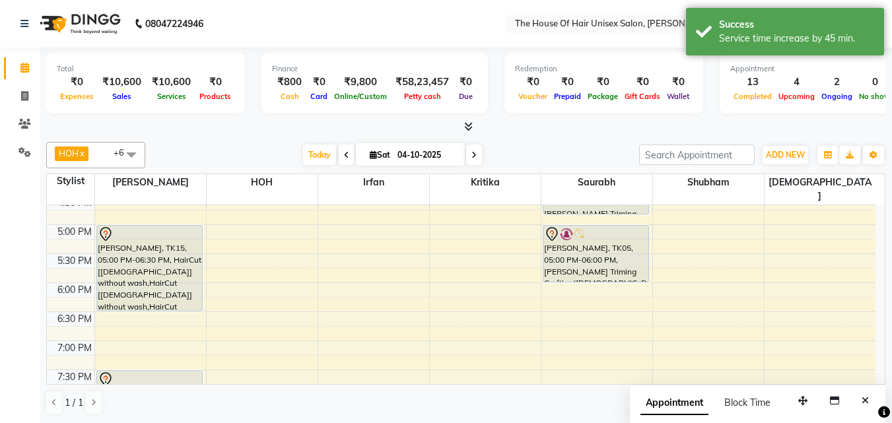
scroll to position [562, 0]
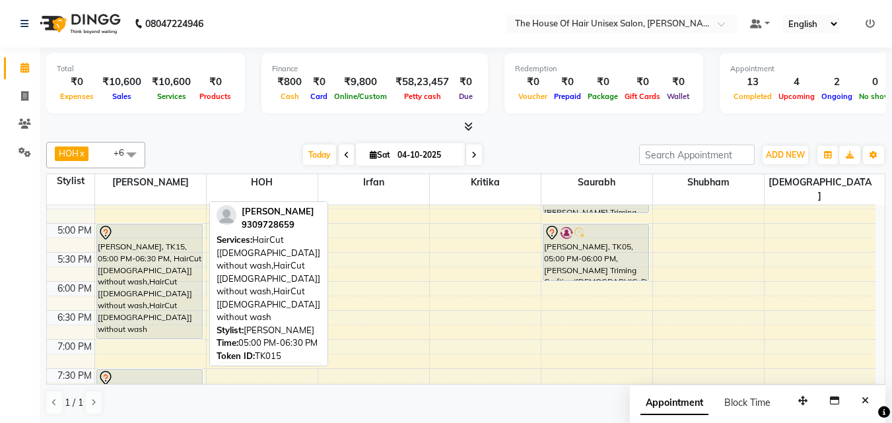
drag, startPoint x: 155, startPoint y: 293, endPoint x: 155, endPoint y: 313, distance: 20.5
click at [155, 313] on div "Ovi, TK17, 02:30 PM-04:15 PM, Touch up ([DEMOGRAPHIC_DATA]) [PERSON_NAME] Surav…" at bounding box center [150, 78] width 111 height 870
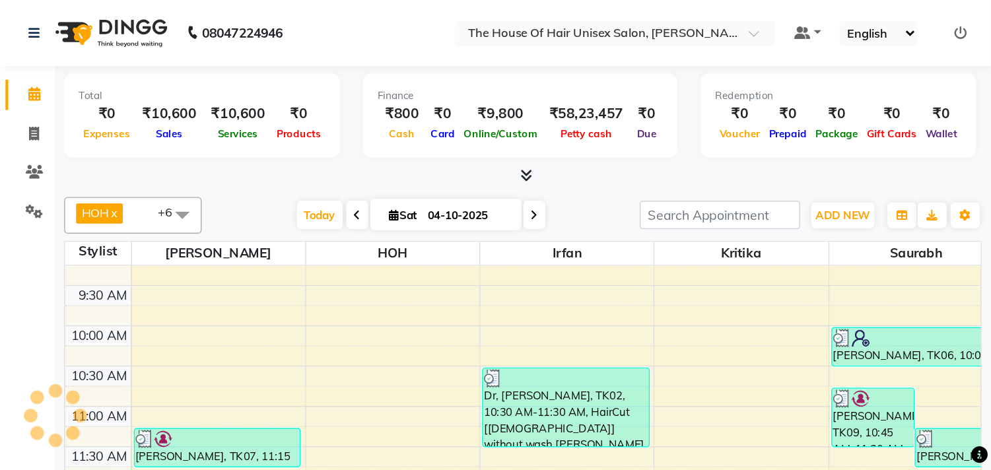
scroll to position [130, 0]
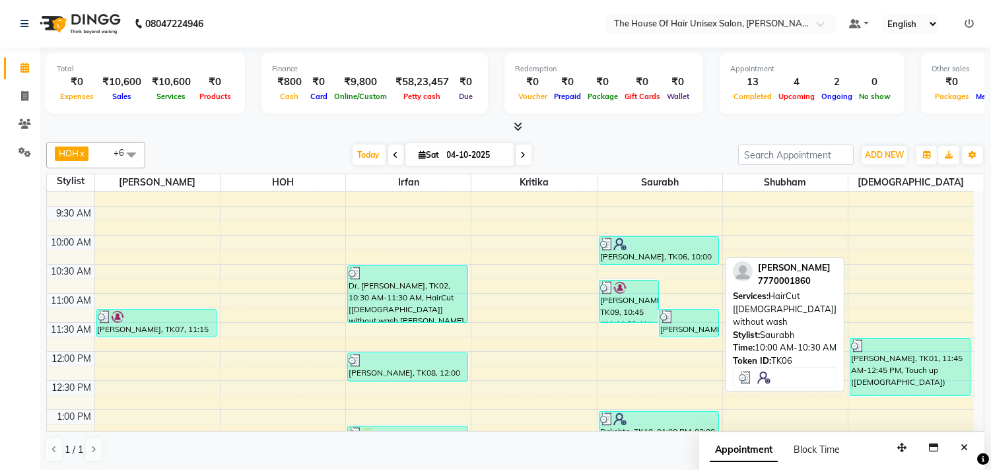
click at [687, 245] on div at bounding box center [659, 244] width 118 height 13
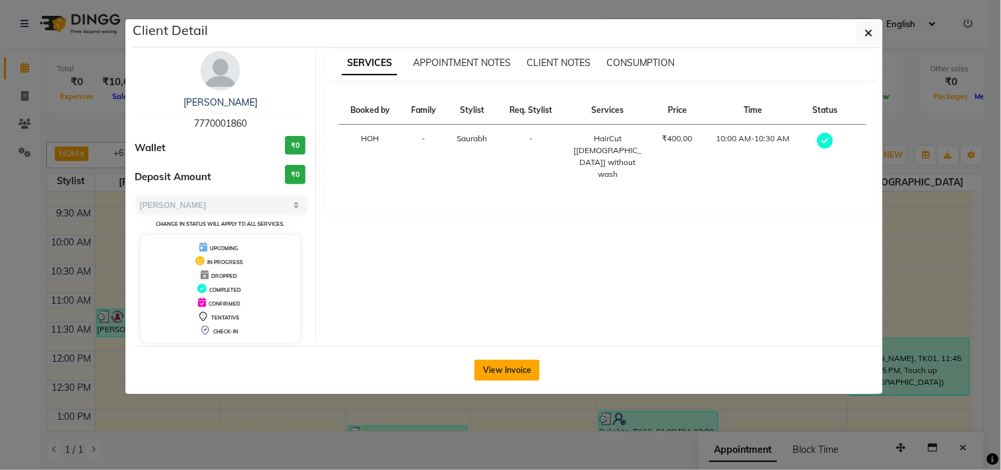
click at [507, 372] on button "View Invoice" at bounding box center [506, 370] width 65 height 21
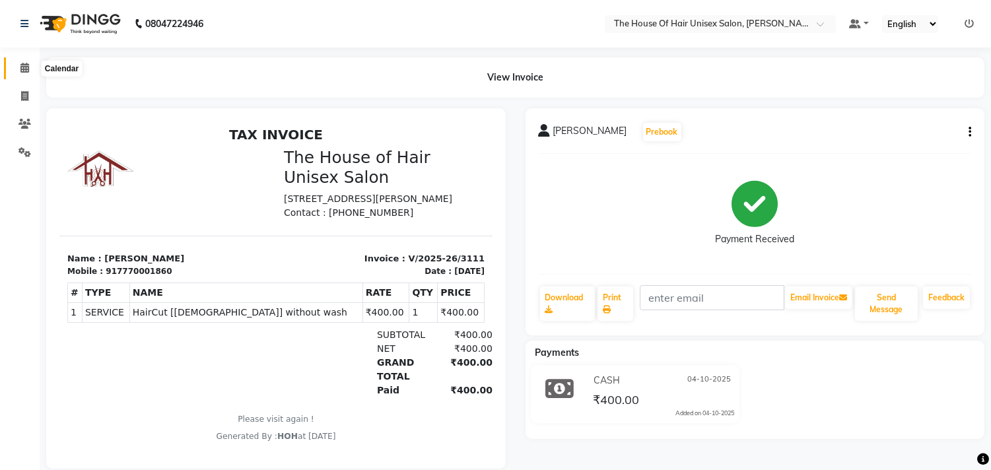
click at [23, 71] on icon at bounding box center [24, 68] width 9 height 10
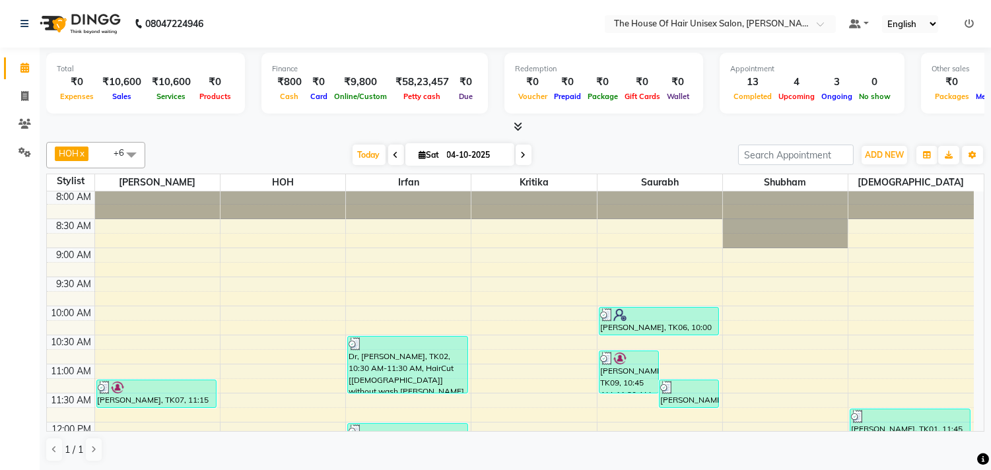
scroll to position [60, 0]
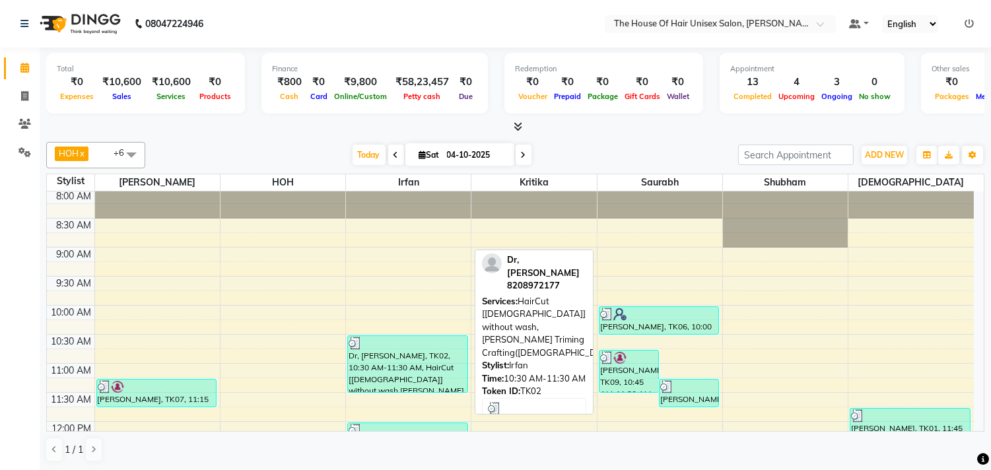
click at [390, 341] on div at bounding box center [407, 343] width 118 height 13
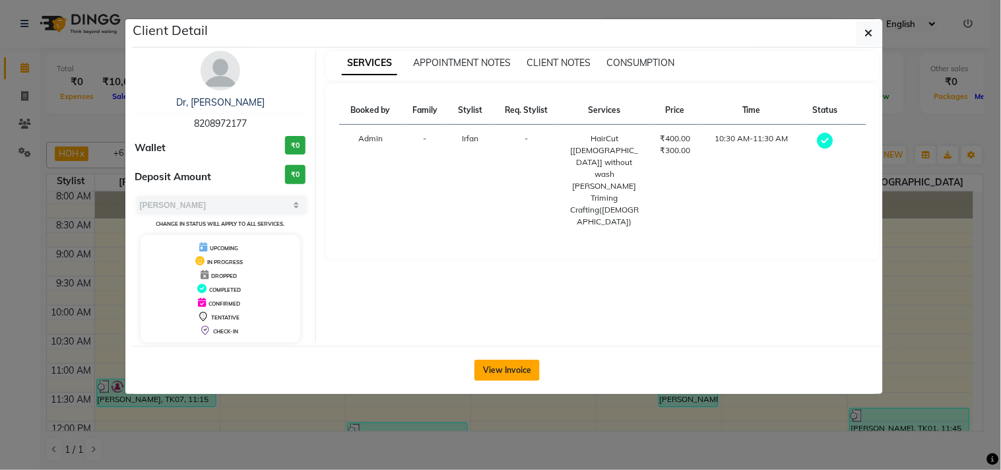
click at [510, 372] on button "View Invoice" at bounding box center [506, 370] width 65 height 21
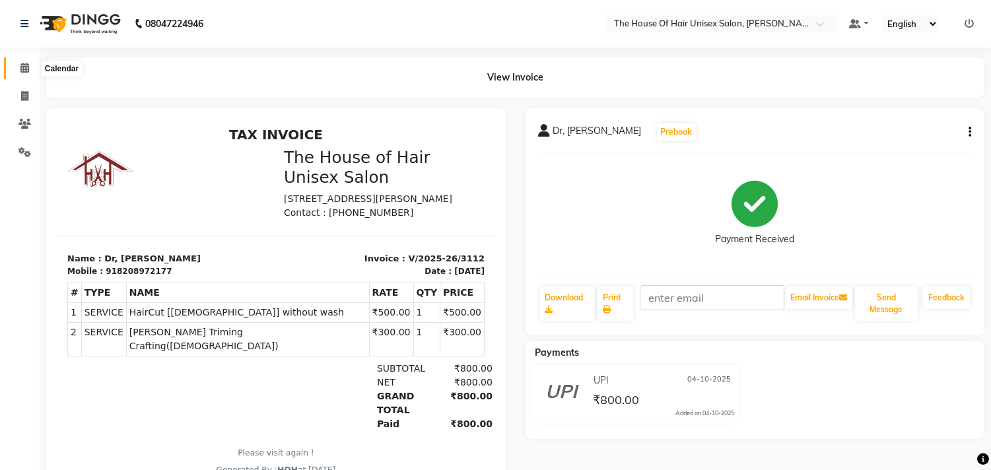
click at [25, 69] on icon at bounding box center [24, 68] width 9 height 10
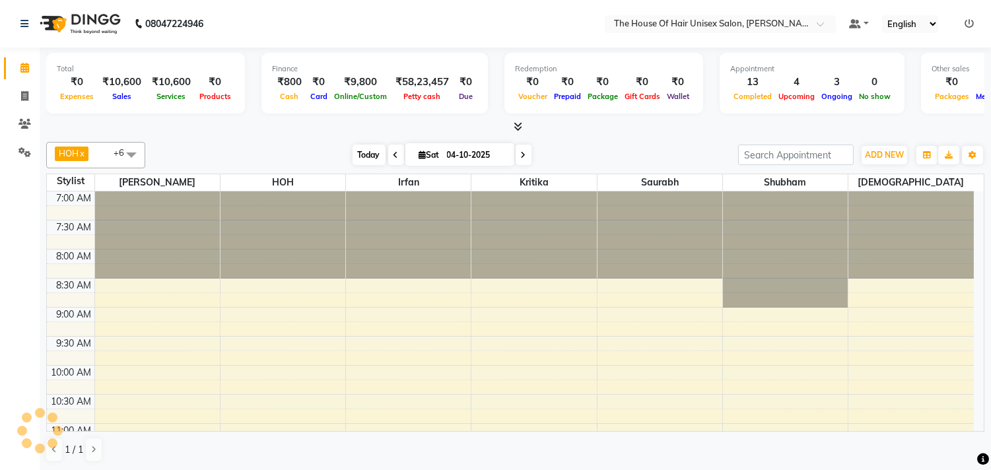
click at [366, 154] on span "Today" at bounding box center [368, 155] width 33 height 20
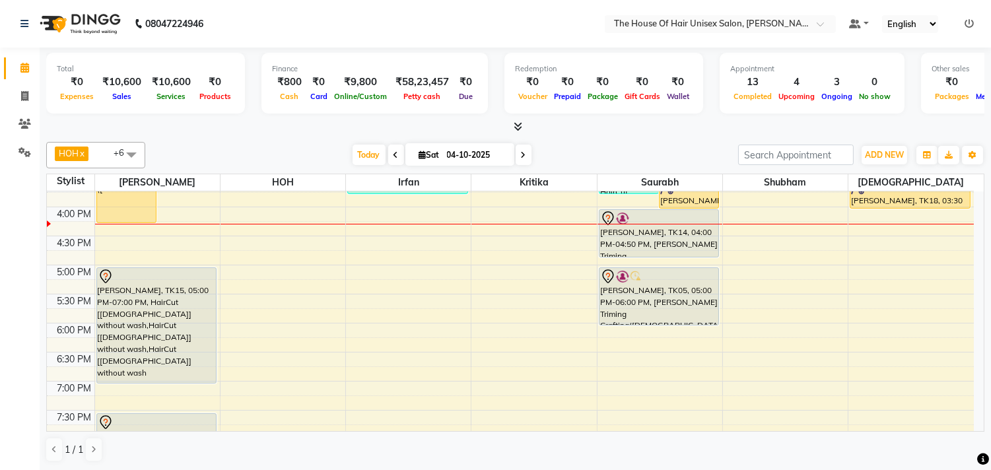
scroll to position [499, 0]
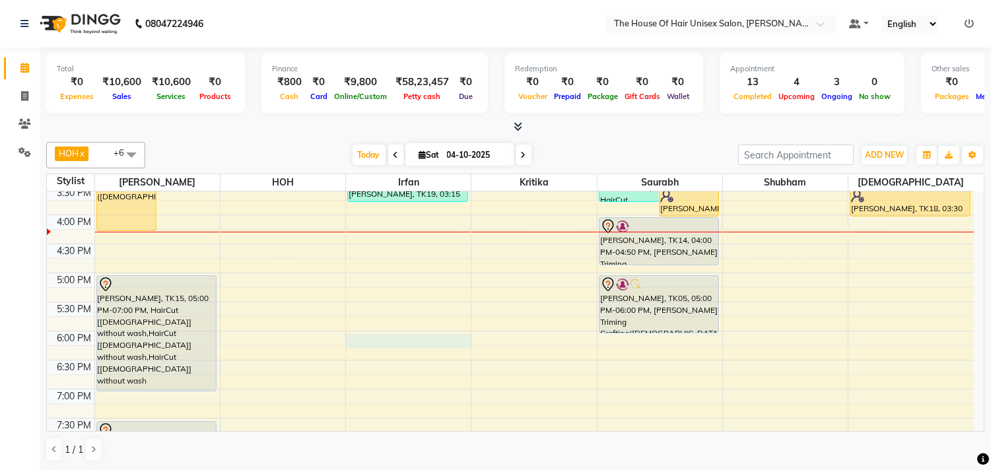
click at [370, 338] on div "7:00 AM 7:30 AM 8:00 AM 8:30 AM 9:00 AM 9:30 AM 10:00 AM 10:30 AM 11:00 AM 11:3…" at bounding box center [510, 127] width 927 height 870
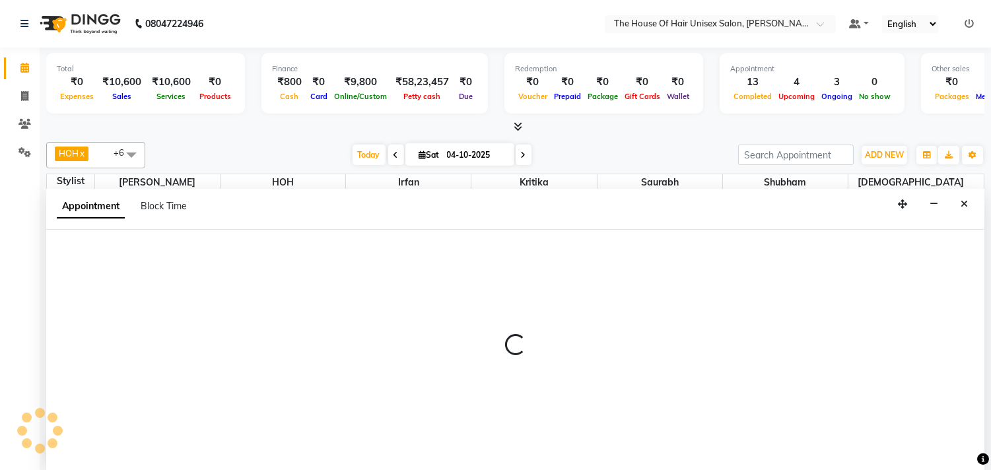
scroll to position [1, 0]
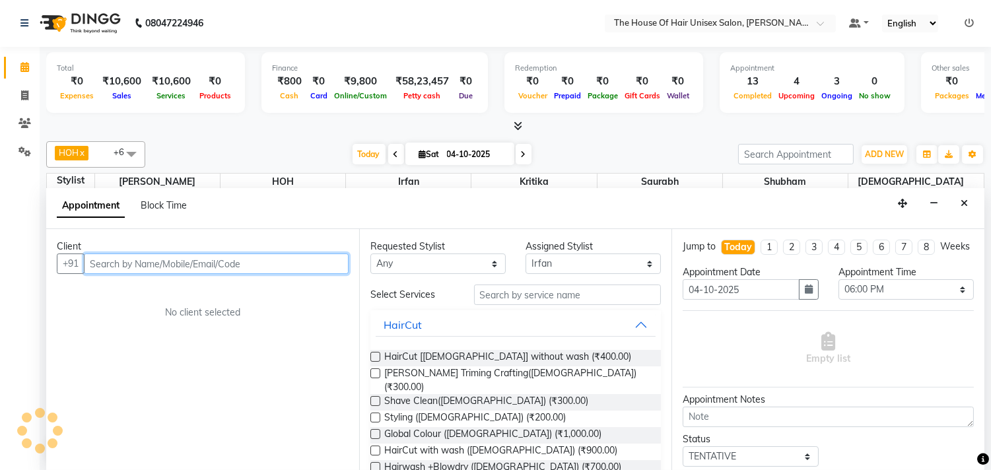
click at [268, 261] on input "text" at bounding box center [216, 263] width 265 height 20
click at [167, 262] on input "text" at bounding box center [216, 263] width 265 height 20
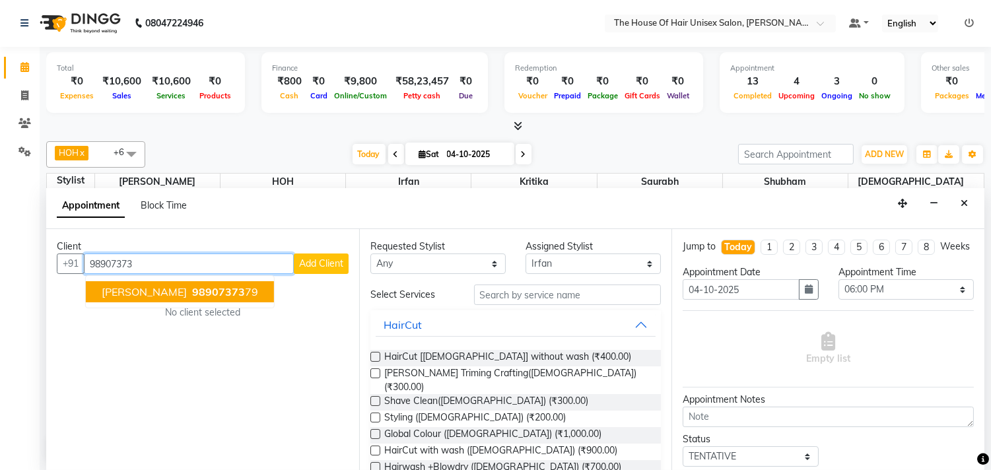
click at [177, 297] on span "[PERSON_NAME]" at bounding box center [144, 291] width 85 height 13
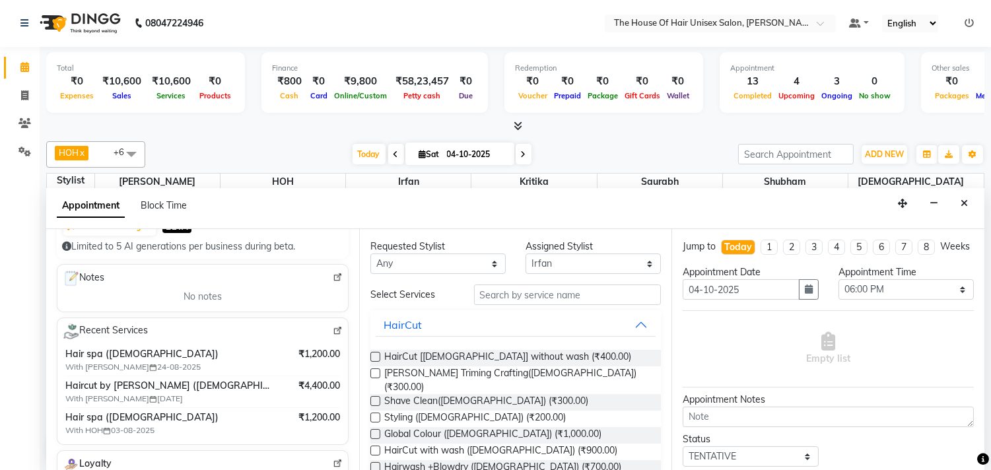
scroll to position [156, 0]
click at [492, 296] on input "text" at bounding box center [567, 294] width 187 height 20
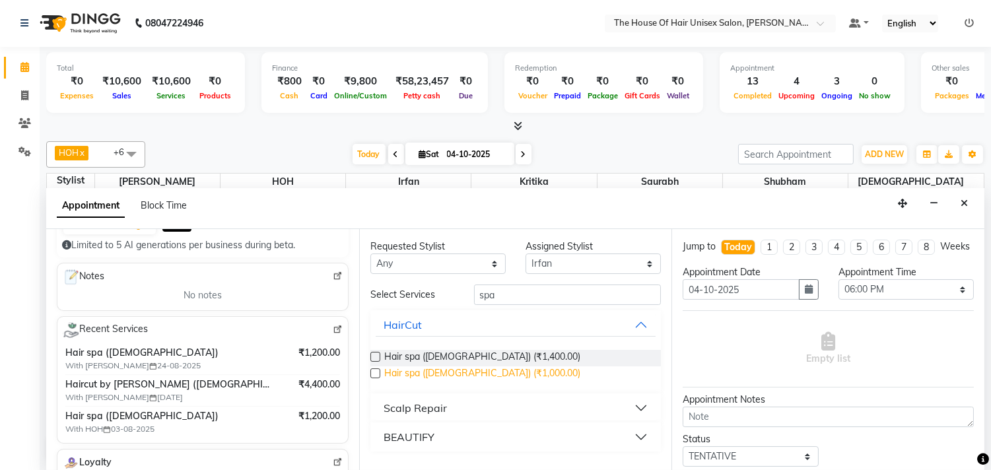
click at [447, 370] on span "Hair spa ([DEMOGRAPHIC_DATA]) (₹1,000.00)" at bounding box center [482, 374] width 196 height 16
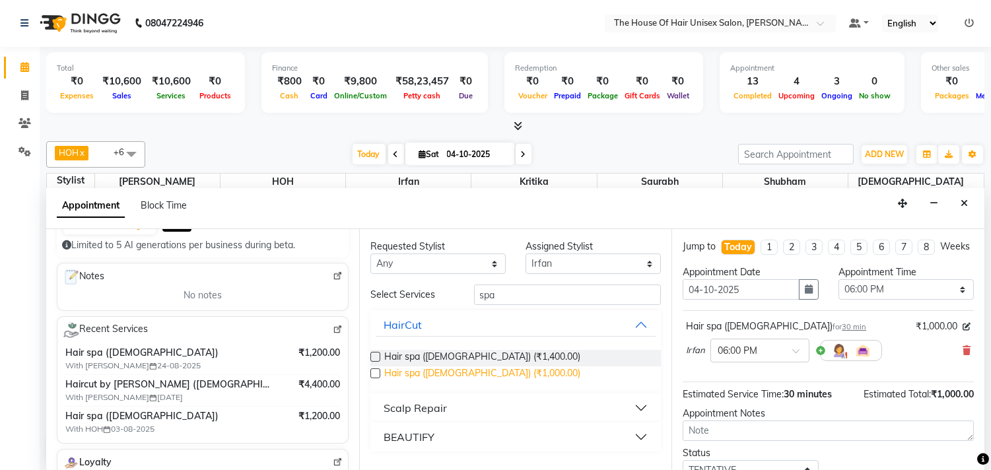
click at [477, 373] on span "Hair spa ([DEMOGRAPHIC_DATA]) (₹1,000.00)" at bounding box center [482, 374] width 196 height 16
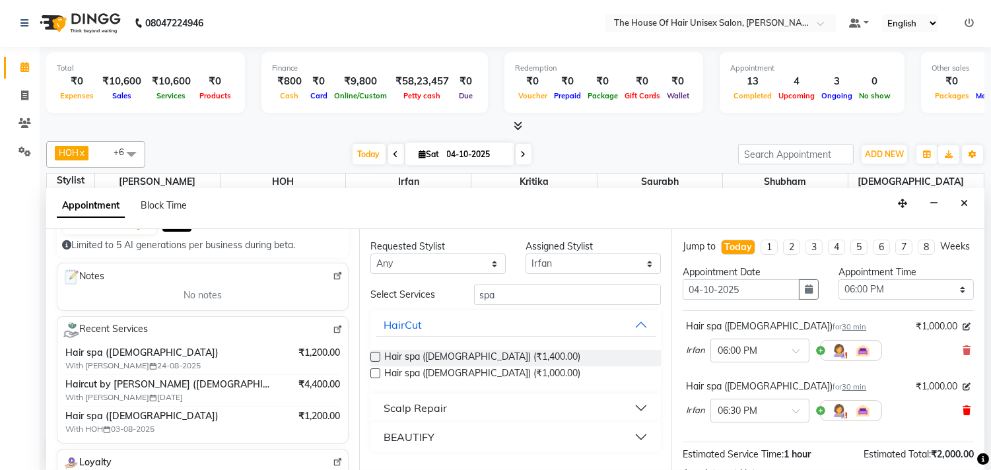
click at [810, 384] on icon at bounding box center [966, 410] width 8 height 9
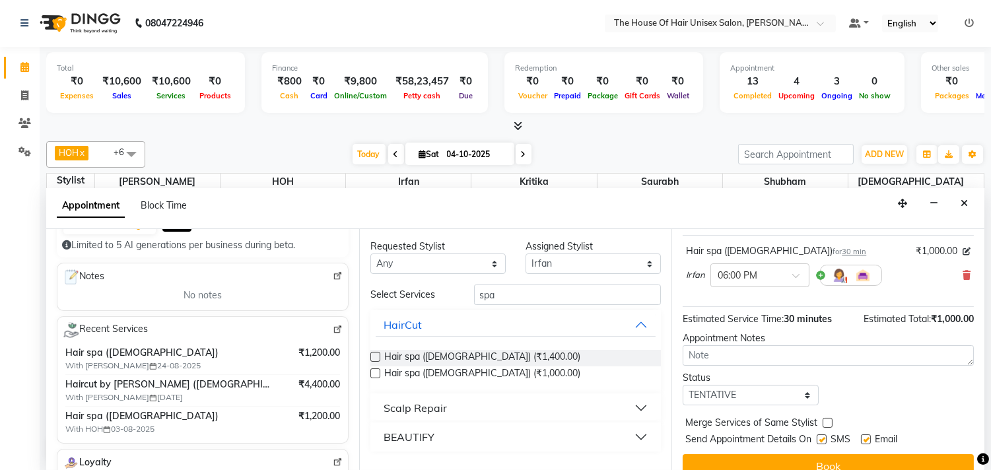
scroll to position [106, 0]
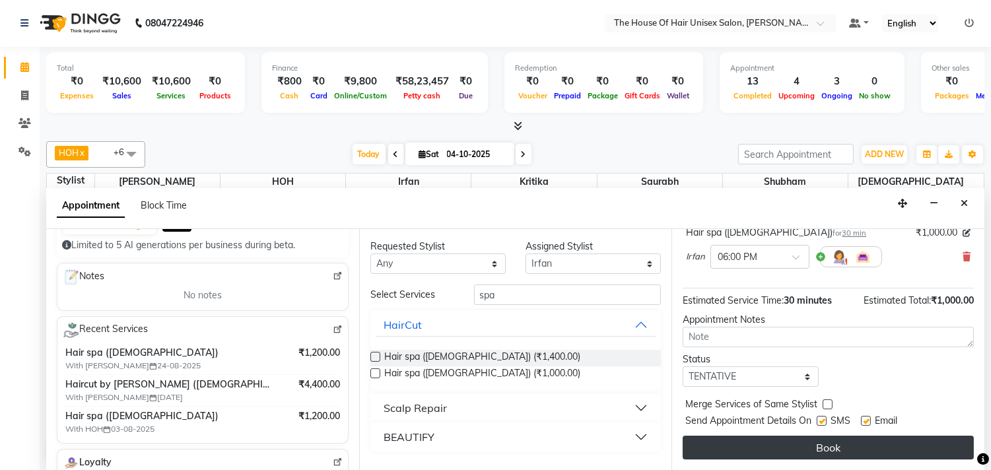
click at [810, 384] on button "Book" at bounding box center [827, 448] width 291 height 24
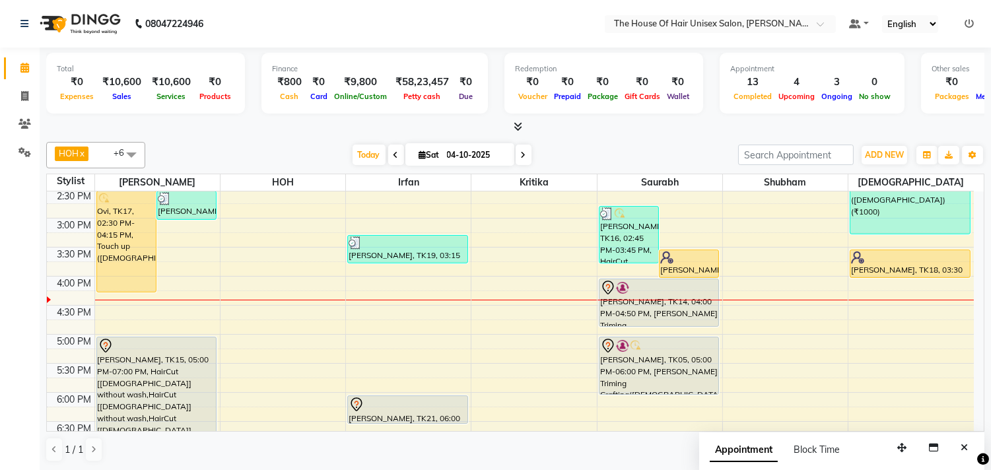
scroll to position [441, 0]
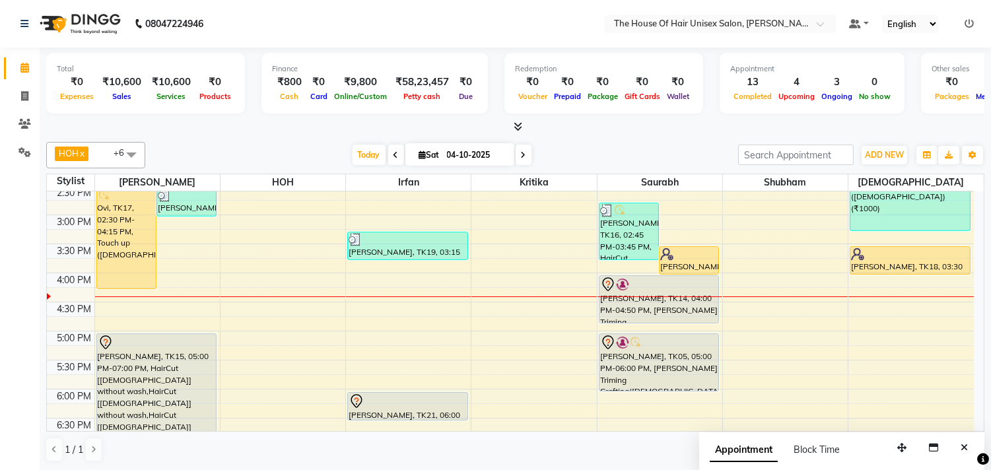
click at [521, 152] on icon at bounding box center [523, 155] width 5 height 8
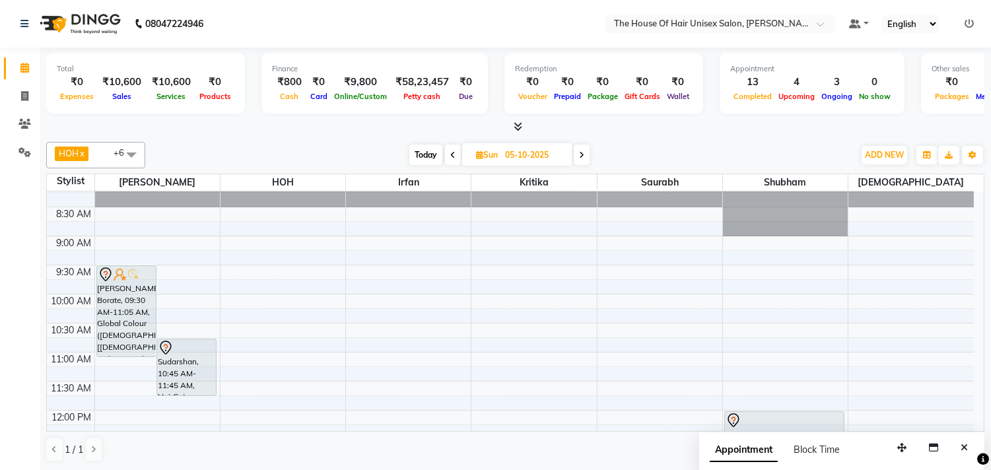
scroll to position [70, 0]
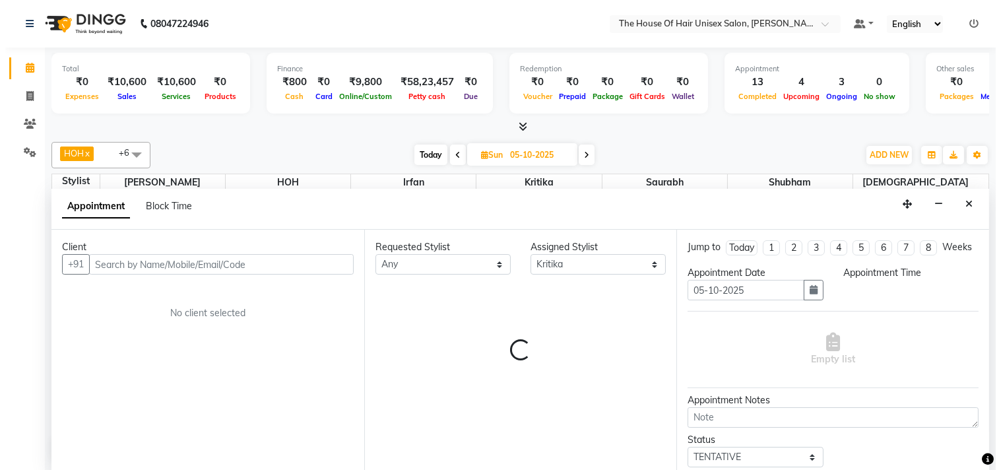
scroll to position [1, 0]
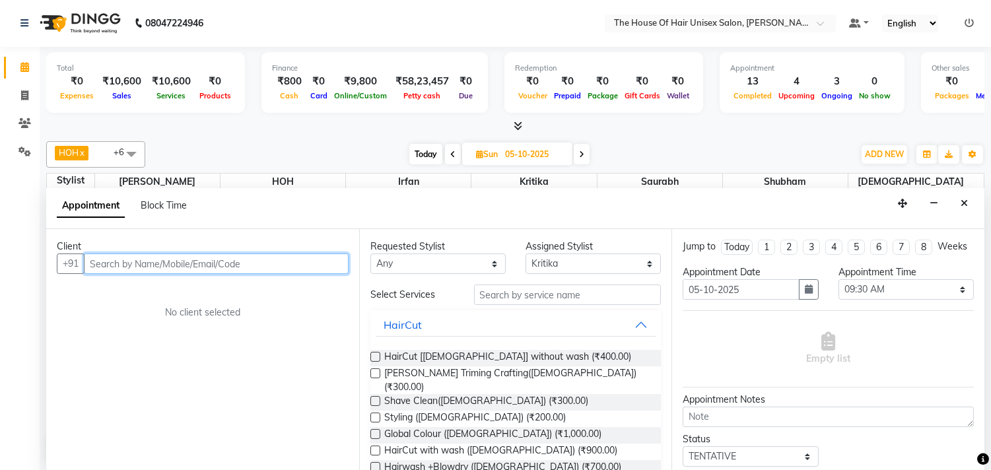
click at [265, 266] on input "text" at bounding box center [216, 263] width 265 height 20
click at [136, 267] on input "text" at bounding box center [216, 263] width 265 height 20
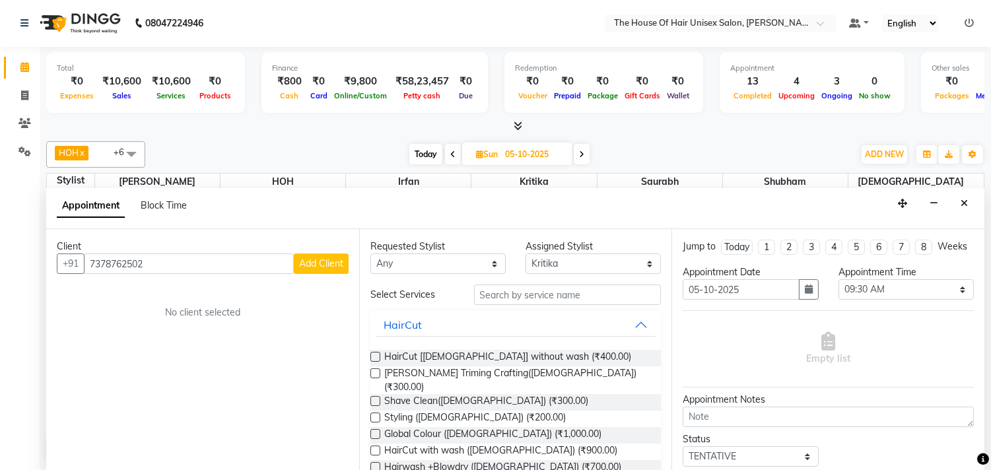
click at [311, 264] on span "Add Client" at bounding box center [321, 263] width 44 height 12
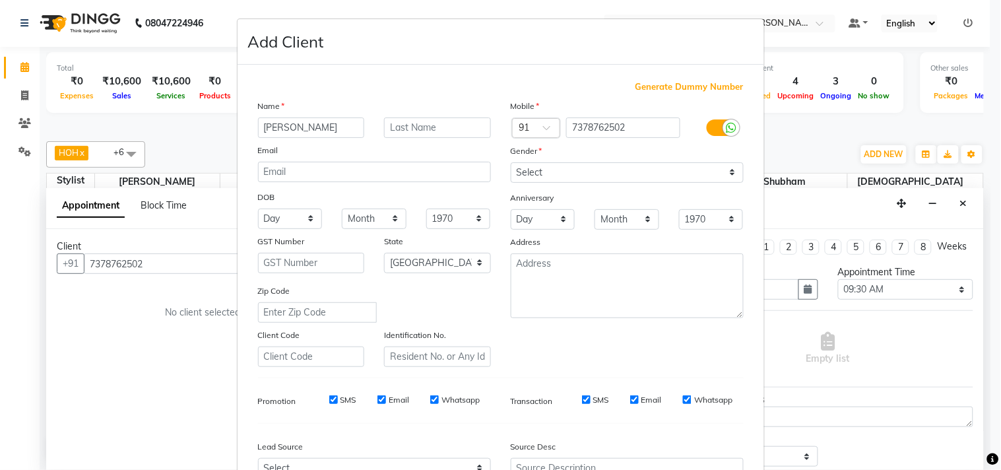
click at [261, 127] on input "[PERSON_NAME]" at bounding box center [311, 127] width 107 height 20
click at [392, 129] on input "text" at bounding box center [437, 127] width 107 height 20
click at [522, 170] on select "Select [DEMOGRAPHIC_DATA] [DEMOGRAPHIC_DATA] Other Prefer Not To Say" at bounding box center [627, 172] width 233 height 20
click at [511, 162] on select "Select [DEMOGRAPHIC_DATA] [DEMOGRAPHIC_DATA] Other Prefer Not To Say" at bounding box center [627, 172] width 233 height 20
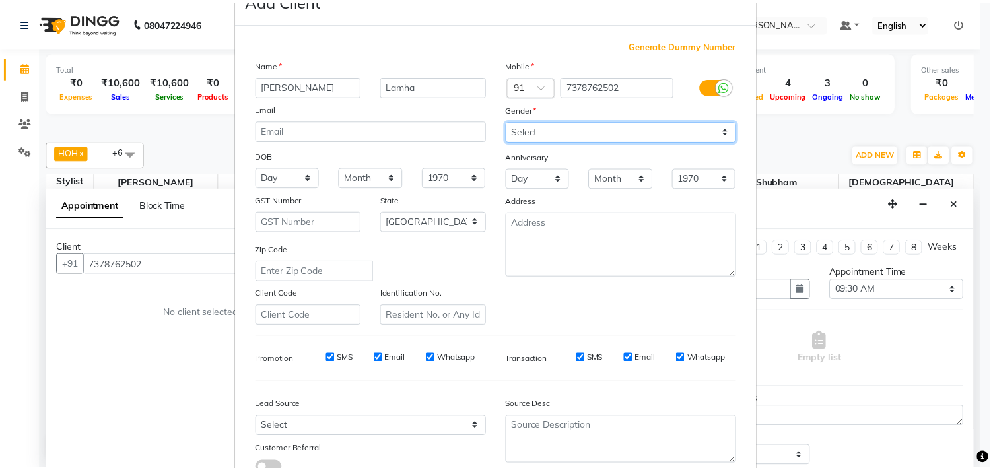
scroll to position [140, 0]
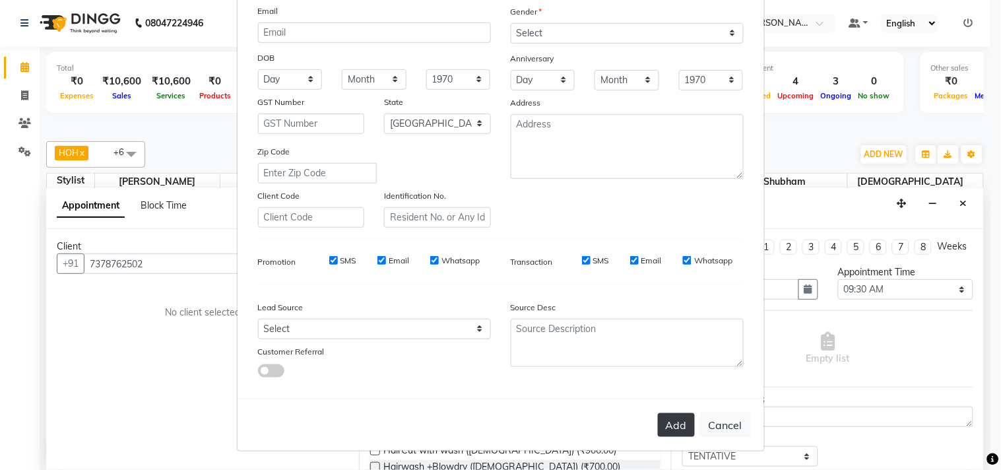
click at [674, 384] on button "Add" at bounding box center [676, 425] width 37 height 24
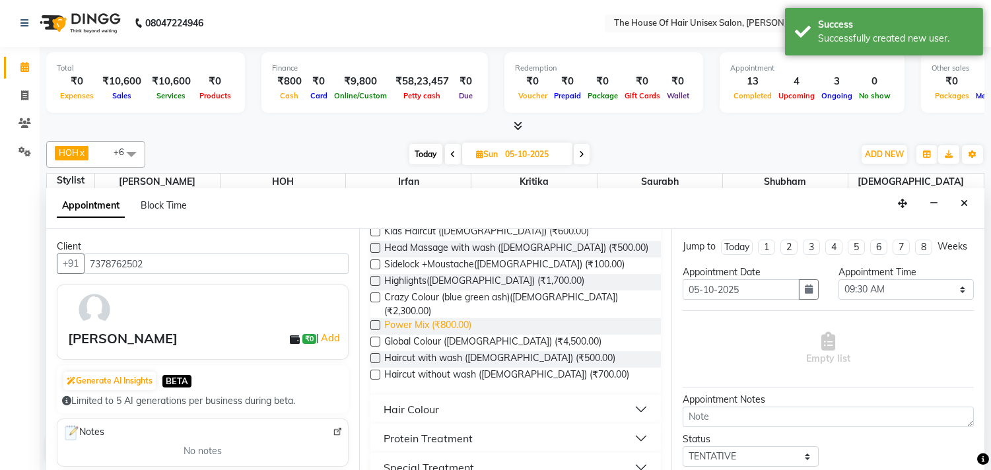
scroll to position [657, 0]
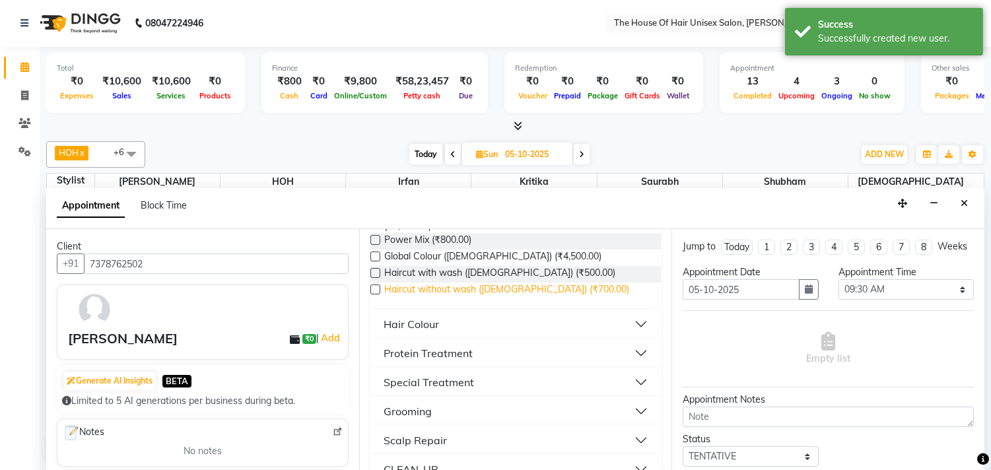
click at [497, 282] on span "Haircut without wash ([DEMOGRAPHIC_DATA]) (₹700.00)" at bounding box center [506, 290] width 245 height 16
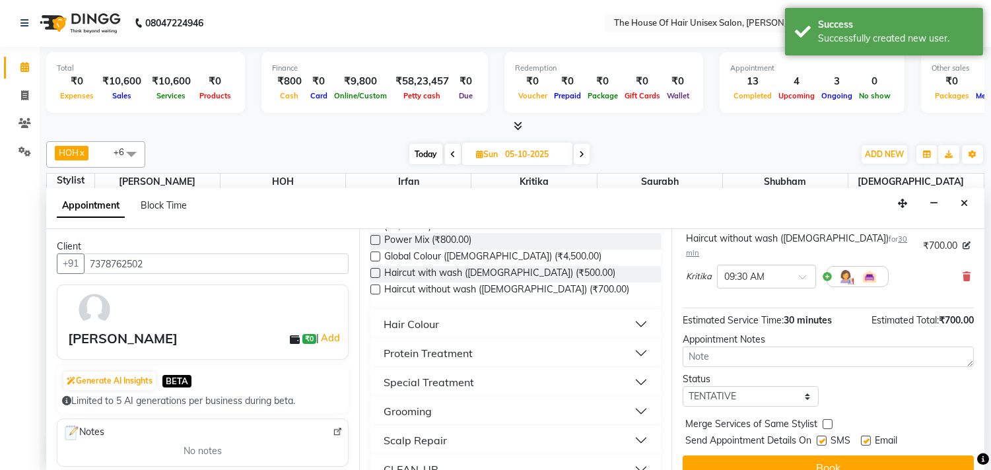
scroll to position [106, 0]
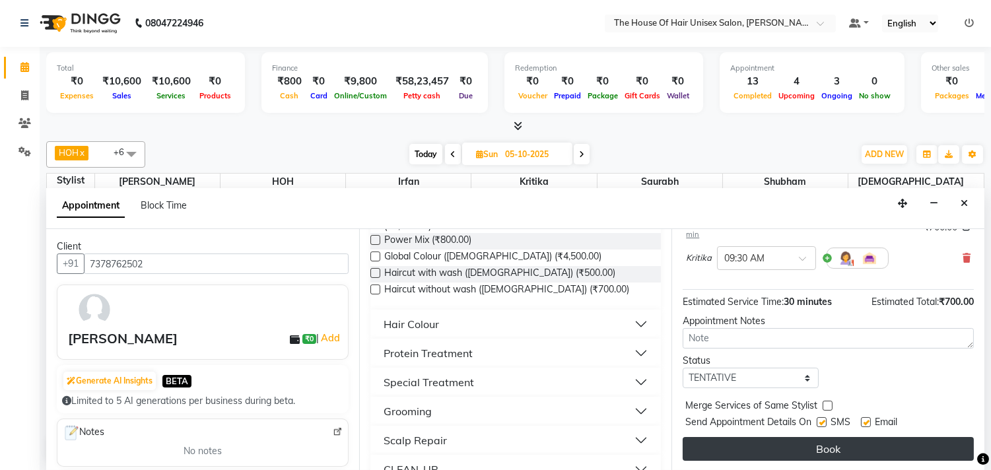
click at [810, 384] on button "Book" at bounding box center [827, 449] width 291 height 24
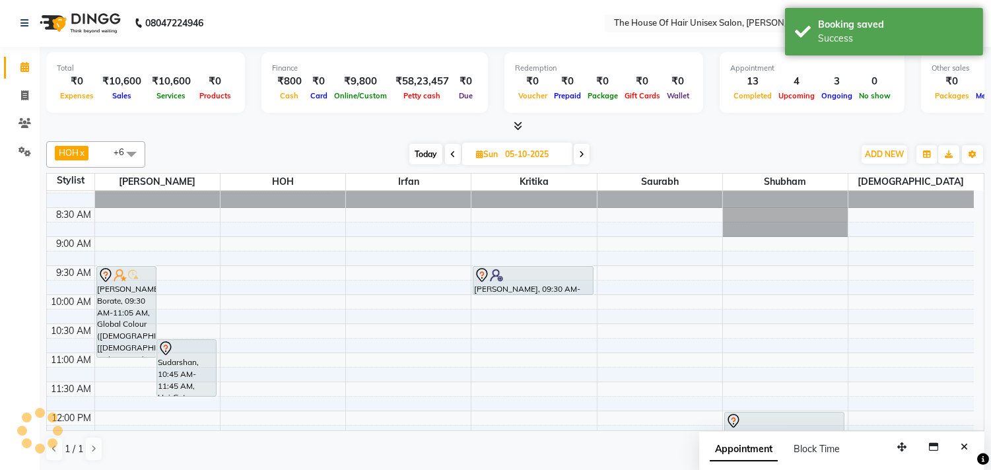
scroll to position [0, 0]
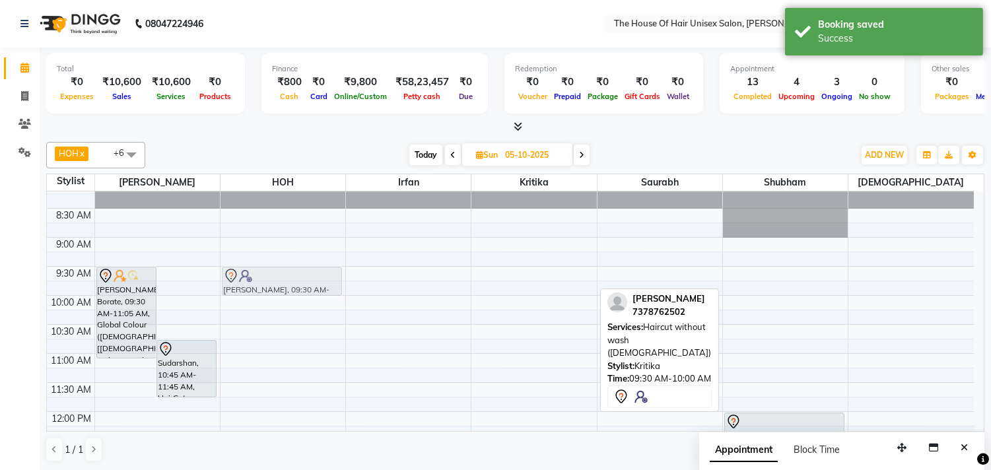
drag, startPoint x: 538, startPoint y: 274, endPoint x: 298, endPoint y: 277, distance: 240.2
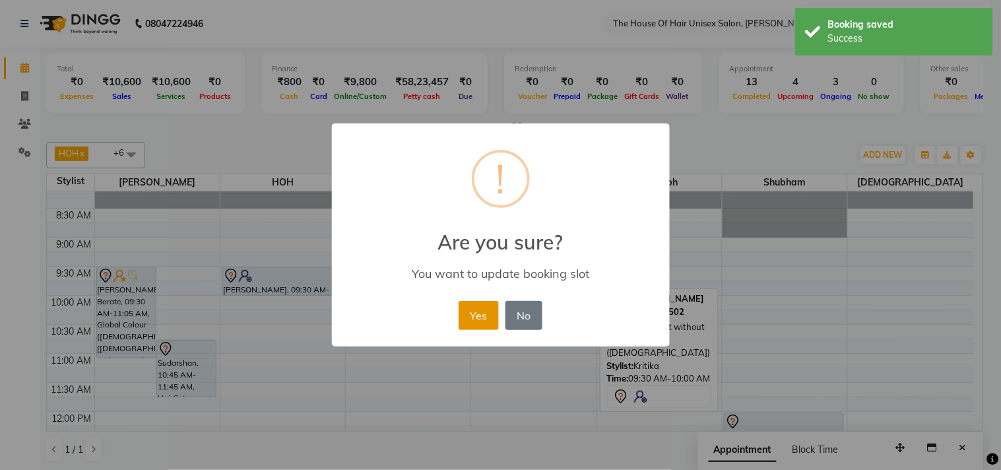
click at [479, 310] on button "Yes" at bounding box center [479, 315] width 40 height 29
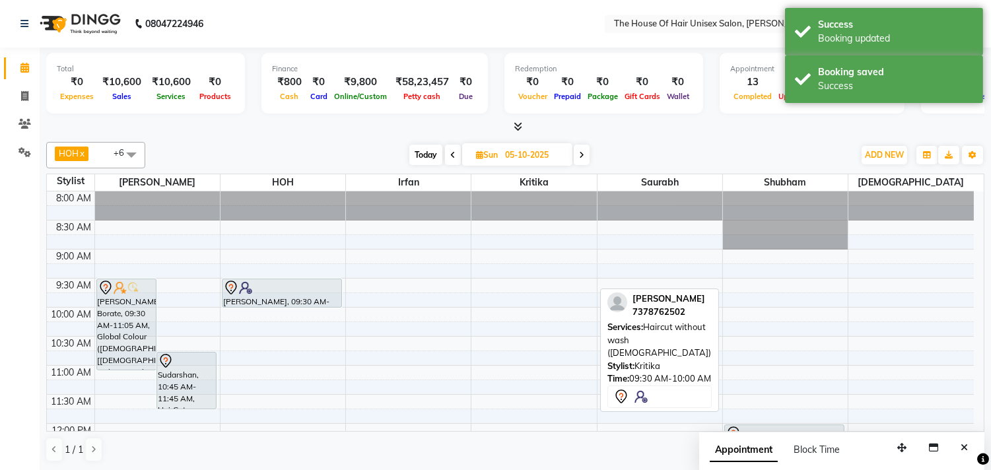
scroll to position [61, 0]
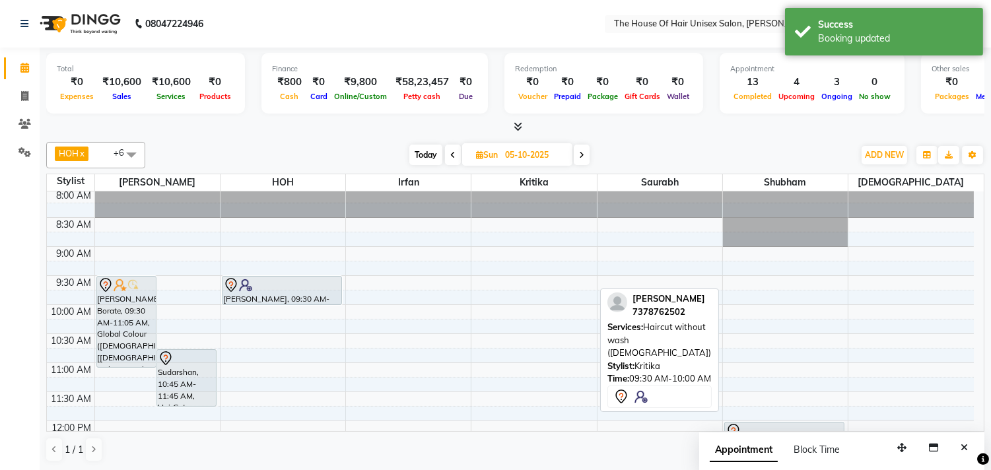
click at [421, 156] on span "Today" at bounding box center [425, 155] width 33 height 20
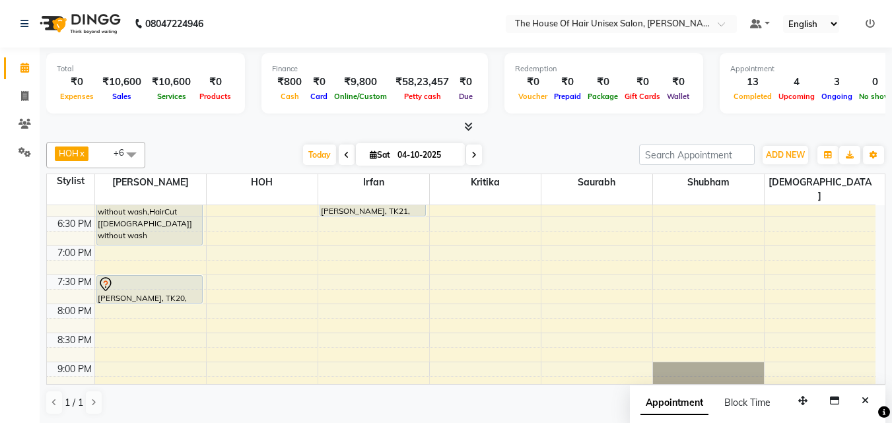
scroll to position [657, 0]
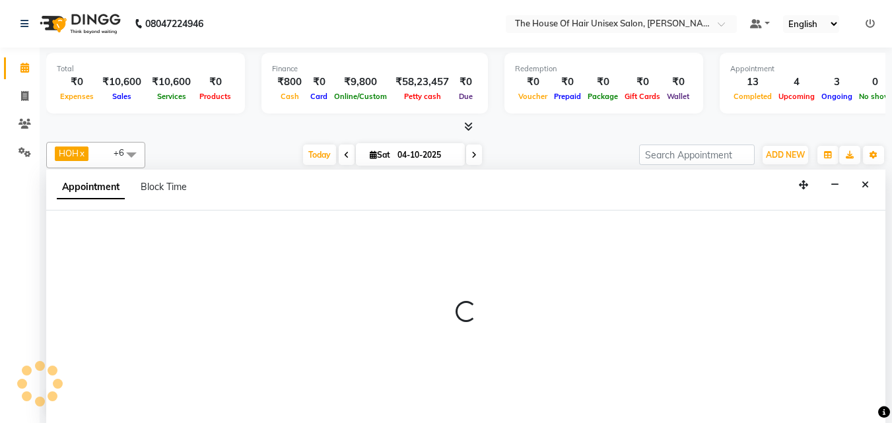
scroll to position [1, 0]
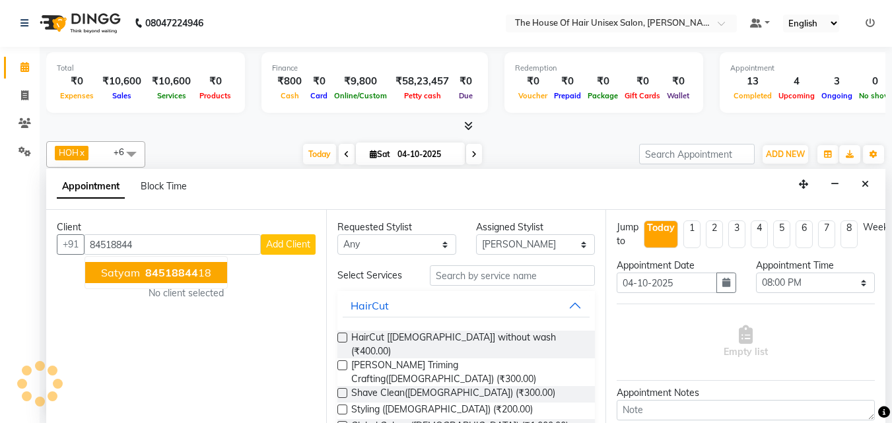
click at [168, 267] on span "84518844" at bounding box center [171, 272] width 53 height 13
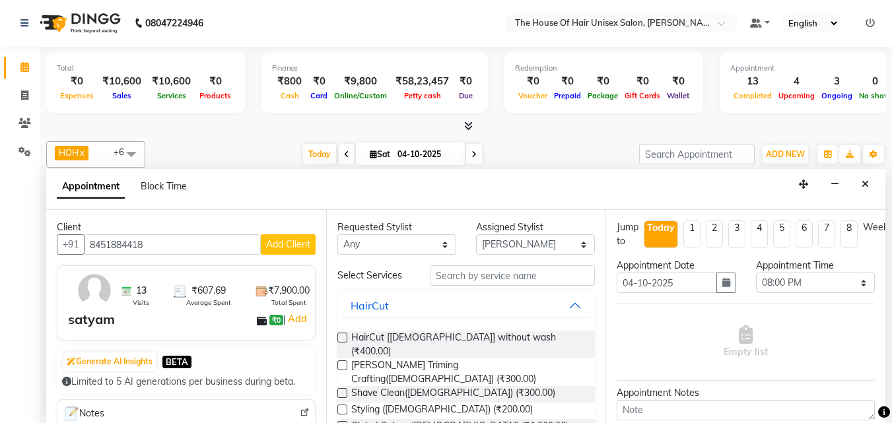
click at [169, 244] on input "8451884418" at bounding box center [172, 244] width 177 height 20
click at [810, 181] on button "Close" at bounding box center [864, 184] width 19 height 20
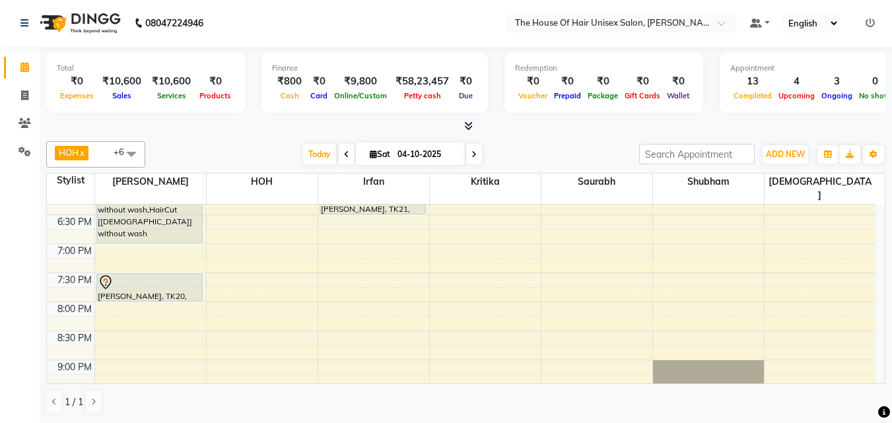
click at [471, 154] on icon at bounding box center [473, 154] width 5 height 8
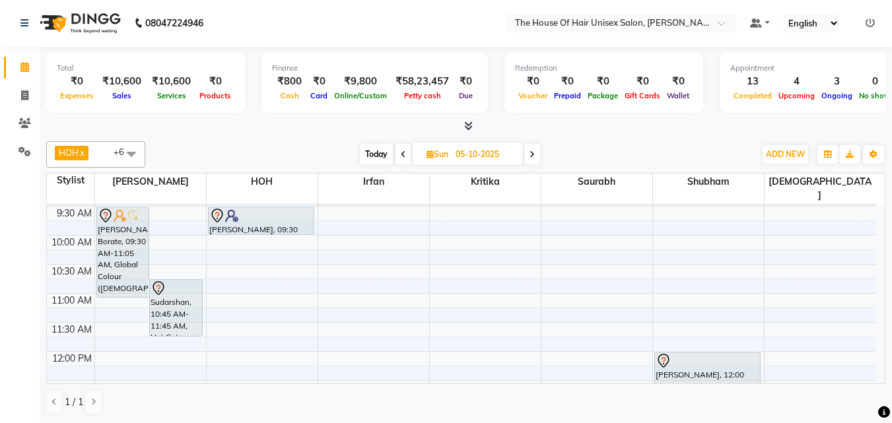
scroll to position [142, 0]
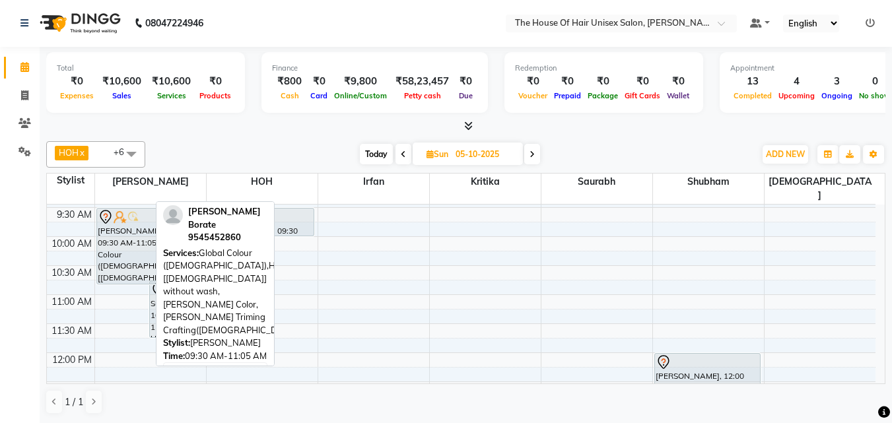
drag, startPoint x: 118, startPoint y: 283, endPoint x: 119, endPoint y: 267, distance: 15.9
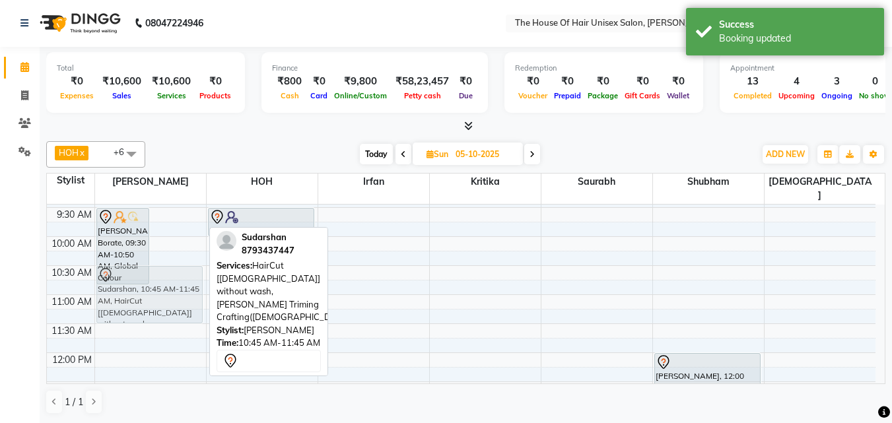
drag, startPoint x: 176, startPoint y: 284, endPoint x: 176, endPoint y: 274, distance: 9.9
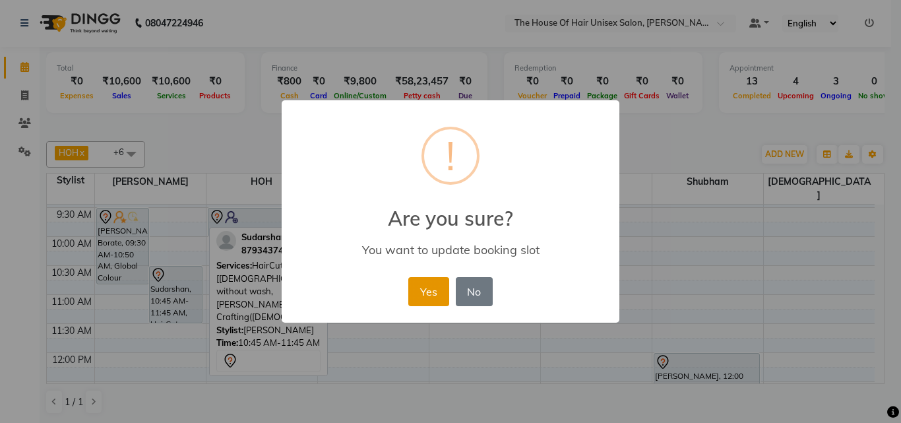
click at [416, 286] on button "Yes" at bounding box center [428, 291] width 40 height 29
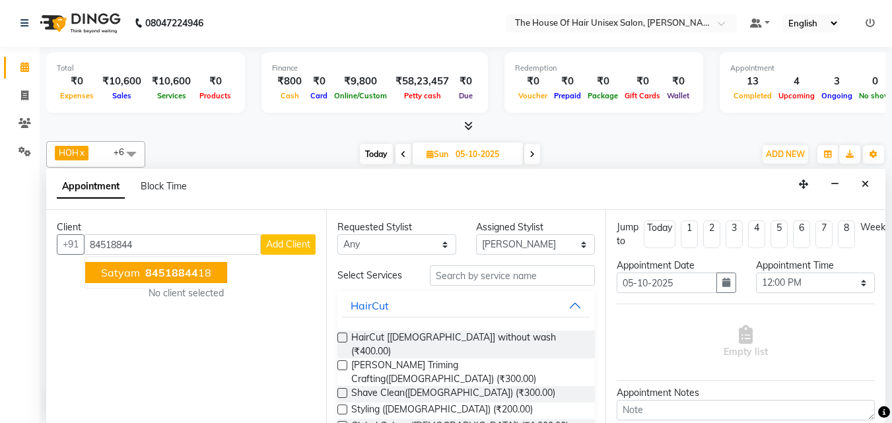
click at [191, 269] on span "84518844" at bounding box center [171, 272] width 53 height 13
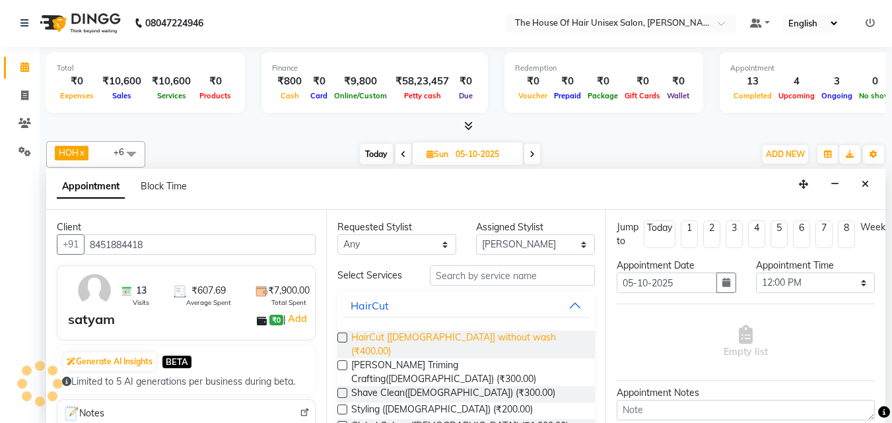
click at [377, 336] on span "HairCut [[DEMOGRAPHIC_DATA]] without wash (₹400.00)" at bounding box center [468, 345] width 234 height 28
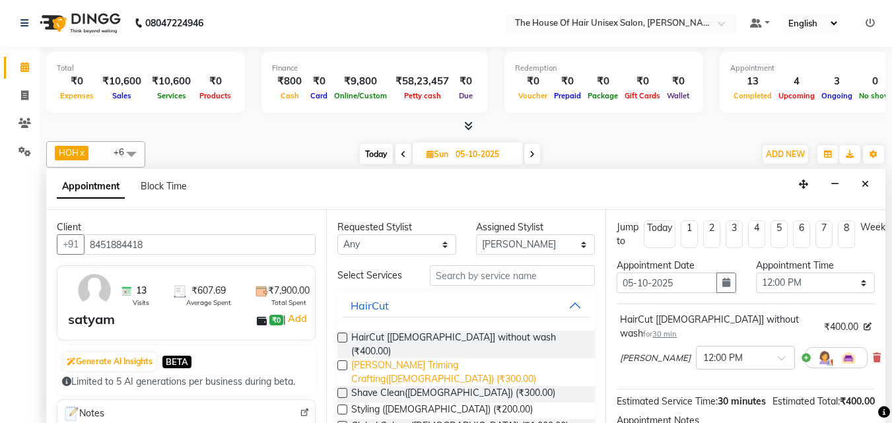
click at [377, 358] on span "[PERSON_NAME] Triming Crafting([DEMOGRAPHIC_DATA]) (₹300.00)" at bounding box center [468, 372] width 234 height 28
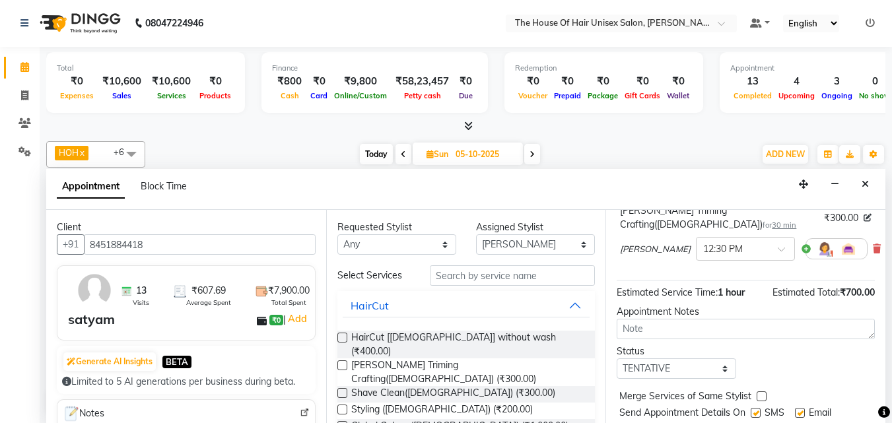
scroll to position [204, 0]
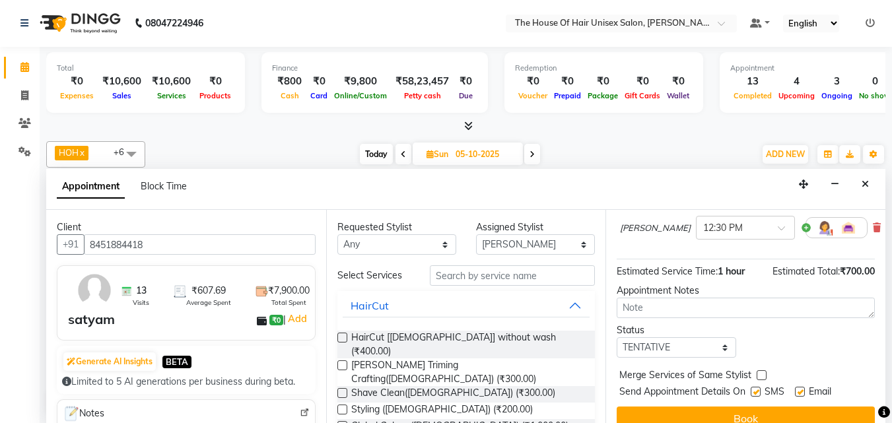
click at [762, 370] on label at bounding box center [761, 375] width 10 height 10
click at [762, 372] on input "checkbox" at bounding box center [760, 376] width 9 height 9
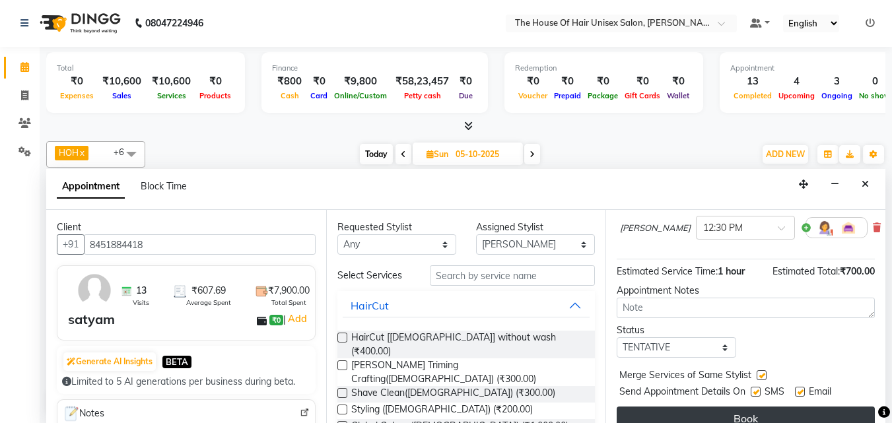
click at [752, 384] on button "Book" at bounding box center [745, 419] width 258 height 24
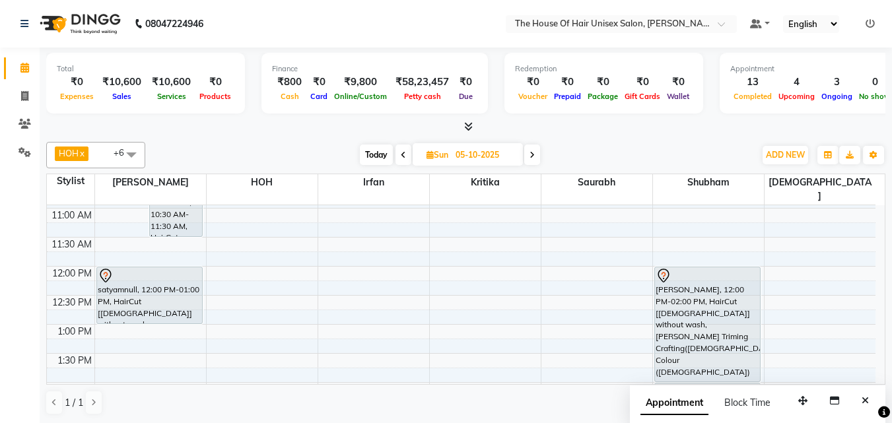
scroll to position [218, 0]
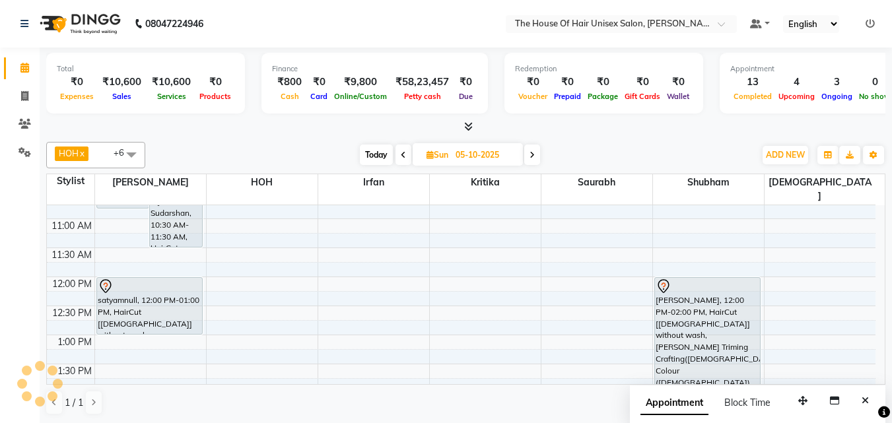
click at [379, 149] on span "Today" at bounding box center [376, 155] width 33 height 20
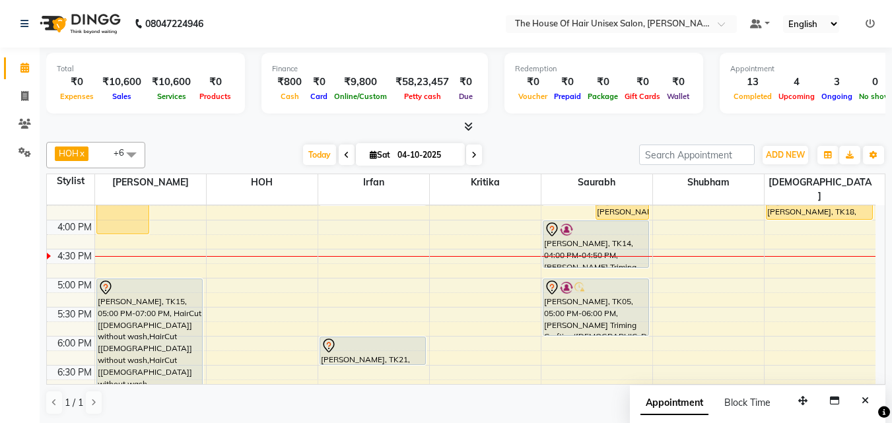
scroll to position [509, 0]
click at [270, 249] on div "7:00 AM 7:30 AM 8:00 AM 8:30 AM 9:00 AM 9:30 AM 10:00 AM 10:30 AM 11:00 AM 11:3…" at bounding box center [461, 131] width 828 height 870
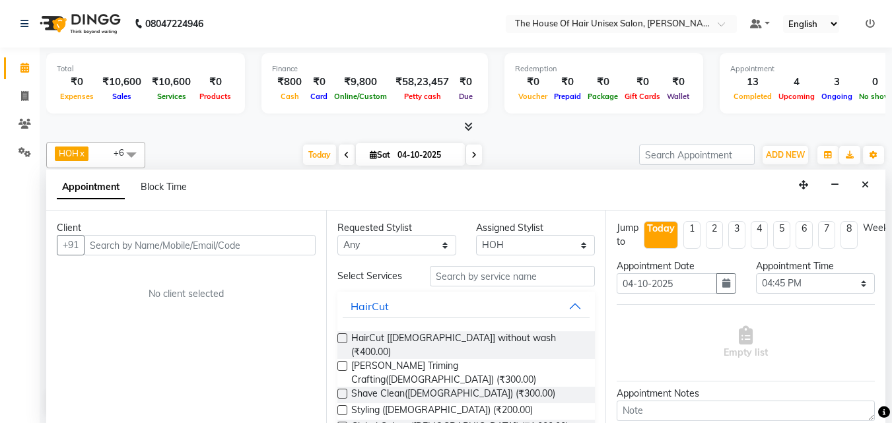
scroll to position [1, 0]
select select "85989"
select select "1005"
select select "tentative"
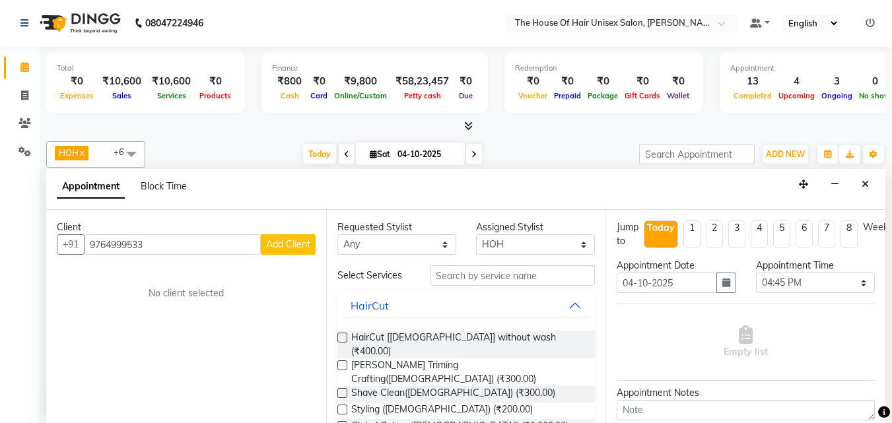
type input "9764999533"
click at [283, 241] on span "Add Client" at bounding box center [288, 244] width 44 height 12
select select "22"
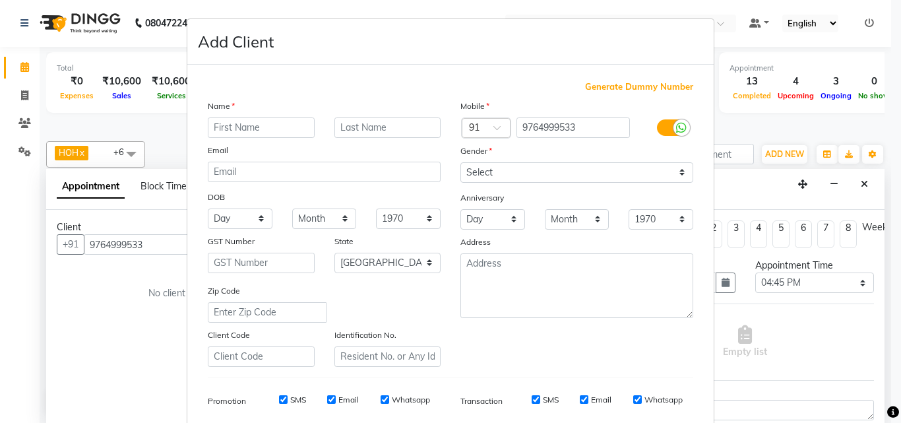
click at [230, 129] on input "text" at bounding box center [261, 127] width 107 height 20
type input "Sameera"
click at [488, 171] on select "Select [DEMOGRAPHIC_DATA] [DEMOGRAPHIC_DATA] Other Prefer Not To Say" at bounding box center [577, 172] width 233 height 20
select select "[DEMOGRAPHIC_DATA]"
click at [461, 162] on select "Select [DEMOGRAPHIC_DATA] [DEMOGRAPHIC_DATA] Other Prefer Not To Say" at bounding box center [577, 172] width 233 height 20
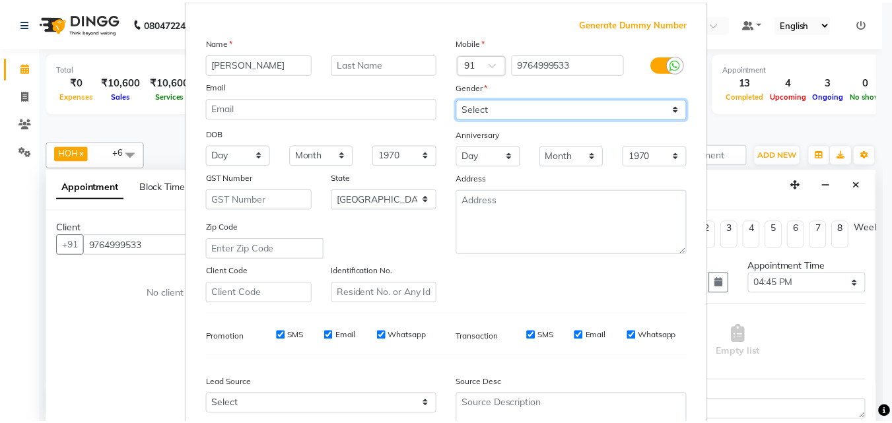
scroll to position [186, 0]
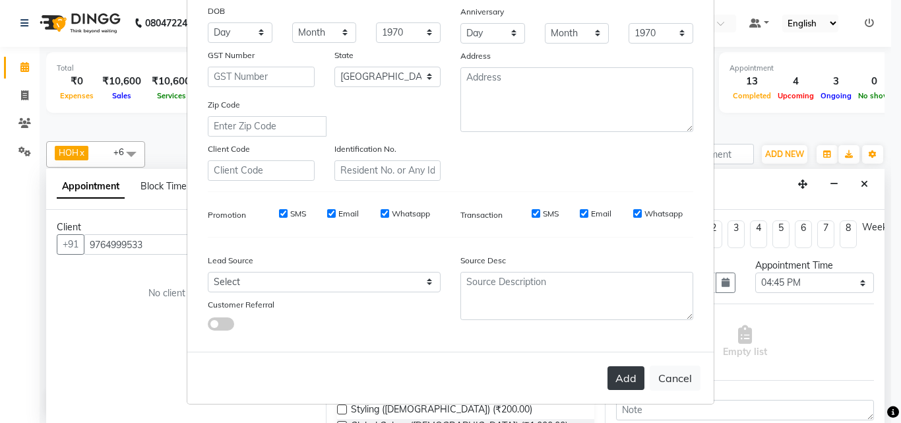
click at [617, 378] on button "Add" at bounding box center [626, 378] width 37 height 24
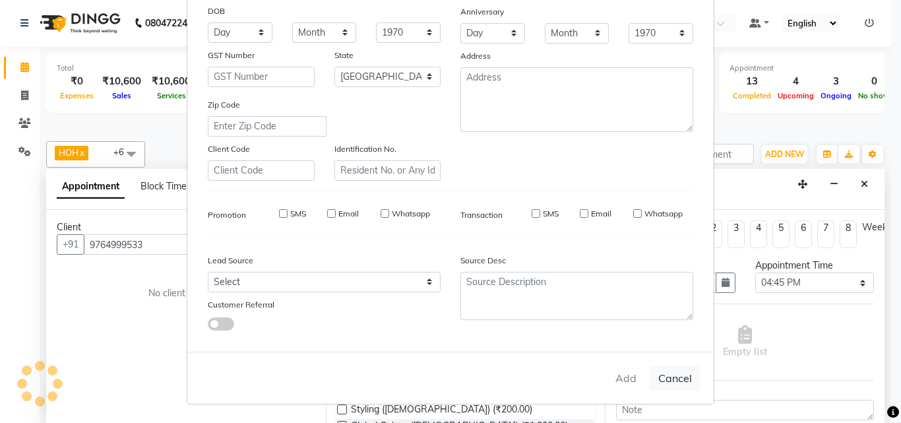
select select
select select "null"
select select
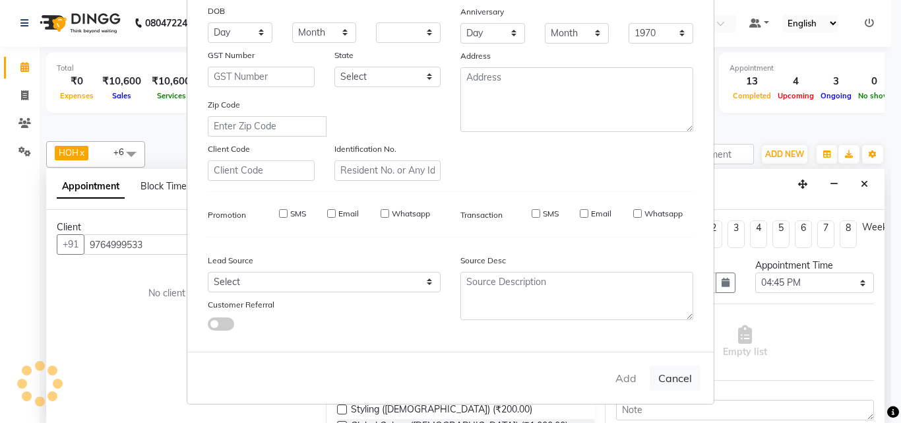
select select
checkbox input "false"
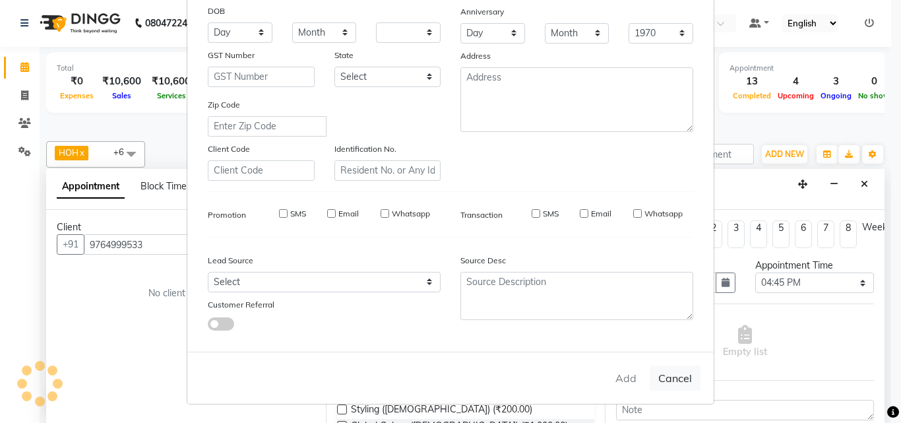
checkbox input "false"
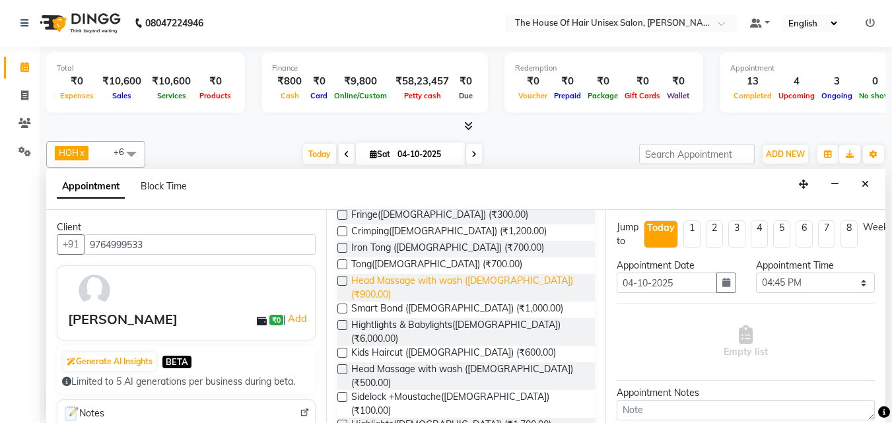
scroll to position [492, 0]
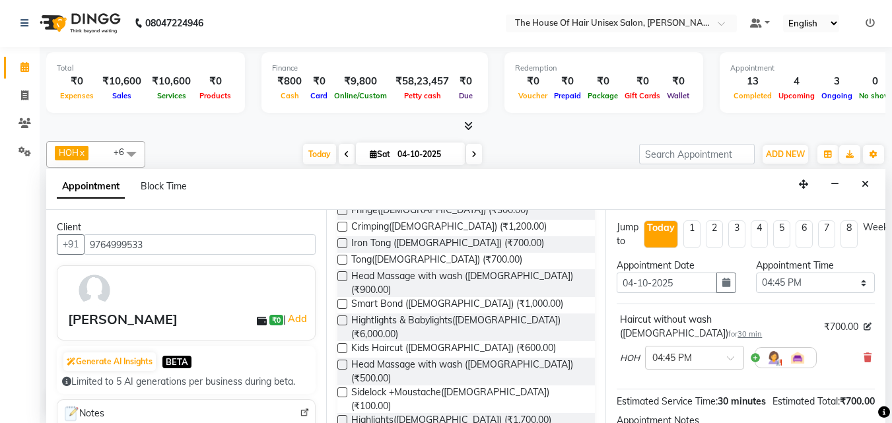
checkbox input "false"
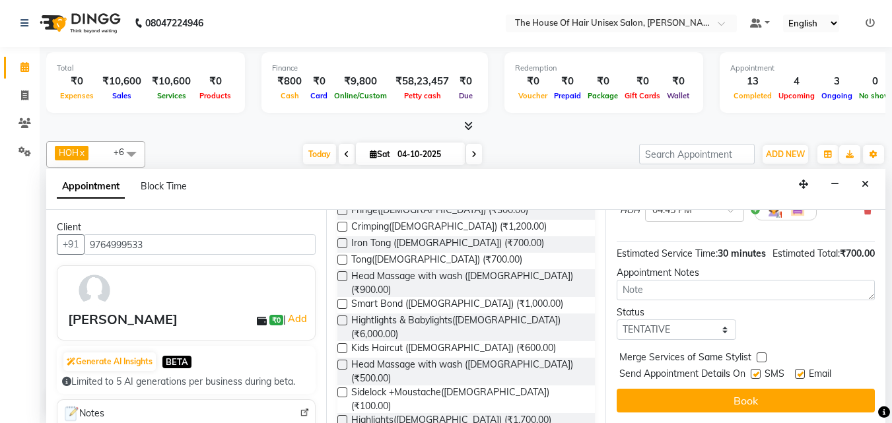
scroll to position [158, 0]
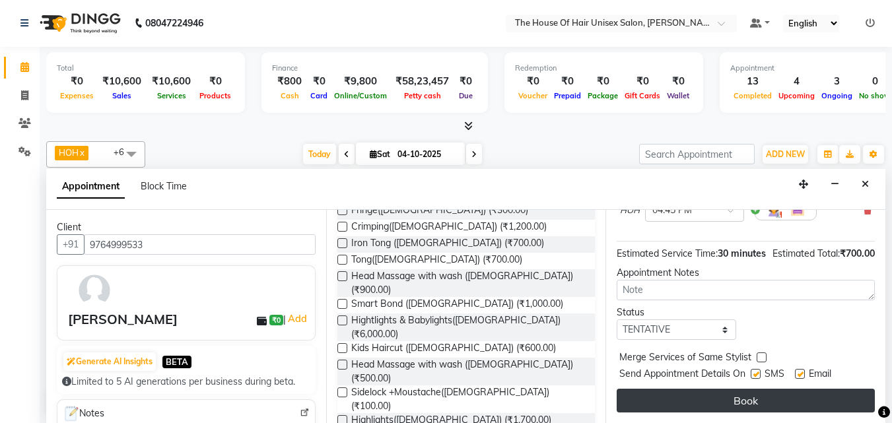
click at [704, 389] on button "Book" at bounding box center [745, 401] width 258 height 24
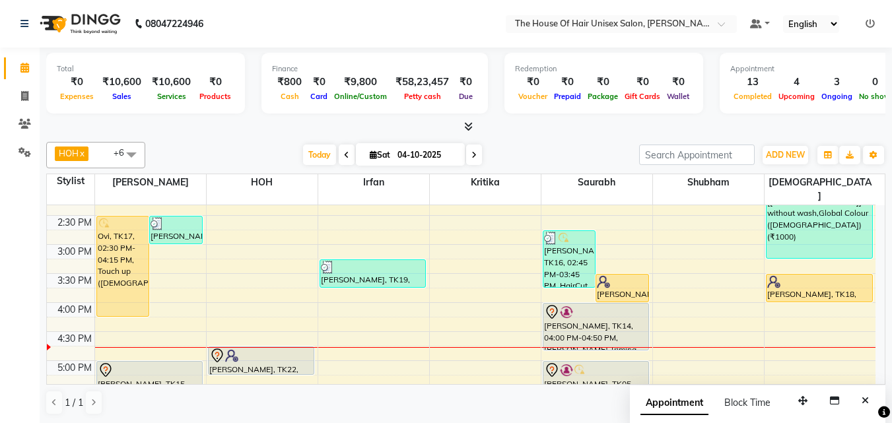
scroll to position [424, 0]
